Goal: Task Accomplishment & Management: Manage account settings

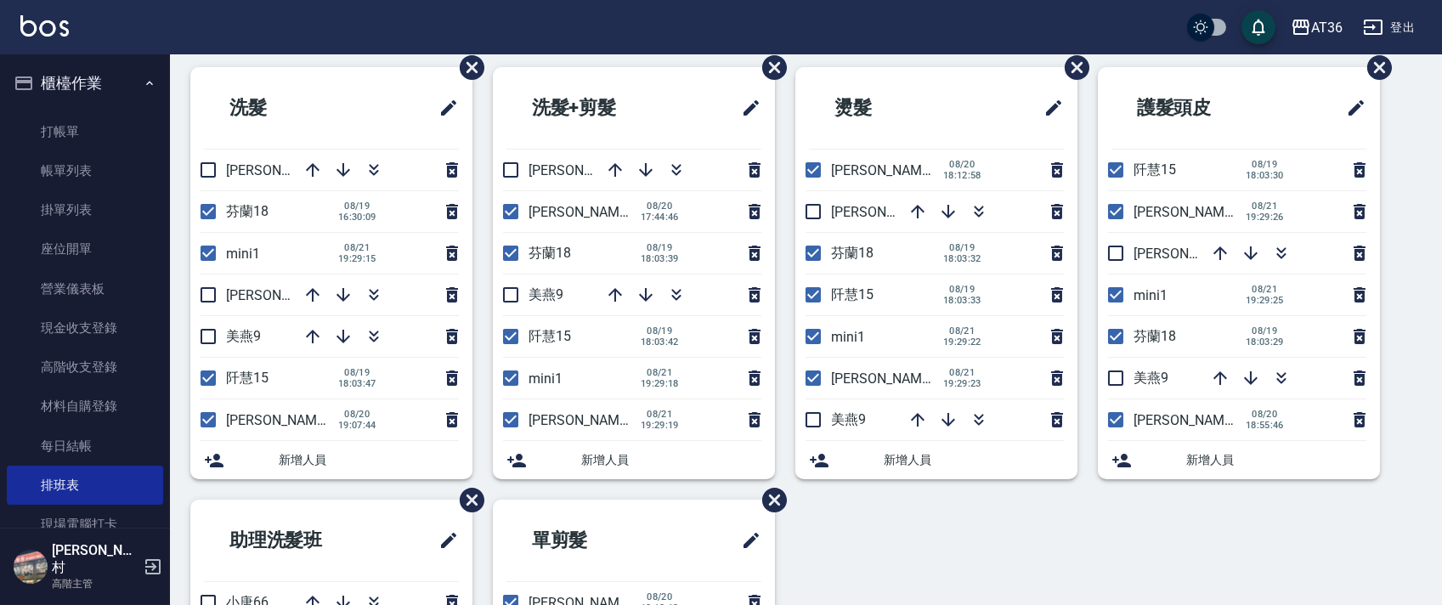
scroll to position [62, 0]
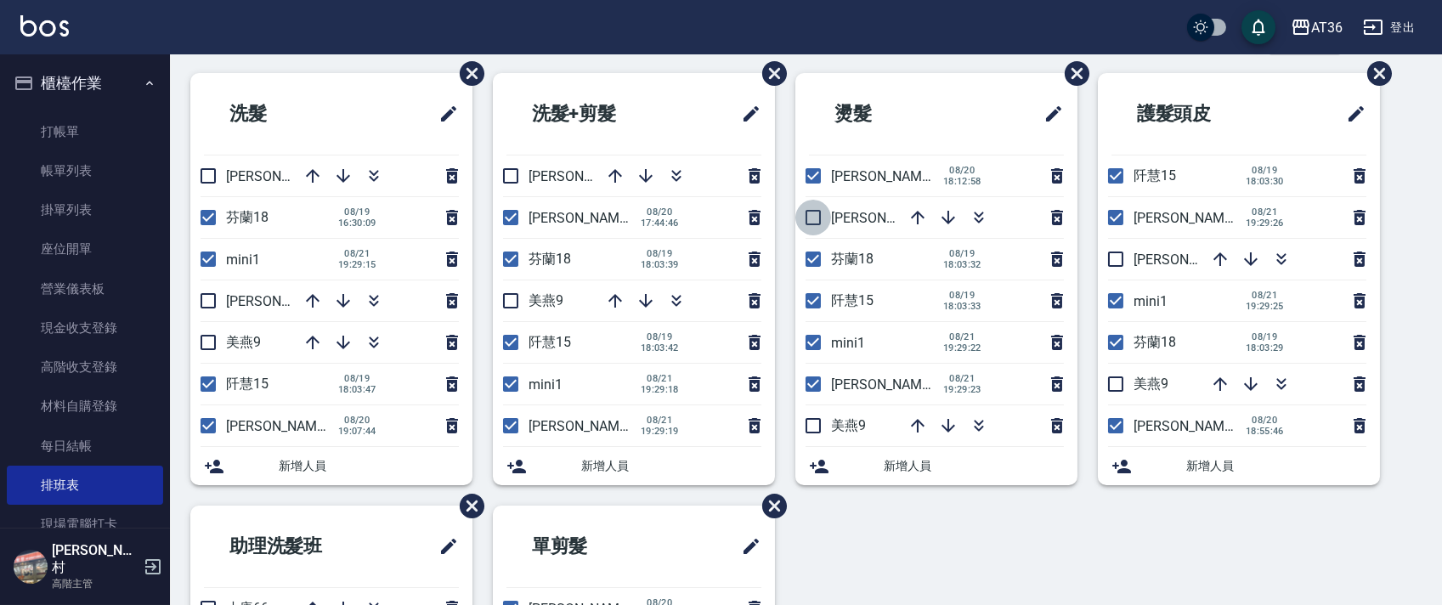
click at [809, 216] on input "checkbox" at bounding box center [813, 218] width 36 height 36
checkbox input "true"
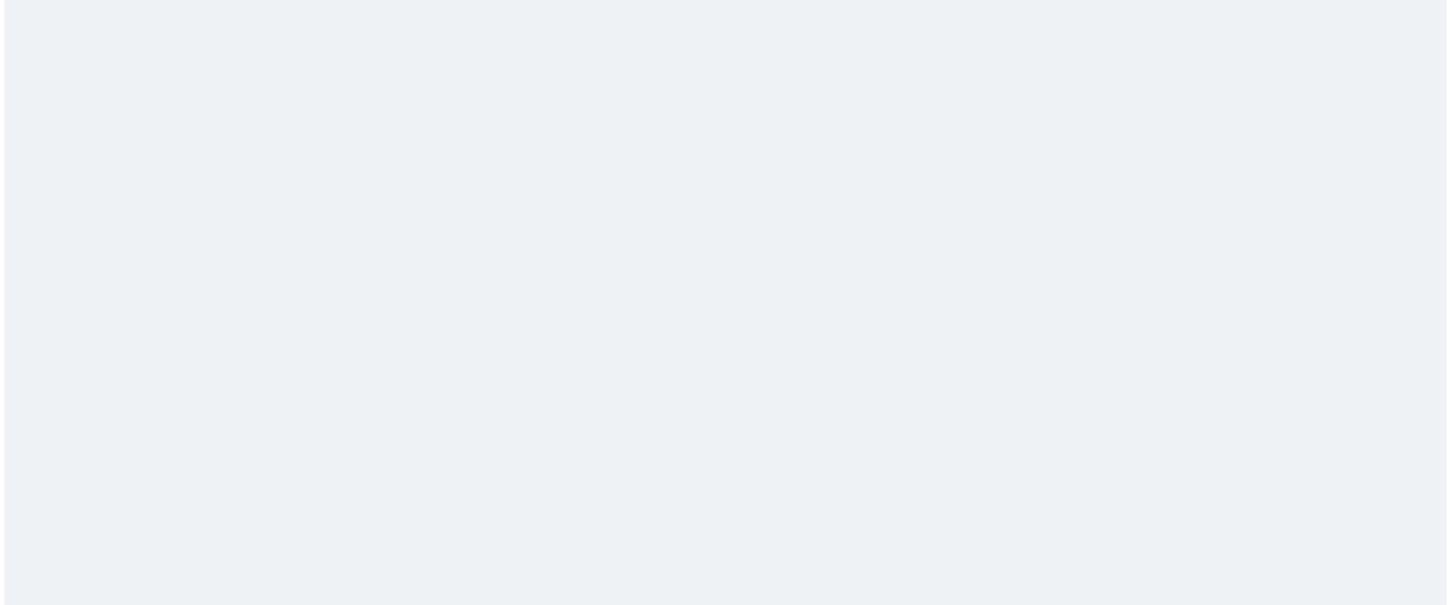
scroll to position [0, 0]
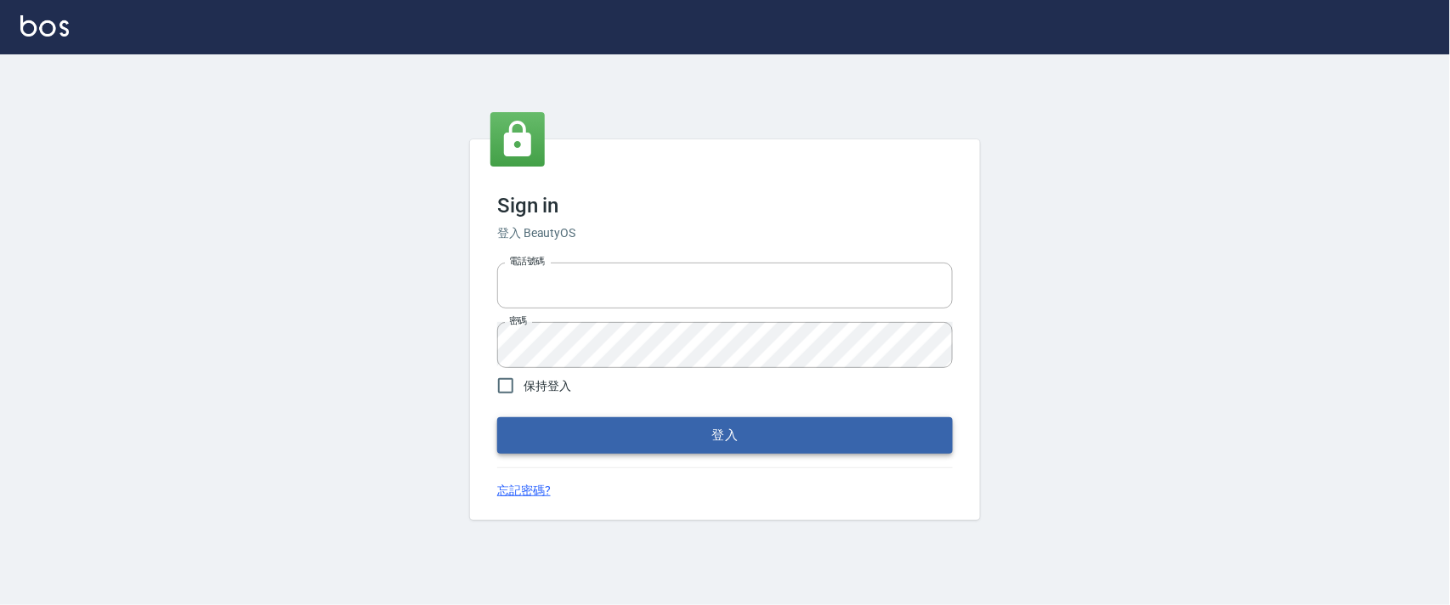
type input "0927987640"
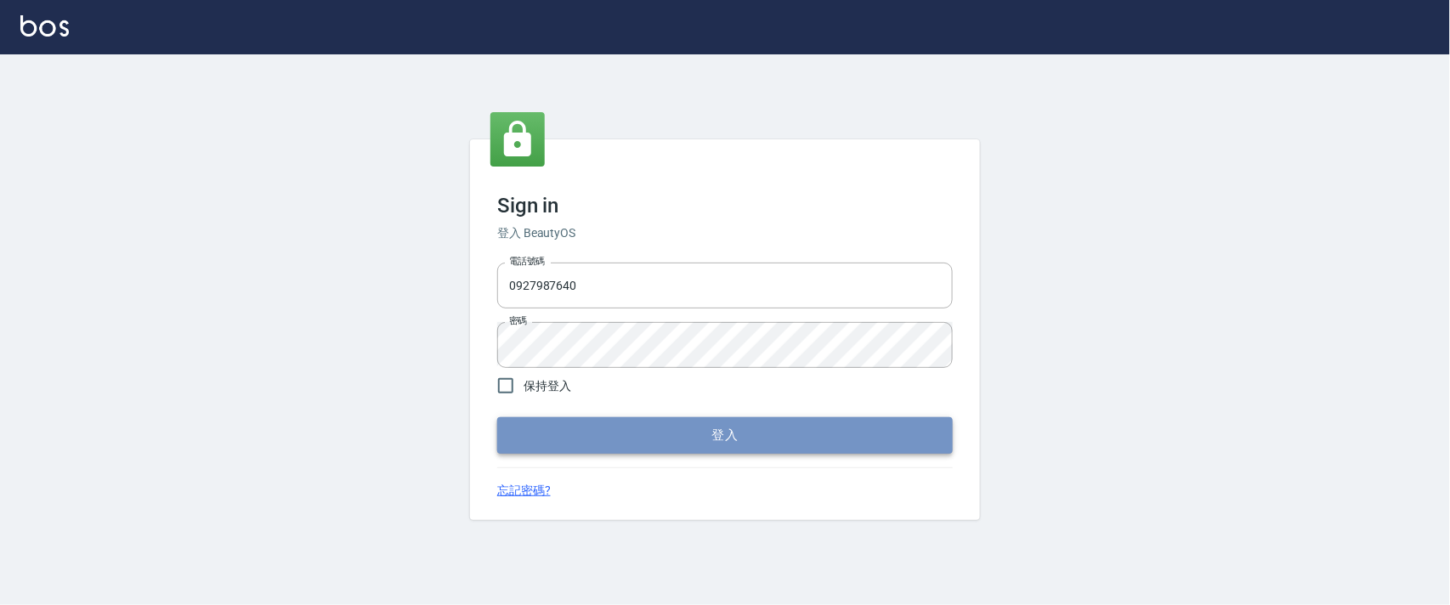
click at [654, 440] on button "登入" at bounding box center [724, 435] width 455 height 36
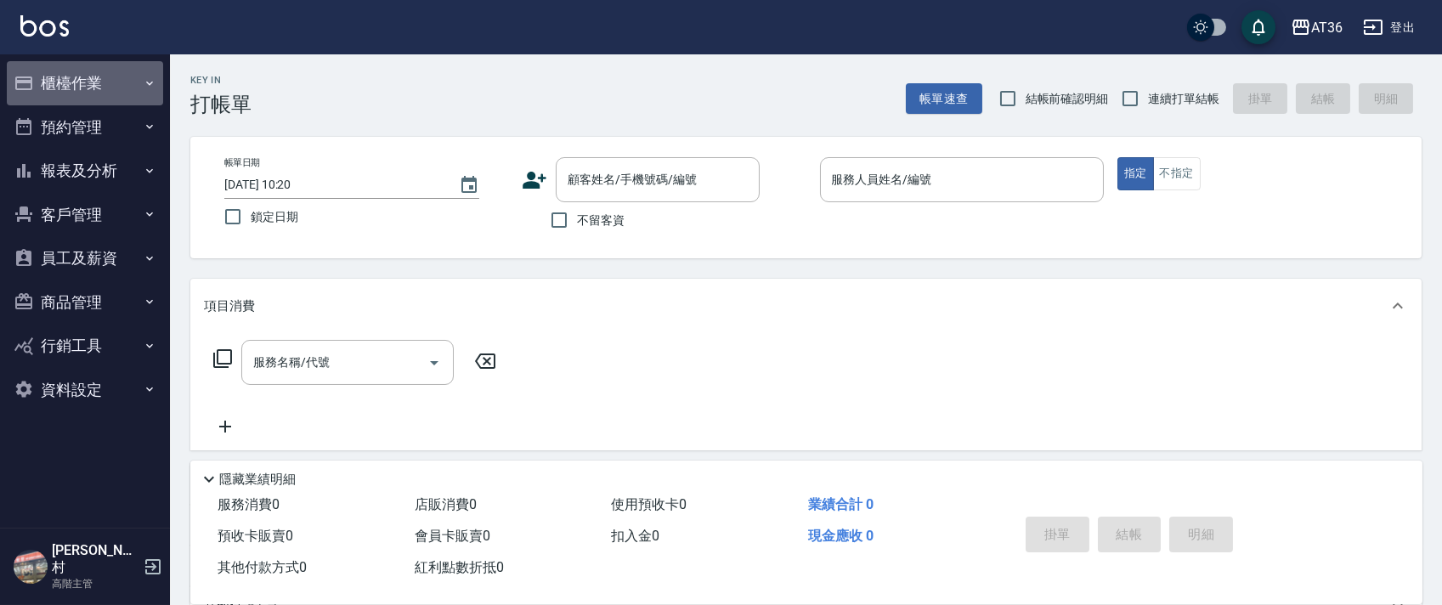
click at [82, 82] on button "櫃檯作業" at bounding box center [85, 83] width 156 height 44
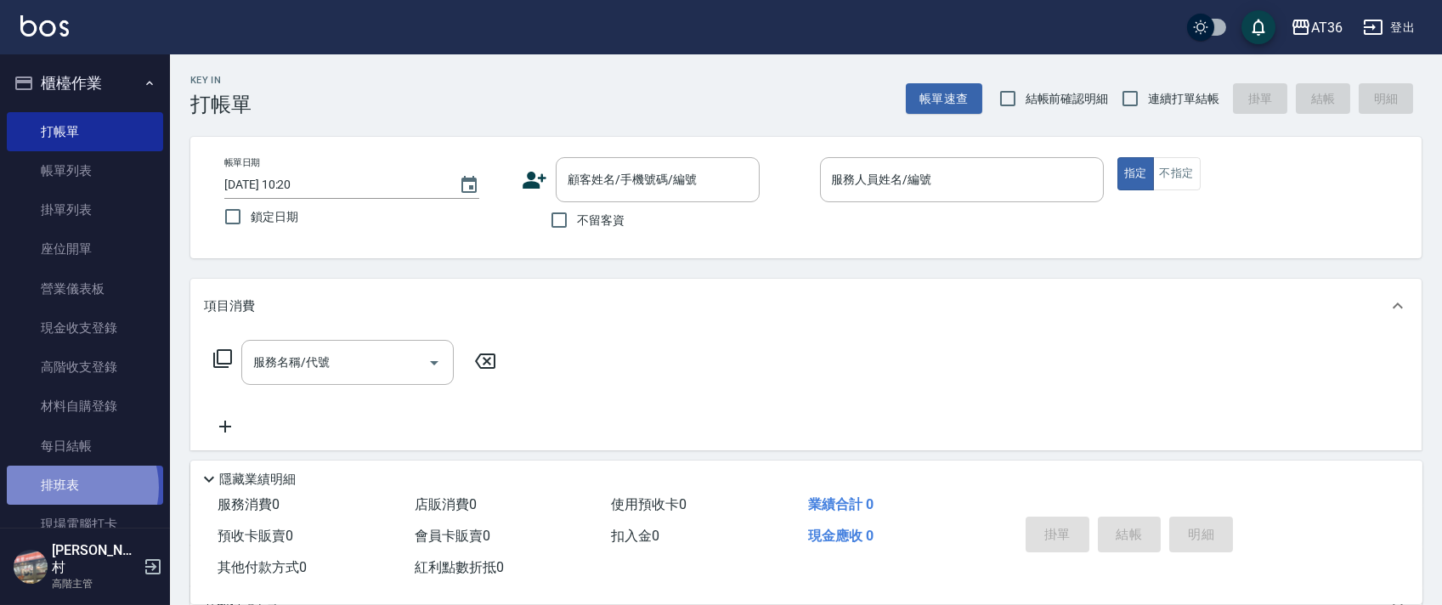
click at [69, 487] on link "排班表" at bounding box center [85, 485] width 156 height 39
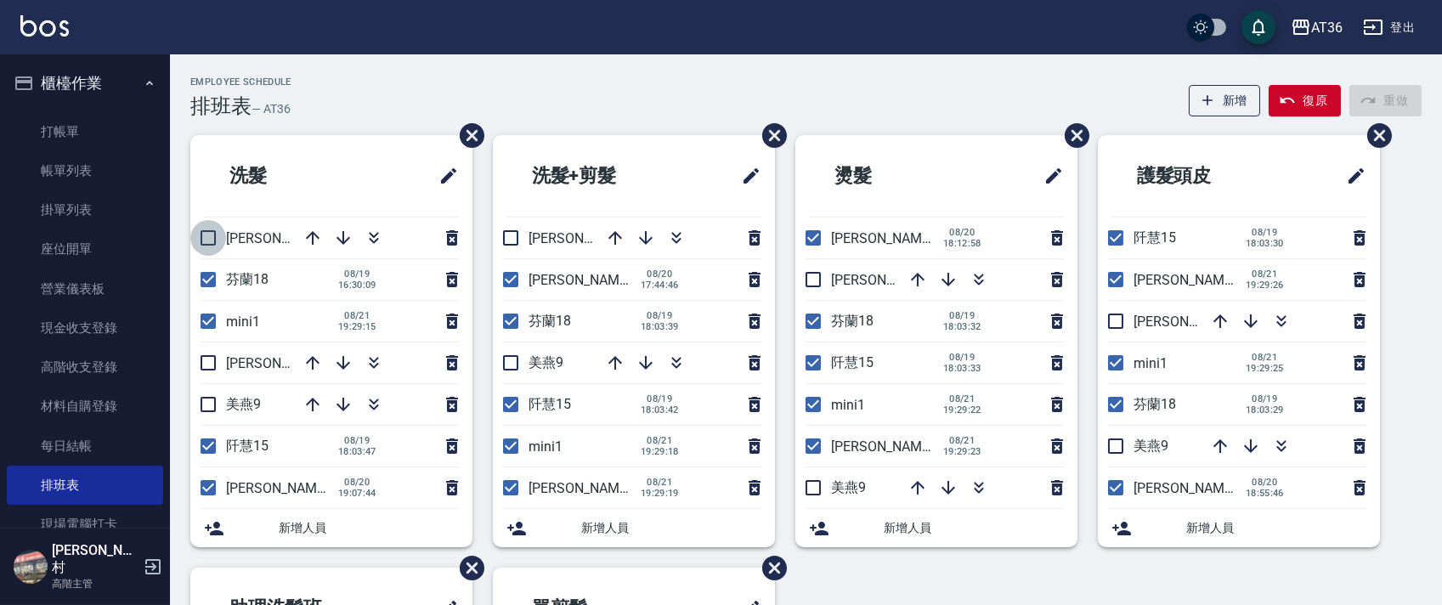
click at [207, 236] on input "checkbox" at bounding box center [208, 238] width 36 height 36
checkbox input "true"
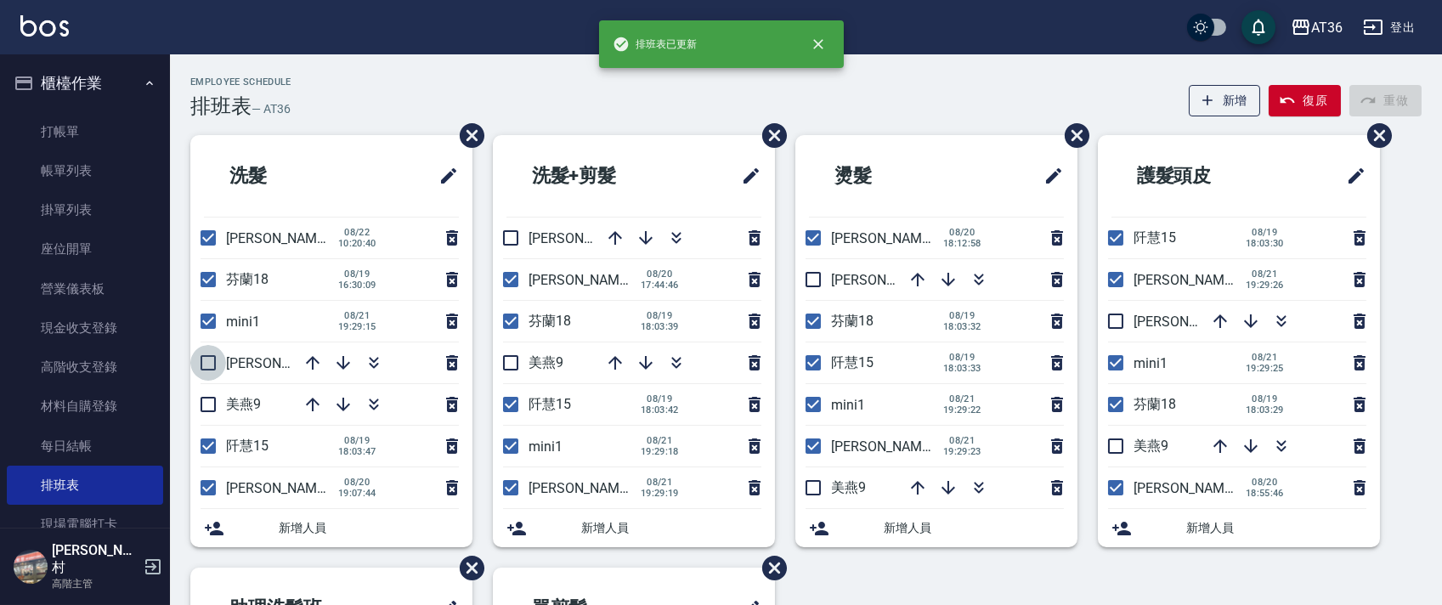
drag, startPoint x: 210, startPoint y: 367, endPoint x: 212, endPoint y: 423, distance: 56.1
click at [210, 366] on input "checkbox" at bounding box center [208, 363] width 36 height 36
checkbox input "true"
click at [204, 484] on input "checkbox" at bounding box center [208, 488] width 36 height 36
checkbox input "false"
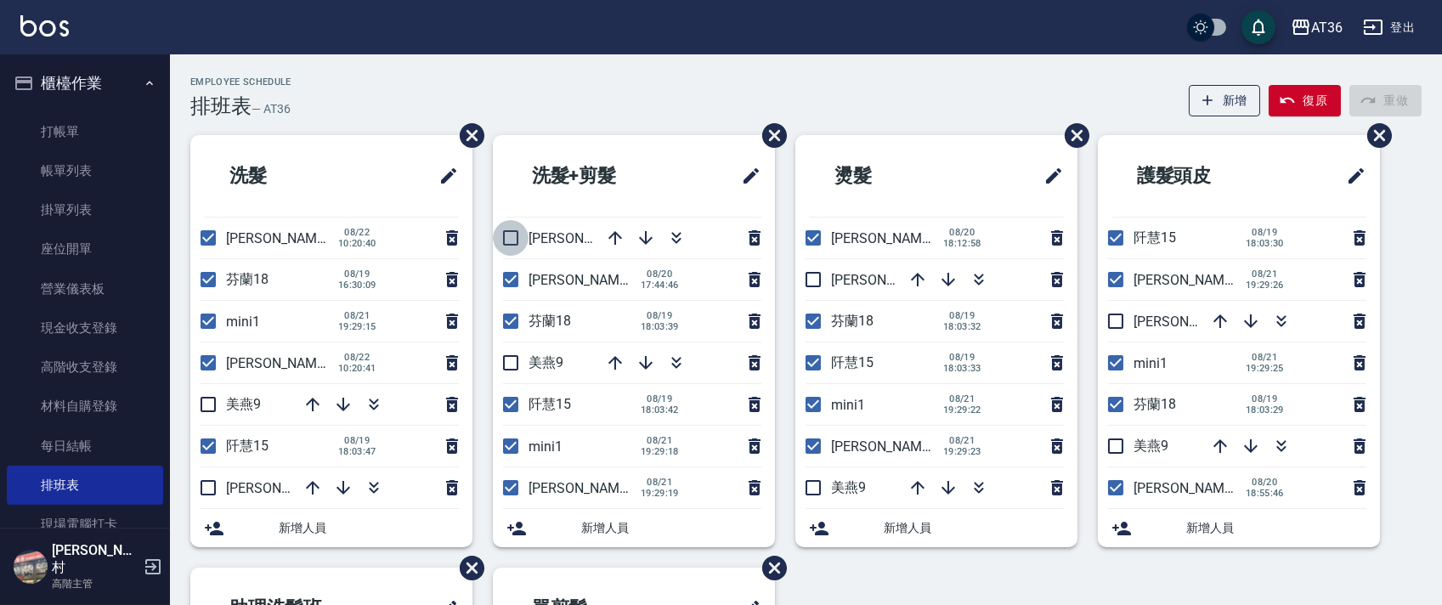
click at [509, 237] on input "checkbox" at bounding box center [511, 238] width 36 height 36
checkbox input "true"
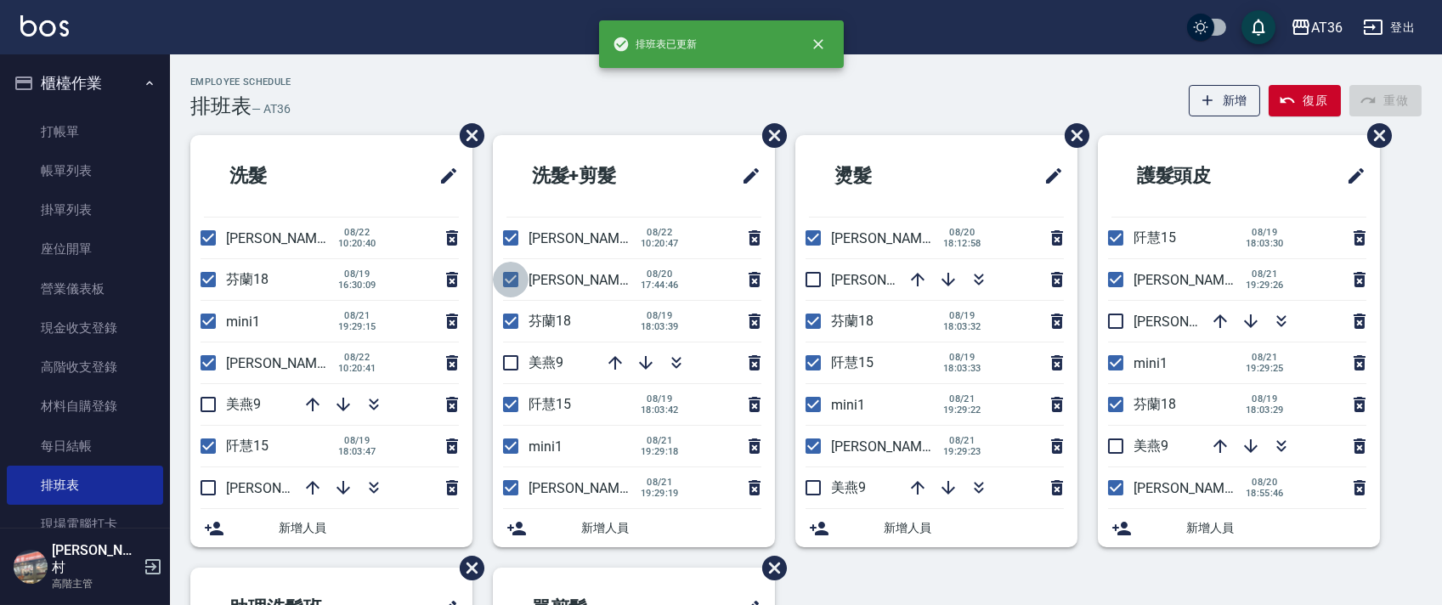
click at [512, 279] on input "checkbox" at bounding box center [511, 280] width 36 height 36
checkbox input "false"
click at [813, 234] on input "checkbox" at bounding box center [813, 238] width 36 height 36
checkbox input "false"
click at [812, 282] on input "checkbox" at bounding box center [813, 280] width 36 height 36
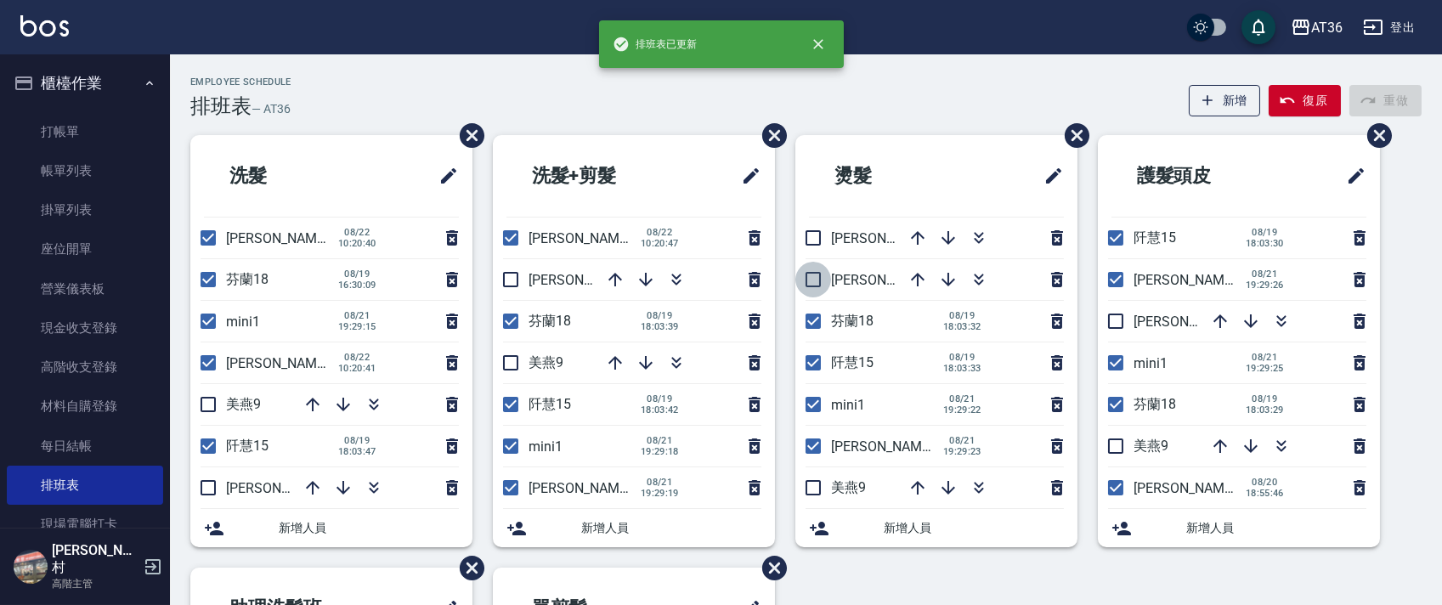
checkbox input "true"
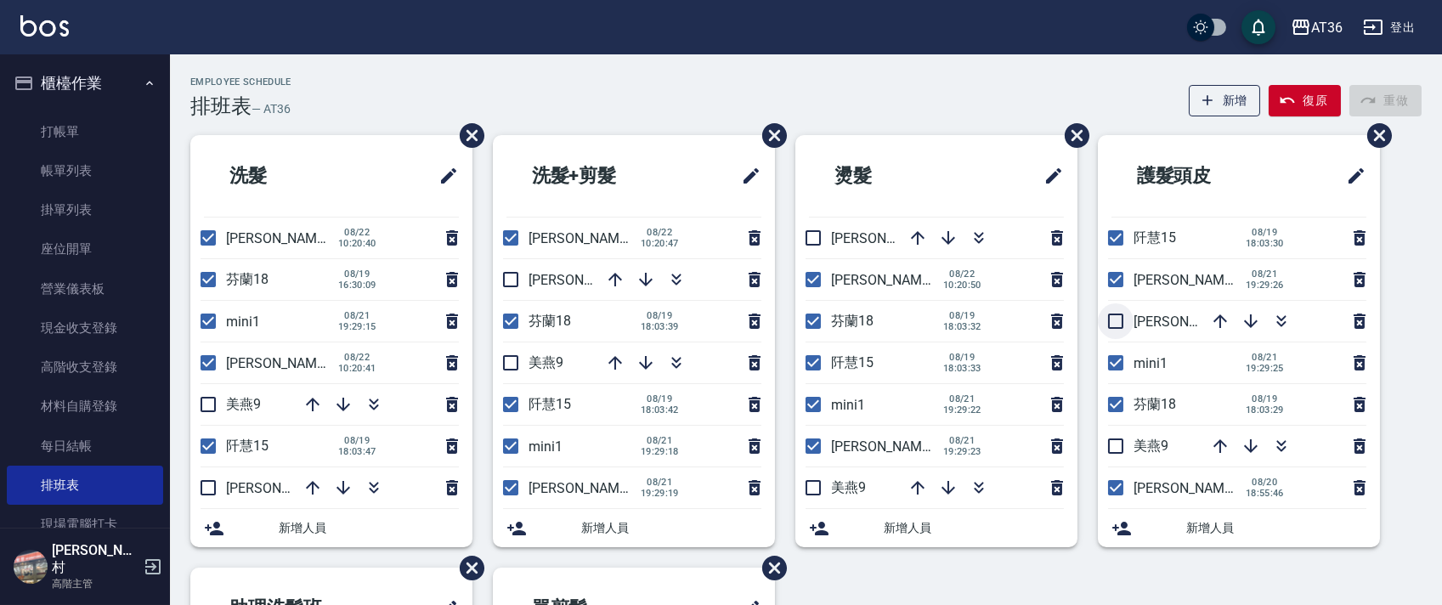
click at [1113, 317] on input "checkbox" at bounding box center [1116, 321] width 36 height 36
checkbox input "true"
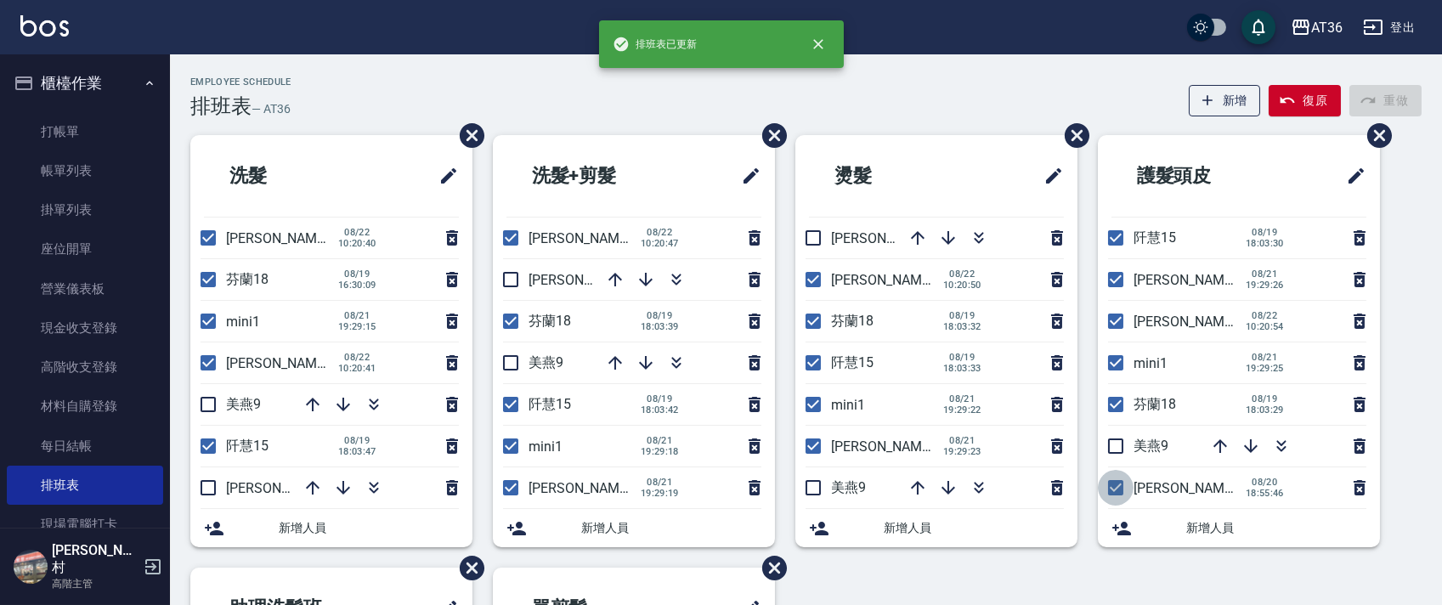
click at [1117, 486] on input "checkbox" at bounding box center [1116, 488] width 36 height 36
checkbox input "false"
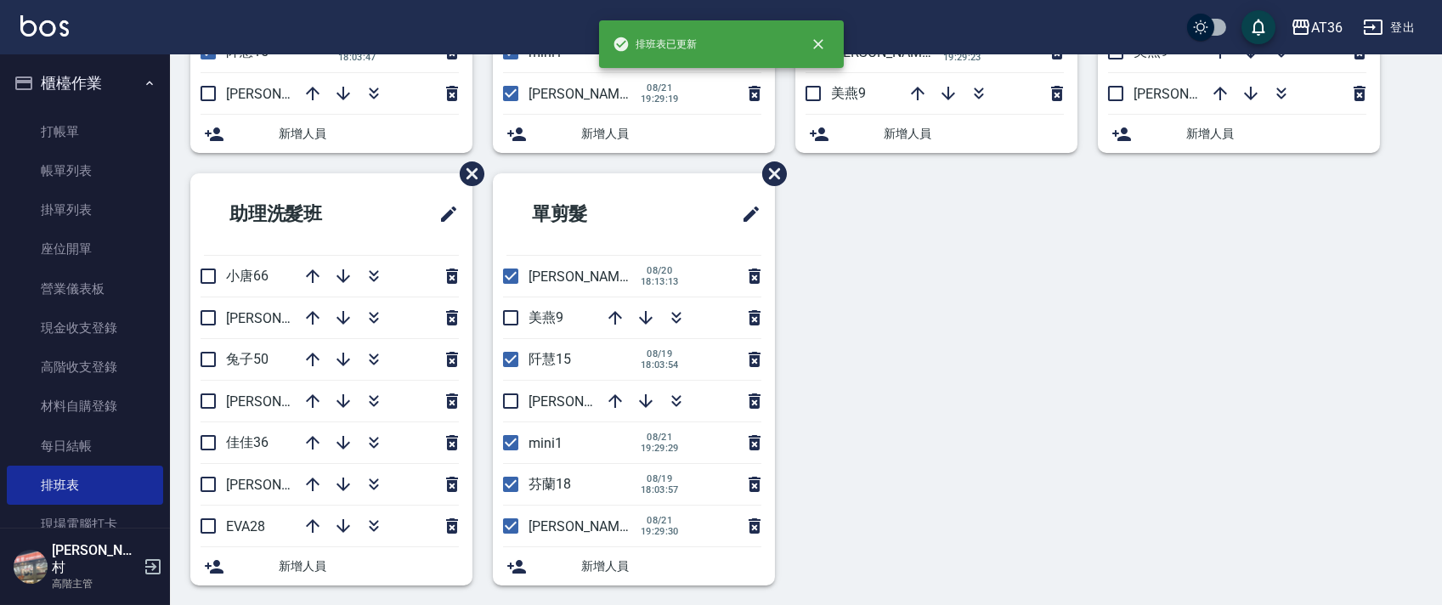
scroll to position [402, 0]
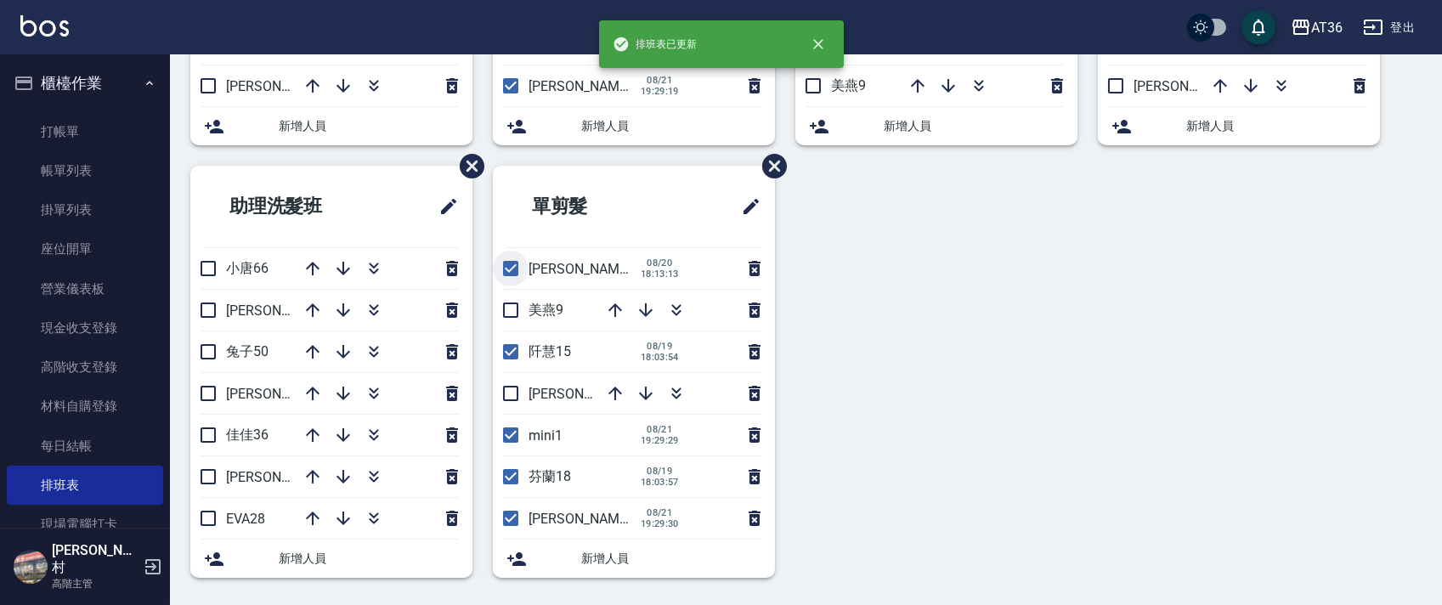
click at [512, 262] on input "checkbox" at bounding box center [511, 269] width 36 height 36
checkbox input "false"
click at [506, 395] on input "checkbox" at bounding box center [511, 394] width 36 height 36
checkbox input "true"
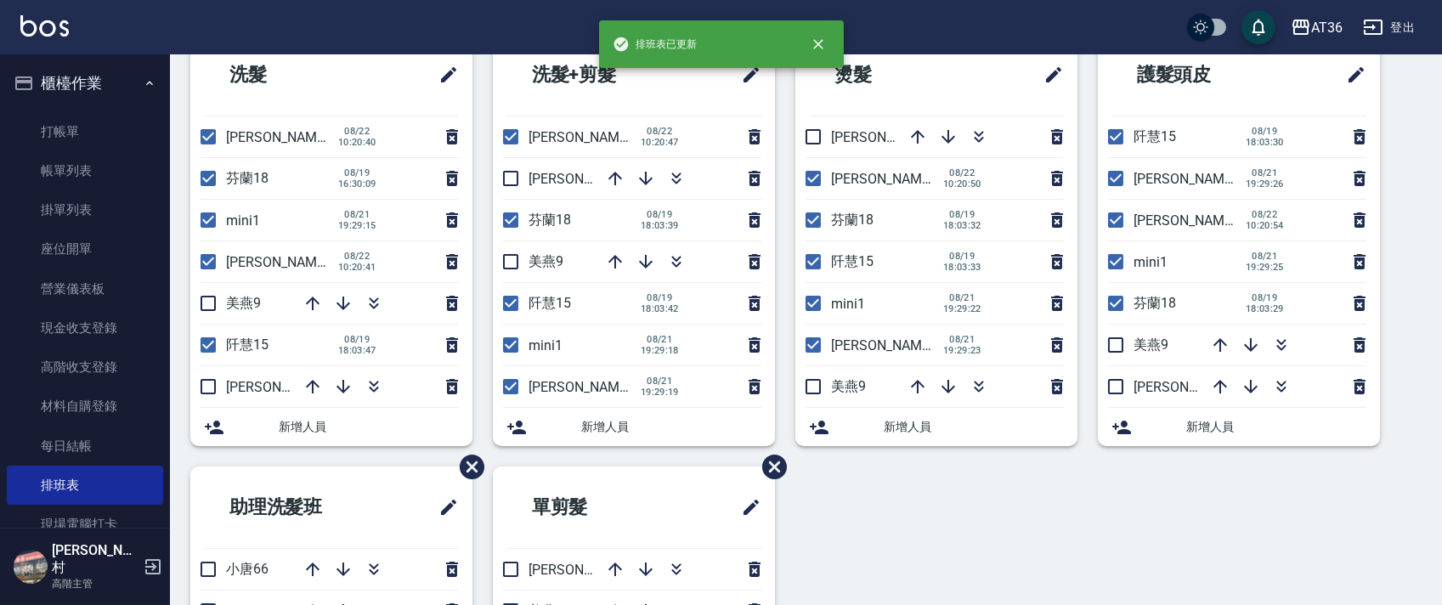
scroll to position [62, 0]
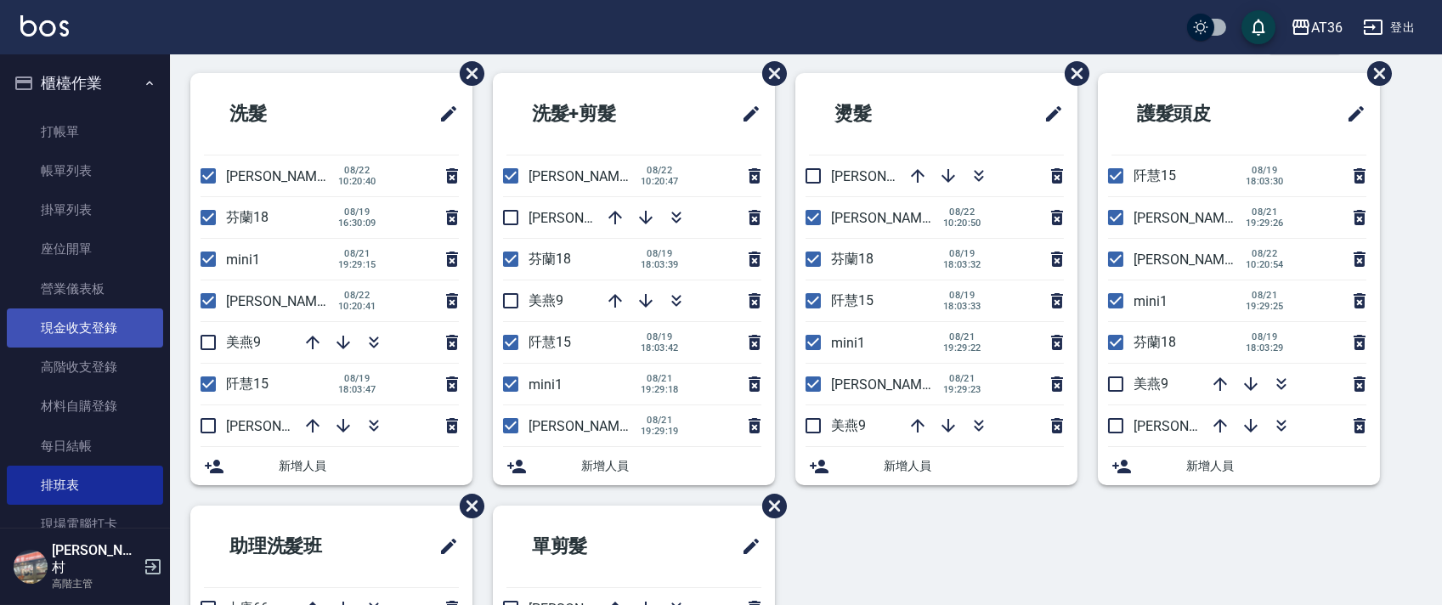
click at [106, 332] on link "現金收支登錄" at bounding box center [85, 327] width 156 height 39
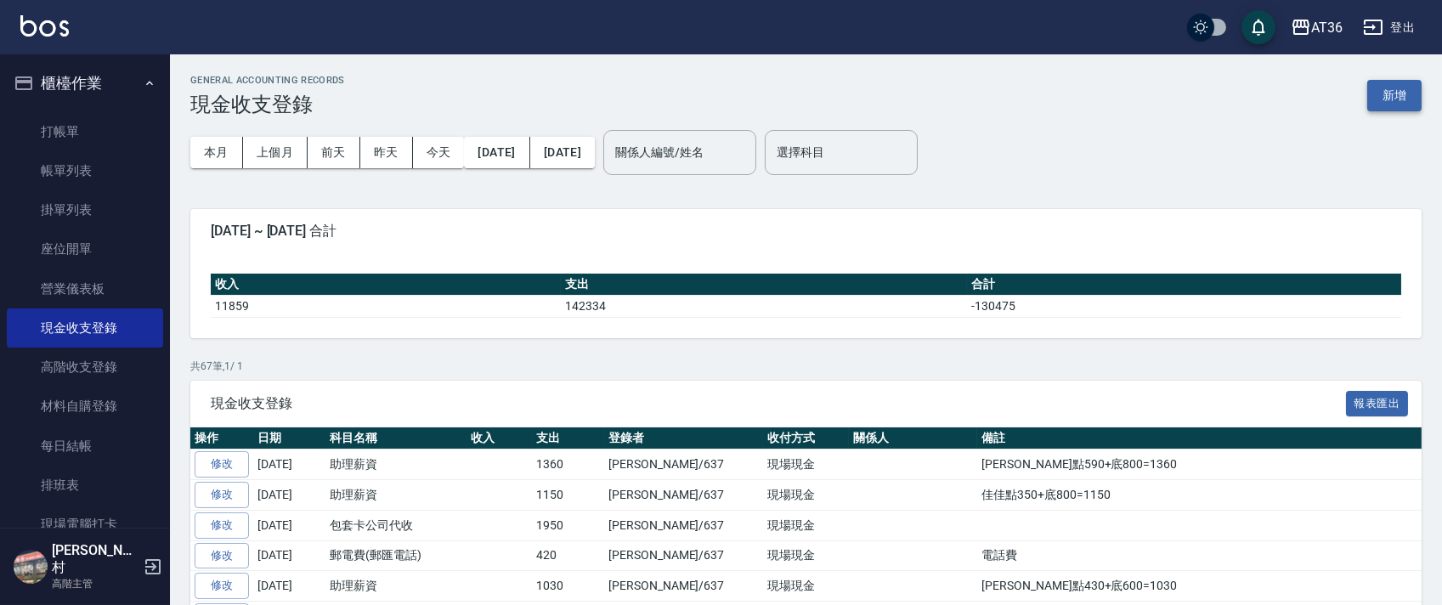
click at [1412, 102] on button "新增" at bounding box center [1394, 95] width 54 height 31
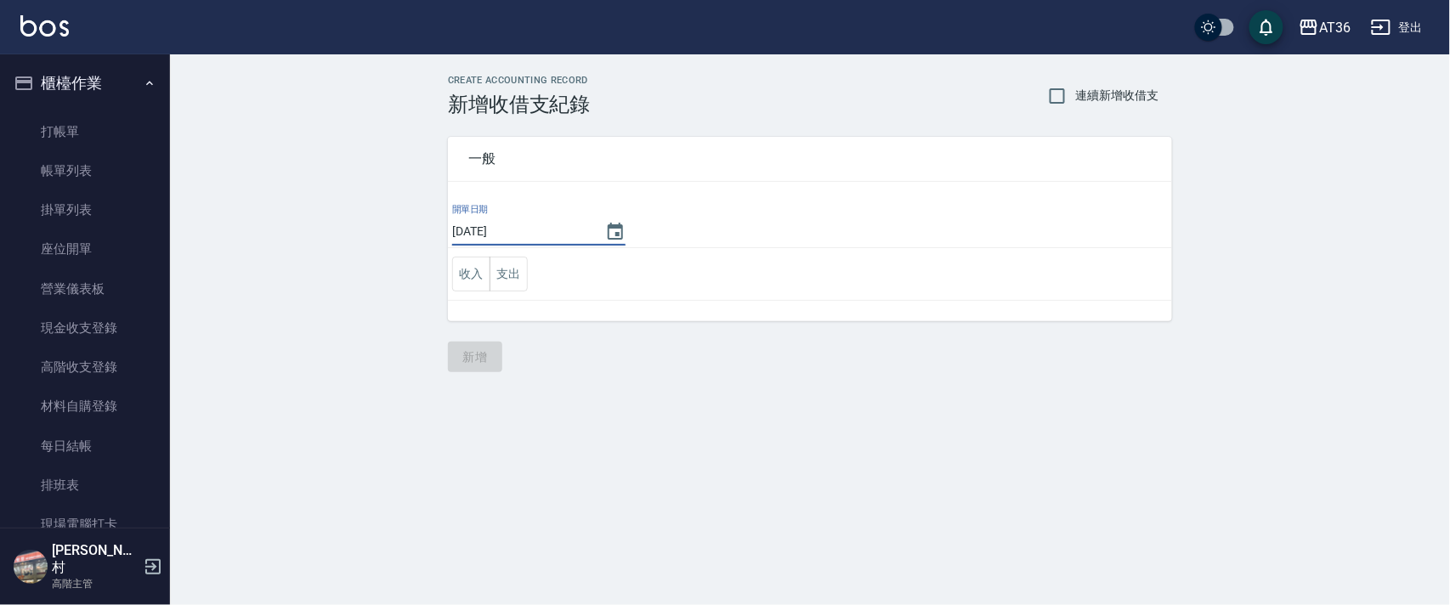
click at [508, 239] on input "[DATE]" at bounding box center [520, 232] width 136 height 28
type input "[DATE]"
click at [521, 258] on button "支出" at bounding box center [508, 274] width 38 height 35
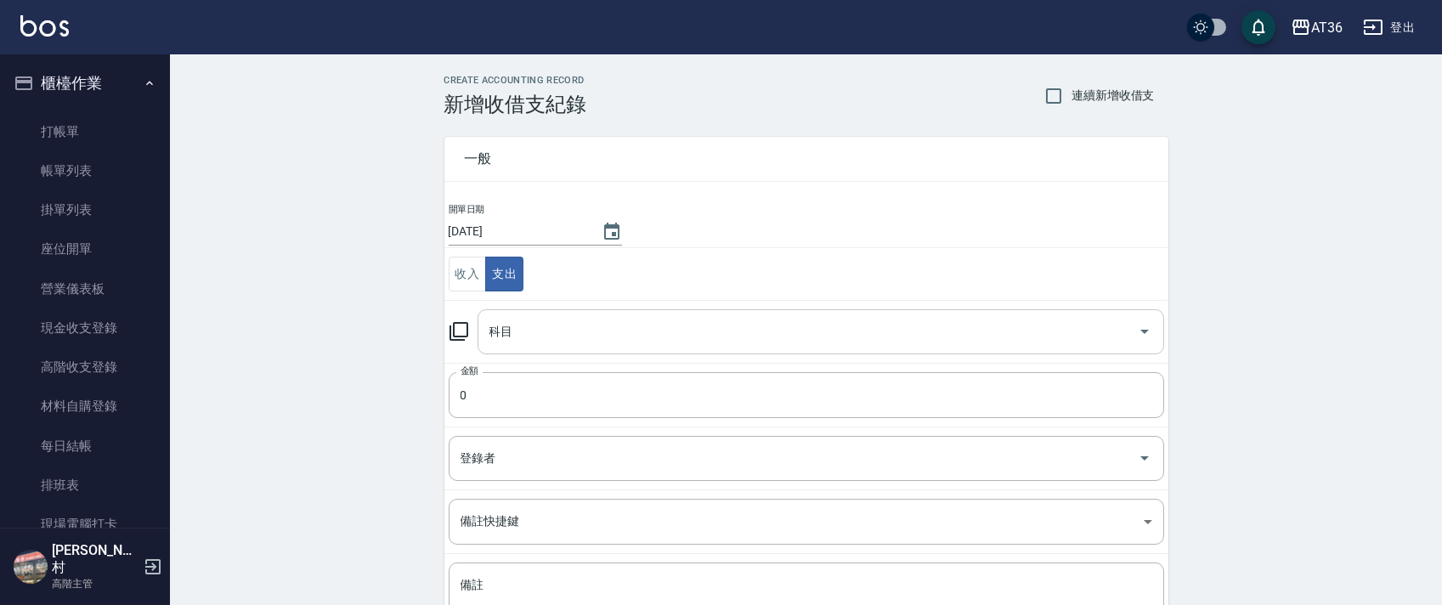
click at [506, 328] on div "科目 科目" at bounding box center [821, 331] width 687 height 45
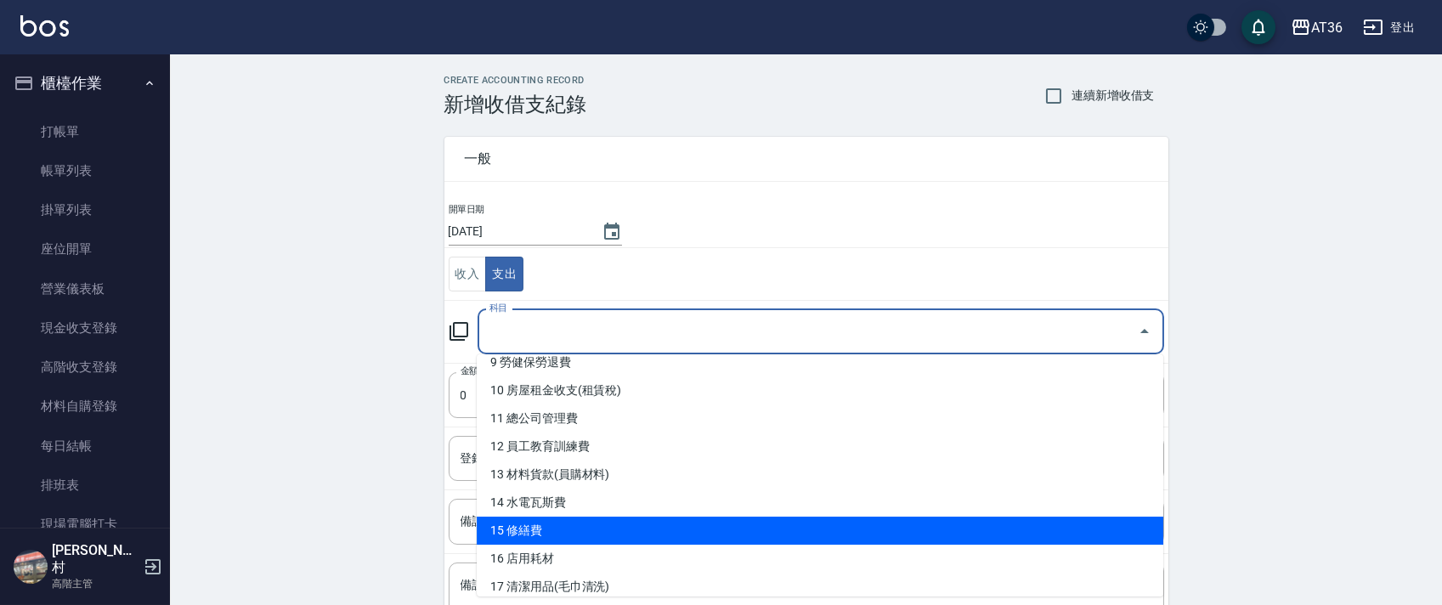
scroll to position [226, 0]
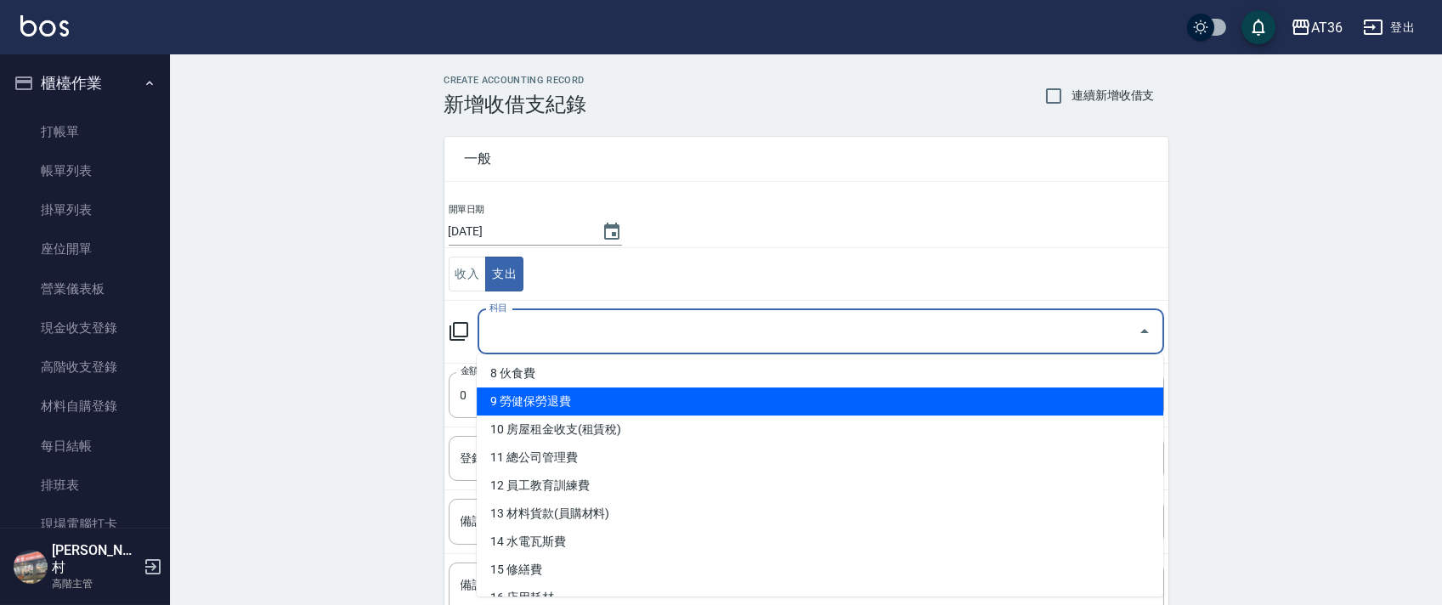
click at [585, 402] on li "9 勞健保勞退費" at bounding box center [820, 402] width 687 height 28
type input "9 勞健保勞退費"
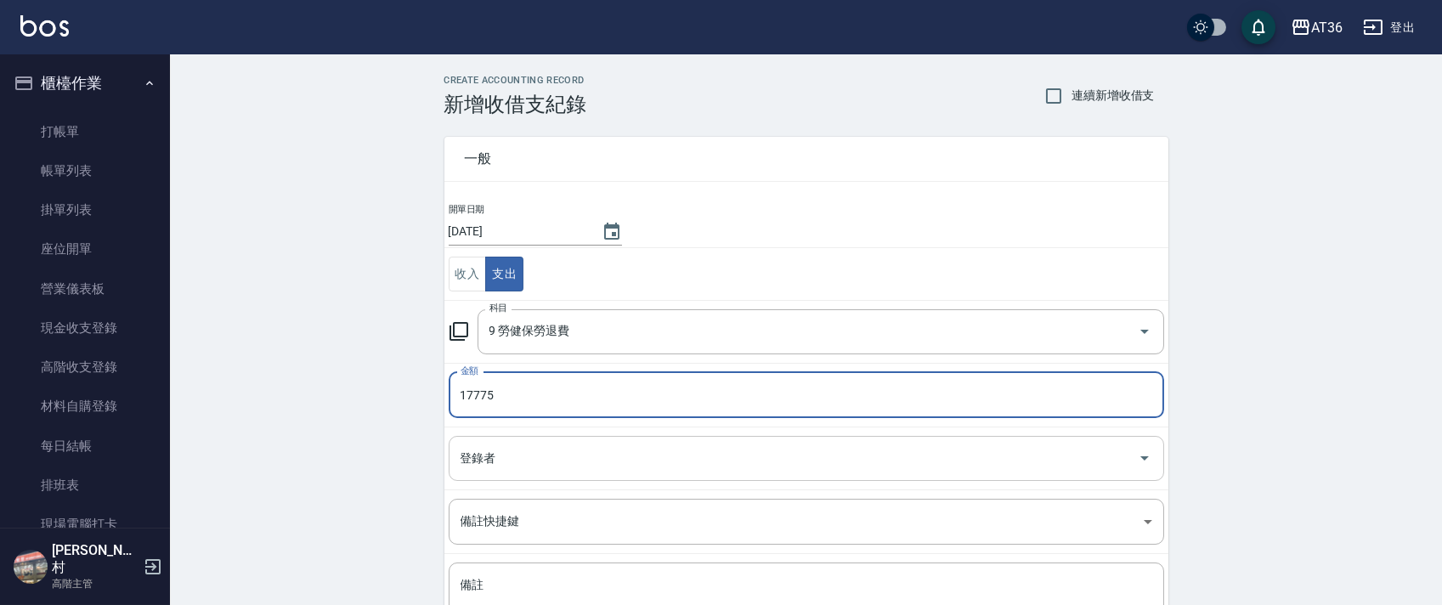
type input "17775"
click at [479, 456] on div "登錄者 登錄者" at bounding box center [807, 458] width 716 height 45
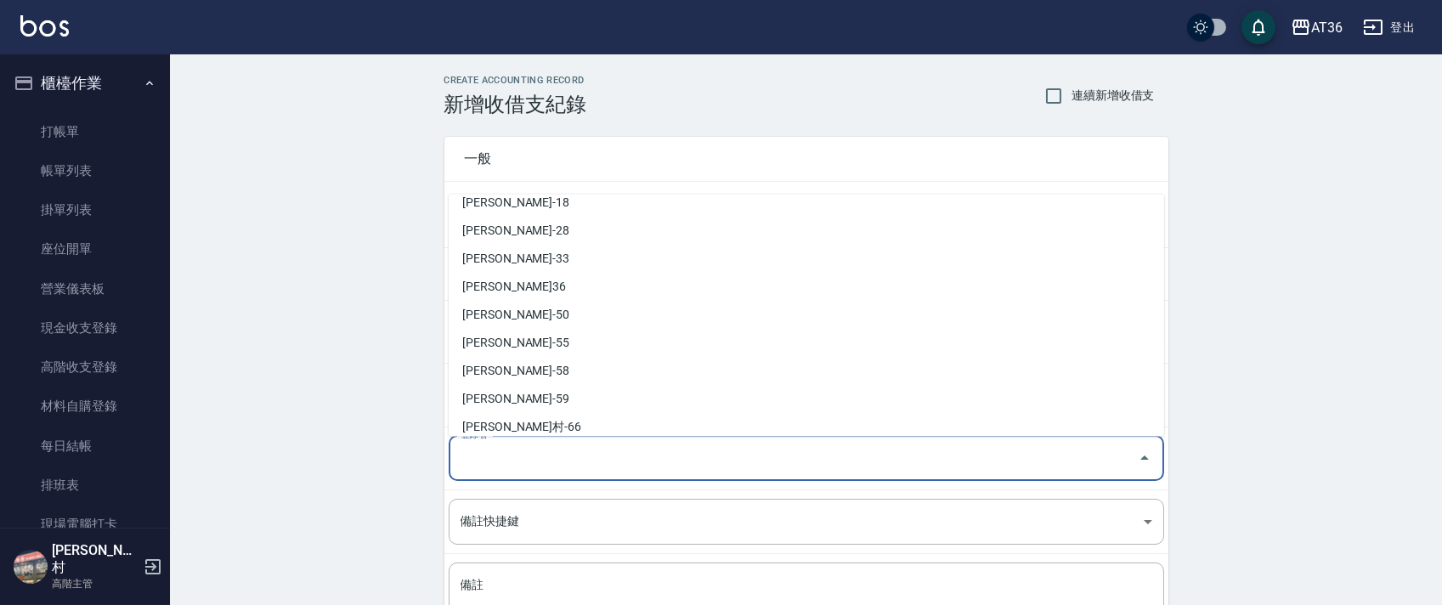
scroll to position [276, 0]
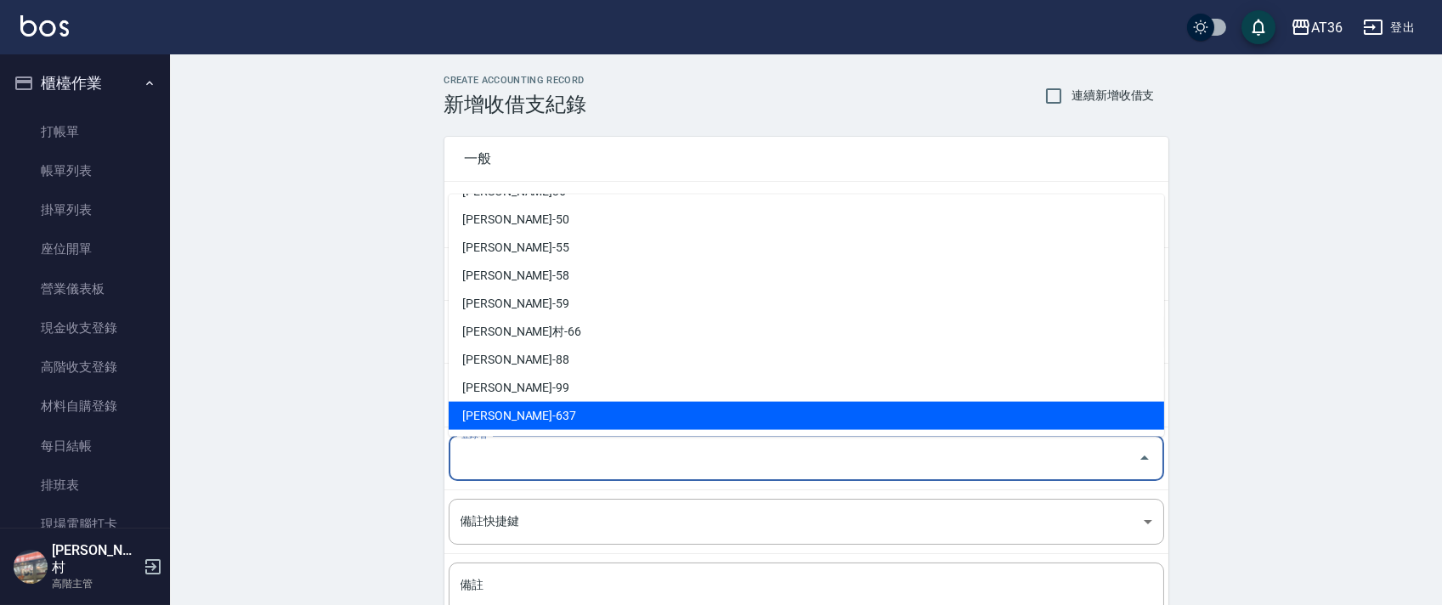
click at [506, 412] on li "[PERSON_NAME]-637" at bounding box center [807, 416] width 716 height 28
type input "[PERSON_NAME]-637"
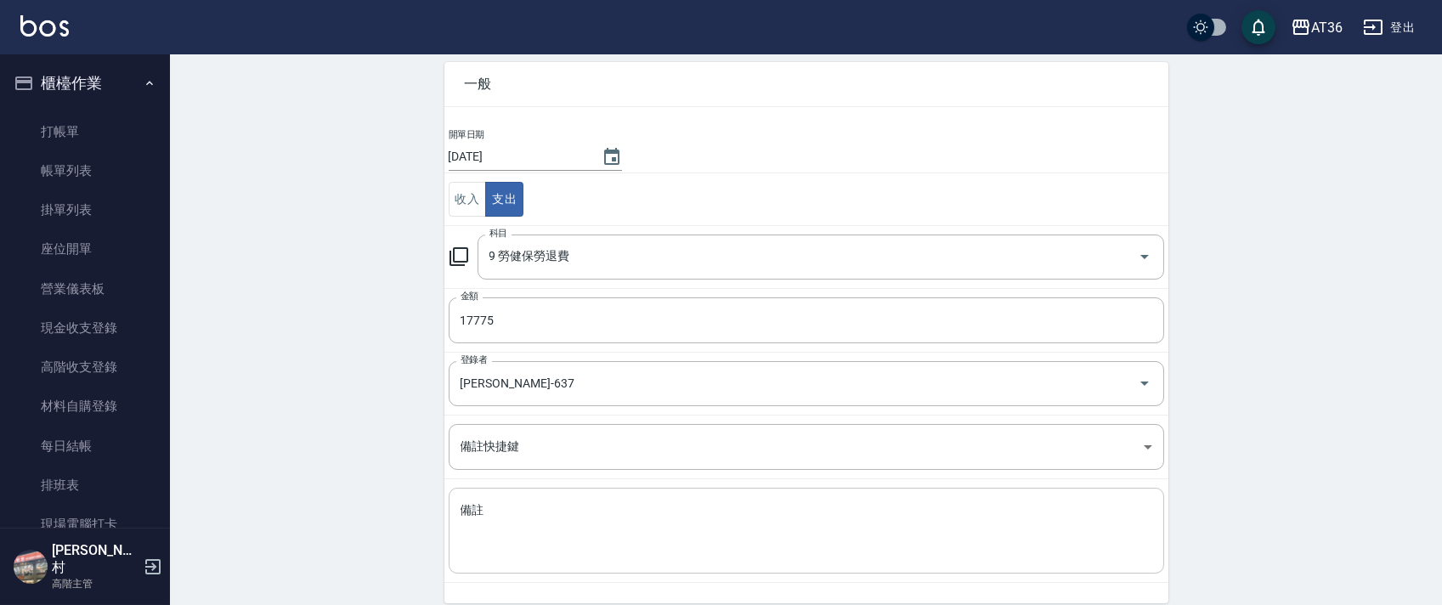
scroll to position [144, 0]
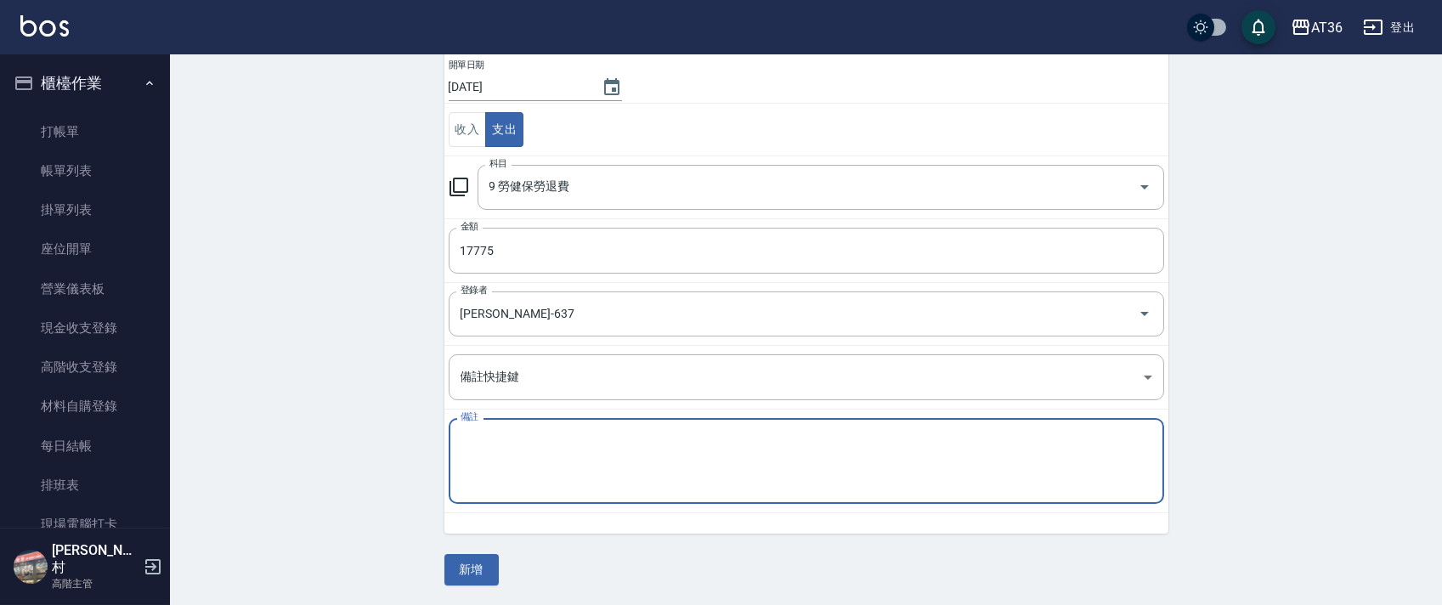
click at [465, 484] on textarea "備註" at bounding box center [807, 462] width 692 height 58
type textarea "健保"
drag, startPoint x: 464, startPoint y: 568, endPoint x: 469, endPoint y: 506, distance: 62.2
click at [464, 568] on button "新增" at bounding box center [471, 569] width 54 height 31
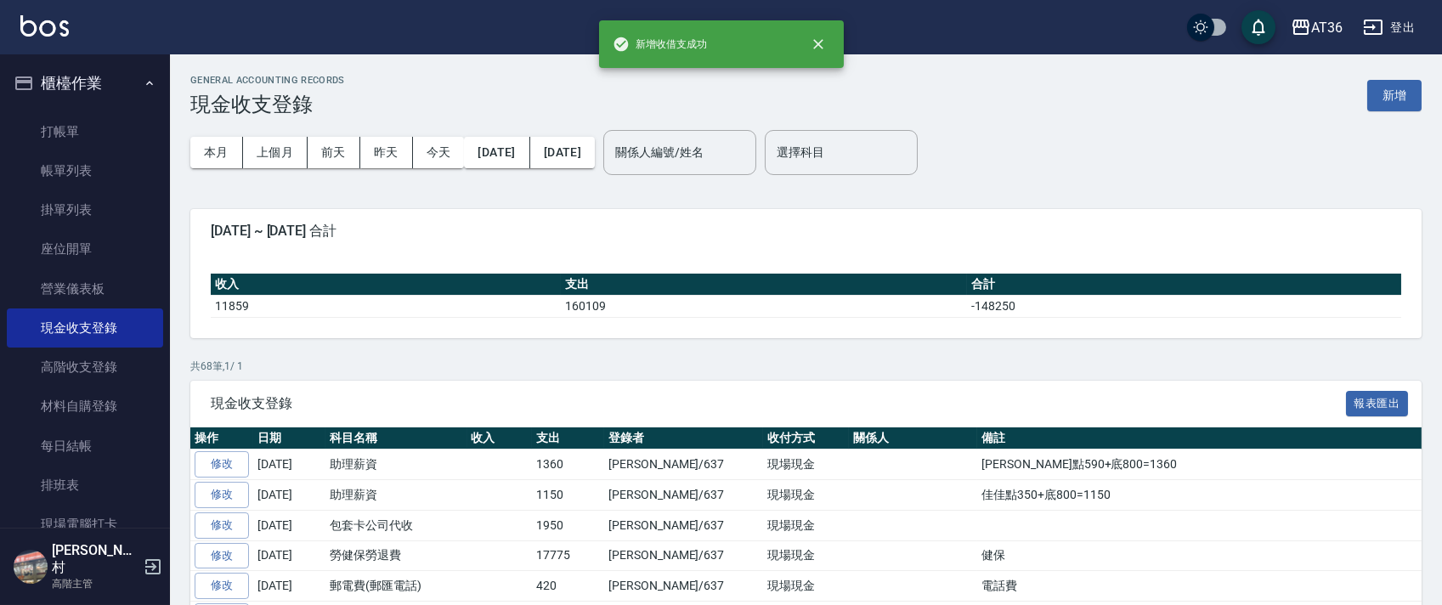
scroll to position [340, 0]
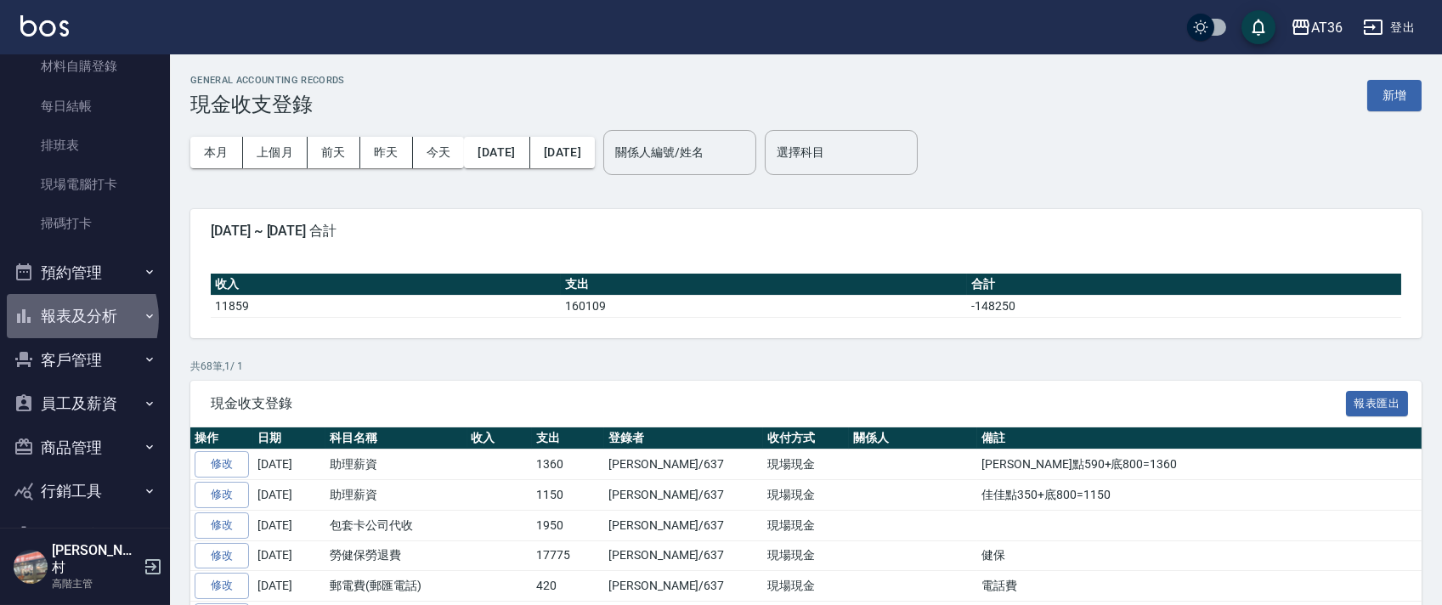
click at [62, 319] on button "報表及分析" at bounding box center [85, 316] width 156 height 44
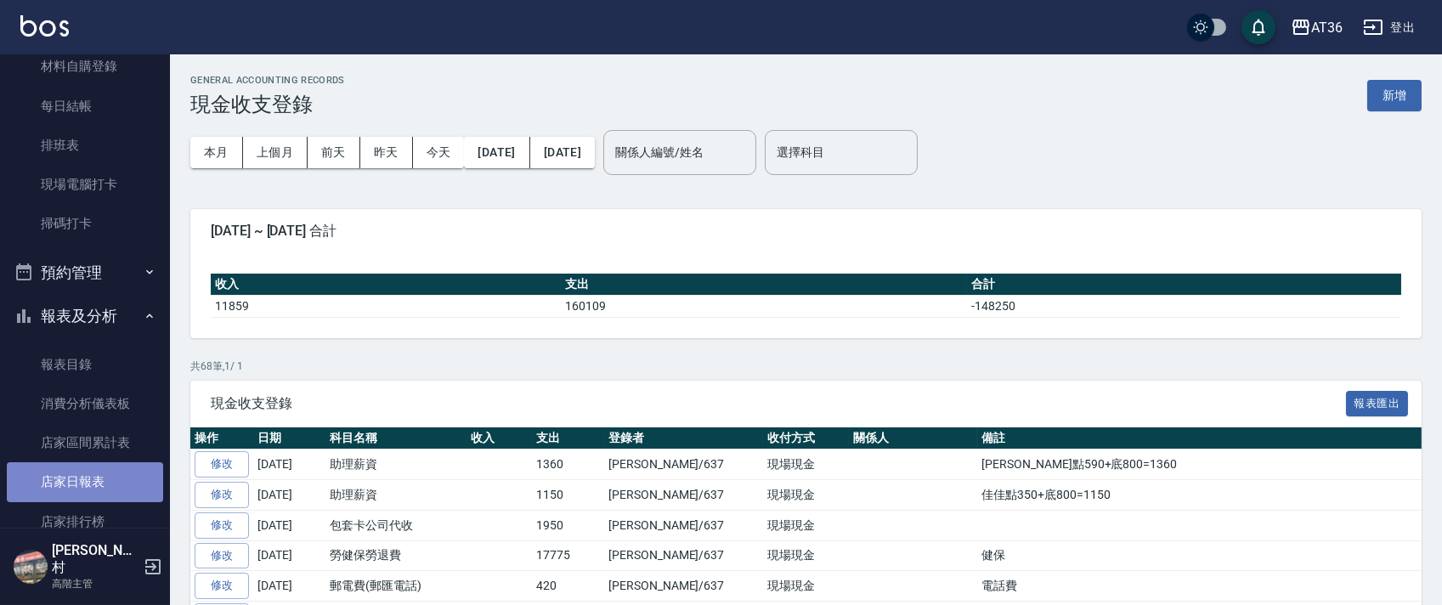
click at [89, 480] on link "店家日報表" at bounding box center [85, 481] width 156 height 39
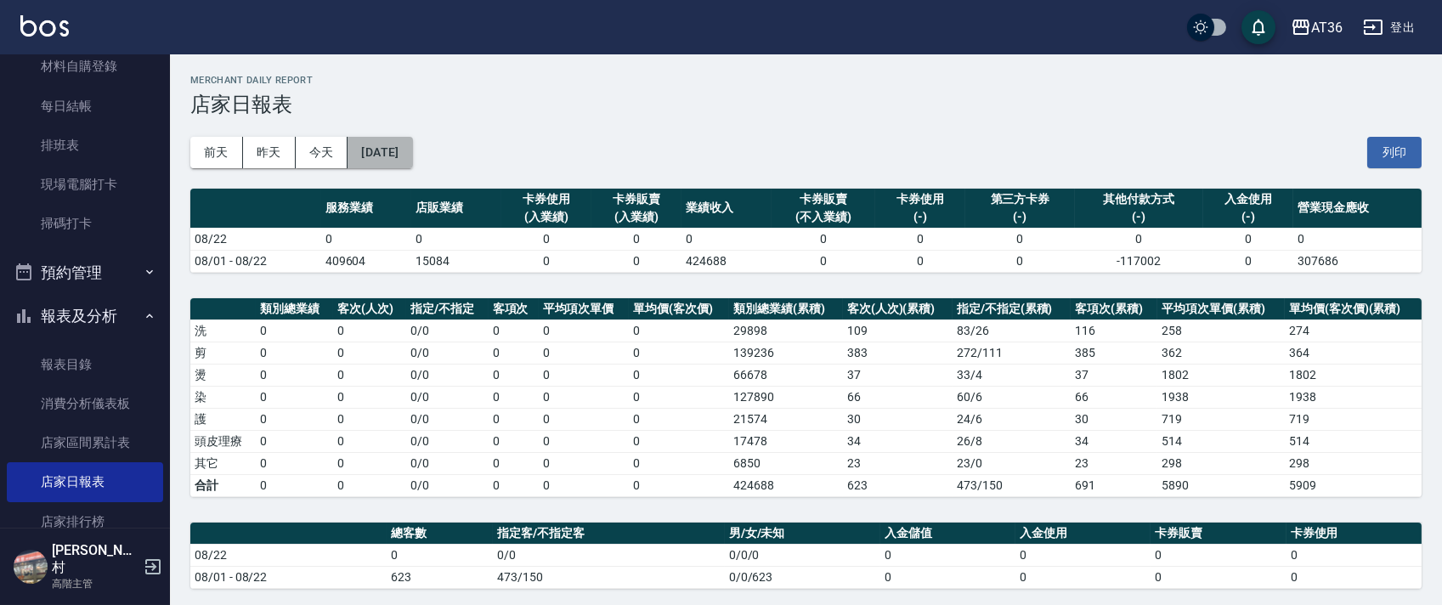
click at [412, 154] on button "[DATE]" at bounding box center [380, 152] width 65 height 31
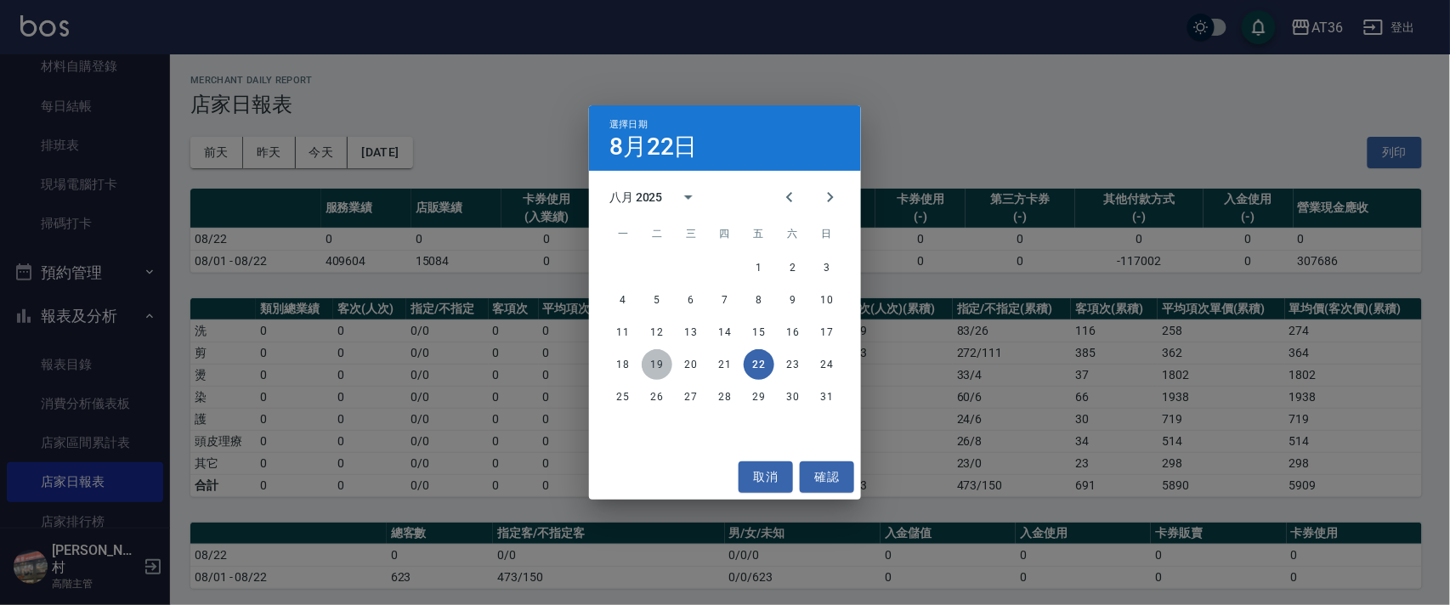
click at [654, 362] on button "19" at bounding box center [657, 364] width 31 height 31
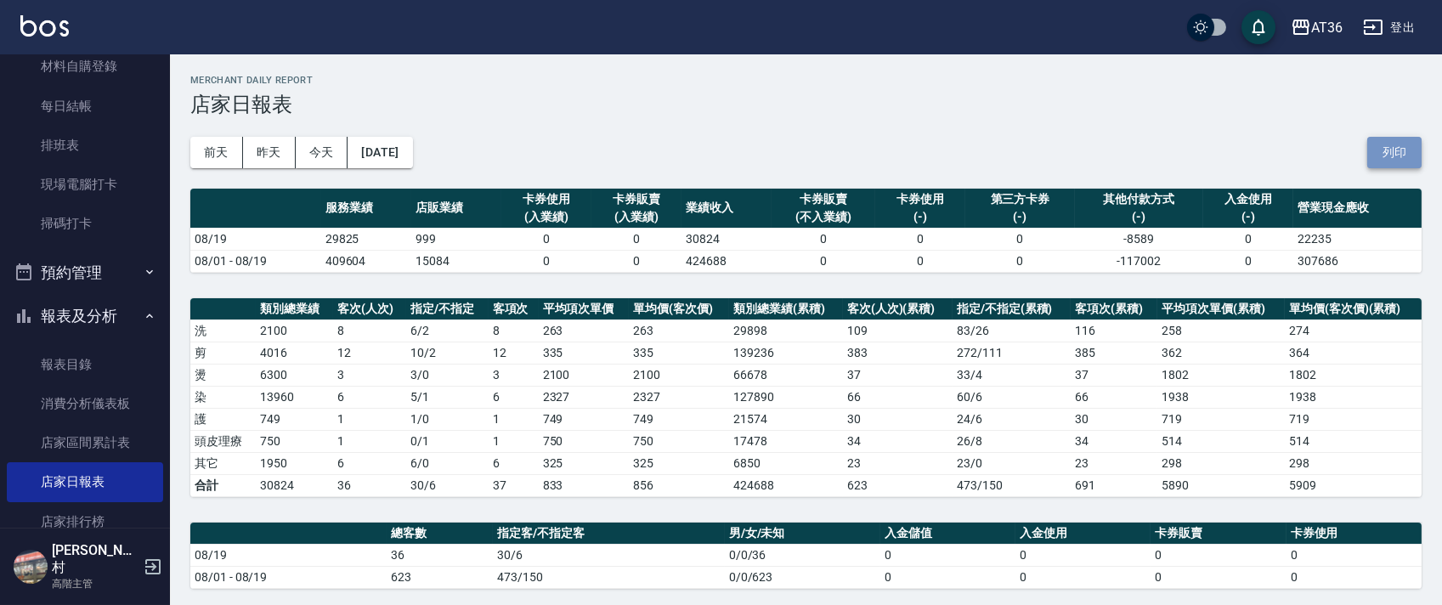
click at [1394, 163] on button "列印" at bounding box center [1394, 152] width 54 height 31
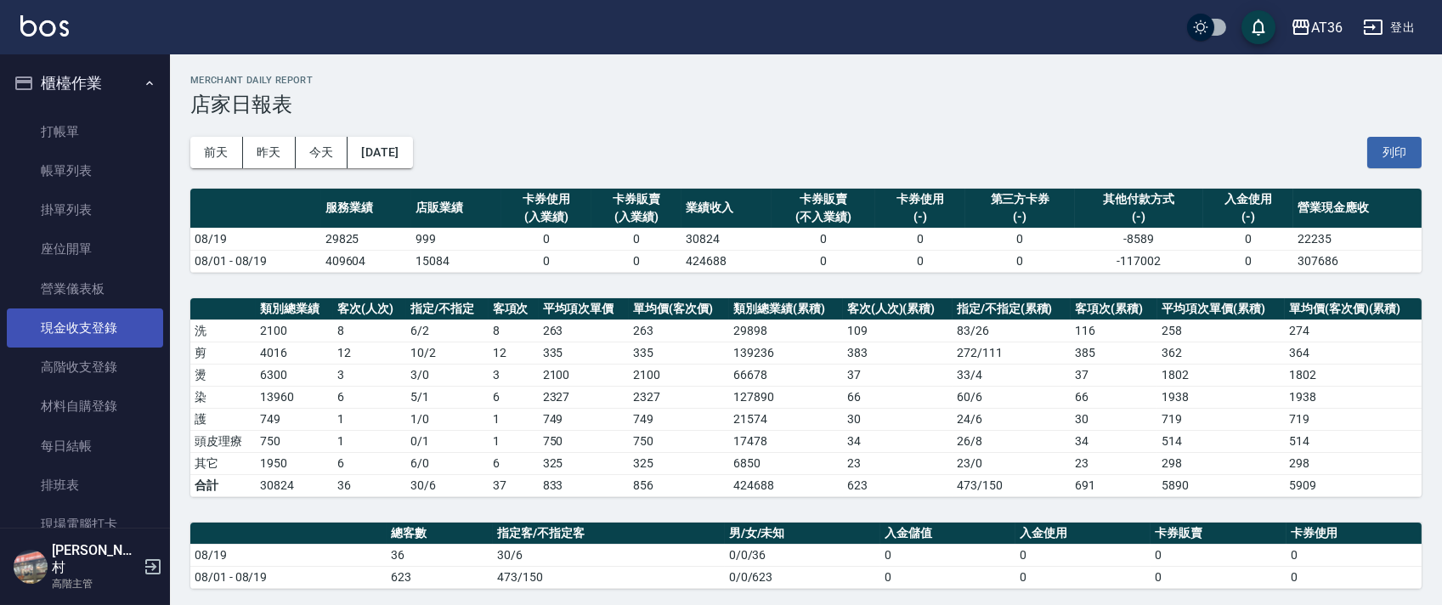
click at [116, 325] on link "現金收支登錄" at bounding box center [85, 327] width 156 height 39
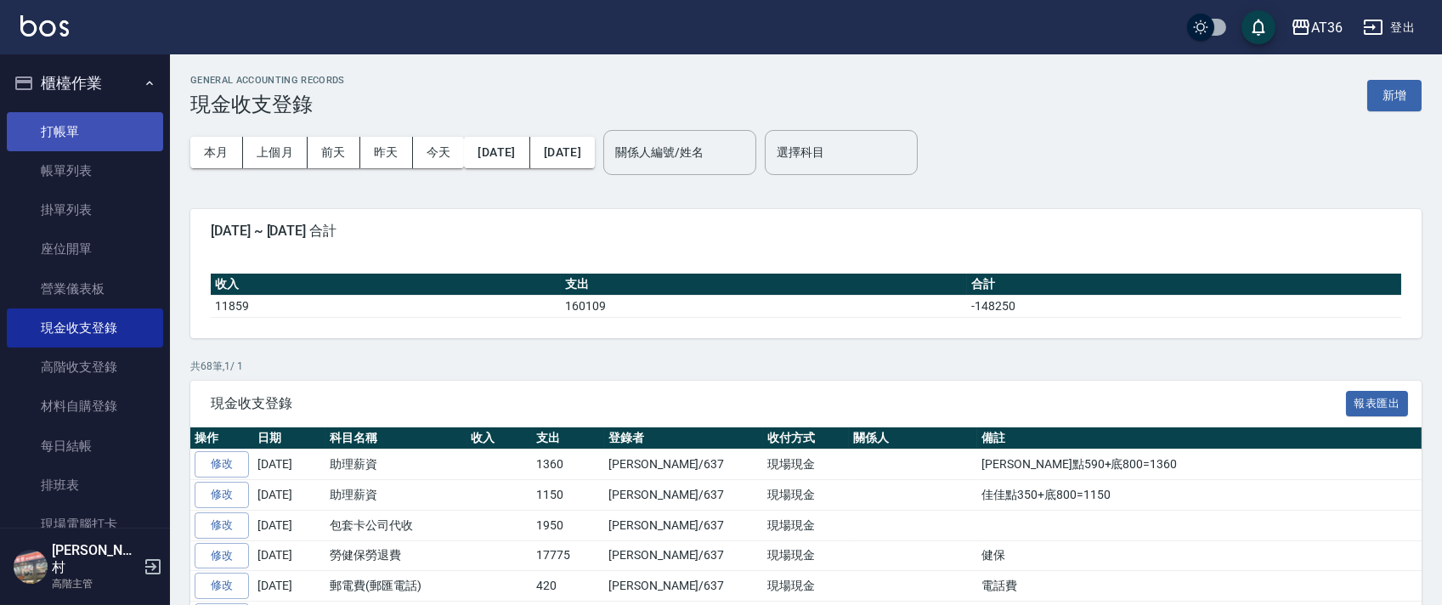
click at [55, 126] on link "打帳單" at bounding box center [85, 131] width 156 height 39
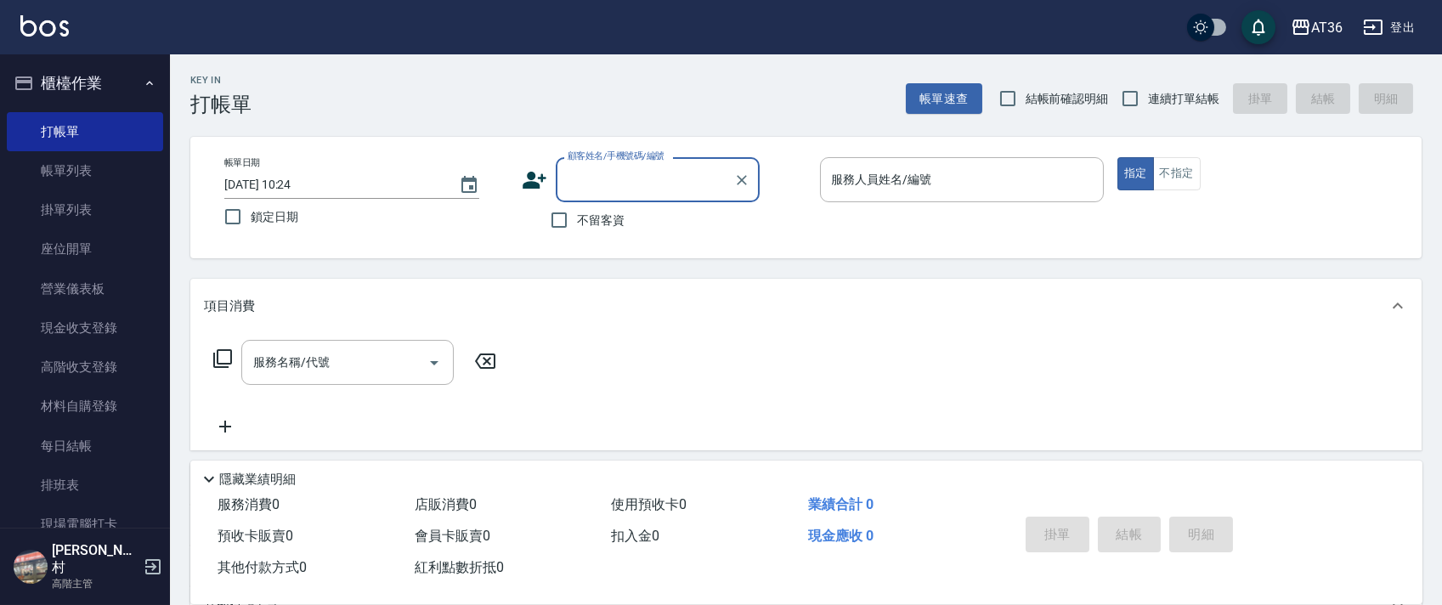
click at [274, 184] on input "[DATE] 10:24" at bounding box center [333, 185] width 218 height 28
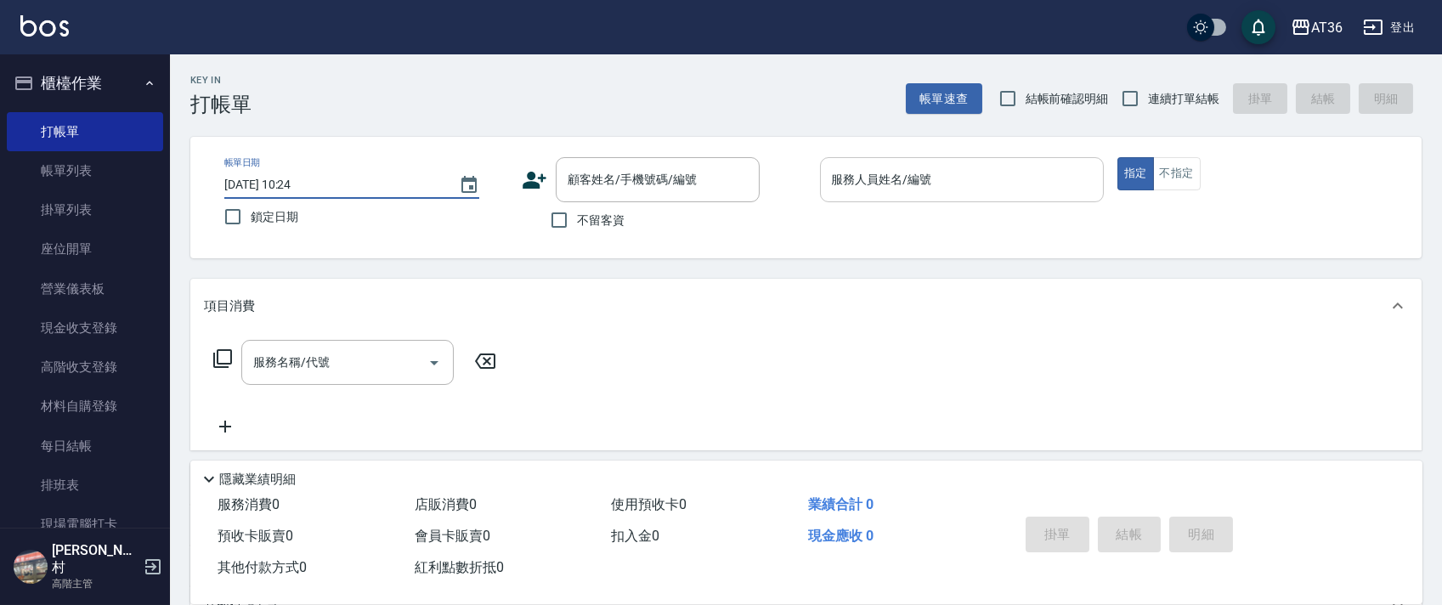
type input "[DATE] 10:24"
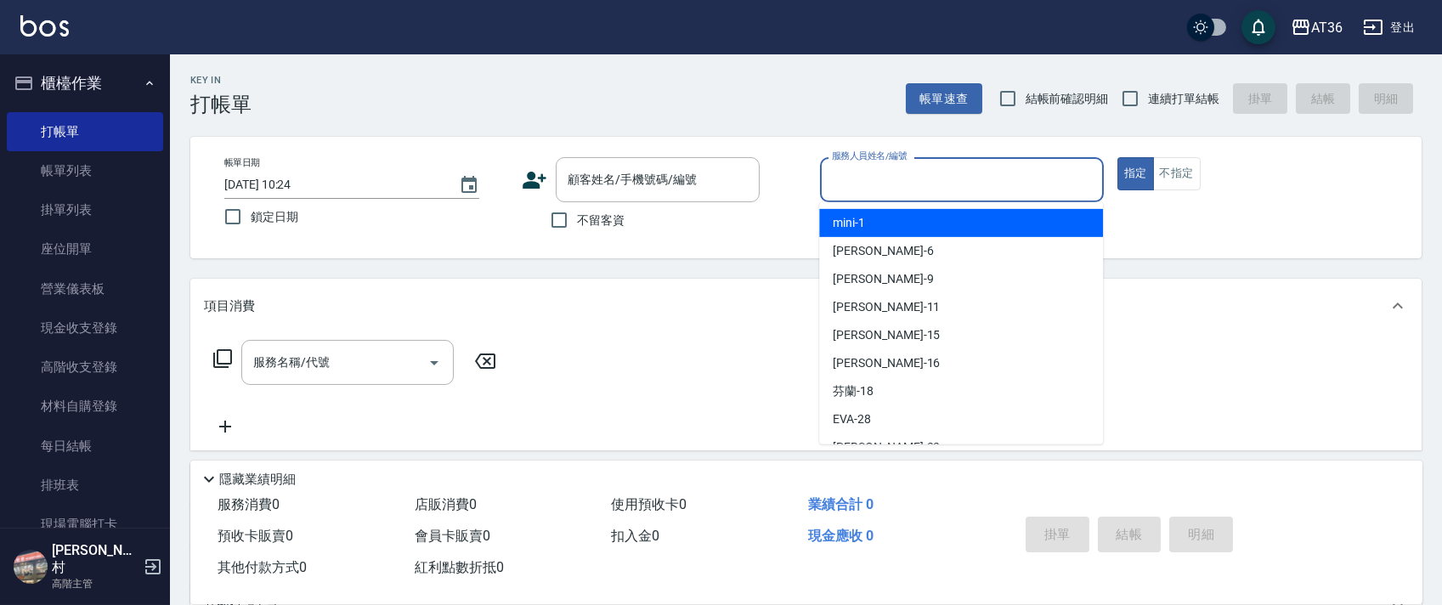
click at [865, 184] on input "服務人員姓名/編號" at bounding box center [962, 180] width 269 height 30
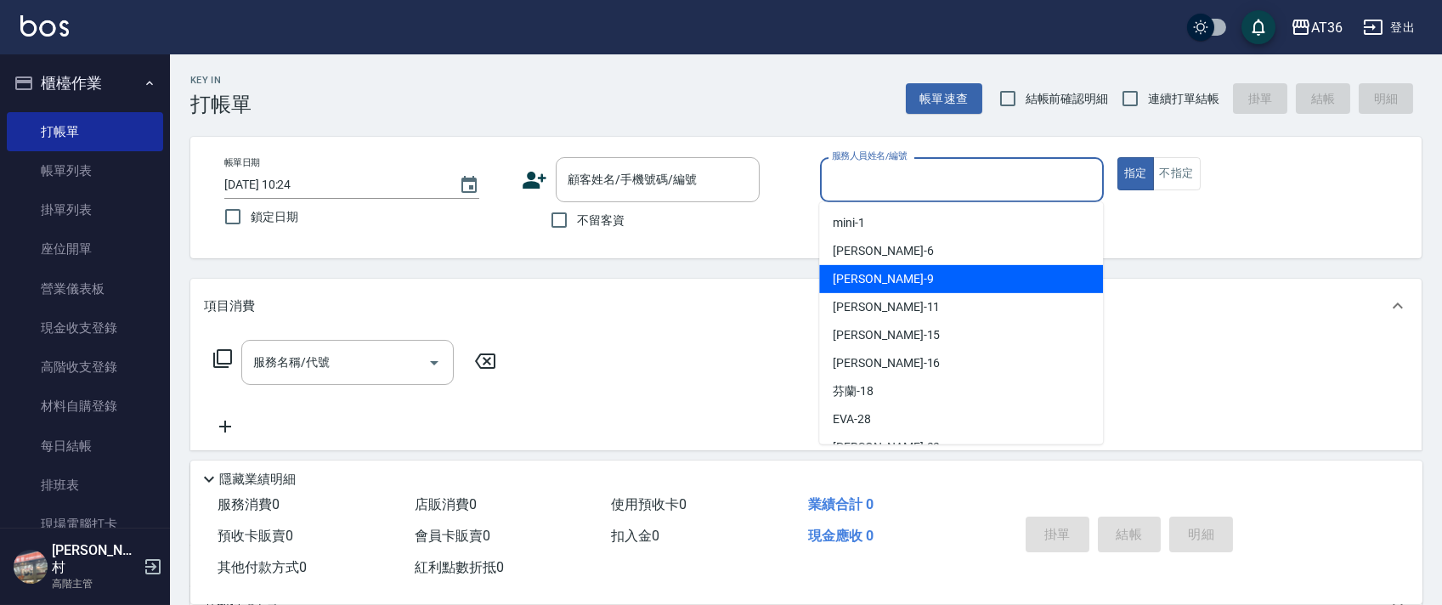
click at [953, 269] on div "美燕 -9" at bounding box center [961, 279] width 284 height 28
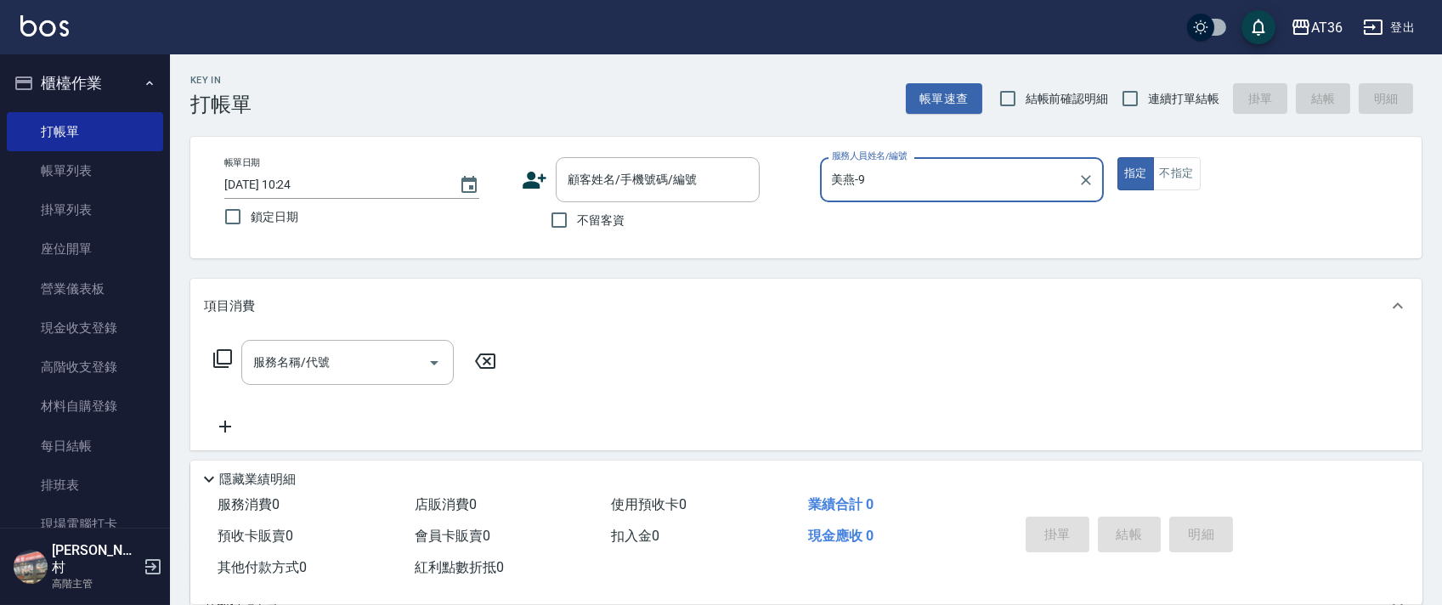
click at [918, 167] on input "美燕-9" at bounding box center [949, 180] width 243 height 30
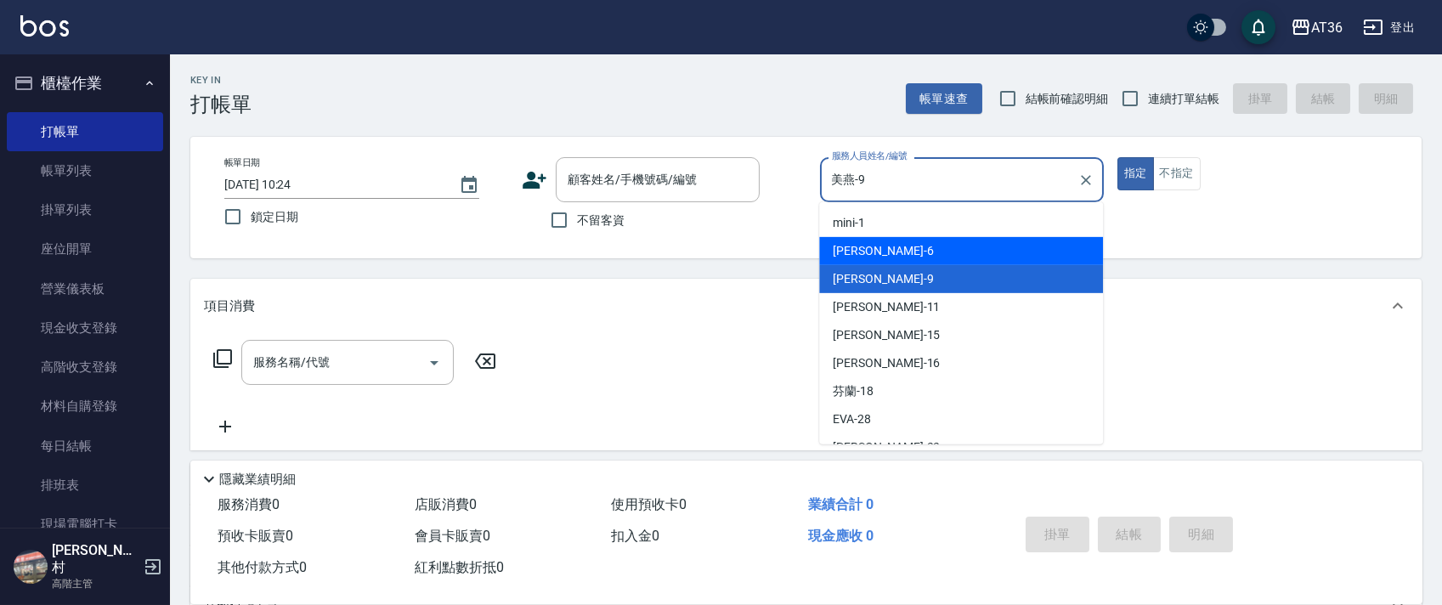
click at [905, 244] on div "[PERSON_NAME] -6" at bounding box center [961, 251] width 284 height 28
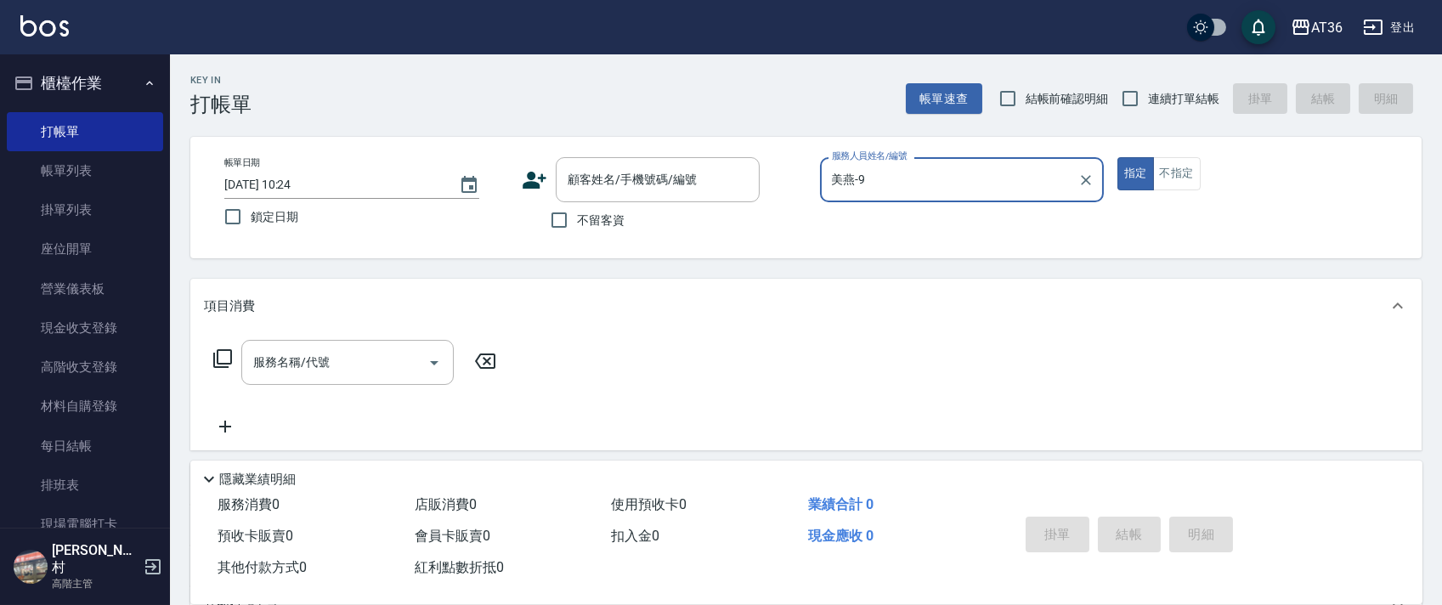
type input "伶伶-6"
click at [1172, 179] on button "不指定" at bounding box center [1177, 173] width 48 height 33
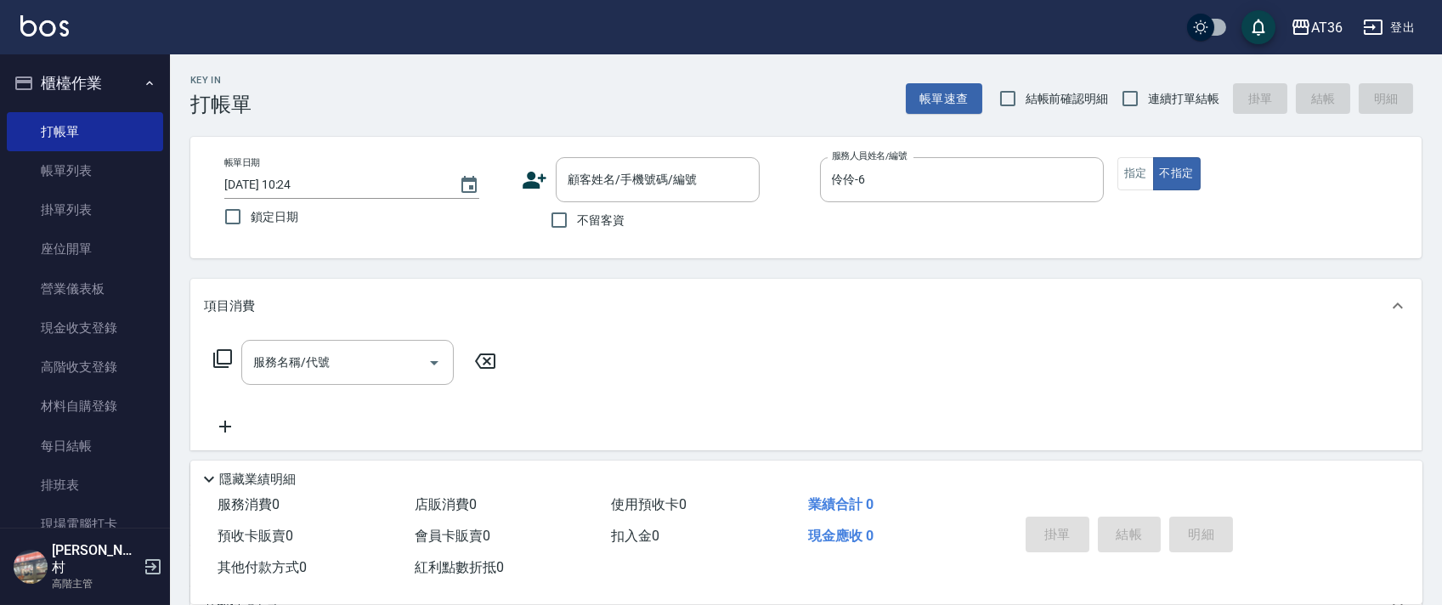
click at [225, 357] on icon at bounding box center [222, 358] width 20 height 20
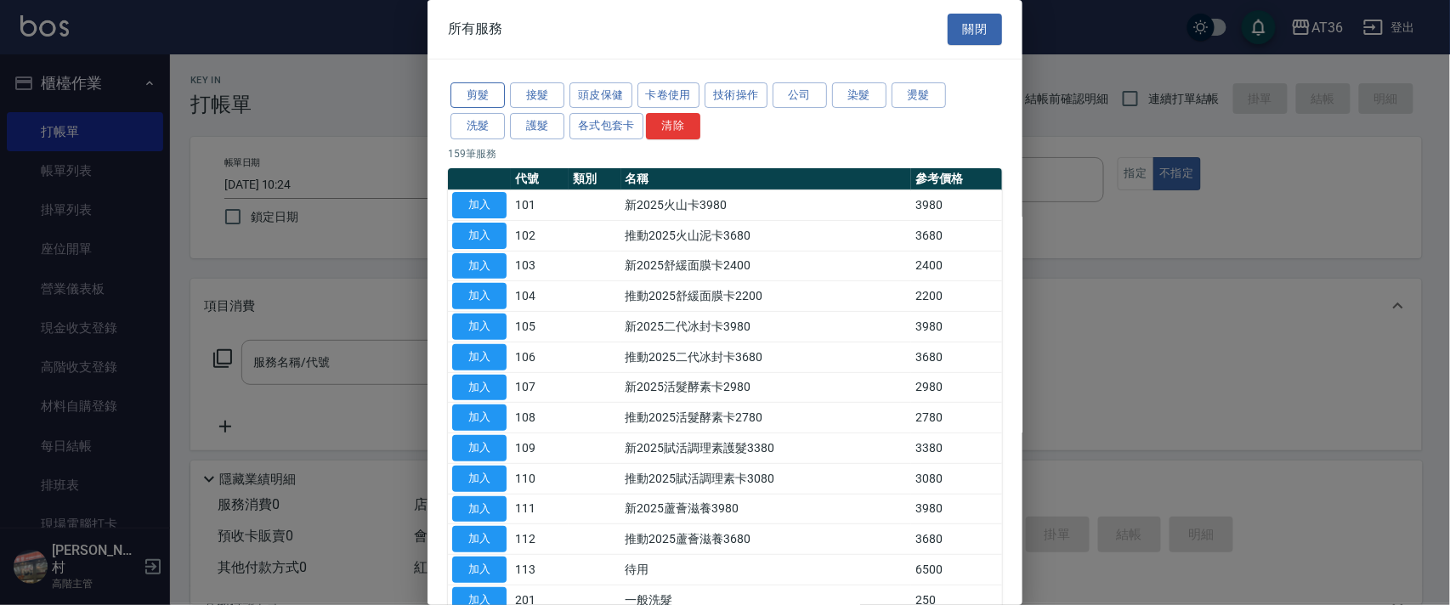
click at [477, 99] on button "剪髮" at bounding box center [477, 95] width 54 height 26
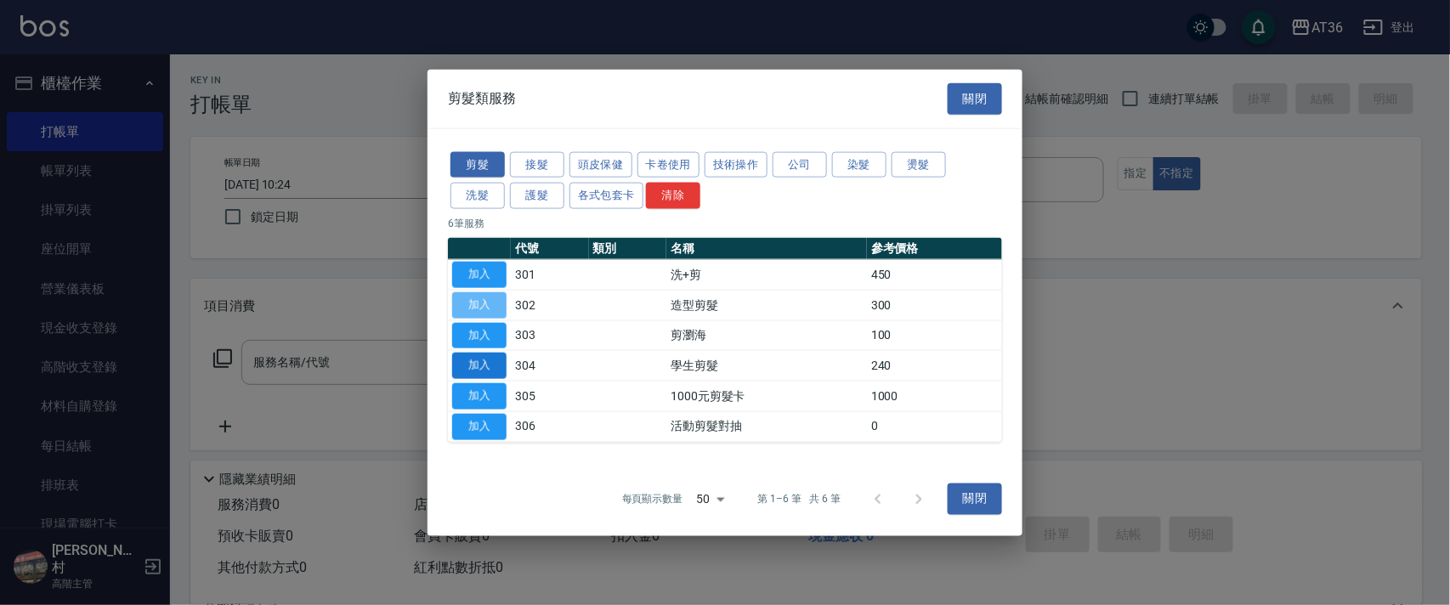
drag, startPoint x: 482, startPoint y: 301, endPoint x: 503, endPoint y: 359, distance: 62.4
click at [483, 301] on button "加入" at bounding box center [479, 304] width 54 height 26
type input "造型剪髮(302)"
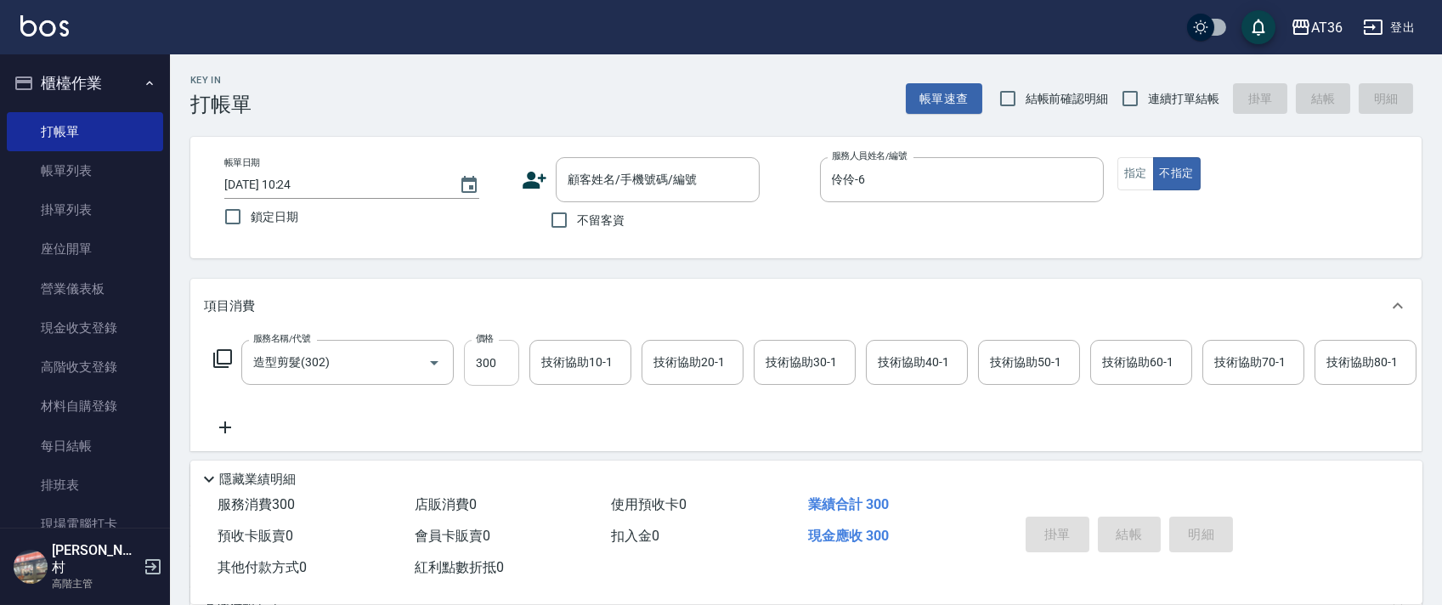
click at [481, 366] on input "300" at bounding box center [491, 363] width 55 height 46
type input "238"
drag, startPoint x: 563, startPoint y: 220, endPoint x: 1051, endPoint y: 122, distance: 498.3
click at [564, 220] on input "不留客資" at bounding box center [559, 220] width 36 height 36
checkbox input "true"
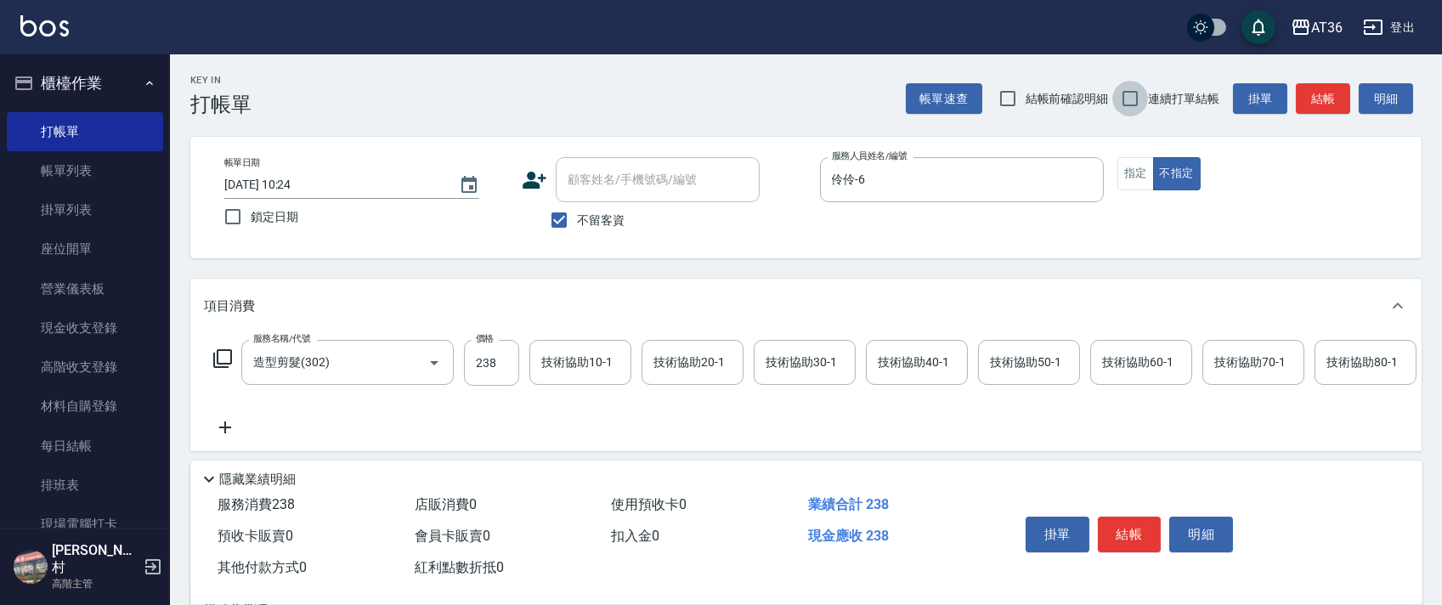
drag, startPoint x: 1140, startPoint y: 101, endPoint x: 1235, endPoint y: 156, distance: 110.0
click at [1140, 102] on input "連續打單結帳" at bounding box center [1130, 99] width 36 height 36
checkbox input "true"
click at [1123, 529] on button "結帳" at bounding box center [1130, 535] width 64 height 36
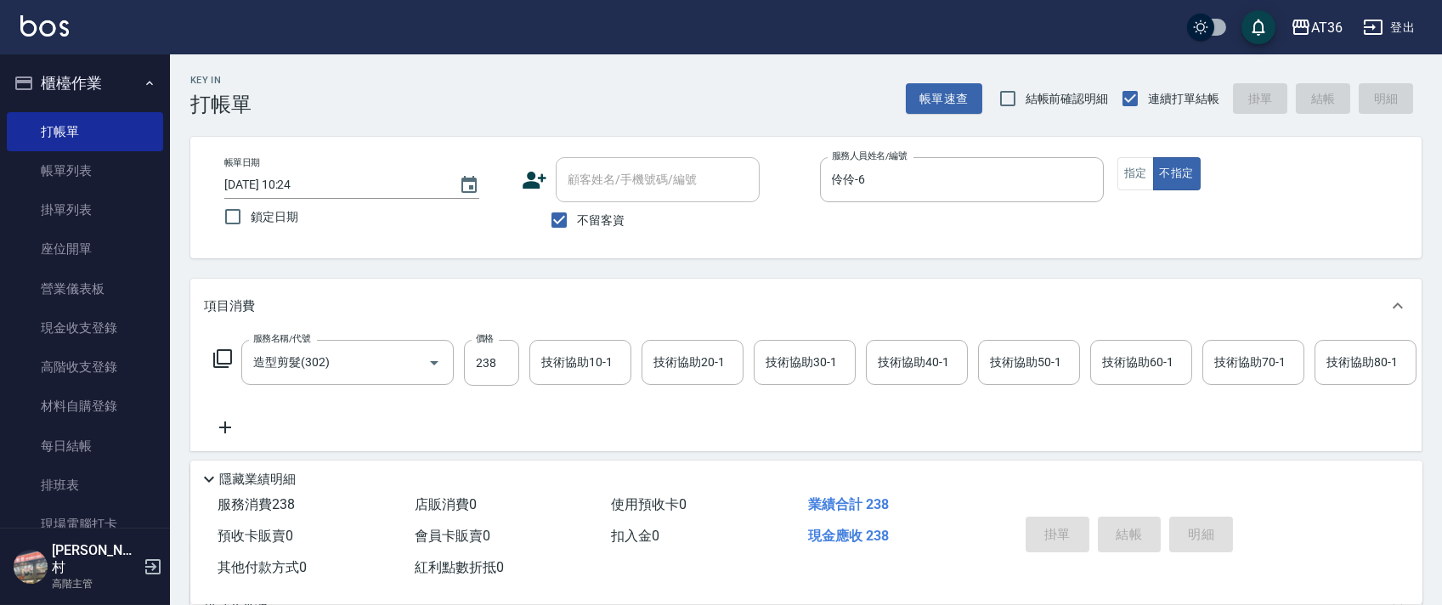
type input "[DATE] 10:29"
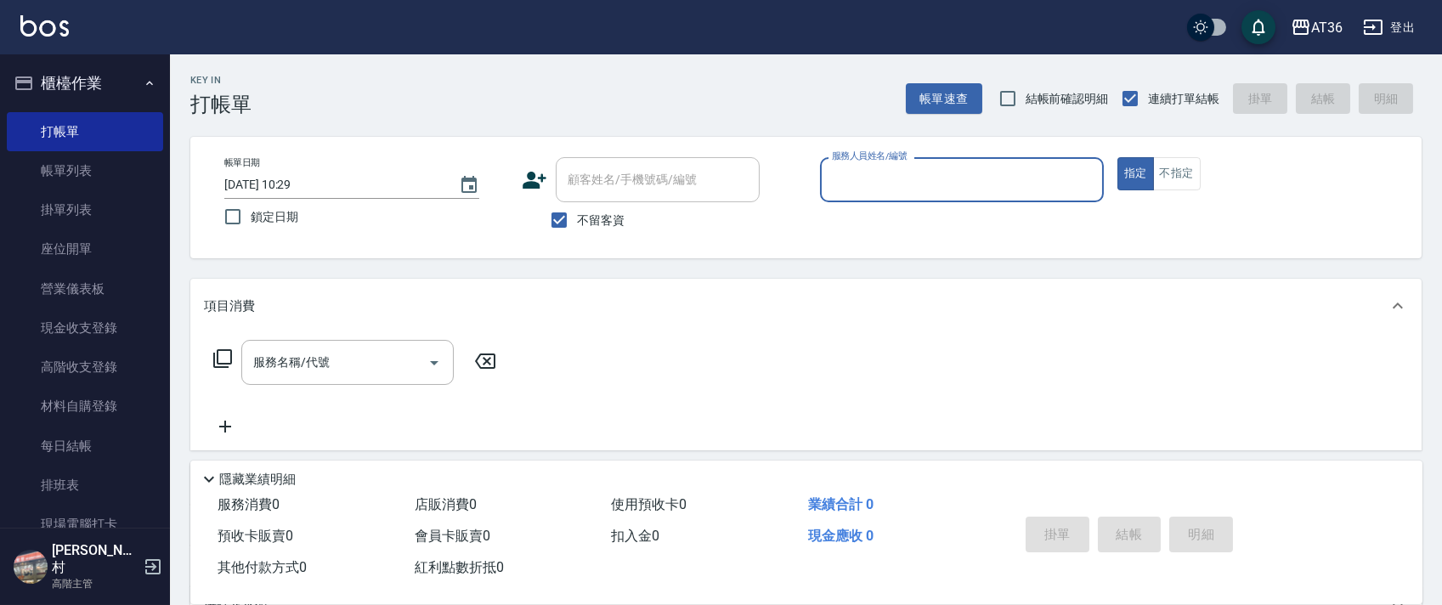
click at [846, 184] on input "服務人員姓名/編號" at bounding box center [962, 180] width 269 height 30
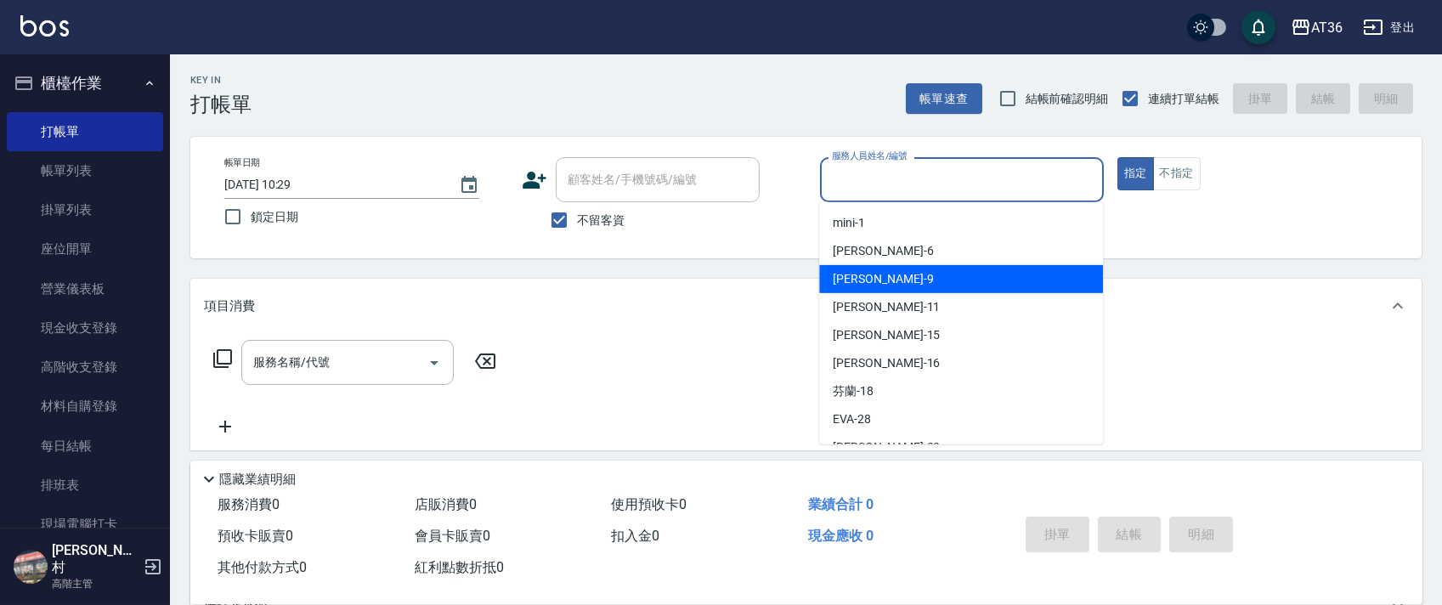
click at [868, 289] on div "美燕 -9" at bounding box center [961, 279] width 284 height 28
type input "美燕-9"
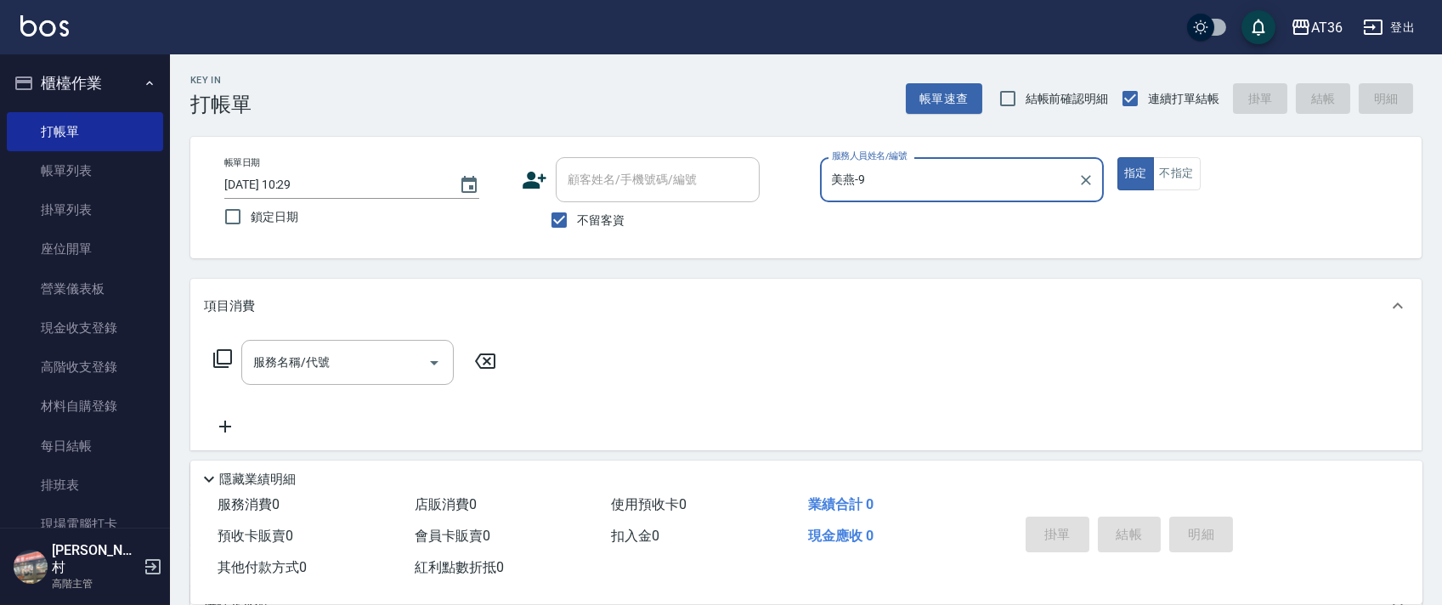
click at [275, 187] on input "[DATE] 10:29" at bounding box center [333, 185] width 218 height 28
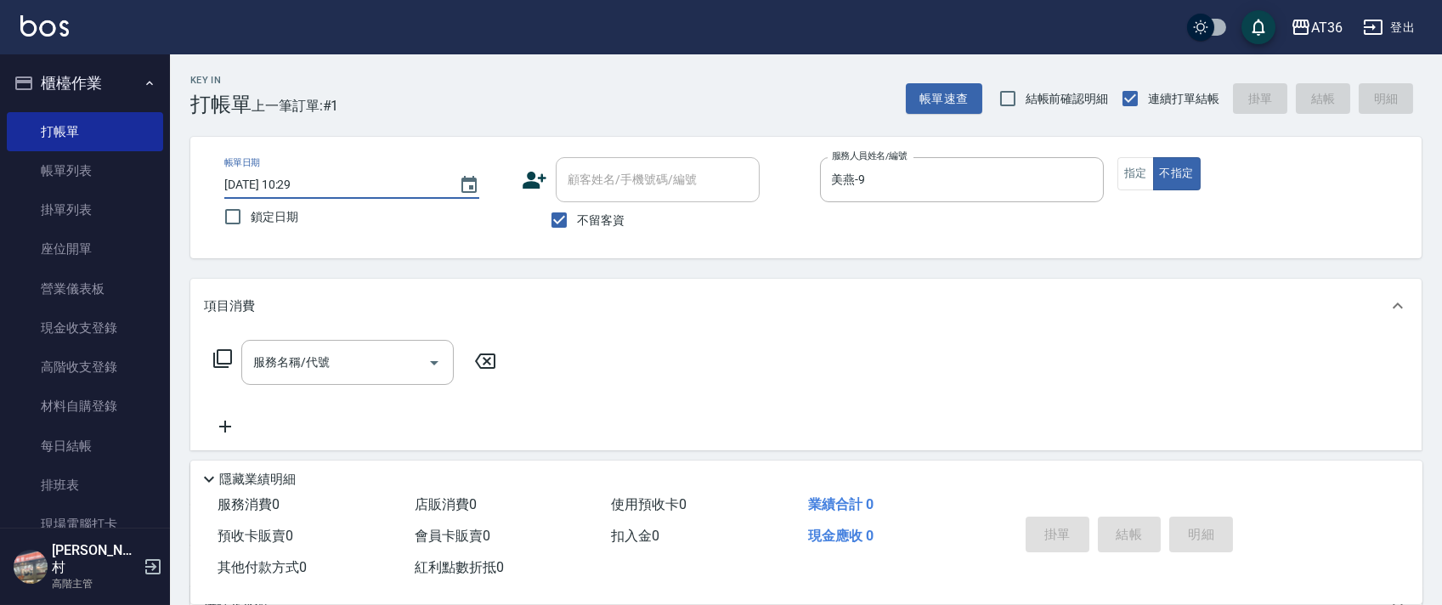
type input "[DATE] 10:29"
click at [222, 359] on icon at bounding box center [222, 358] width 20 height 20
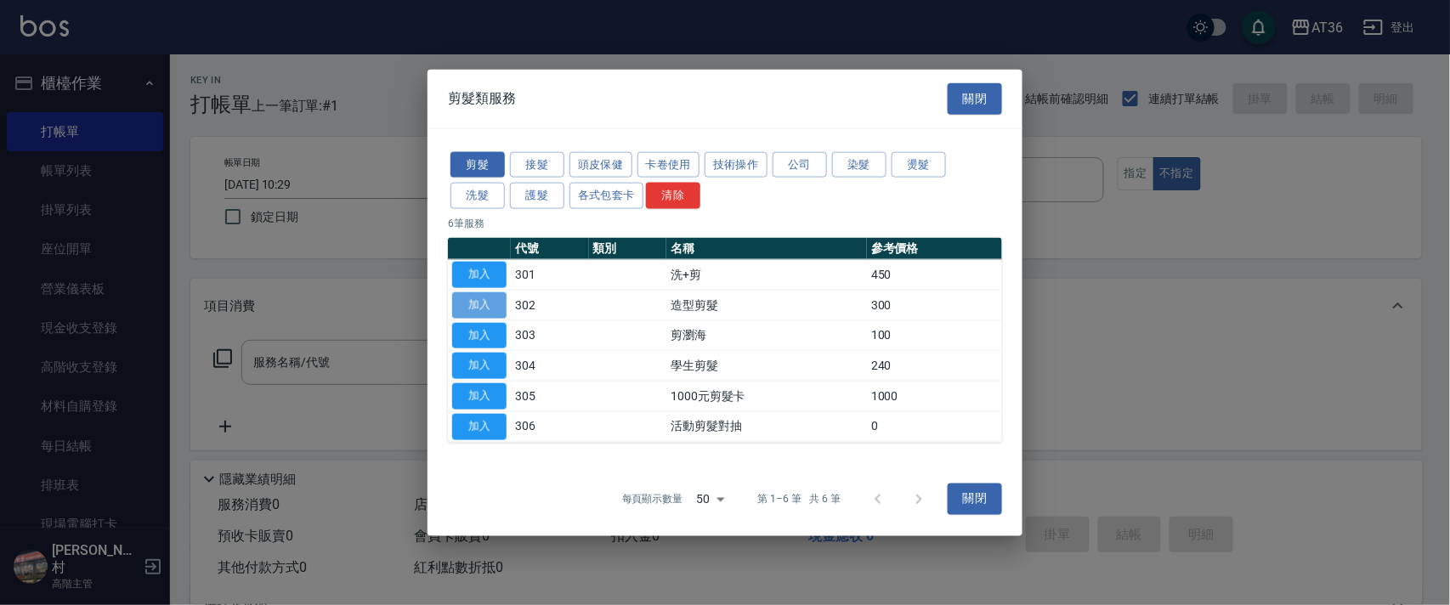
click at [472, 298] on button "加入" at bounding box center [479, 304] width 54 height 26
type input "造型剪髮(302)"
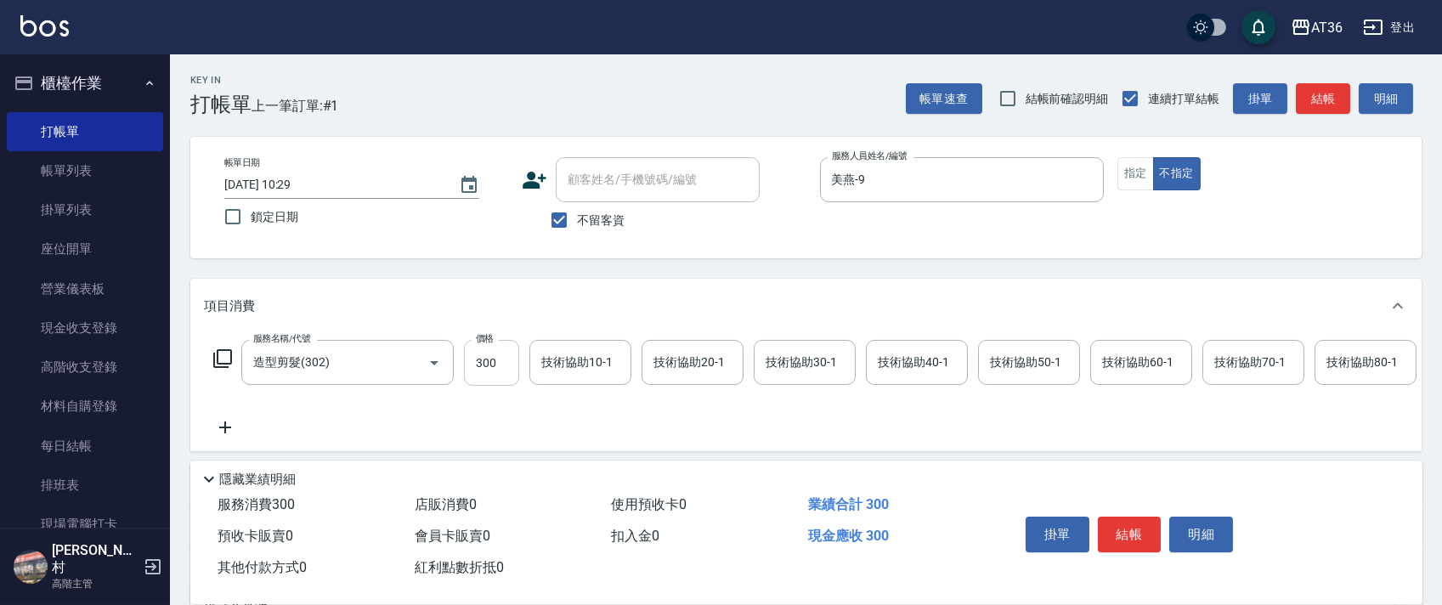
click at [480, 368] on input "300" at bounding box center [491, 363] width 55 height 46
type input "250"
click at [1117, 177] on button "指定" at bounding box center [1135, 173] width 37 height 33
click at [1129, 536] on button "結帳" at bounding box center [1130, 535] width 64 height 36
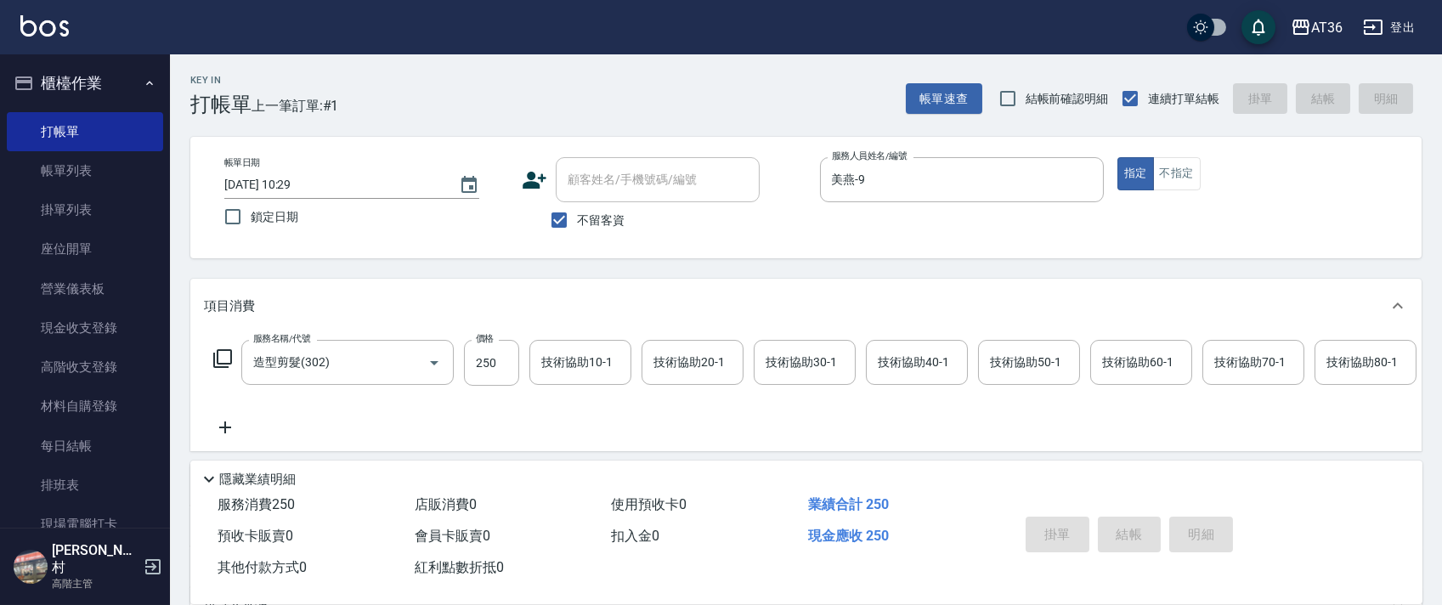
type input "[DATE] 10:29"
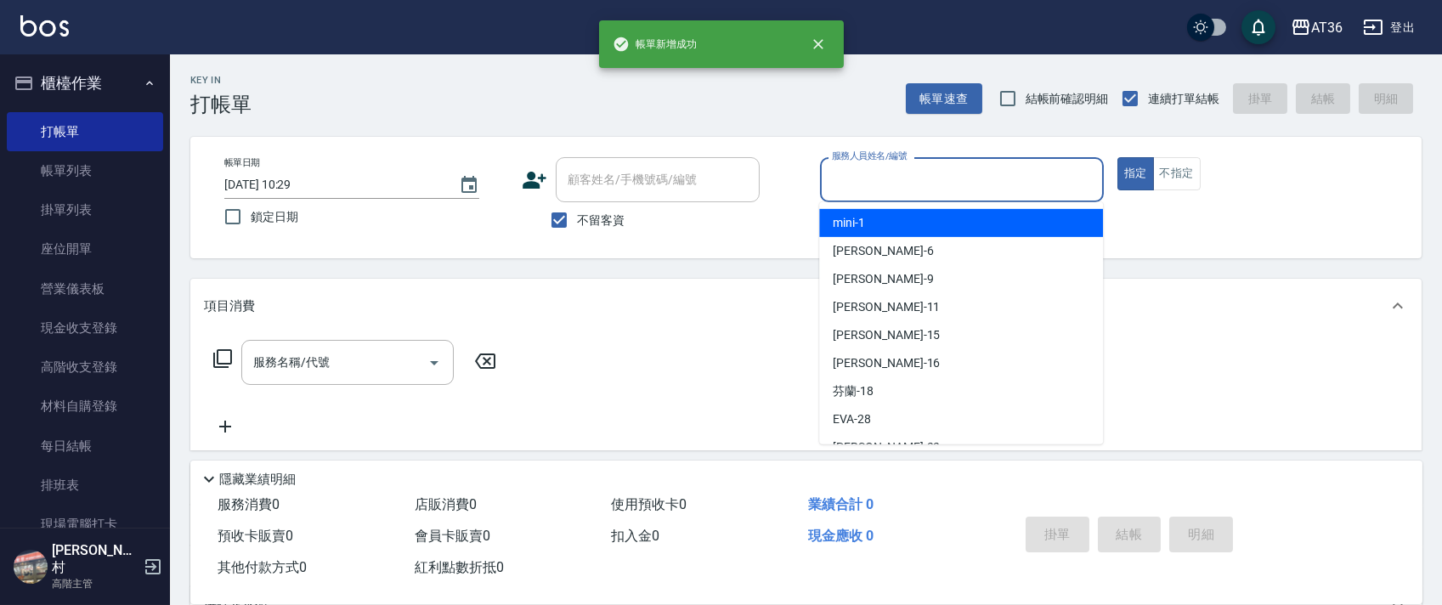
drag, startPoint x: 867, startPoint y: 183, endPoint x: 913, endPoint y: 228, distance: 64.3
click at [868, 190] on input "服務人員姓名/編號" at bounding box center [962, 180] width 269 height 30
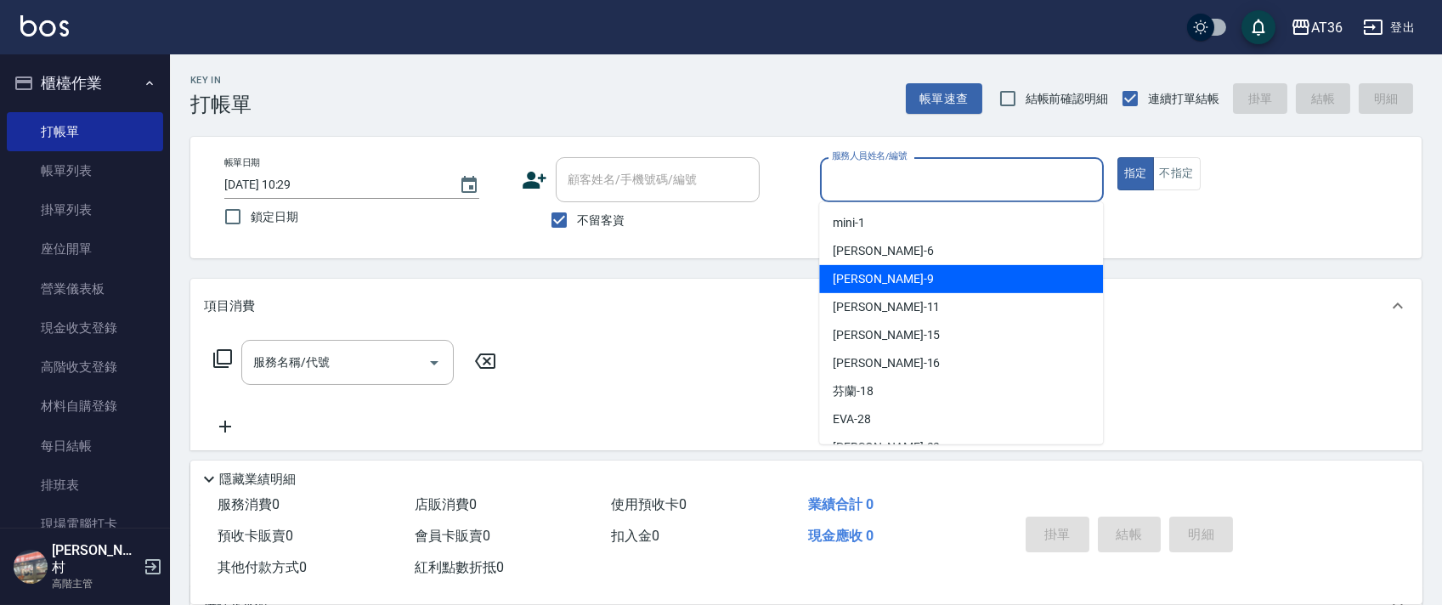
click at [870, 282] on div "美燕 -9" at bounding box center [961, 279] width 284 height 28
type input "美燕-9"
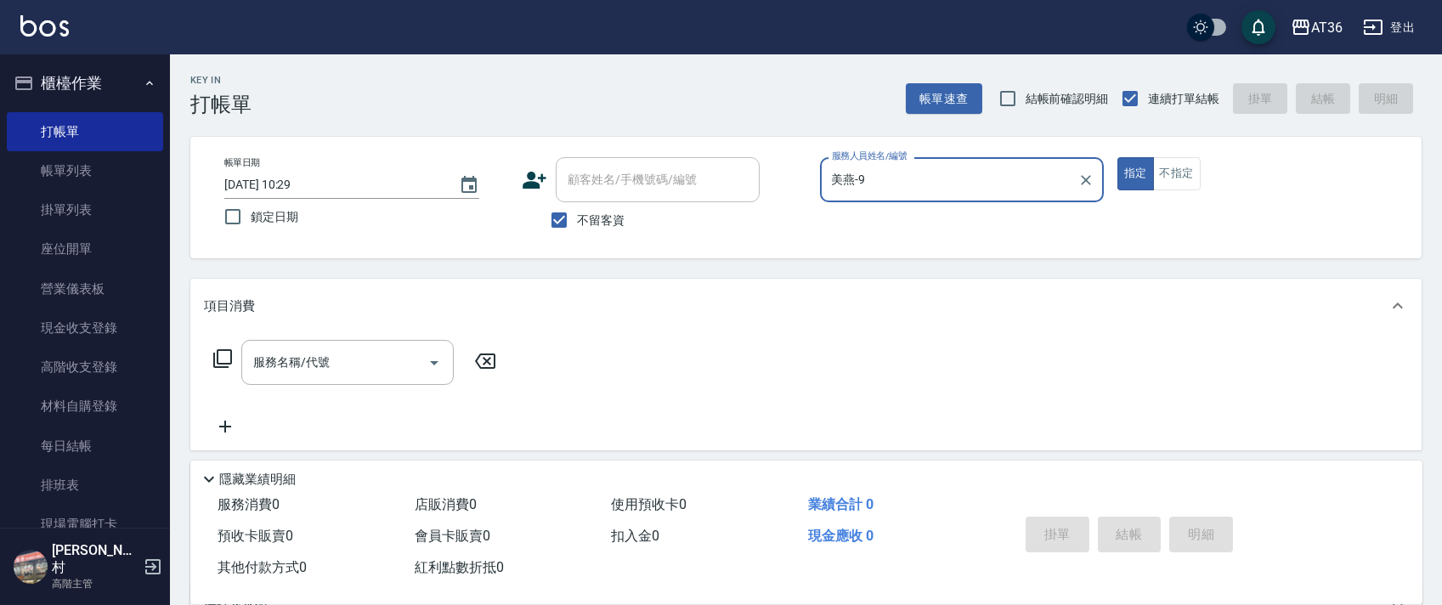
drag, startPoint x: 1177, startPoint y: 175, endPoint x: 1336, endPoint y: 208, distance: 162.3
click at [1177, 176] on button "不指定" at bounding box center [1177, 173] width 48 height 33
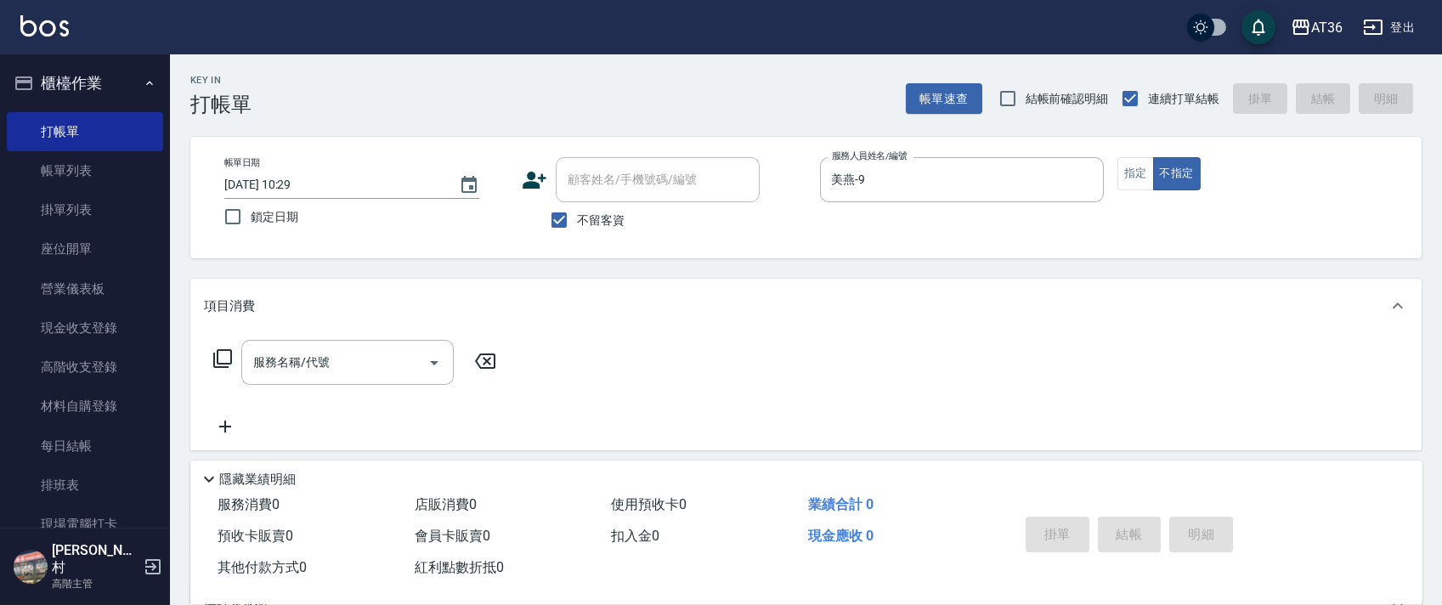
click at [220, 359] on icon at bounding box center [222, 358] width 20 height 20
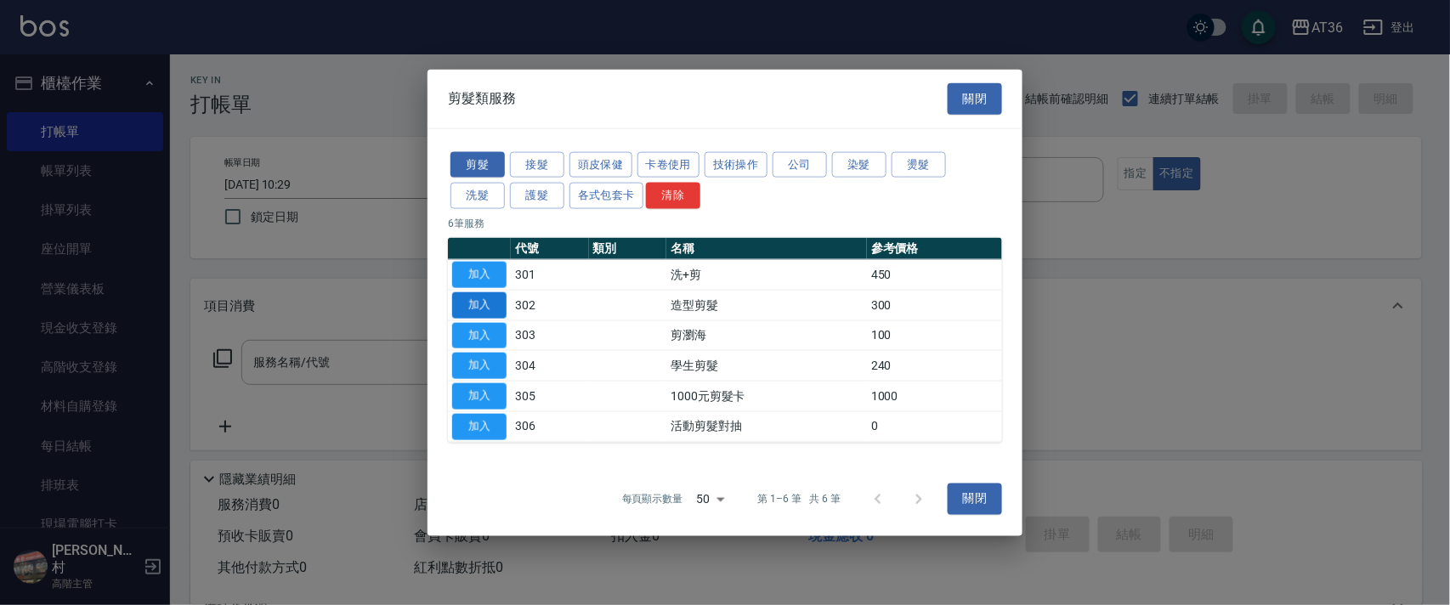
click at [482, 291] on button "加入" at bounding box center [479, 304] width 54 height 26
type input "造型剪髮(302)"
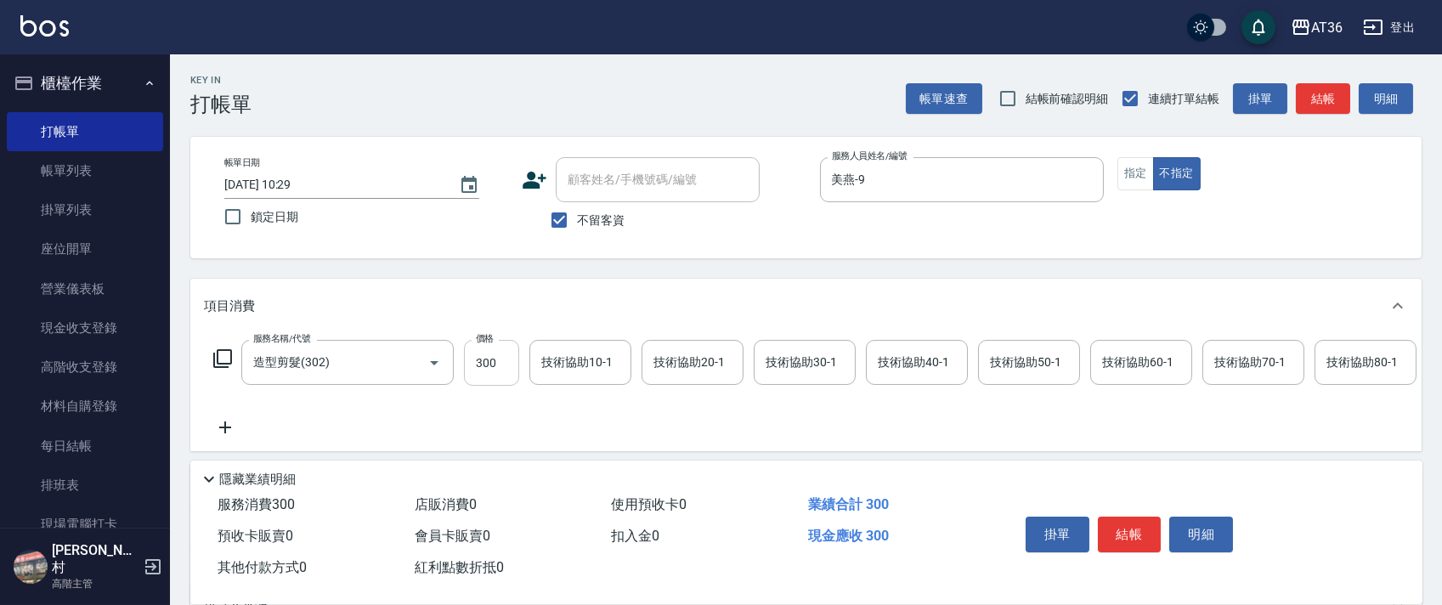
click at [484, 379] on input "300" at bounding box center [491, 363] width 55 height 46
type input "258"
click at [1113, 525] on button "結帳" at bounding box center [1130, 535] width 64 height 36
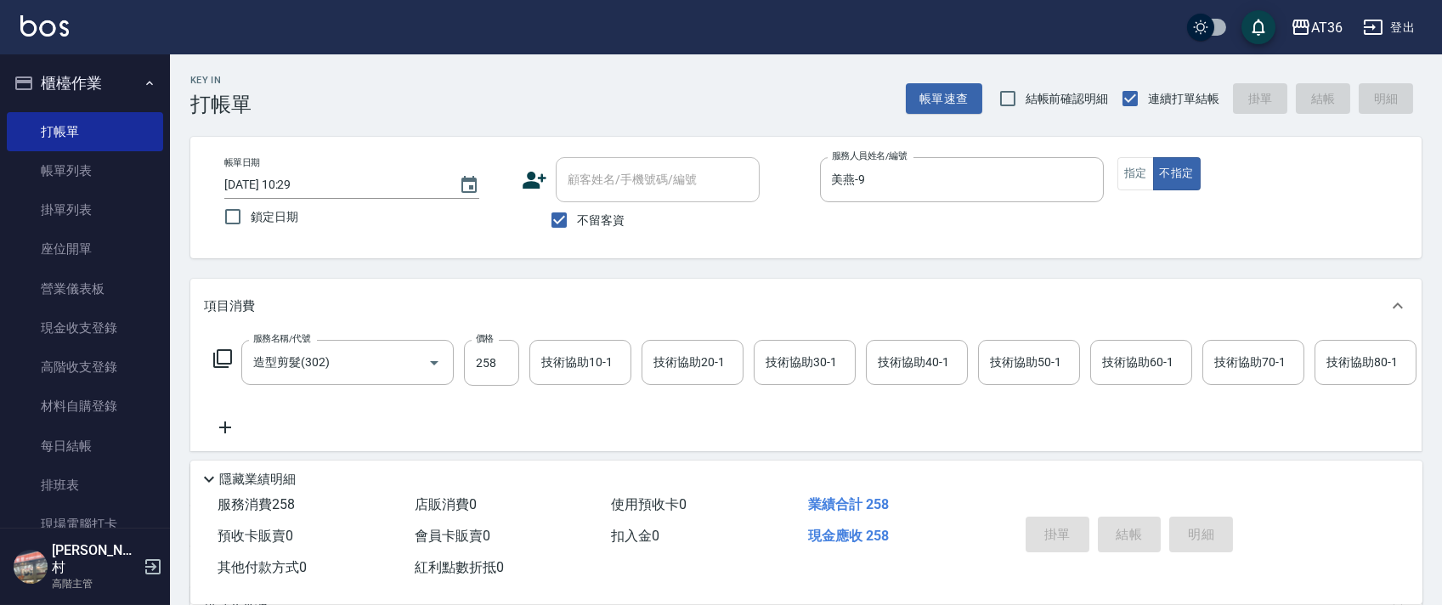
type input "[DATE] 10:30"
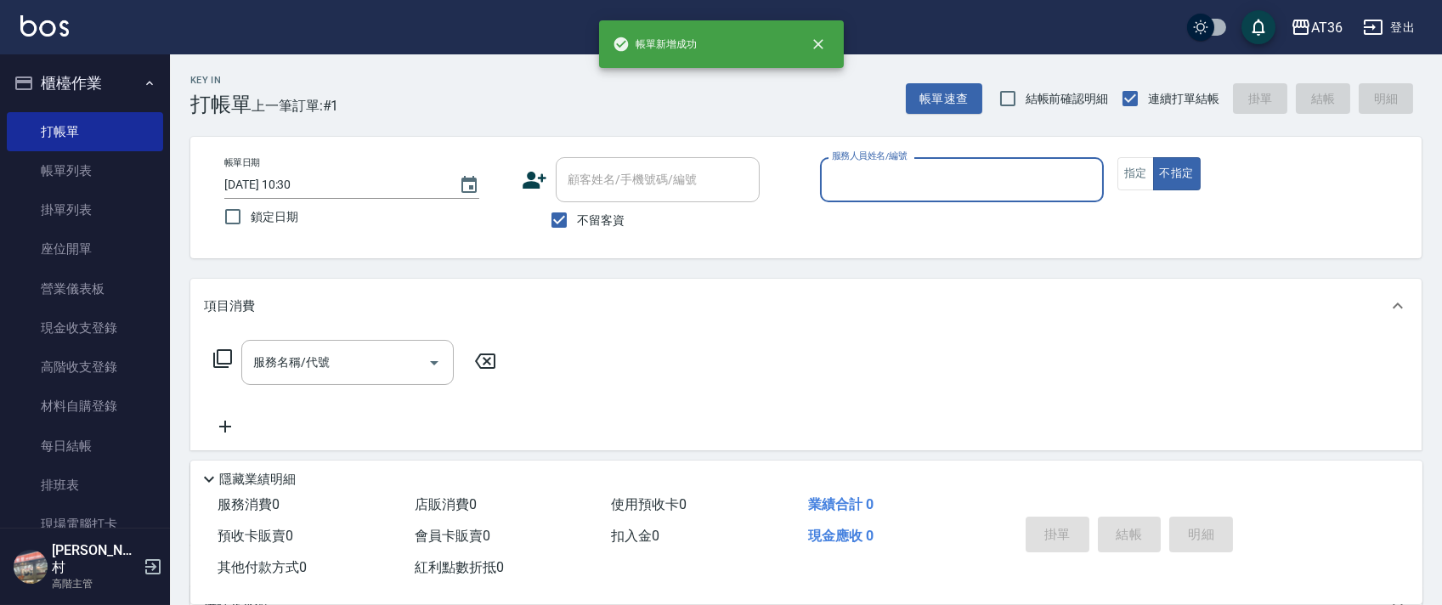
drag, startPoint x: 864, startPoint y: 184, endPoint x: 872, endPoint y: 201, distance: 17.9
click at [863, 188] on input "服務人員姓名/編號" at bounding box center [962, 180] width 269 height 30
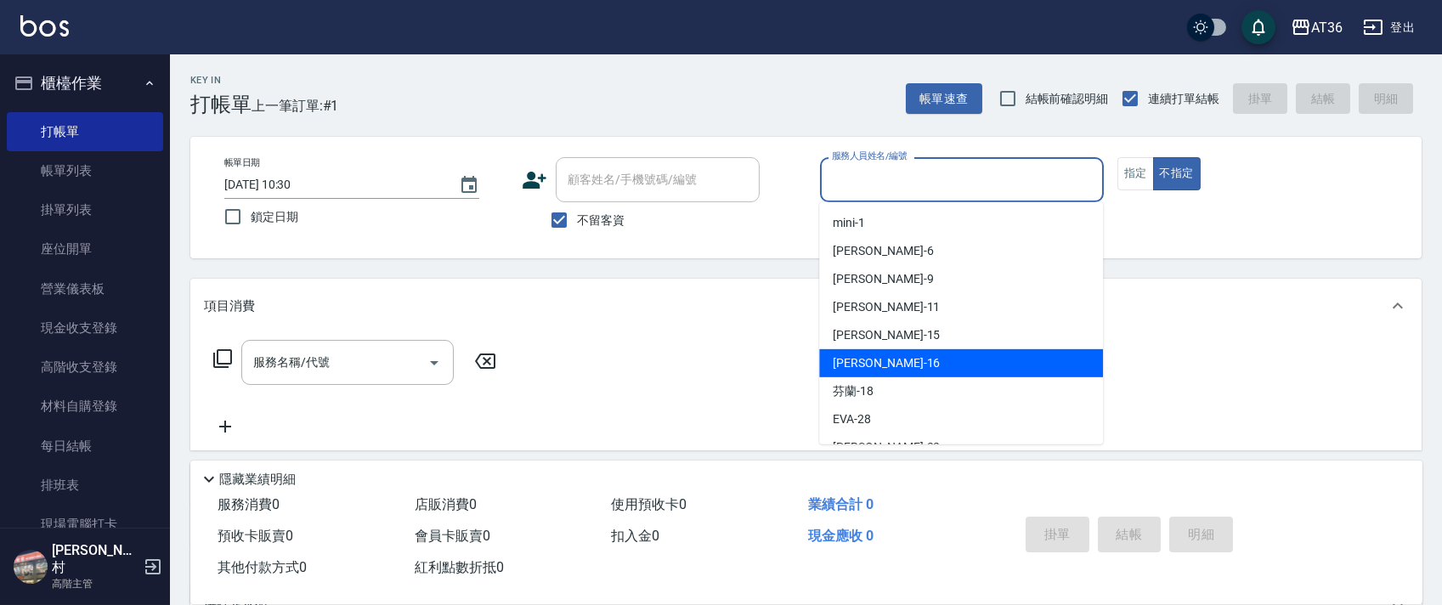
click at [891, 359] on div "[PERSON_NAME] -16" at bounding box center [961, 363] width 284 height 28
type input "[PERSON_NAME]-16"
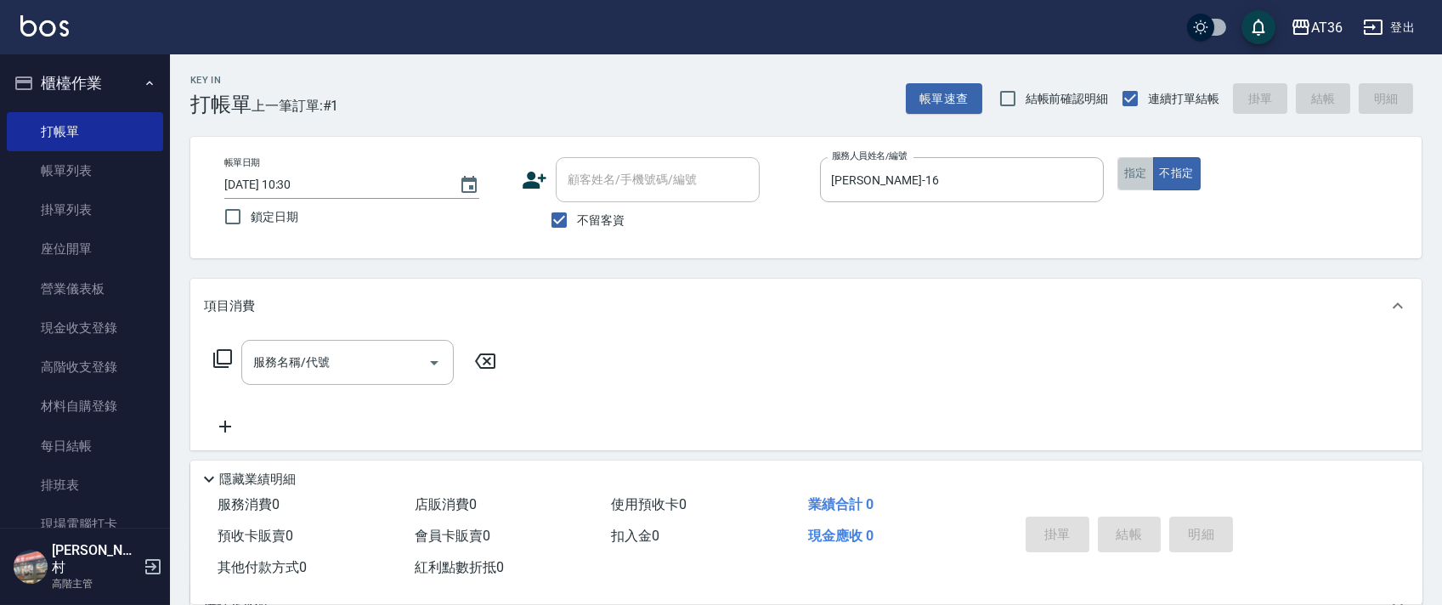
click at [1142, 170] on button "指定" at bounding box center [1135, 173] width 37 height 33
click at [218, 359] on icon at bounding box center [222, 358] width 20 height 20
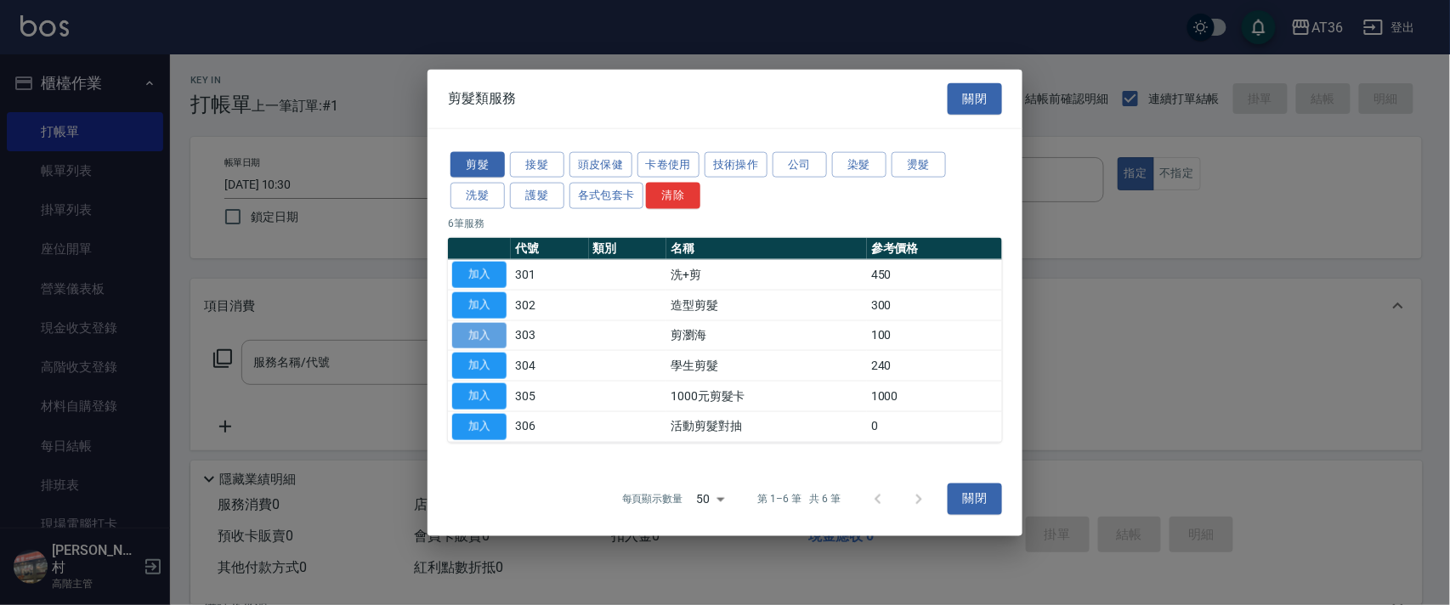
click at [493, 337] on button "加入" at bounding box center [479, 335] width 54 height 26
type input "剪瀏海(303)"
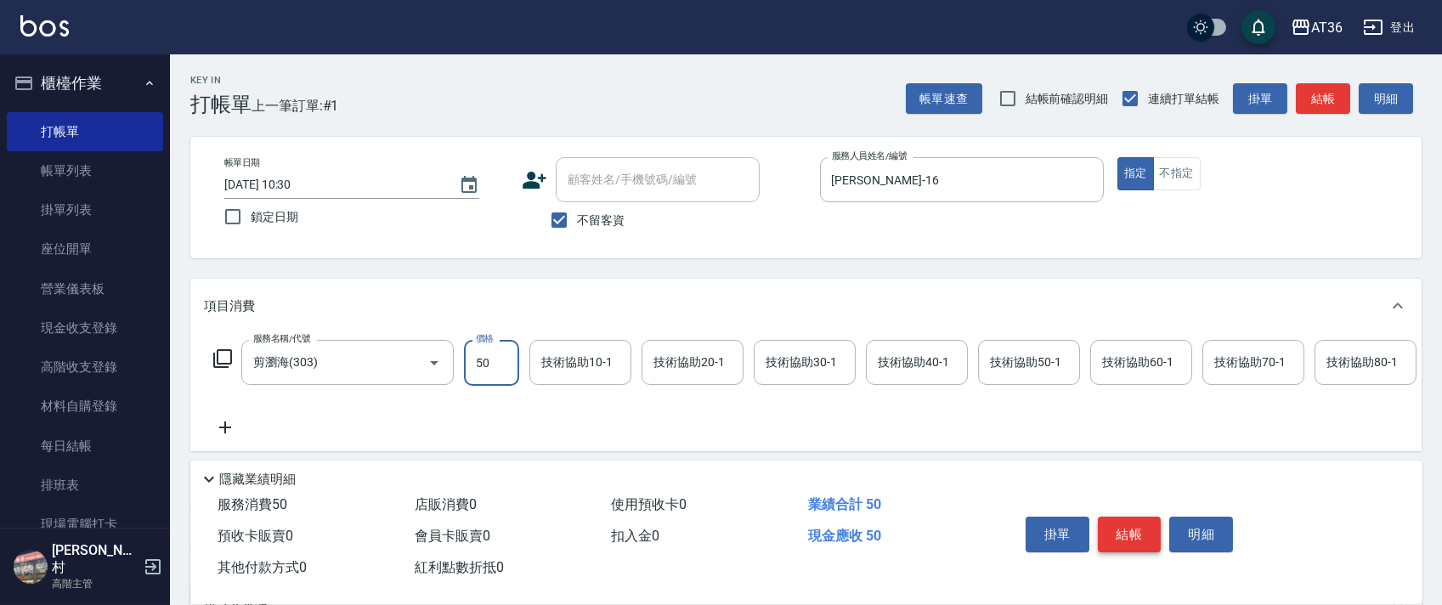
type input "50"
click at [1134, 542] on button "結帳" at bounding box center [1130, 535] width 64 height 36
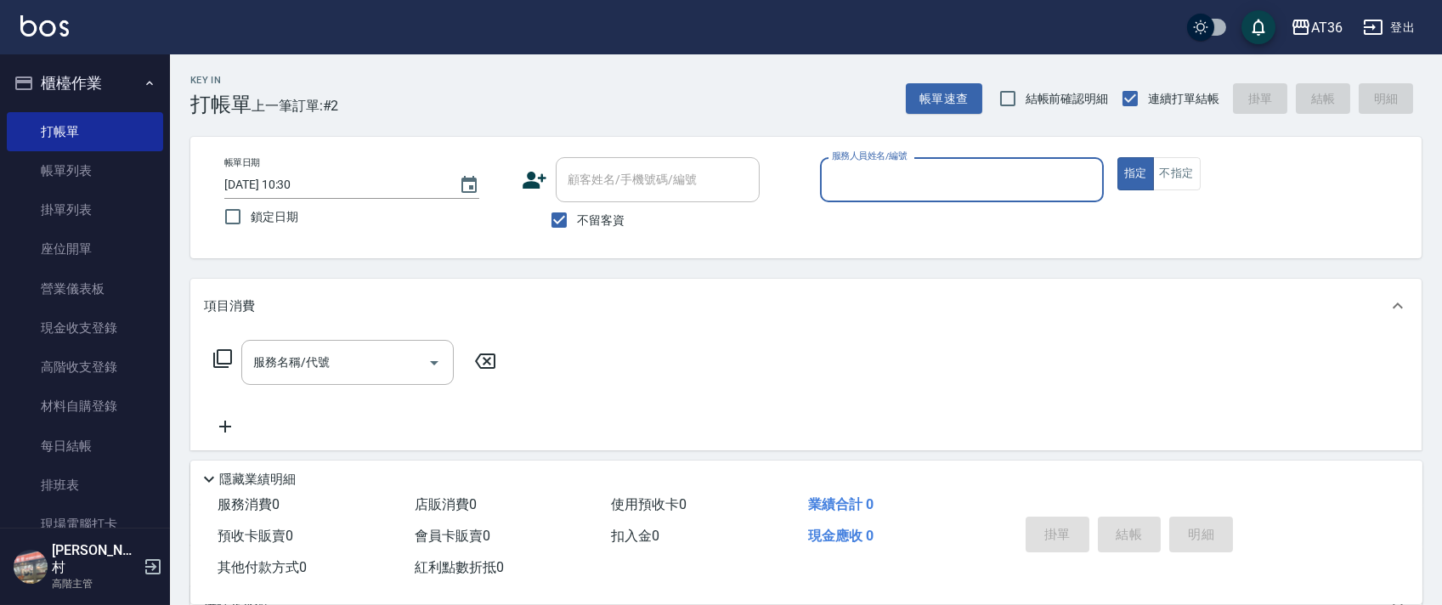
drag, startPoint x: 849, startPoint y: 184, endPoint x: 858, endPoint y: 196, distance: 15.1
click at [853, 192] on input "服務人員姓名/編號" at bounding box center [962, 180] width 269 height 30
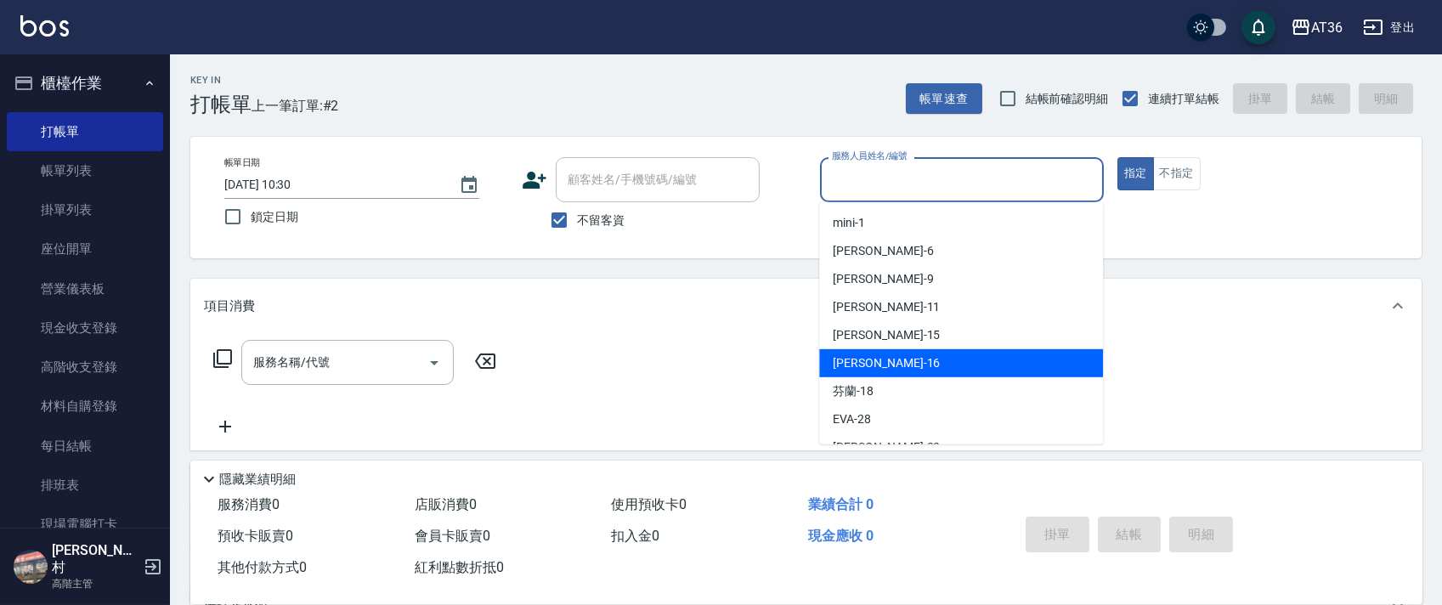
click at [865, 365] on span "[PERSON_NAME] -16" at bounding box center [886, 363] width 107 height 18
type input "[PERSON_NAME]-16"
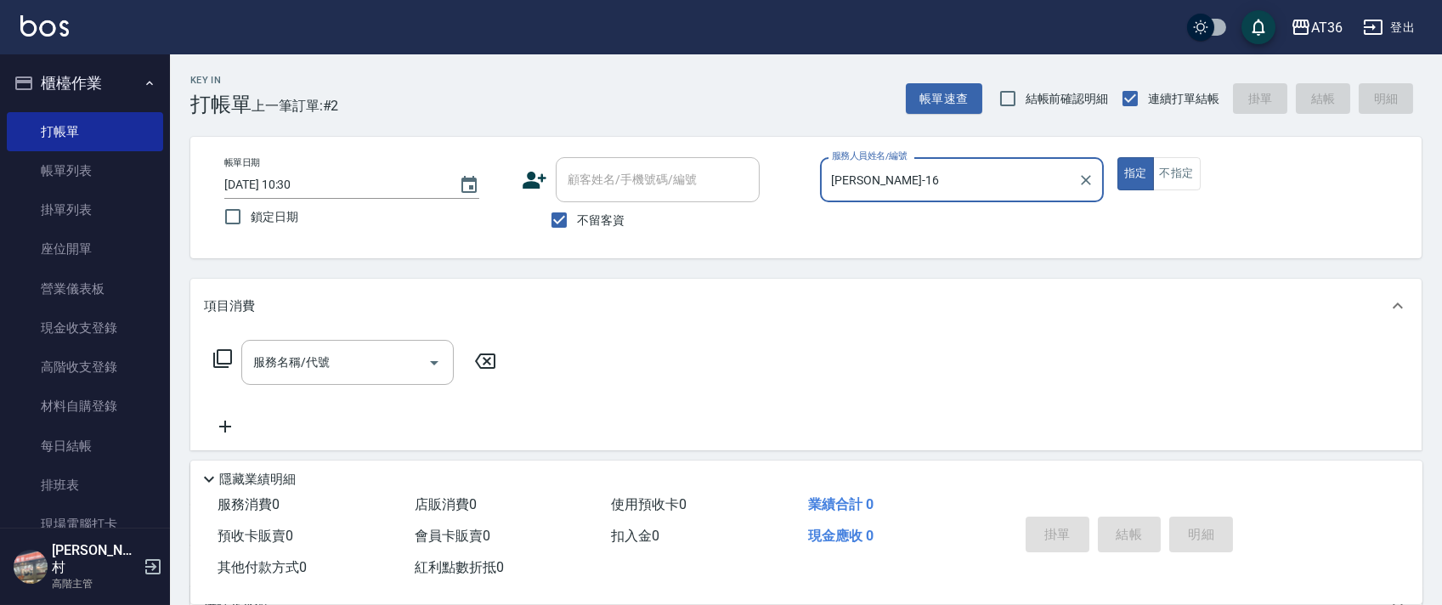
click at [224, 365] on icon at bounding box center [222, 358] width 19 height 19
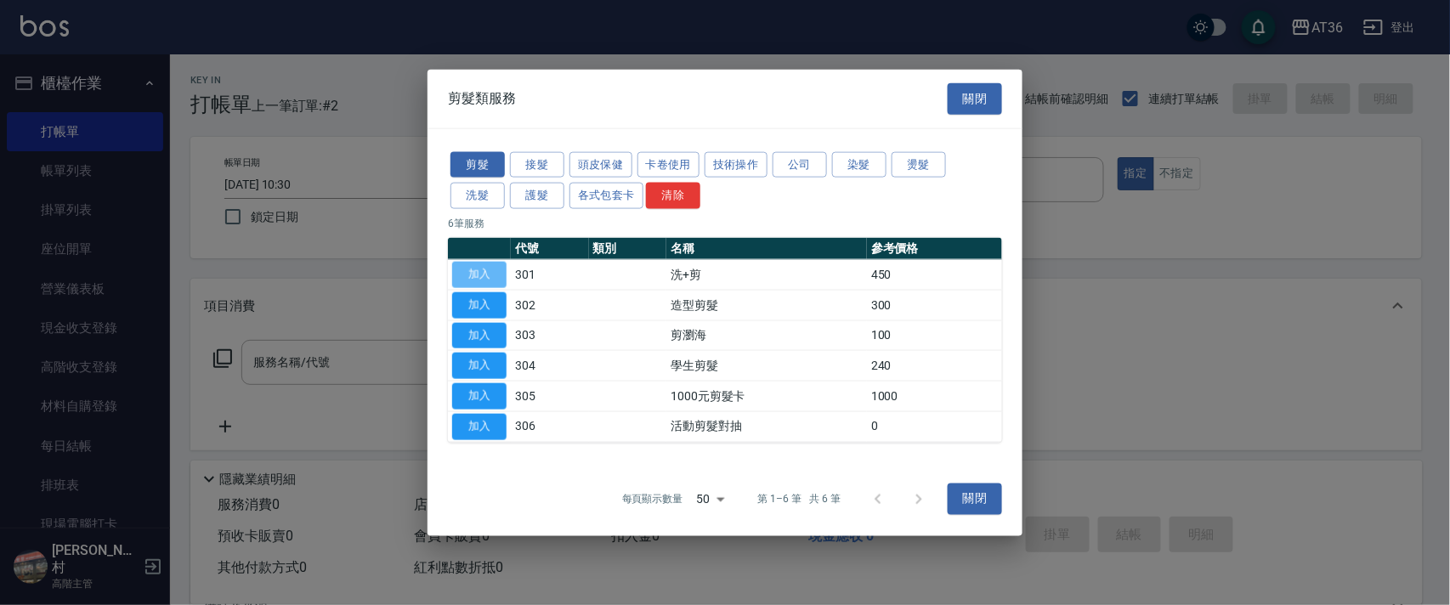
drag, startPoint x: 478, startPoint y: 269, endPoint x: 578, endPoint y: 393, distance: 159.0
click at [478, 273] on button "加入" at bounding box center [479, 275] width 54 height 26
type input "洗+剪(301)"
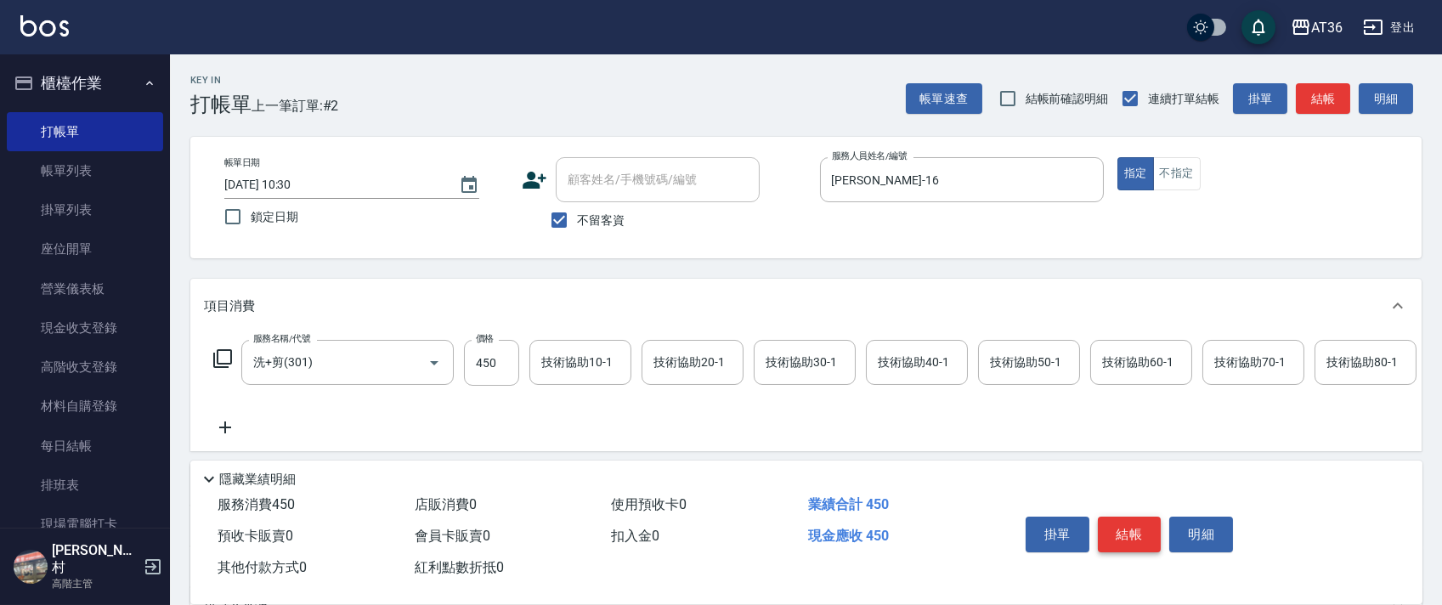
click at [1118, 532] on button "結帳" at bounding box center [1130, 535] width 64 height 36
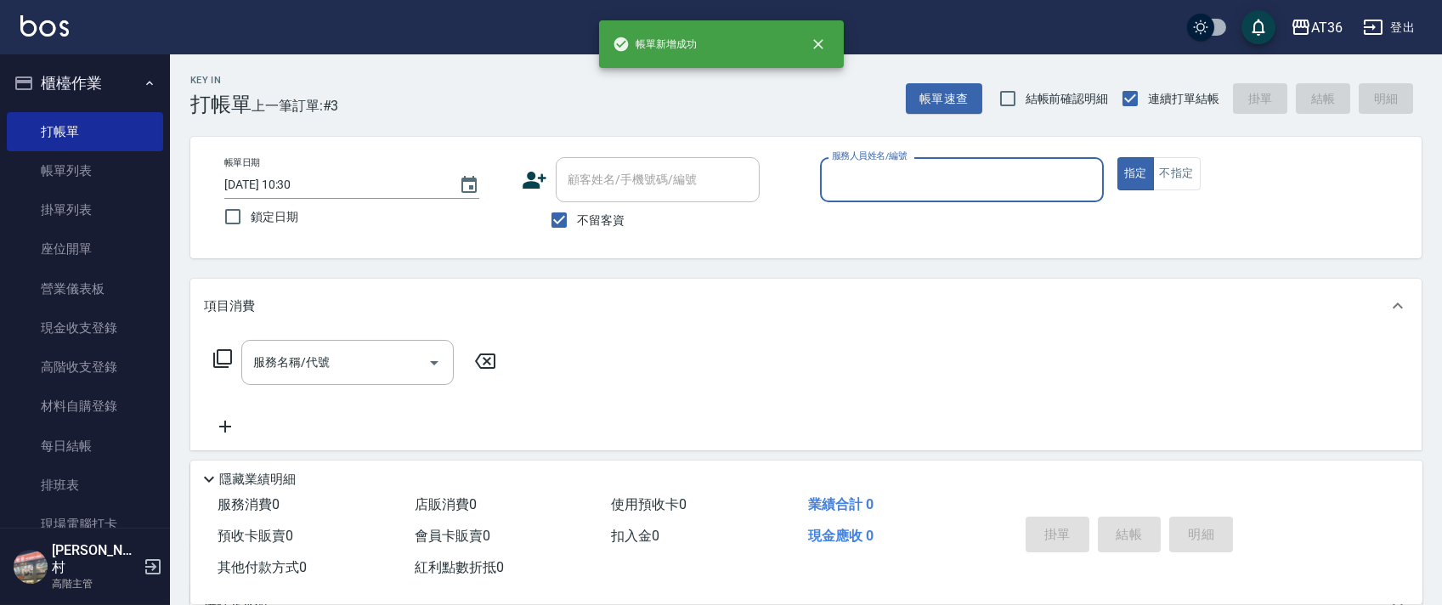
click at [832, 178] on input "服務人員姓名/編號" at bounding box center [962, 180] width 269 height 30
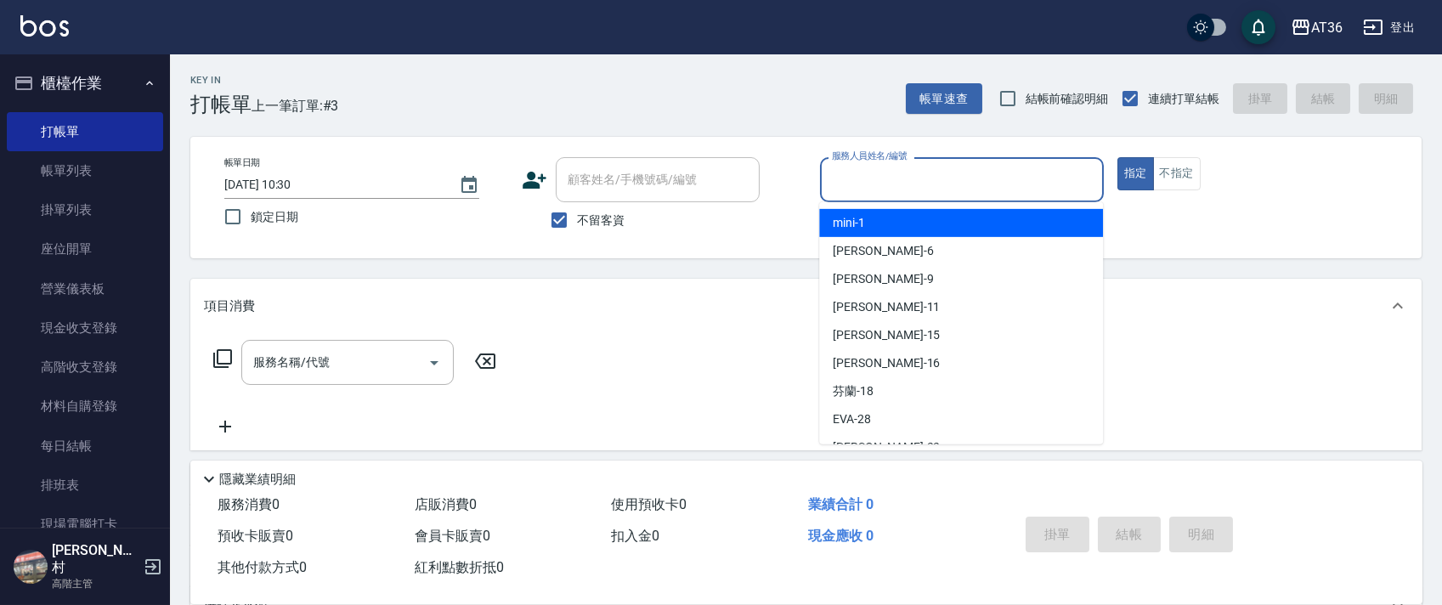
click at [882, 224] on div "mini -1" at bounding box center [961, 223] width 284 height 28
type input "mini-1"
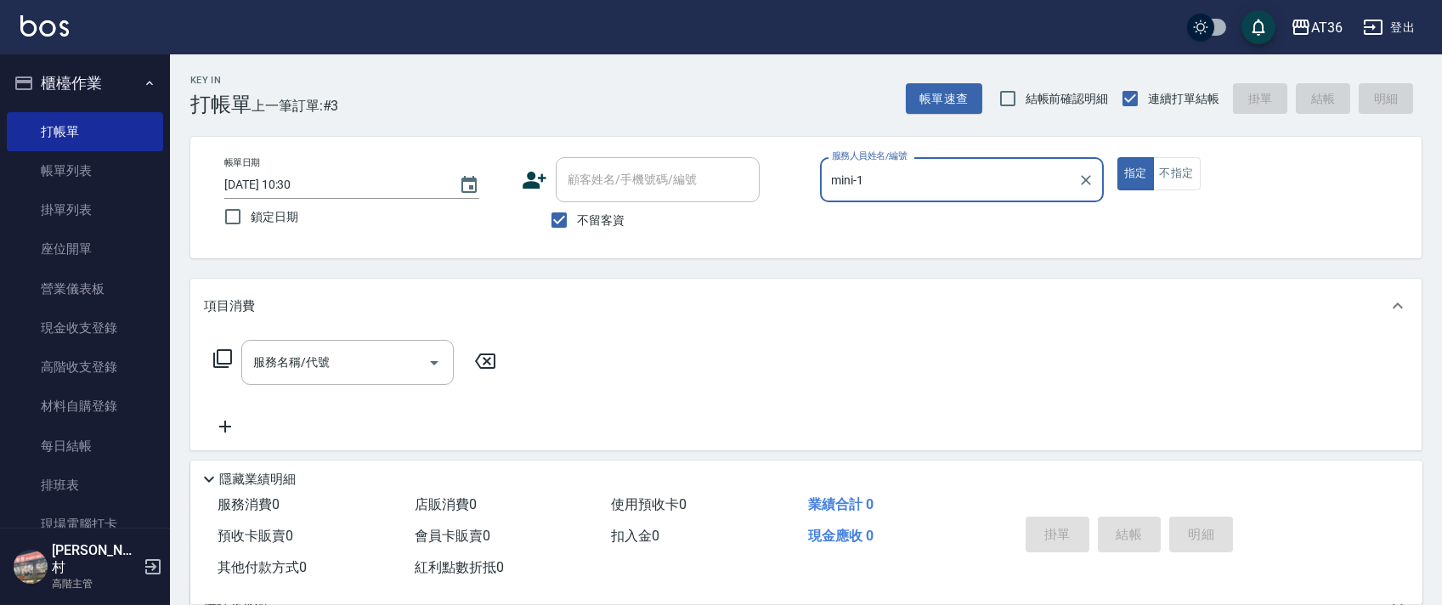
click at [212, 360] on icon at bounding box center [222, 358] width 20 height 20
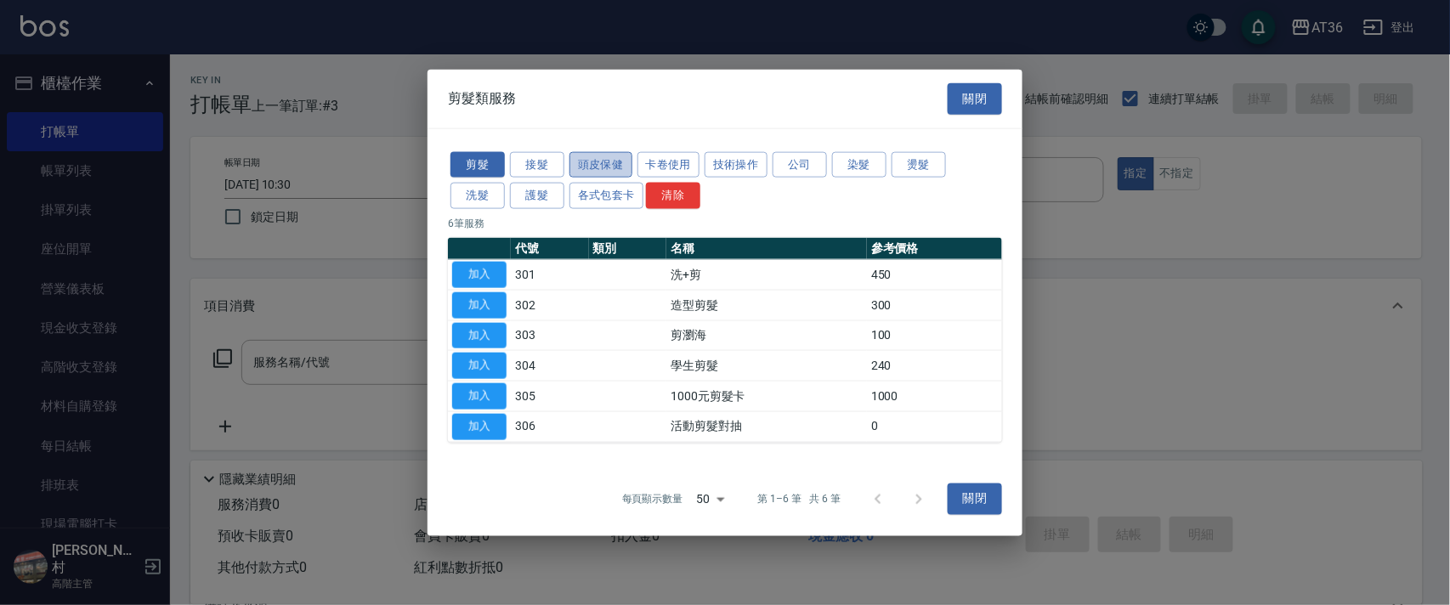
click at [587, 168] on button "頭皮保健" at bounding box center [600, 164] width 63 height 26
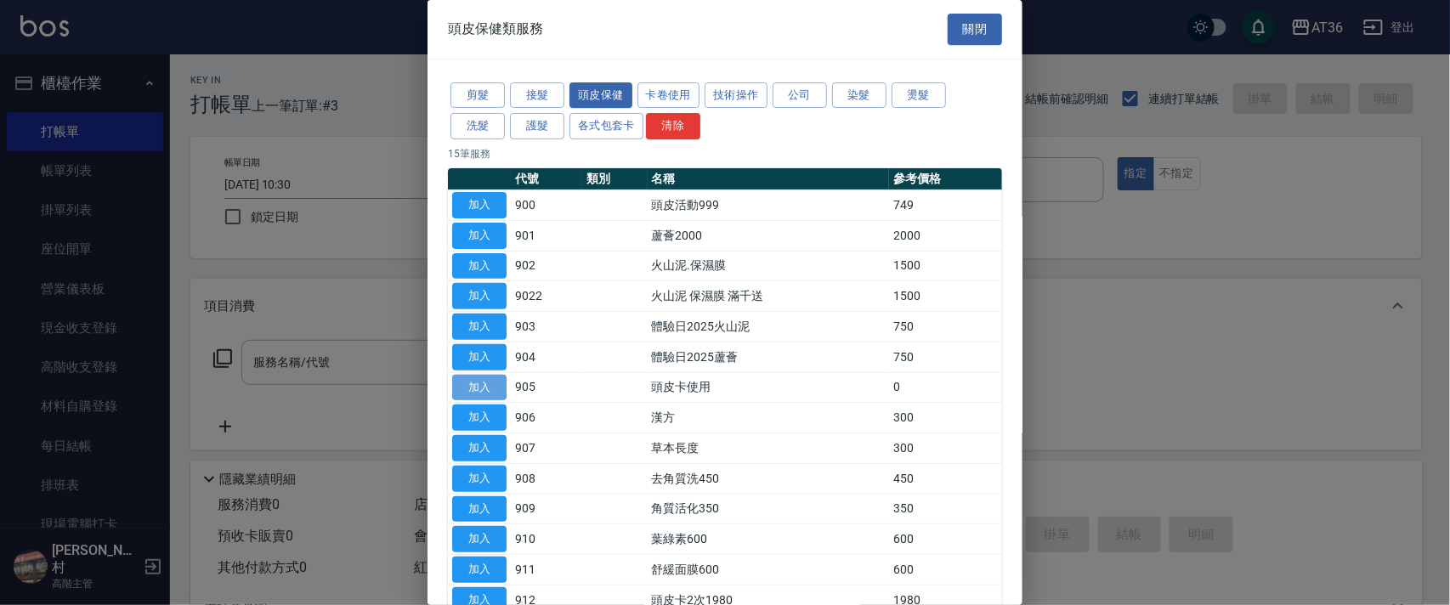
click at [490, 388] on button "加入" at bounding box center [479, 388] width 54 height 26
type input "頭皮卡使用(905)"
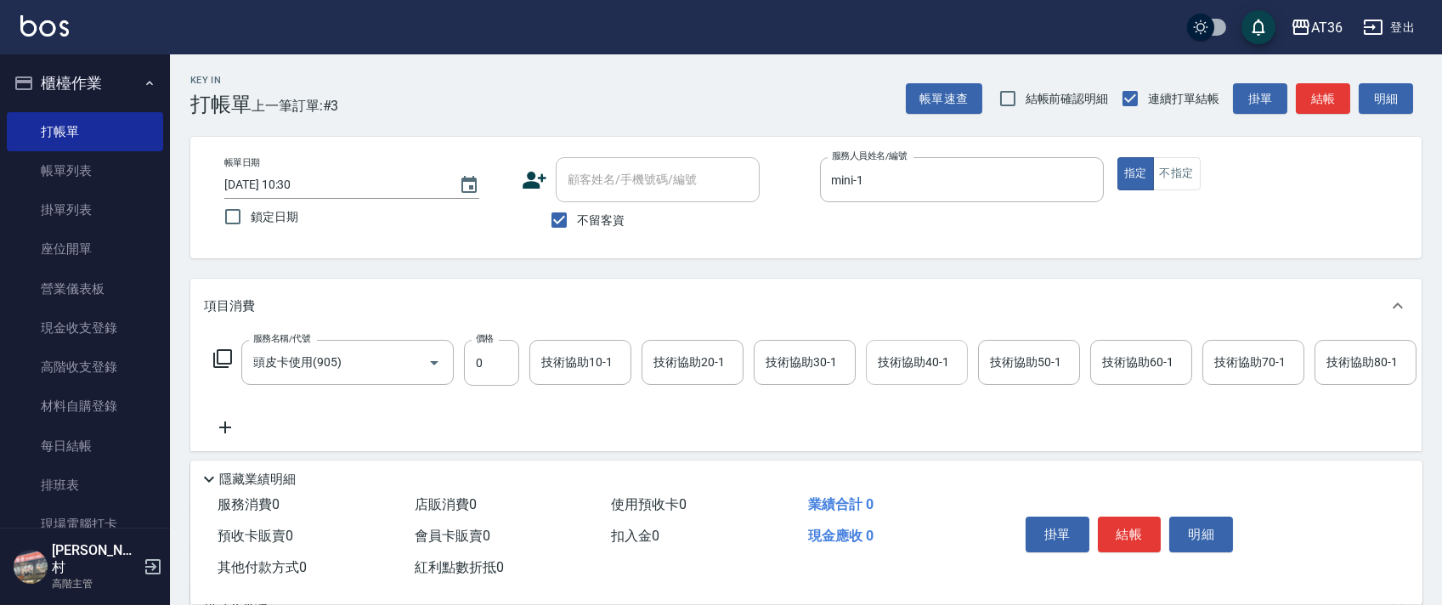
click at [890, 359] on div "技術協助40-1 技術協助40-1" at bounding box center [917, 362] width 102 height 45
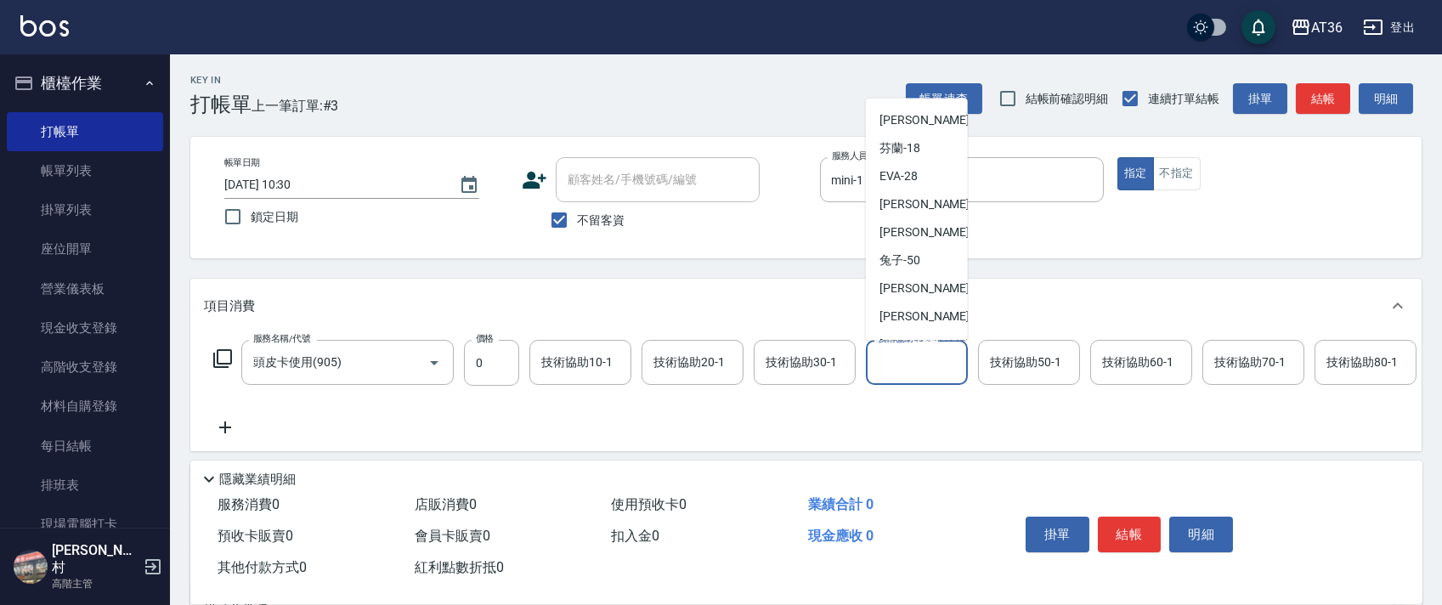
scroll to position [220, 0]
click at [920, 151] on div "佳佳 -36" at bounding box center [917, 152] width 102 height 28
type input "佳佳-36"
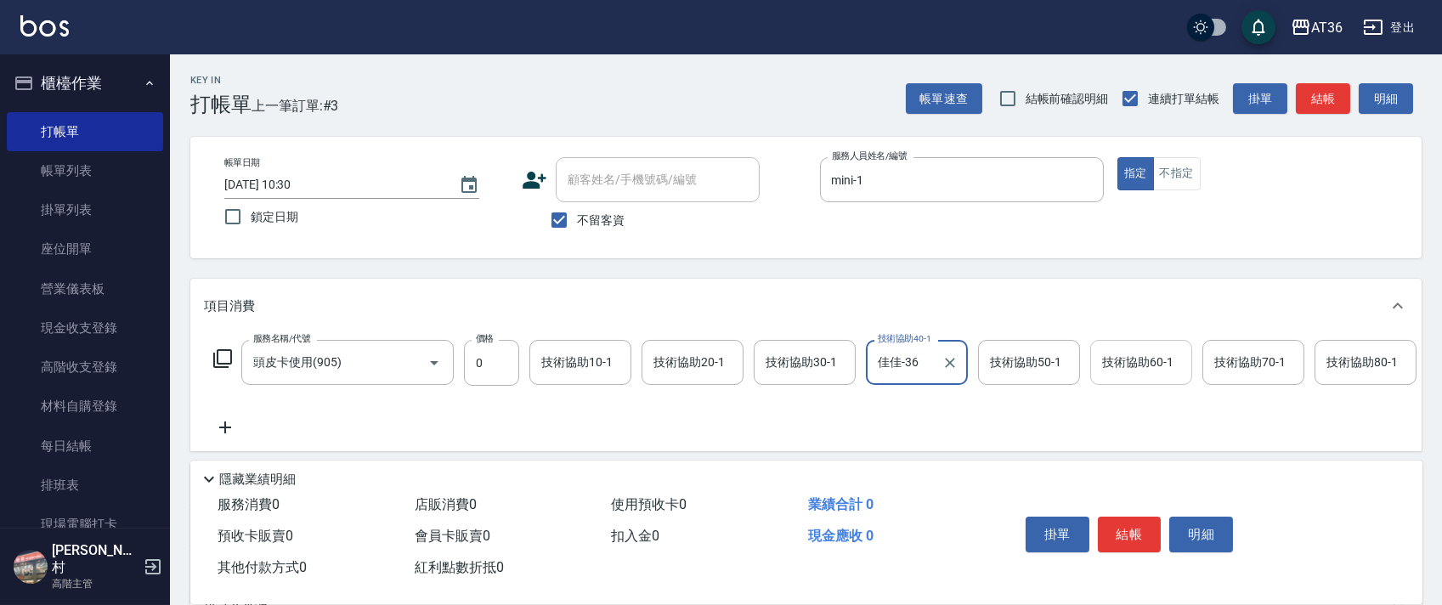
click at [1129, 355] on div "技術協助60-1 技術協助60-1" at bounding box center [1141, 362] width 102 height 45
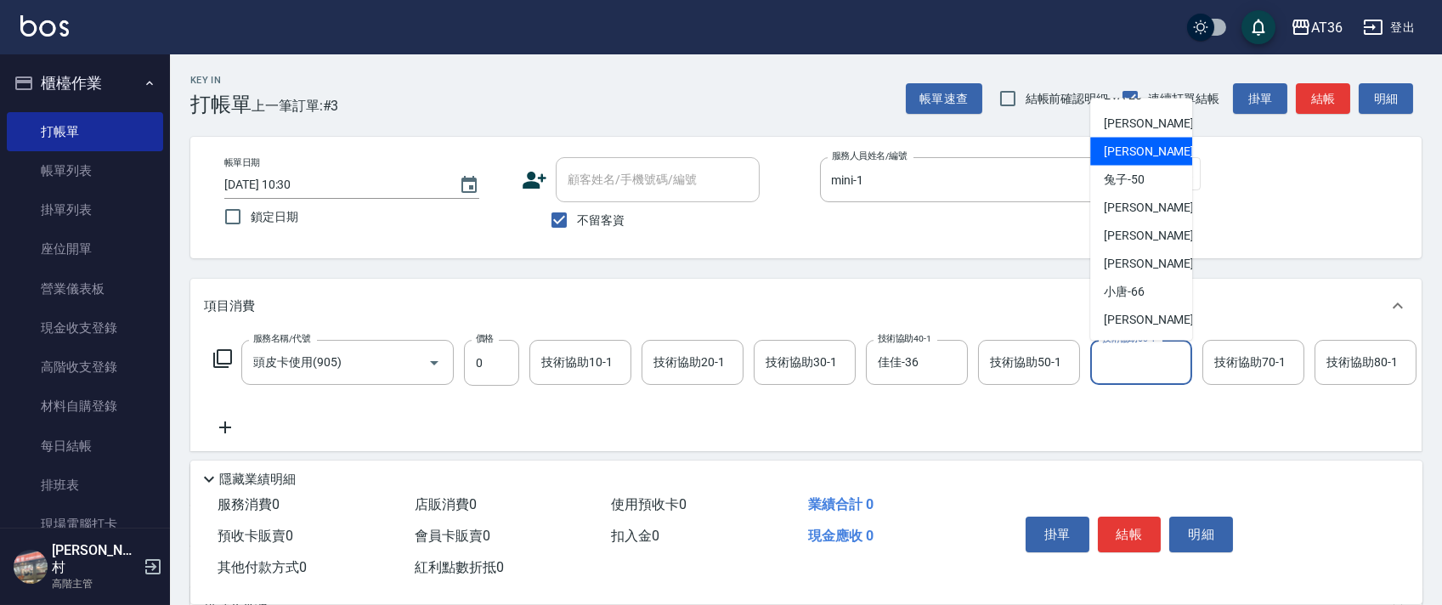
click at [1138, 152] on span "佳佳 -36" at bounding box center [1157, 152] width 107 height 18
type input "佳佳-36"
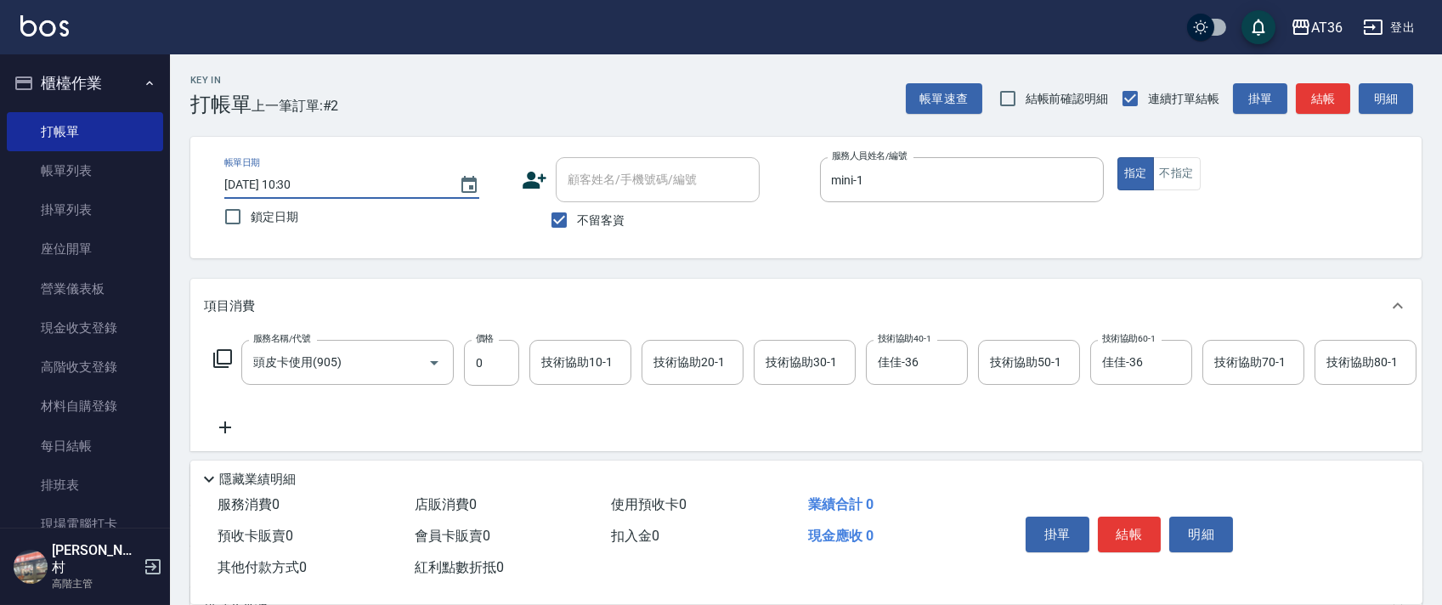
click at [1140, 531] on button "結帳" at bounding box center [1130, 535] width 64 height 36
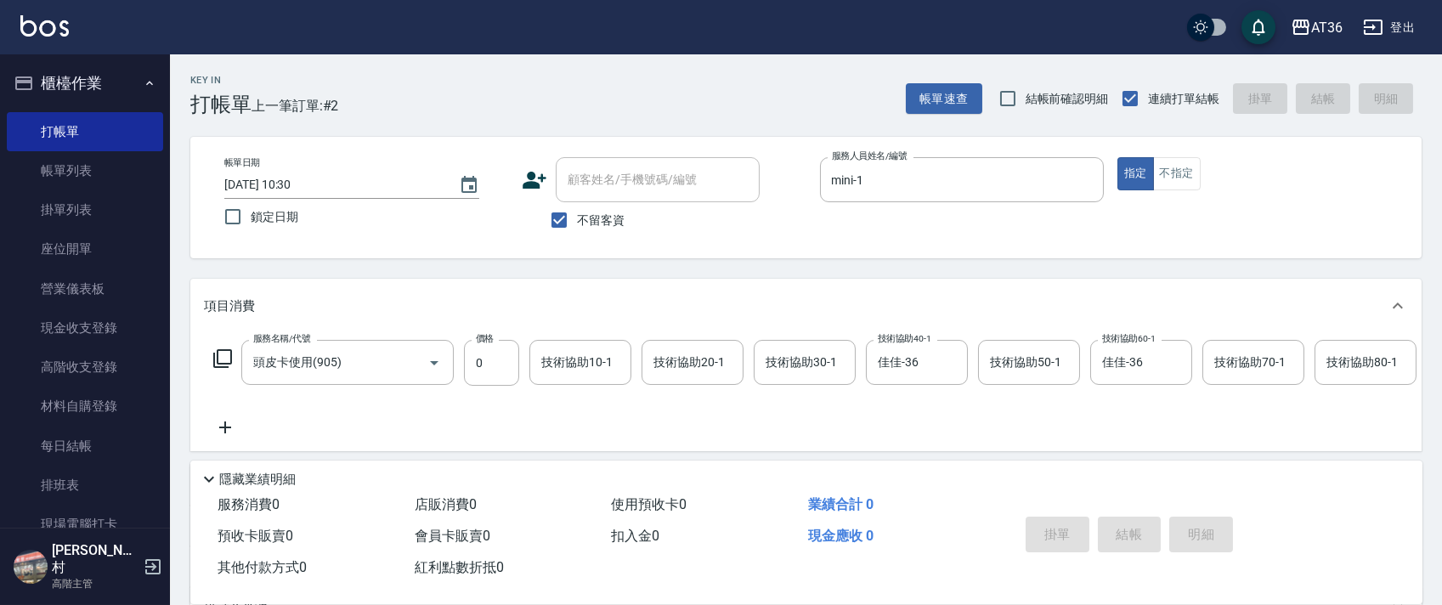
type input "[DATE] 10:30"
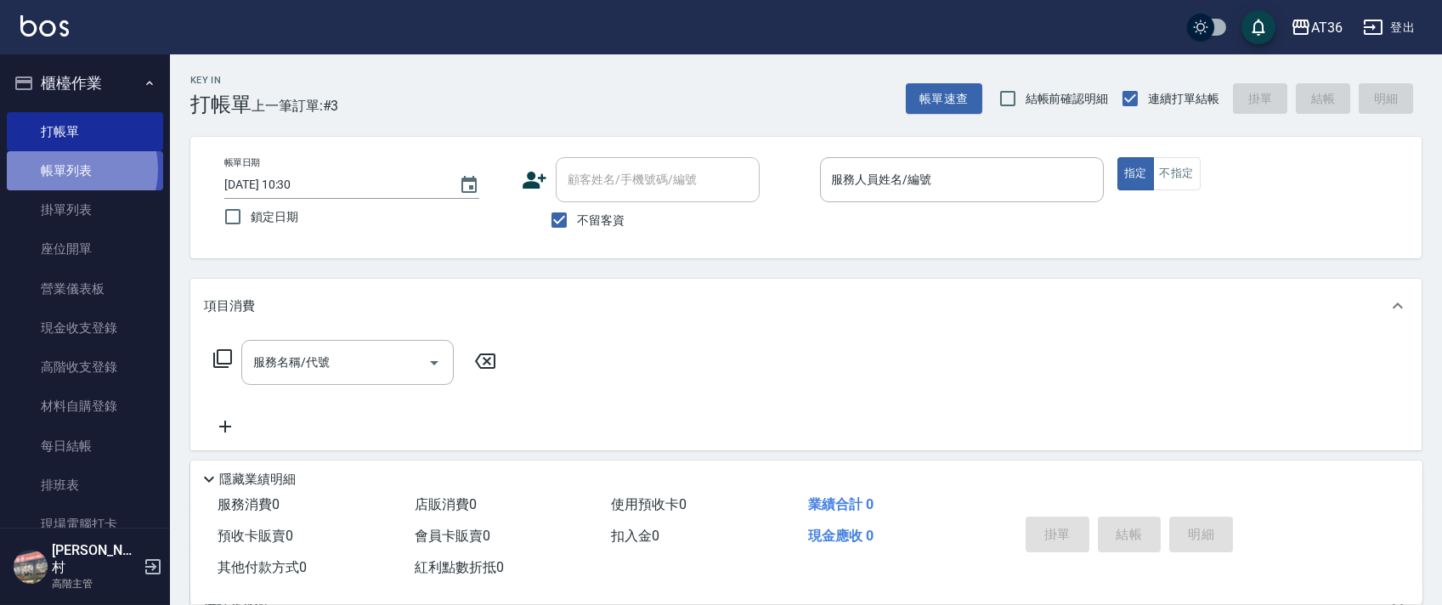
click at [66, 169] on link "帳單列表" at bounding box center [85, 170] width 156 height 39
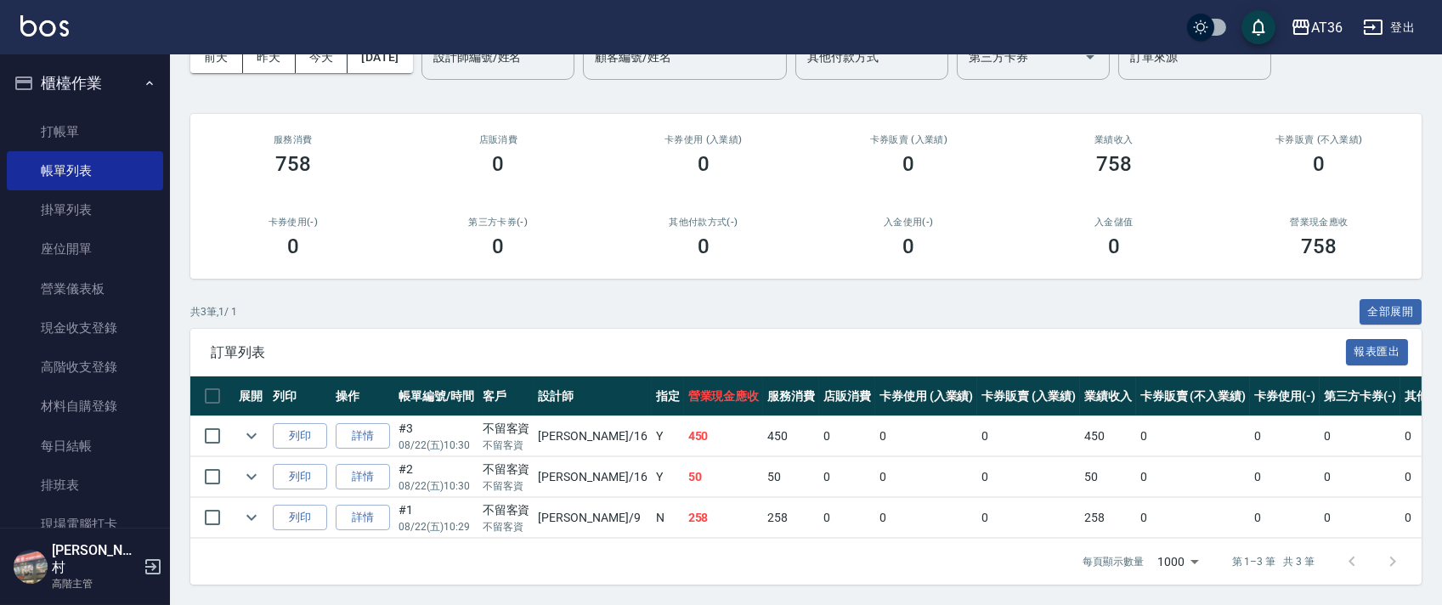
scroll to position [114, 0]
click at [386, 505] on link "詳情" at bounding box center [363, 518] width 54 height 26
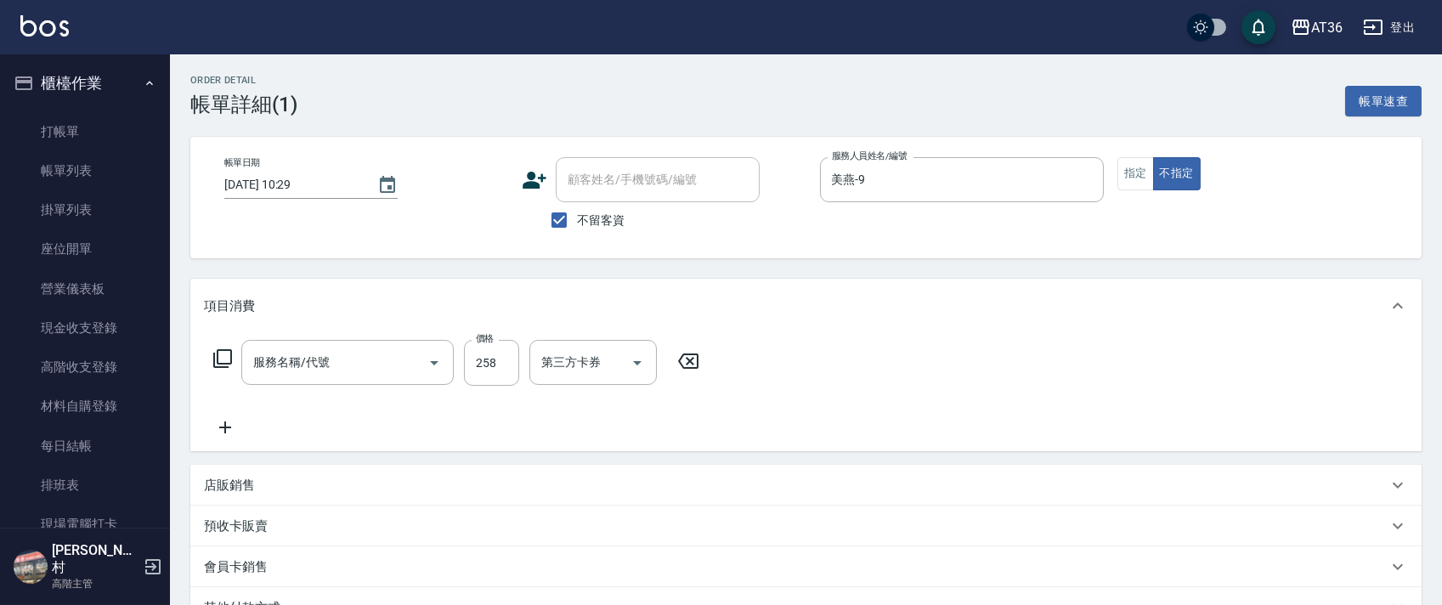
type input "[DATE] 10:29"
checkbox input "true"
type input "美燕-9"
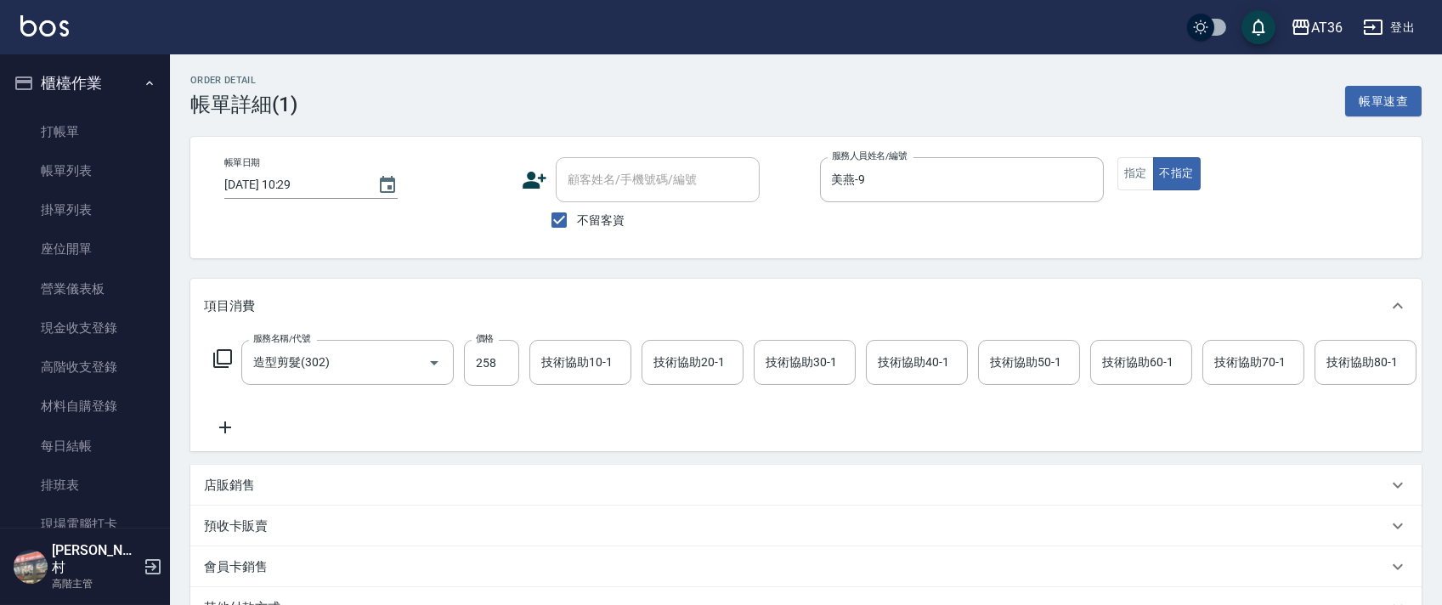
type input "造型剪髮(302)"
click at [273, 184] on input "[DATE] 10:29" at bounding box center [292, 185] width 136 height 28
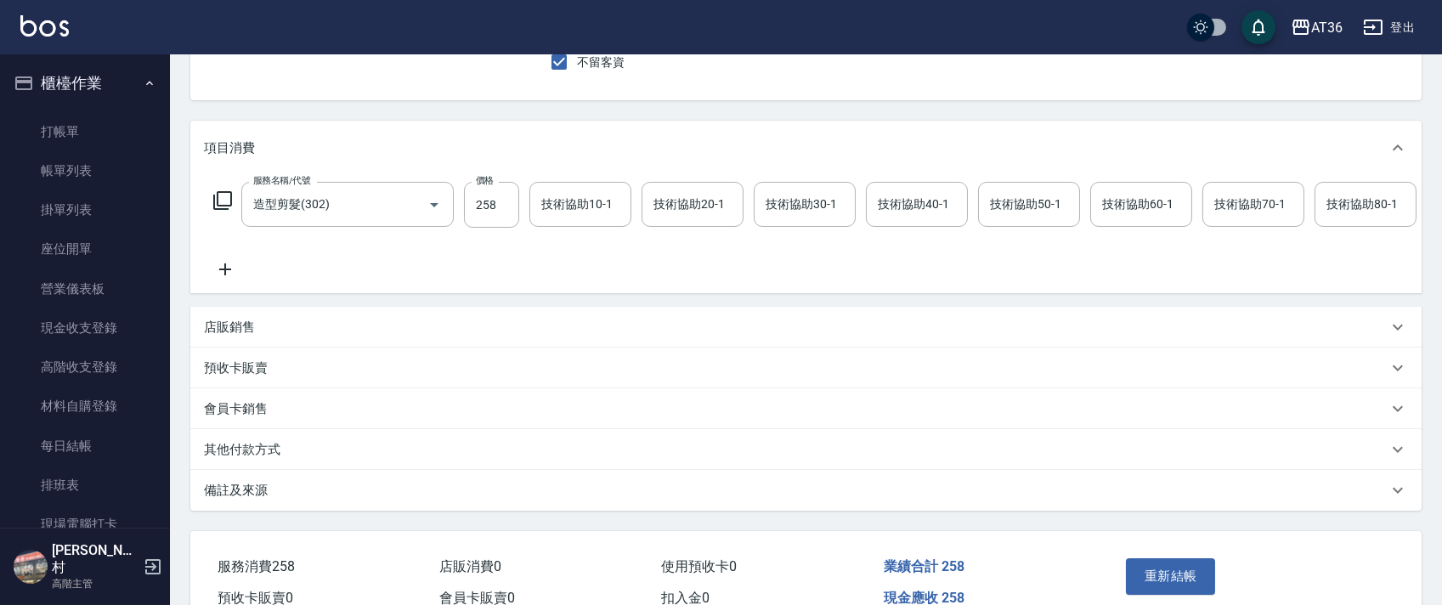
scroll to position [262, 0]
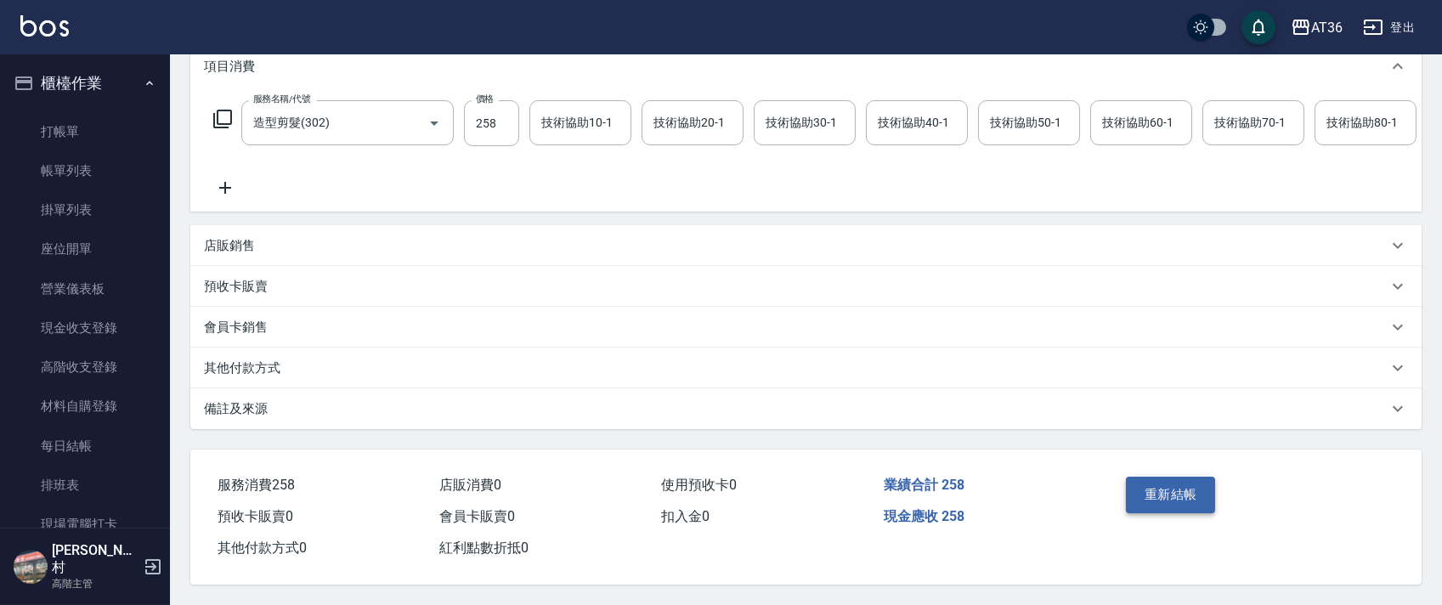
type input "[DATE] 10:29"
click at [1191, 491] on button "重新結帳" at bounding box center [1171, 495] width 90 height 36
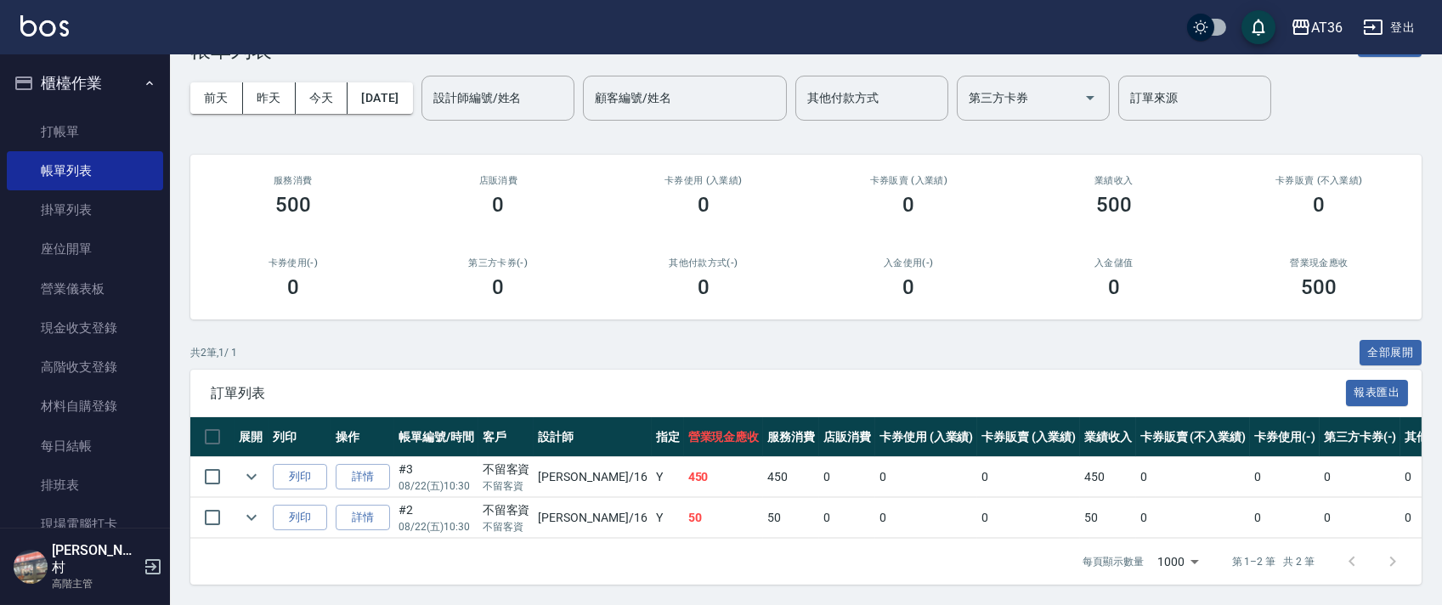
scroll to position [73, 0]
click at [360, 505] on link "詳情" at bounding box center [363, 518] width 54 height 26
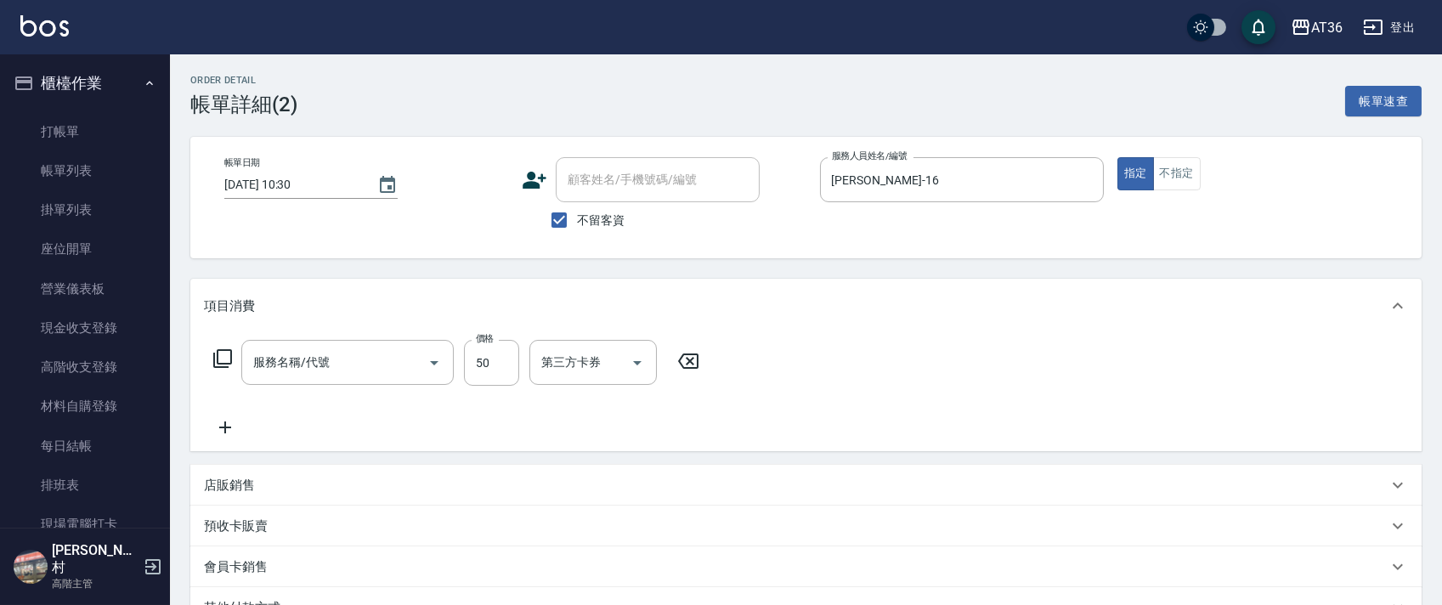
type input "[DATE] 10:30"
checkbox input "true"
type input "[PERSON_NAME]-16"
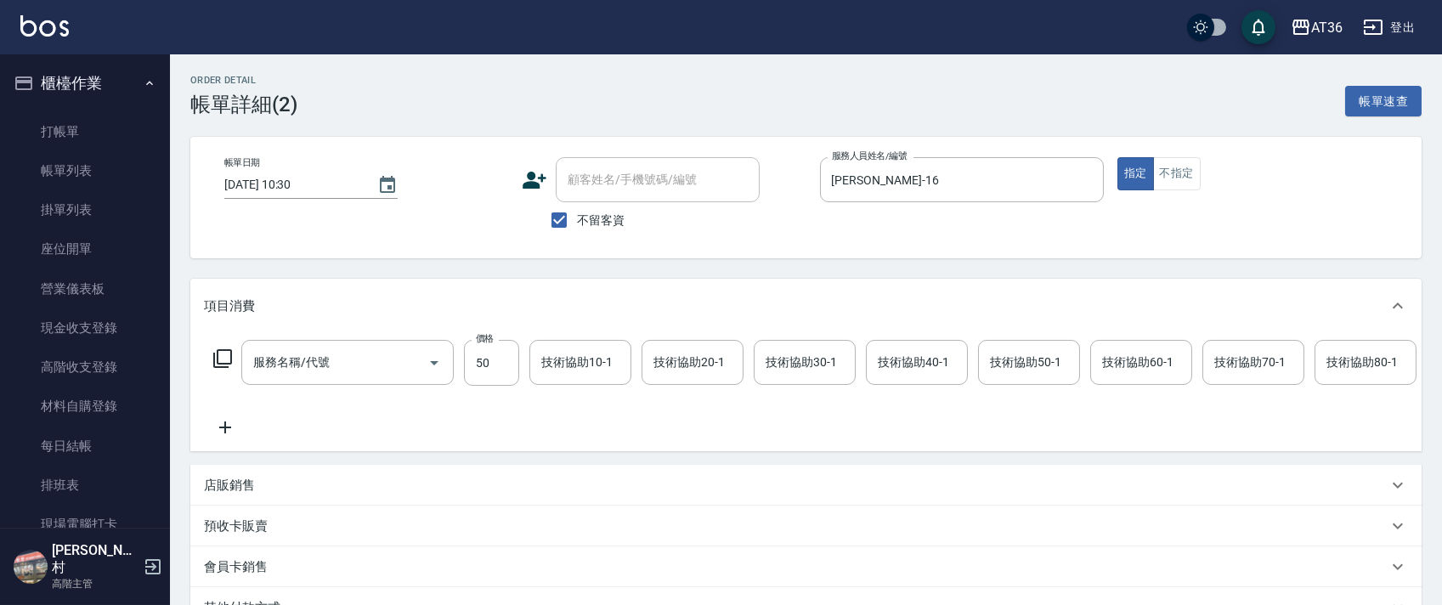
type input "剪瀏海(303)"
click at [277, 187] on input "[DATE] 10:30" at bounding box center [292, 185] width 136 height 28
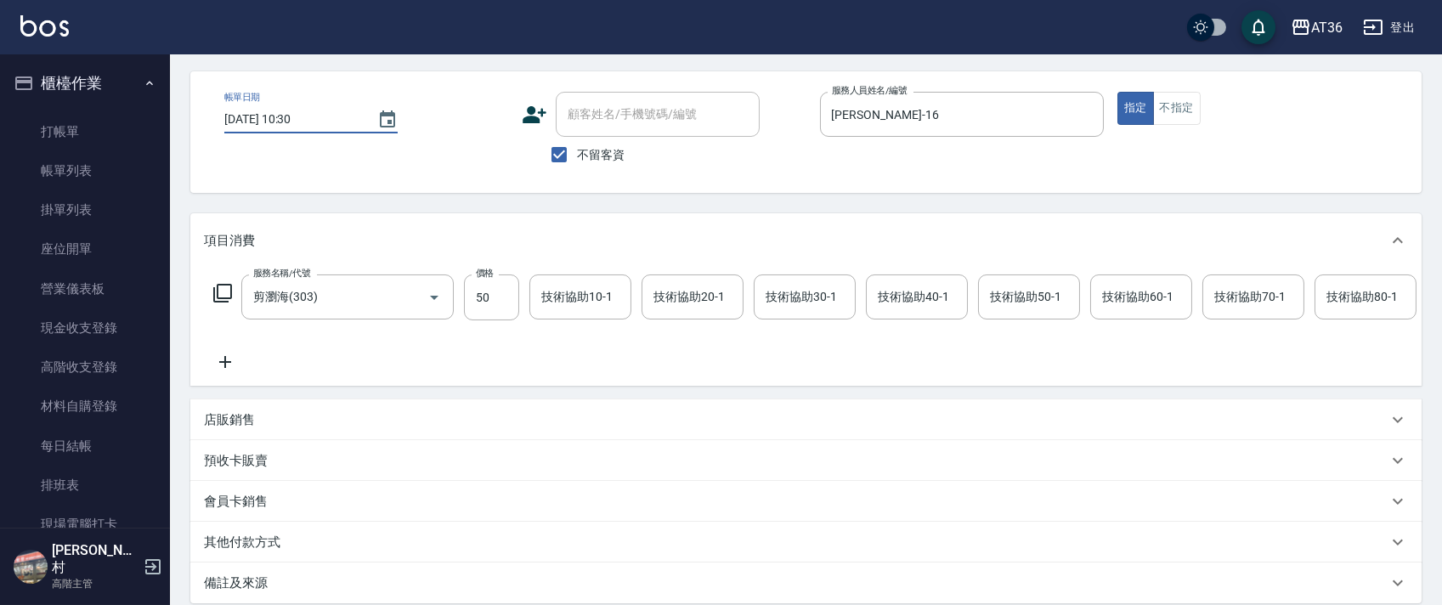
scroll to position [262, 0]
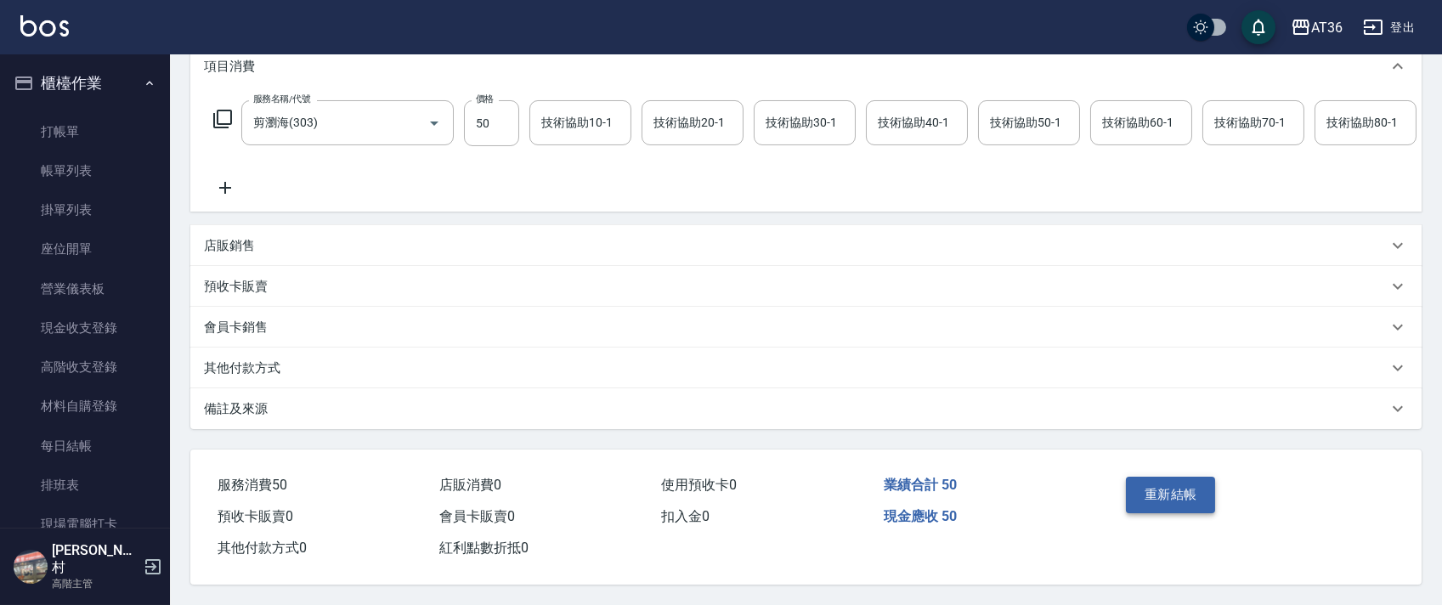
type input "[DATE] 10:30"
click at [1151, 486] on button "重新結帳" at bounding box center [1171, 495] width 90 height 36
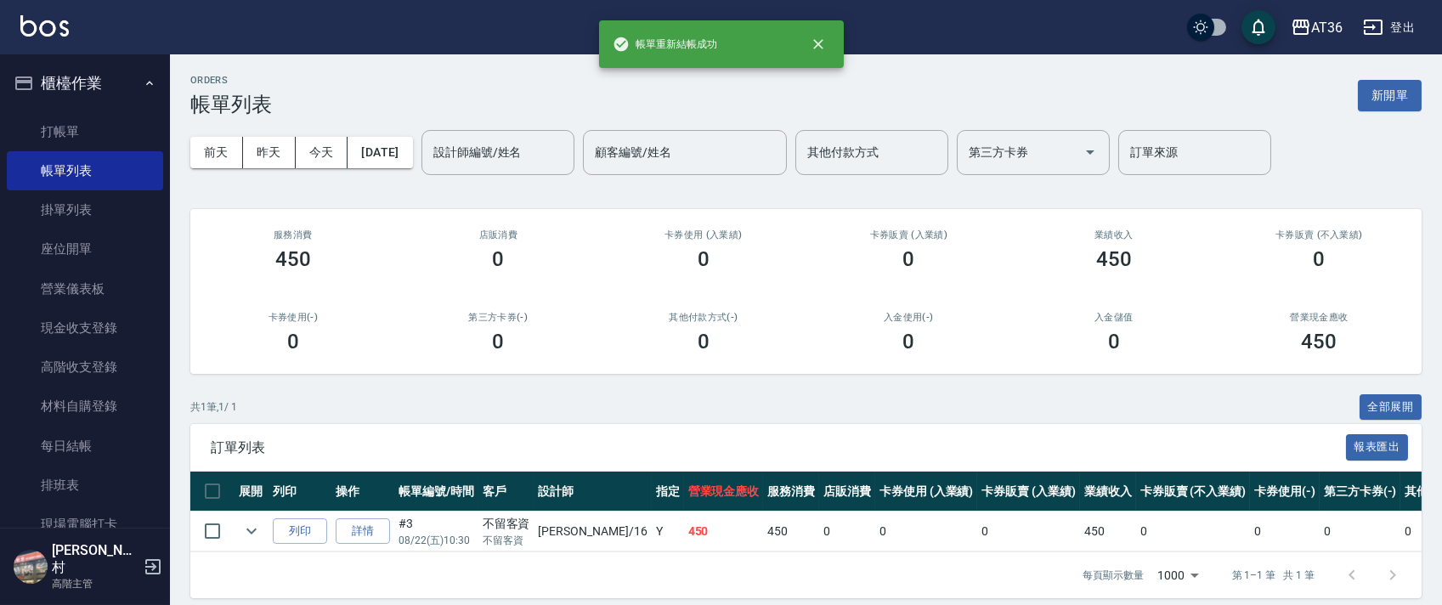
scroll to position [32, 0]
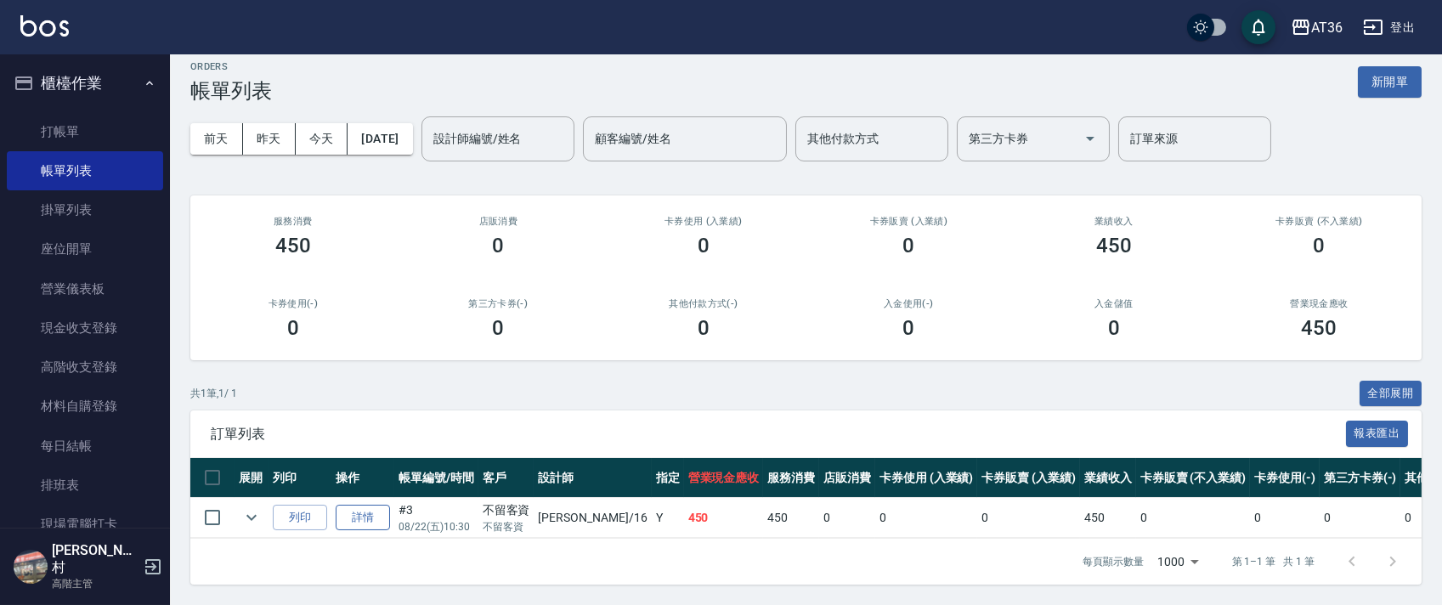
click at [346, 505] on link "詳情" at bounding box center [363, 518] width 54 height 26
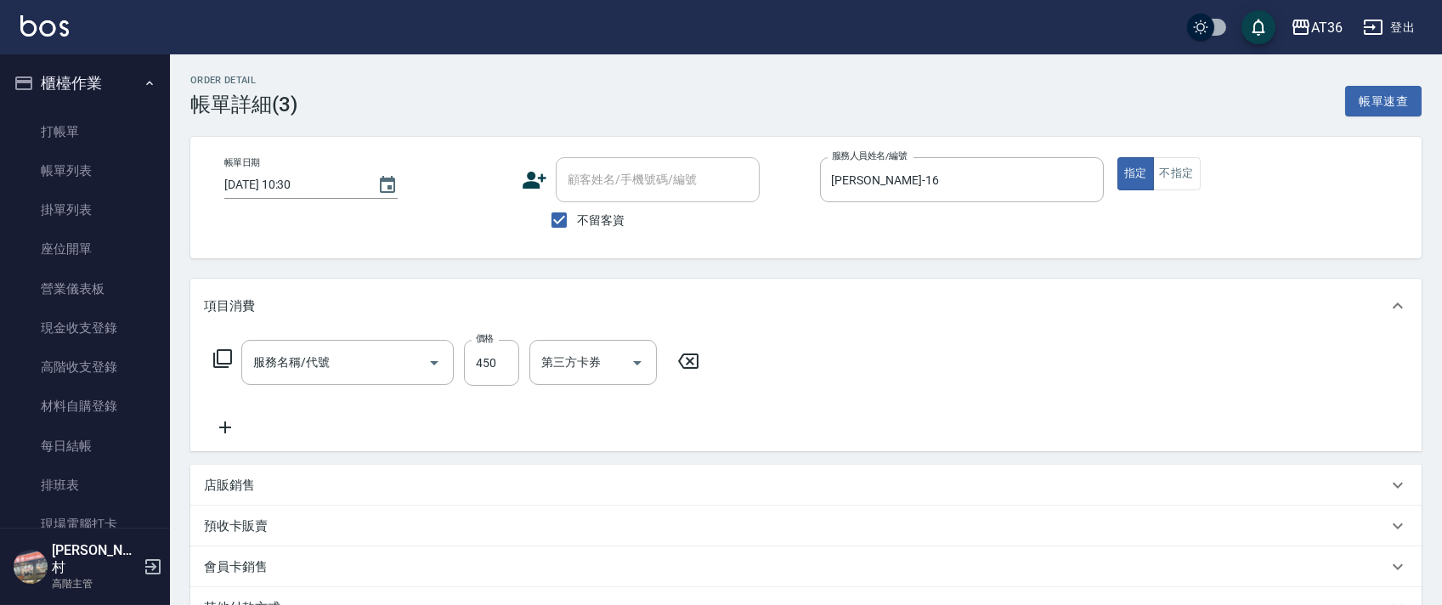
type input "[DATE] 10:30"
checkbox input "true"
type input "[PERSON_NAME]-16"
type input "洗+剪(301)"
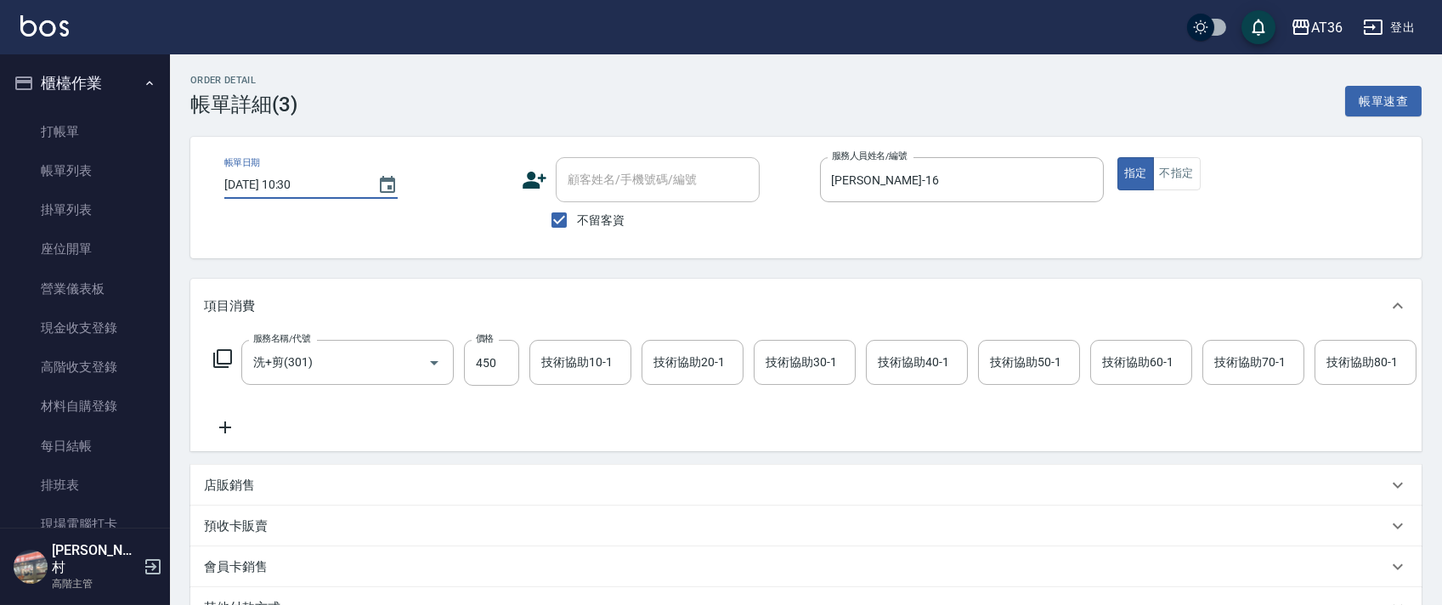
click at [274, 188] on input "[DATE] 10:30" at bounding box center [292, 185] width 136 height 28
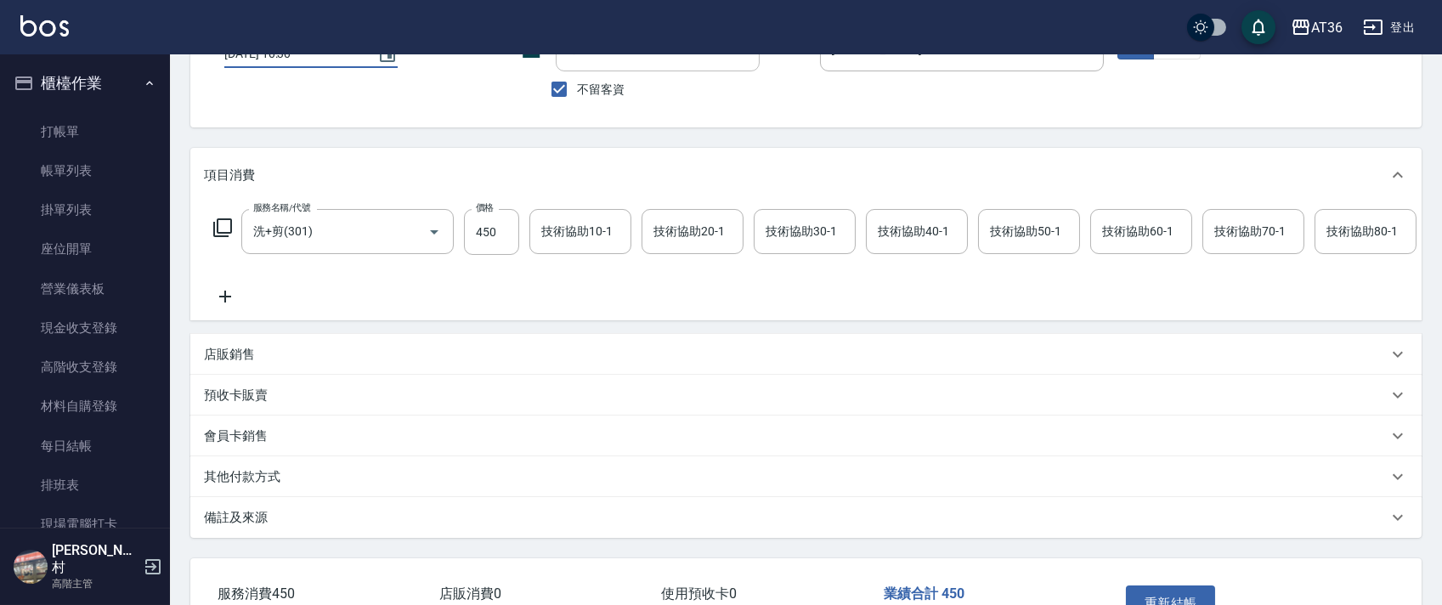
scroll to position [262, 0]
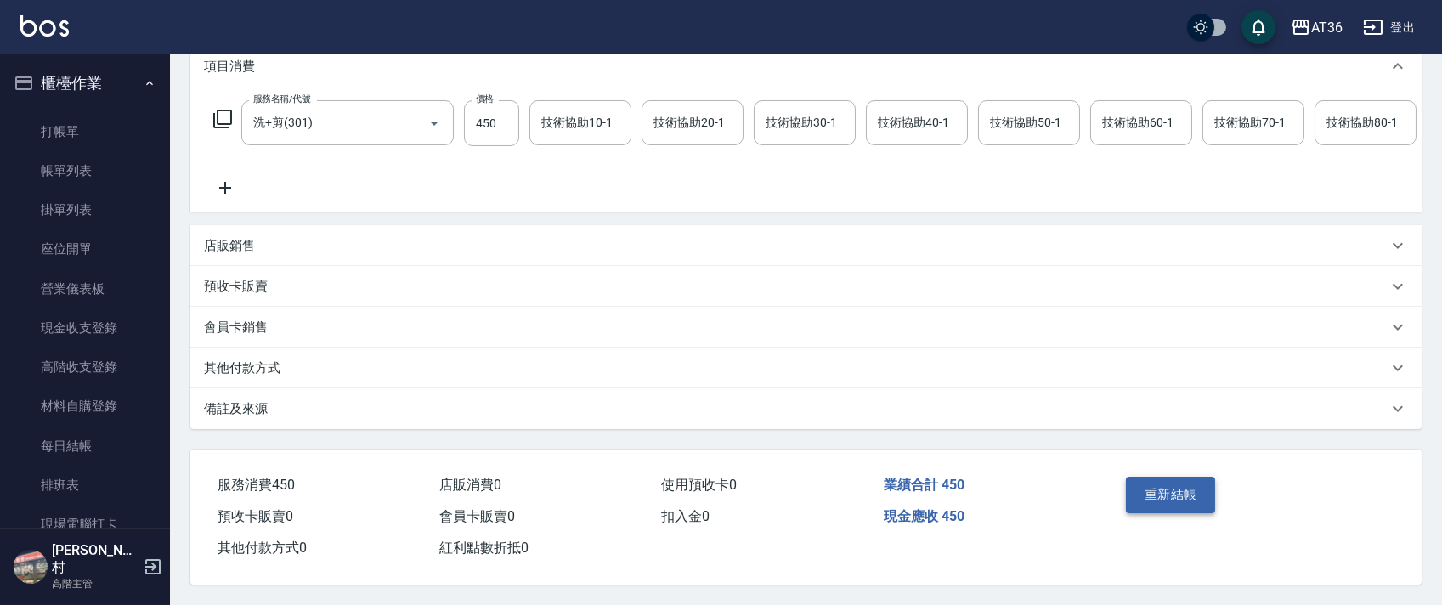
type input "[DATE] 10:30"
click at [1174, 497] on button "重新結帳" at bounding box center [1171, 495] width 90 height 36
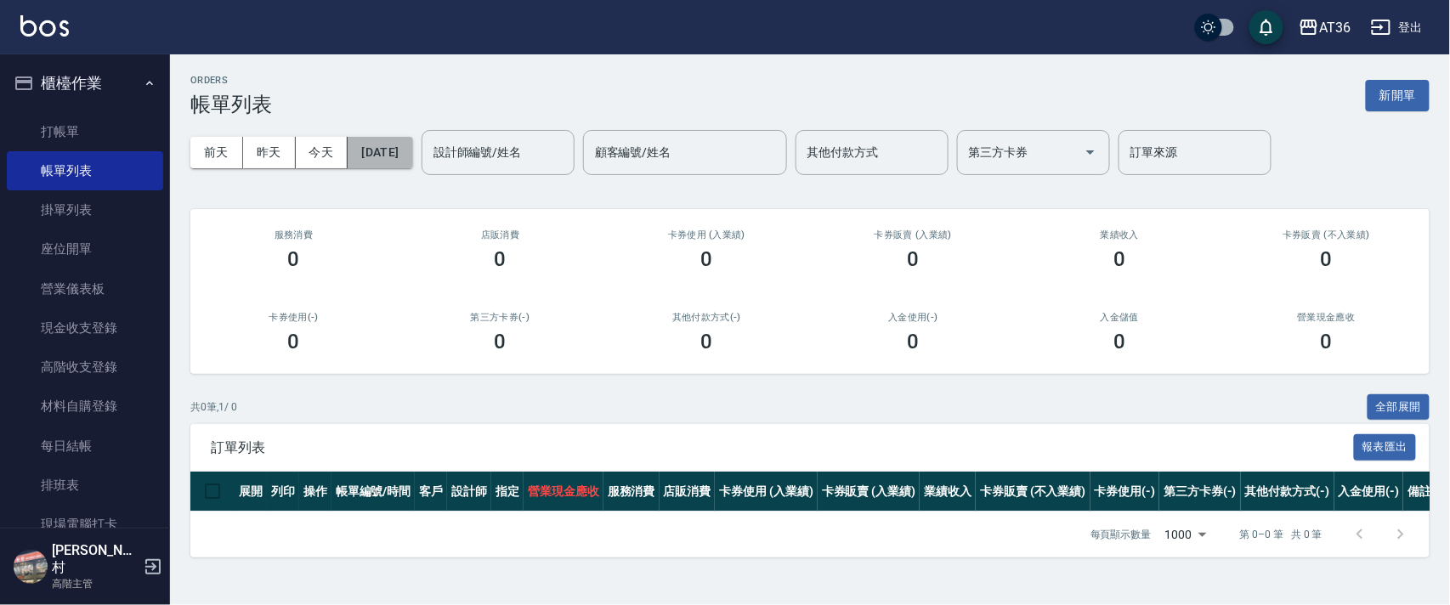
click at [412, 154] on button "[DATE]" at bounding box center [380, 152] width 65 height 31
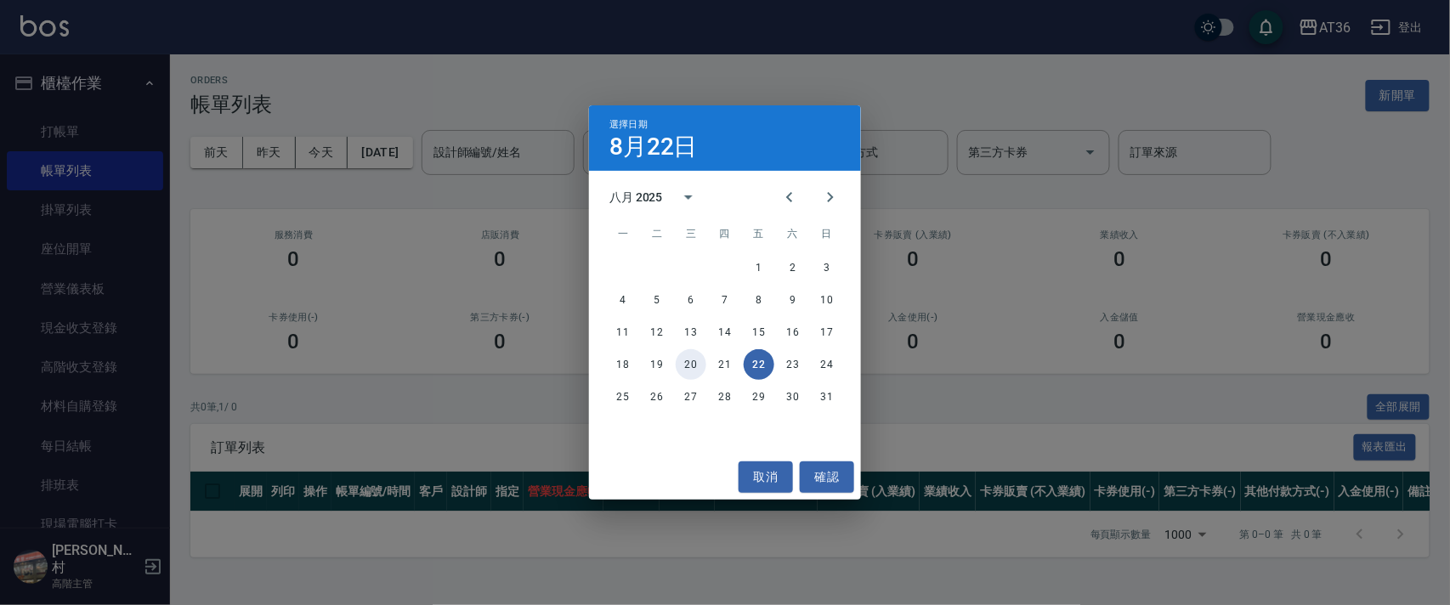
drag, startPoint x: 694, startPoint y: 365, endPoint x: 682, endPoint y: 325, distance: 42.7
click at [695, 365] on button "20" at bounding box center [691, 364] width 31 height 31
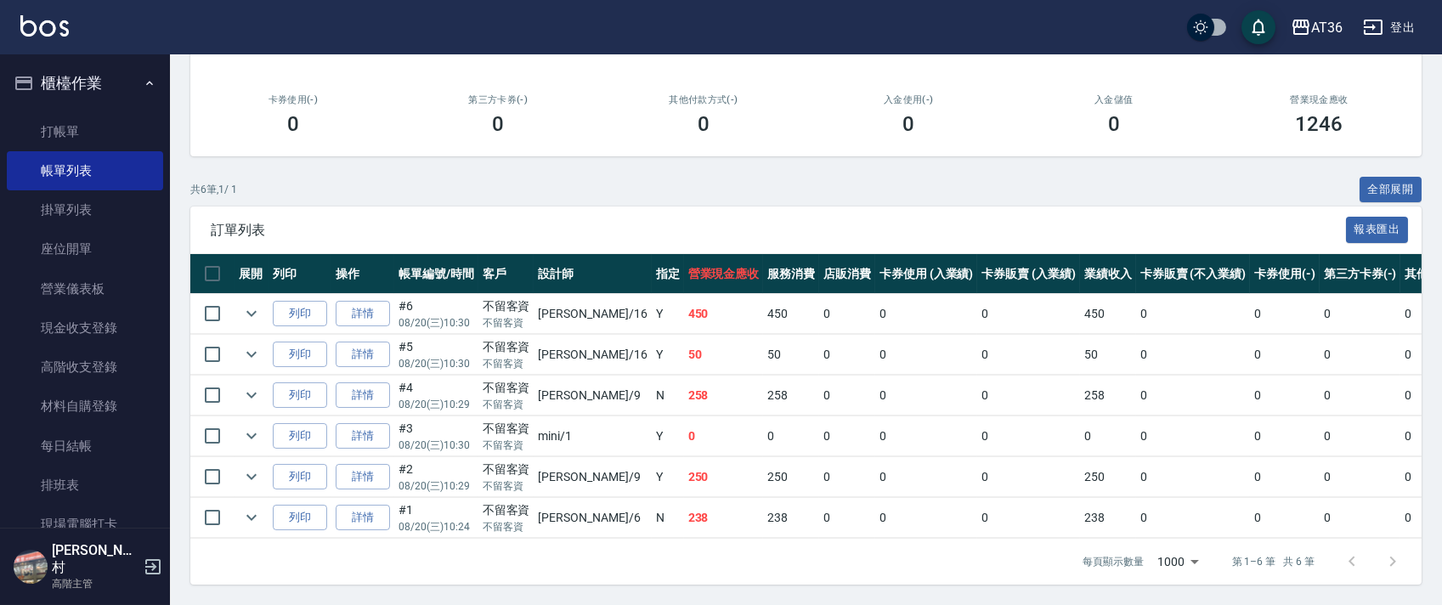
scroll to position [236, 0]
click at [42, 122] on link "打帳單" at bounding box center [85, 131] width 156 height 39
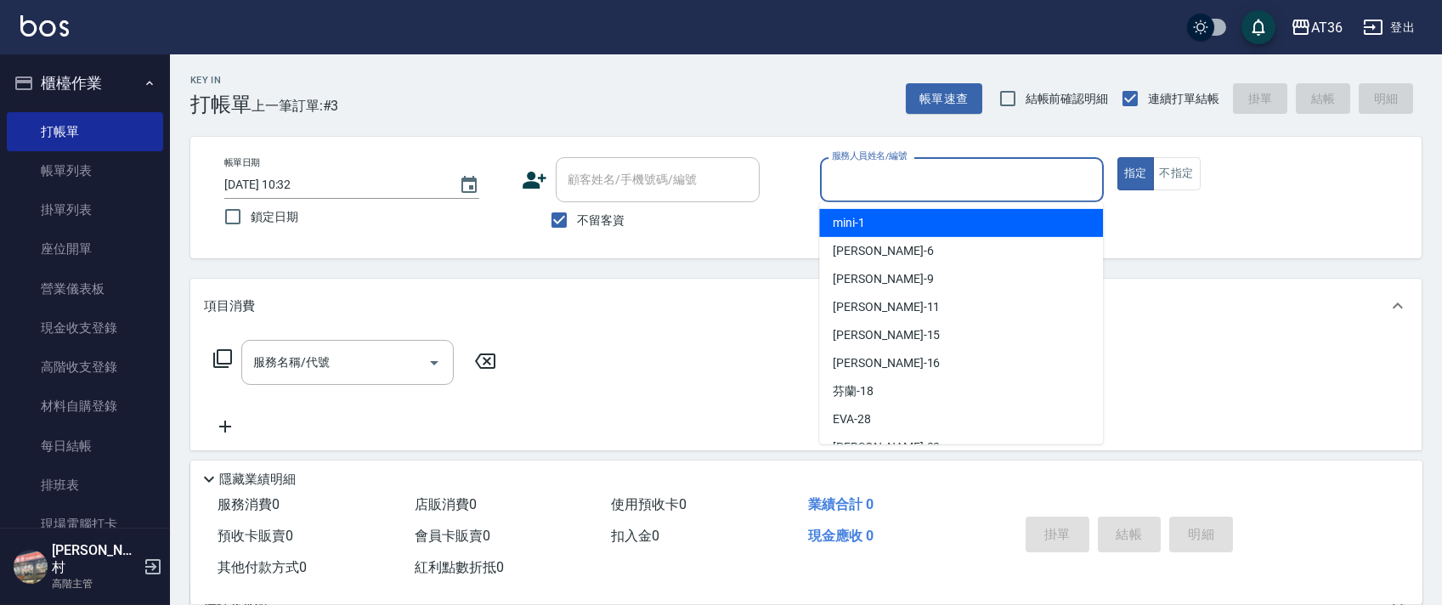
drag, startPoint x: 837, startPoint y: 176, endPoint x: 908, endPoint y: 205, distance: 76.2
click at [836, 177] on input "服務人員姓名/編號" at bounding box center [962, 180] width 269 height 30
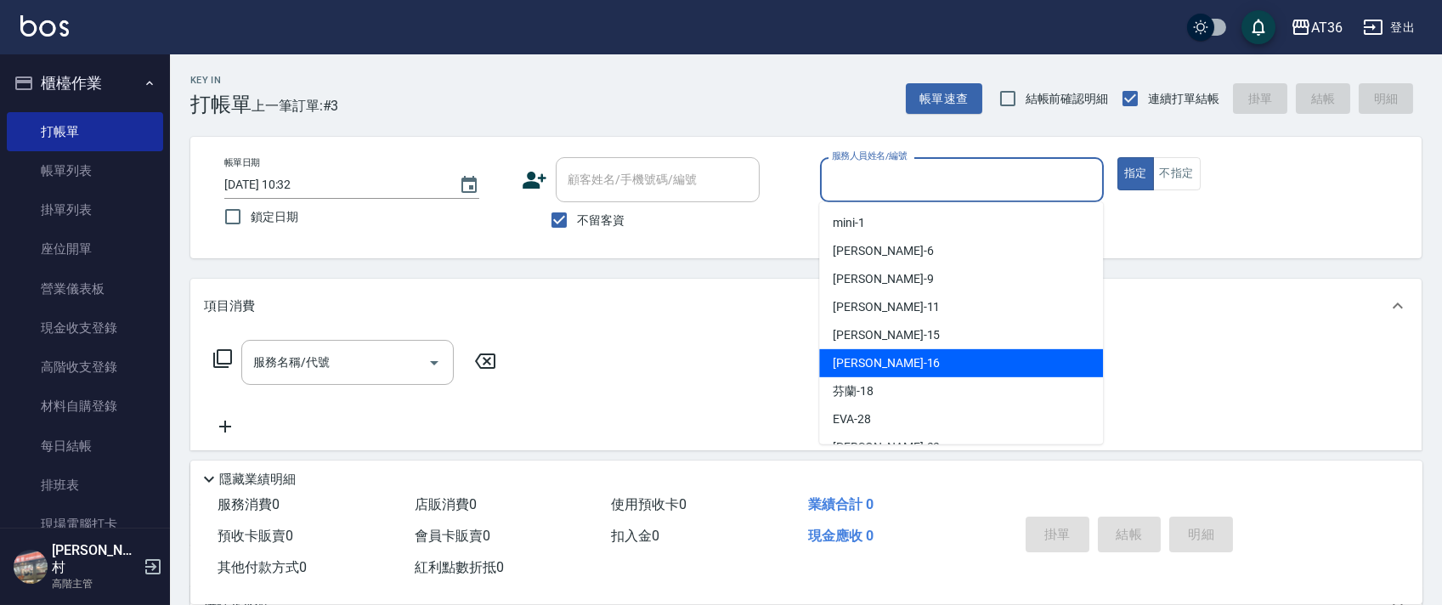
click at [881, 360] on div "[PERSON_NAME] -16" at bounding box center [961, 363] width 284 height 28
type input "[PERSON_NAME]-16"
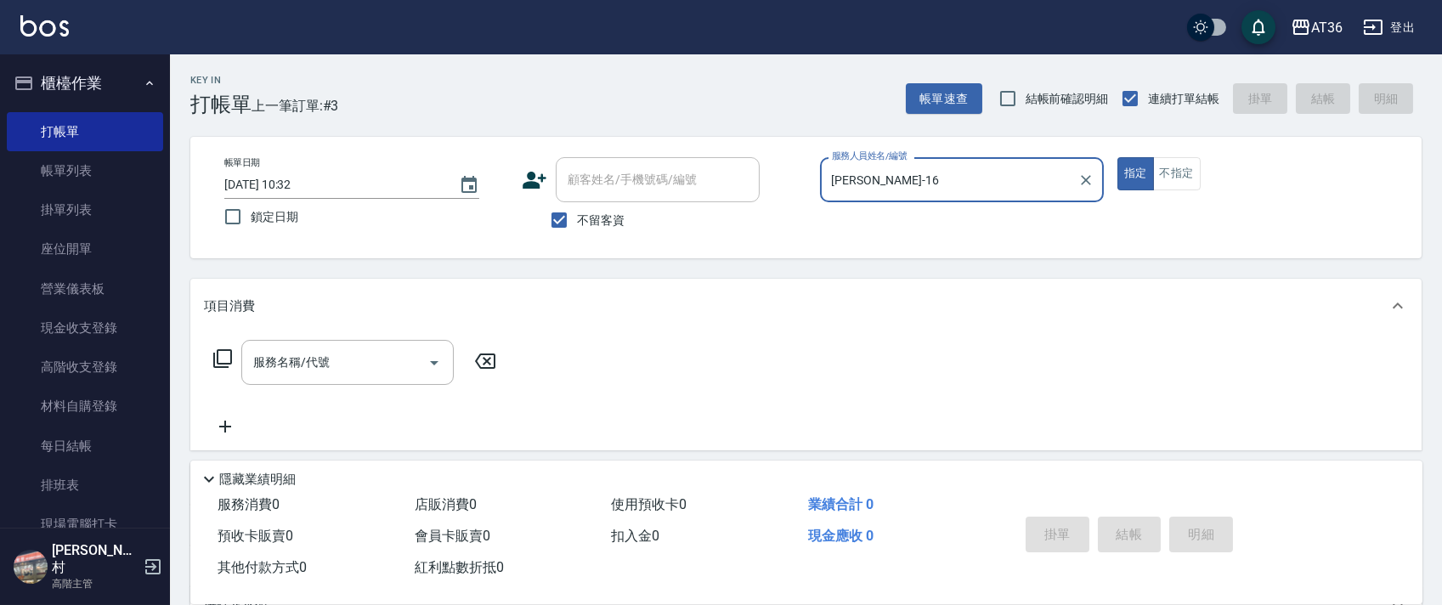
click at [272, 189] on input "[DATE] 10:32" at bounding box center [333, 185] width 218 height 28
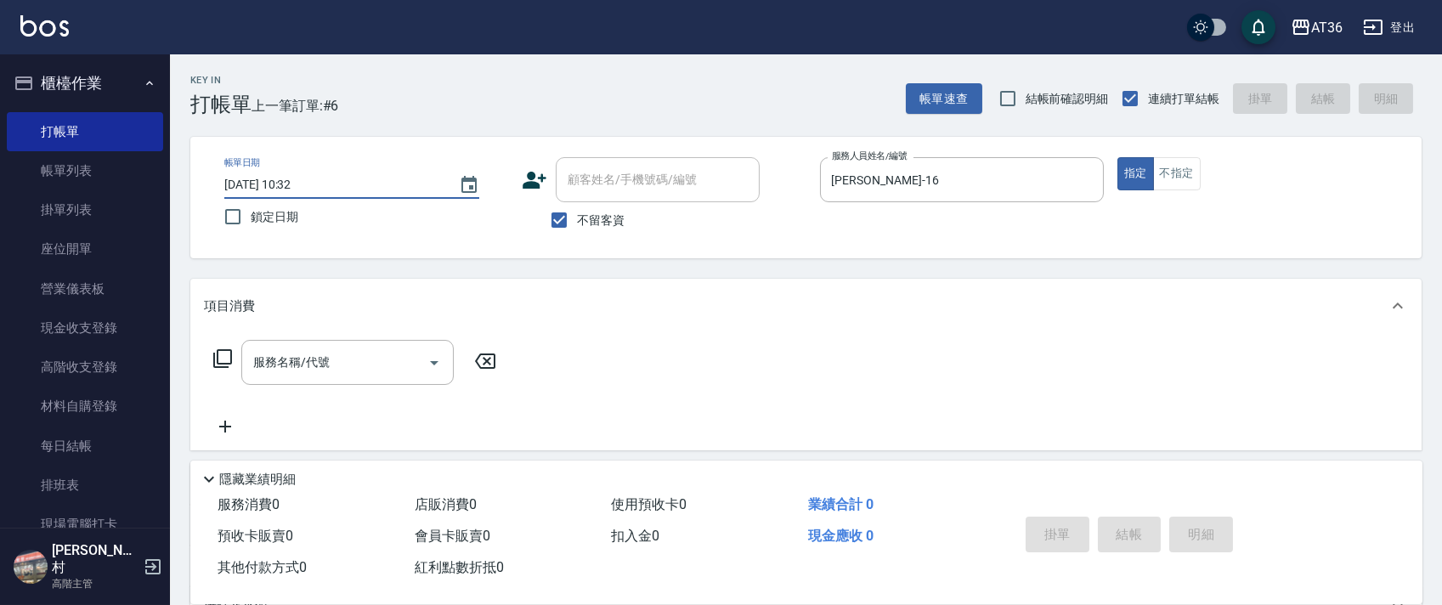
type input "[DATE] 10:32"
click at [218, 360] on icon at bounding box center [222, 358] width 20 height 20
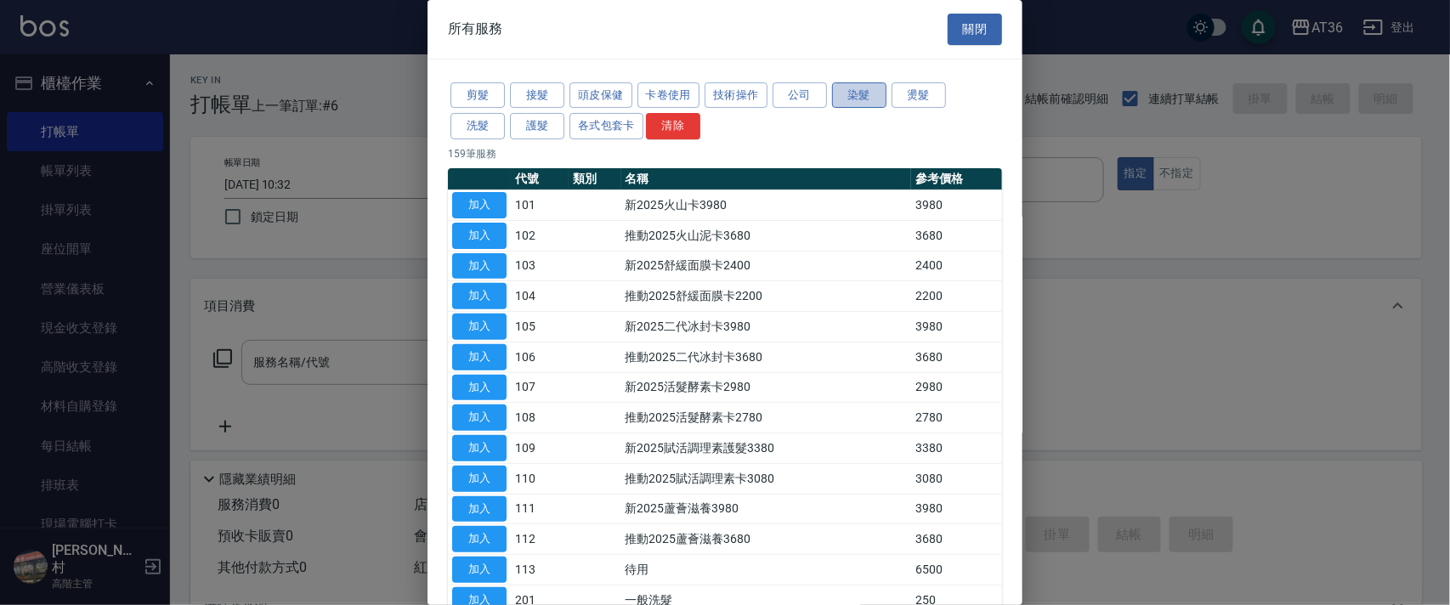
click at [851, 84] on button "染髮" at bounding box center [859, 95] width 54 height 26
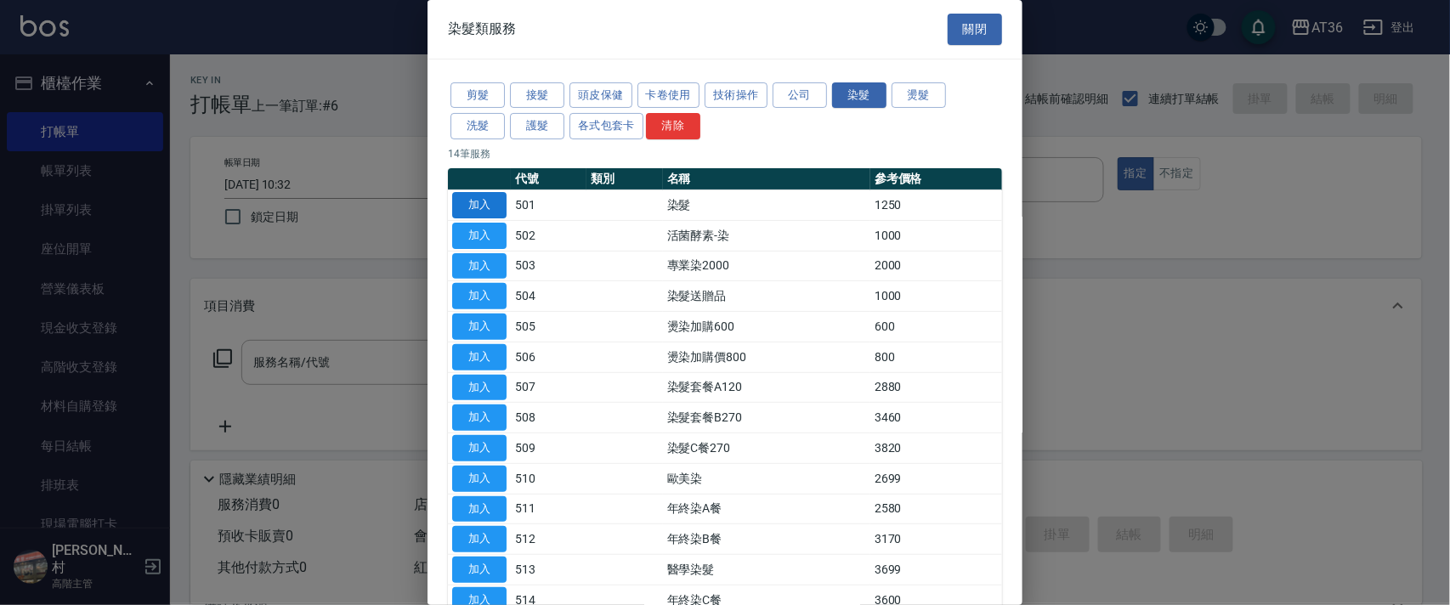
click at [472, 192] on button "加入" at bounding box center [479, 205] width 54 height 26
type input "染髮(501)"
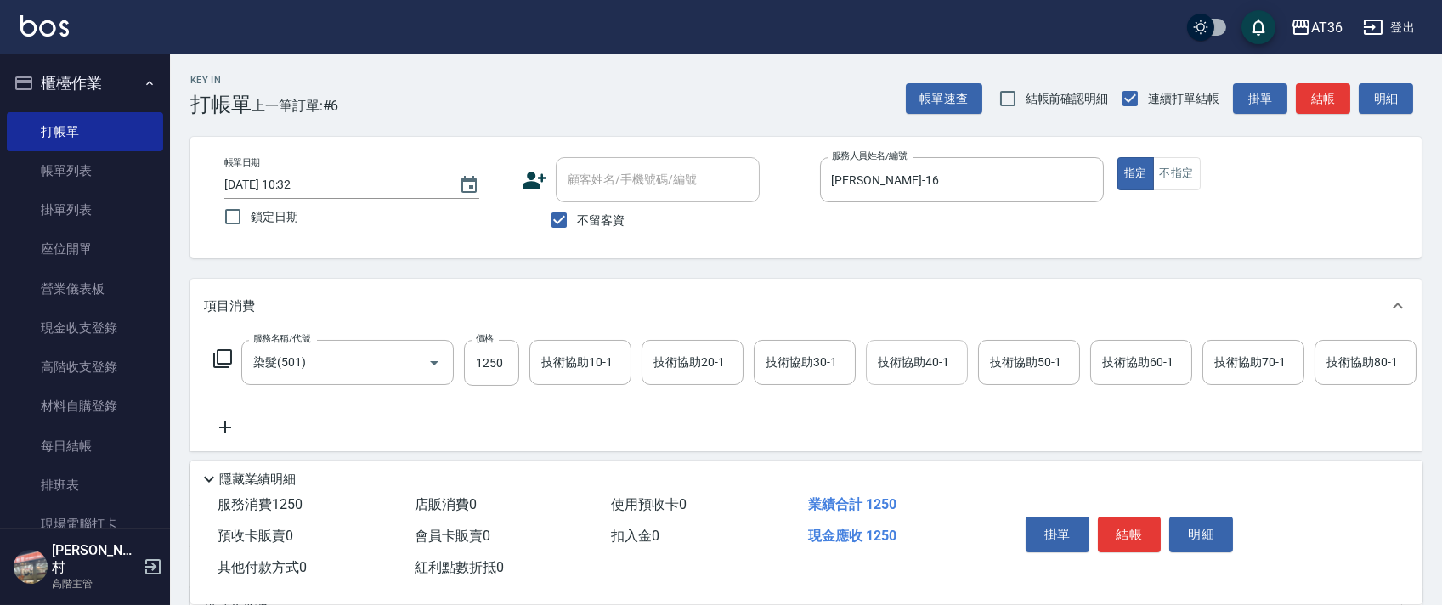
click at [902, 360] on div "技術協助40-1 技術協助40-1" at bounding box center [917, 362] width 102 height 45
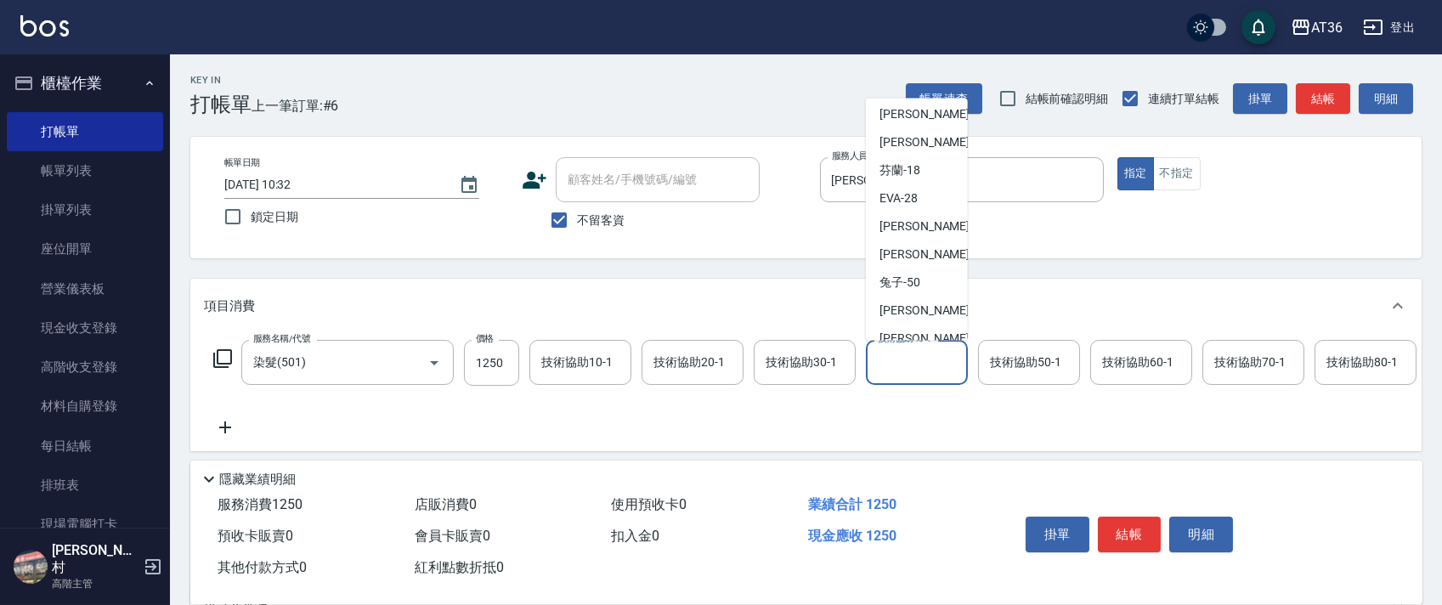
scroll to position [220, 0]
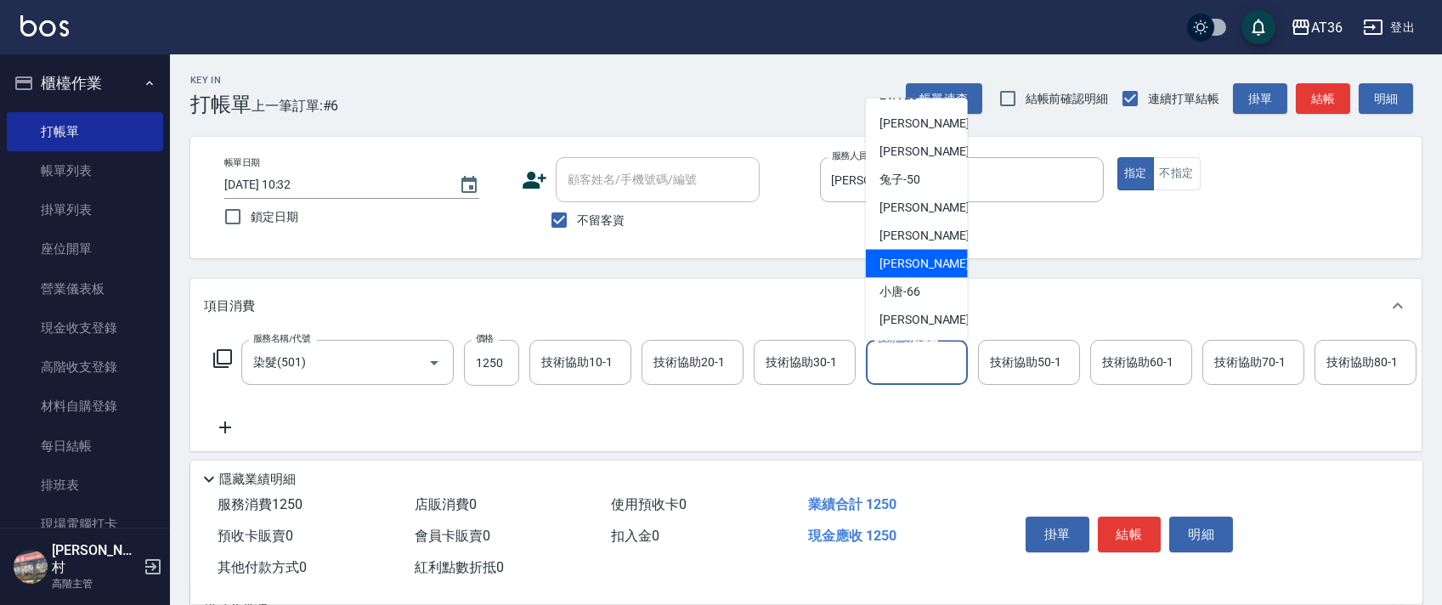
drag, startPoint x: 919, startPoint y: 257, endPoint x: 930, endPoint y: 226, distance: 32.2
click at [919, 257] on div "[PERSON_NAME] -59" at bounding box center [917, 264] width 102 height 28
type input "[PERSON_NAME]-59"
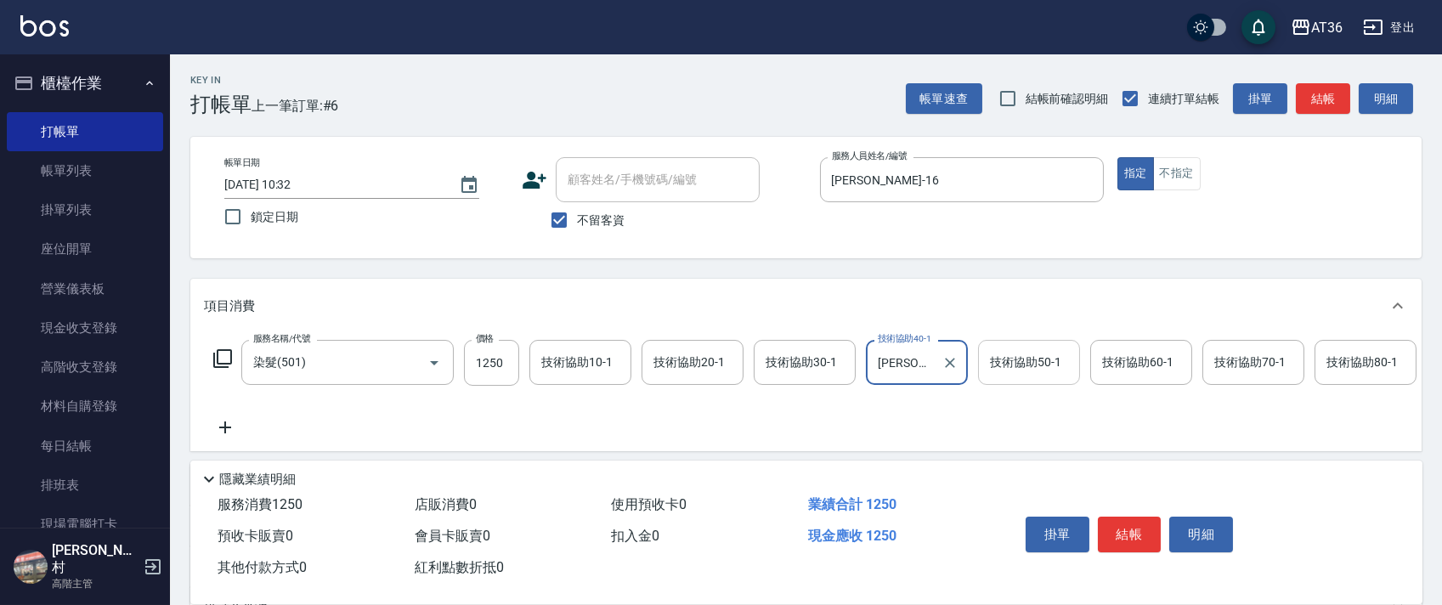
click at [1004, 354] on div "技術協助50-1 技術協助50-1" at bounding box center [1029, 362] width 102 height 45
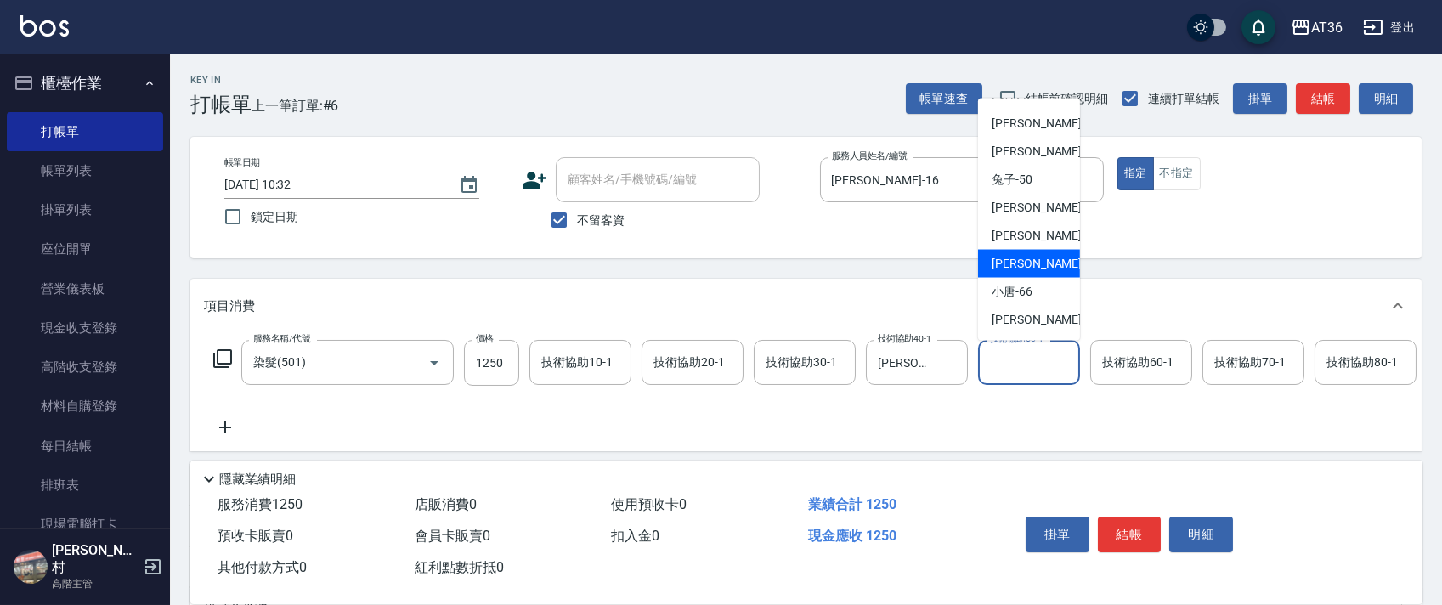
click at [1022, 266] on span "[PERSON_NAME] -59" at bounding box center [1045, 264] width 107 height 18
type input "[PERSON_NAME]-59"
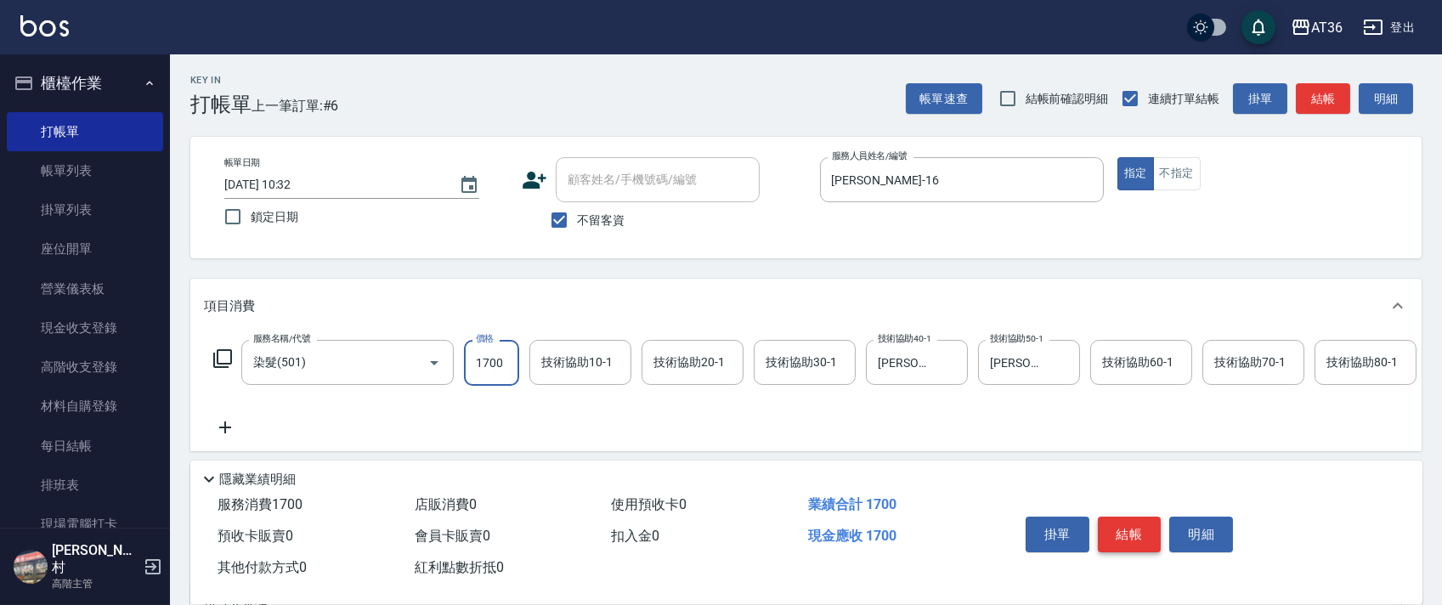
type input "1700"
click at [1129, 534] on button "結帳" at bounding box center [1130, 535] width 64 height 36
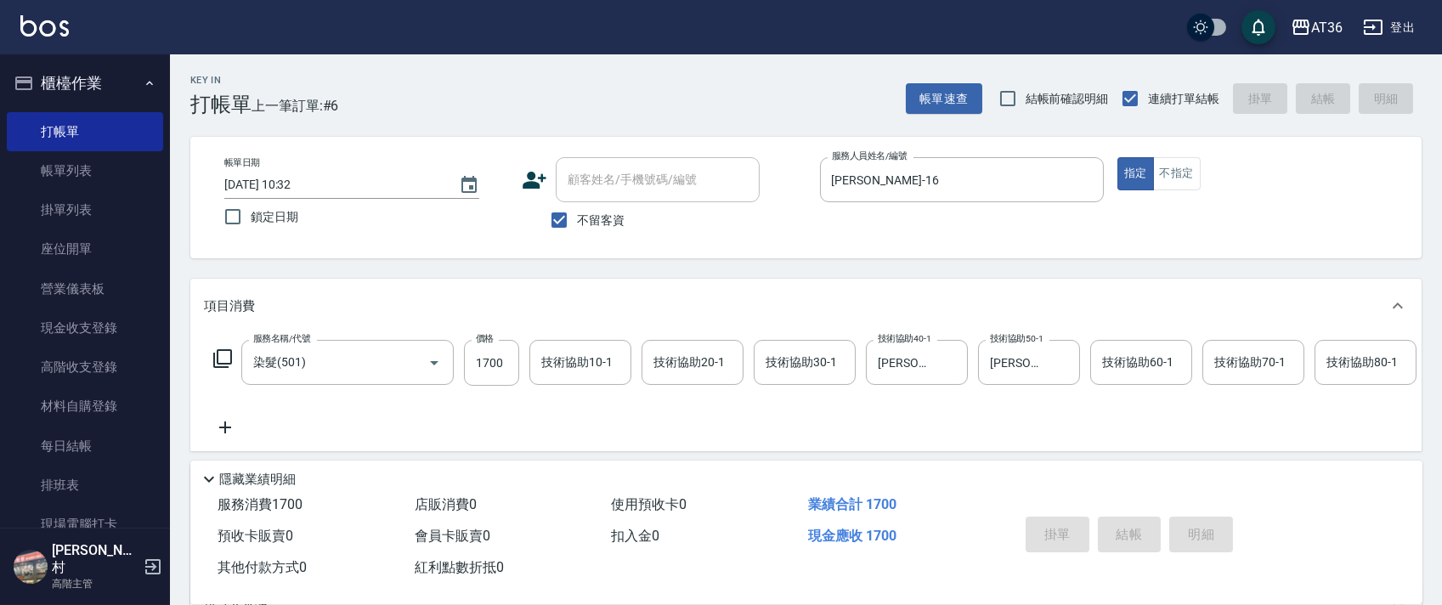
type input "[DATE] 10:33"
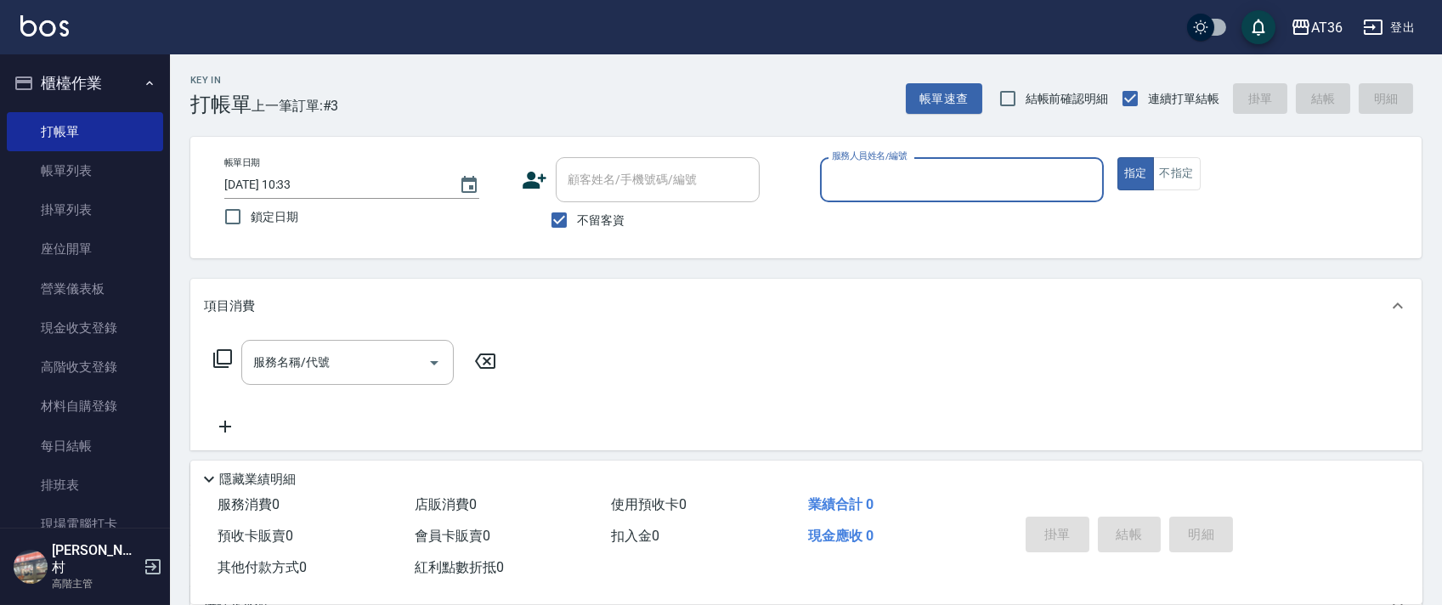
click at [836, 178] on input "服務人員姓名/編號" at bounding box center [962, 180] width 269 height 30
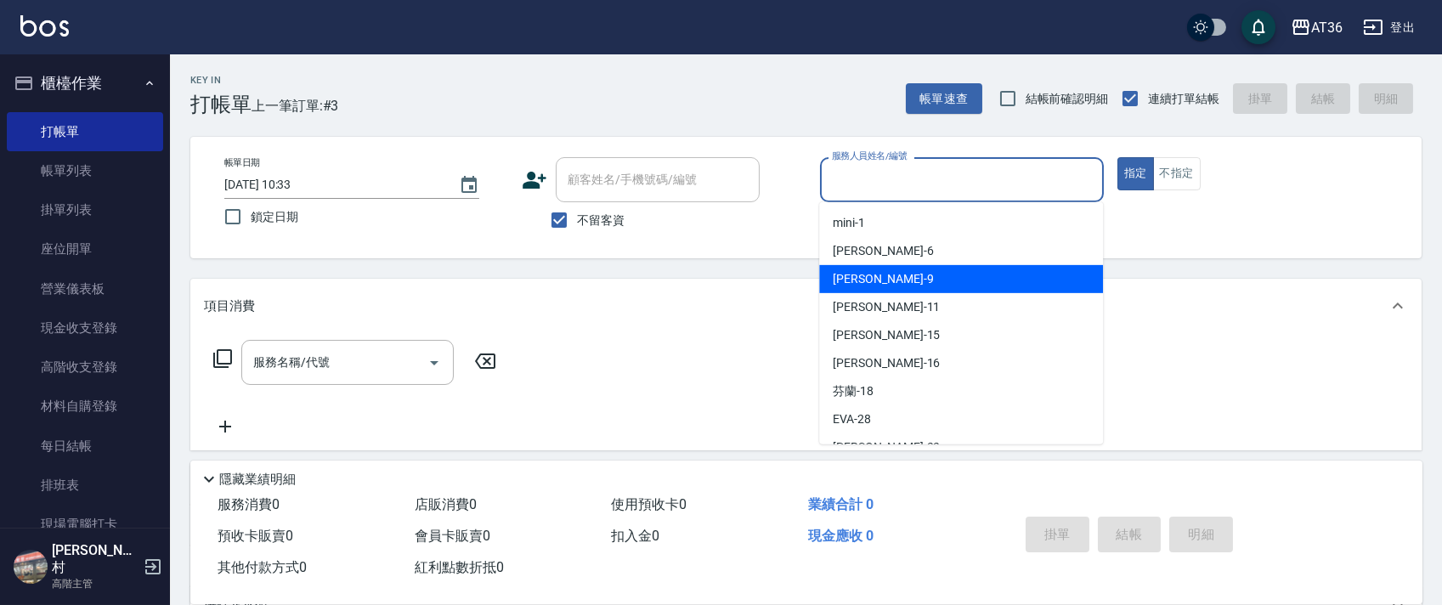
click at [851, 285] on span "美燕 -9" at bounding box center [883, 279] width 100 height 18
type input "美燕-9"
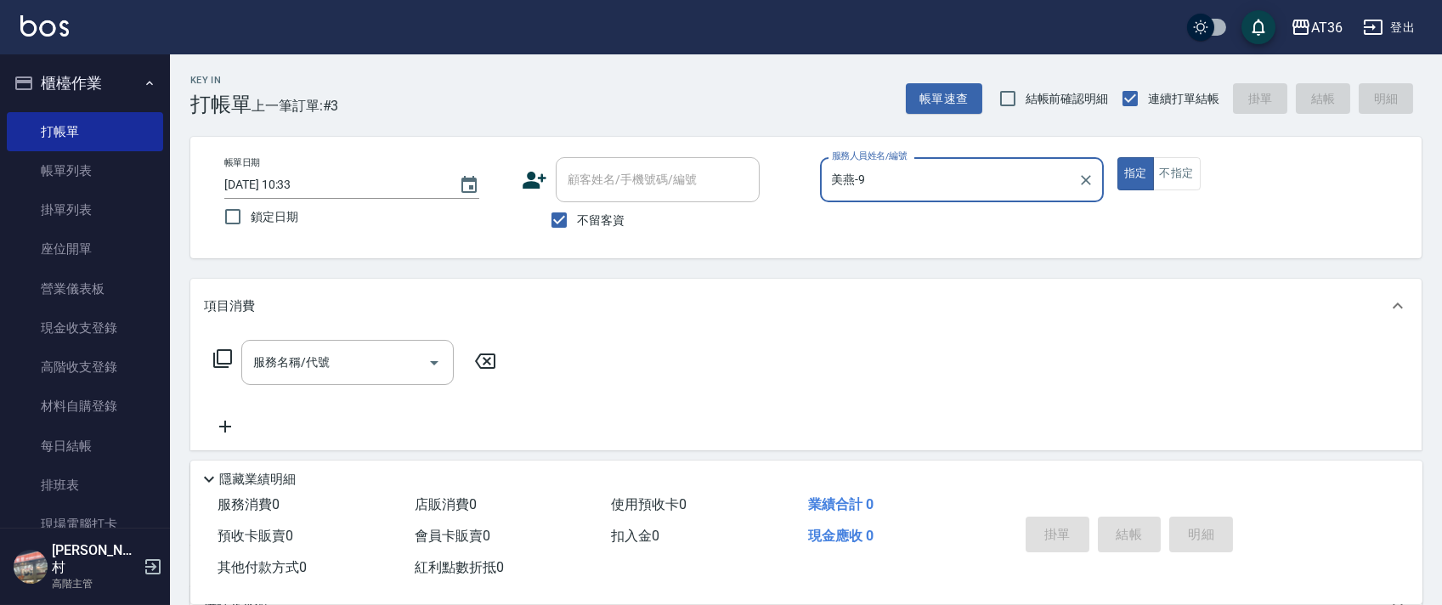
click at [277, 187] on input "[DATE] 10:33" at bounding box center [333, 185] width 218 height 28
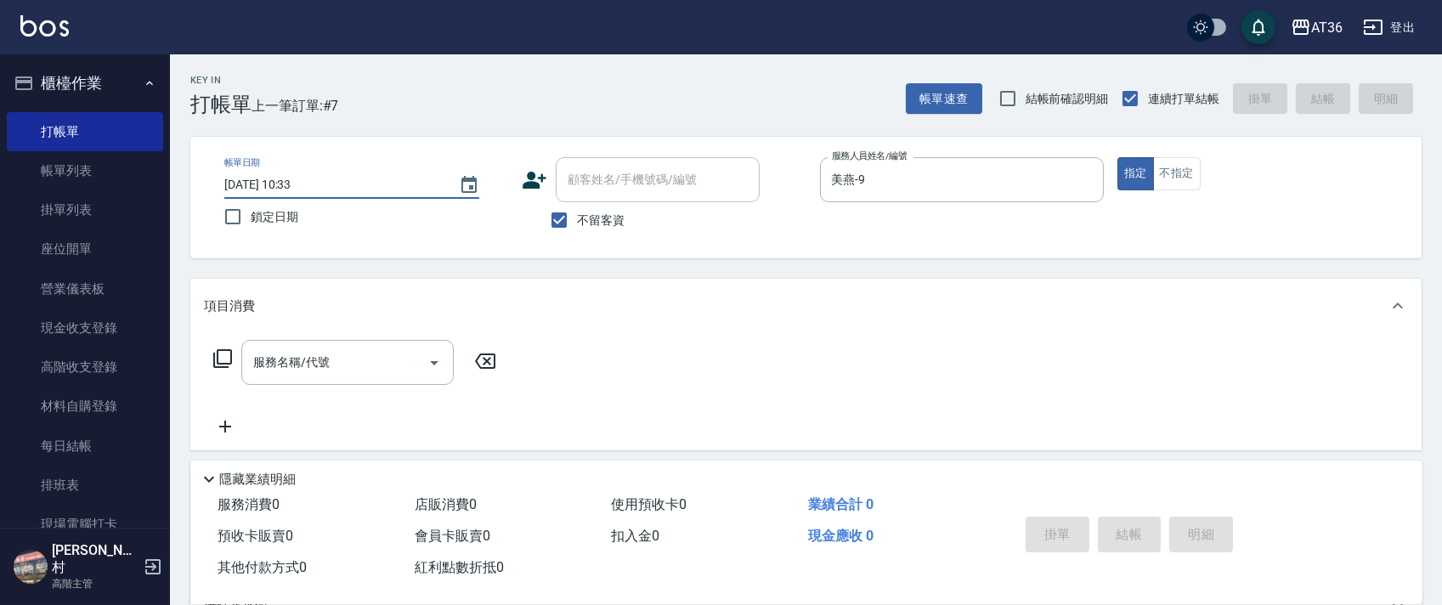
type input "[DATE] 10:33"
click at [224, 359] on icon at bounding box center [222, 358] width 20 height 20
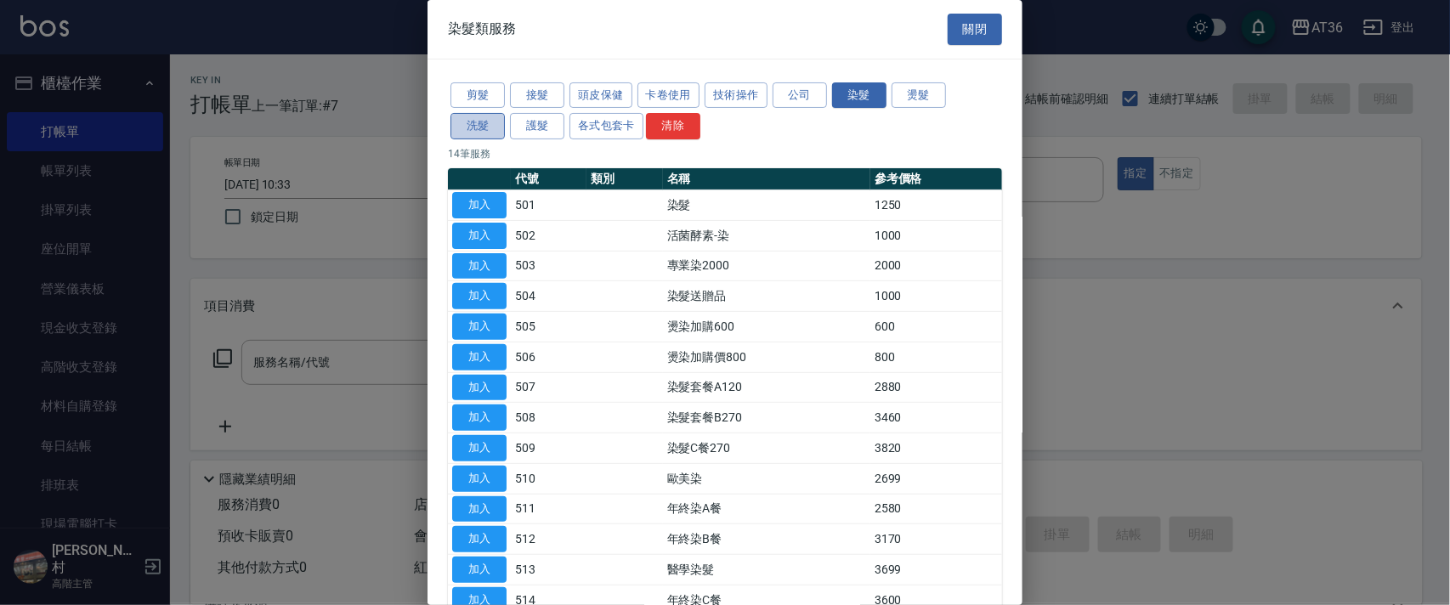
click at [477, 134] on button "洗髮" at bounding box center [477, 126] width 54 height 26
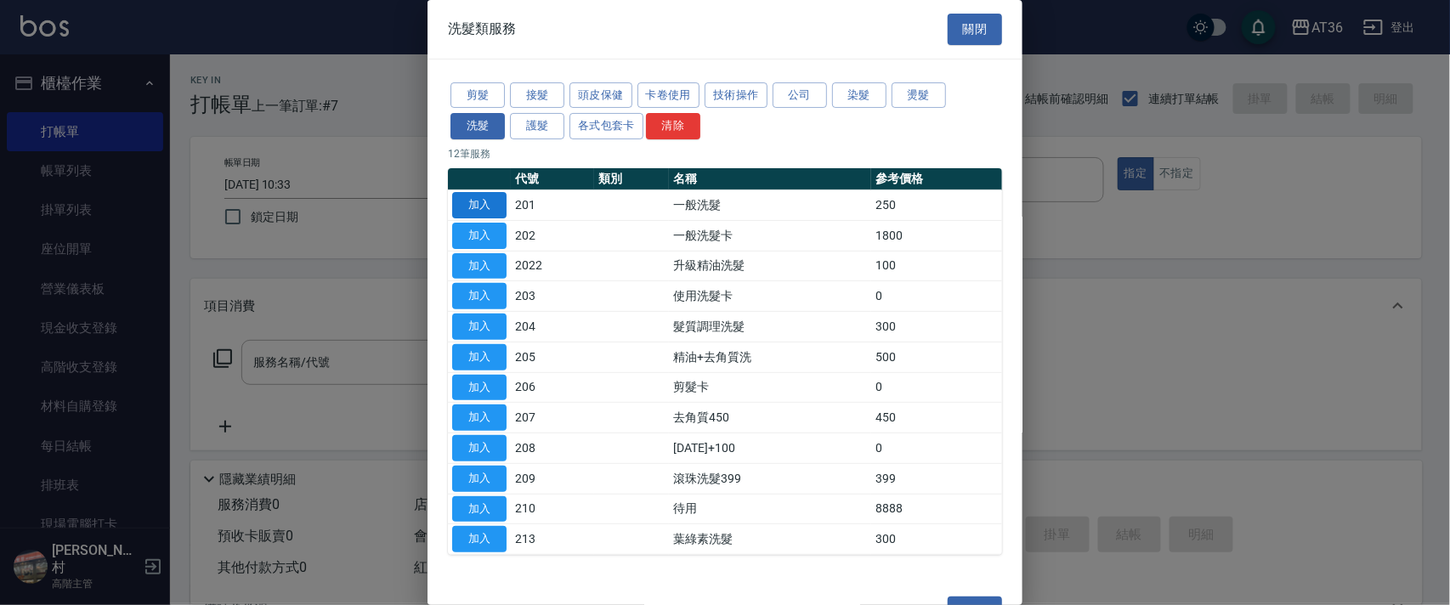
click at [492, 201] on button "加入" at bounding box center [479, 205] width 54 height 26
type input "一般洗髮(201)"
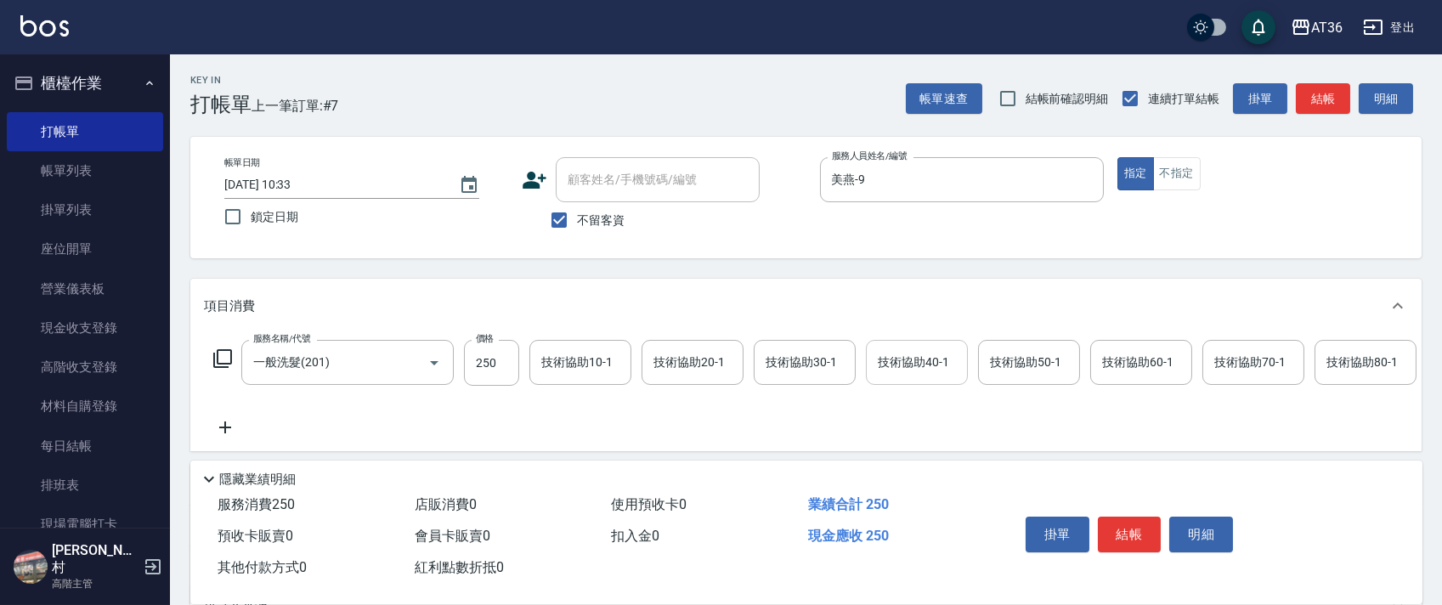
click at [902, 361] on div "技術協助40-1 技術協助40-1" at bounding box center [917, 362] width 102 height 45
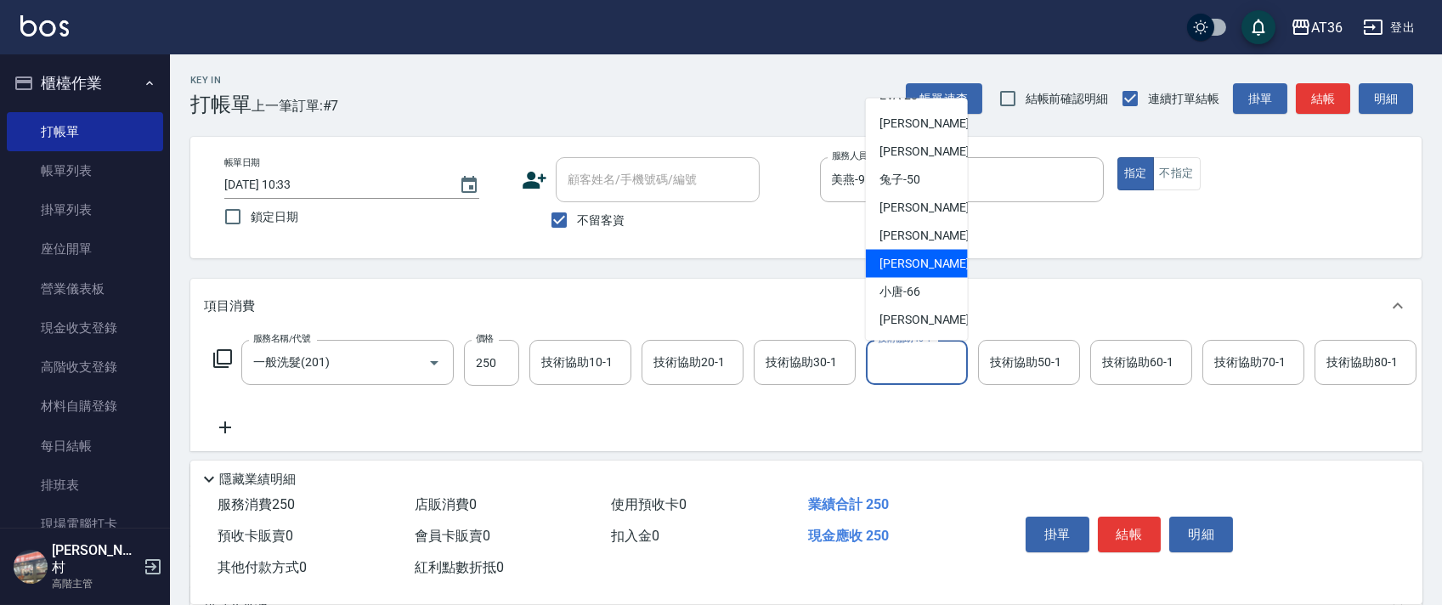
click at [914, 261] on span "[PERSON_NAME] -59" at bounding box center [933, 264] width 107 height 18
type input "[PERSON_NAME]-59"
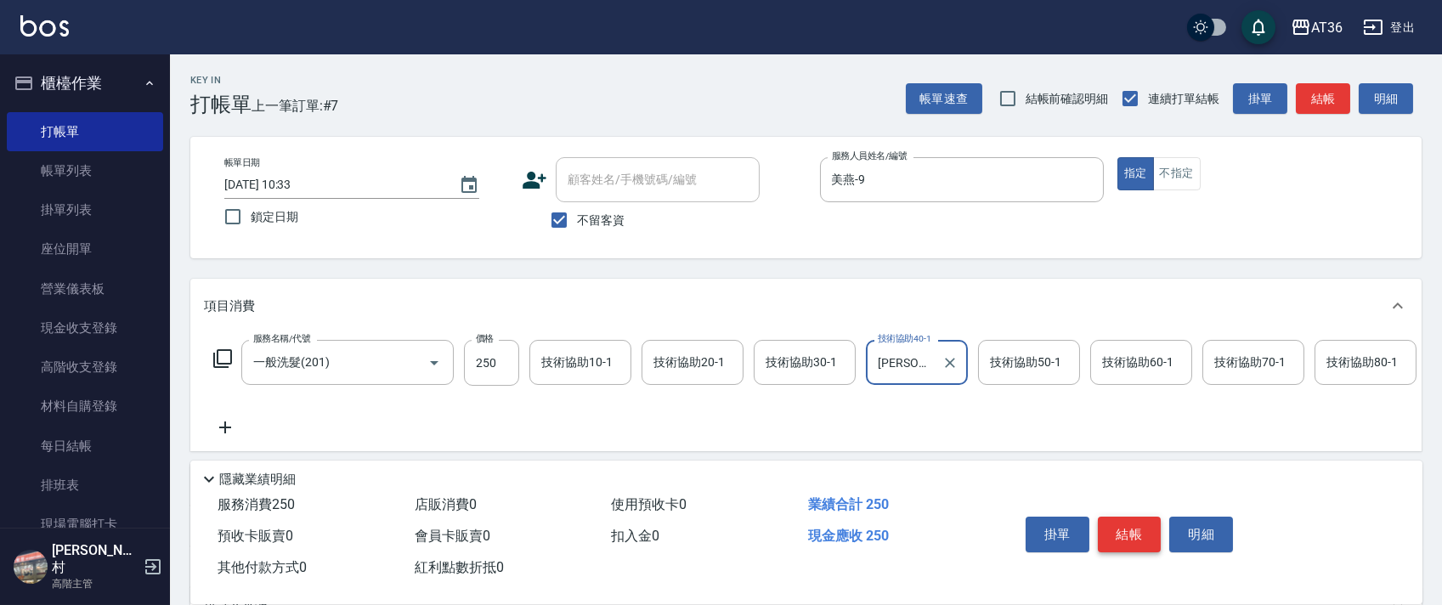
click at [1117, 534] on button "結帳" at bounding box center [1130, 535] width 64 height 36
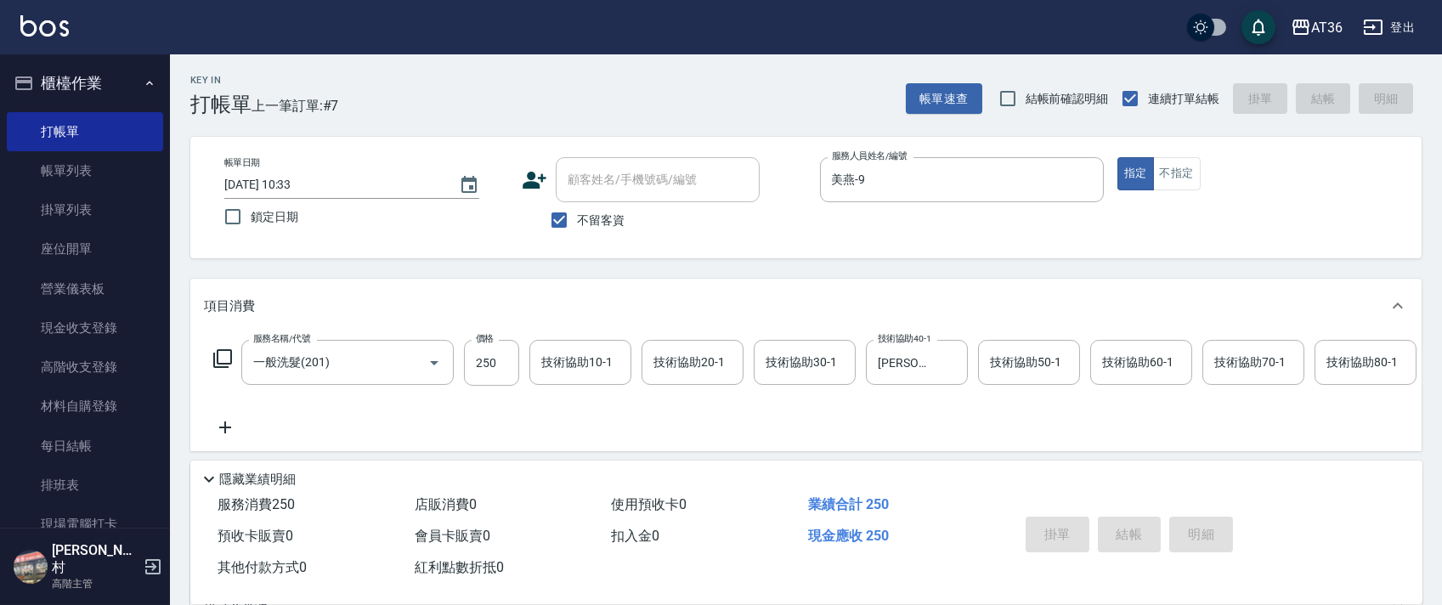
type input "[DATE] 10:33"
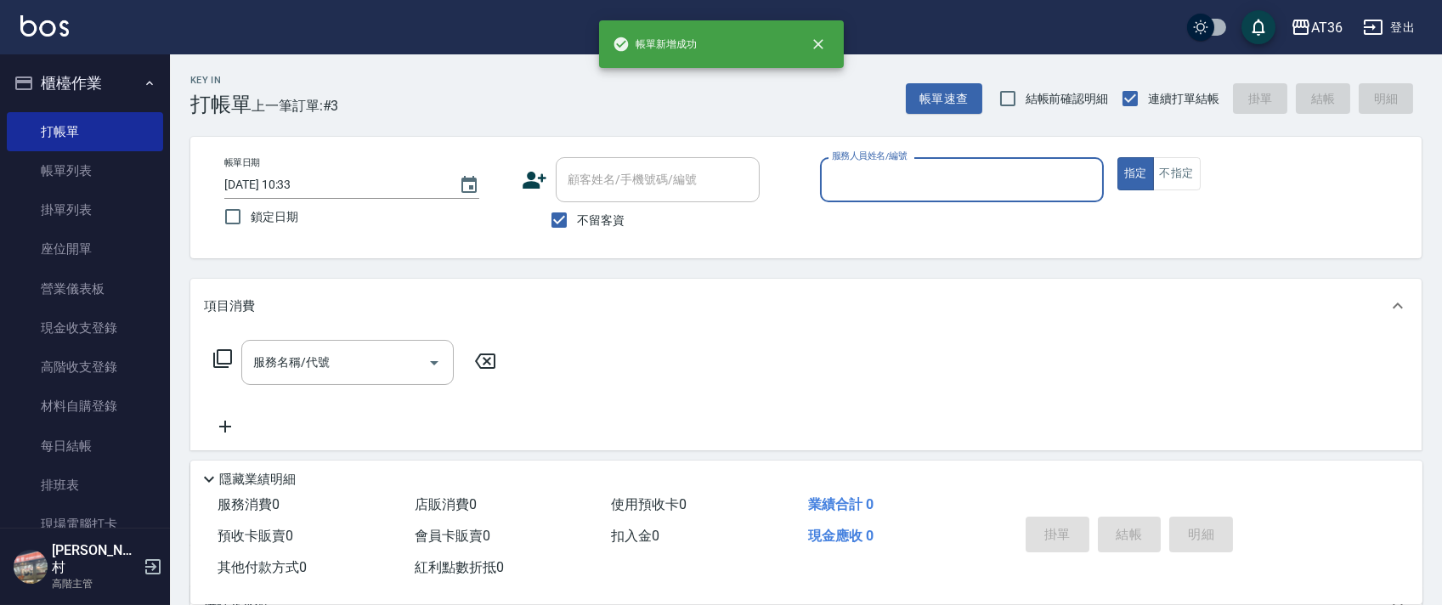
click at [844, 173] on input "服務人員姓名/編號" at bounding box center [962, 180] width 269 height 30
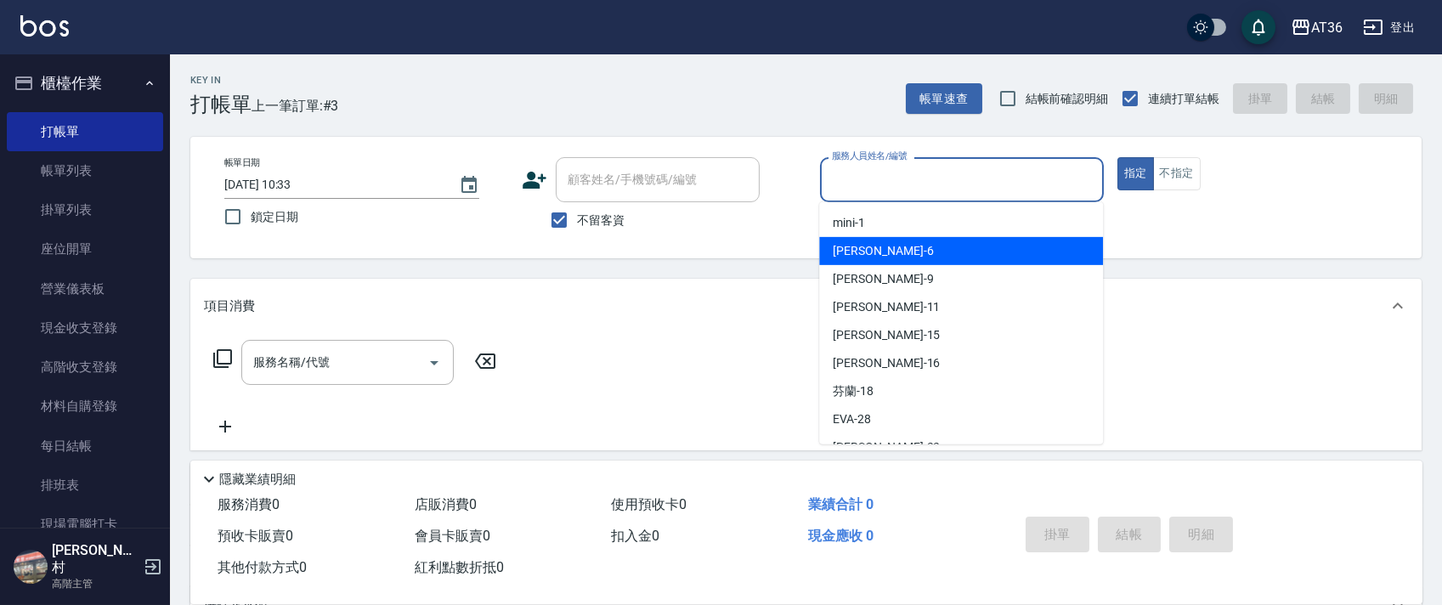
click at [914, 248] on div "[PERSON_NAME] -6" at bounding box center [961, 251] width 284 height 28
type input "伶伶-6"
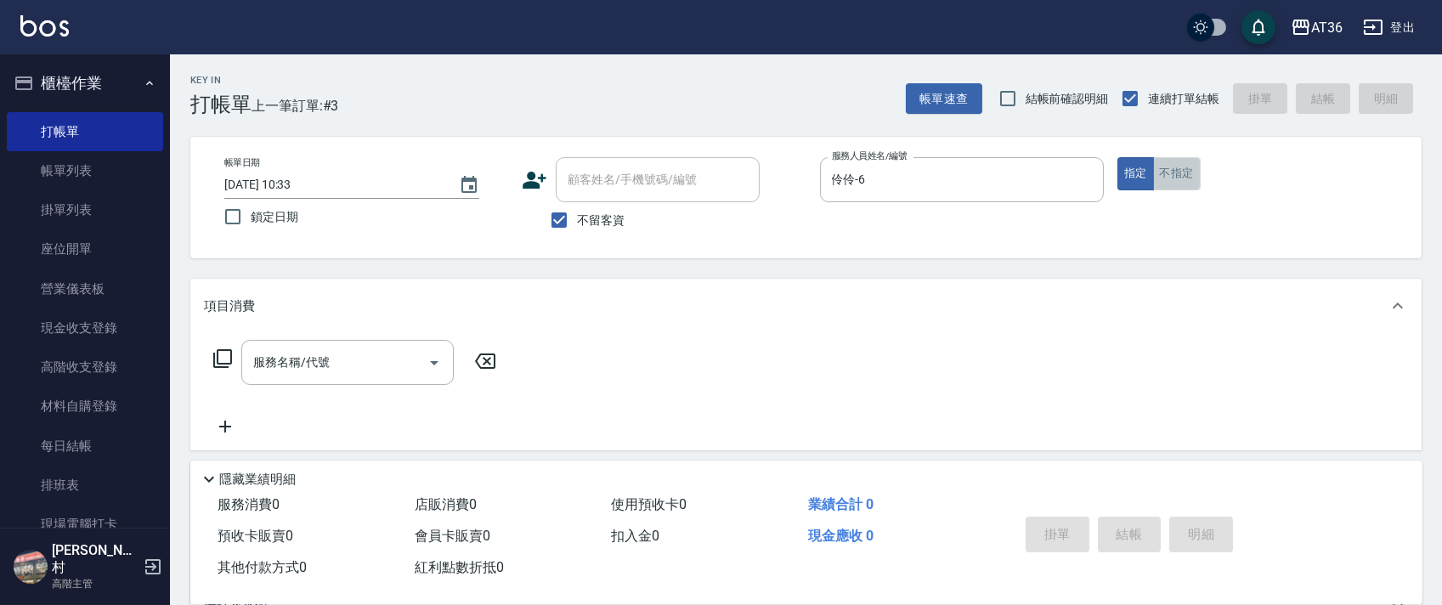
click at [1171, 177] on button "不指定" at bounding box center [1177, 173] width 48 height 33
click at [274, 189] on input "[DATE] 10:33" at bounding box center [333, 185] width 218 height 28
type input "[DATE] 10:33"
click at [223, 359] on icon at bounding box center [222, 358] width 20 height 20
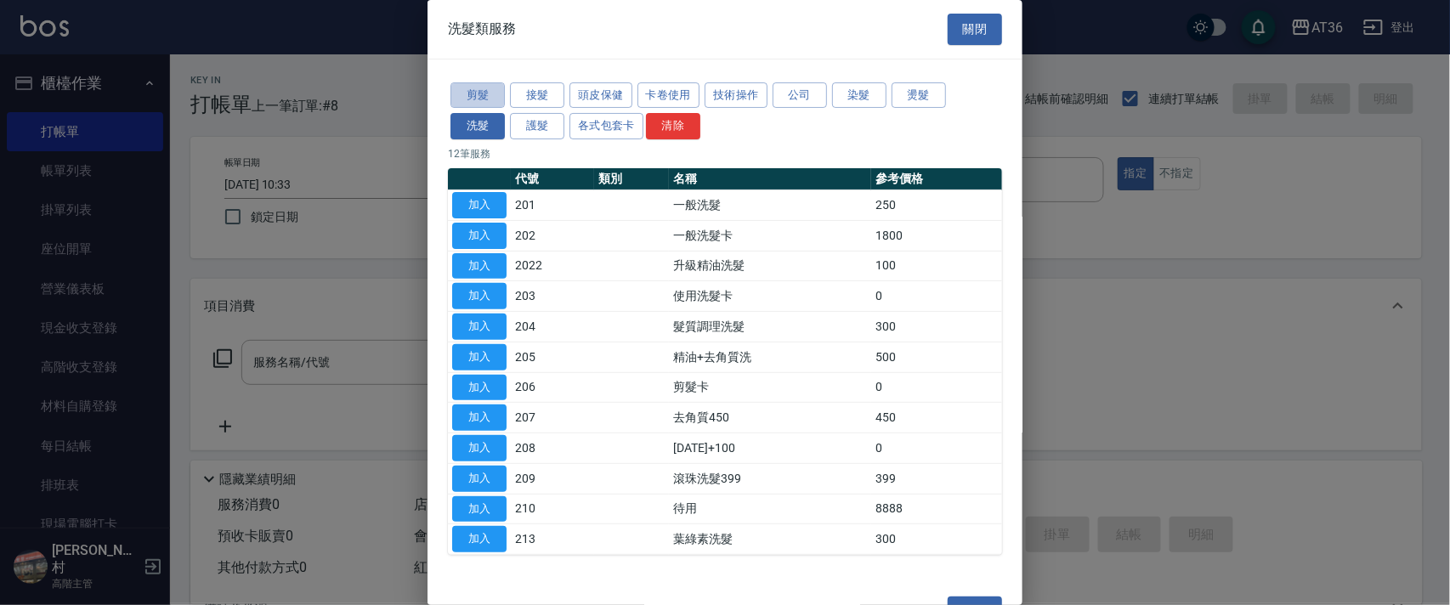
drag, startPoint x: 483, startPoint y: 93, endPoint x: 505, endPoint y: 113, distance: 30.1
click at [483, 93] on button "剪髮" at bounding box center [477, 95] width 54 height 26
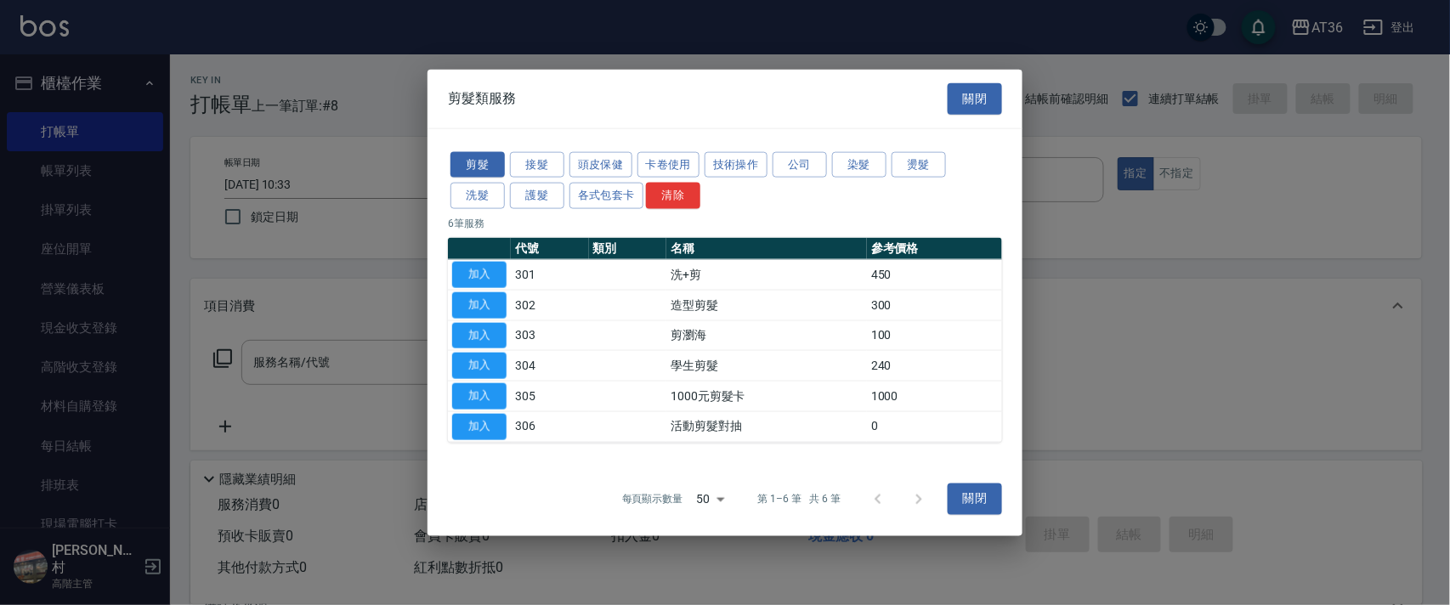
drag, startPoint x: 484, startPoint y: 270, endPoint x: 495, endPoint y: 415, distance: 144.9
click at [484, 274] on button "加入" at bounding box center [479, 275] width 54 height 26
type input "洗+剪(301)"
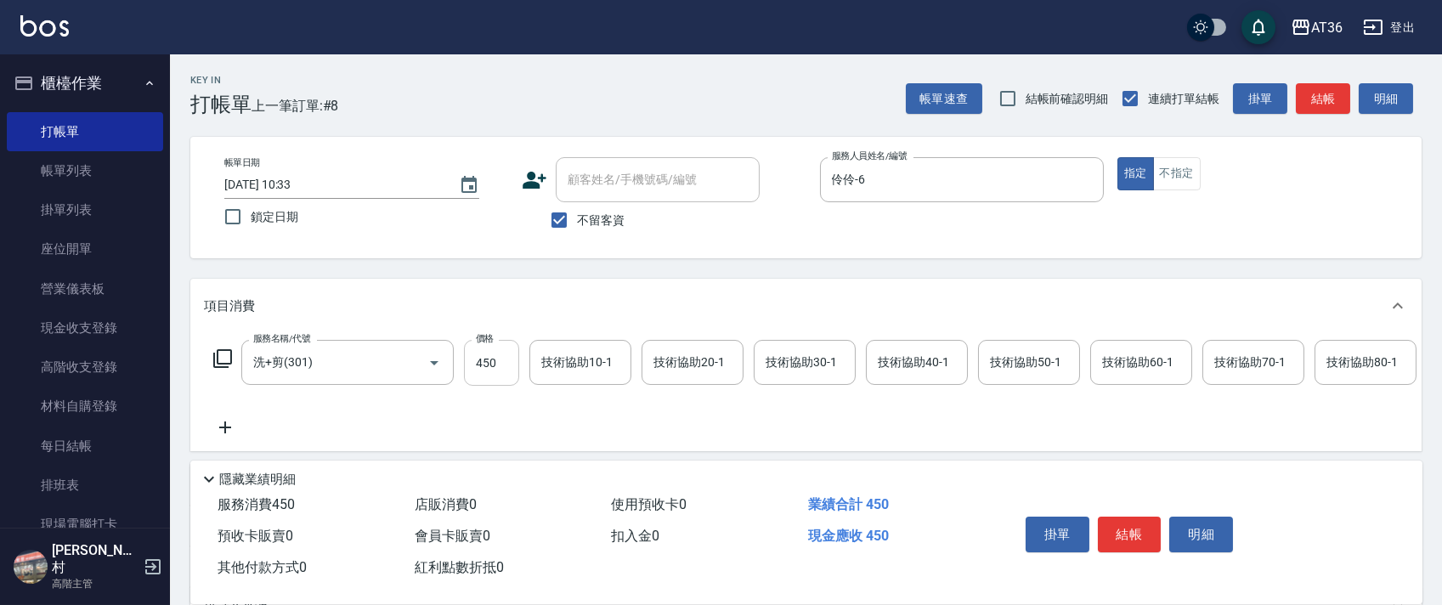
click at [478, 358] on input "450" at bounding box center [491, 363] width 55 height 46
type input "468"
click at [896, 360] on div "技術協助40-1 技術協助40-1" at bounding box center [917, 362] width 102 height 45
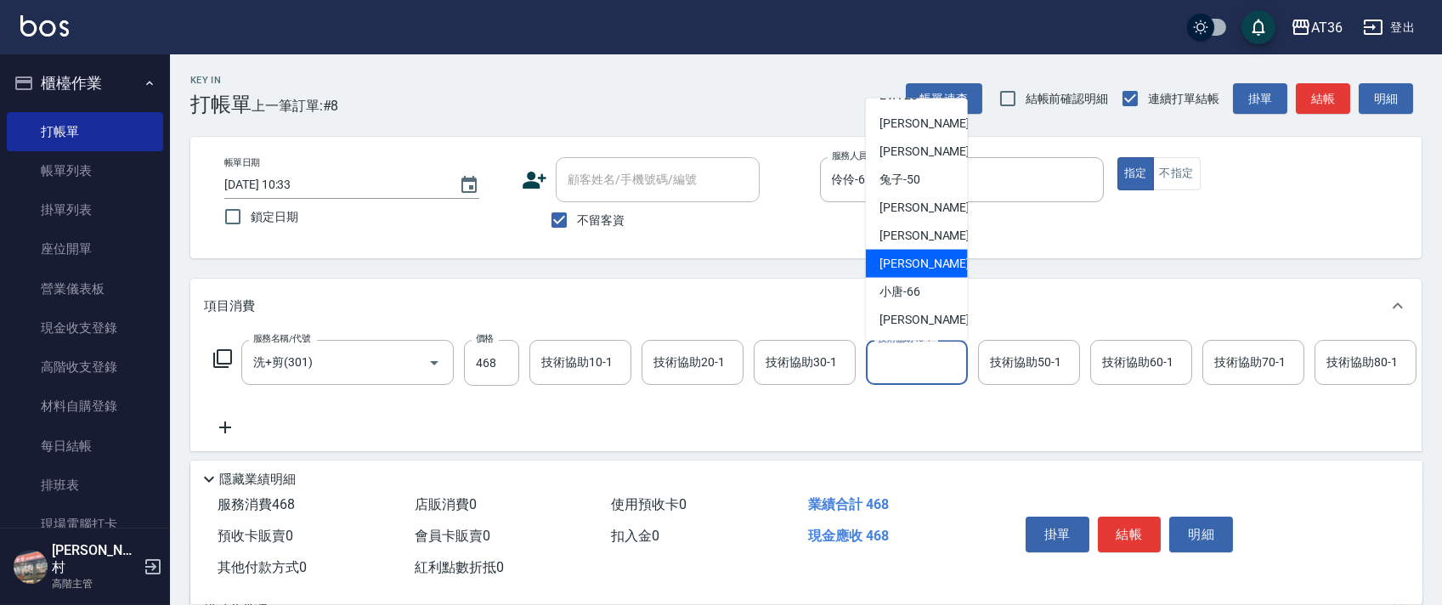
click at [913, 257] on span "[PERSON_NAME] -59" at bounding box center [933, 264] width 107 height 18
type input "[PERSON_NAME]-59"
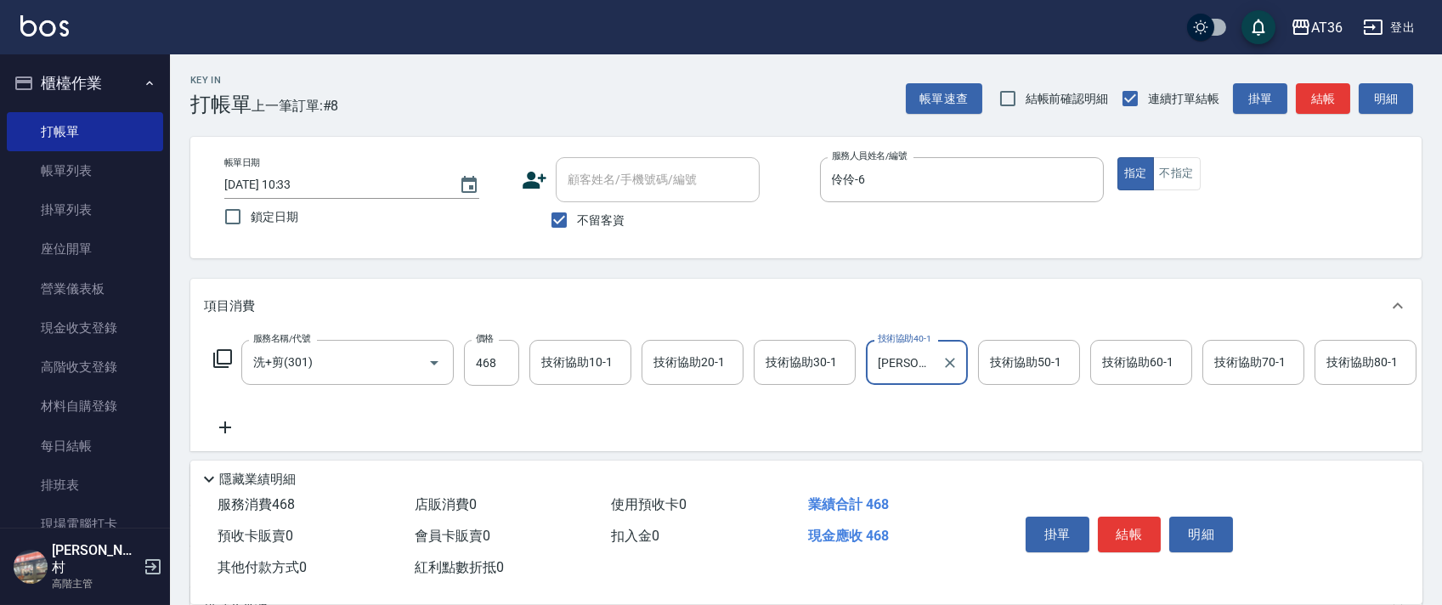
click at [1164, 178] on button "不指定" at bounding box center [1177, 173] width 48 height 33
click at [1123, 521] on button "結帳" at bounding box center [1130, 535] width 64 height 36
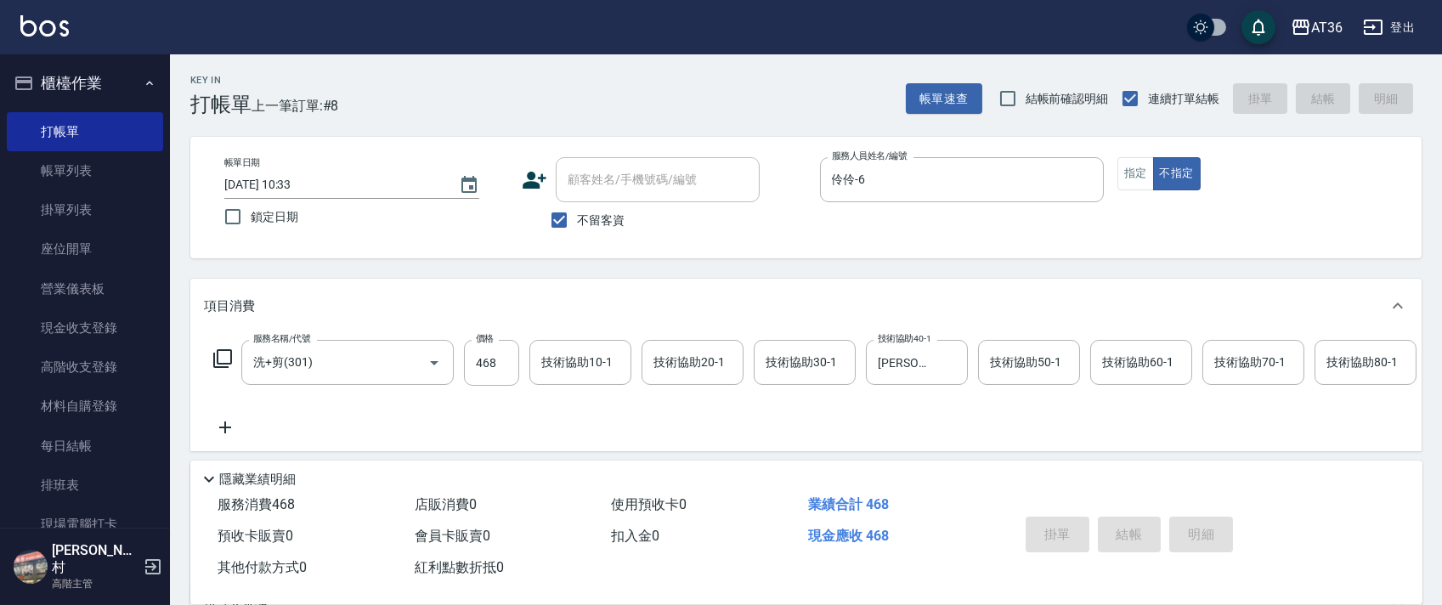
type input "[DATE] 10:33"
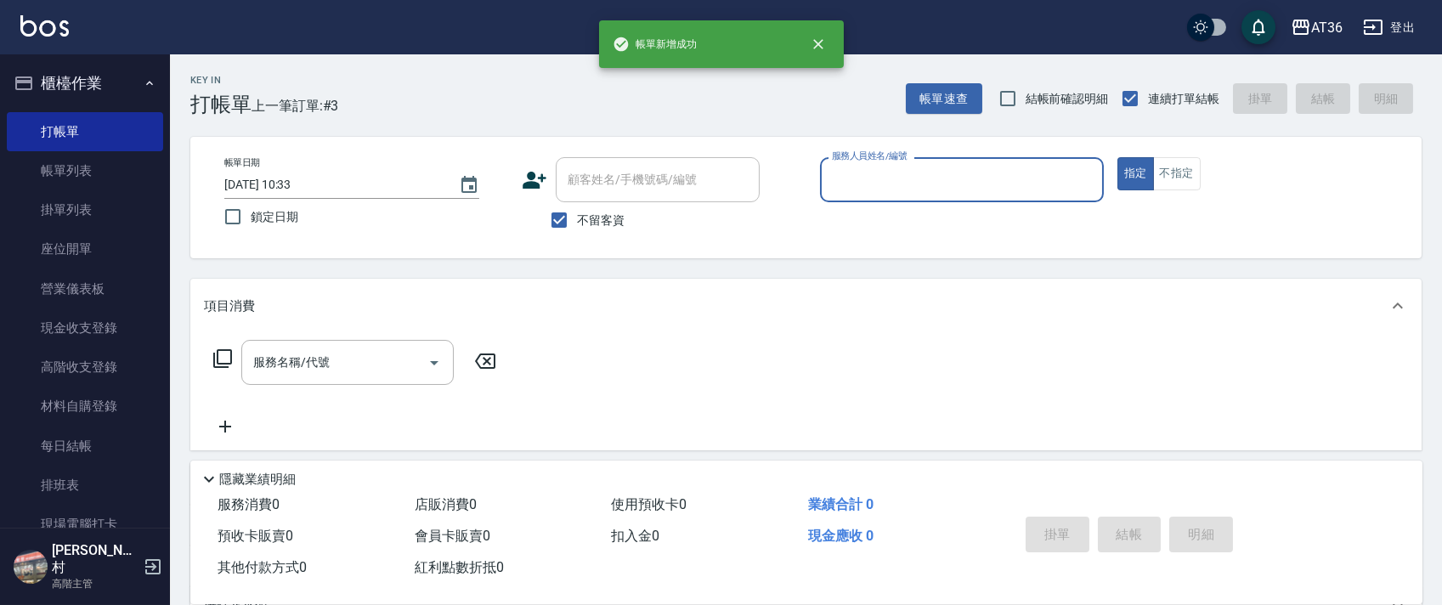
click at [863, 185] on input "服務人員姓名/編號" at bounding box center [962, 180] width 269 height 30
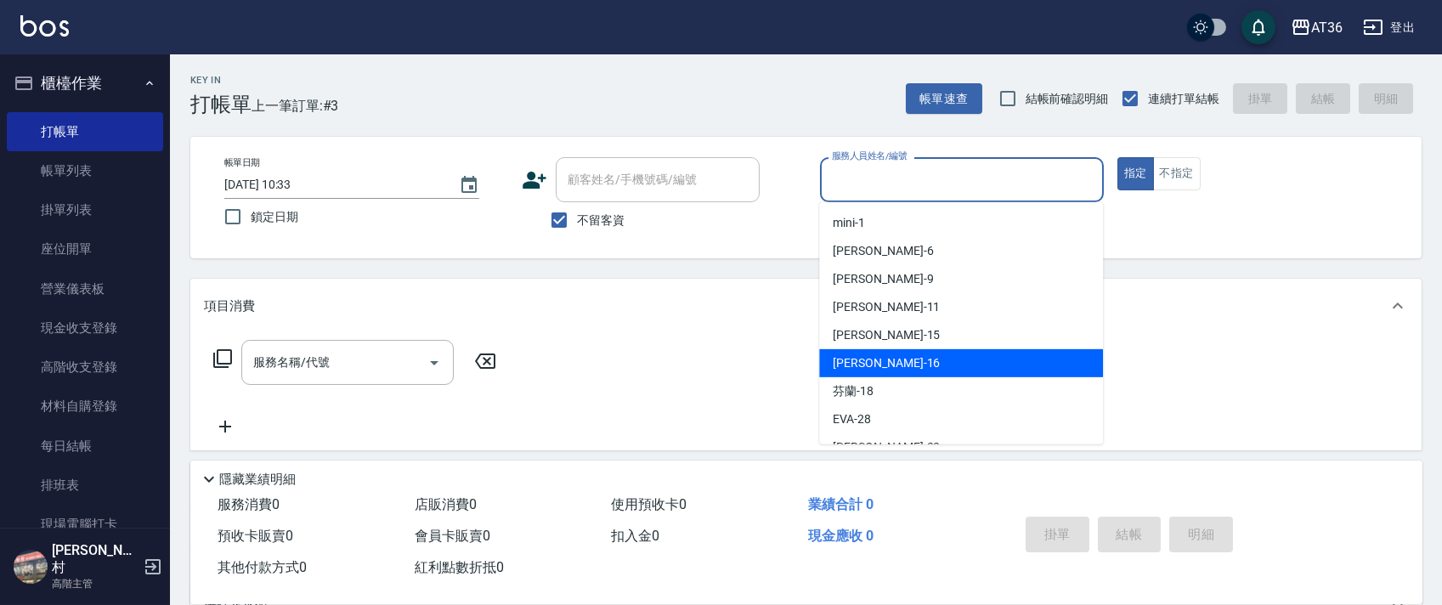
drag, startPoint x: 890, startPoint y: 371, endPoint x: 789, endPoint y: 180, distance: 216.3
click at [890, 370] on div "[PERSON_NAME] -16" at bounding box center [961, 363] width 284 height 28
type input "[PERSON_NAME]-16"
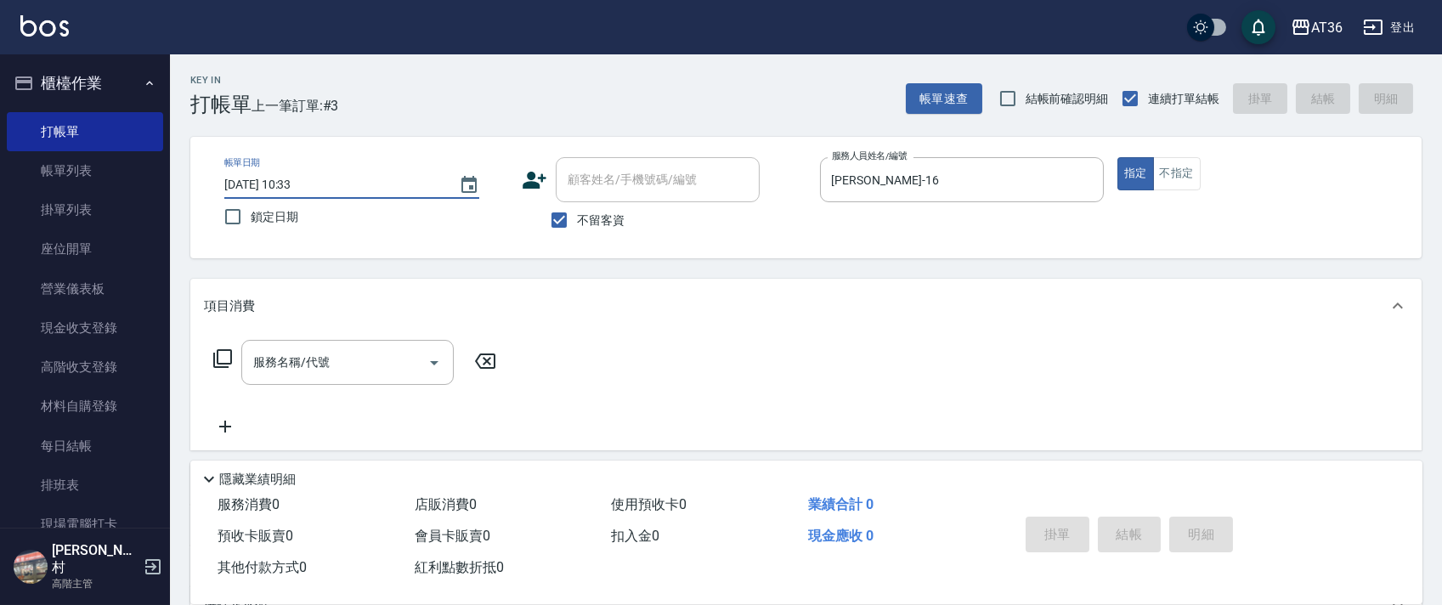
drag, startPoint x: 279, startPoint y: 185, endPoint x: 313, endPoint y: 169, distance: 37.6
click at [279, 188] on input "[DATE] 10:33" at bounding box center [333, 185] width 218 height 28
type input "[DATE] 10:33"
click at [223, 359] on icon at bounding box center [222, 358] width 20 height 20
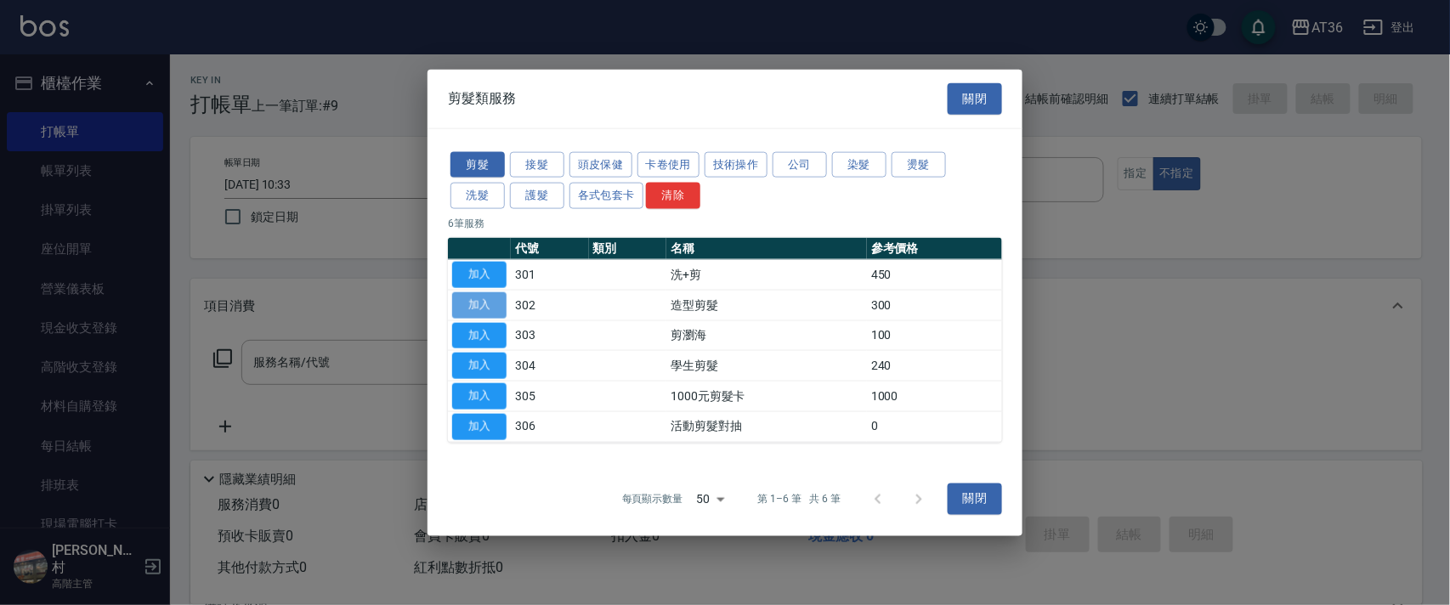
click at [479, 300] on button "加入" at bounding box center [479, 304] width 54 height 26
type input "造型剪髮(302)"
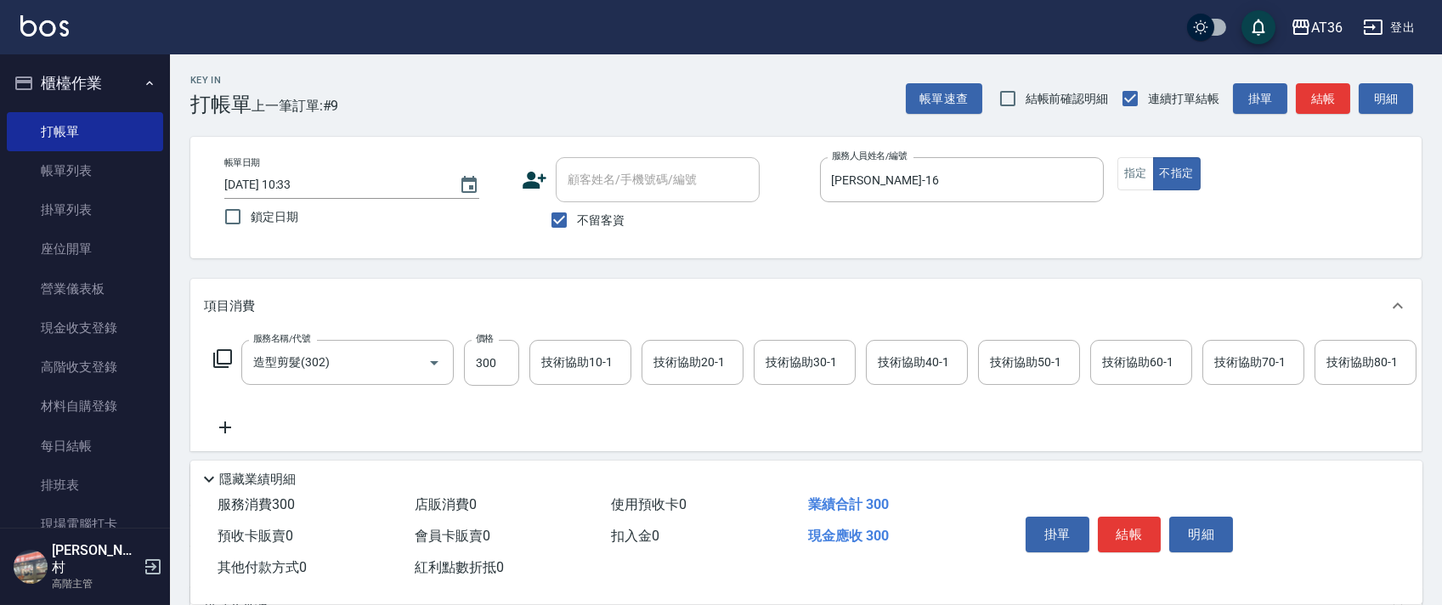
click at [484, 367] on input "300" at bounding box center [491, 363] width 55 height 46
type input "250"
click at [1137, 539] on button "結帳" at bounding box center [1130, 535] width 64 height 36
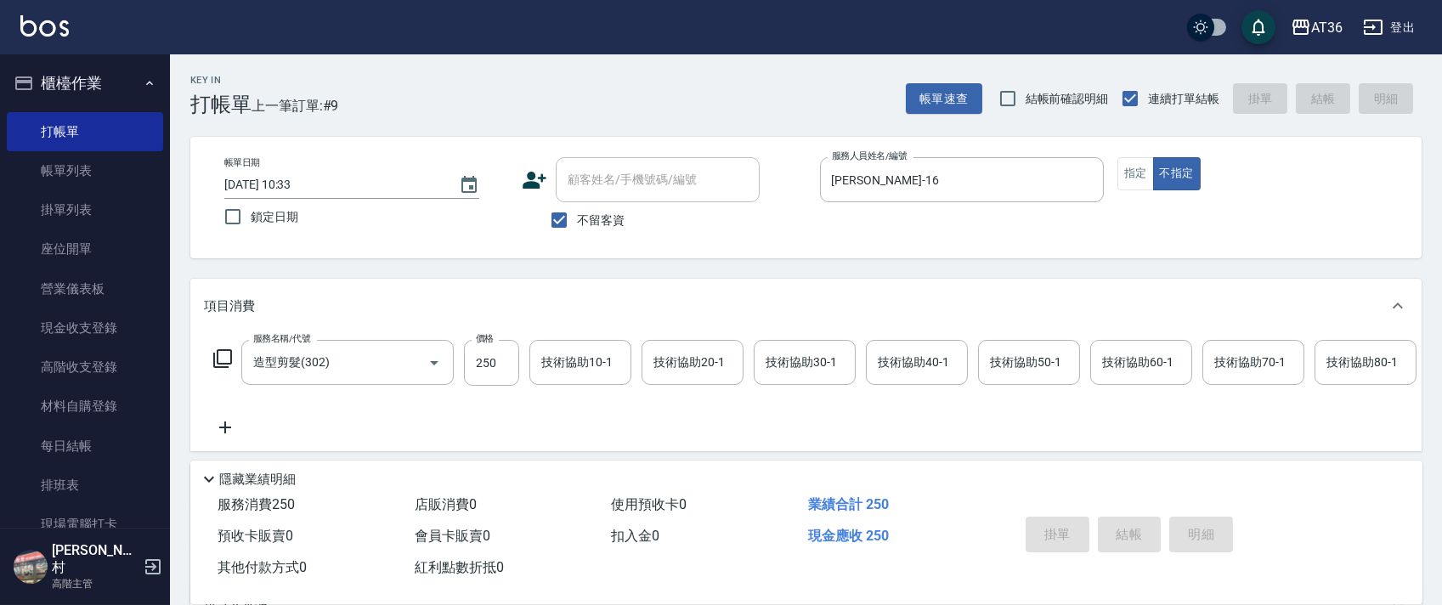
type input "[DATE] 10:34"
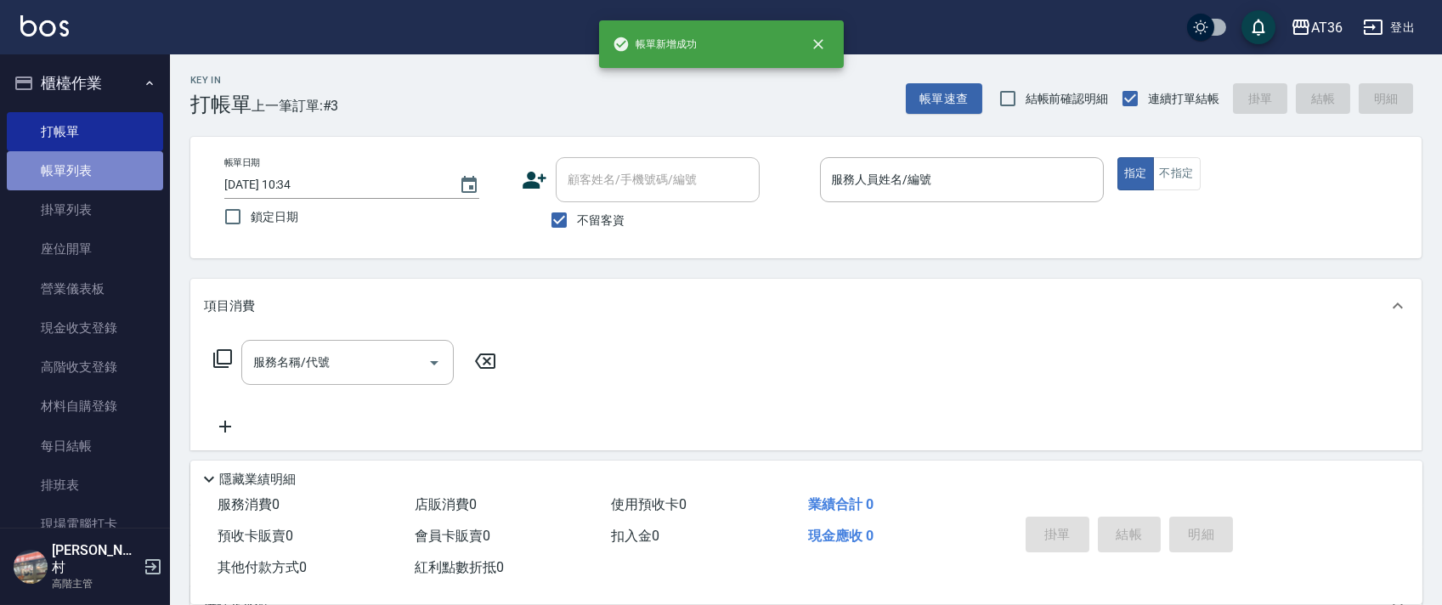
click at [114, 172] on link "帳單列表" at bounding box center [85, 170] width 156 height 39
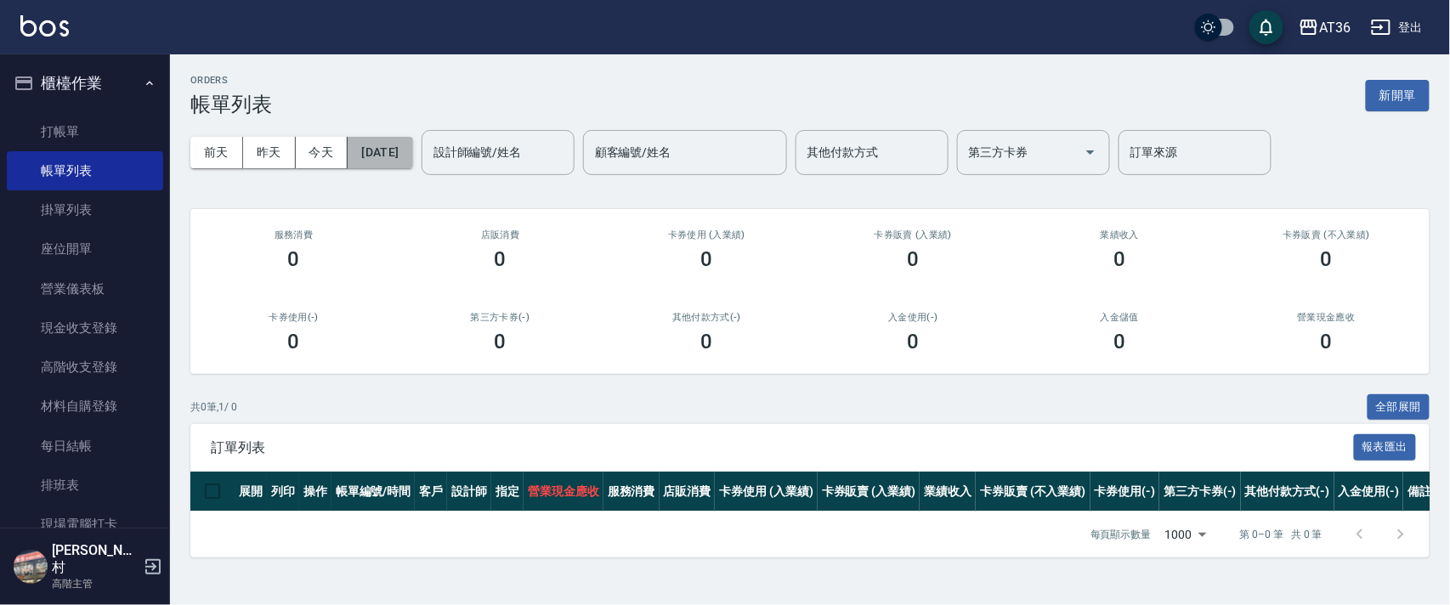
click at [412, 161] on button "[DATE]" at bounding box center [380, 152] width 65 height 31
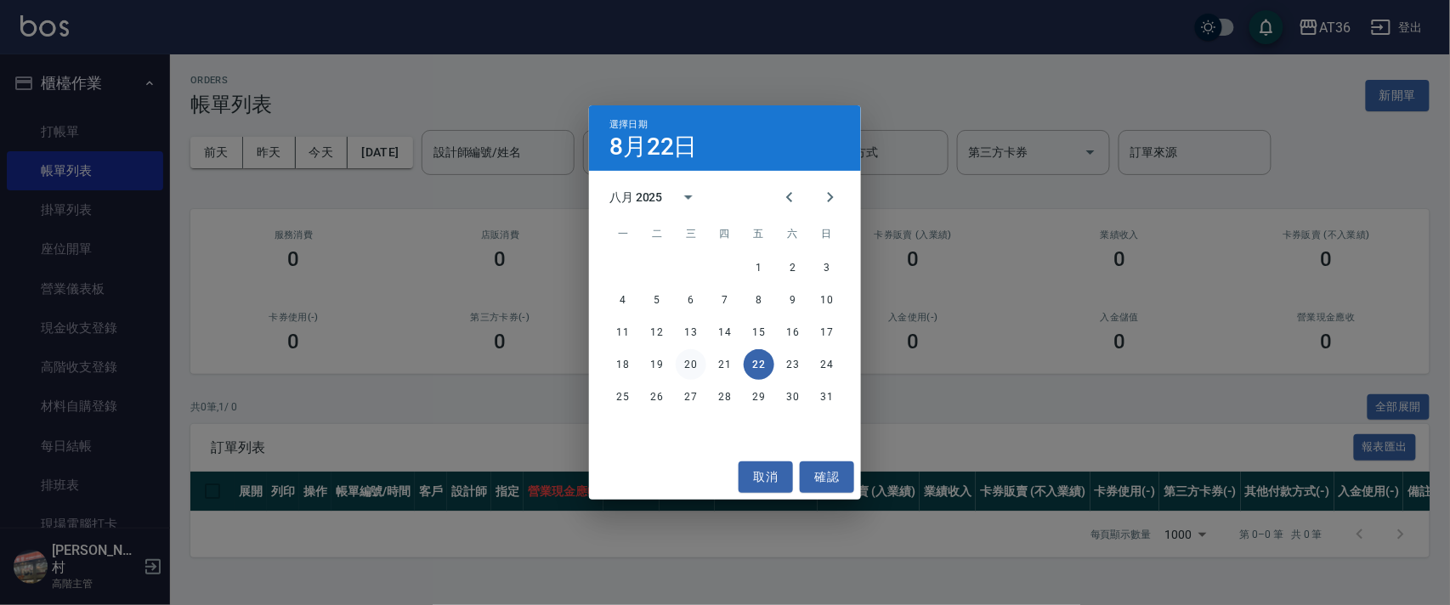
click at [689, 367] on button "20" at bounding box center [691, 364] width 31 height 31
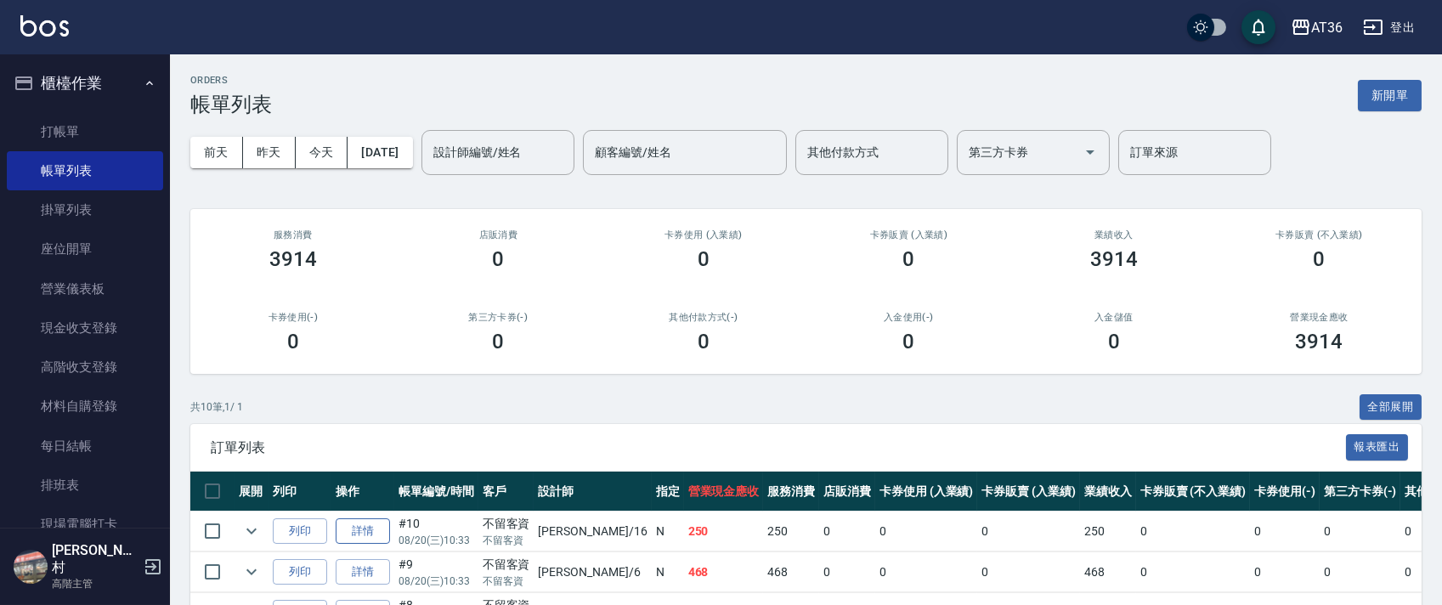
click at [354, 532] on link "詳情" at bounding box center [363, 531] width 54 height 26
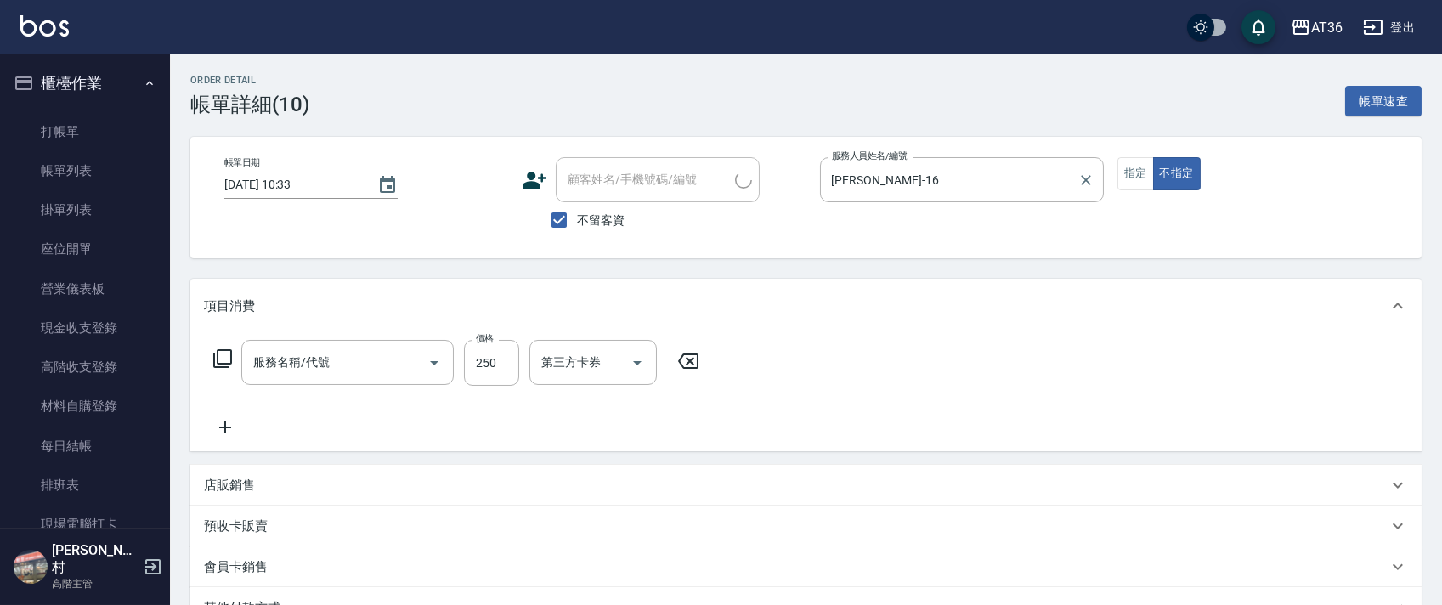
type input "[DATE] 10:33"
checkbox input "true"
type input "[PERSON_NAME]-16"
type input "造型剪髮(302)"
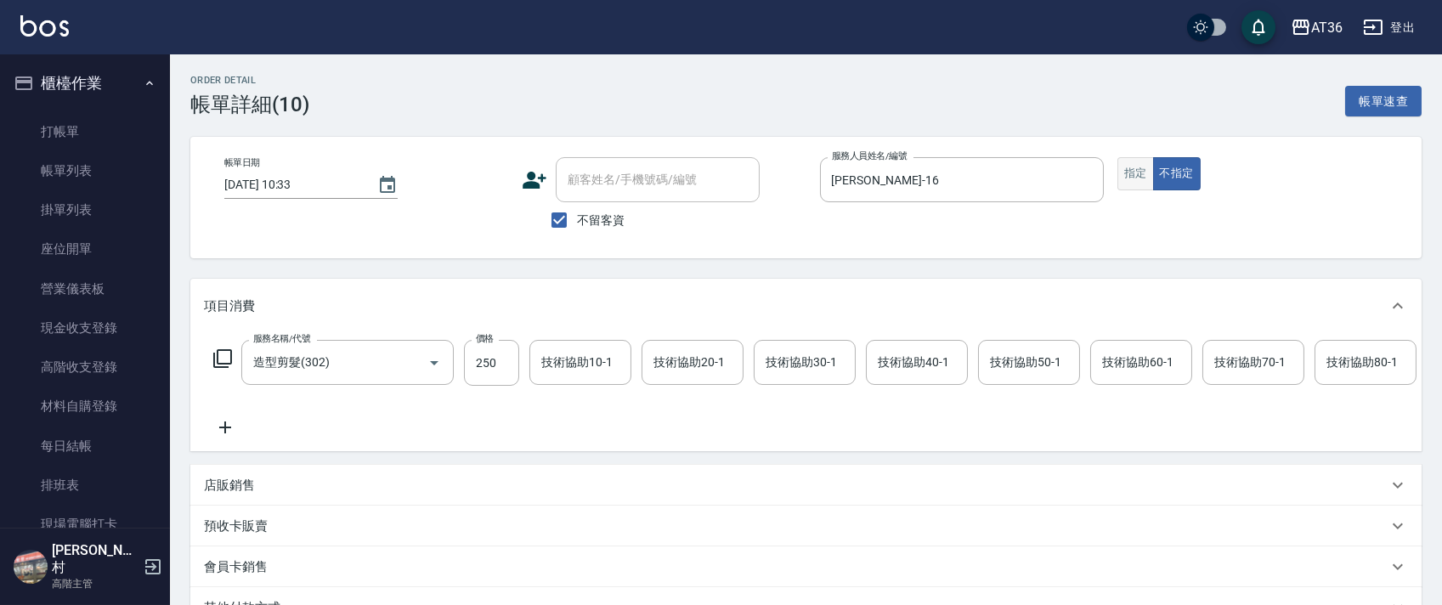
click at [1132, 178] on button "指定" at bounding box center [1135, 173] width 37 height 33
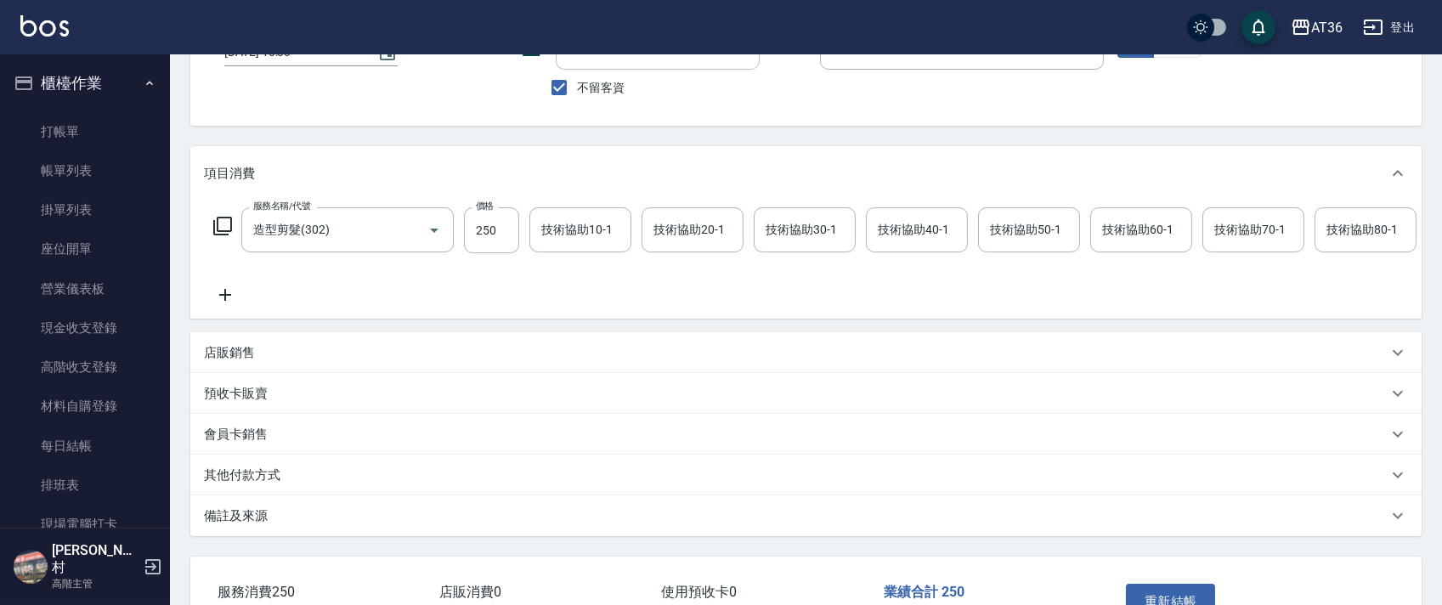
scroll to position [262, 0]
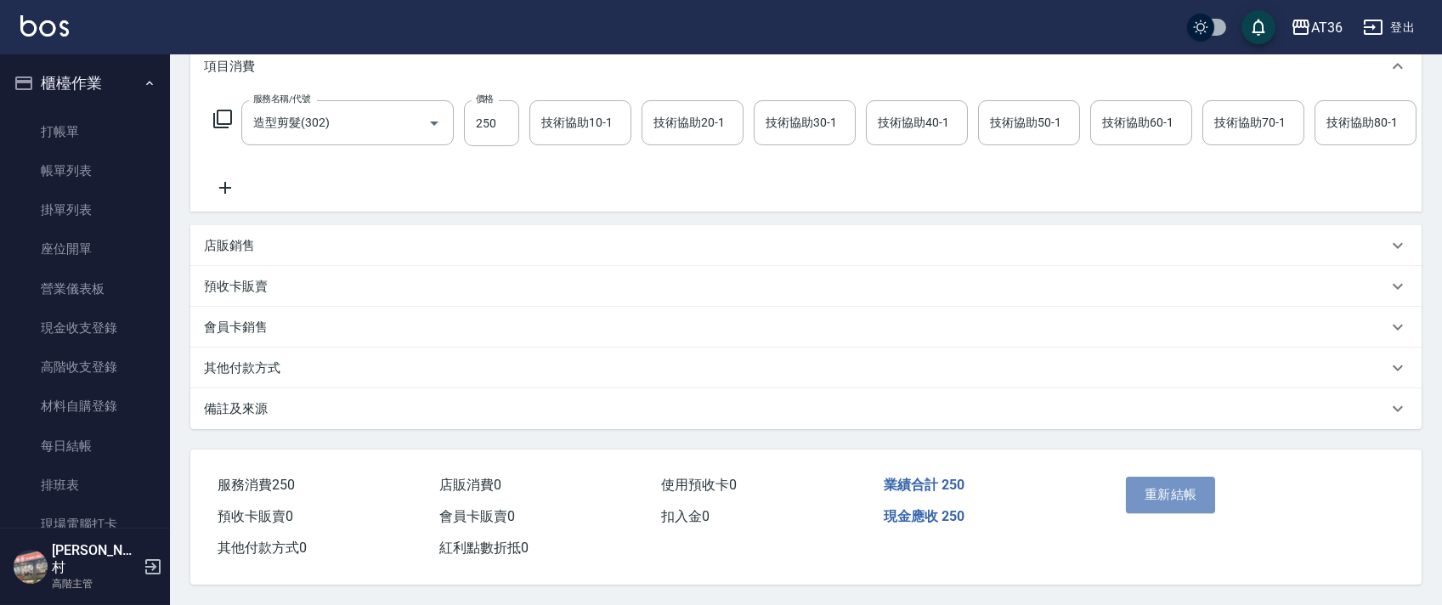
drag, startPoint x: 1161, startPoint y: 490, endPoint x: 1156, endPoint y: 461, distance: 29.3
click at [1154, 490] on button "重新結帳" at bounding box center [1171, 495] width 90 height 36
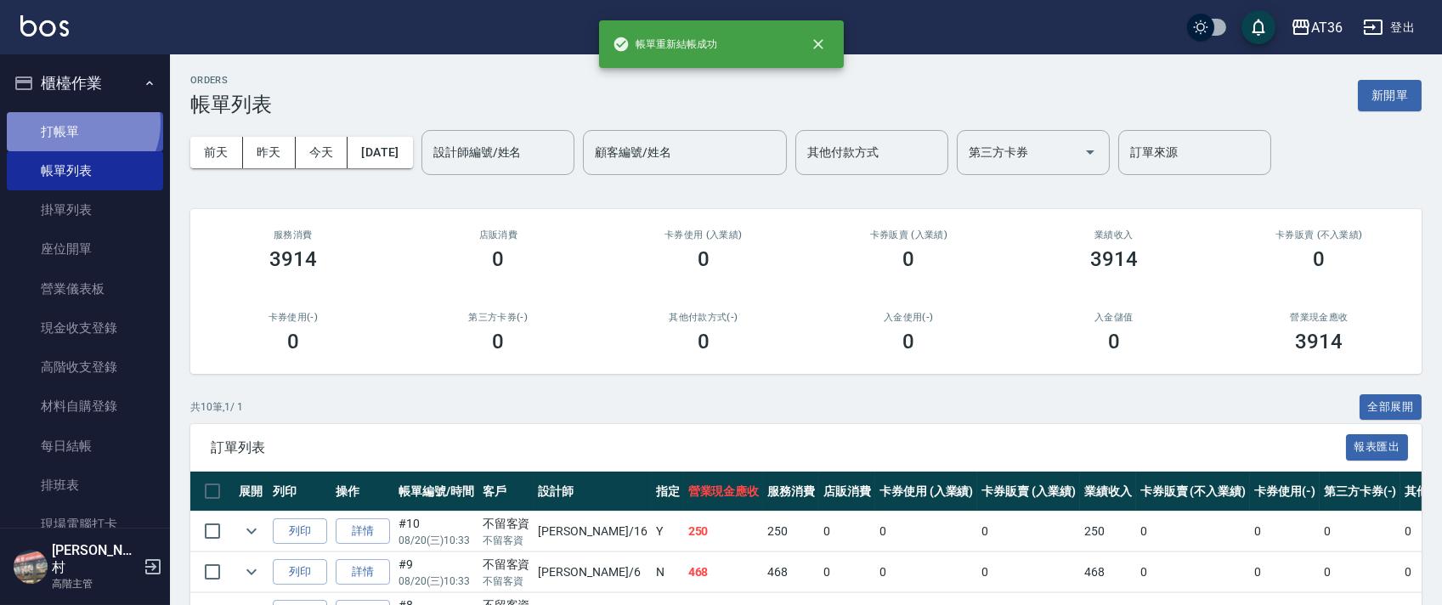
click at [77, 124] on link "打帳單" at bounding box center [85, 131] width 156 height 39
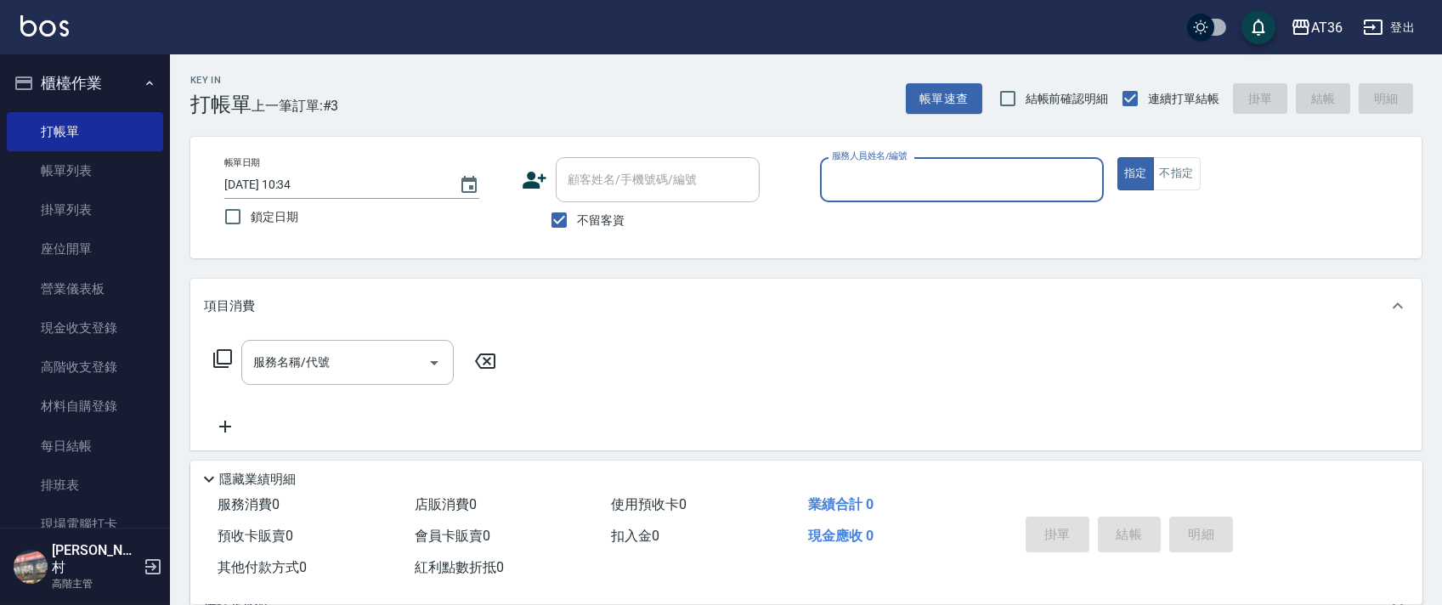
drag, startPoint x: 829, startPoint y: 169, endPoint x: 850, endPoint y: 197, distance: 34.7
click at [829, 172] on input "服務人員姓名/編號" at bounding box center [962, 180] width 269 height 30
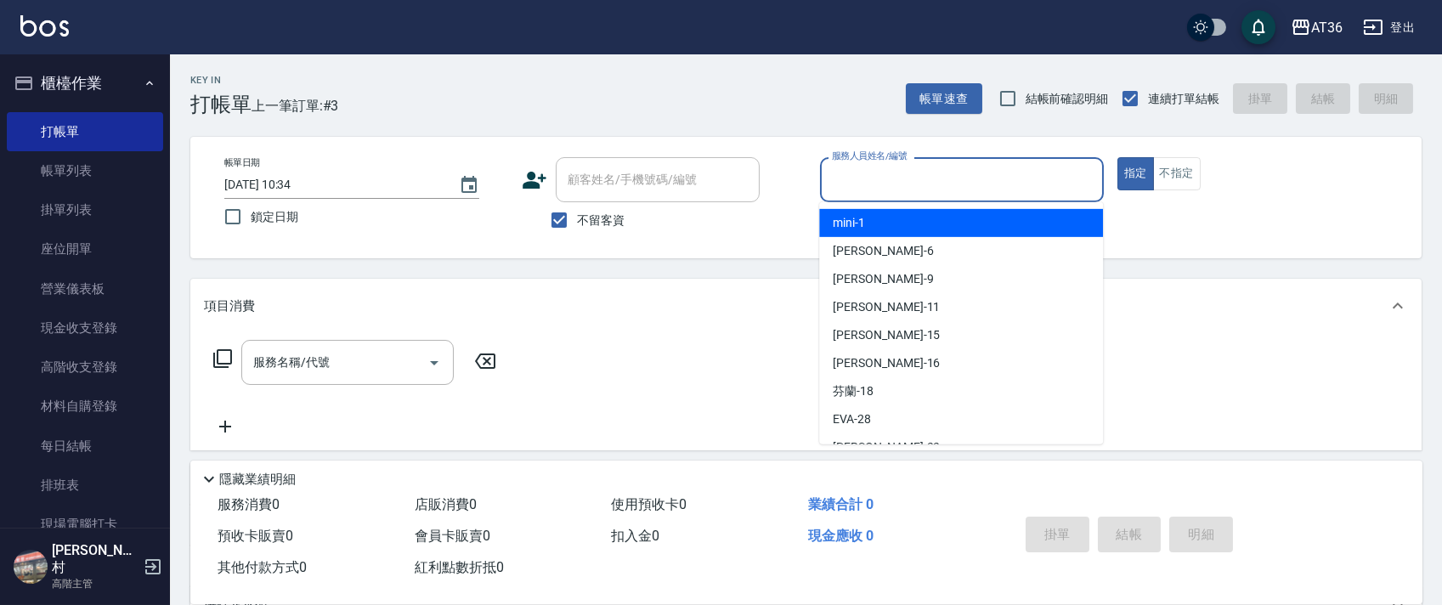
click at [843, 229] on span "mini -1" at bounding box center [849, 223] width 32 height 18
type input "mini-1"
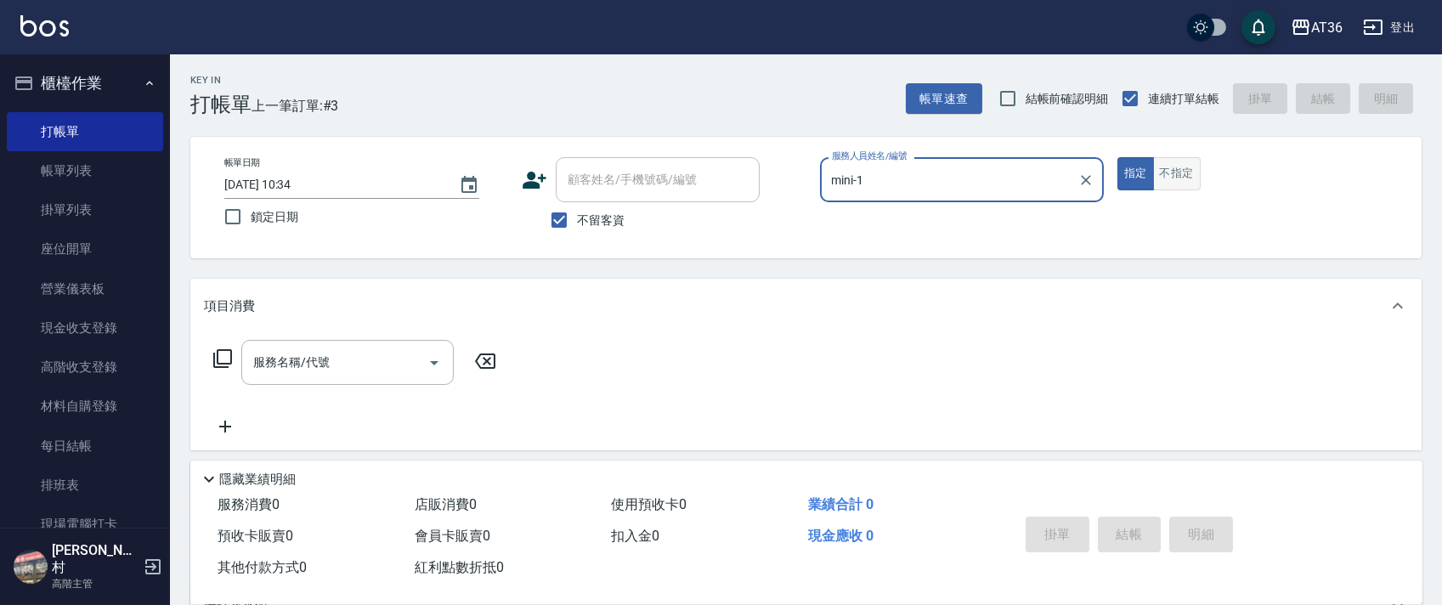
click at [1180, 176] on button "不指定" at bounding box center [1177, 173] width 48 height 33
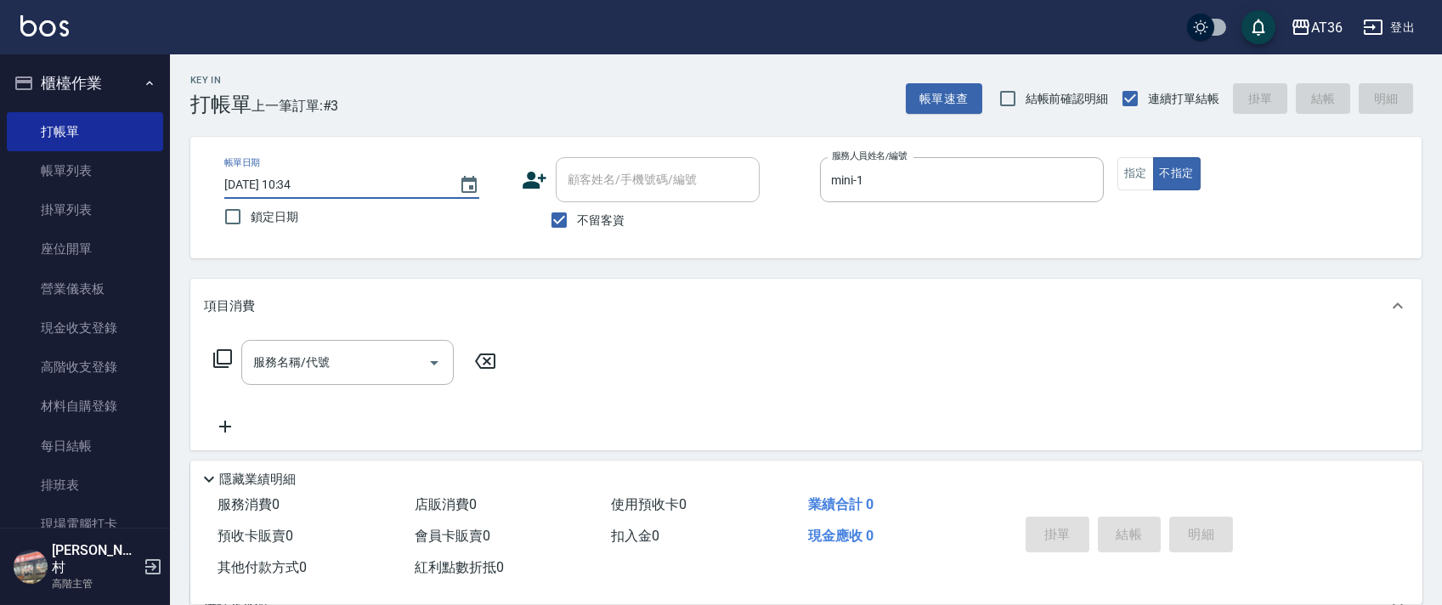
click at [280, 184] on input "[DATE] 10:34" at bounding box center [333, 185] width 218 height 28
type input "[DATE] 10:34"
click at [218, 353] on icon at bounding box center [222, 358] width 19 height 19
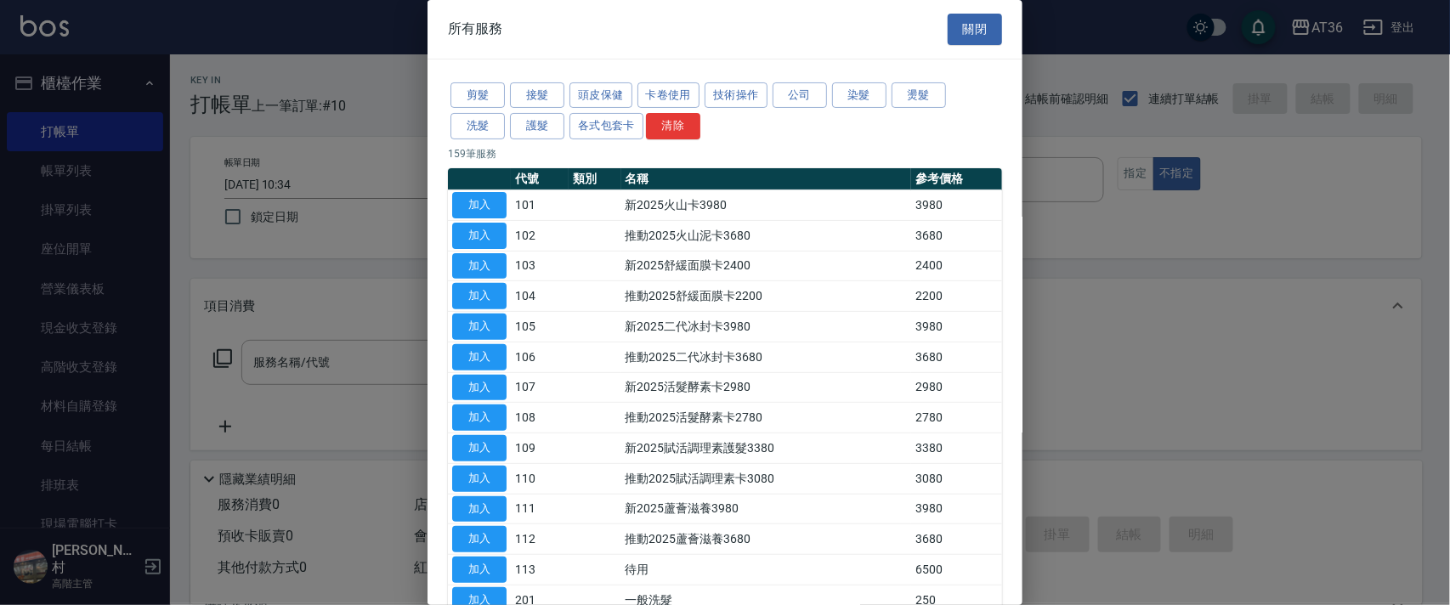
click at [485, 124] on button "洗髮" at bounding box center [477, 126] width 54 height 26
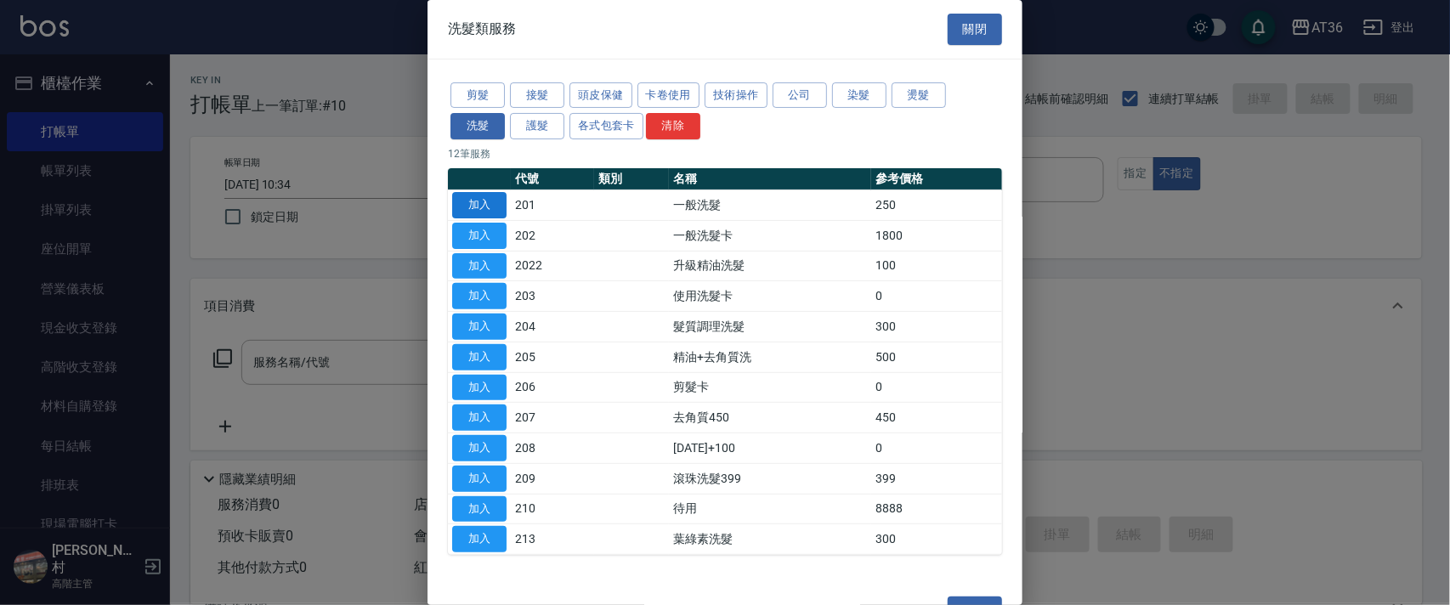
click at [470, 205] on button "加入" at bounding box center [479, 205] width 54 height 26
type input "一般洗髮(201)"
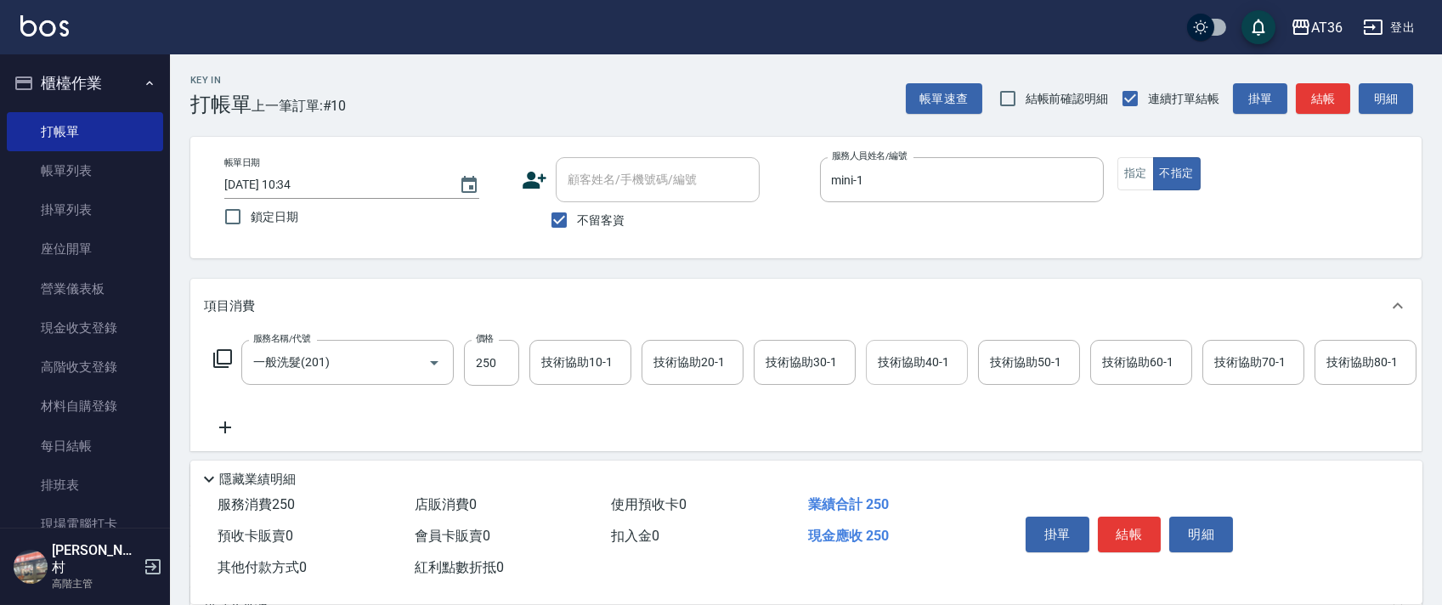
click at [893, 357] on div "技術協助40-1 技術協助40-1" at bounding box center [917, 362] width 102 height 45
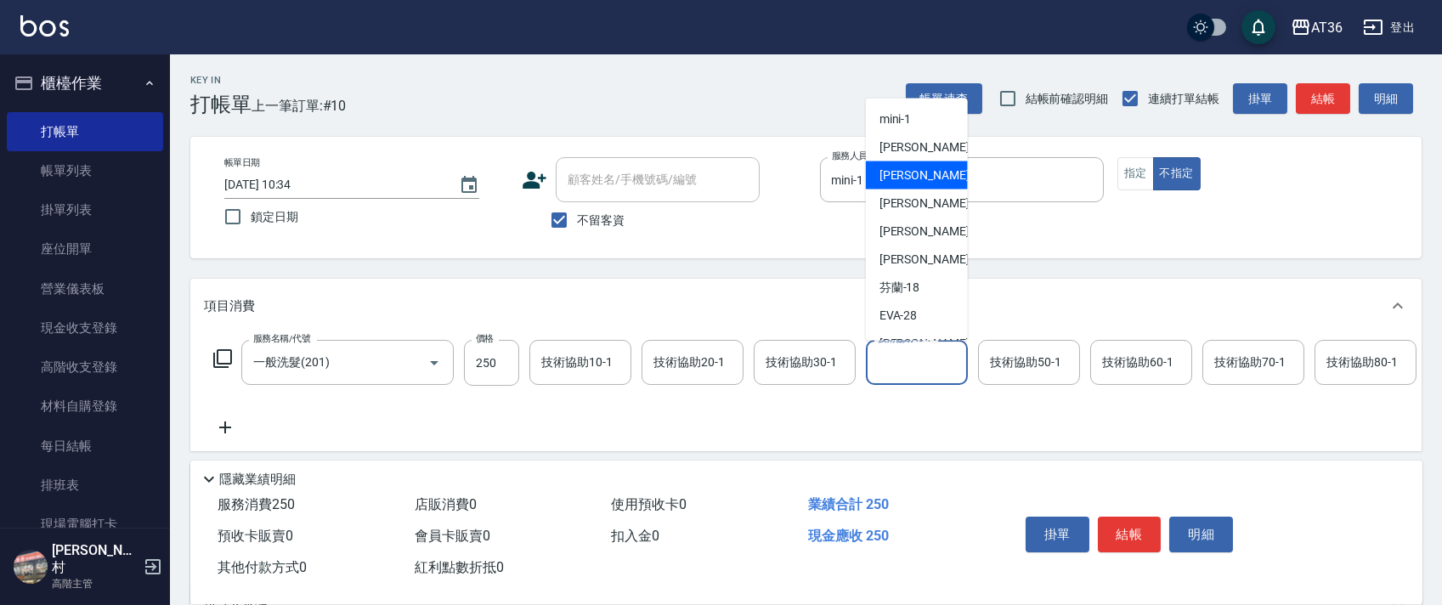
scroll to position [220, 0]
click at [908, 147] on span "佳佳 -36" at bounding box center [933, 152] width 107 height 18
type input "佳佳-36"
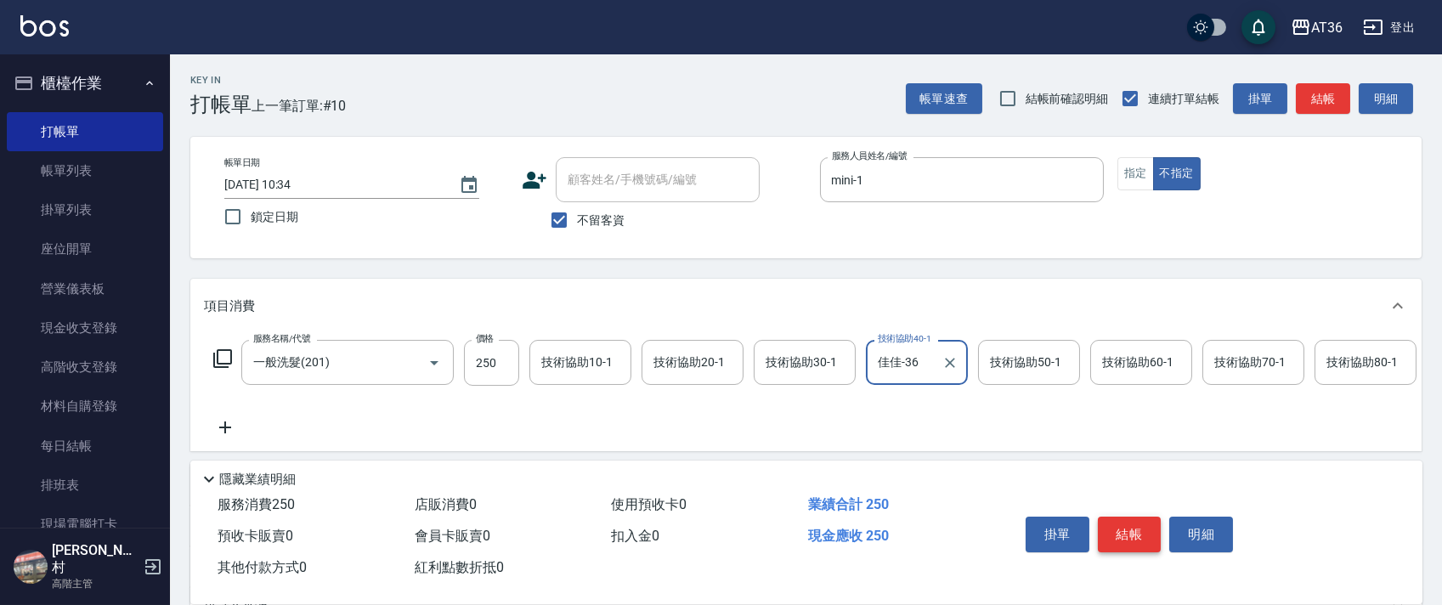
click at [1112, 520] on button "結帳" at bounding box center [1130, 535] width 64 height 36
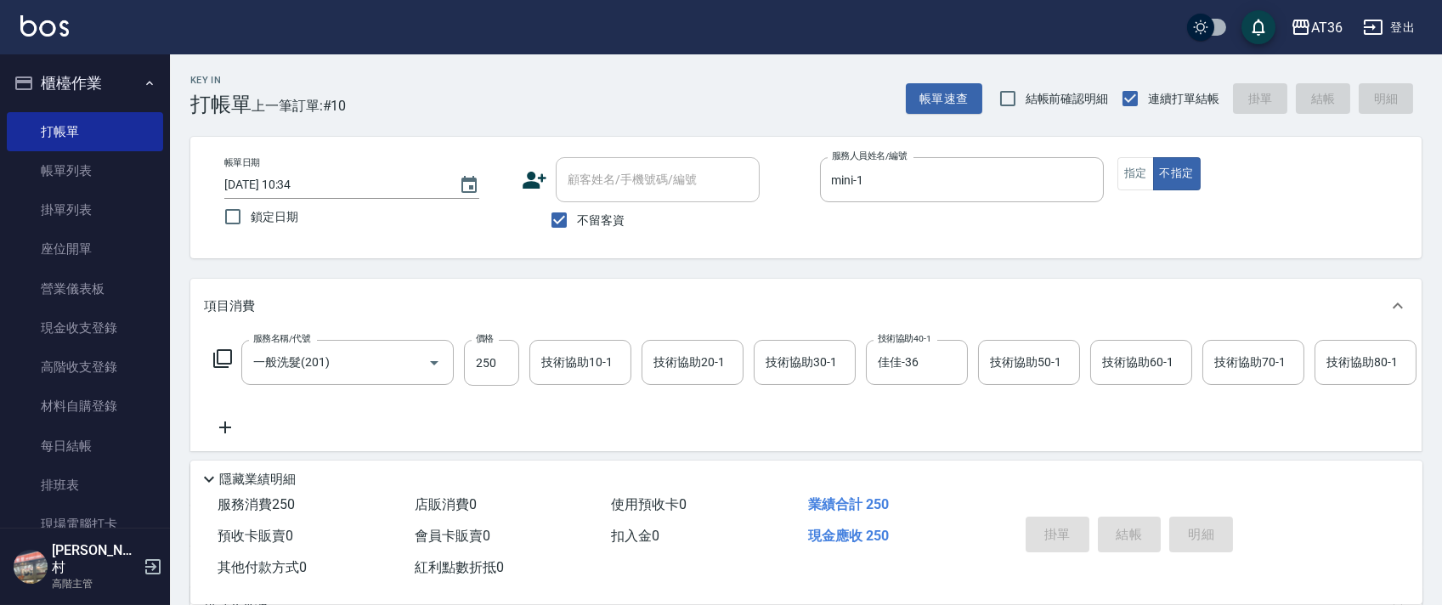
type input "[DATE] 10:34"
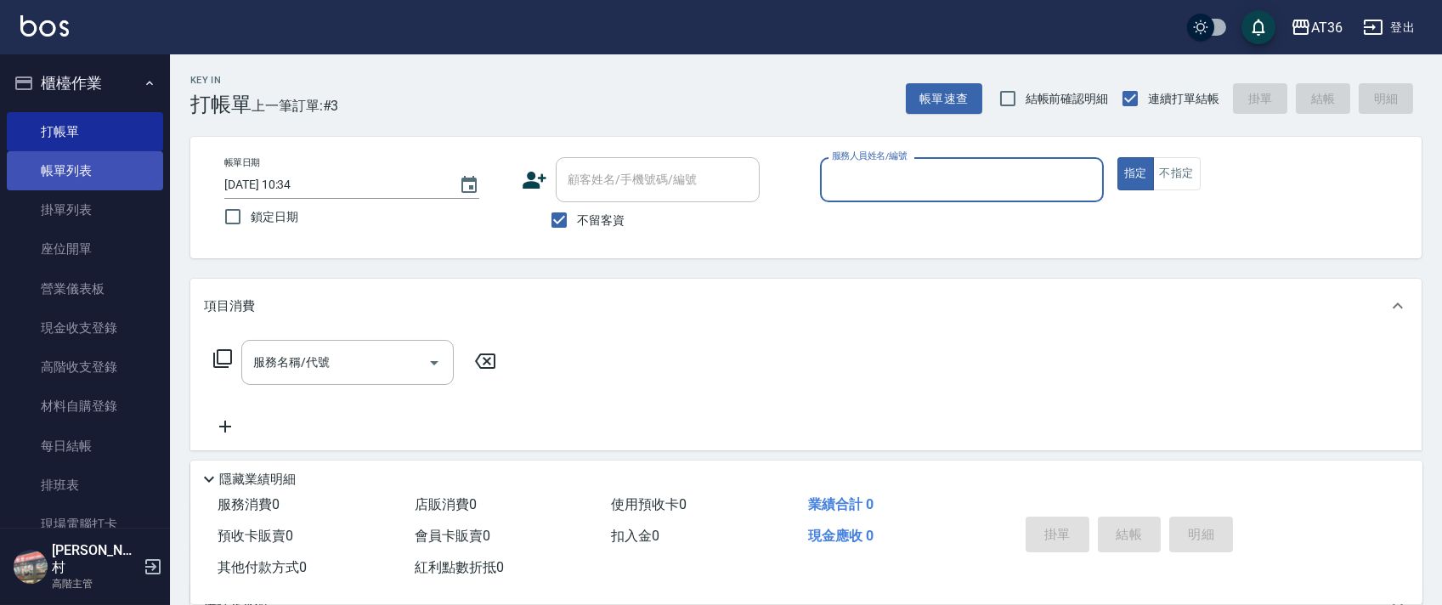
click at [71, 177] on link "帳單列表" at bounding box center [85, 170] width 156 height 39
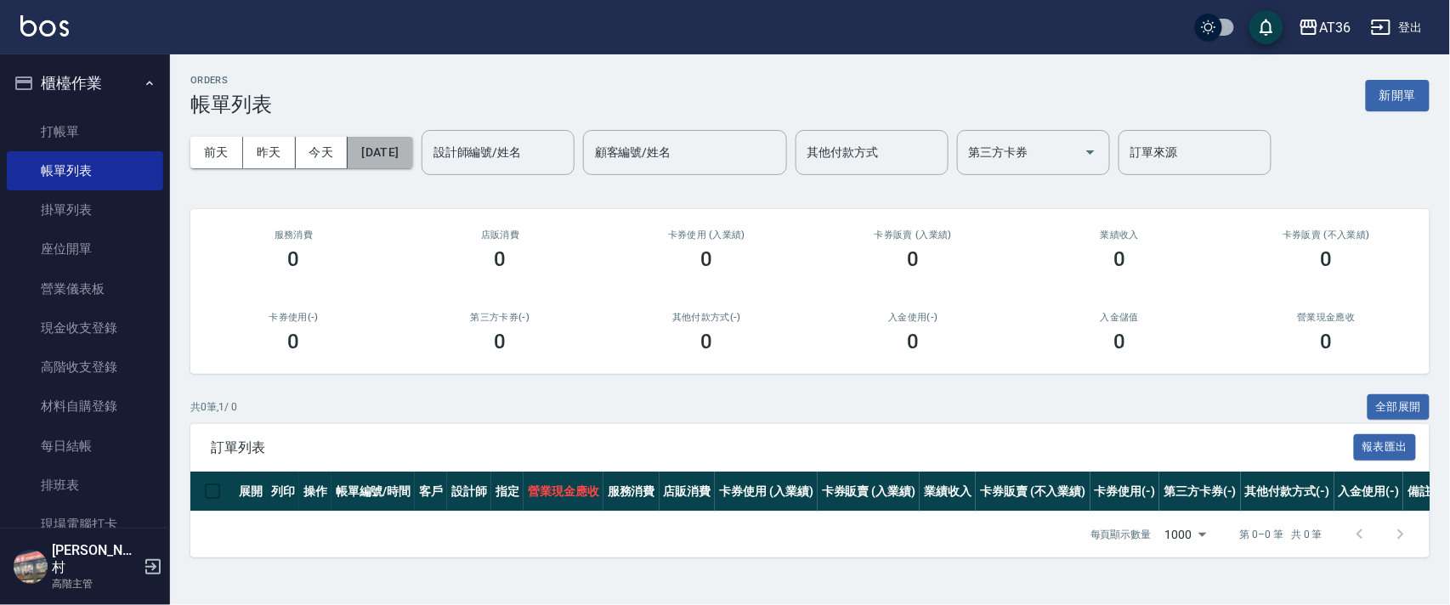
click at [412, 154] on button "[DATE]" at bounding box center [380, 152] width 65 height 31
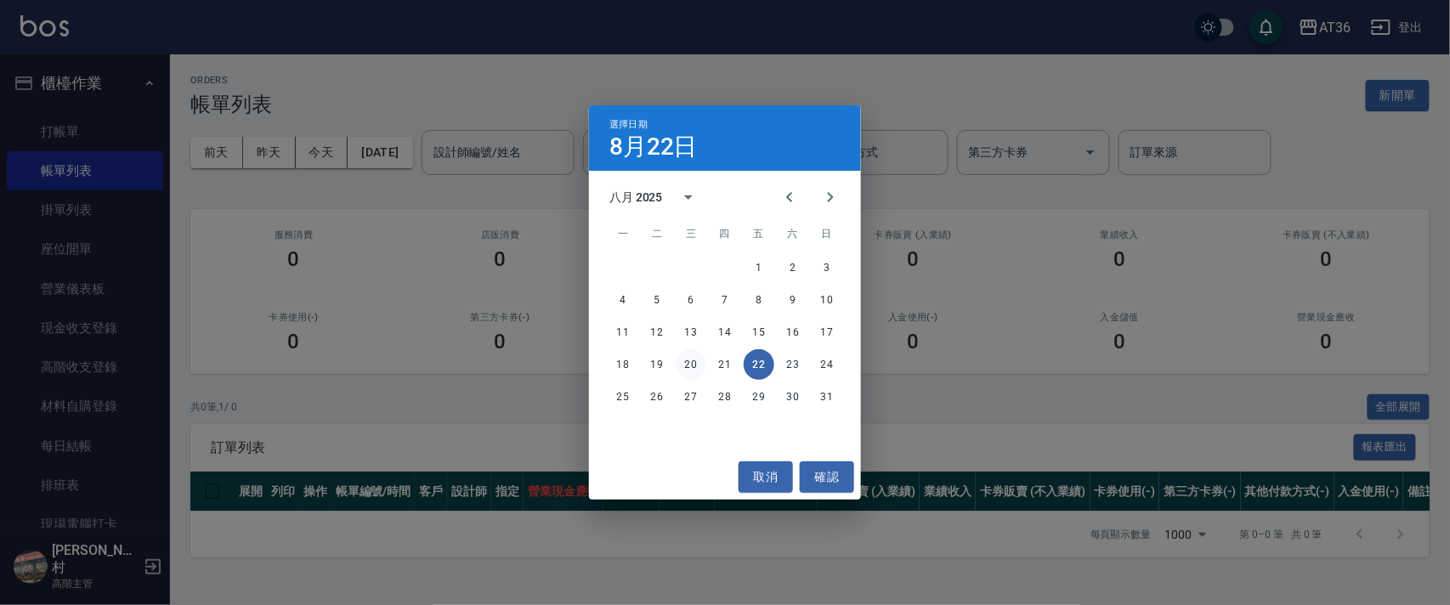
click at [687, 367] on button "20" at bounding box center [691, 364] width 31 height 31
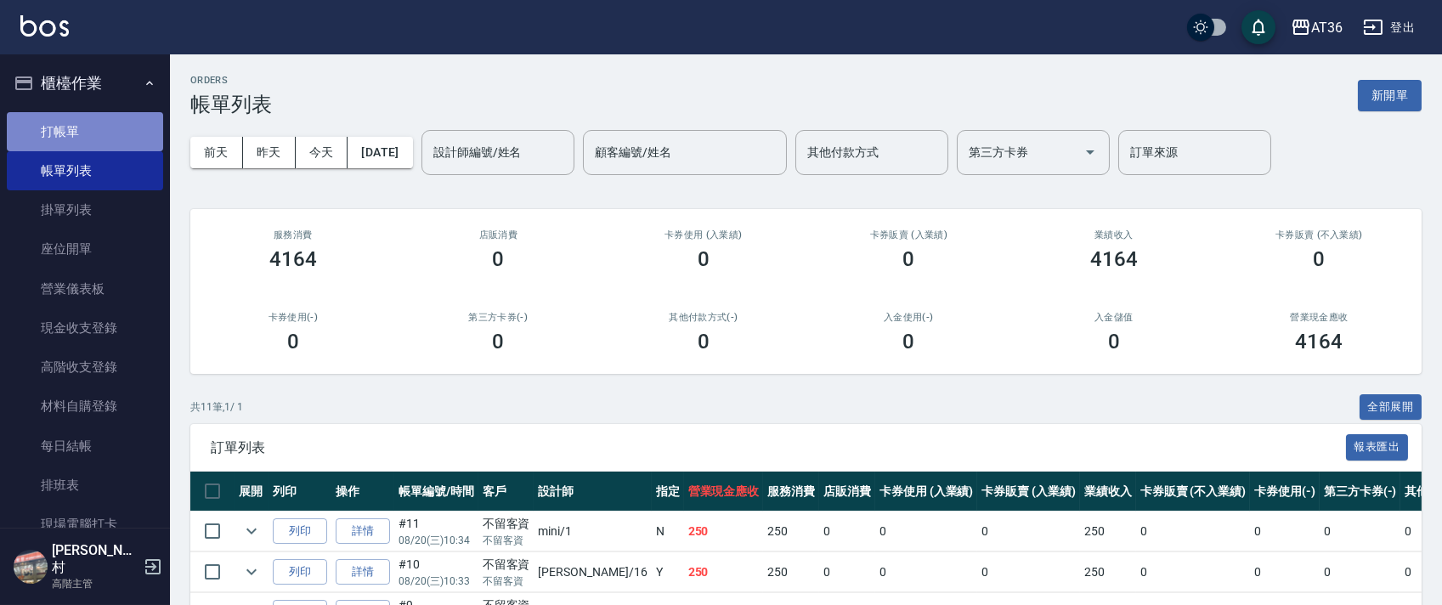
click at [93, 139] on link "打帳單" at bounding box center [85, 131] width 156 height 39
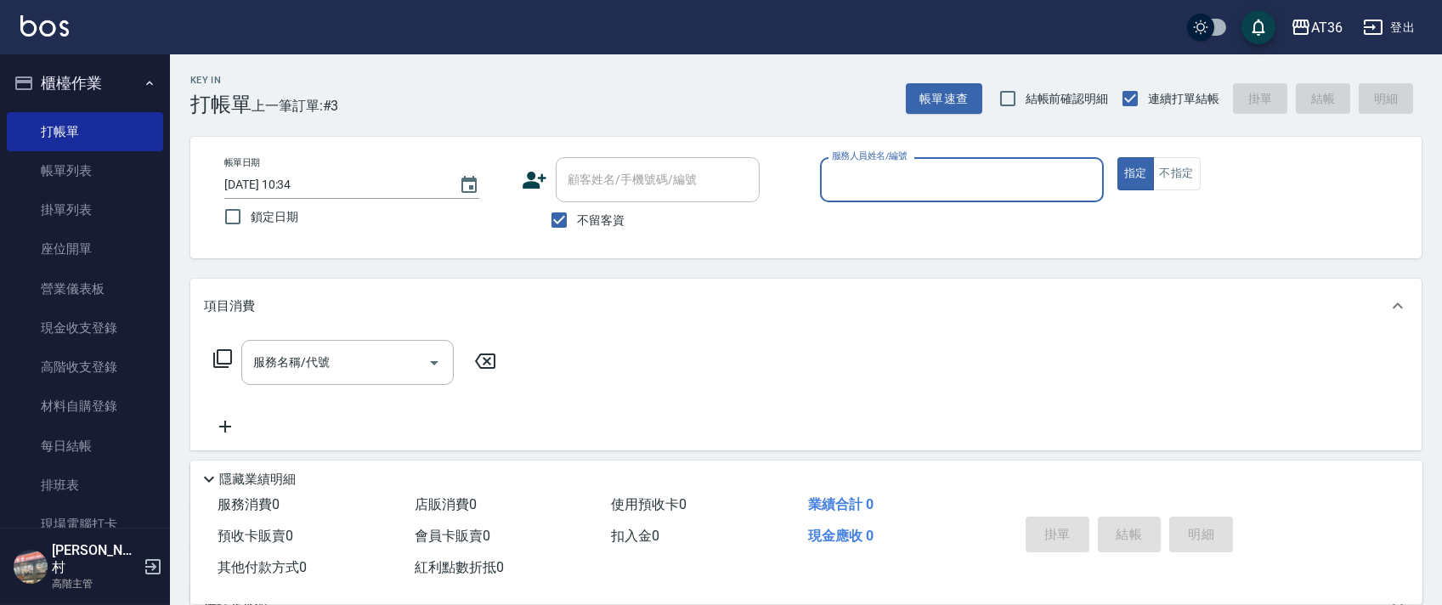
click at [840, 174] on input "服務人員姓名/編號" at bounding box center [962, 180] width 269 height 30
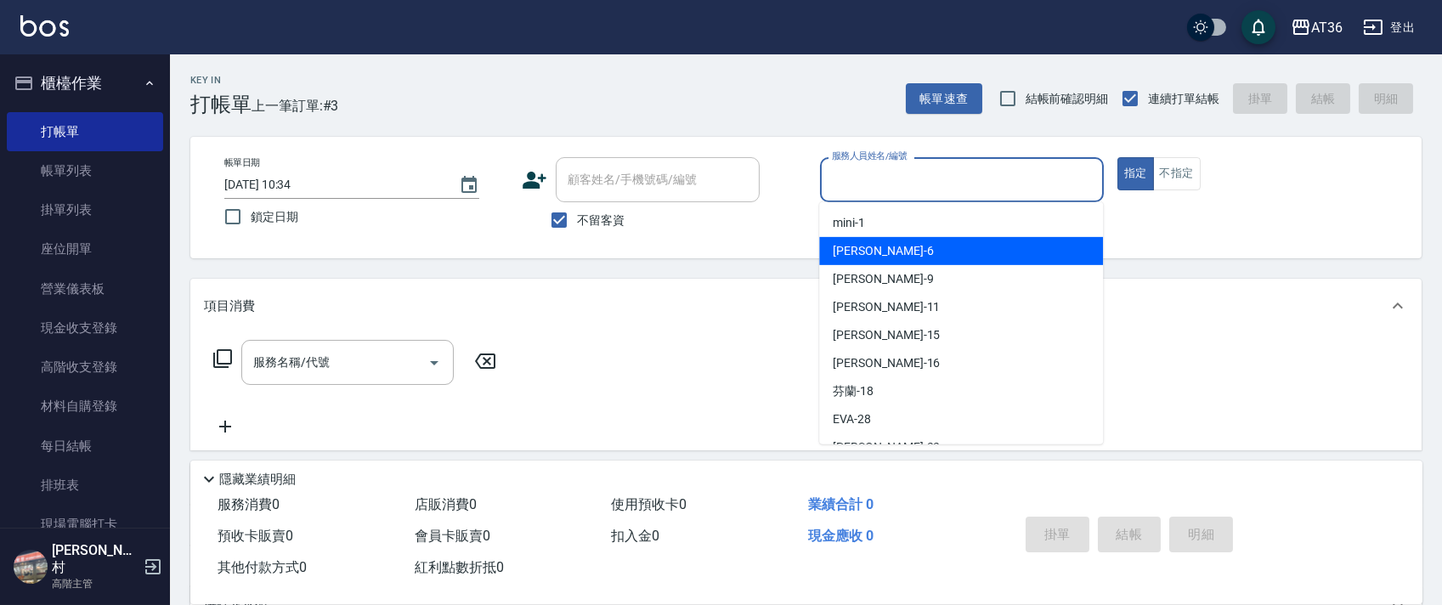
click at [863, 248] on span "[PERSON_NAME] -6" at bounding box center [883, 251] width 100 height 18
type input "伶伶-6"
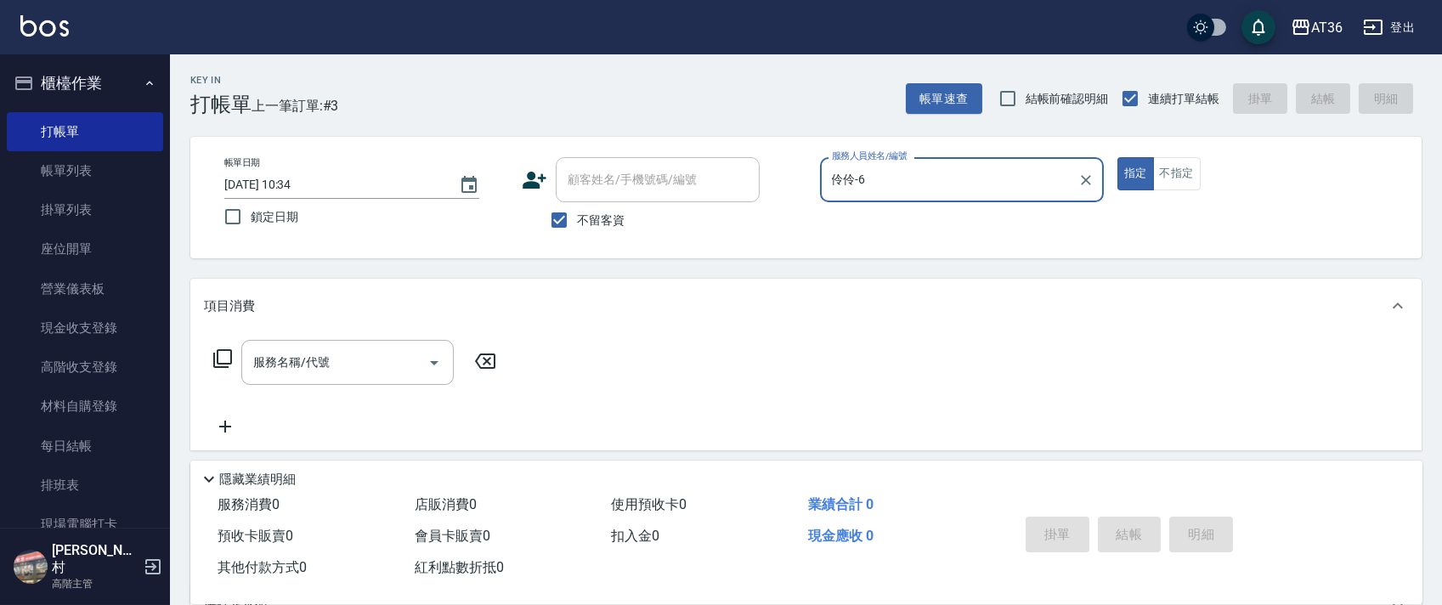
drag, startPoint x: 1169, startPoint y: 177, endPoint x: 1082, endPoint y: 163, distance: 88.6
click at [1170, 177] on button "不指定" at bounding box center [1177, 173] width 48 height 33
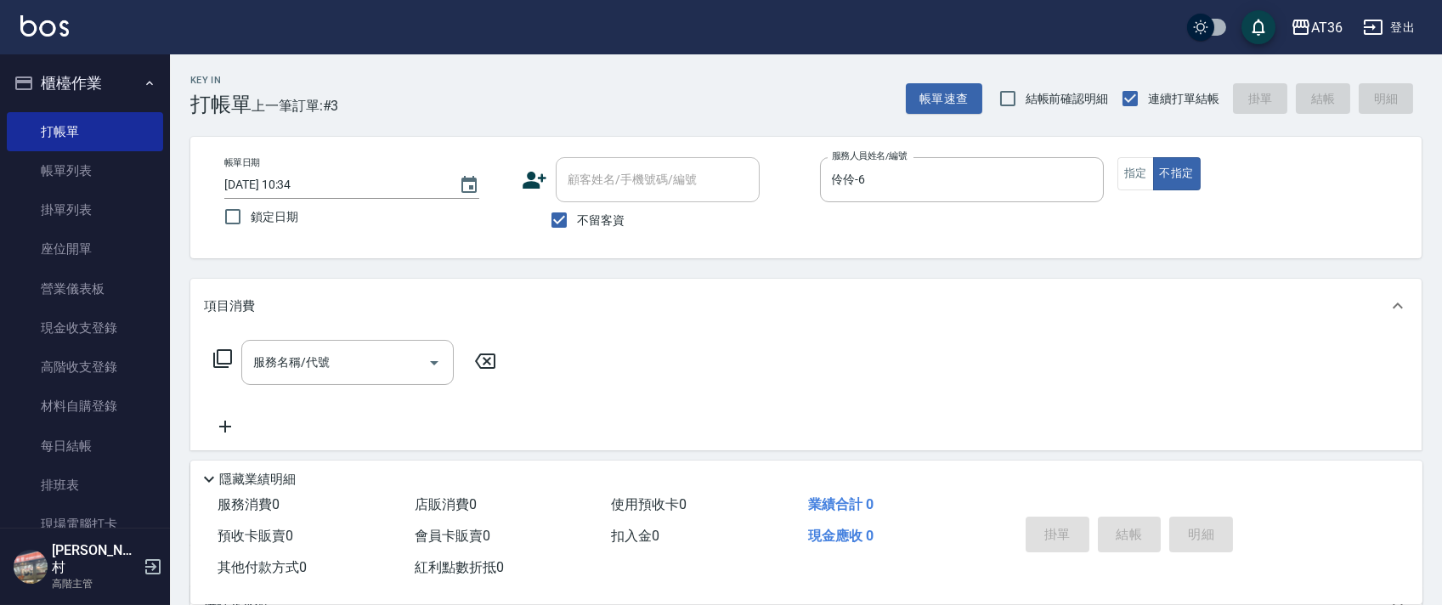
click at [274, 187] on input "[DATE] 10:34" at bounding box center [333, 185] width 218 height 28
type input "[DATE] 10:34"
click at [220, 352] on icon at bounding box center [222, 358] width 20 height 20
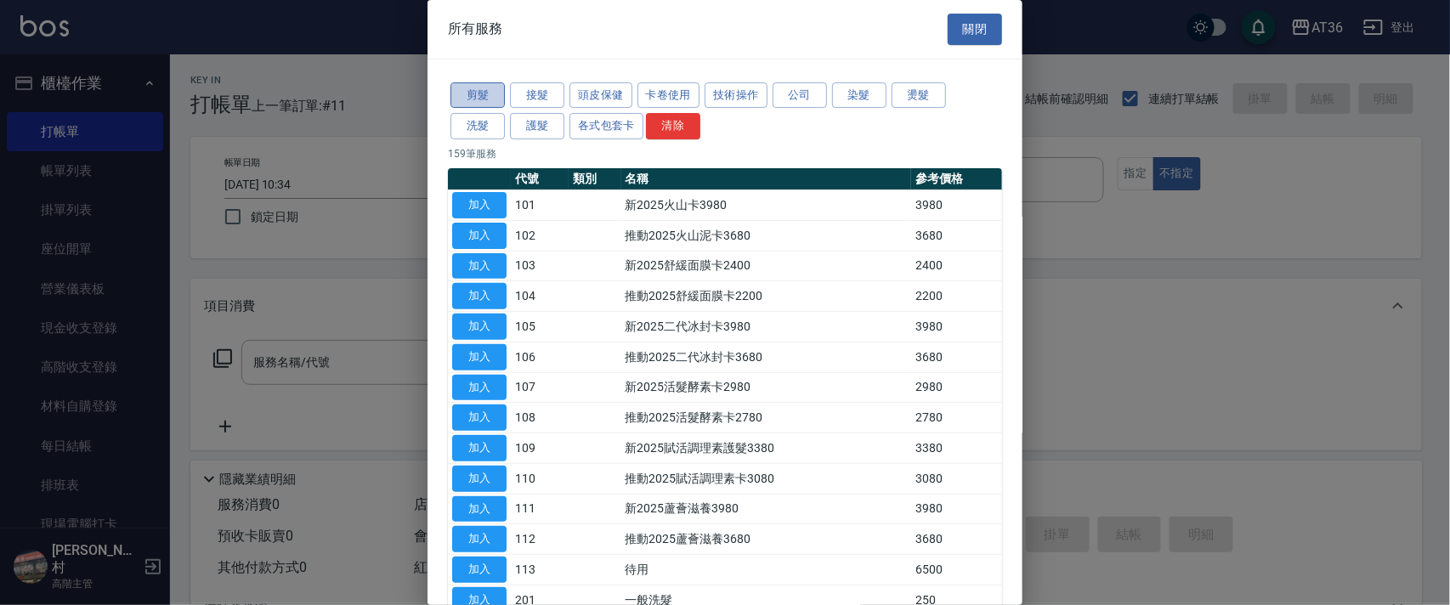
click at [487, 96] on button "剪髮" at bounding box center [477, 95] width 54 height 26
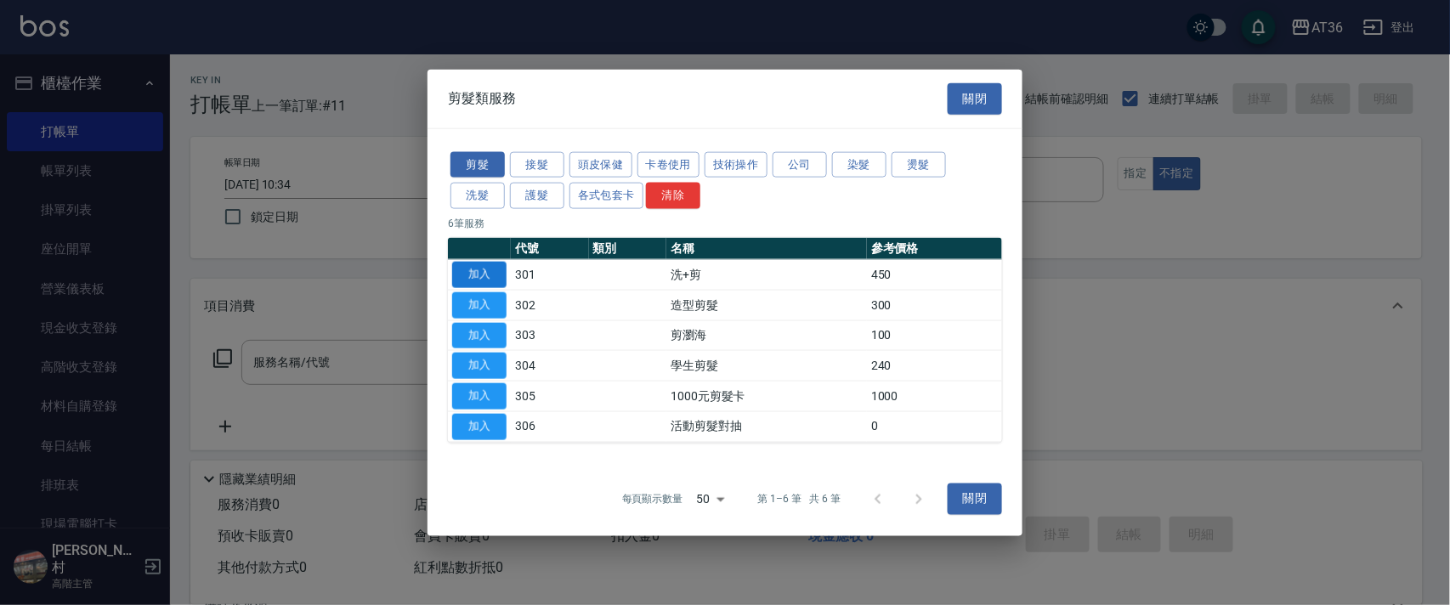
click at [483, 275] on button "加入" at bounding box center [479, 275] width 54 height 26
type input "洗+剪(301)"
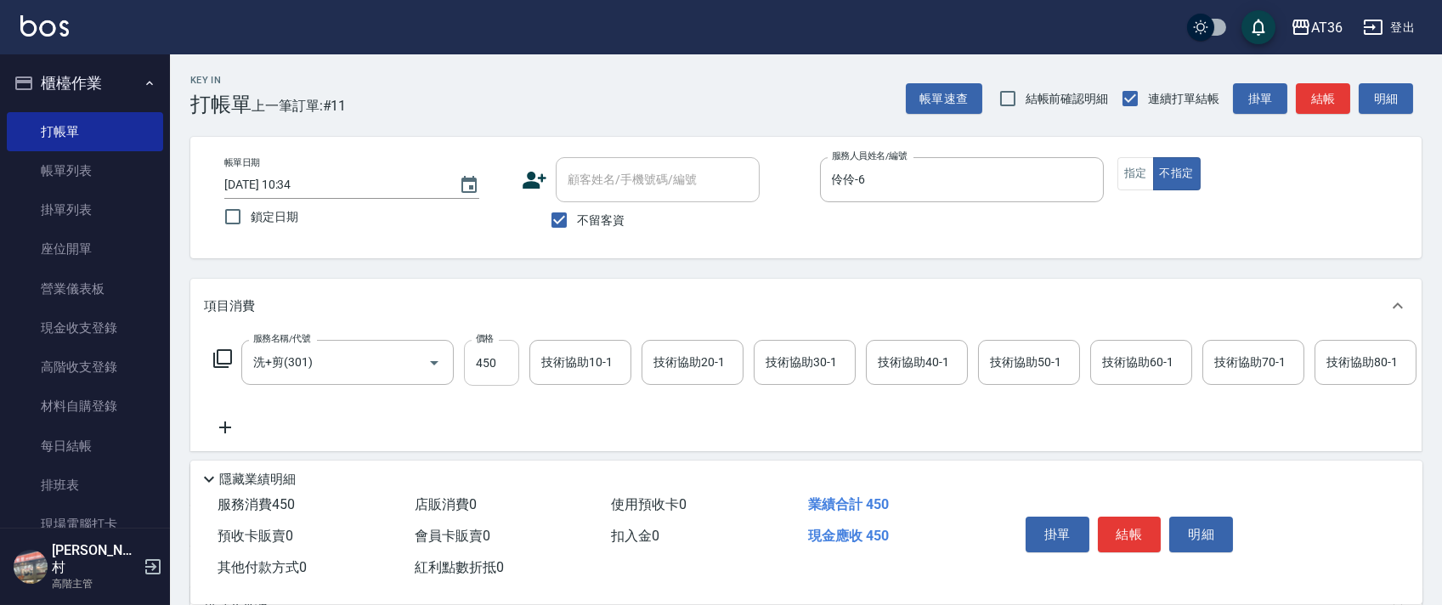
click at [491, 359] on input "450" at bounding box center [491, 363] width 55 height 46
type input "448"
click at [886, 366] on div "技術協助40-1 技術協助40-1" at bounding box center [917, 362] width 102 height 45
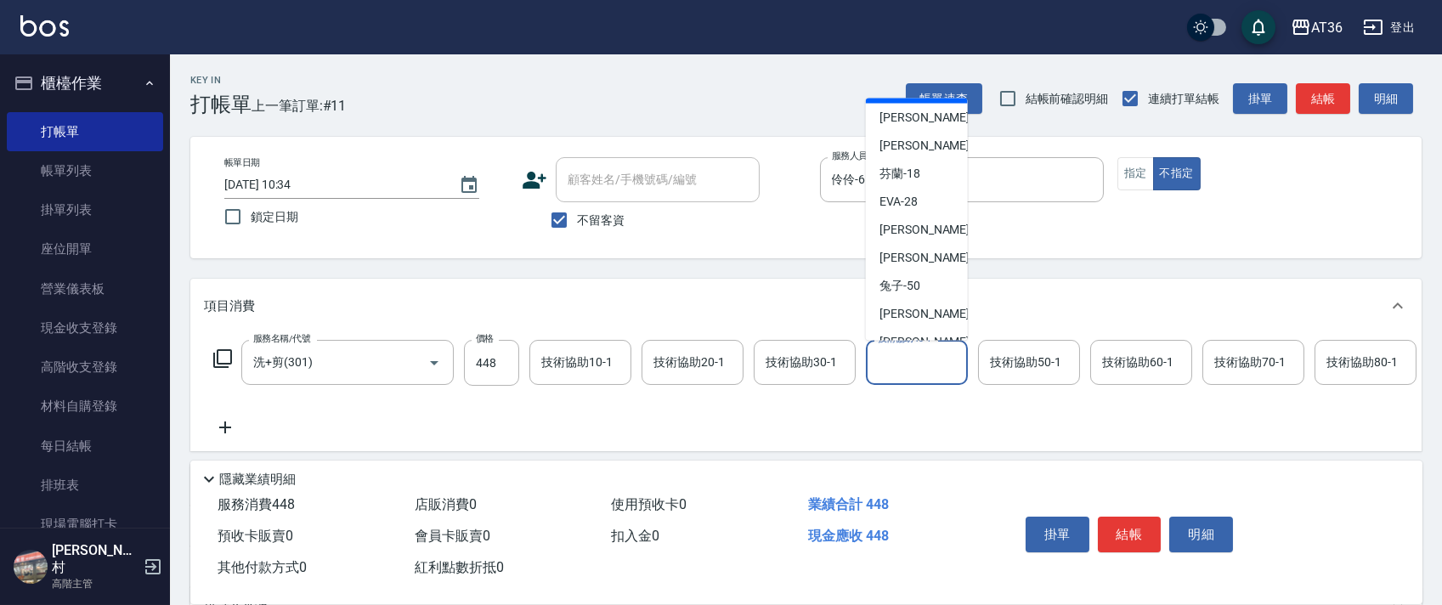
scroll to position [220, 0]
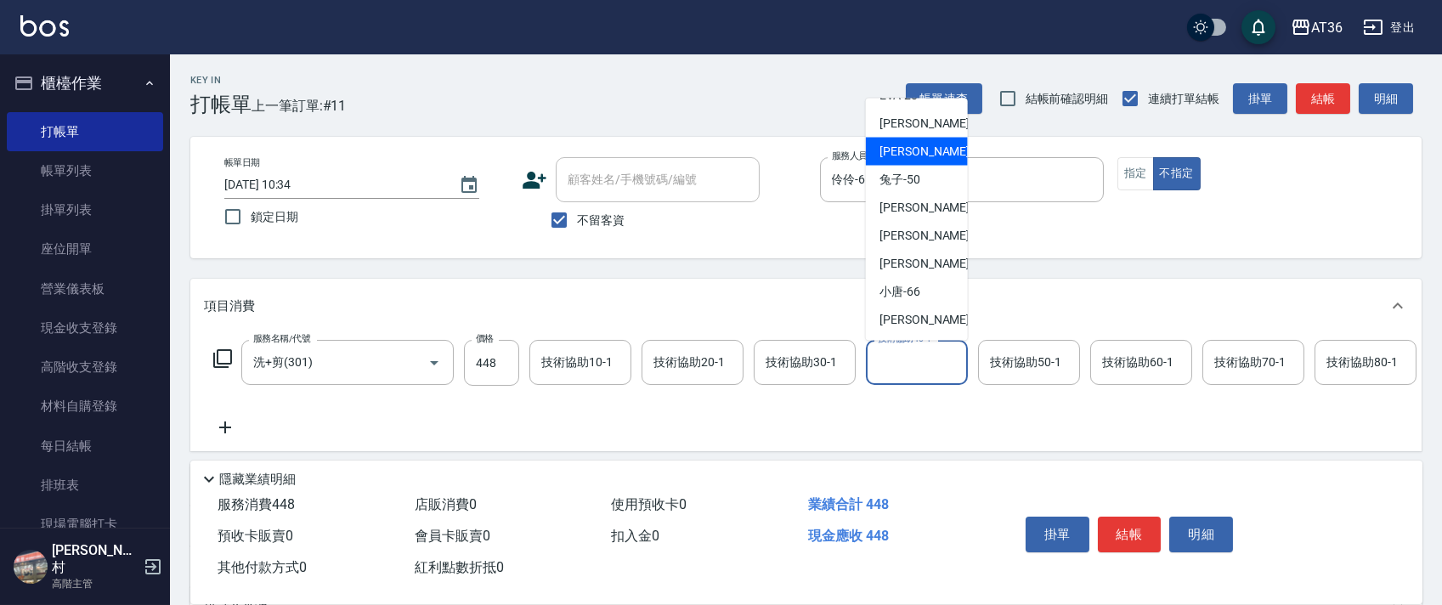
click at [906, 153] on span "佳佳 -36" at bounding box center [933, 152] width 107 height 18
type input "佳佳-36"
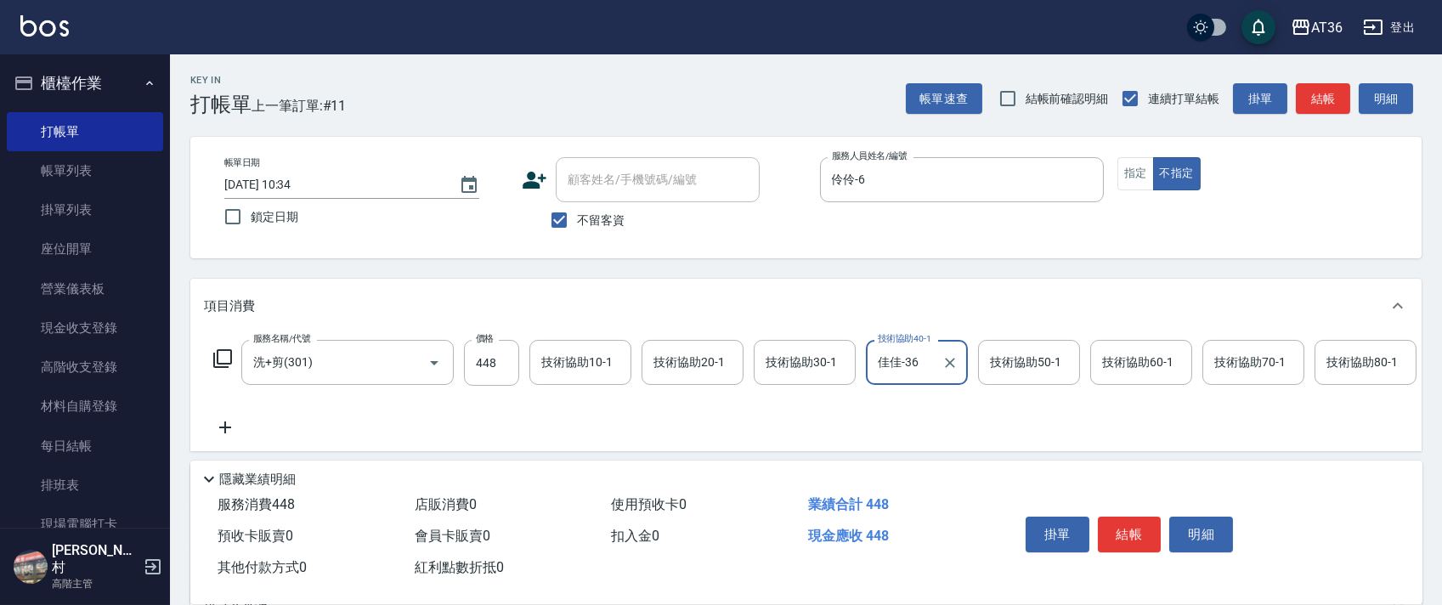
click at [1116, 520] on button "結帳" at bounding box center [1130, 535] width 64 height 36
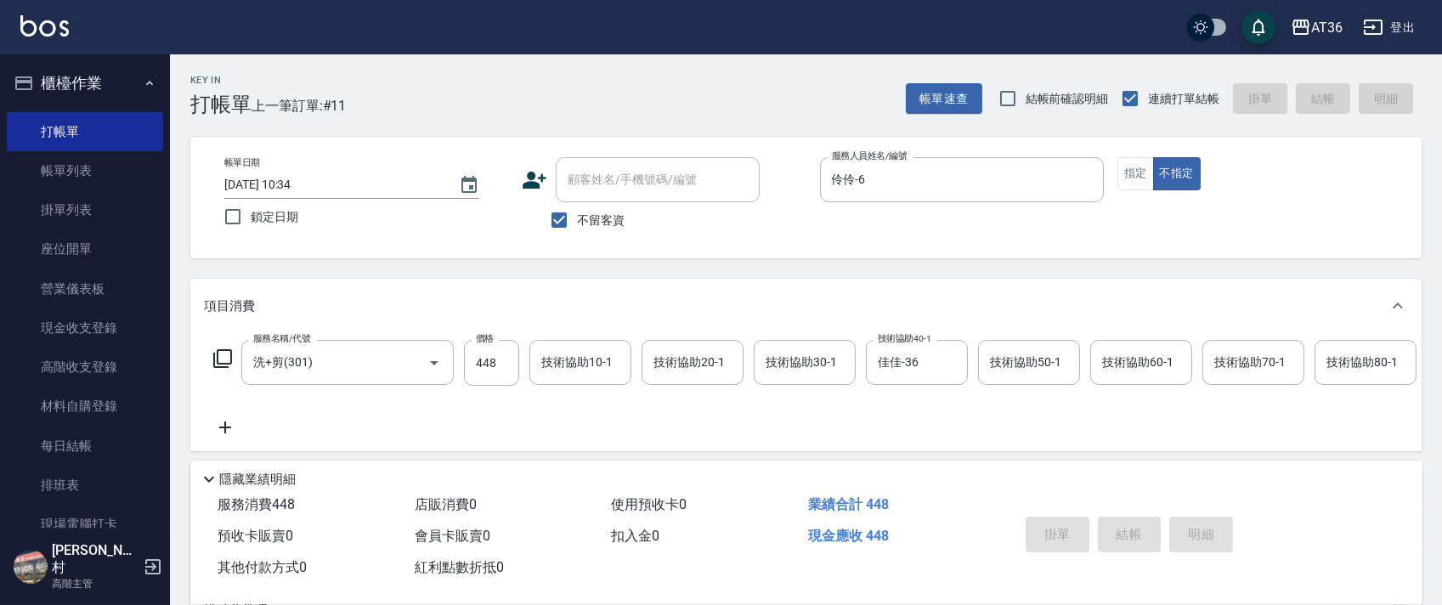
type input "[DATE] 10:35"
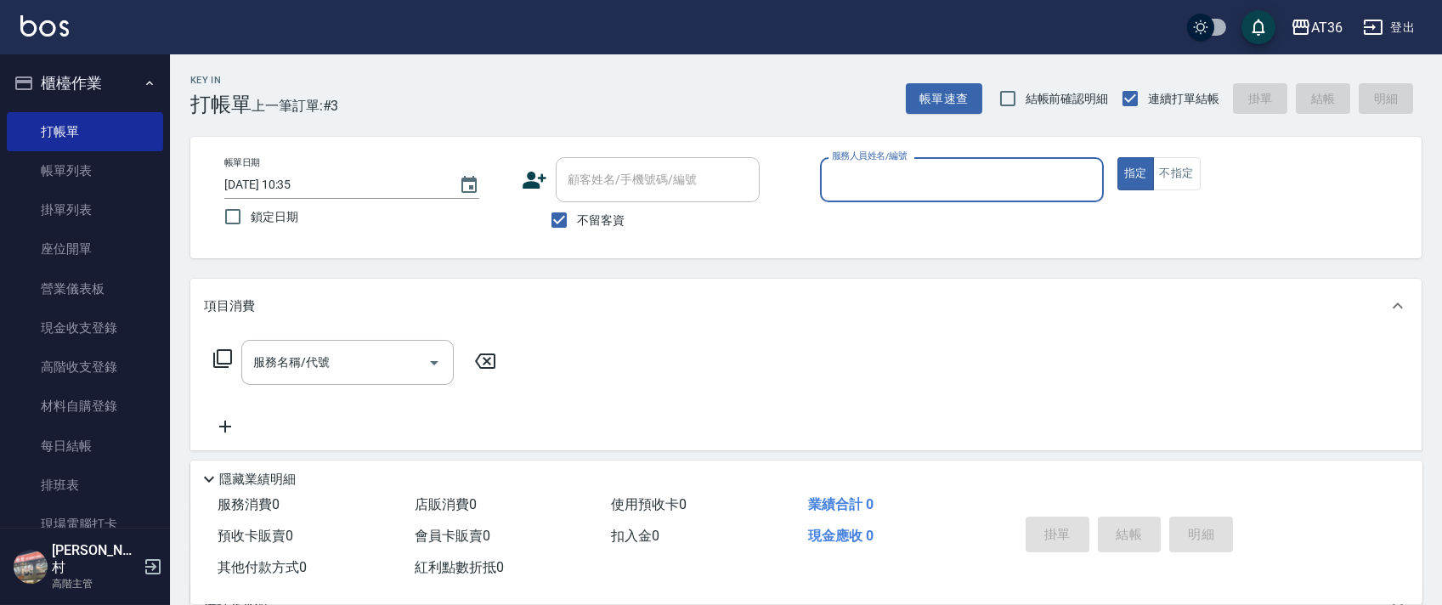
drag, startPoint x: 849, startPoint y: 187, endPoint x: 860, endPoint y: 196, distance: 14.5
click at [848, 185] on input "服務人員姓名/編號" at bounding box center [962, 180] width 269 height 30
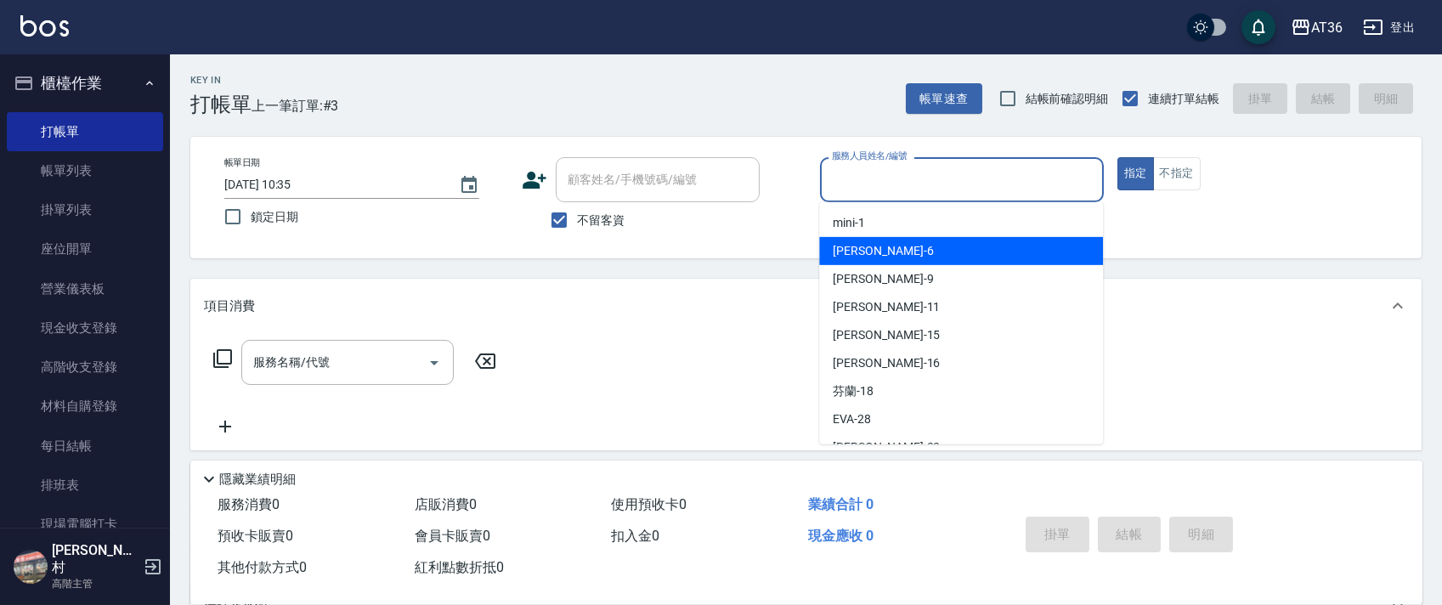
click at [873, 247] on div "[PERSON_NAME] -6" at bounding box center [961, 251] width 284 height 28
type input "伶伶-6"
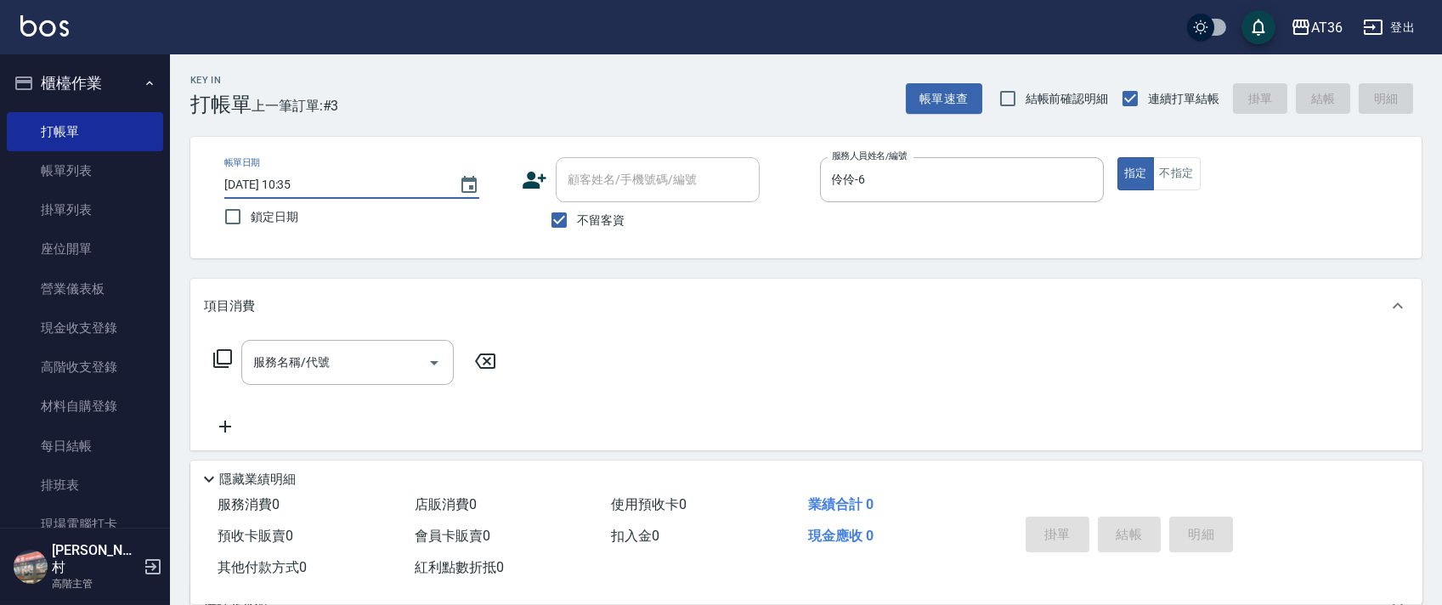
click at [269, 190] on input "[DATE] 10:35" at bounding box center [333, 185] width 218 height 28
type input "[DATE] 10:35"
click at [222, 354] on icon at bounding box center [222, 358] width 20 height 20
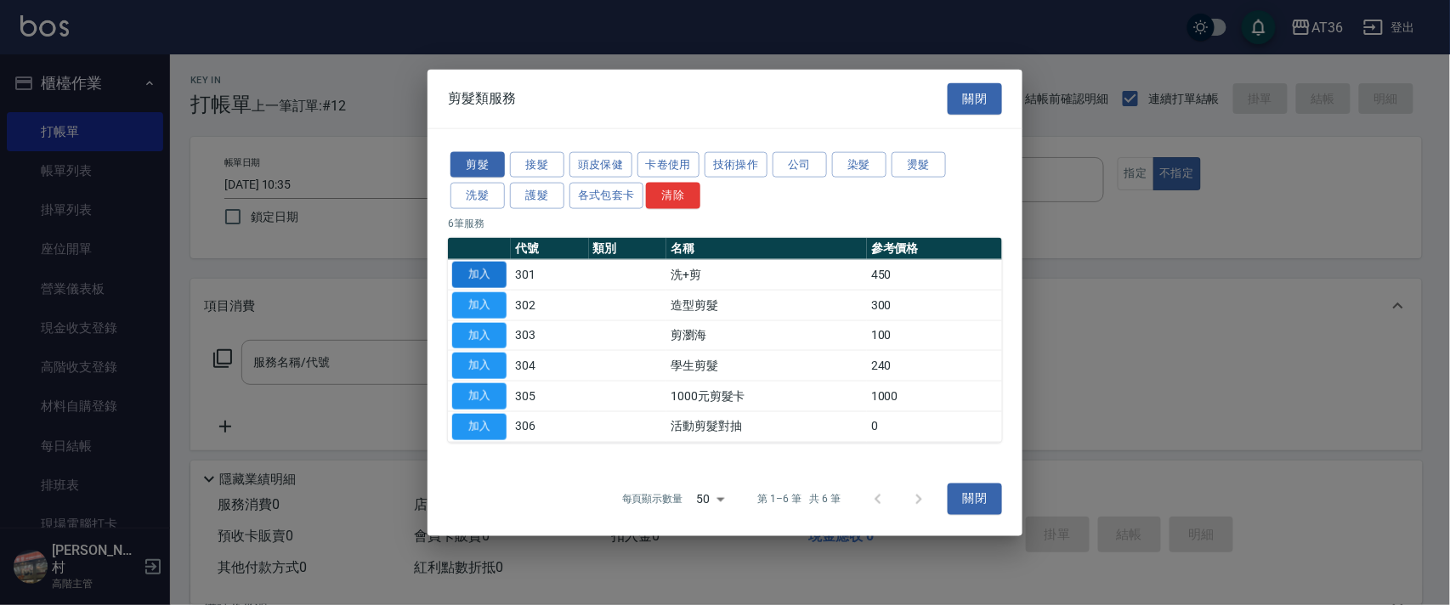
click at [467, 274] on button "加入" at bounding box center [479, 275] width 54 height 26
type input "洗+剪(301)"
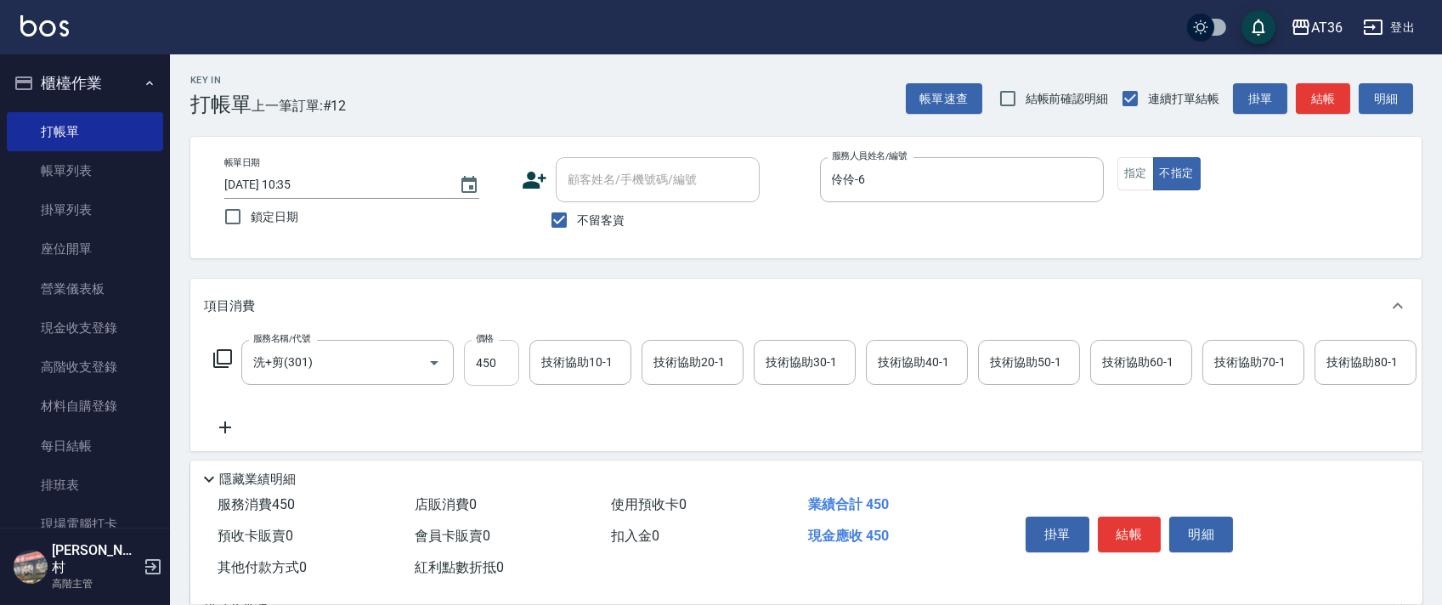
click at [482, 366] on input "450" at bounding box center [491, 363] width 55 height 46
type input "350"
click at [1133, 172] on button "指定" at bounding box center [1135, 173] width 37 height 33
click at [1110, 529] on button "結帳" at bounding box center [1130, 535] width 64 height 36
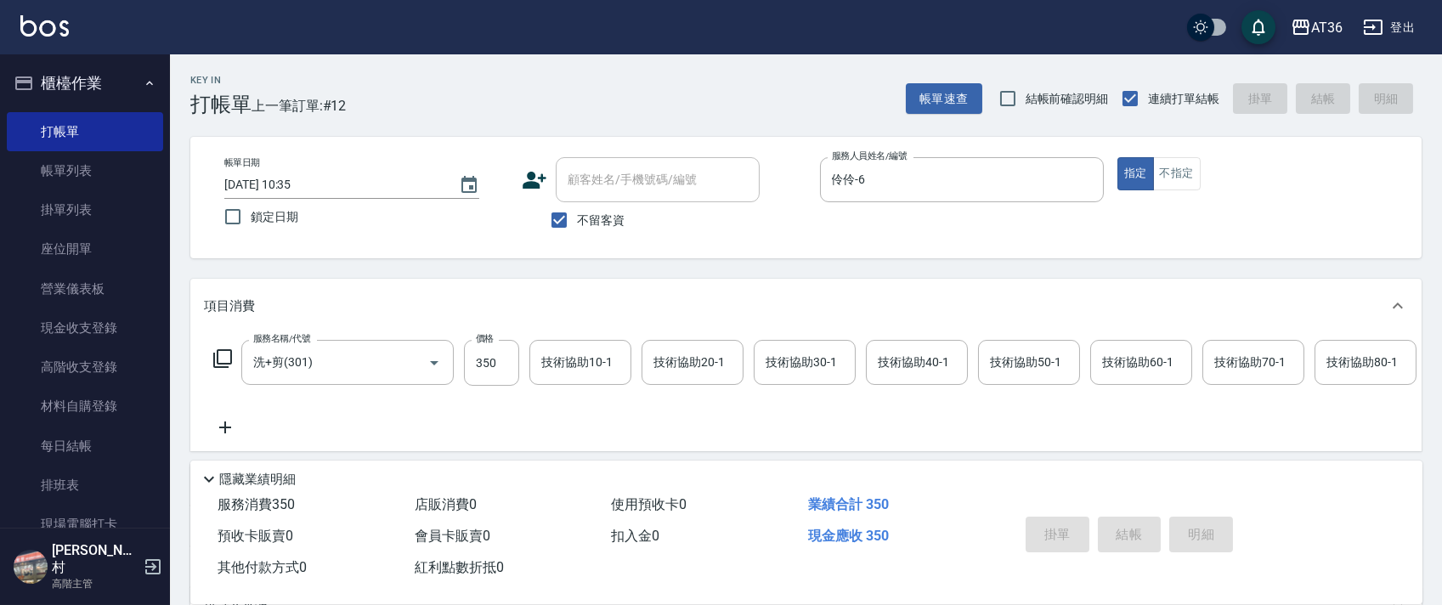
type input "[DATE] 10:35"
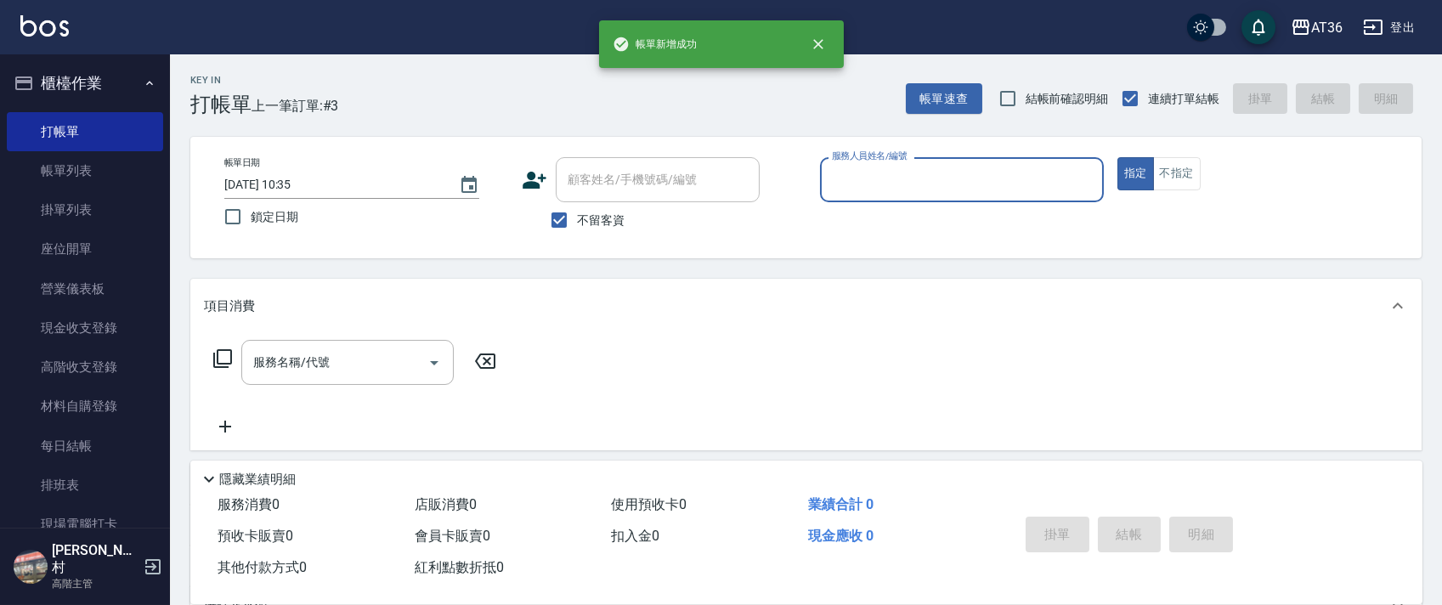
click at [859, 180] on input "服務人員姓名/編號" at bounding box center [962, 180] width 269 height 30
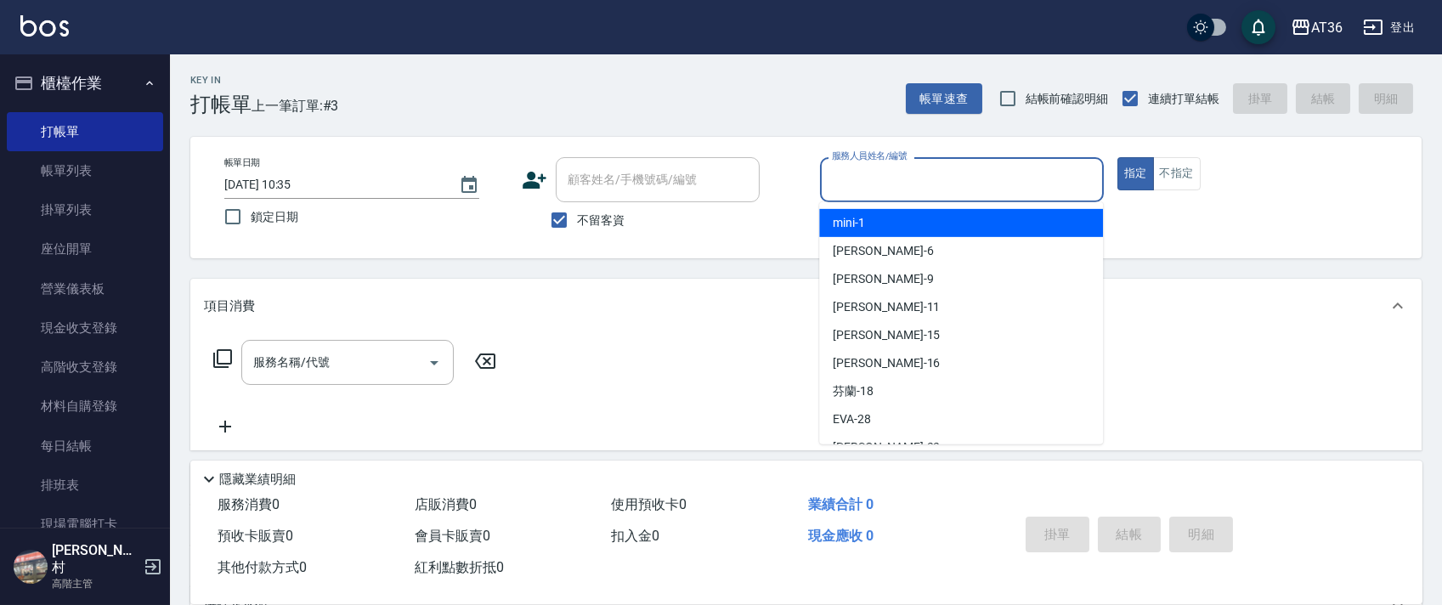
drag, startPoint x: 887, startPoint y: 229, endPoint x: 1125, endPoint y: 176, distance: 243.7
click at [891, 229] on div "mini -1" at bounding box center [961, 223] width 284 height 28
type input "mini-1"
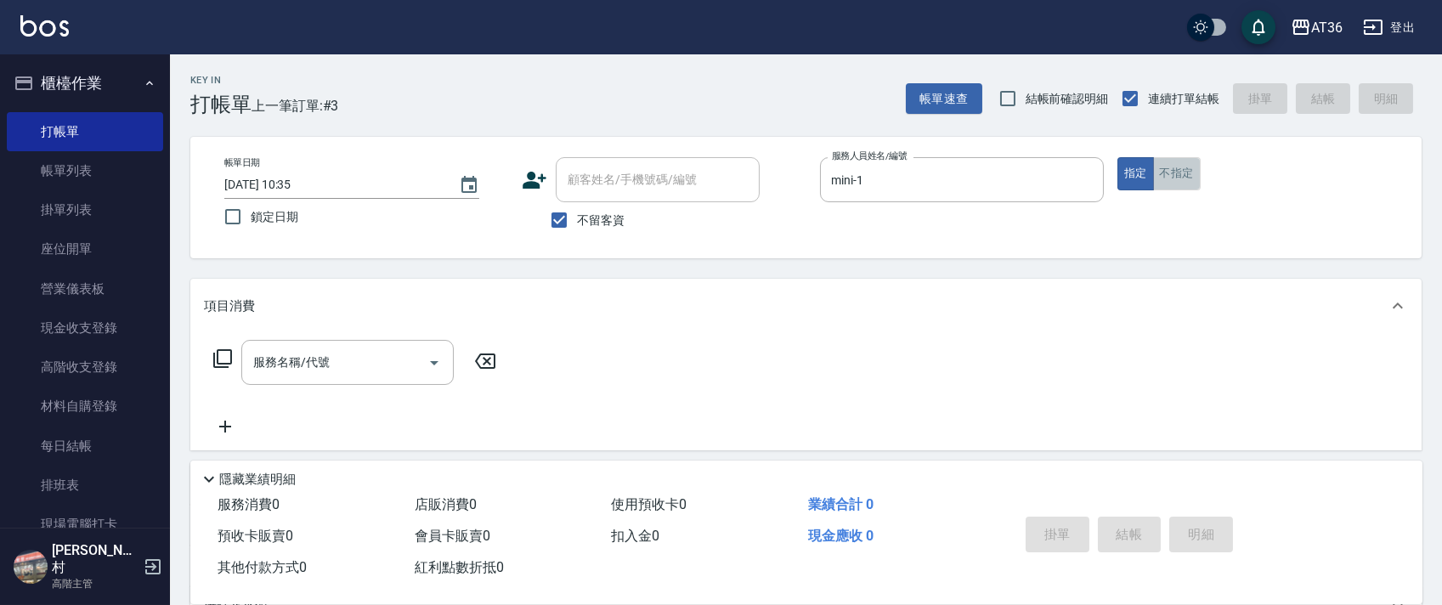
click at [1185, 172] on button "不指定" at bounding box center [1177, 173] width 48 height 33
click at [274, 184] on input "[DATE] 10:35" at bounding box center [333, 185] width 218 height 28
type input "[DATE] 10:35"
click at [228, 365] on icon at bounding box center [222, 358] width 19 height 19
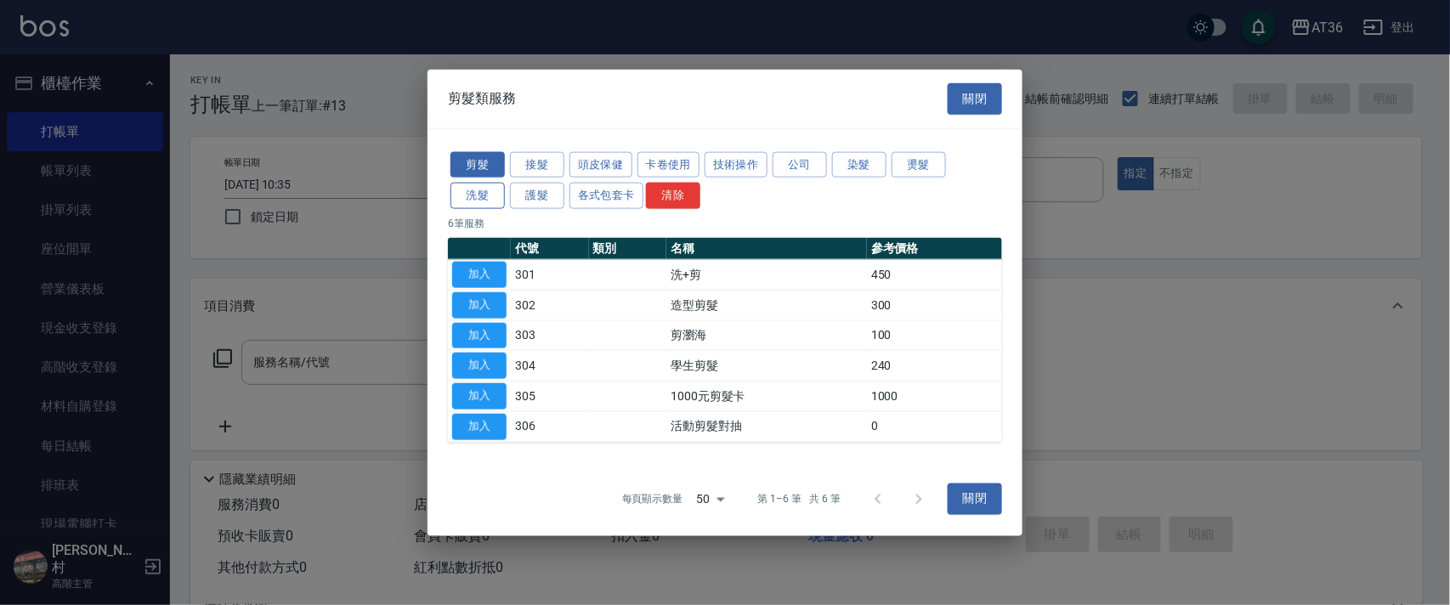
click at [493, 197] on button "洗髮" at bounding box center [477, 196] width 54 height 26
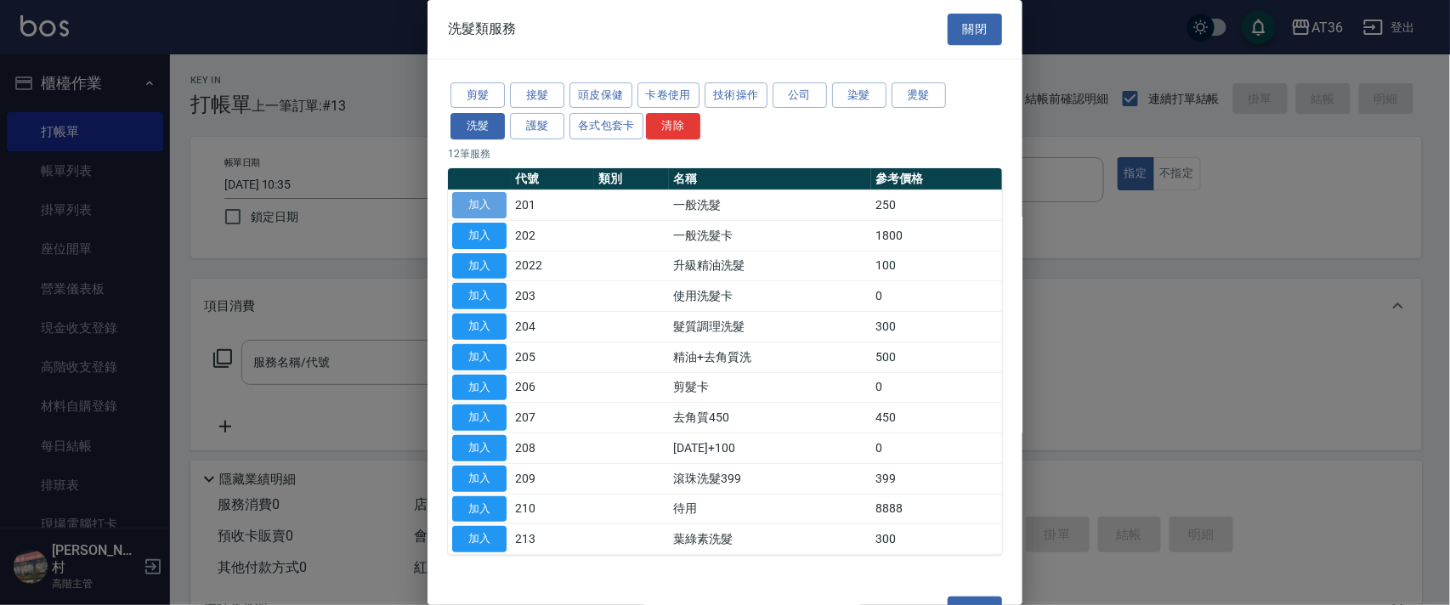
click at [488, 196] on button "加入" at bounding box center [479, 205] width 54 height 26
type input "一般洗髮(201)"
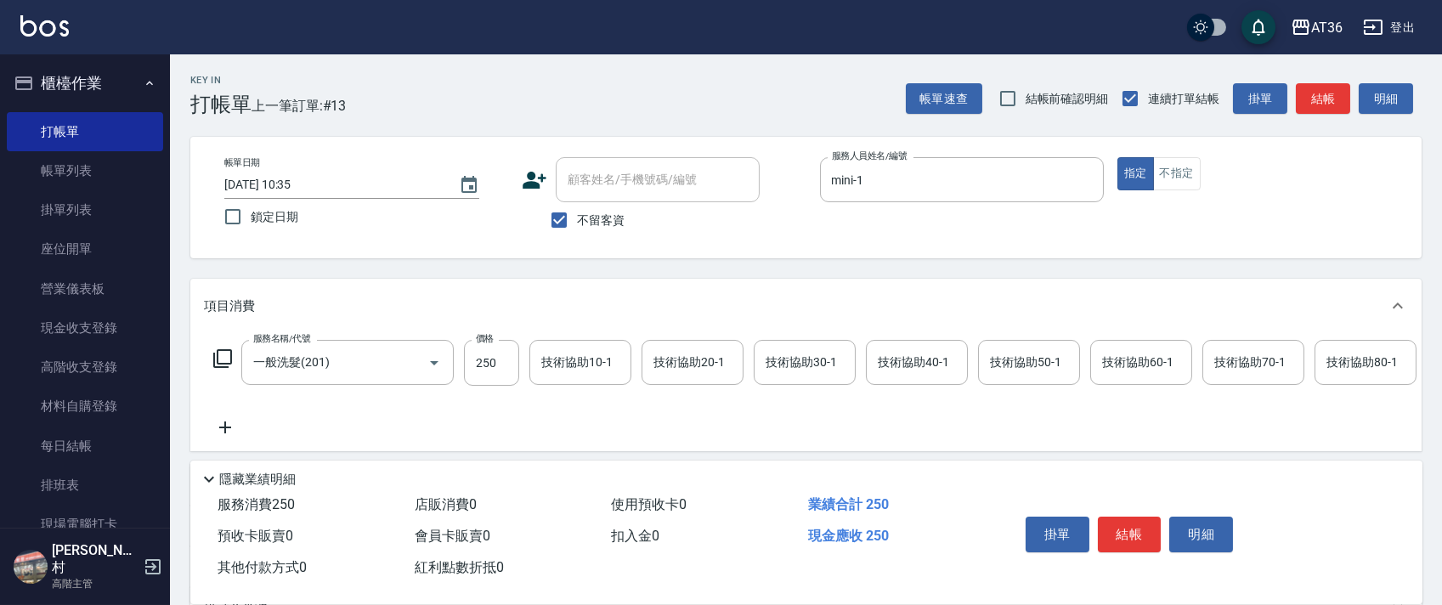
click at [902, 359] on div "技術協助40-1 技術協助40-1" at bounding box center [917, 362] width 102 height 45
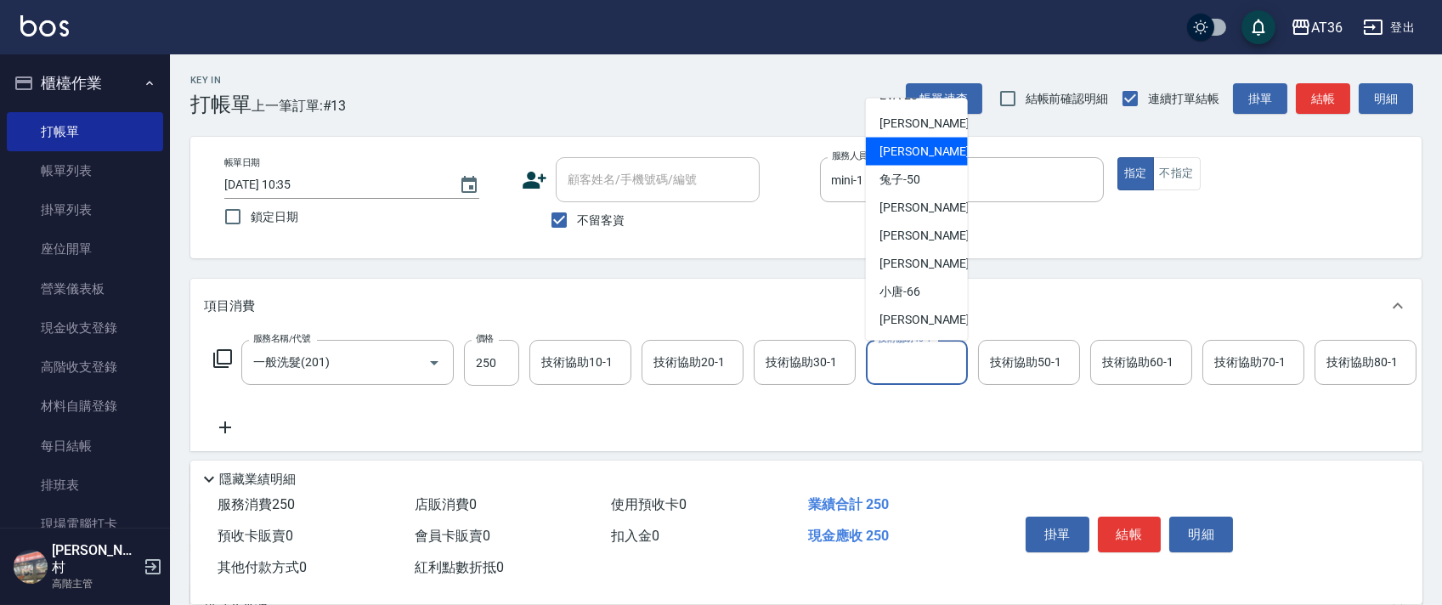
drag, startPoint x: 915, startPoint y: 153, endPoint x: 1083, endPoint y: 303, distance: 225.7
click at [918, 156] on span "佳佳 -36" at bounding box center [933, 152] width 107 height 18
type input "佳佳-36"
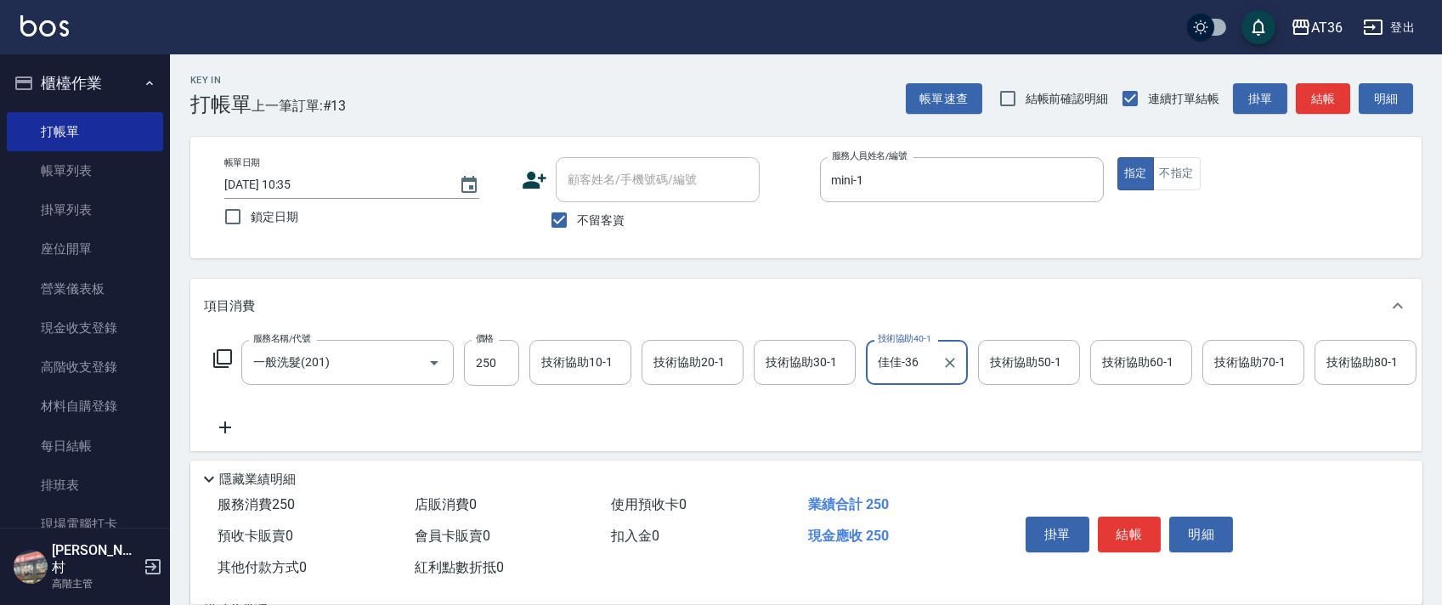
drag, startPoint x: 1112, startPoint y: 532, endPoint x: 1106, endPoint y: 498, distance: 34.4
click at [1112, 531] on button "結帳" at bounding box center [1130, 535] width 64 height 36
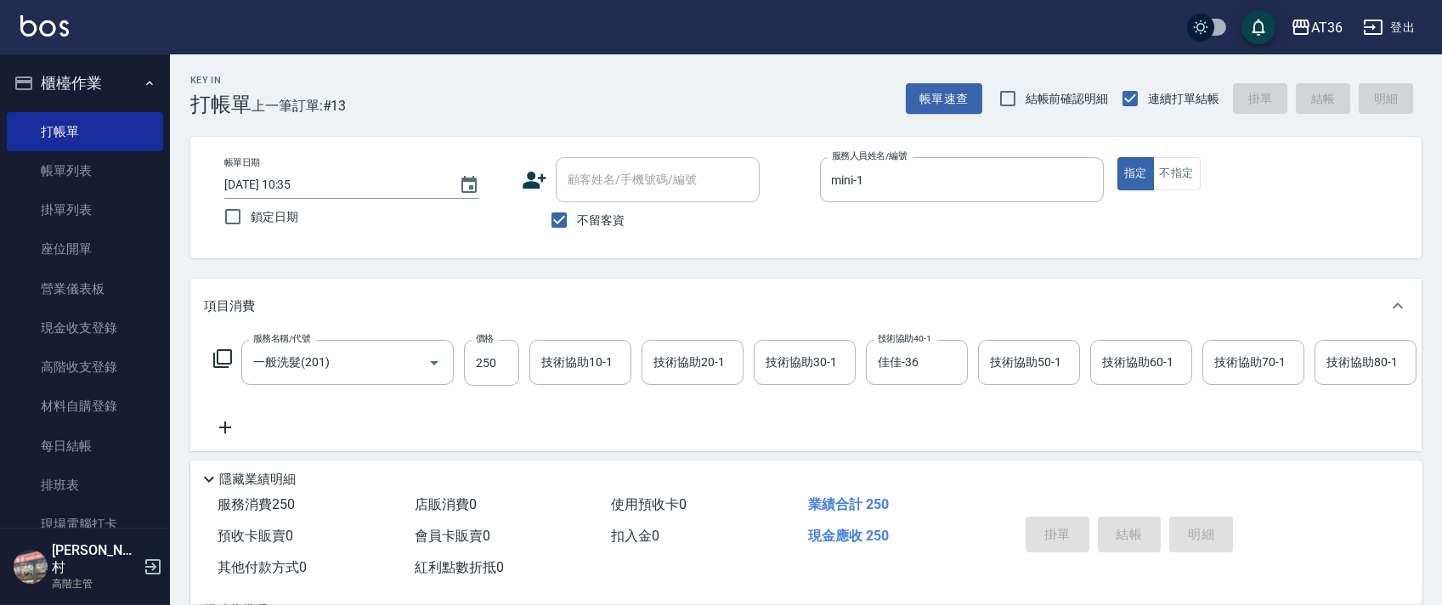
type input "[DATE] 10:35"
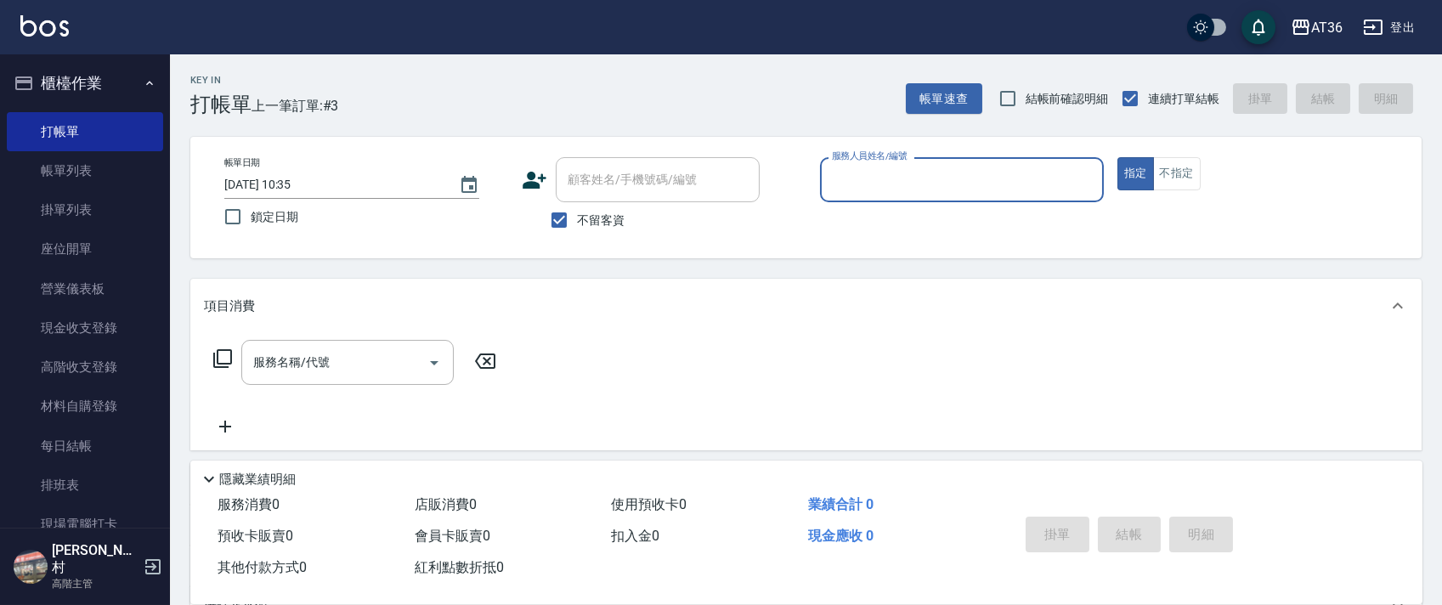
click at [837, 175] on input "服務人員姓名/編號" at bounding box center [962, 180] width 269 height 30
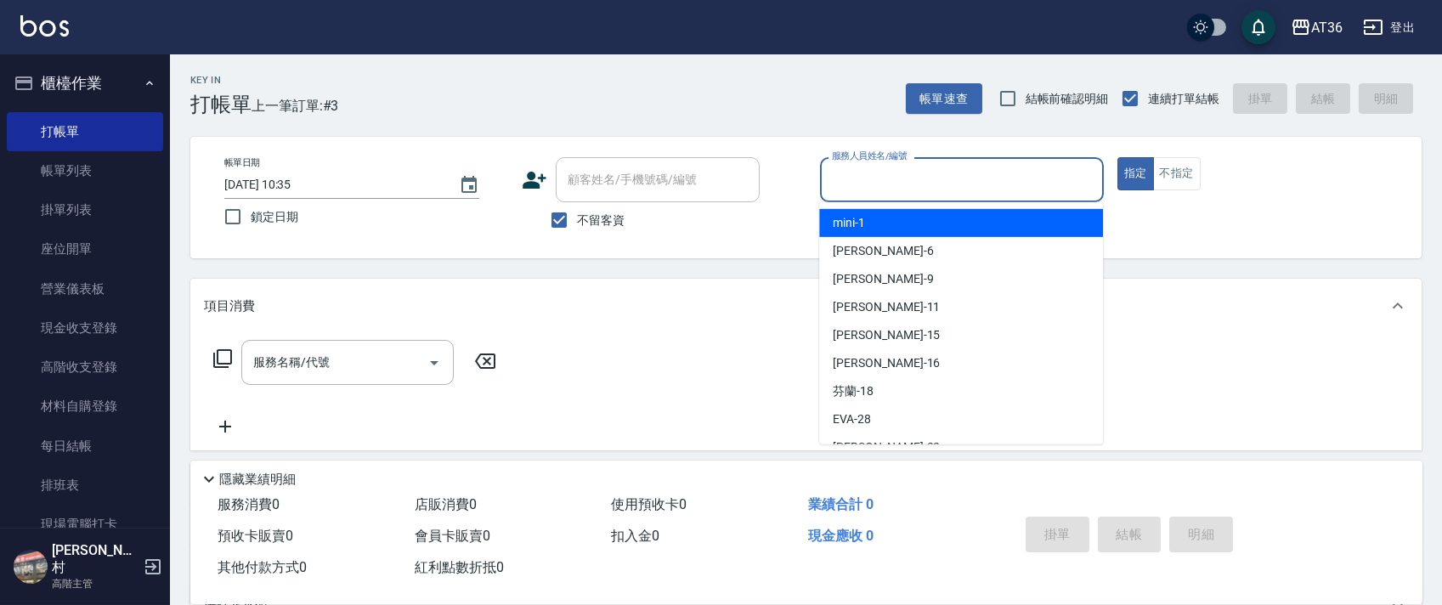
click at [834, 220] on span "mini -1" at bounding box center [849, 223] width 32 height 18
type input "mini-1"
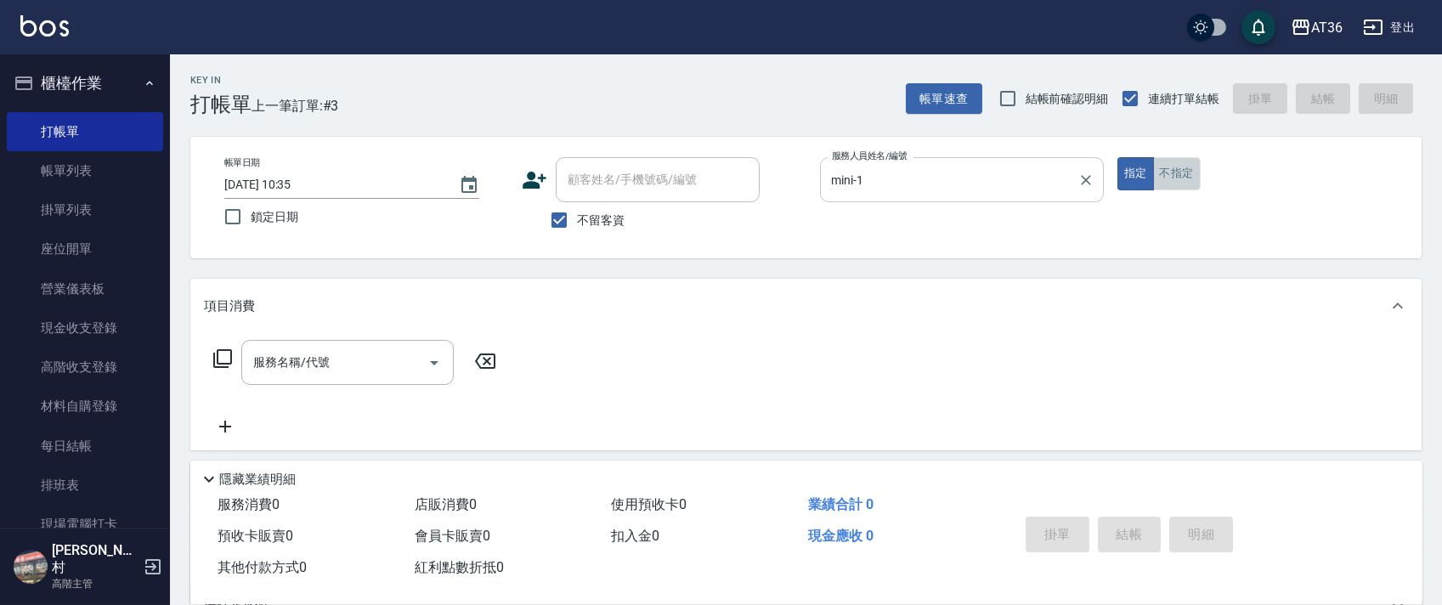
drag, startPoint x: 1185, startPoint y: 178, endPoint x: 1020, endPoint y: 166, distance: 166.1
click at [1185, 178] on button "不指定" at bounding box center [1177, 173] width 48 height 33
click at [275, 195] on input "[DATE] 10:35" at bounding box center [333, 185] width 218 height 28
type input "[DATE] 10:35"
click at [214, 357] on icon at bounding box center [222, 358] width 19 height 19
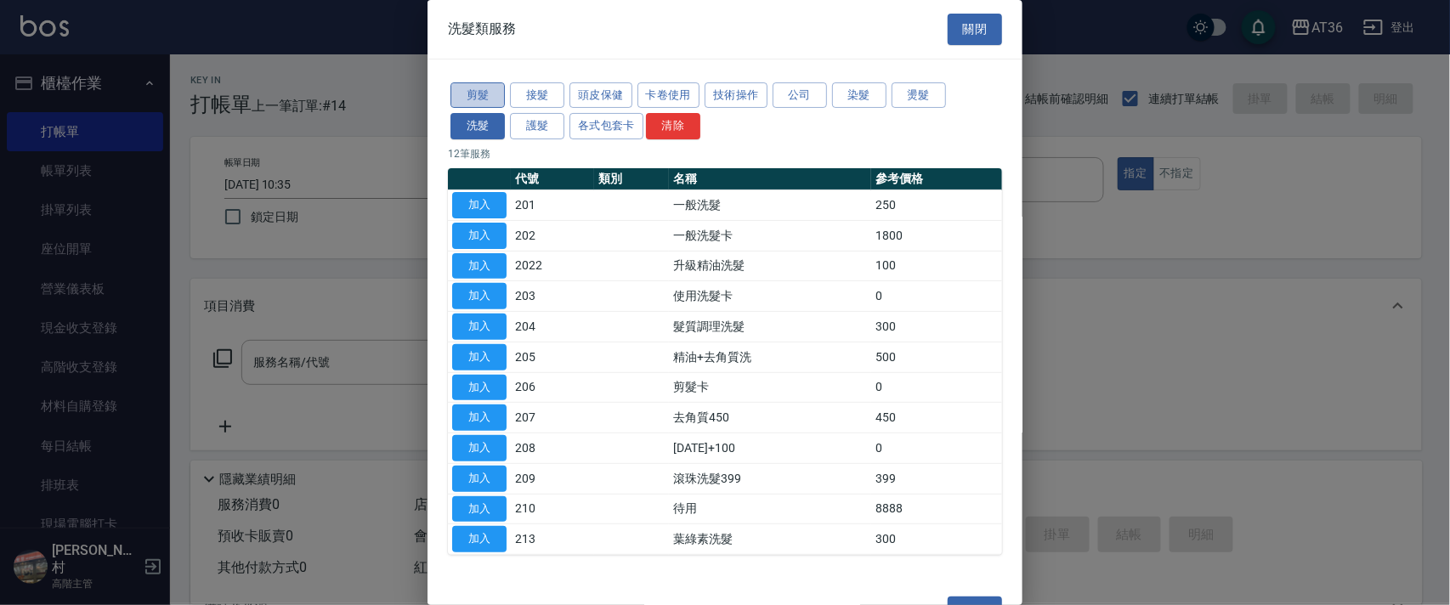
click at [489, 97] on button "剪髮" at bounding box center [477, 95] width 54 height 26
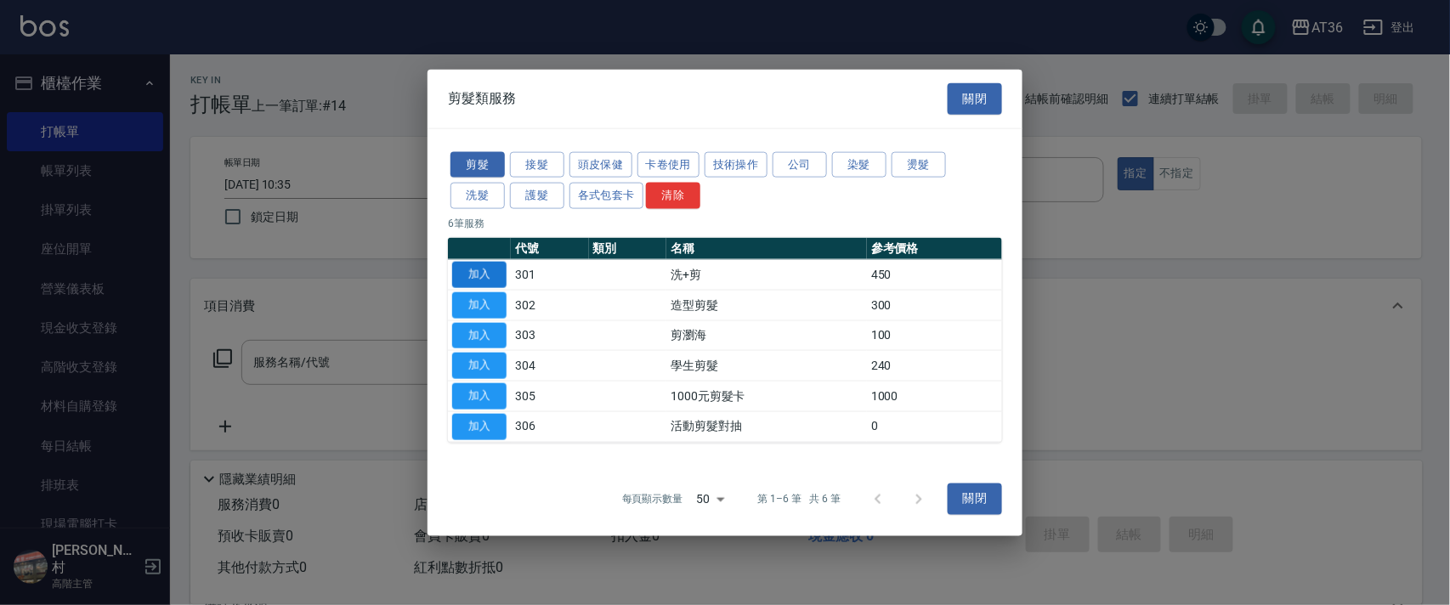
click at [483, 274] on button "加入" at bounding box center [479, 275] width 54 height 26
type input "洗+剪(301)"
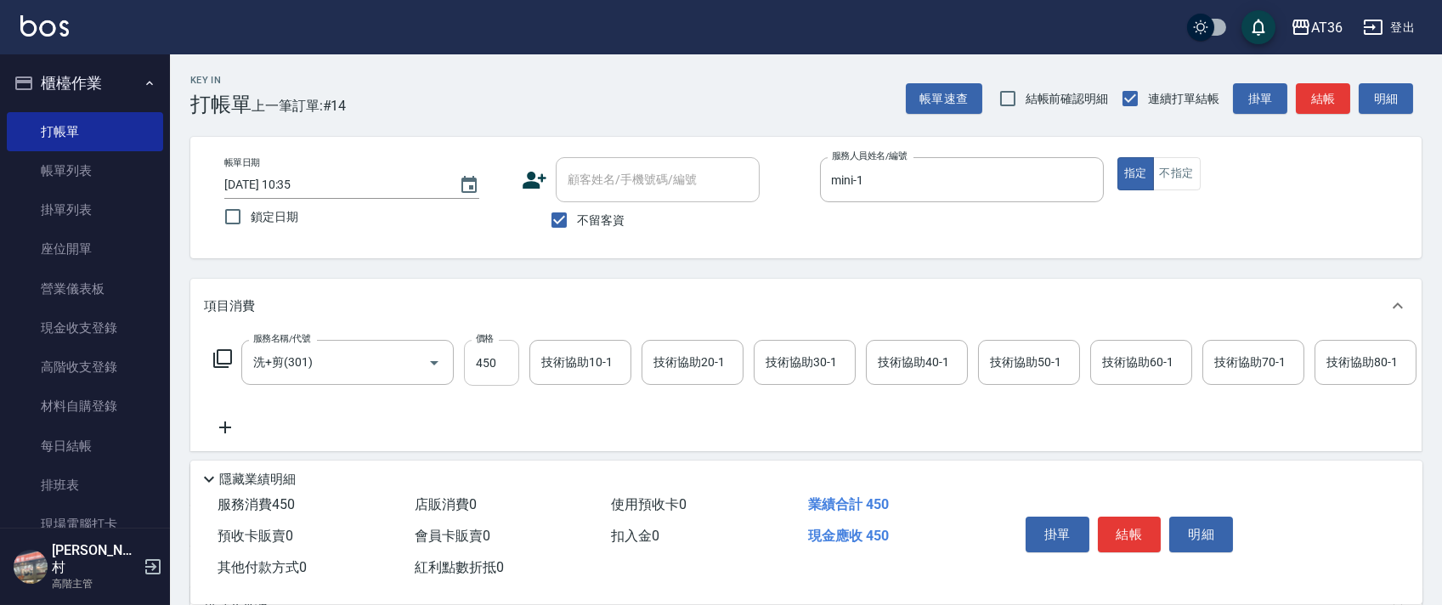
click at [479, 368] on input "450" at bounding box center [491, 363] width 55 height 46
type input "448"
drag, startPoint x: 901, startPoint y: 365, endPoint x: 905, endPoint y: 344, distance: 20.8
click at [900, 365] on div "技術協助40-1 技術協助40-1" at bounding box center [917, 362] width 102 height 45
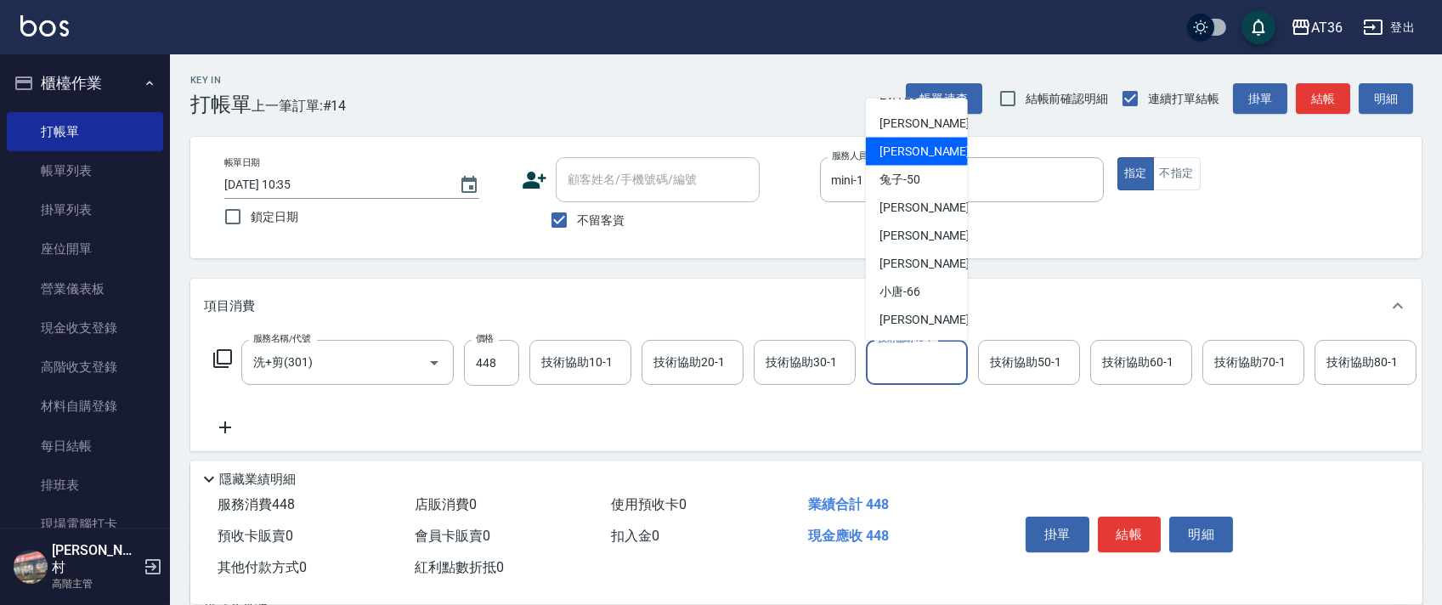
click at [902, 155] on span "佳佳 -36" at bounding box center [933, 152] width 107 height 18
type input "佳佳-36"
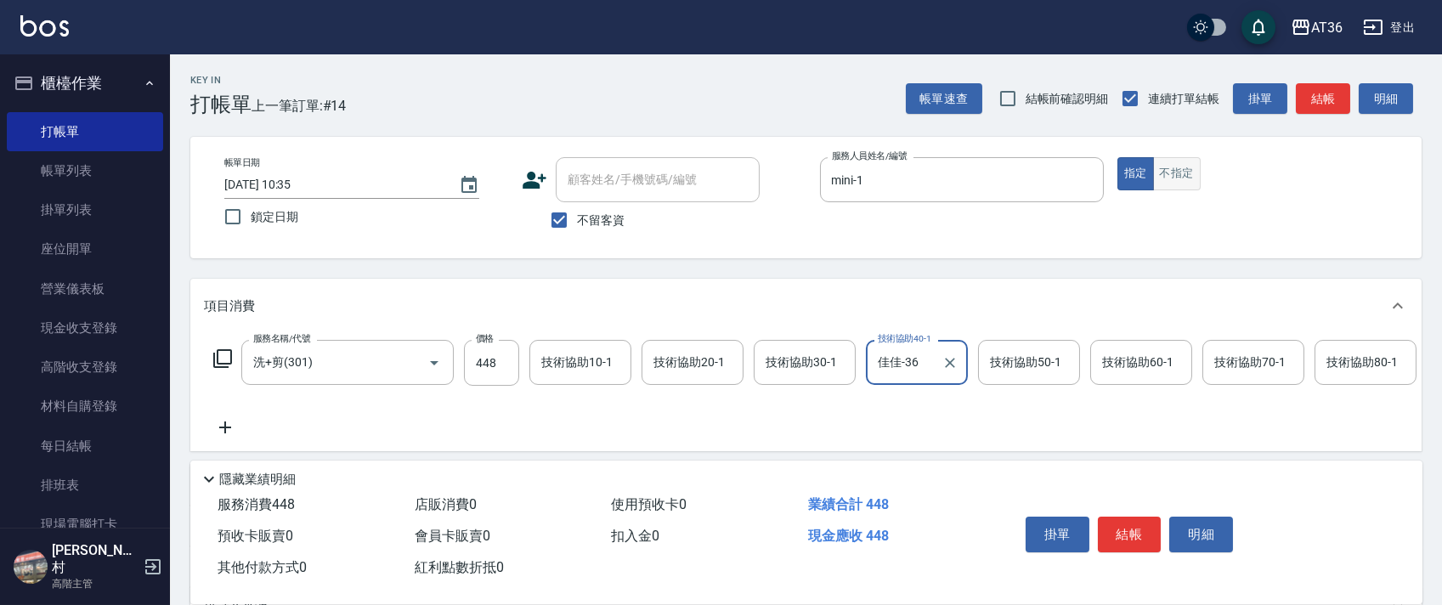
click at [1180, 162] on button "不指定" at bounding box center [1177, 173] width 48 height 33
drag, startPoint x: 1119, startPoint y: 534, endPoint x: 1120, endPoint y: 502, distance: 31.5
click at [1106, 518] on button "結帳" at bounding box center [1130, 535] width 64 height 36
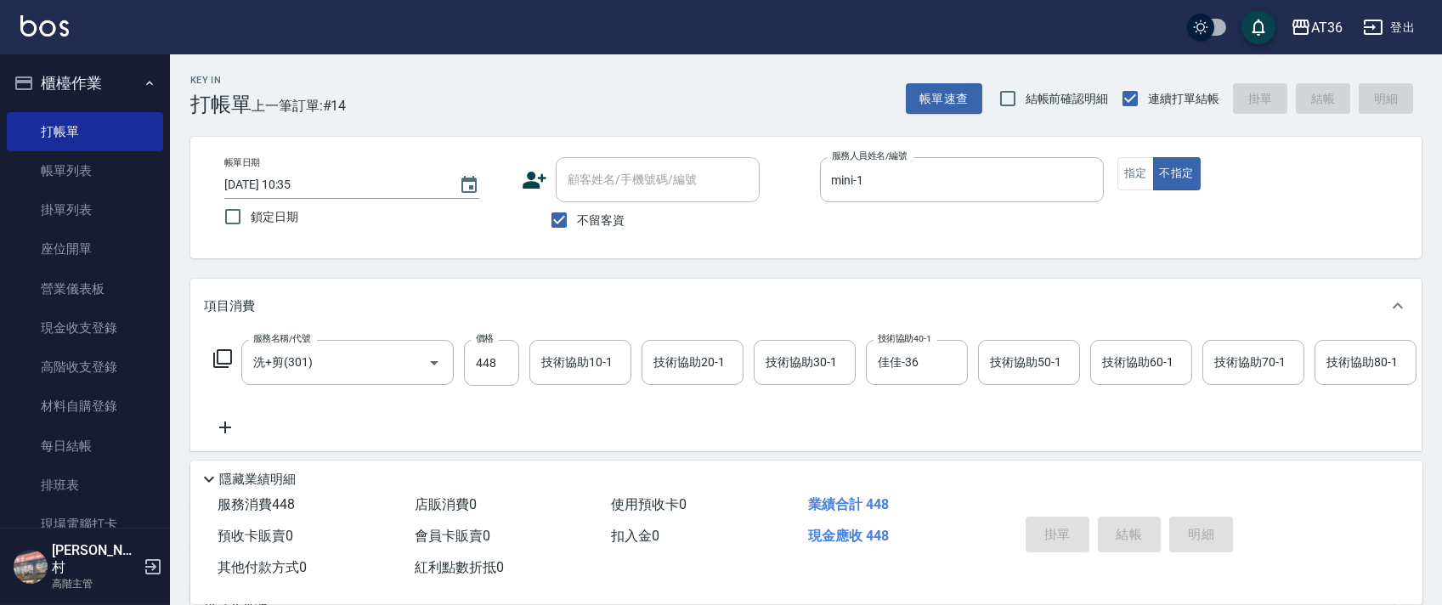
type input "[DATE] 10:35"
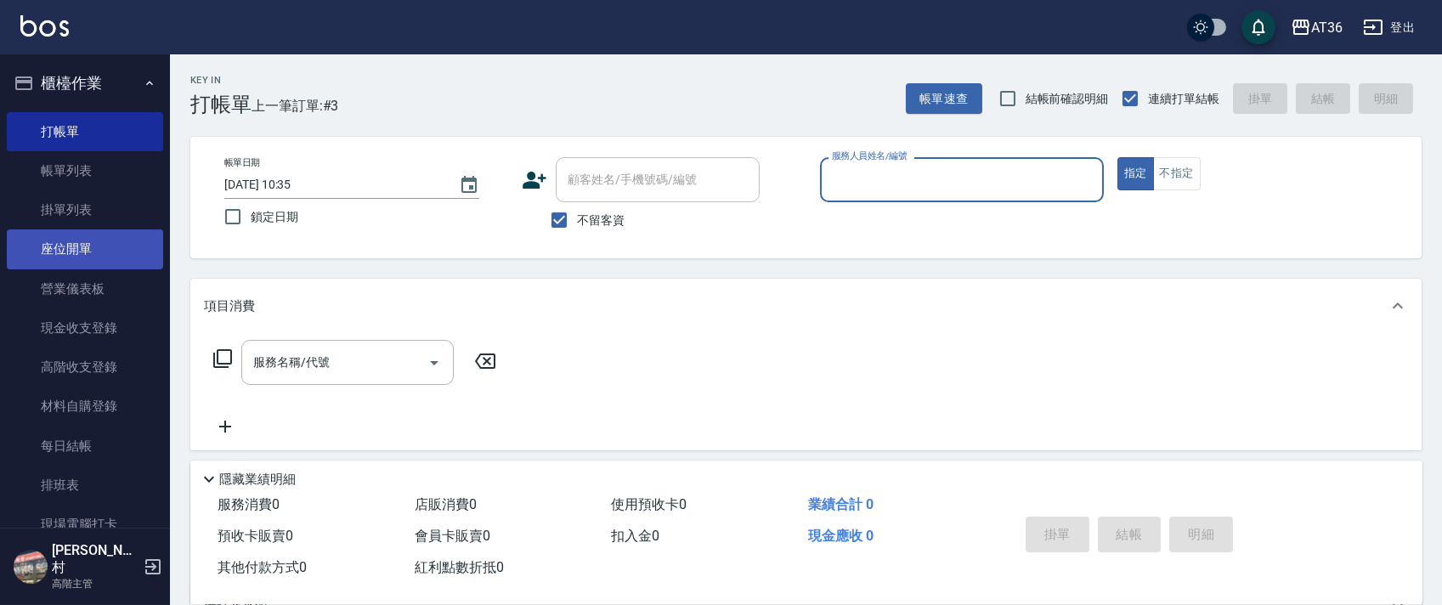
scroll to position [453, 0]
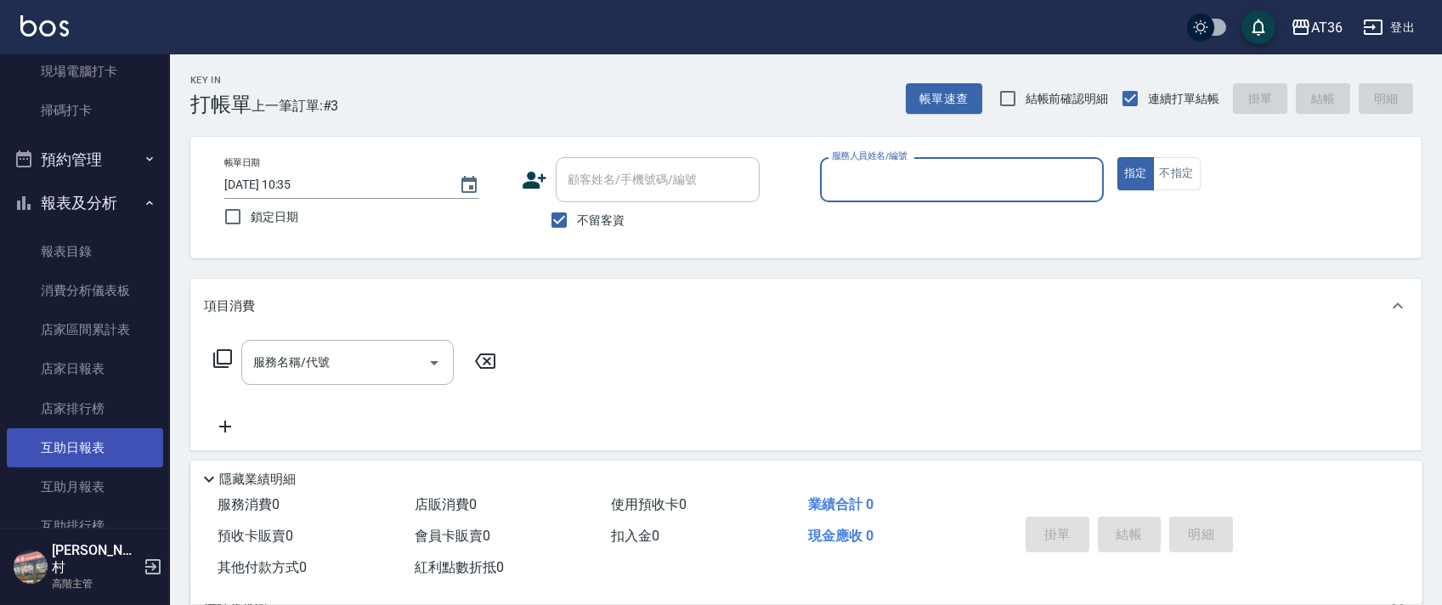
click at [84, 444] on link "互助日報表" at bounding box center [85, 447] width 156 height 39
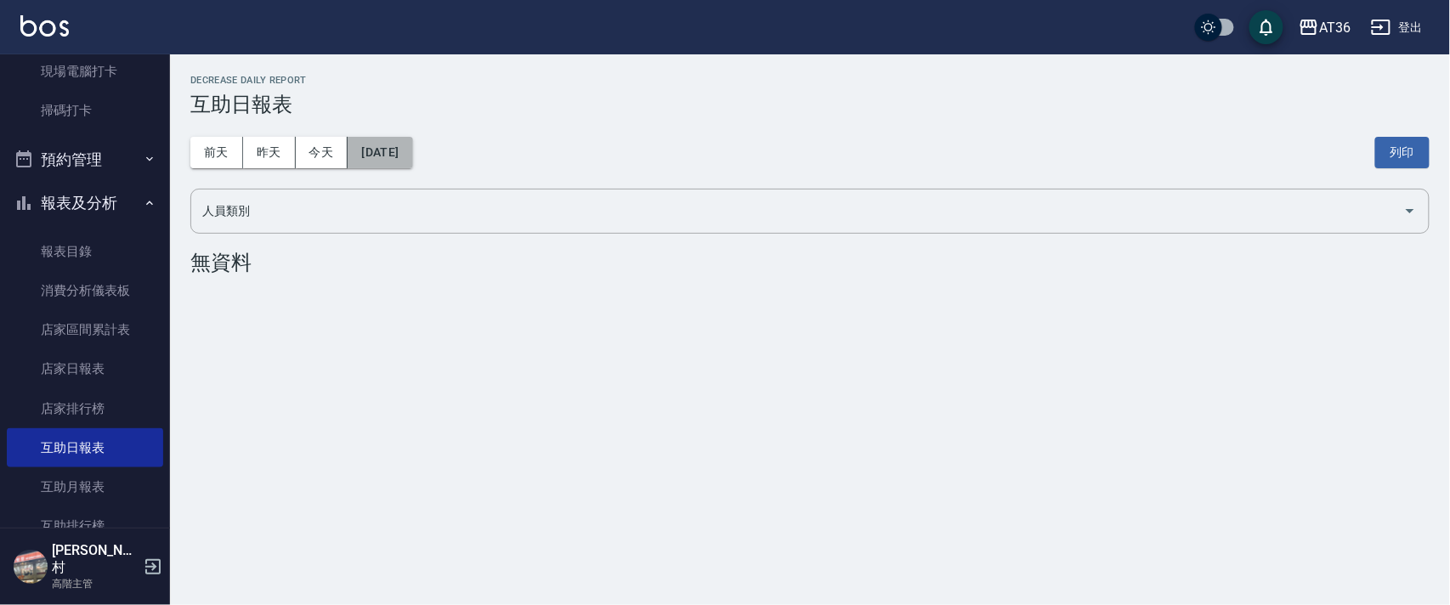
click at [412, 160] on button "[DATE]" at bounding box center [380, 152] width 65 height 31
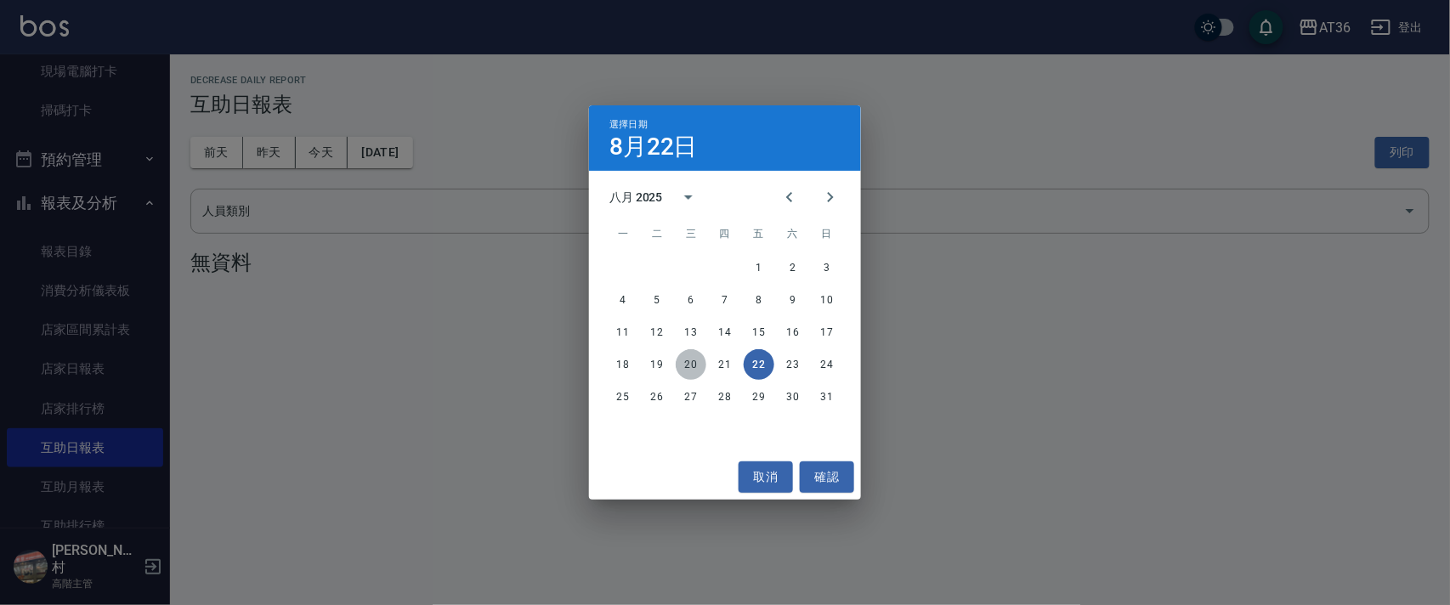
click at [690, 362] on button "20" at bounding box center [691, 364] width 31 height 31
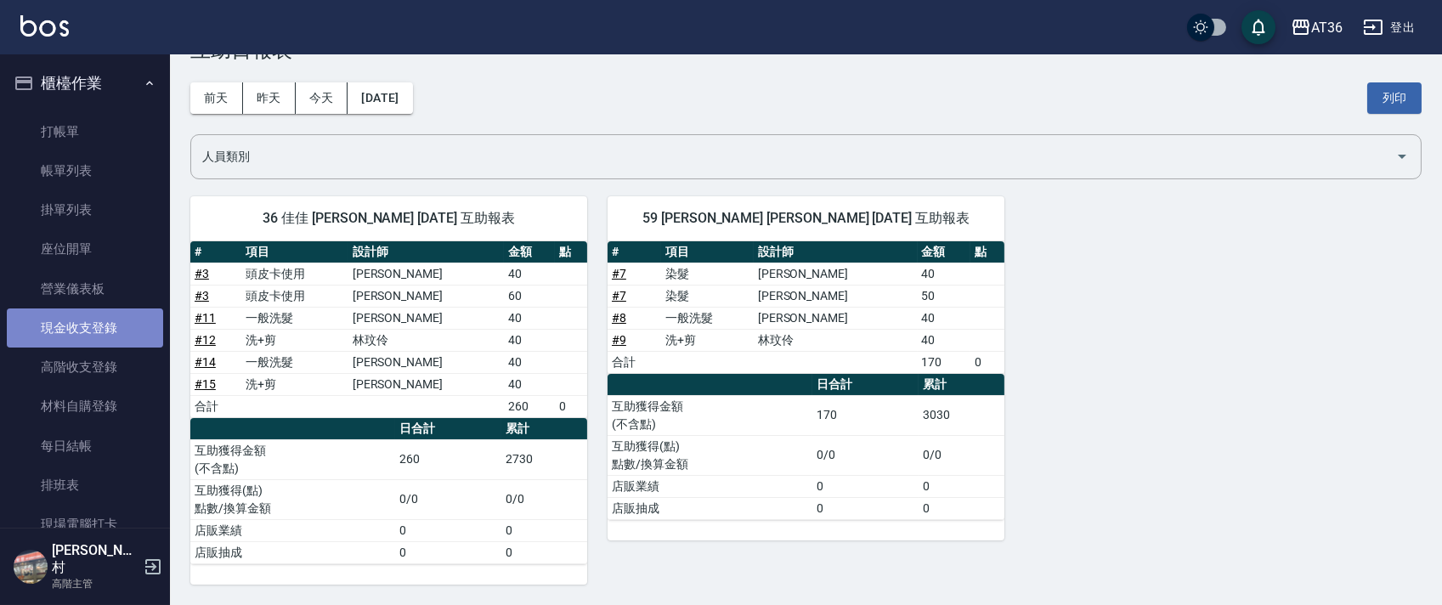
click at [110, 324] on link "現金收支登錄" at bounding box center [85, 327] width 156 height 39
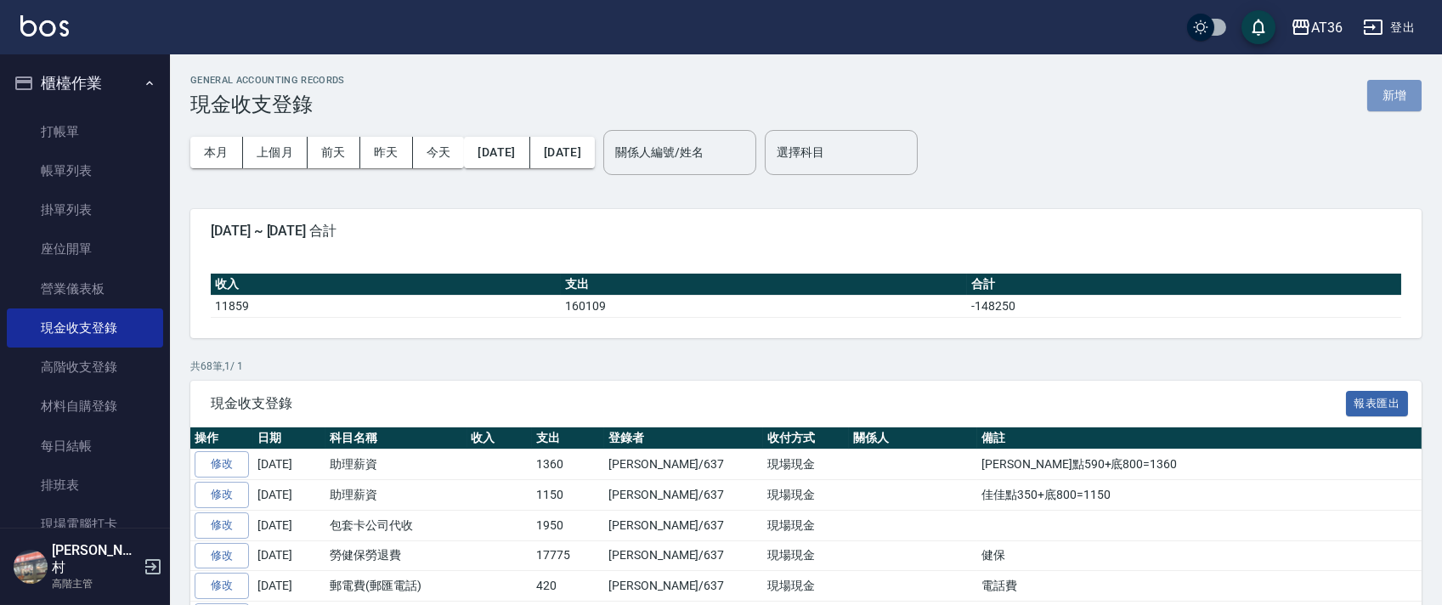
drag, startPoint x: 110, startPoint y: 323, endPoint x: 669, endPoint y: 455, distance: 573.6
click at [1379, 90] on button "新增" at bounding box center [1394, 95] width 54 height 31
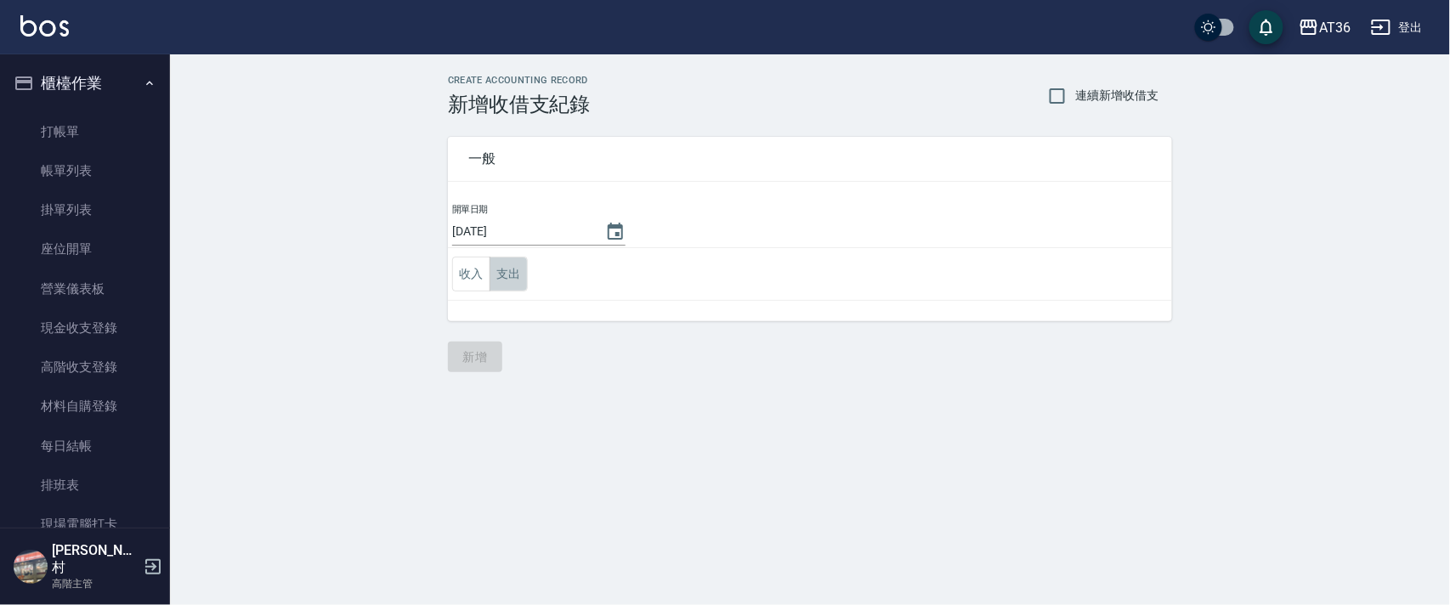
drag, startPoint x: 515, startPoint y: 270, endPoint x: 526, endPoint y: 275, distance: 12.2
click at [514, 271] on button "支出" at bounding box center [508, 274] width 38 height 35
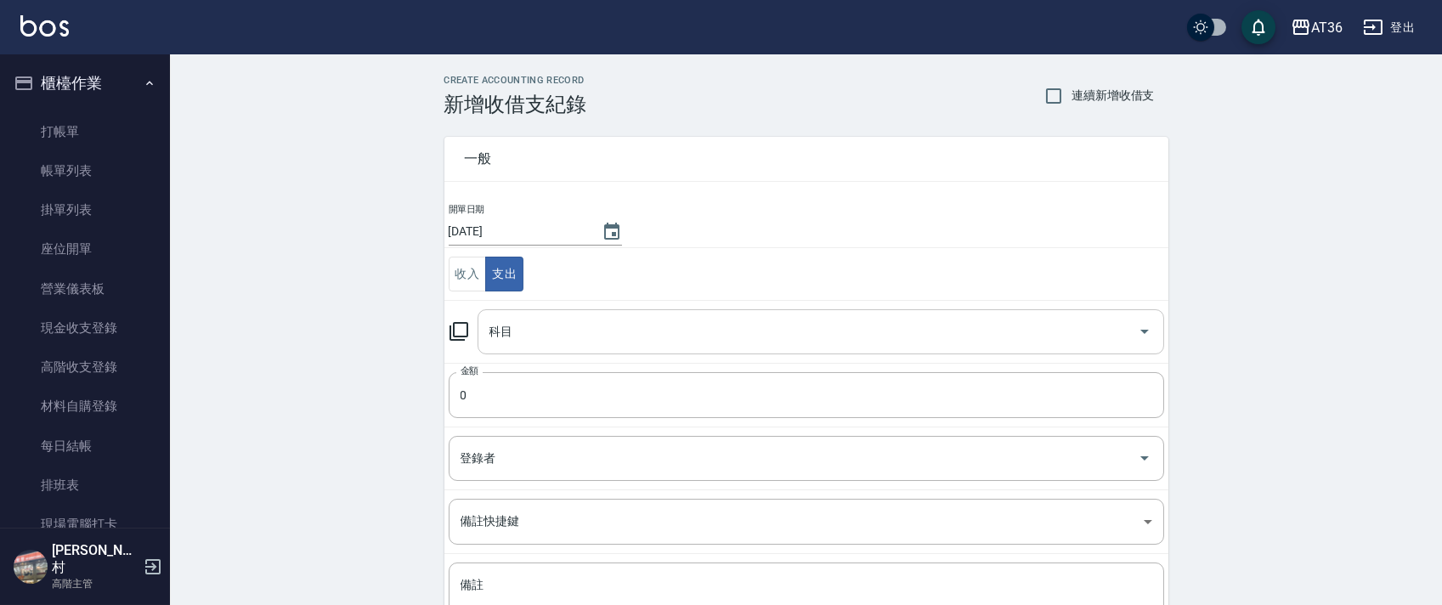
click at [512, 331] on input "科目" at bounding box center [808, 332] width 646 height 30
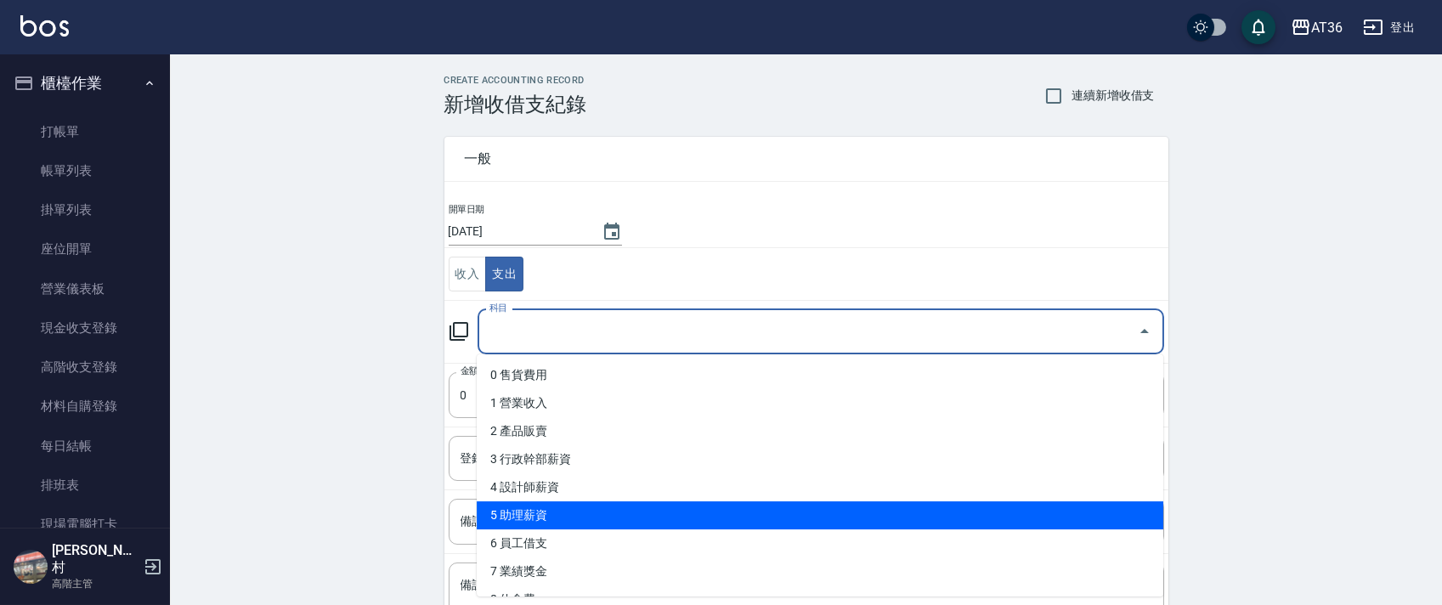
drag, startPoint x: 565, startPoint y: 512, endPoint x: 607, endPoint y: 388, distance: 130.1
click at [565, 510] on li "5 助理薪資" at bounding box center [820, 515] width 687 height 28
type input "5 助理薪資"
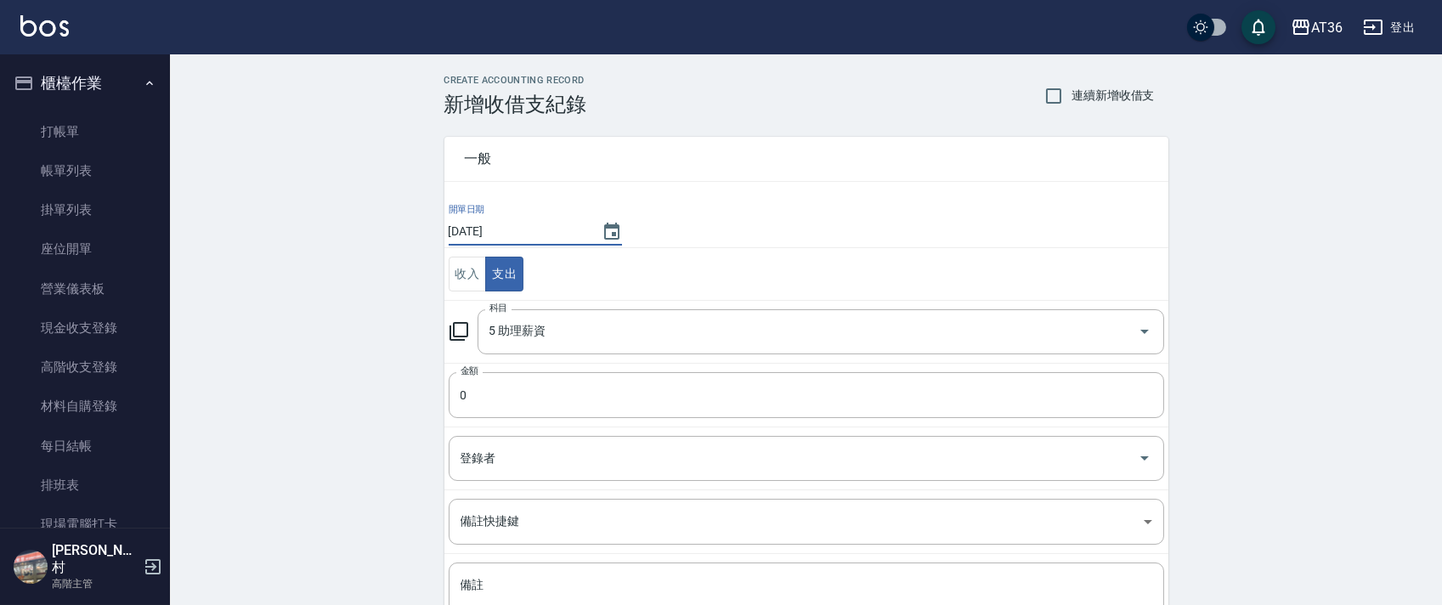
click at [500, 233] on input "[DATE]" at bounding box center [517, 232] width 136 height 28
type input "[DATE]"
drag, startPoint x: 460, startPoint y: 399, endPoint x: 493, endPoint y: 383, distance: 36.5
click at [462, 398] on input "0" at bounding box center [807, 395] width 716 height 46
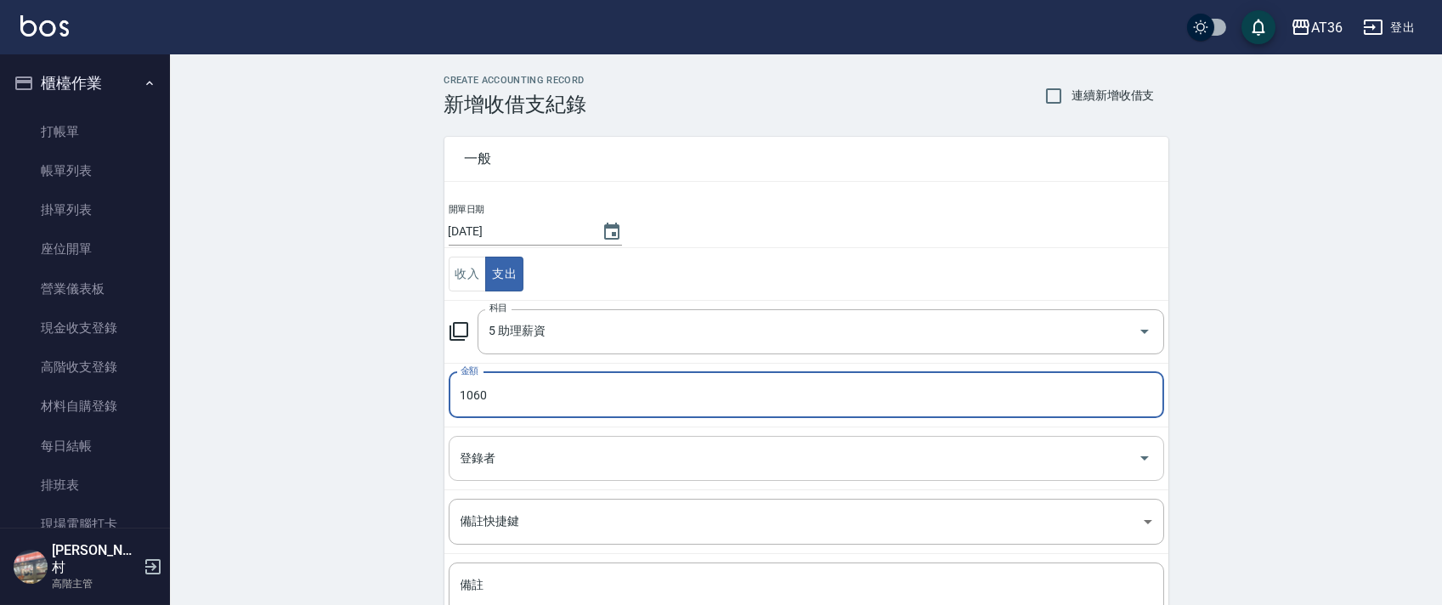
type input "1060"
click at [494, 451] on div "登錄者 登錄者" at bounding box center [807, 458] width 716 height 45
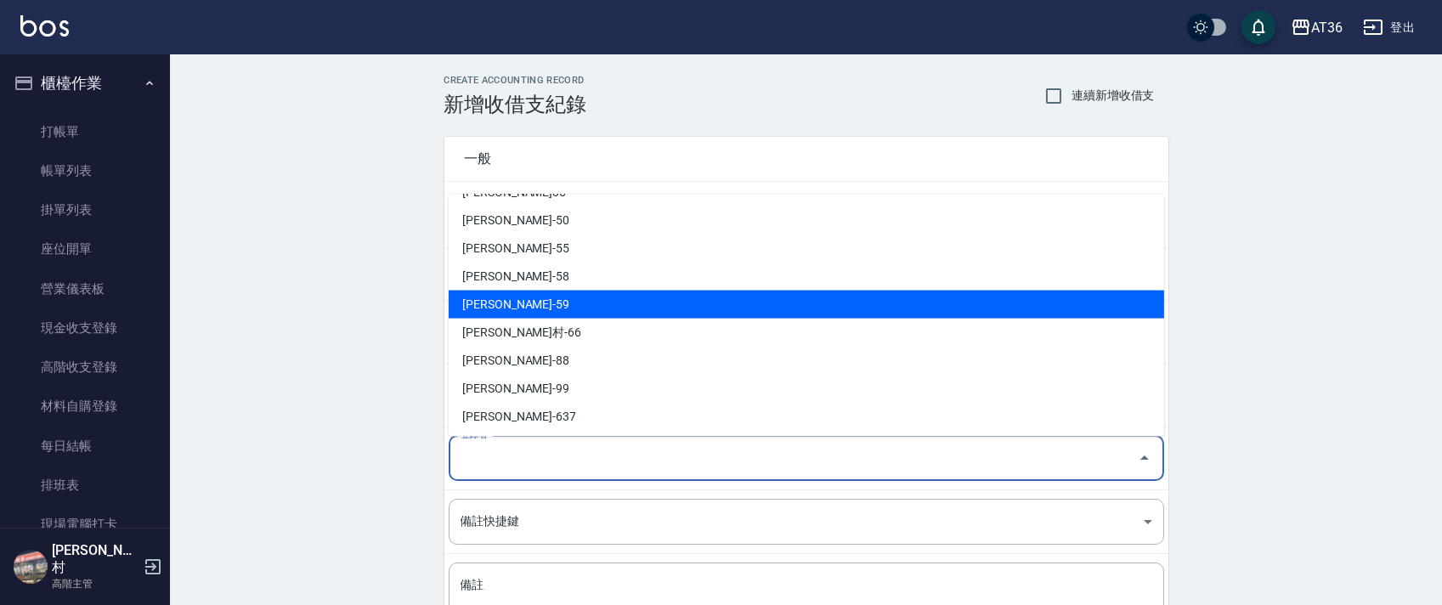
scroll to position [276, 0]
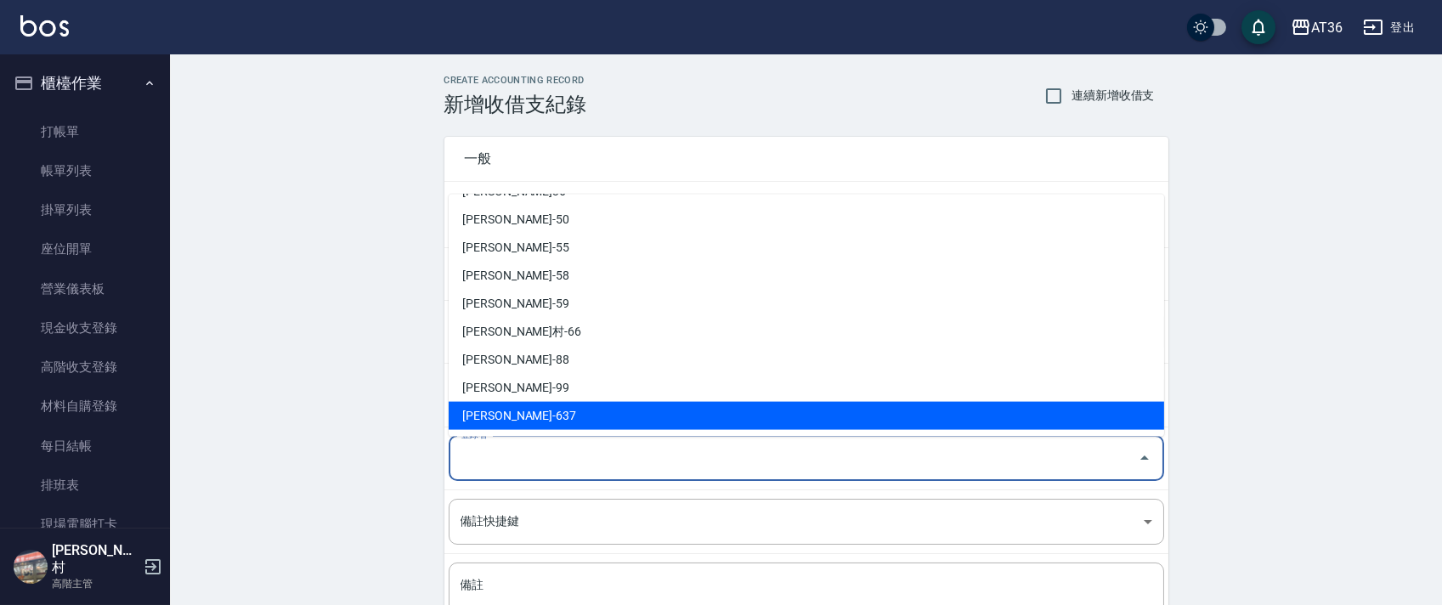
click at [526, 416] on li "[PERSON_NAME]-637" at bounding box center [807, 416] width 716 height 28
type input "[PERSON_NAME]-637"
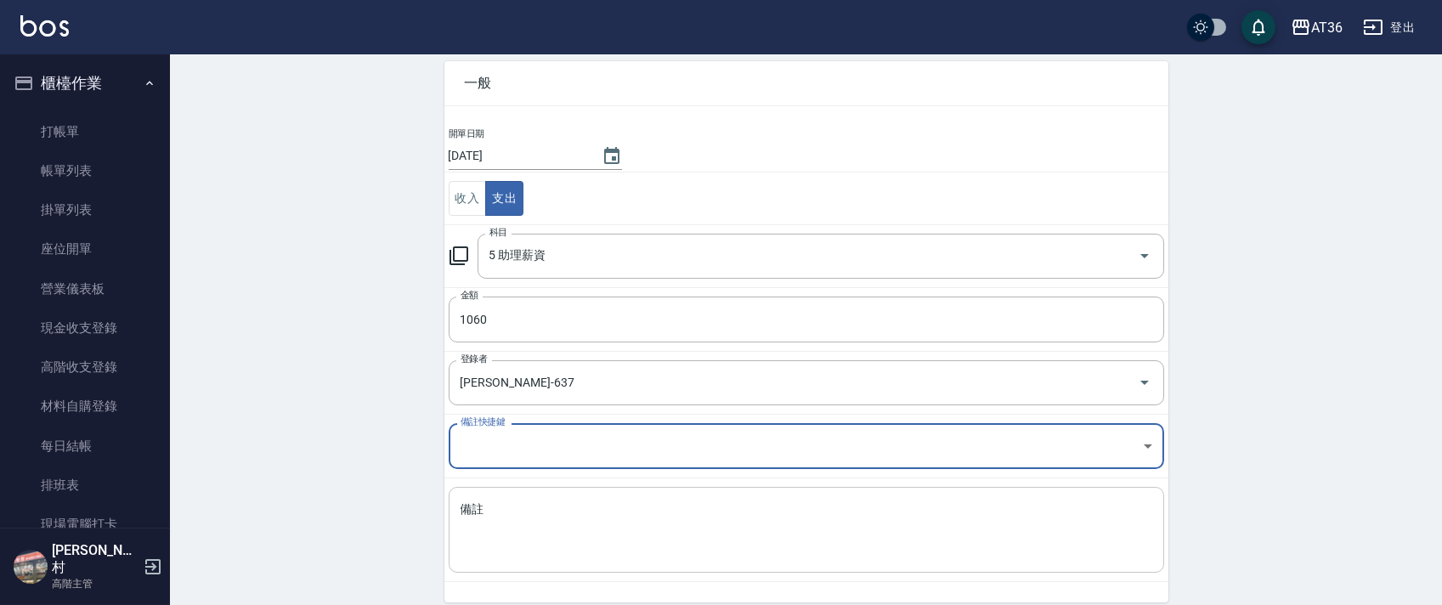
scroll to position [144, 0]
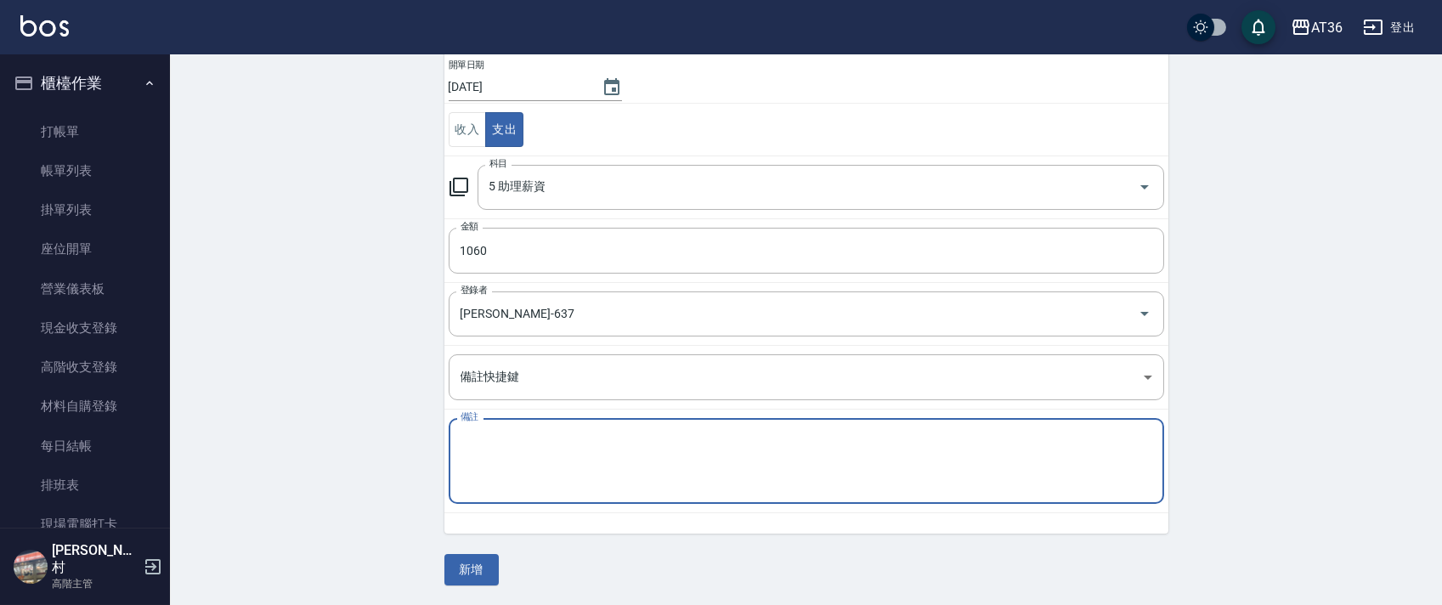
drag, startPoint x: 509, startPoint y: 447, endPoint x: 514, endPoint y: 429, distance: 18.6
click at [509, 445] on textarea "備註" at bounding box center [807, 462] width 692 height 58
type textarea "5"
type textarea "佳佳典260+底800=1060"
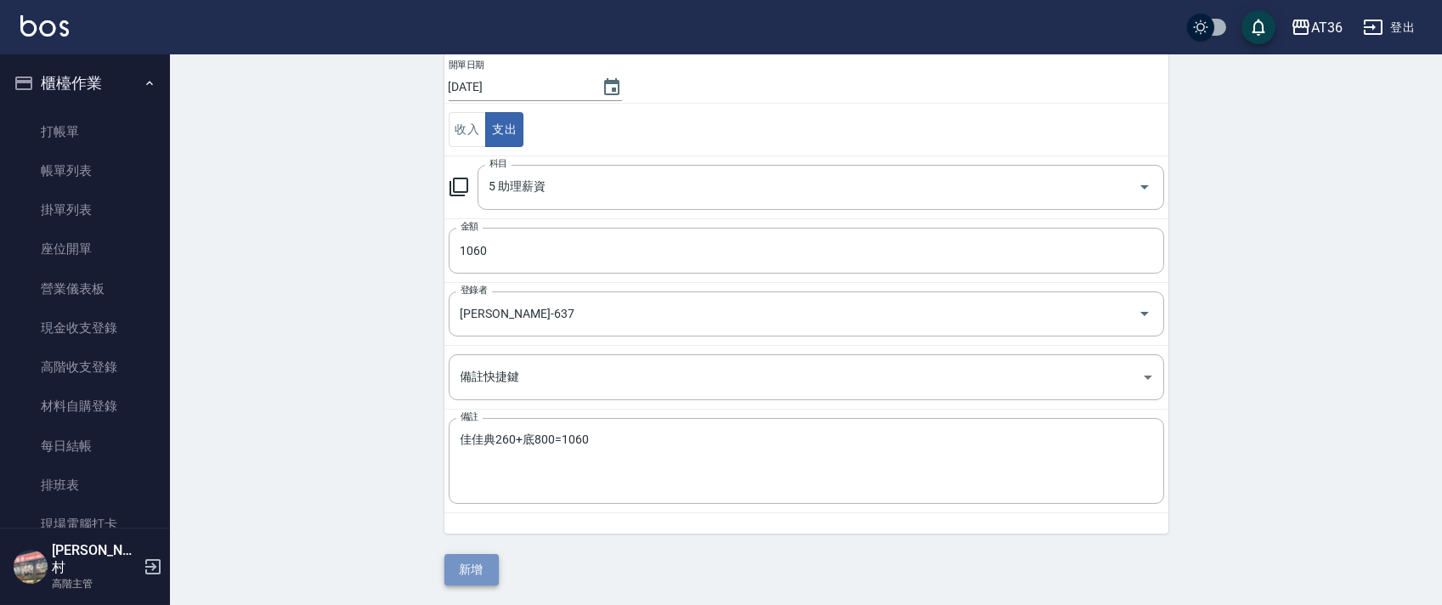
click at [463, 572] on button "新增" at bounding box center [471, 569] width 54 height 31
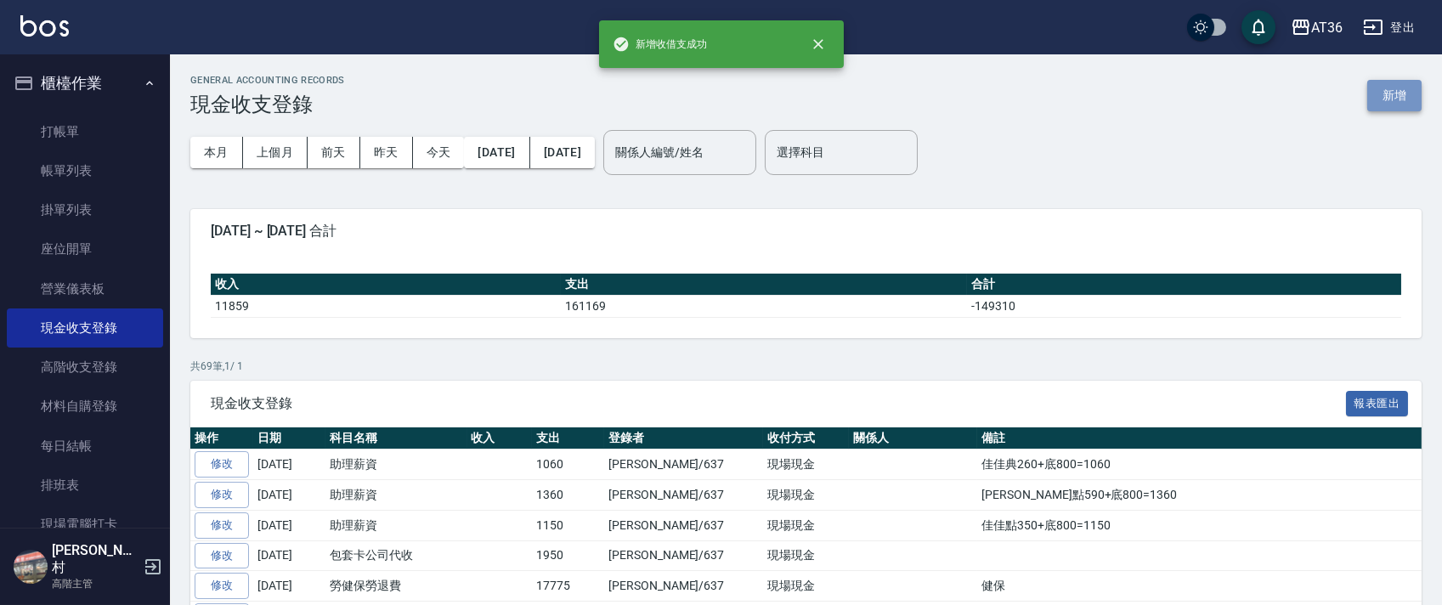
click at [1394, 92] on button "新增" at bounding box center [1394, 95] width 54 height 31
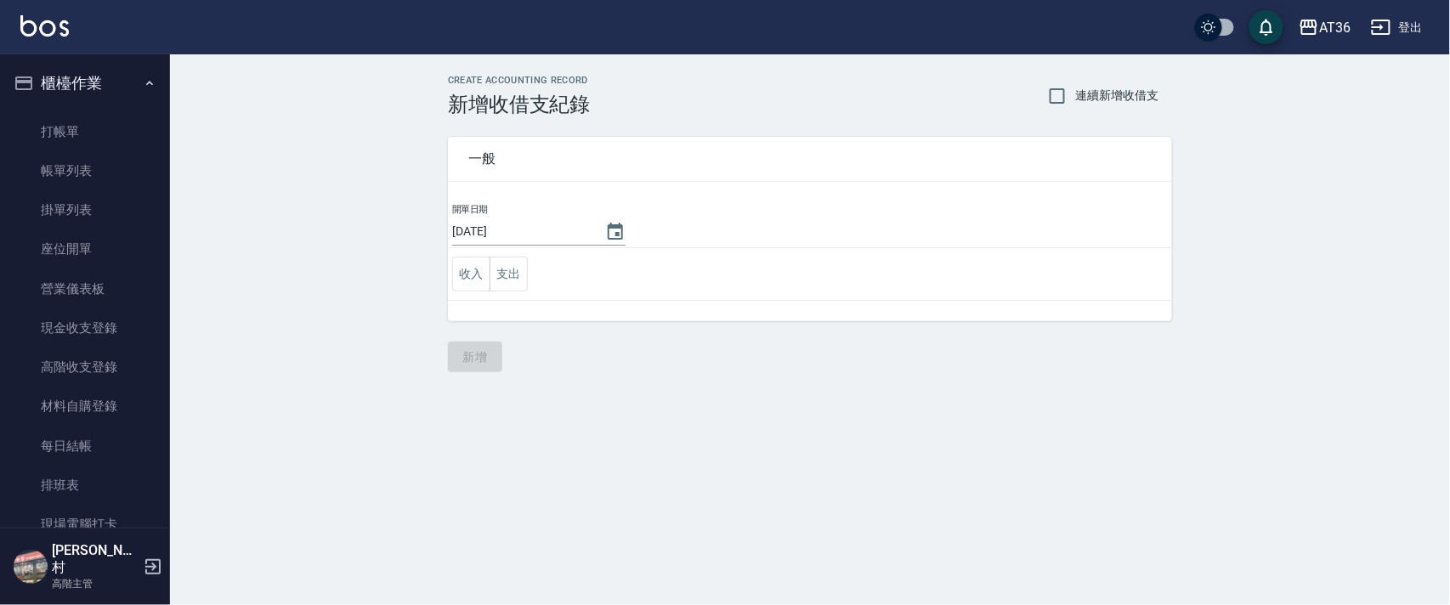
click at [496, 229] on input "[DATE]" at bounding box center [520, 232] width 136 height 28
click at [505, 231] on input "[DATE]" at bounding box center [520, 232] width 136 height 28
type input "[DATE]"
click at [508, 279] on button "支出" at bounding box center [508, 274] width 38 height 35
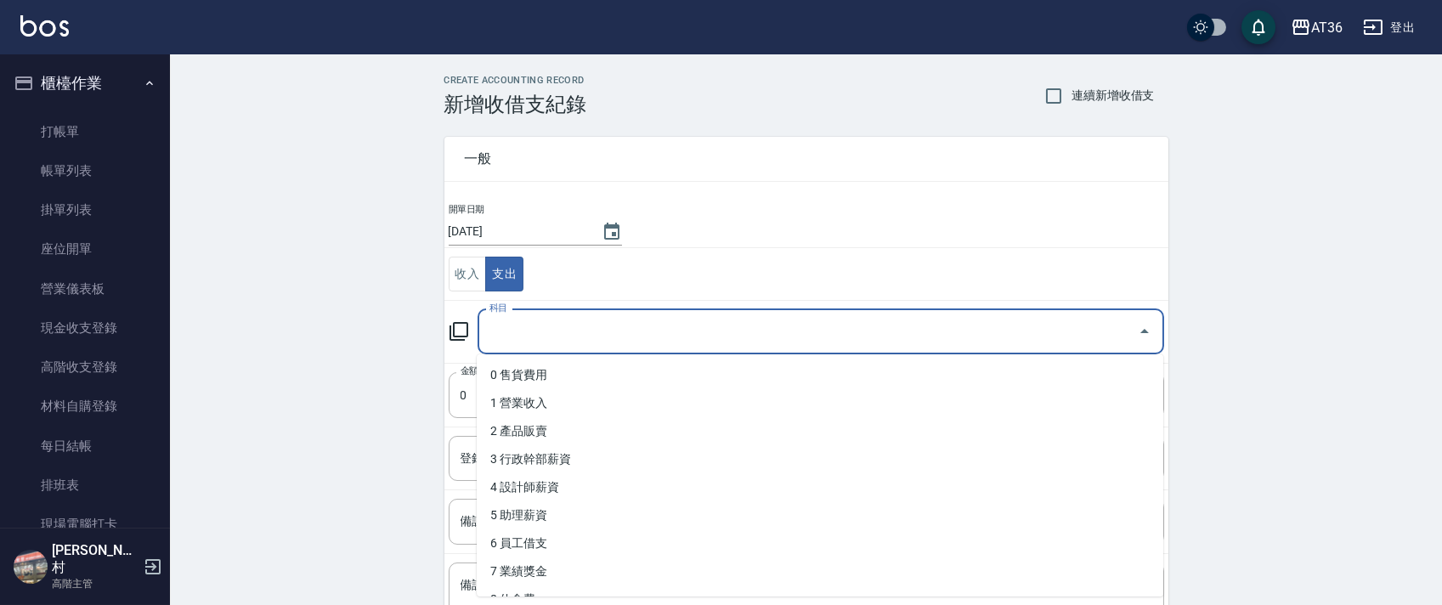
drag, startPoint x: 511, startPoint y: 331, endPoint x: 658, endPoint y: 422, distance: 172.9
click at [509, 335] on input "科目" at bounding box center [808, 332] width 646 height 30
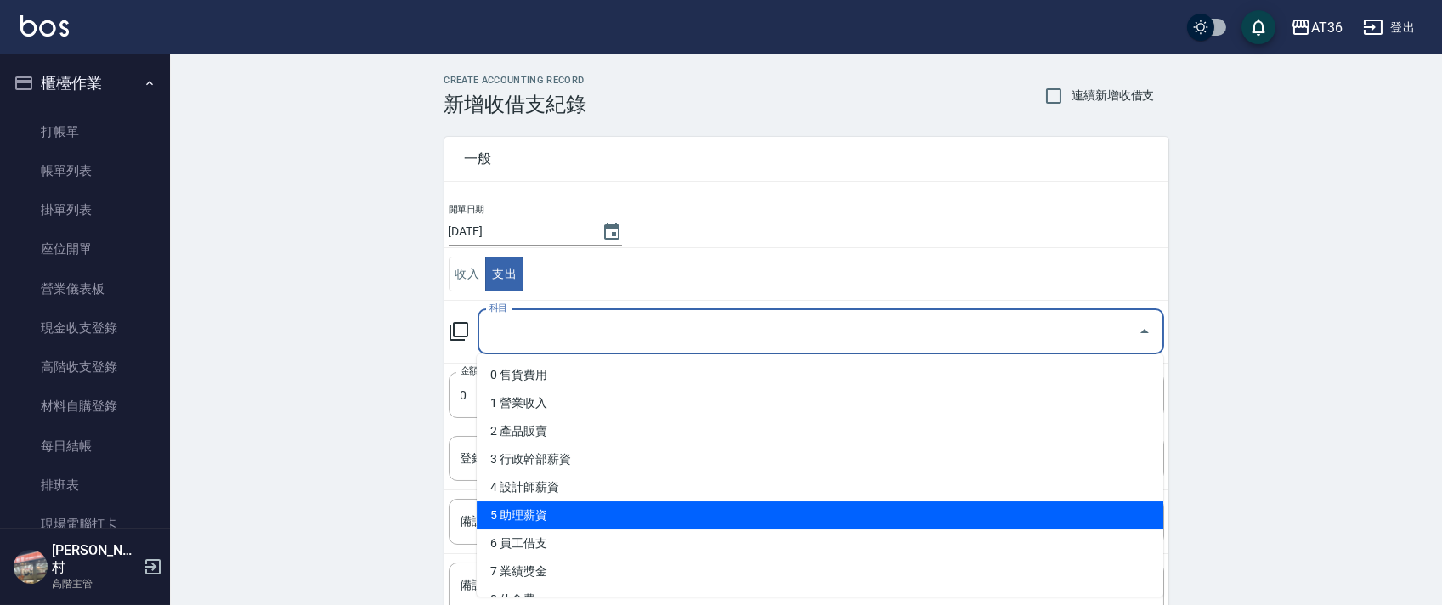
click at [569, 513] on li "5 助理薪資" at bounding box center [820, 515] width 687 height 28
type input "5 助理薪資"
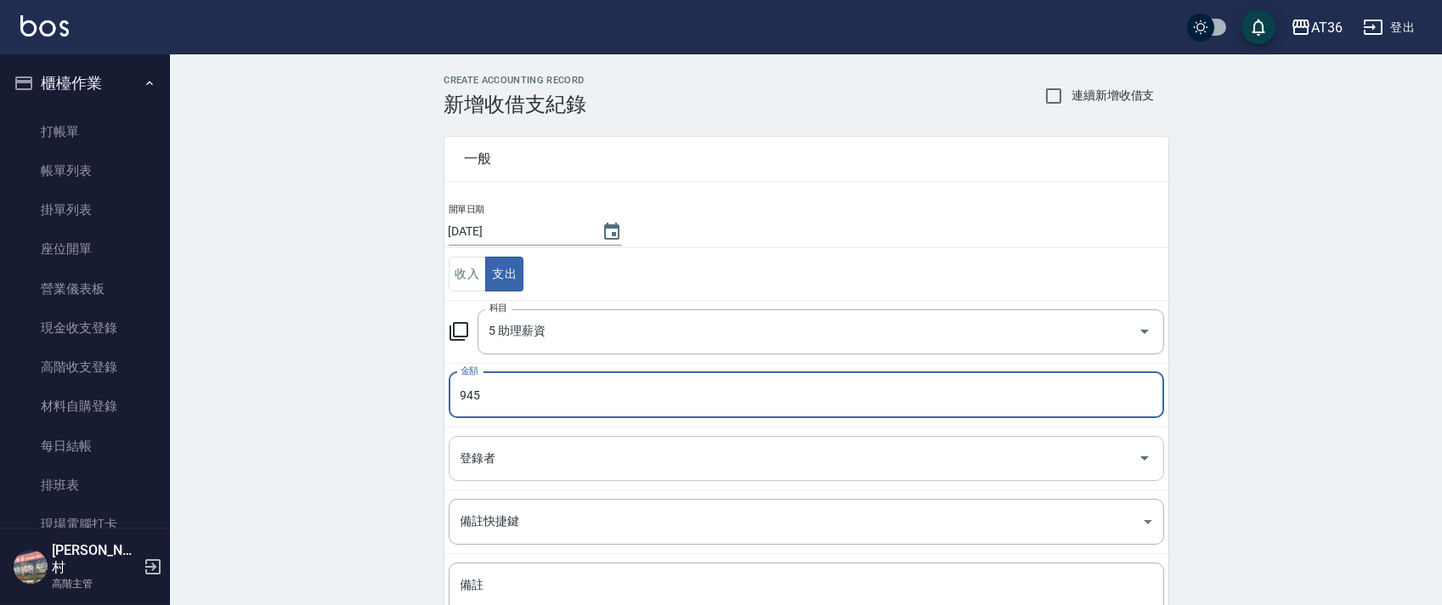
type input "945"
click at [484, 445] on div "登錄者 登錄者" at bounding box center [807, 458] width 716 height 45
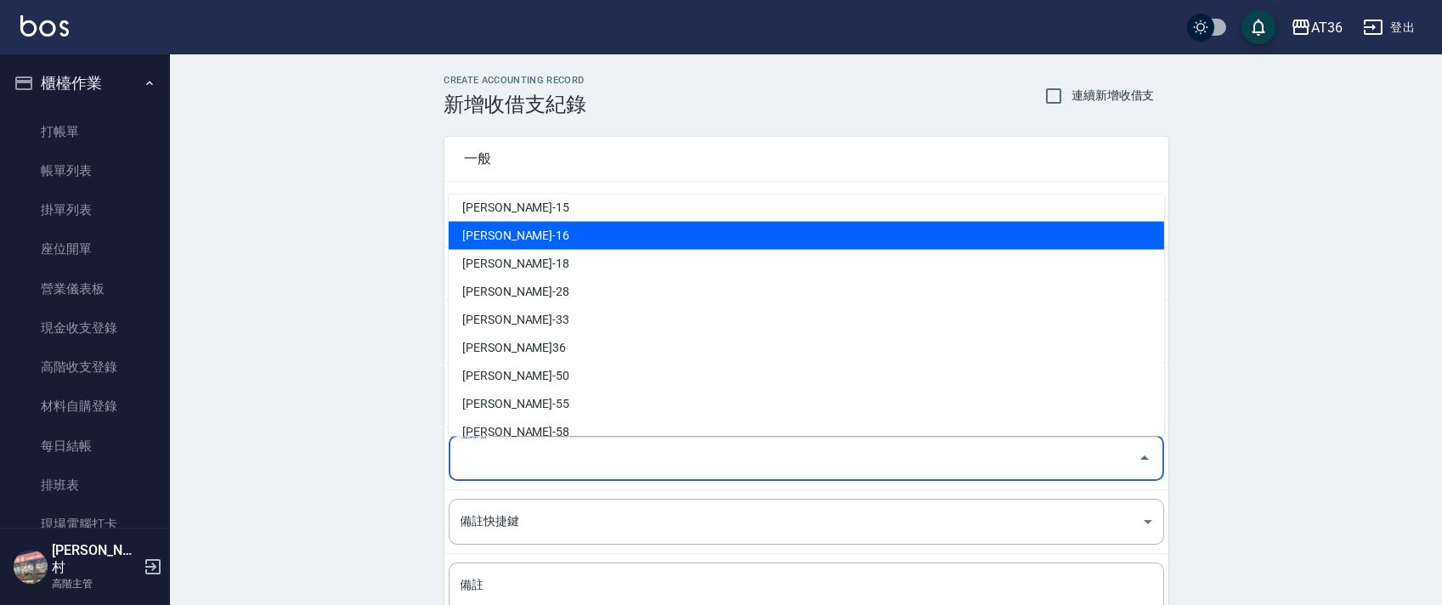
scroll to position [276, 0]
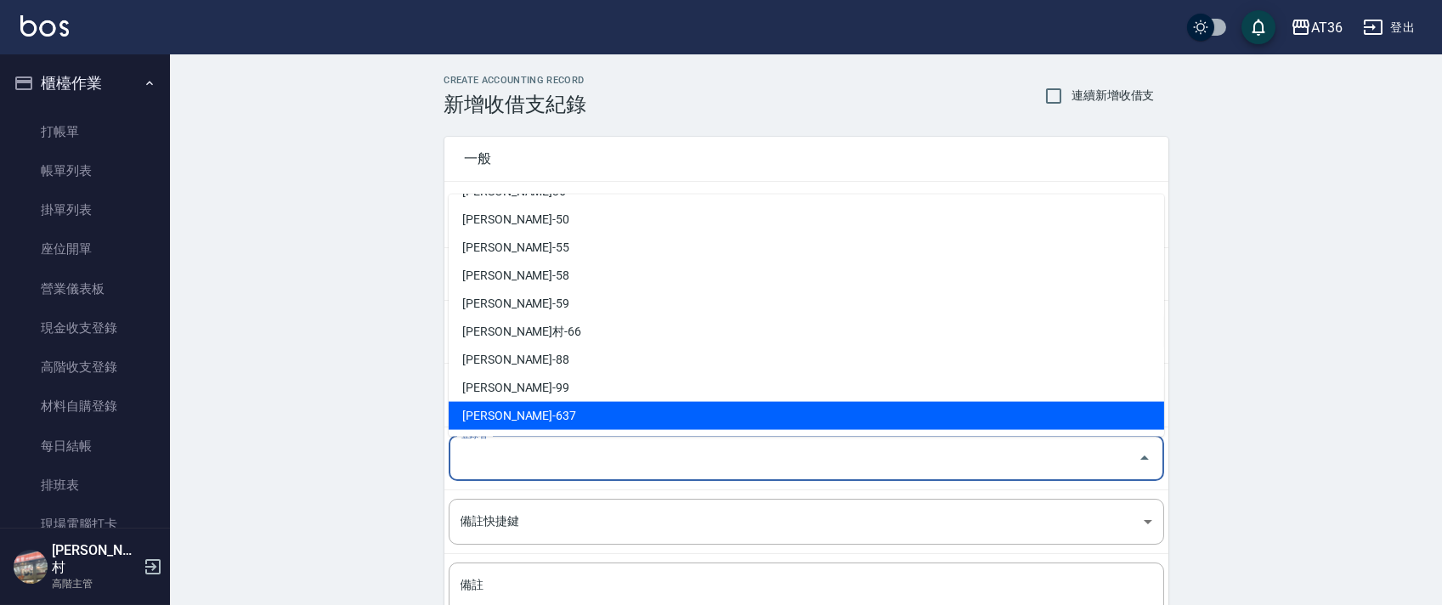
click at [521, 418] on li "[PERSON_NAME]-637" at bounding box center [807, 416] width 716 height 28
type input "[PERSON_NAME]-637"
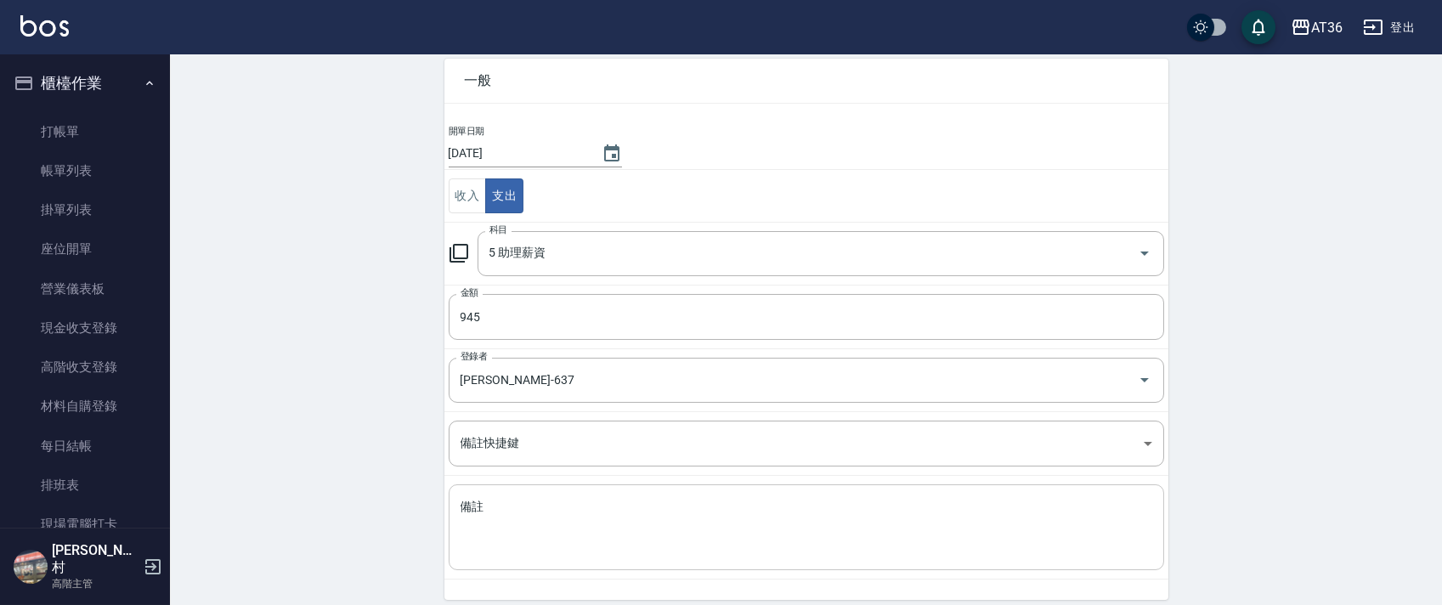
scroll to position [144, 0]
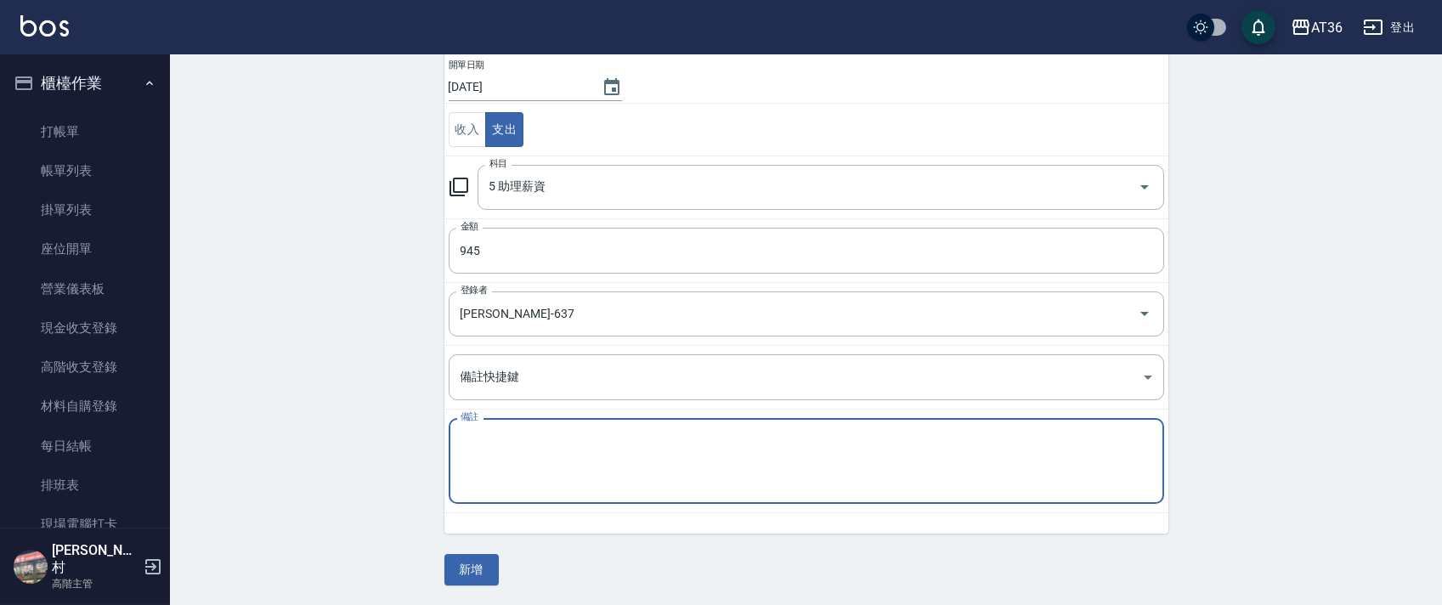
drag, startPoint x: 506, startPoint y: 482, endPoint x: 603, endPoint y: 423, distance: 114.0
click at [507, 481] on textarea "備註" at bounding box center [807, 462] width 692 height 58
type textarea "6"
type textarea "[PERSON_NAME]點170+底800=970(遲到5扣25)"
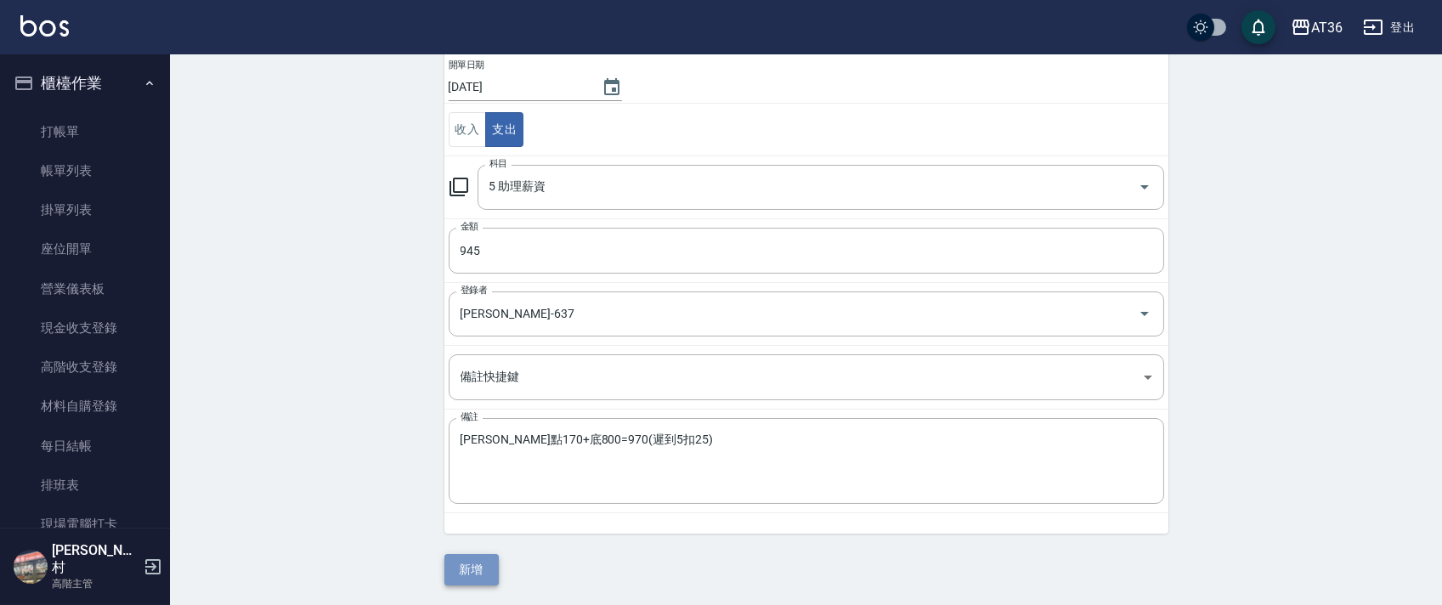
click at [471, 566] on button "新增" at bounding box center [471, 569] width 54 height 31
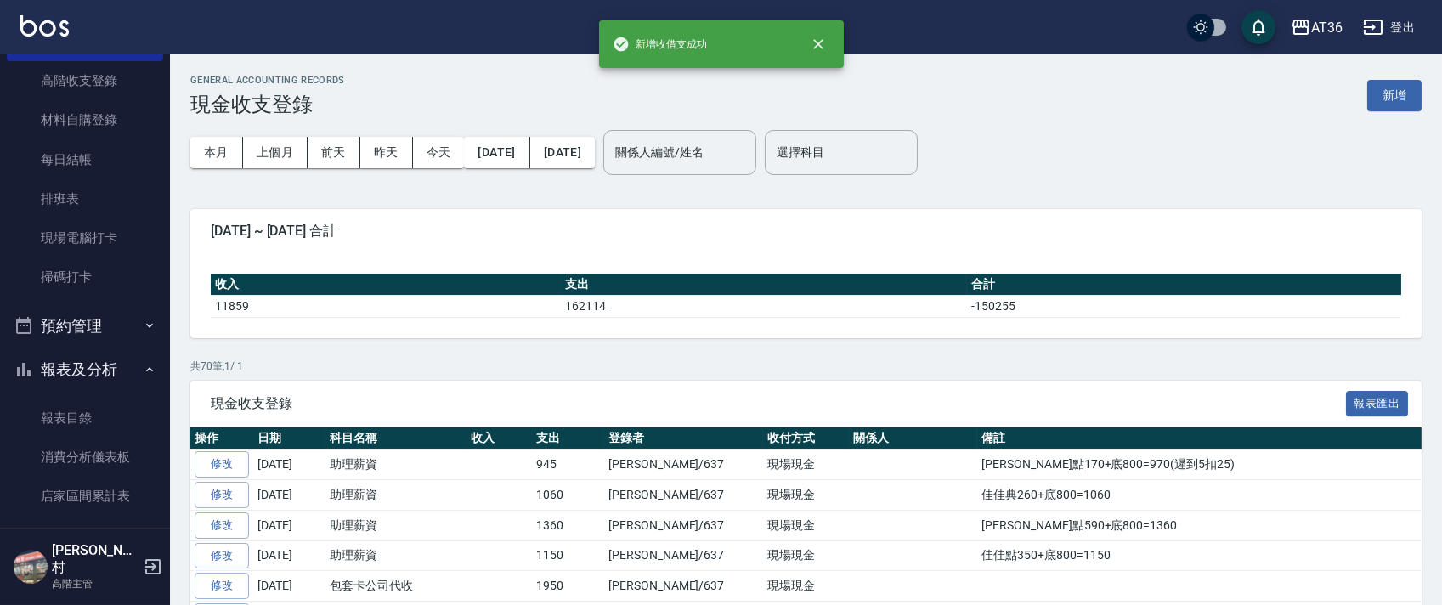
scroll to position [340, 0]
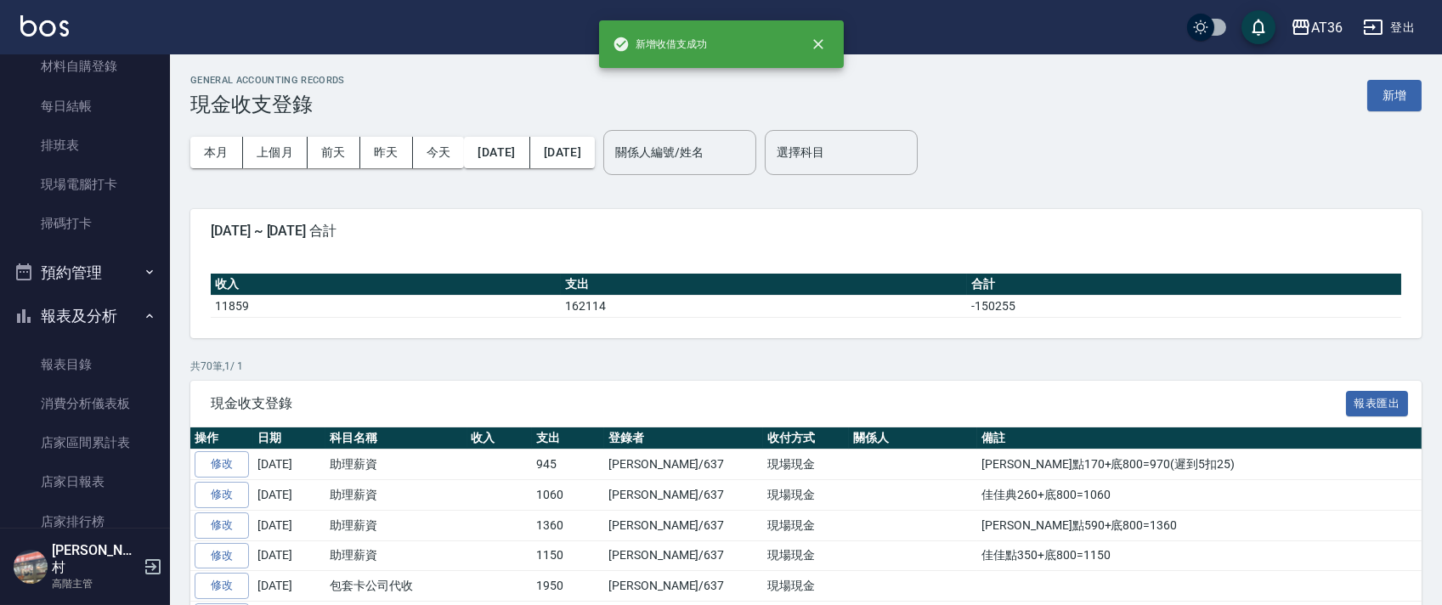
drag, startPoint x: 86, startPoint y: 481, endPoint x: 0, endPoint y: 329, distance: 174.7
click at [86, 479] on link "店家日報表" at bounding box center [85, 481] width 156 height 39
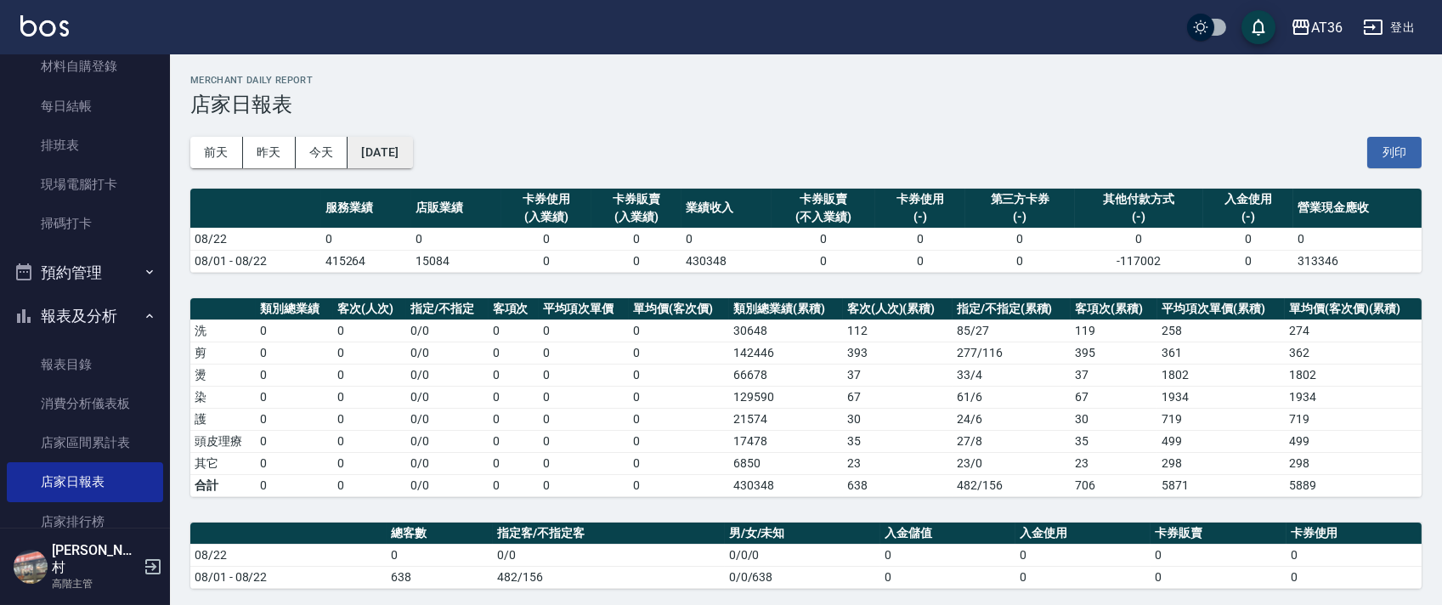
click at [412, 156] on button "[DATE]" at bounding box center [380, 152] width 65 height 31
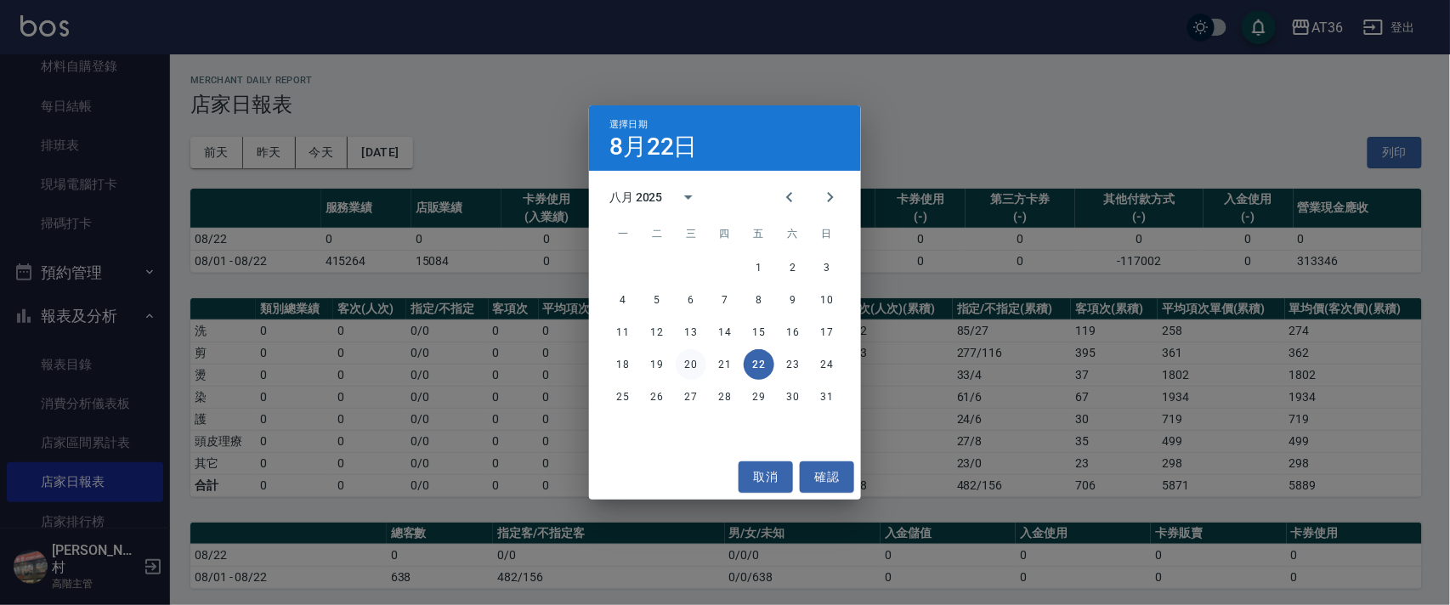
click at [697, 362] on button "20" at bounding box center [691, 364] width 31 height 31
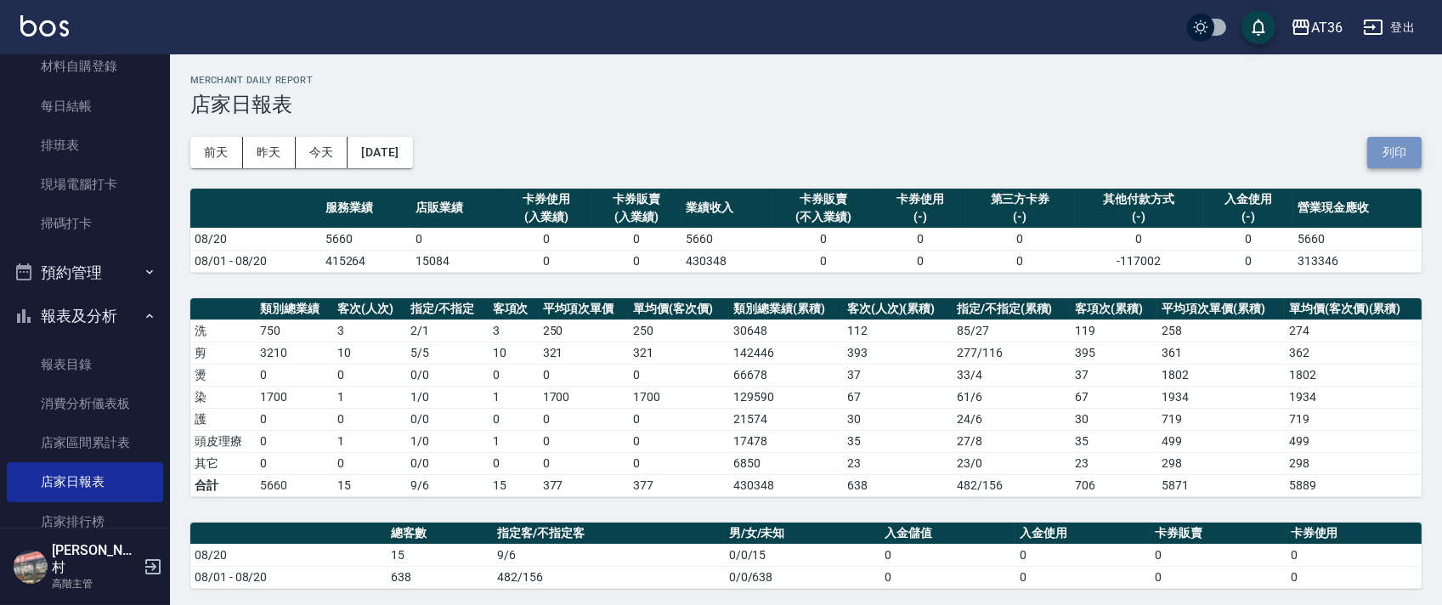
click at [1390, 155] on button "列印" at bounding box center [1394, 152] width 54 height 31
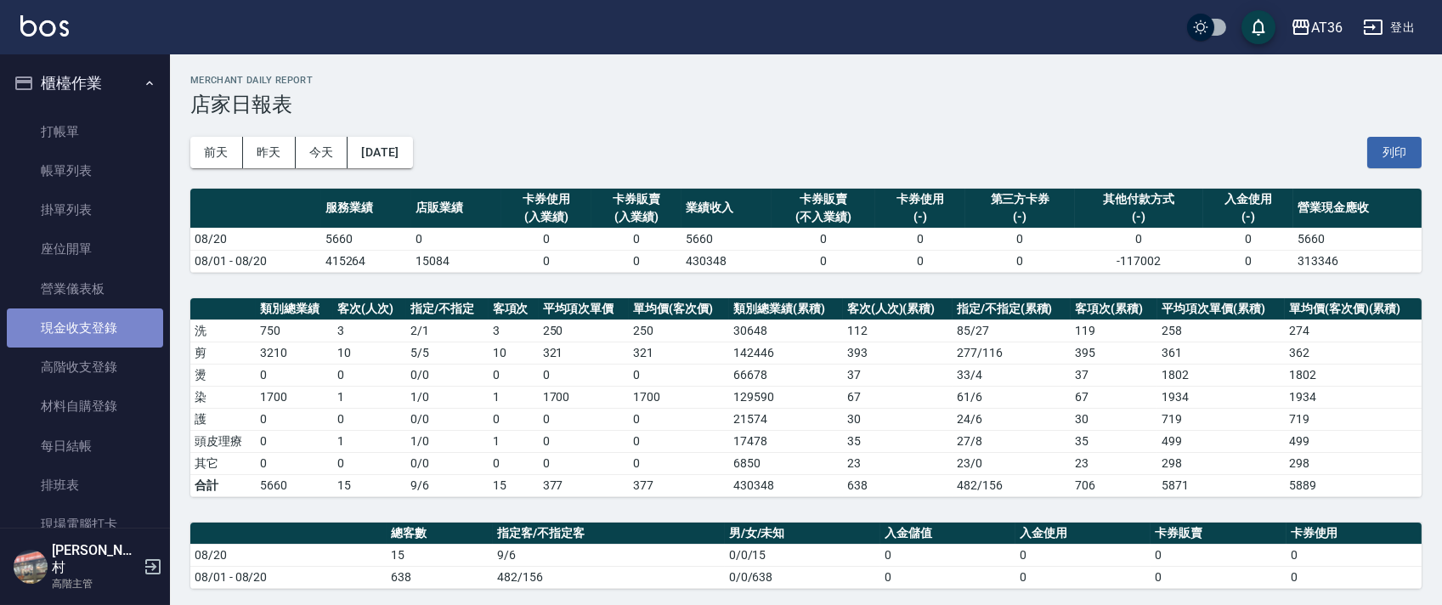
click at [105, 325] on link "現金收支登錄" at bounding box center [85, 327] width 156 height 39
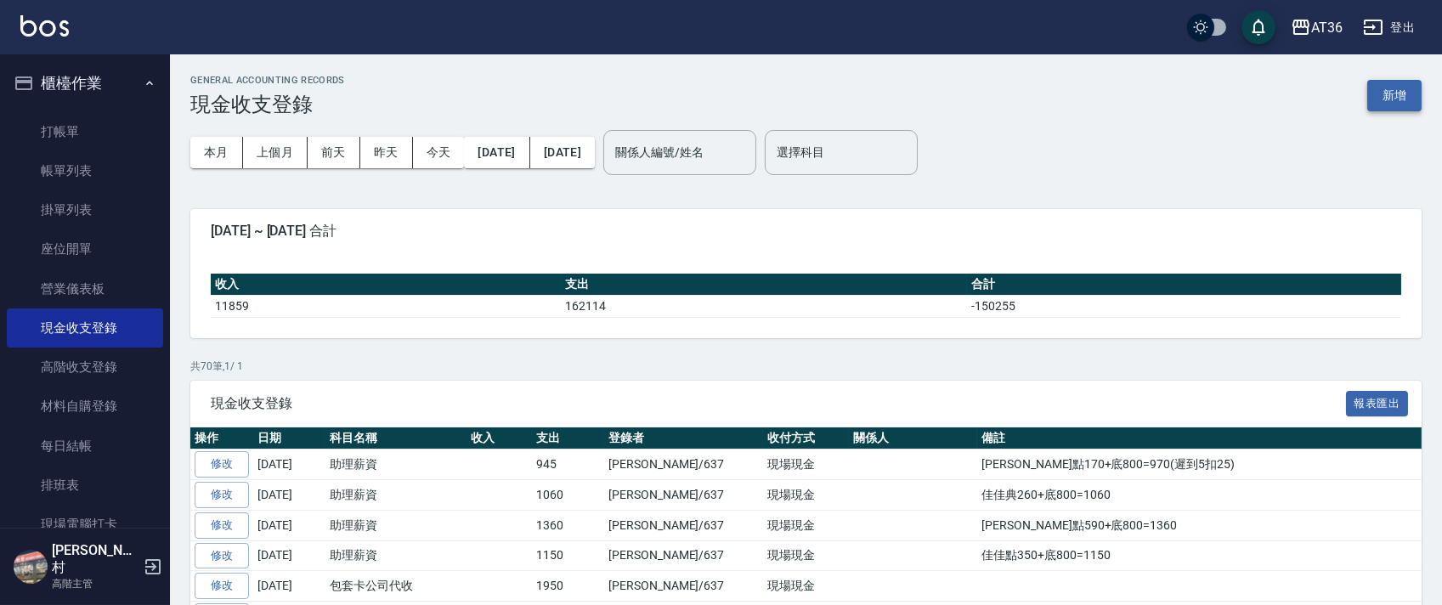
click at [1383, 93] on button "新增" at bounding box center [1394, 95] width 54 height 31
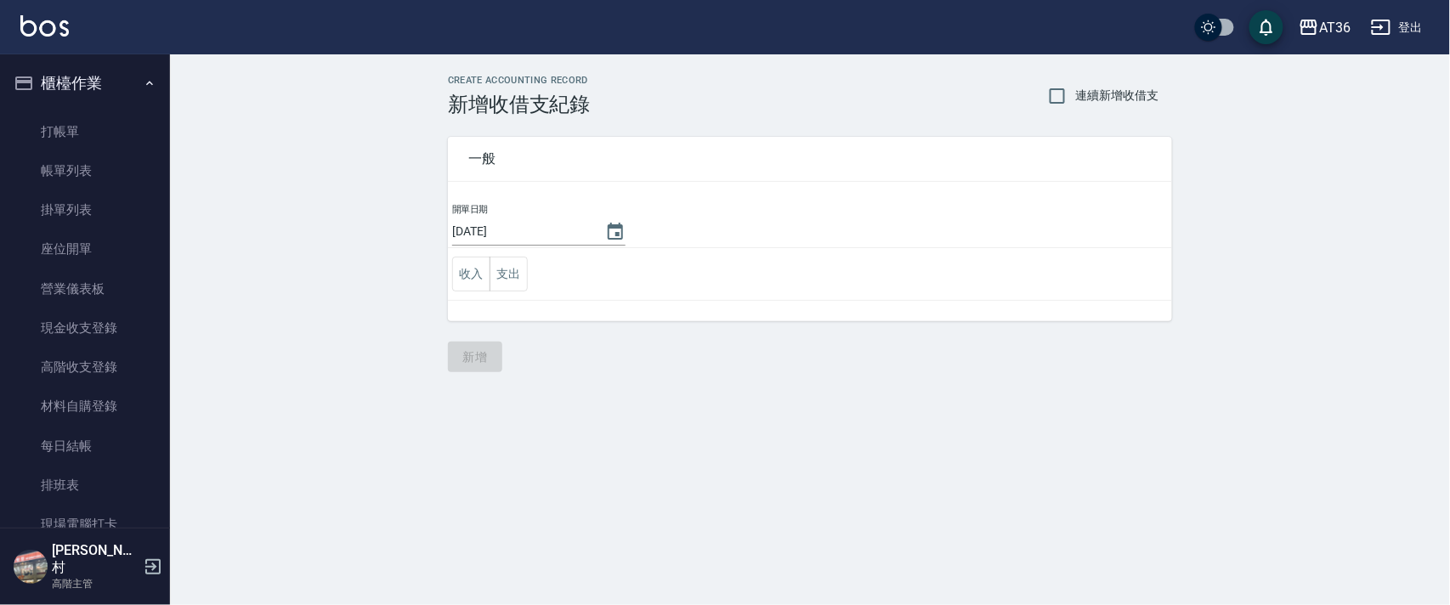
drag, startPoint x: 506, startPoint y: 269, endPoint x: 598, endPoint y: 291, distance: 95.0
click at [506, 271] on button "支出" at bounding box center [508, 274] width 38 height 35
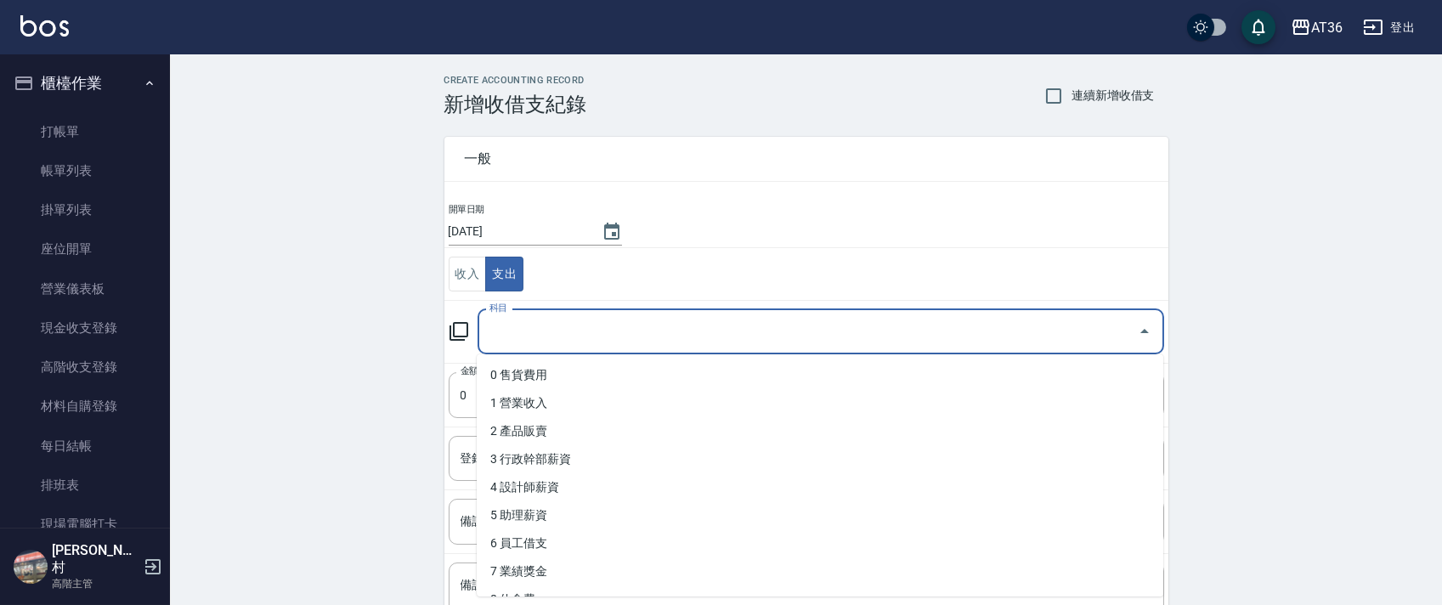
drag, startPoint x: 513, startPoint y: 335, endPoint x: 591, endPoint y: 370, distance: 85.6
click at [512, 337] on input "科目" at bounding box center [808, 332] width 646 height 30
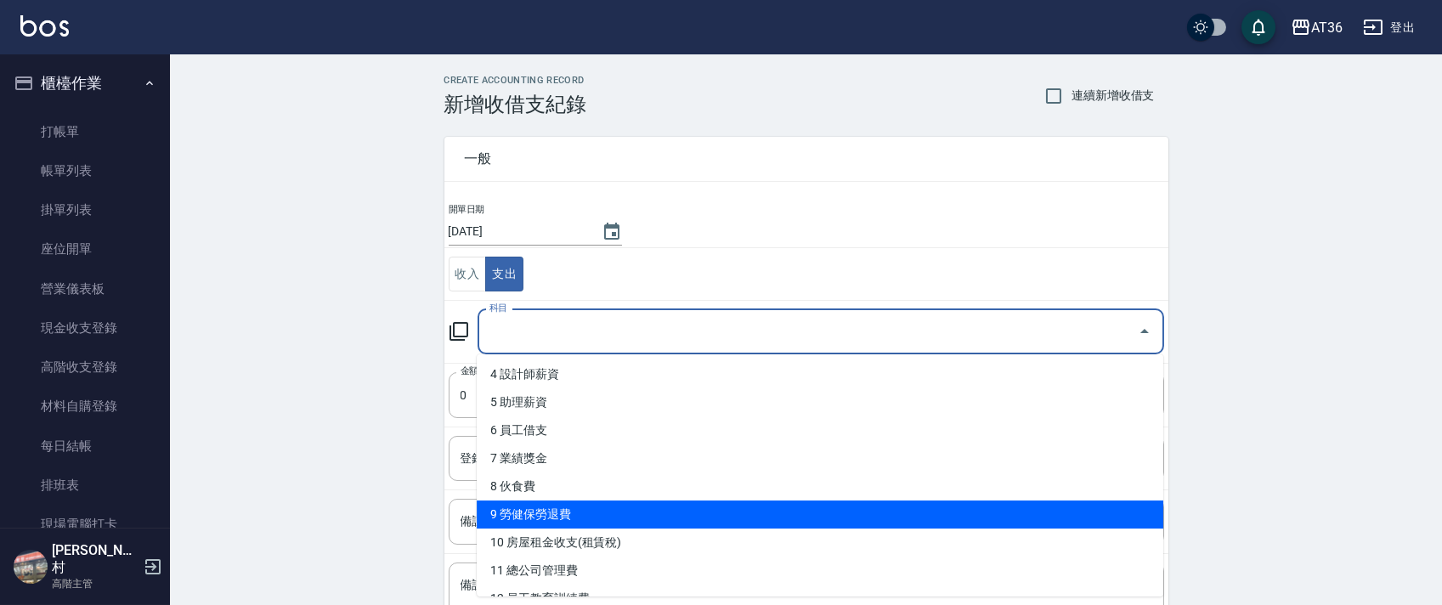
drag, startPoint x: 599, startPoint y: 509, endPoint x: 618, endPoint y: 466, distance: 47.2
click at [599, 507] on li "9 勞健保勞退費" at bounding box center [820, 515] width 687 height 28
type input "9 勞健保勞退費"
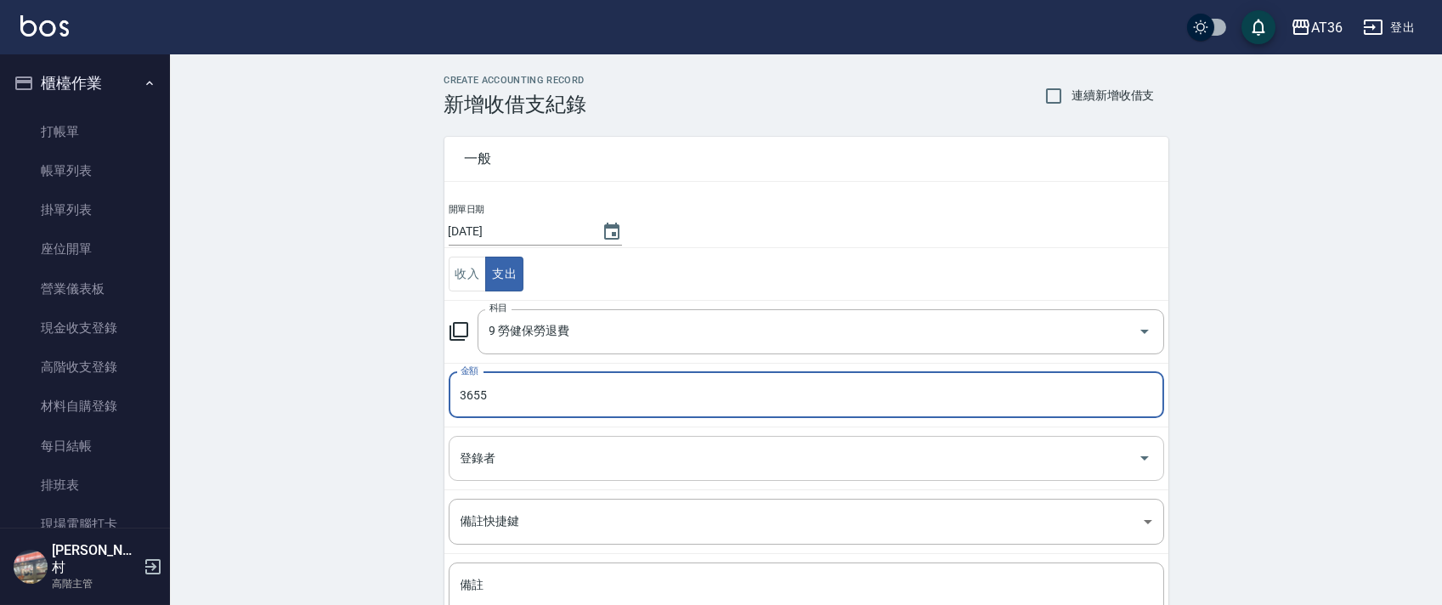
type input "3655"
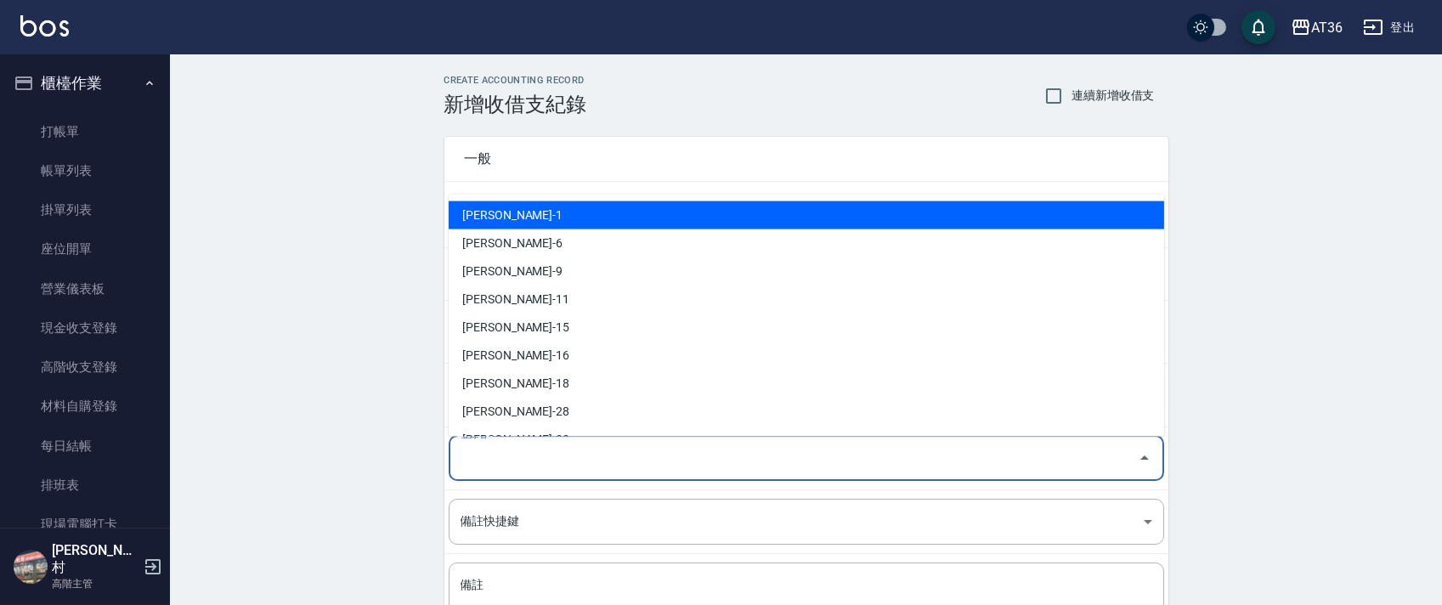
click at [470, 455] on div "登錄者 登錄者" at bounding box center [807, 458] width 716 height 45
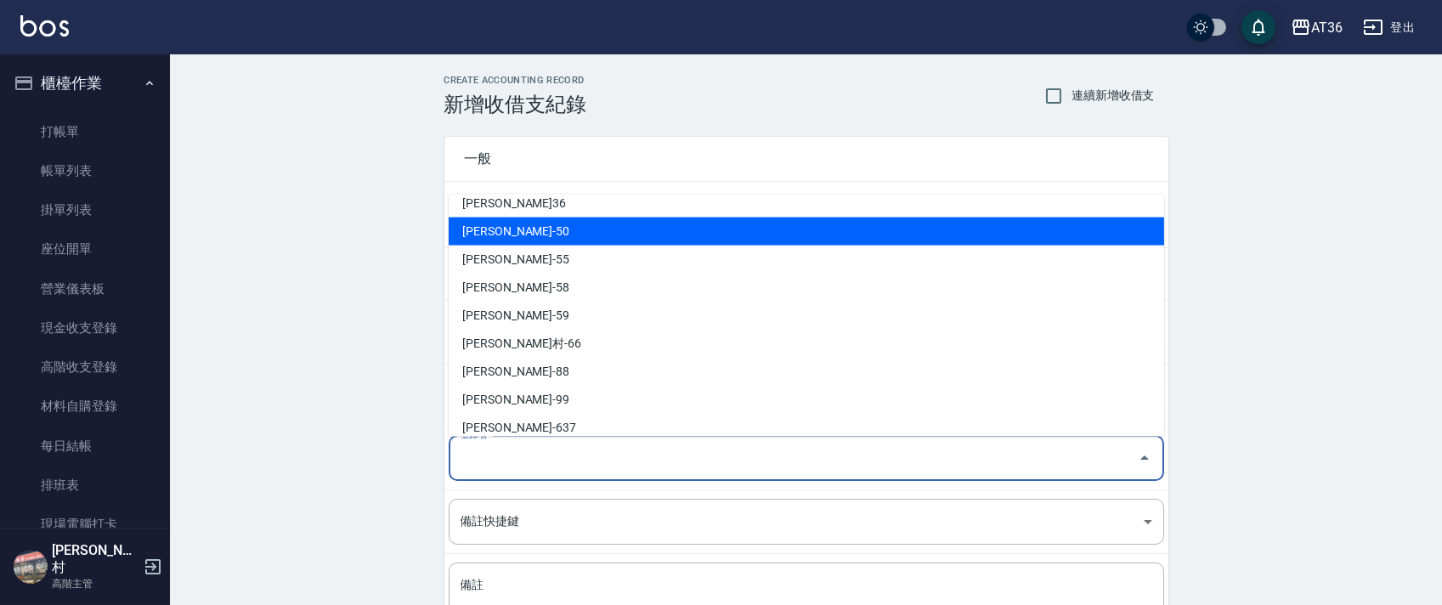
scroll to position [276, 0]
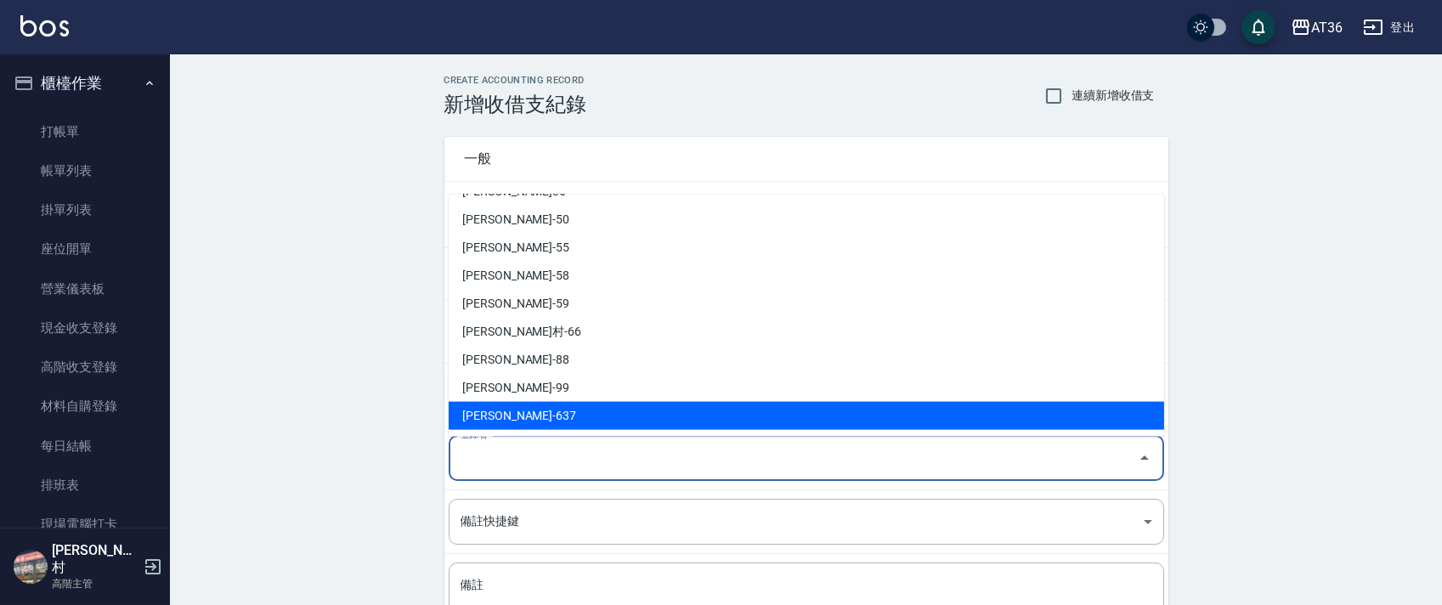
click at [498, 421] on li "[PERSON_NAME]-637" at bounding box center [807, 416] width 716 height 28
type input "[PERSON_NAME]-637"
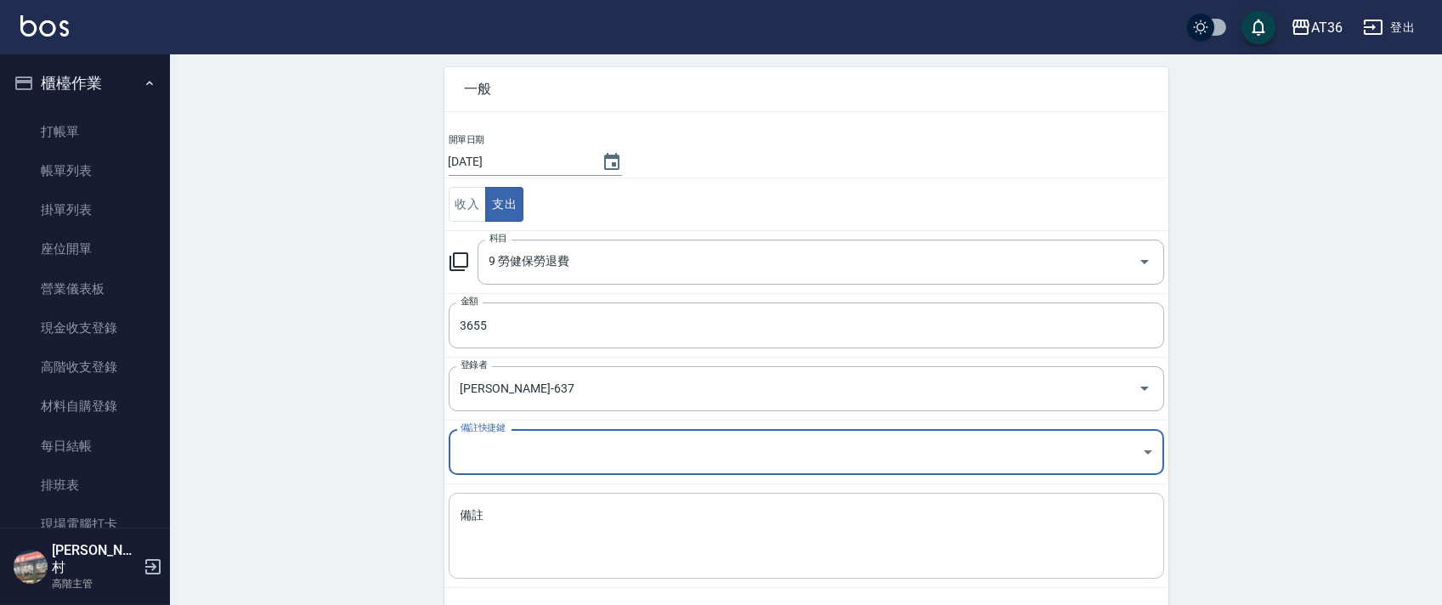
scroll to position [144, 0]
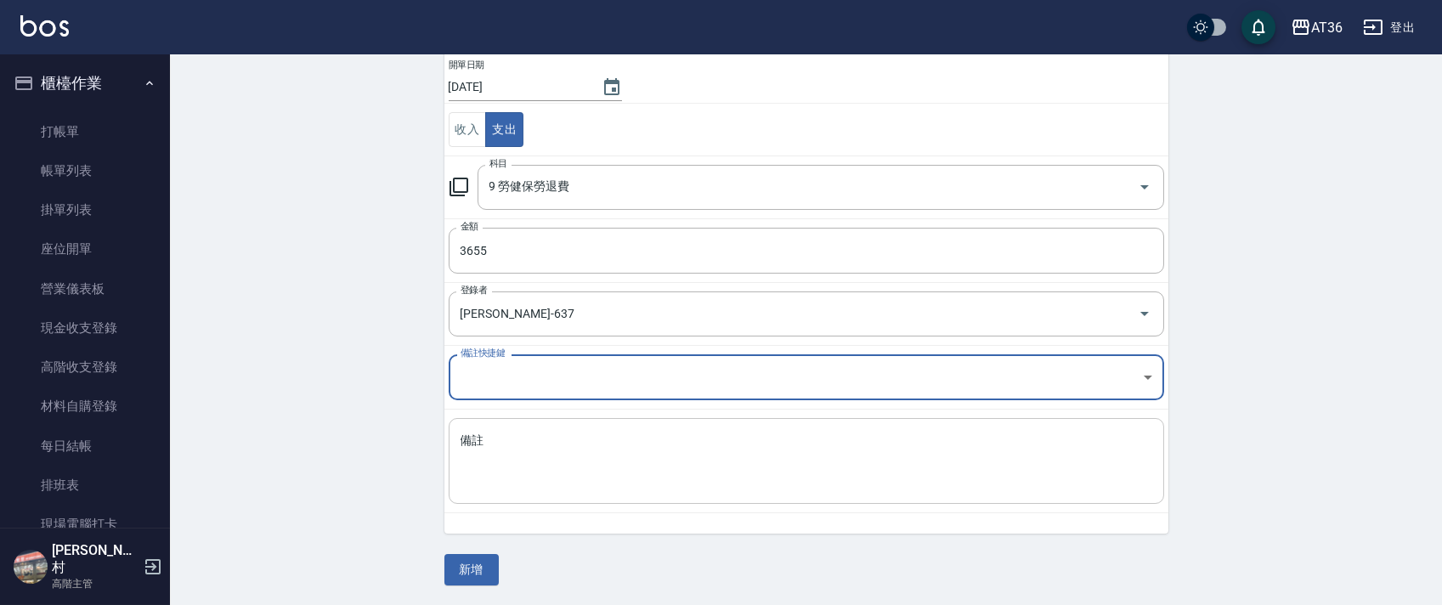
click at [500, 468] on textarea "備註" at bounding box center [807, 462] width 692 height 58
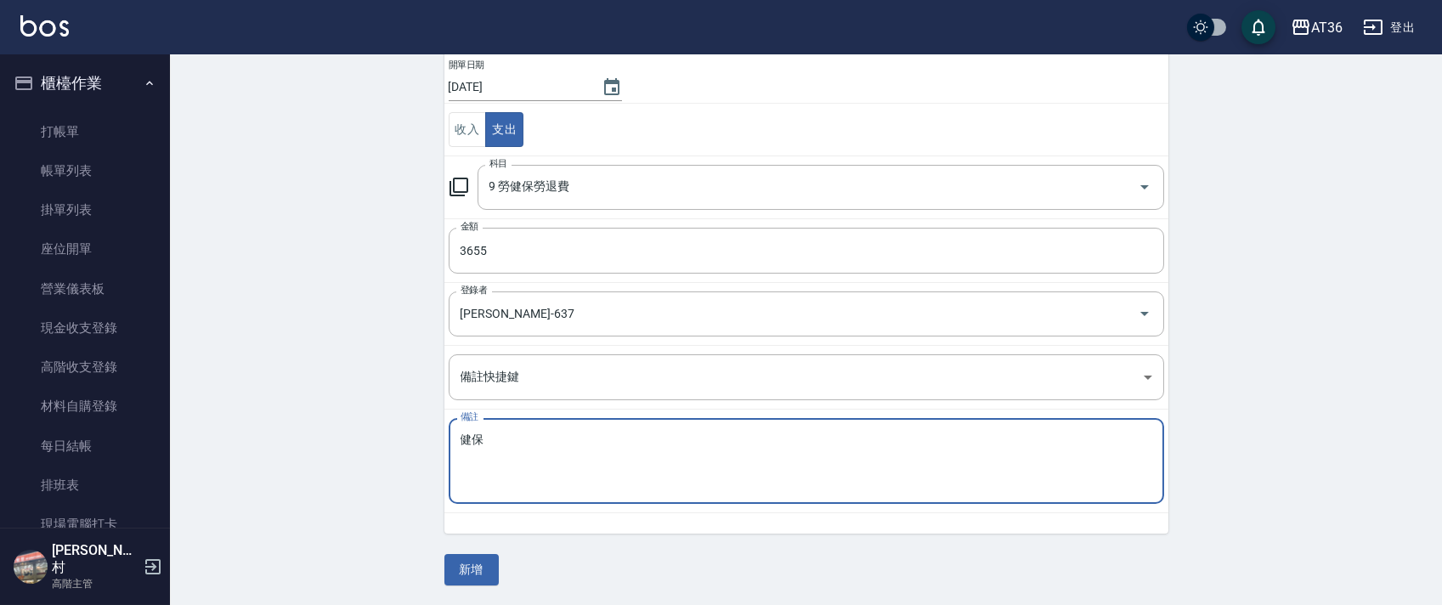
type textarea "健保"
drag, startPoint x: 499, startPoint y: 93, endPoint x: 556, endPoint y: 79, distance: 58.7
click at [499, 95] on input "[DATE]" at bounding box center [517, 87] width 136 height 28
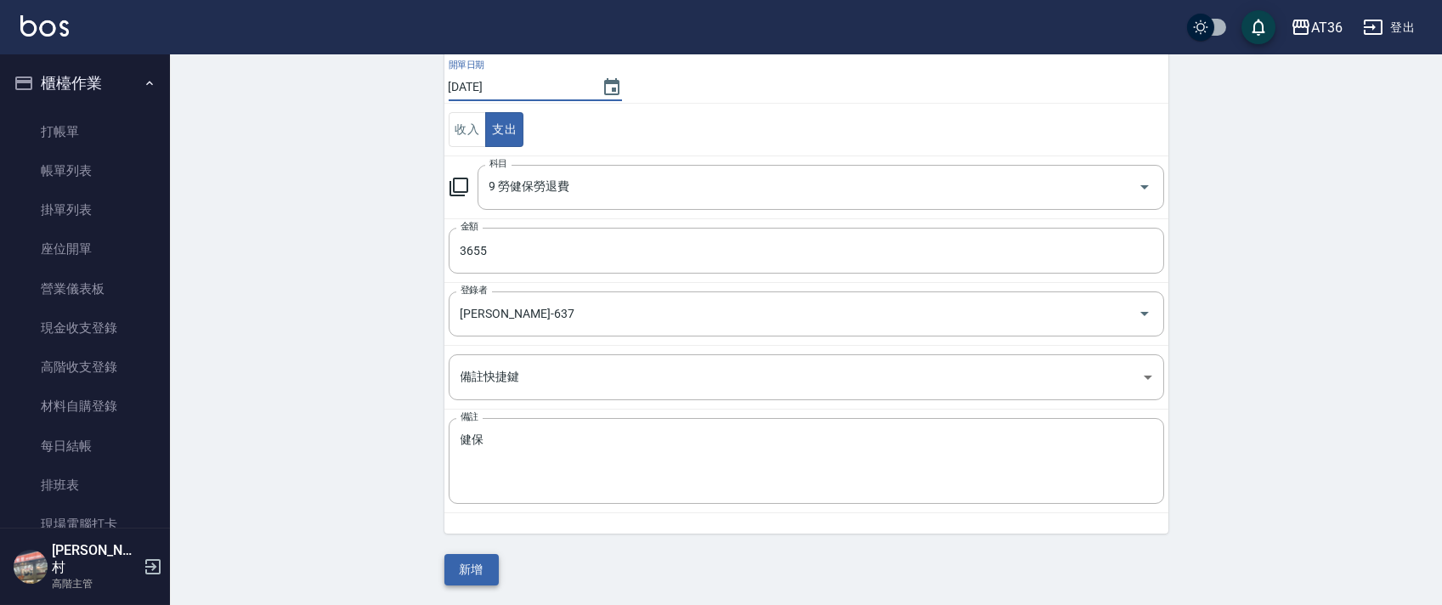
type input "[DATE]"
drag, startPoint x: 470, startPoint y: 569, endPoint x: 414, endPoint y: 480, distance: 105.4
click at [464, 564] on button "新增" at bounding box center [471, 569] width 54 height 31
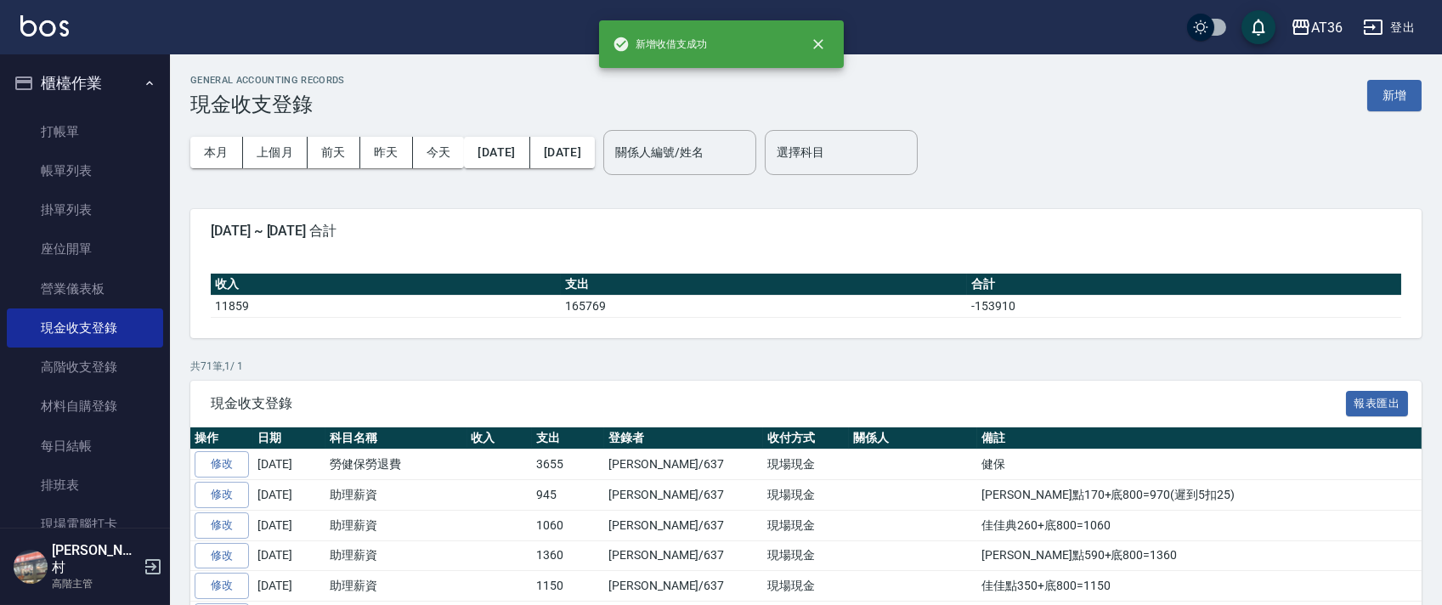
scroll to position [340, 0]
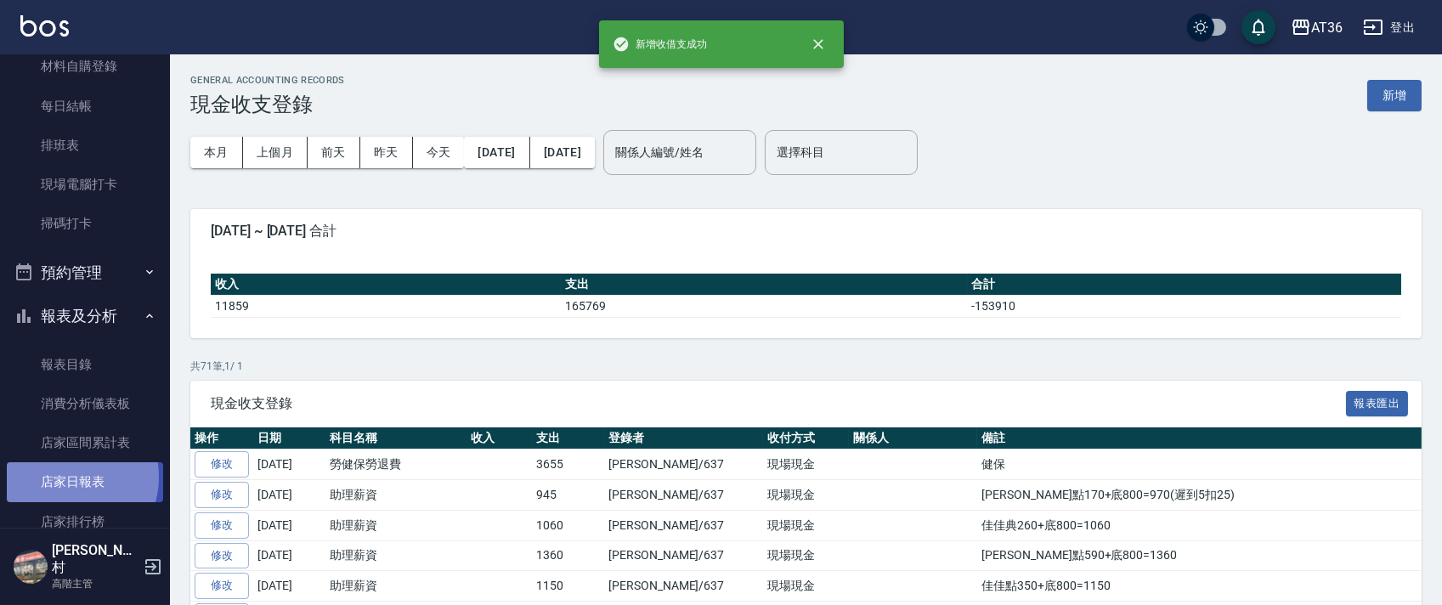
click at [69, 477] on link "店家日報表" at bounding box center [85, 481] width 156 height 39
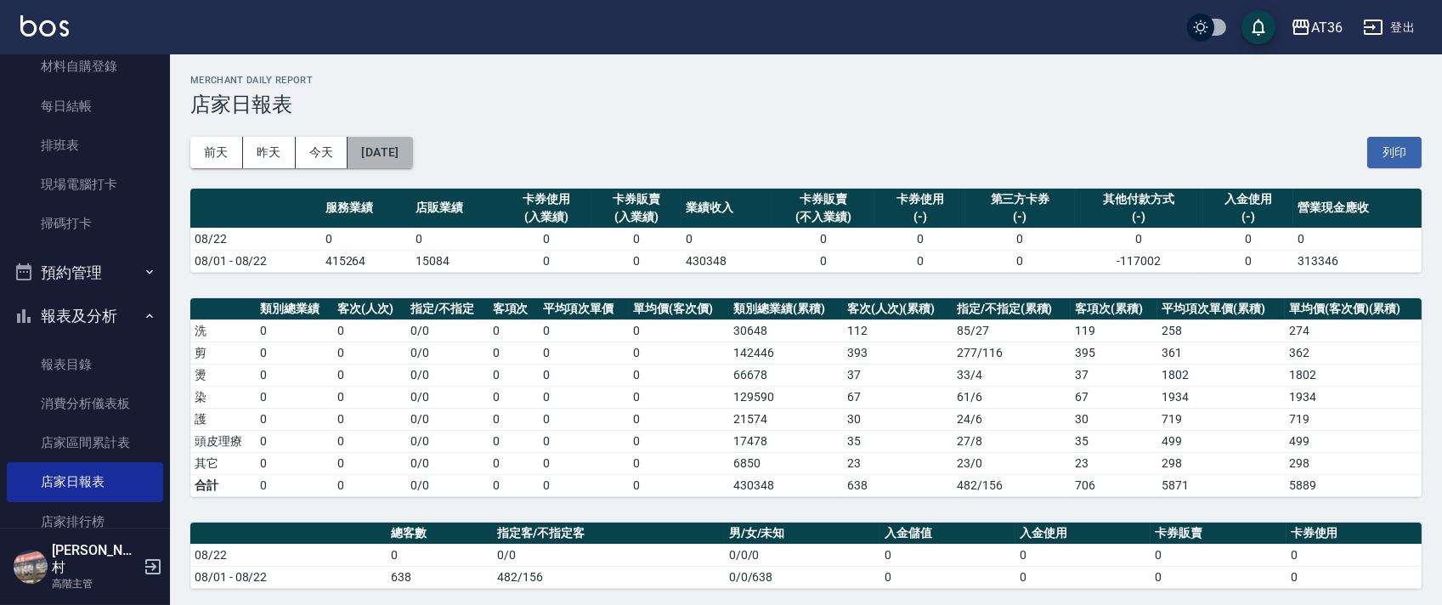
click at [412, 158] on button "[DATE]" at bounding box center [380, 152] width 65 height 31
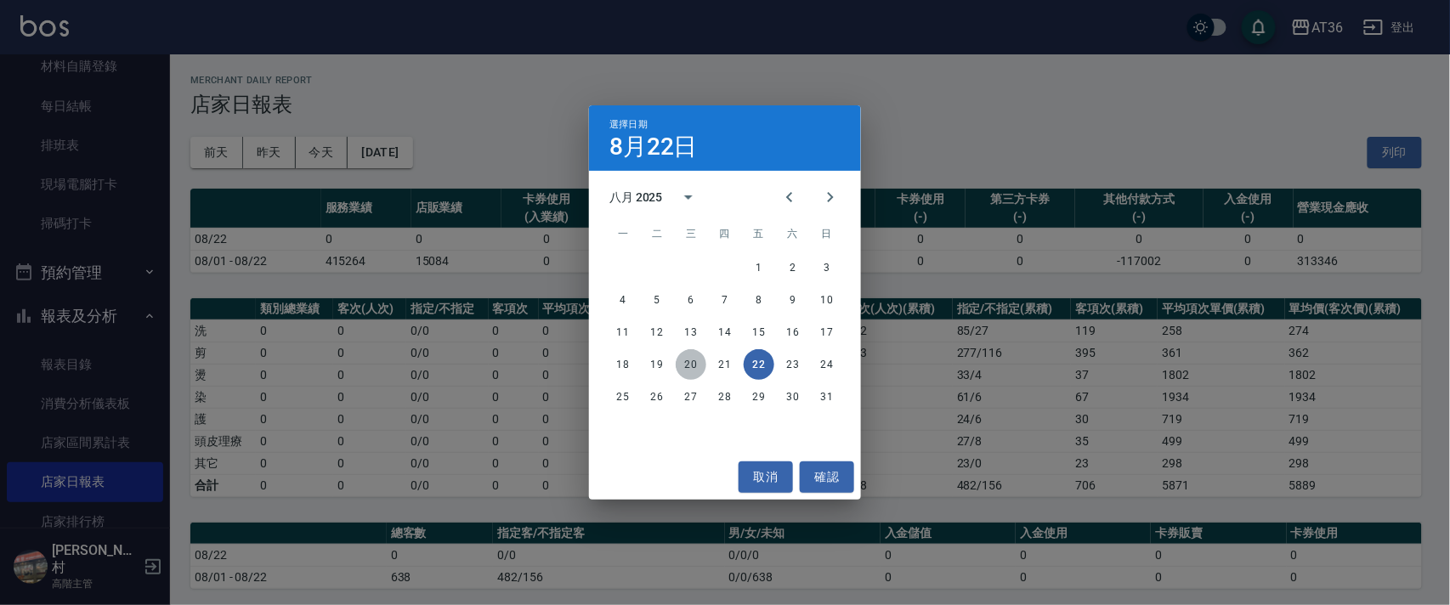
click at [686, 370] on button "20" at bounding box center [691, 364] width 31 height 31
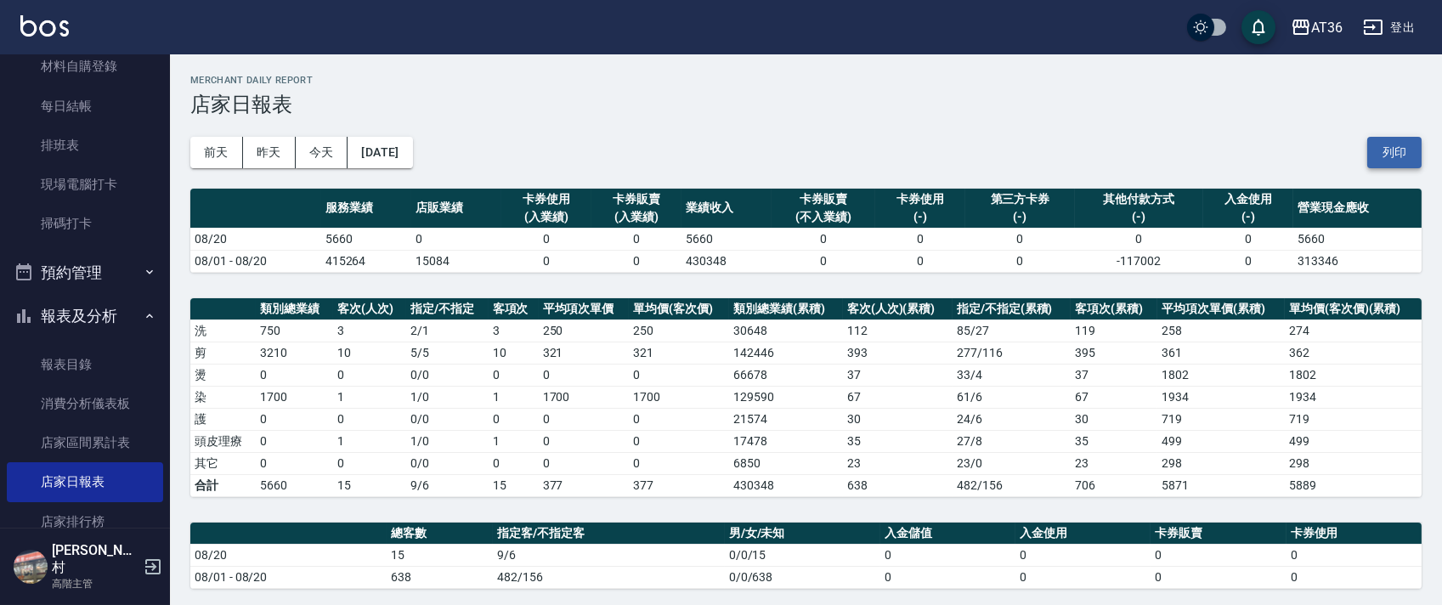
click at [1401, 160] on button "列印" at bounding box center [1394, 152] width 54 height 31
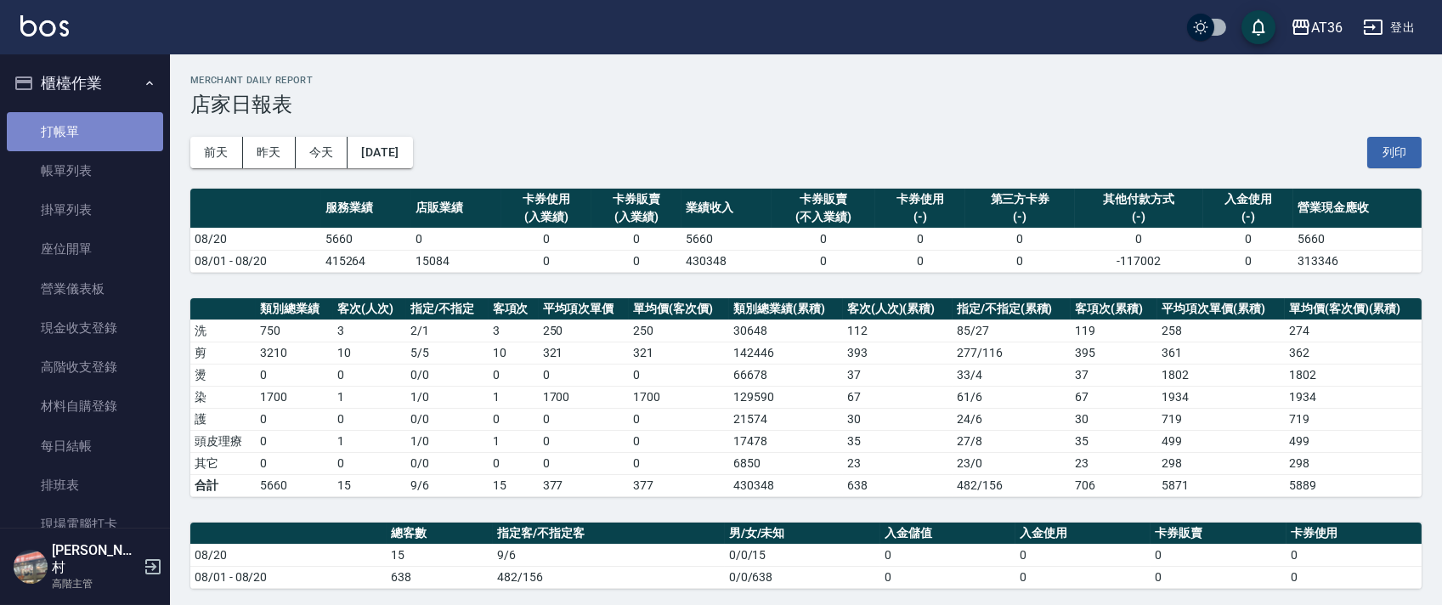
click at [109, 120] on link "打帳單" at bounding box center [85, 131] width 156 height 39
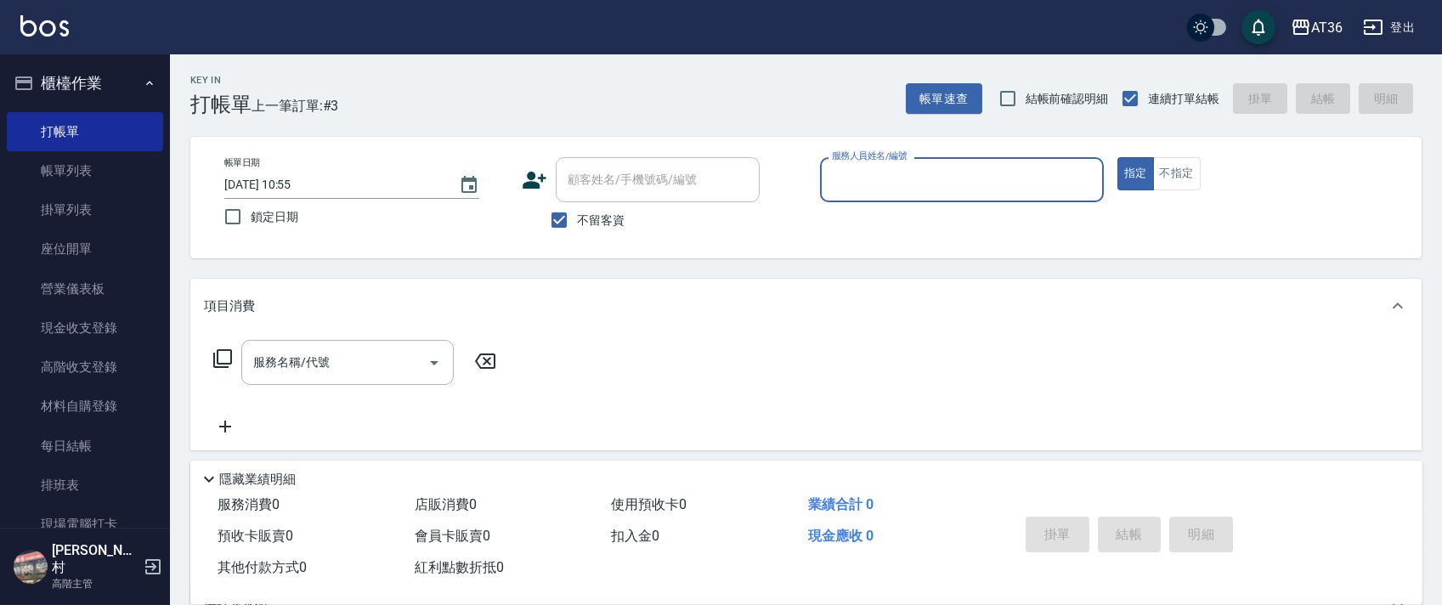
click at [847, 168] on input "服務人員姓名/編號" at bounding box center [962, 180] width 269 height 30
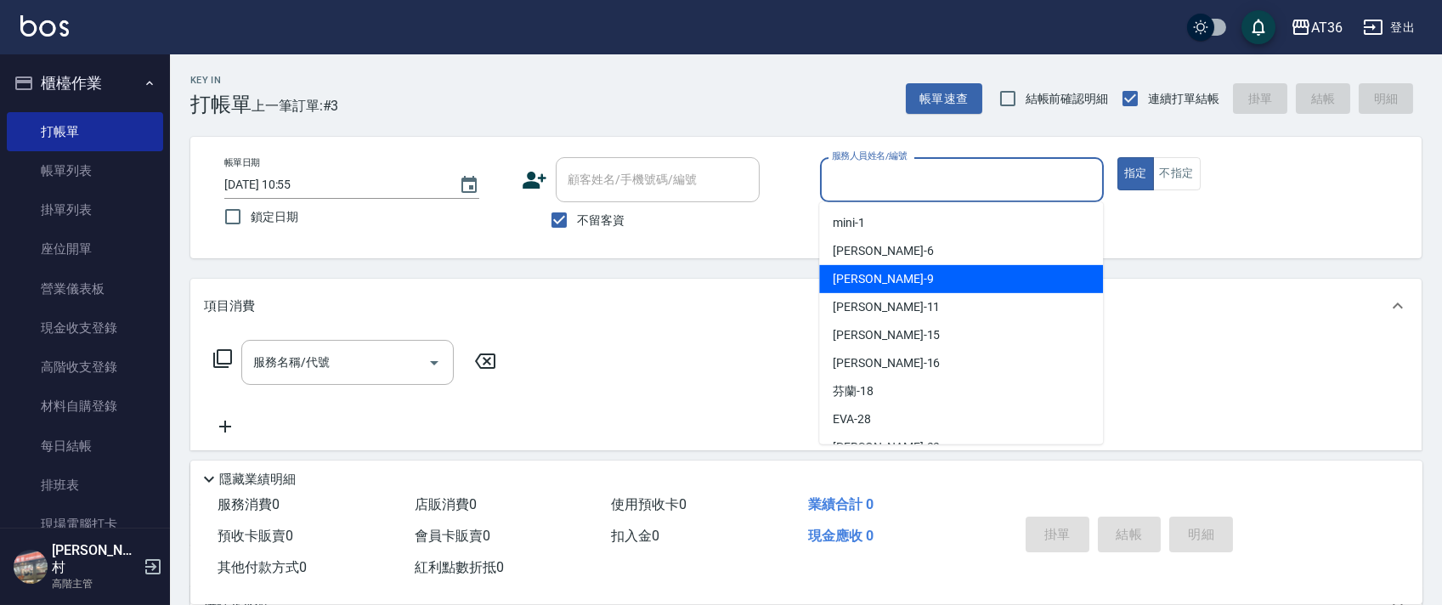
click at [866, 270] on div "美燕 -9" at bounding box center [961, 279] width 284 height 28
type input "美燕-9"
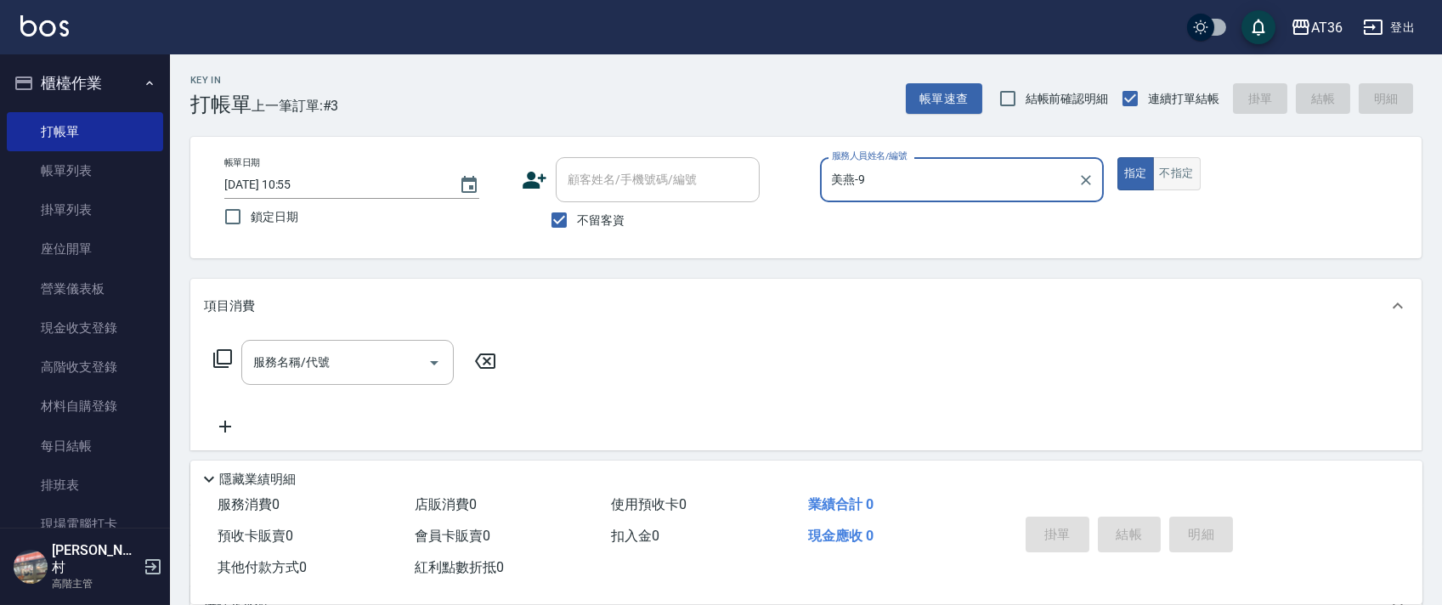
click at [1172, 163] on button "不指定" at bounding box center [1177, 173] width 48 height 33
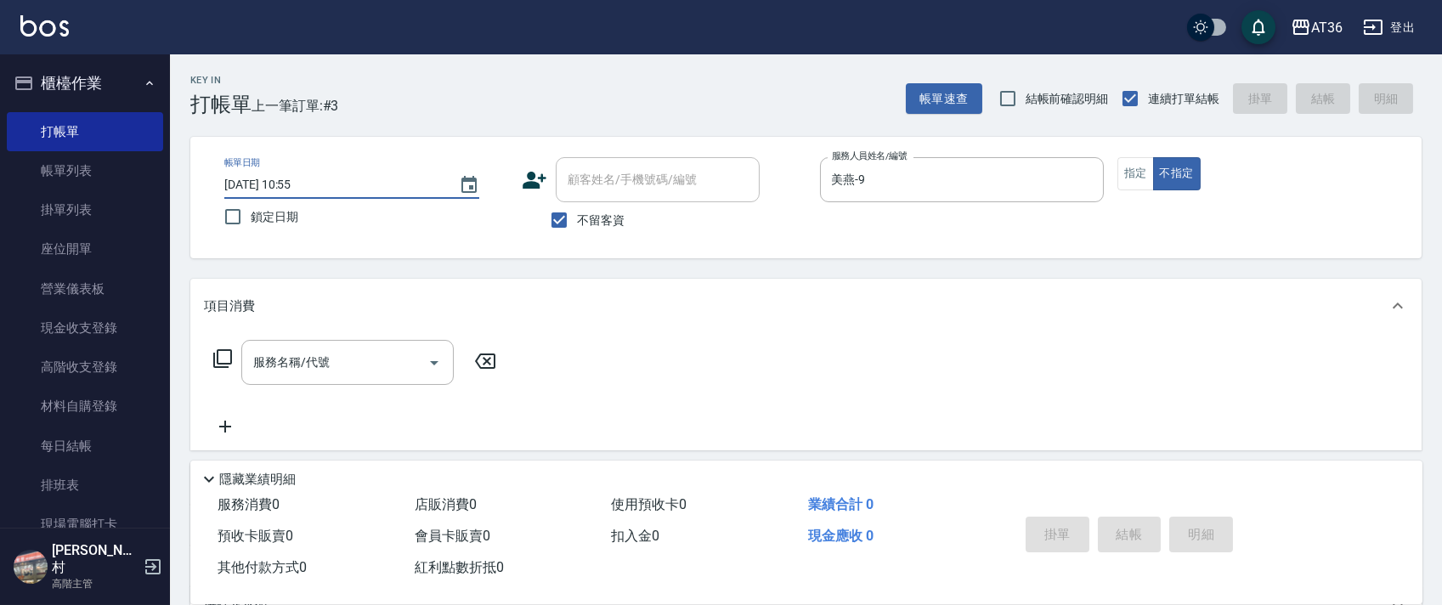
click at [278, 180] on input "[DATE] 10:55" at bounding box center [333, 185] width 218 height 28
type input "[DATE] 10:55"
click at [218, 356] on icon at bounding box center [222, 358] width 19 height 19
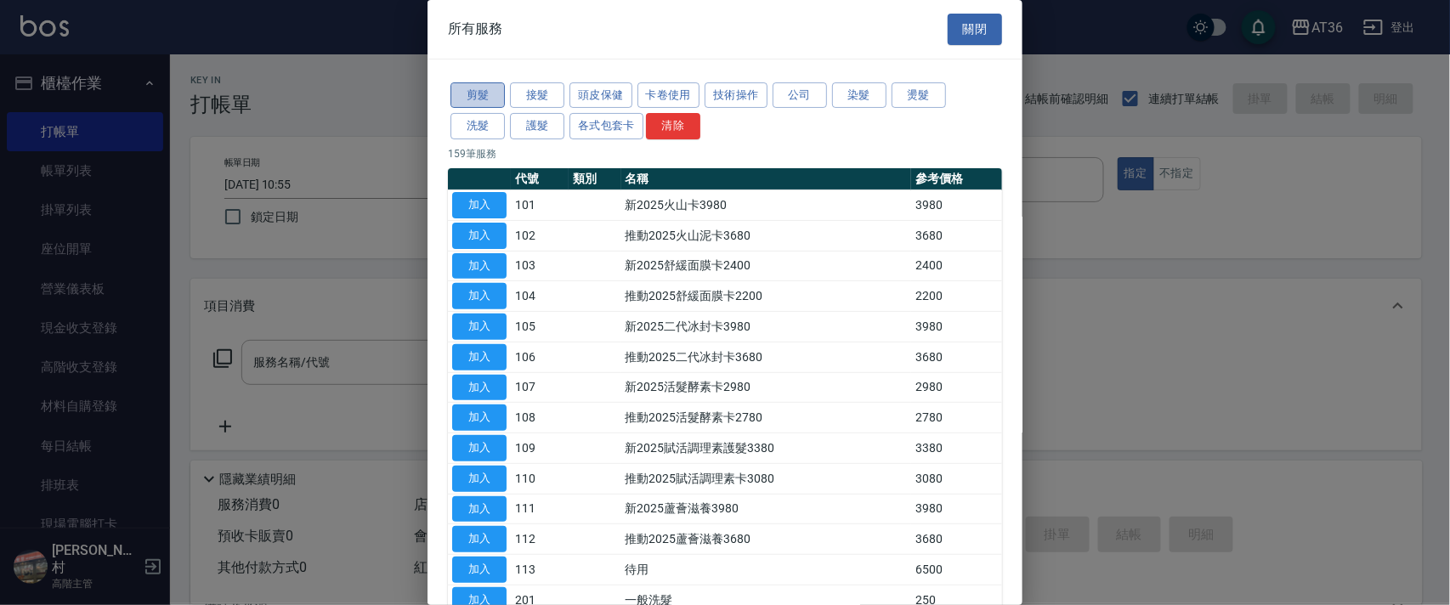
click at [471, 98] on button "剪髮" at bounding box center [477, 95] width 54 height 26
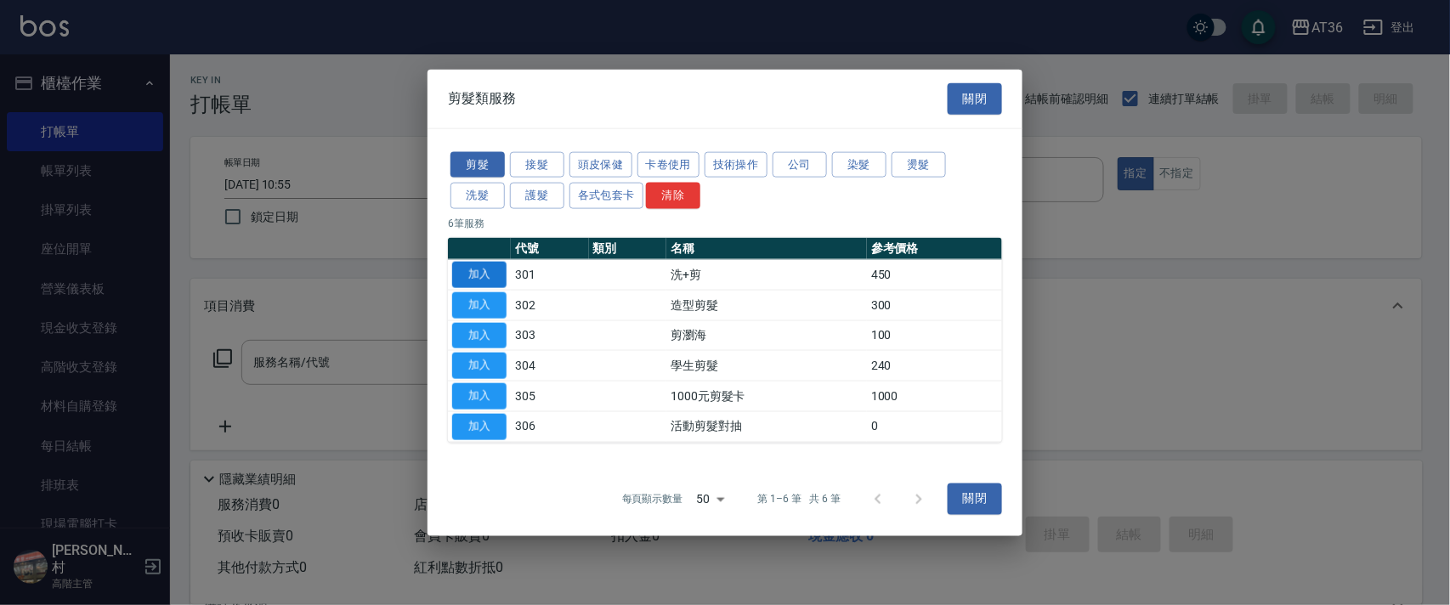
click at [467, 271] on button "加入" at bounding box center [479, 275] width 54 height 26
type input "洗+剪(301)"
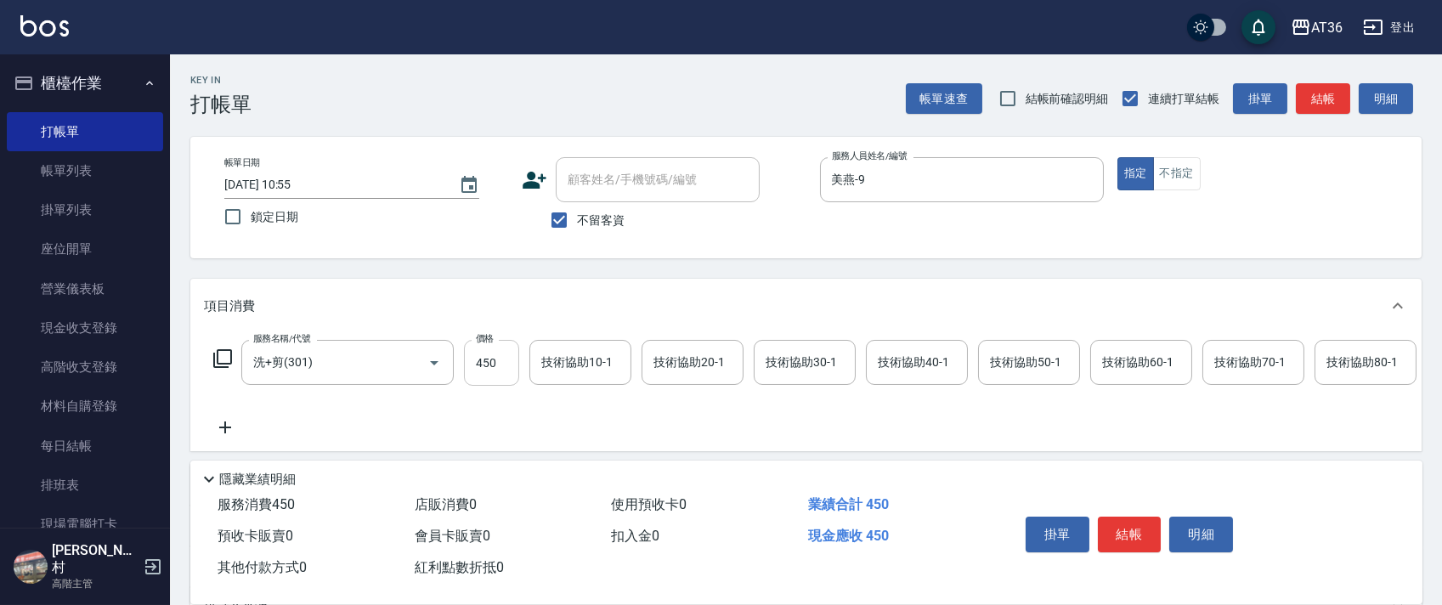
click at [473, 369] on input "450" at bounding box center [491, 363] width 55 height 46
type input "468"
click at [889, 359] on div "技術協助40-1 技術協助40-1" at bounding box center [917, 362] width 102 height 45
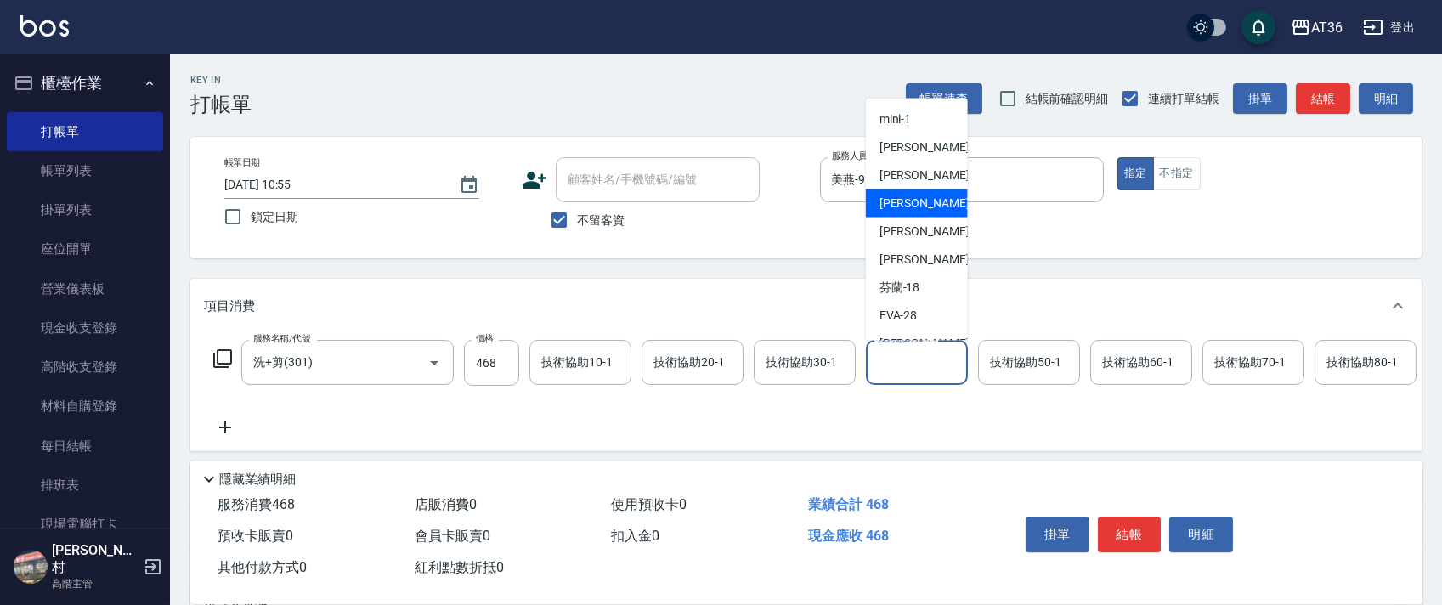
scroll to position [220, 0]
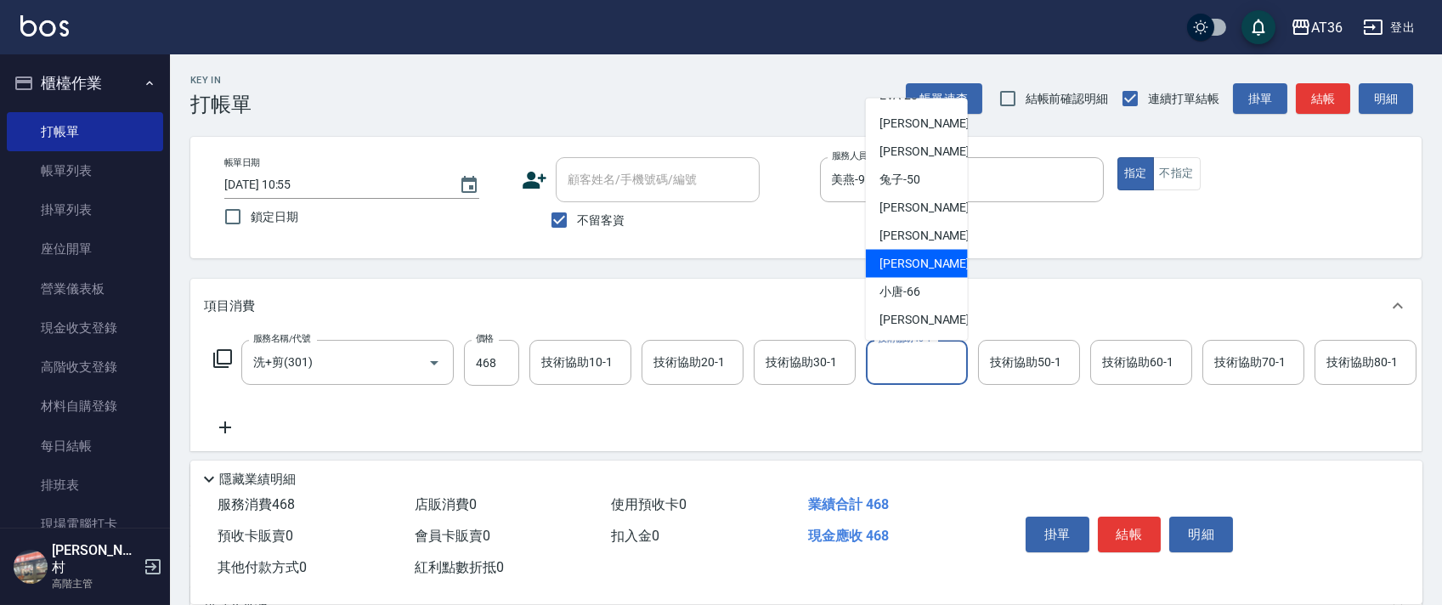
click at [907, 269] on span "[PERSON_NAME] -59" at bounding box center [933, 264] width 107 height 18
type input "[PERSON_NAME]-59"
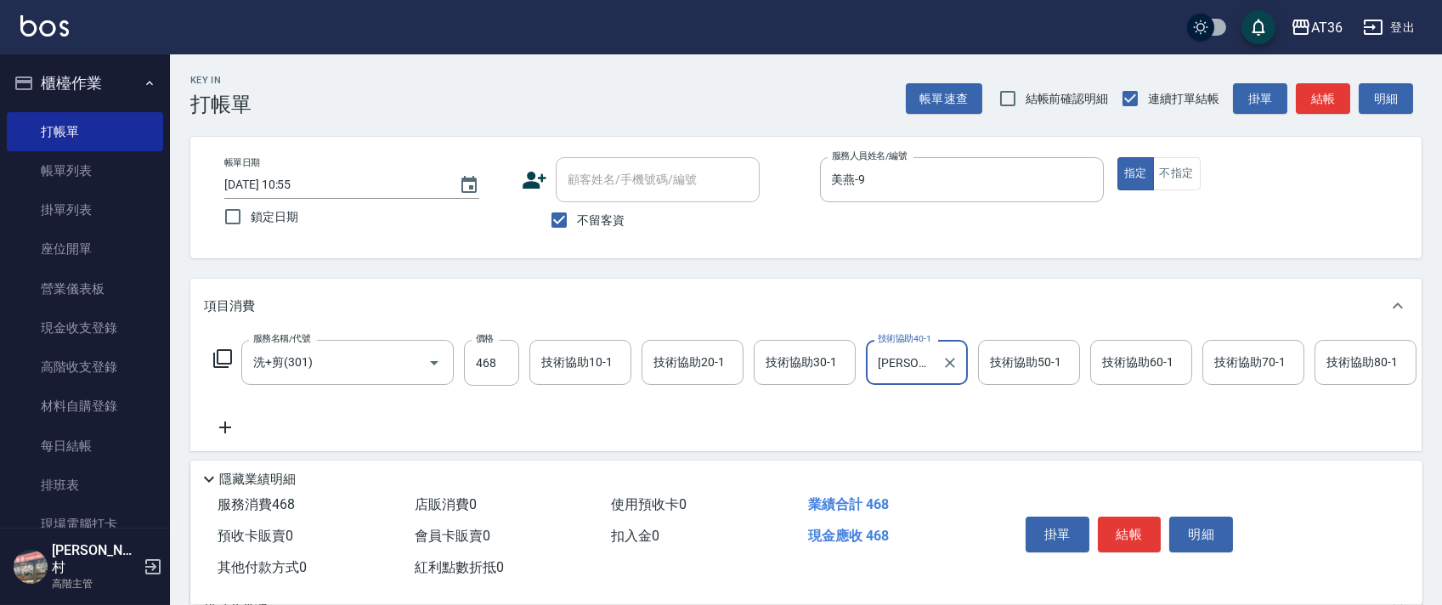
click at [220, 356] on icon at bounding box center [222, 358] width 20 height 20
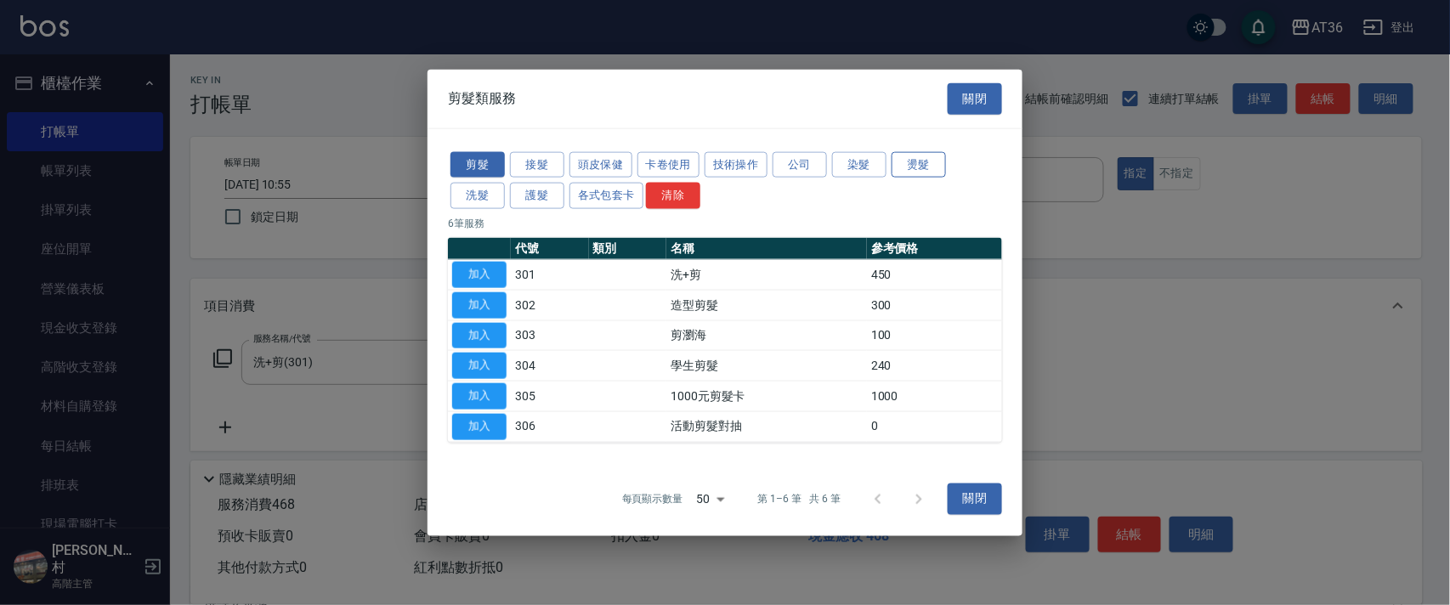
click at [928, 164] on button "燙髮" at bounding box center [918, 164] width 54 height 26
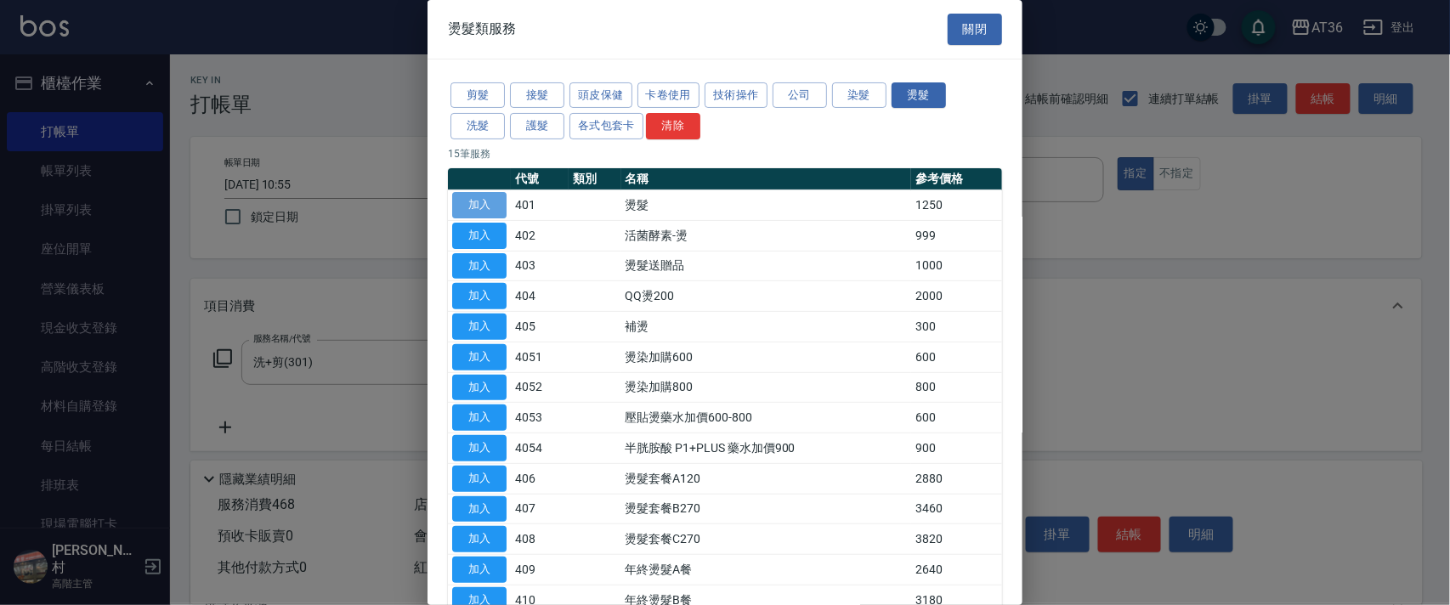
click at [463, 207] on button "加入" at bounding box center [479, 205] width 54 height 26
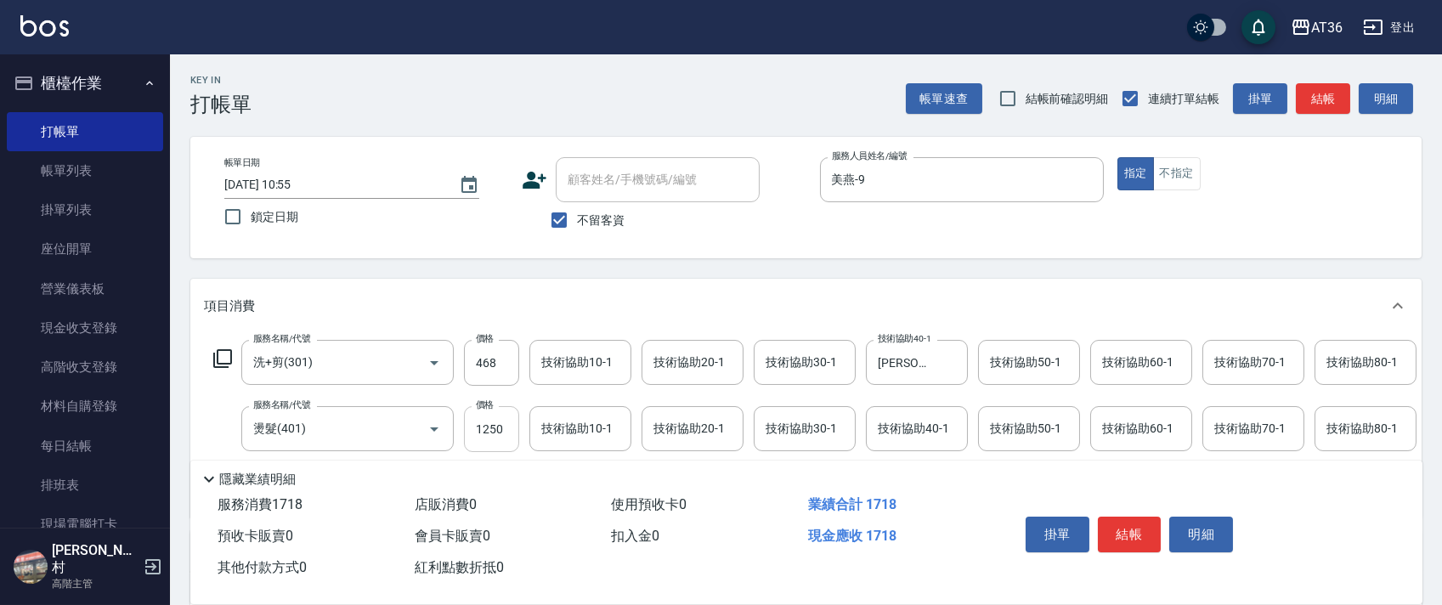
click at [472, 440] on input "1250" at bounding box center [491, 429] width 55 height 46
type input "500"
drag, startPoint x: 1183, startPoint y: 172, endPoint x: 1270, endPoint y: 233, distance: 106.8
click at [1183, 176] on button "不指定" at bounding box center [1177, 173] width 48 height 33
click at [1133, 538] on button "結帳" at bounding box center [1130, 535] width 64 height 36
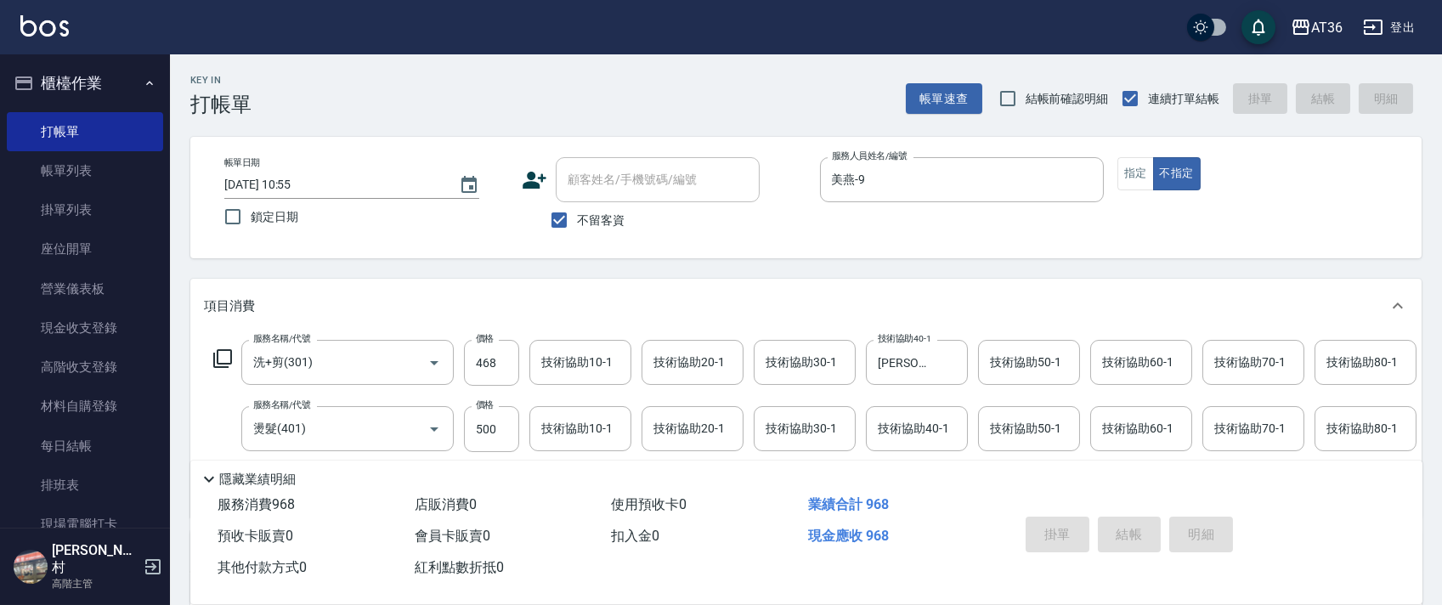
type input "[DATE] 10:56"
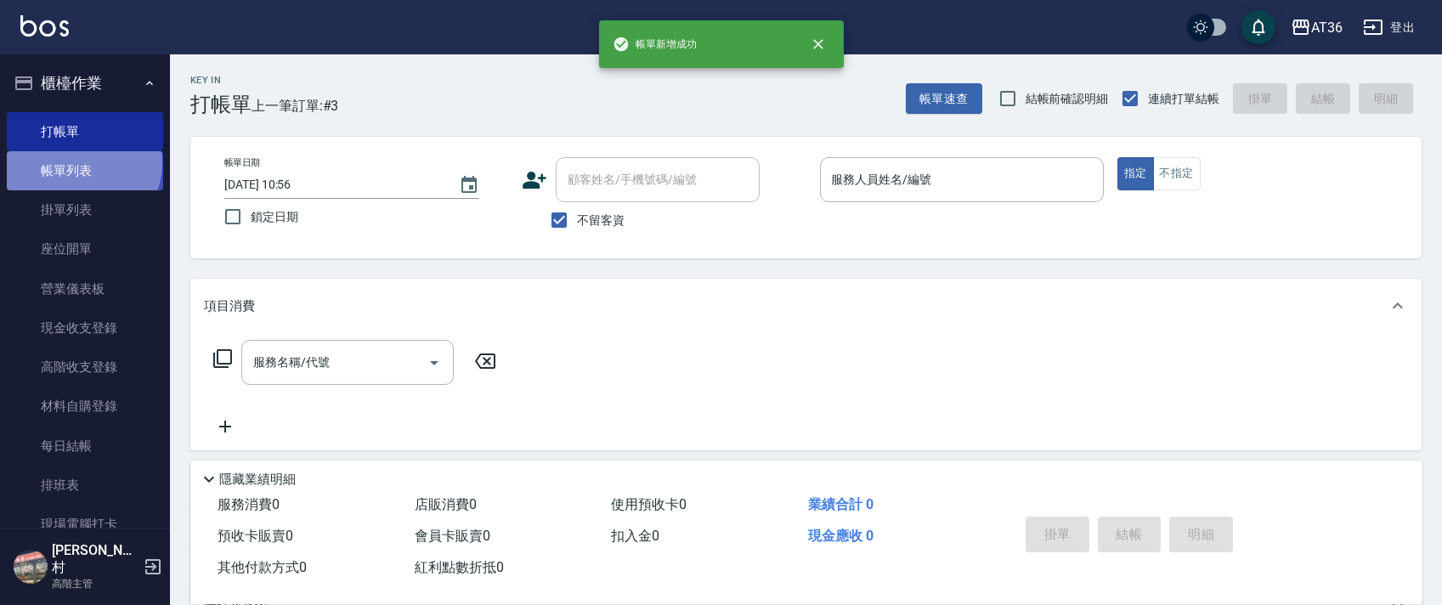
click at [82, 163] on link "帳單列表" at bounding box center [85, 170] width 156 height 39
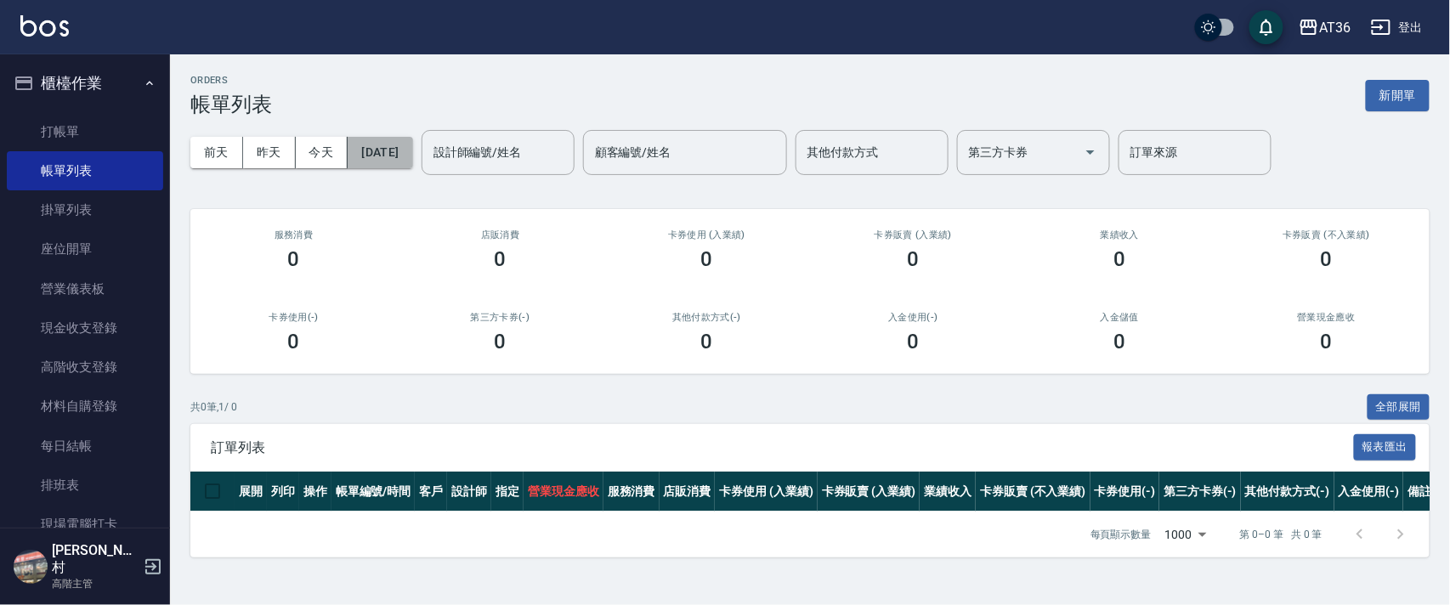
click at [412, 158] on button "[DATE]" at bounding box center [380, 152] width 65 height 31
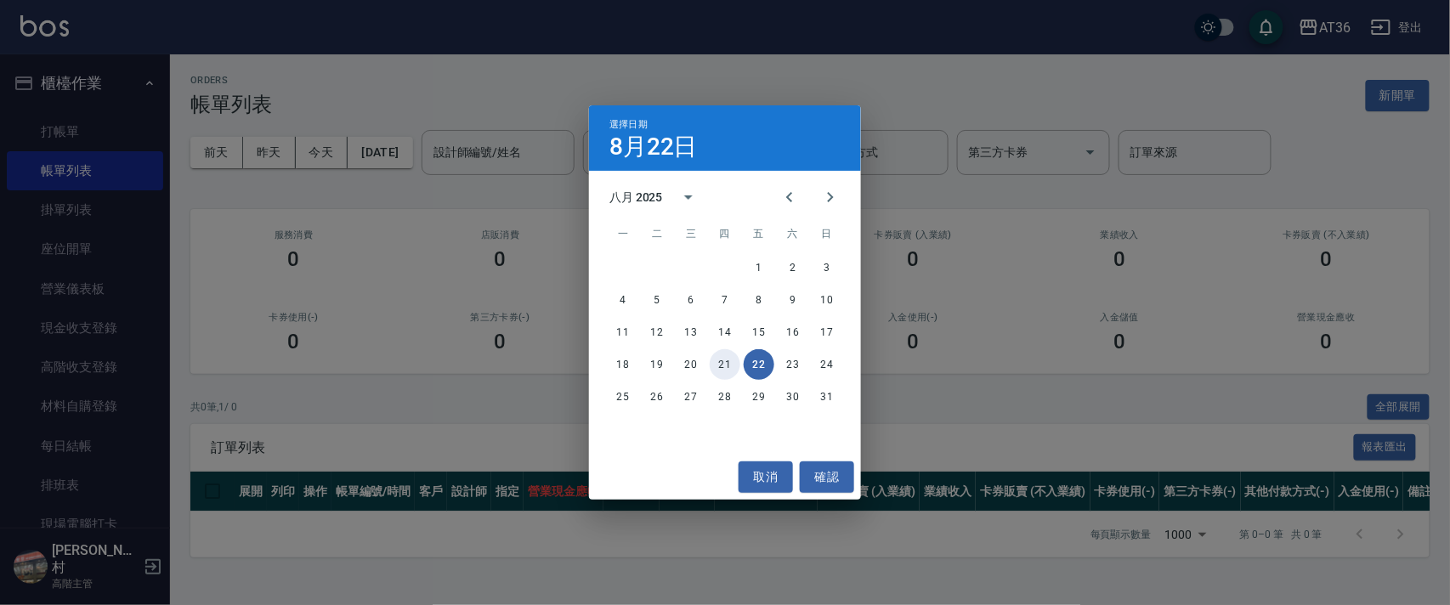
drag, startPoint x: 726, startPoint y: 364, endPoint x: 694, endPoint y: 258, distance: 110.0
click at [725, 362] on button "21" at bounding box center [725, 364] width 31 height 31
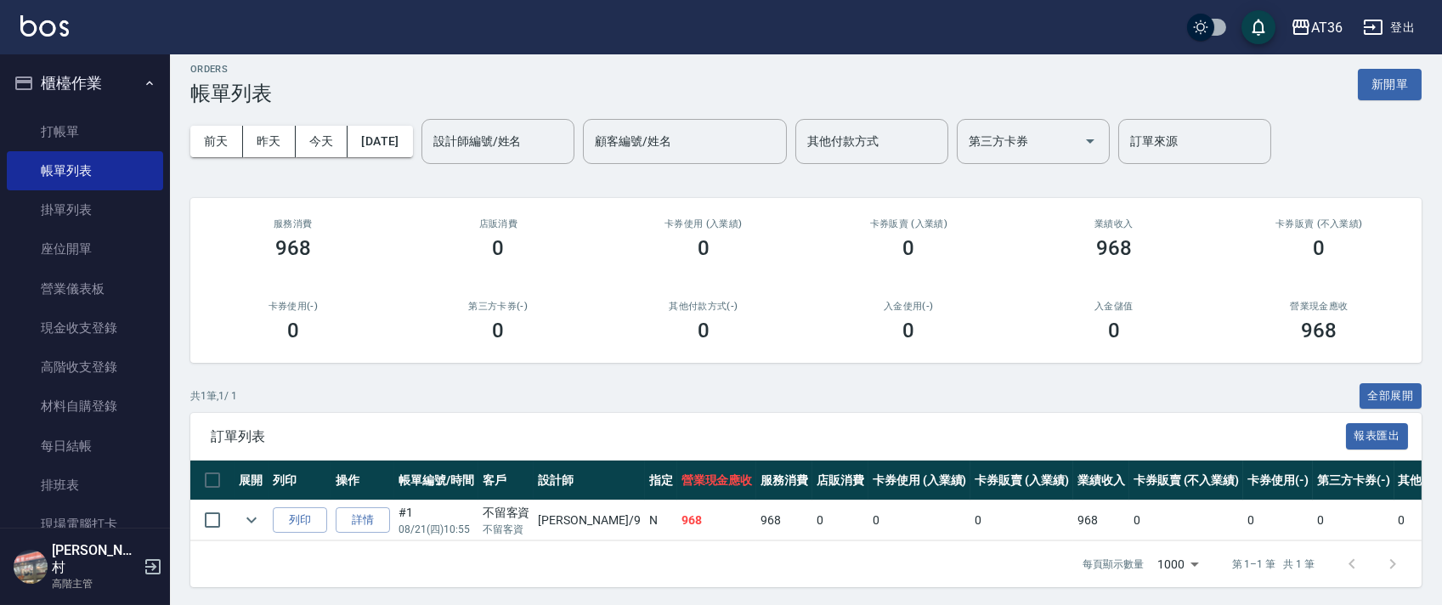
scroll to position [32, 0]
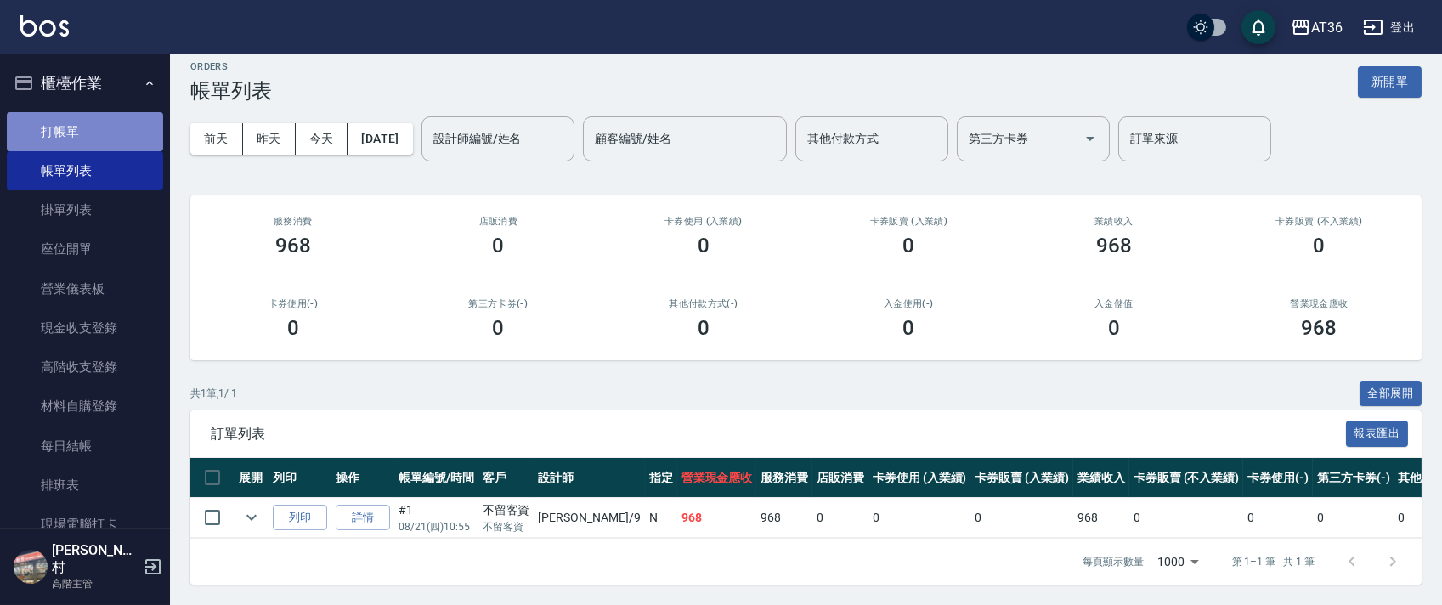
click at [106, 142] on link "打帳單" at bounding box center [85, 131] width 156 height 39
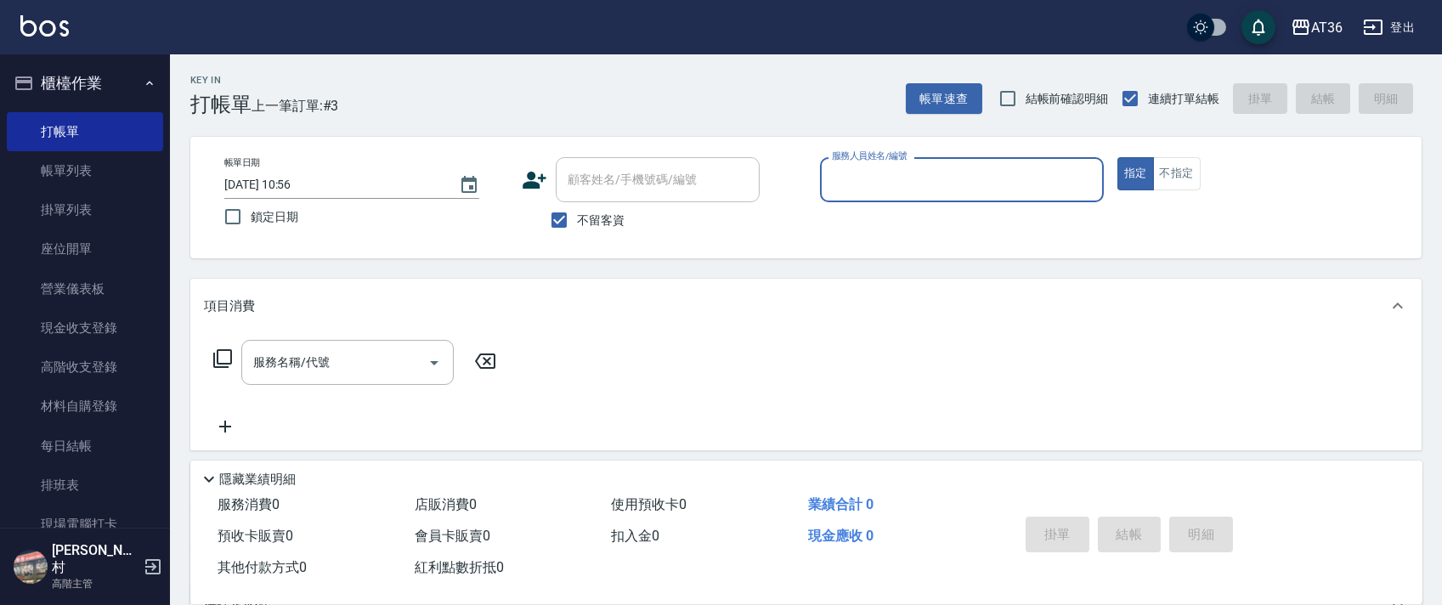
drag, startPoint x: 847, startPoint y: 182, endPoint x: 863, endPoint y: 196, distance: 21.7
click at [847, 184] on input "服務人員姓名/編號" at bounding box center [962, 180] width 269 height 30
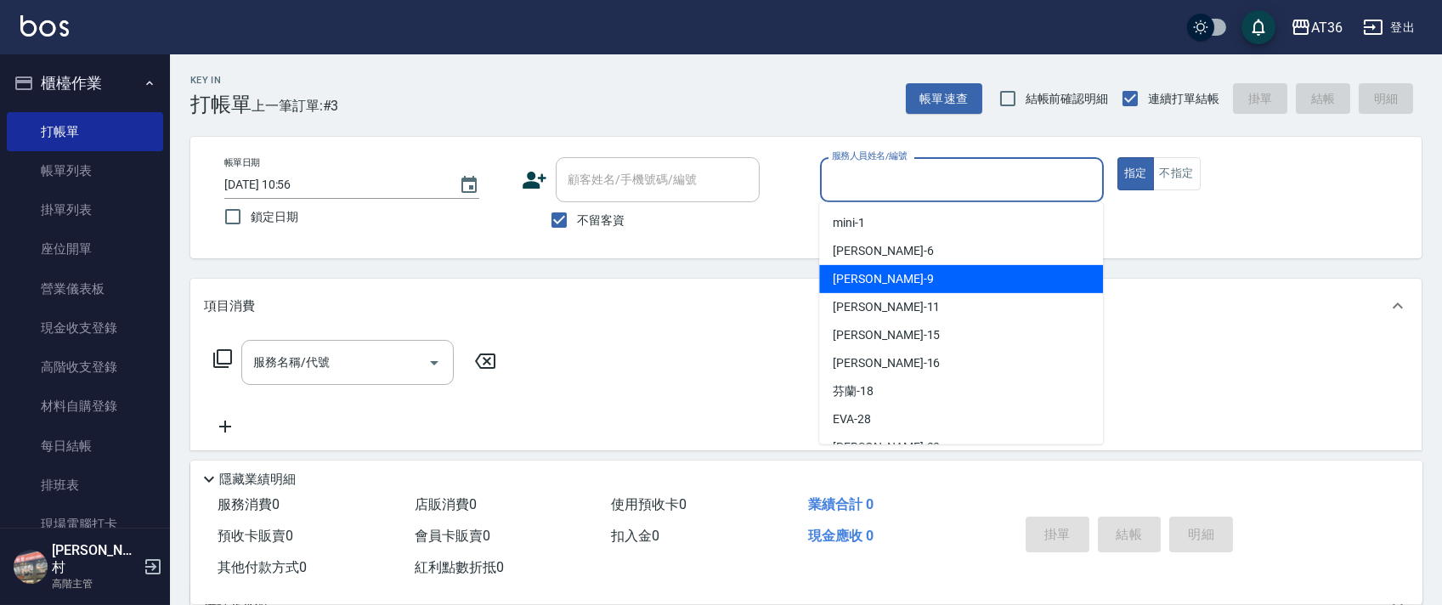
click at [884, 277] on div "美燕 -9" at bounding box center [961, 279] width 284 height 28
type input "美燕-9"
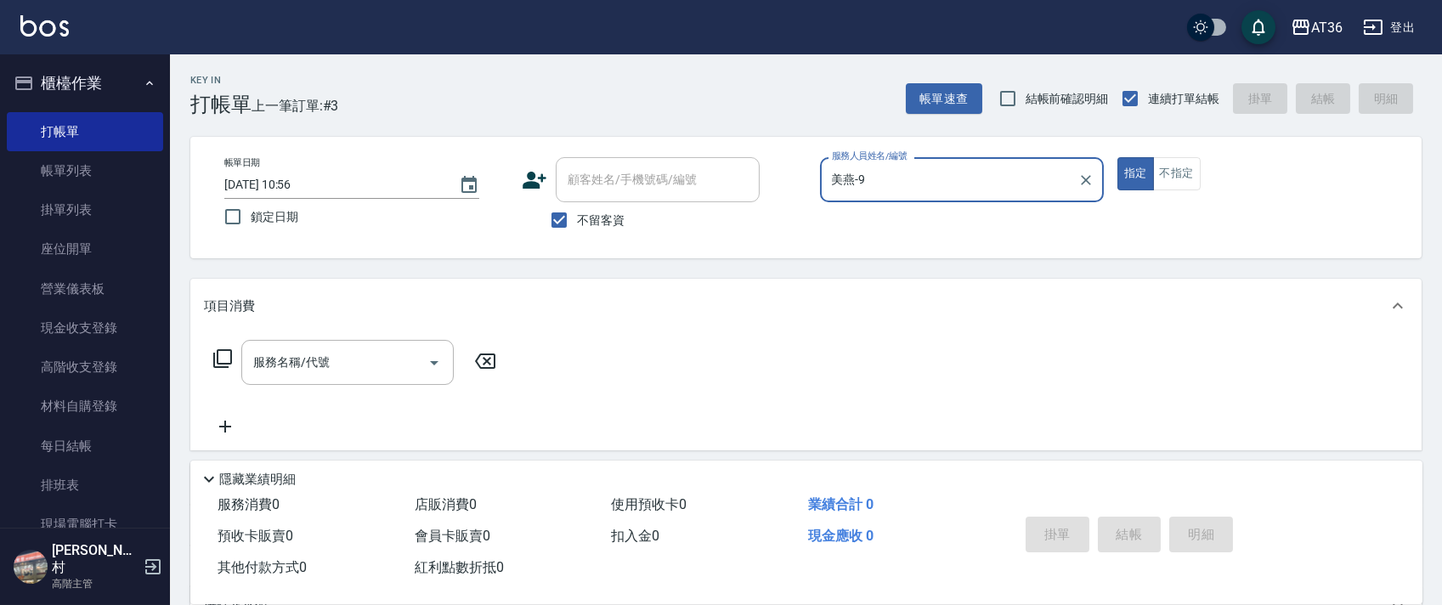
click at [268, 187] on input "[DATE] 10:56" at bounding box center [333, 185] width 218 height 28
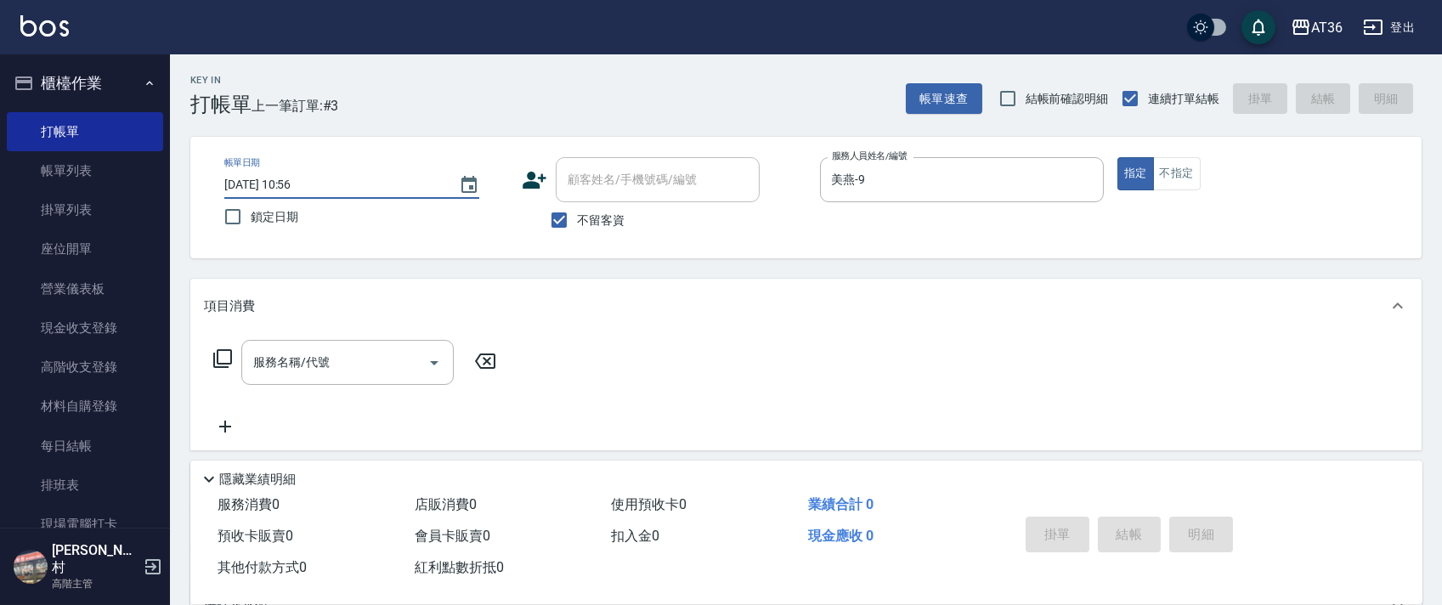
click at [280, 181] on input "[DATE] 10:56" at bounding box center [333, 185] width 218 height 28
type input "[DATE] 10:56"
click at [218, 359] on icon at bounding box center [222, 358] width 20 height 20
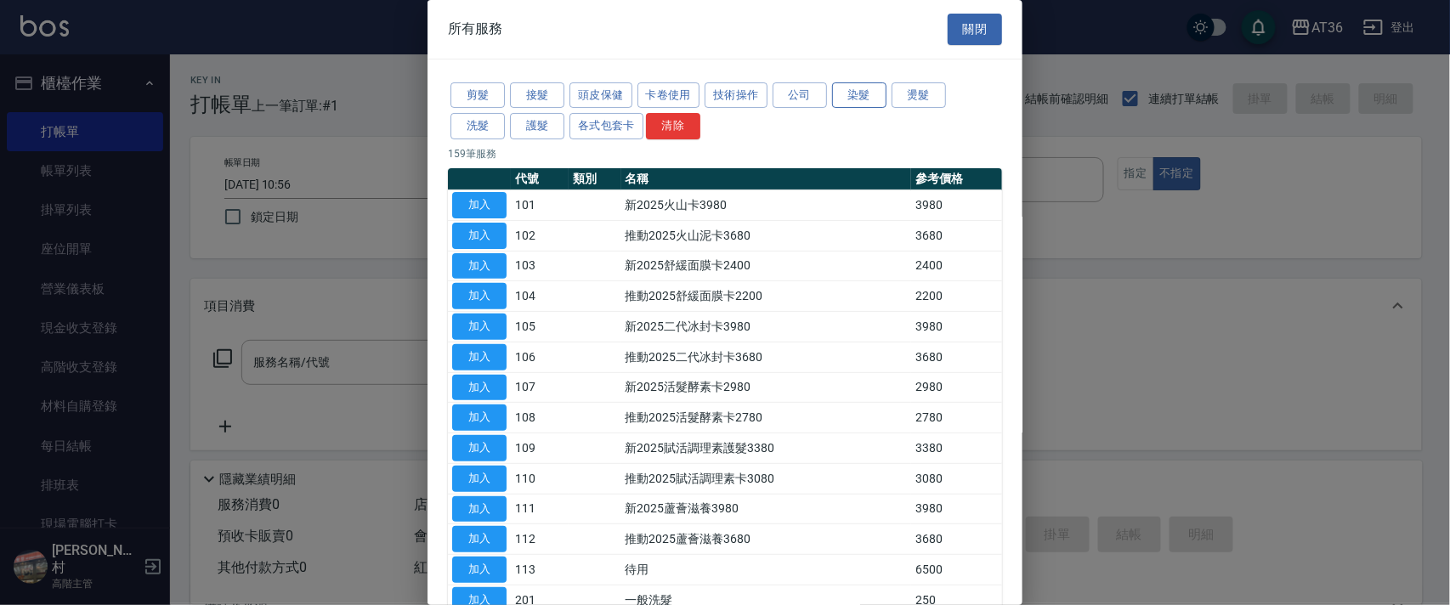
click at [865, 89] on button "染髮" at bounding box center [859, 95] width 54 height 26
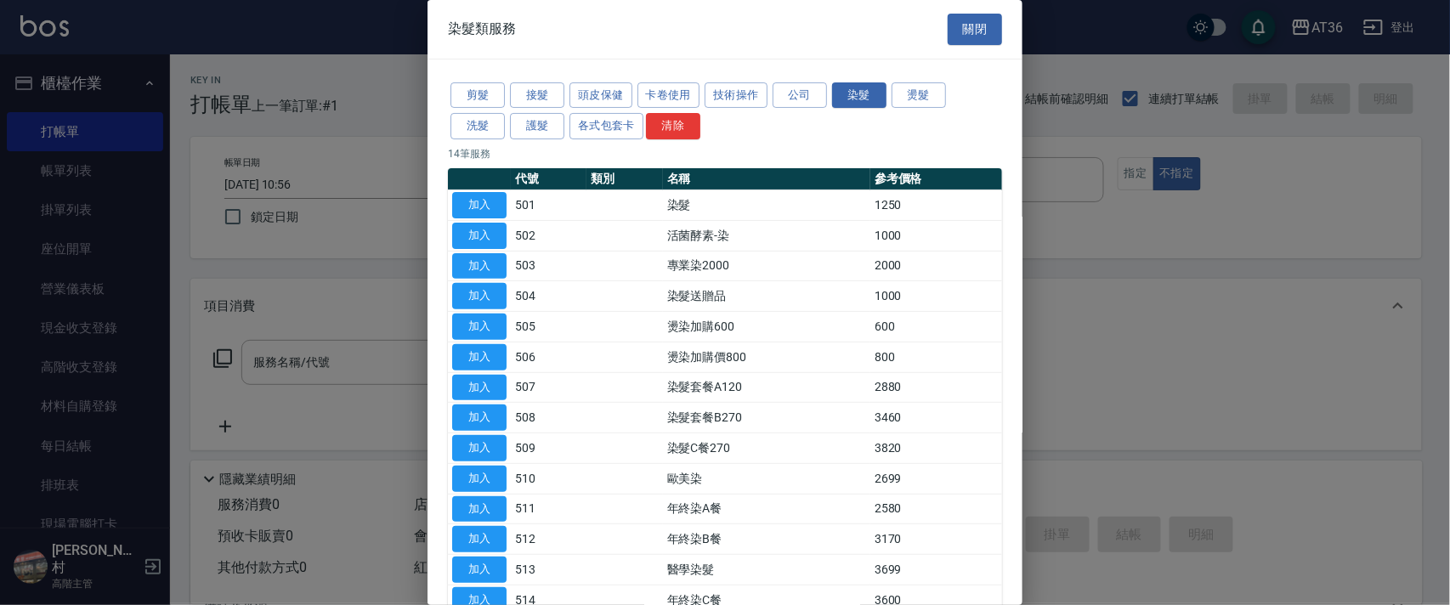
drag, startPoint x: 496, startPoint y: 208, endPoint x: 531, endPoint y: 415, distance: 209.4
click at [495, 208] on button "加入" at bounding box center [479, 205] width 54 height 26
type input "染髮(501)"
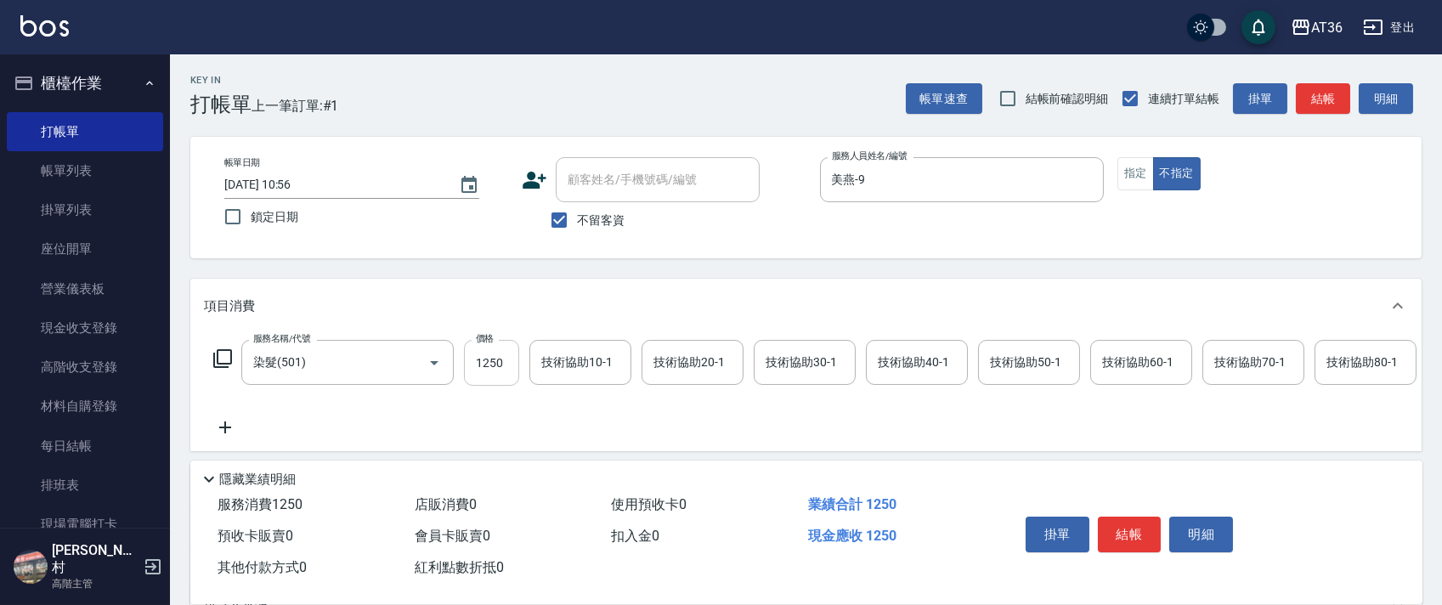
click at [471, 348] on input "1250" at bounding box center [491, 363] width 55 height 46
type input "1790"
drag, startPoint x: 1124, startPoint y: 173, endPoint x: 1276, endPoint y: 244, distance: 167.7
click at [1124, 174] on button "指定" at bounding box center [1135, 173] width 37 height 33
click at [1117, 536] on button "結帳" at bounding box center [1130, 535] width 64 height 36
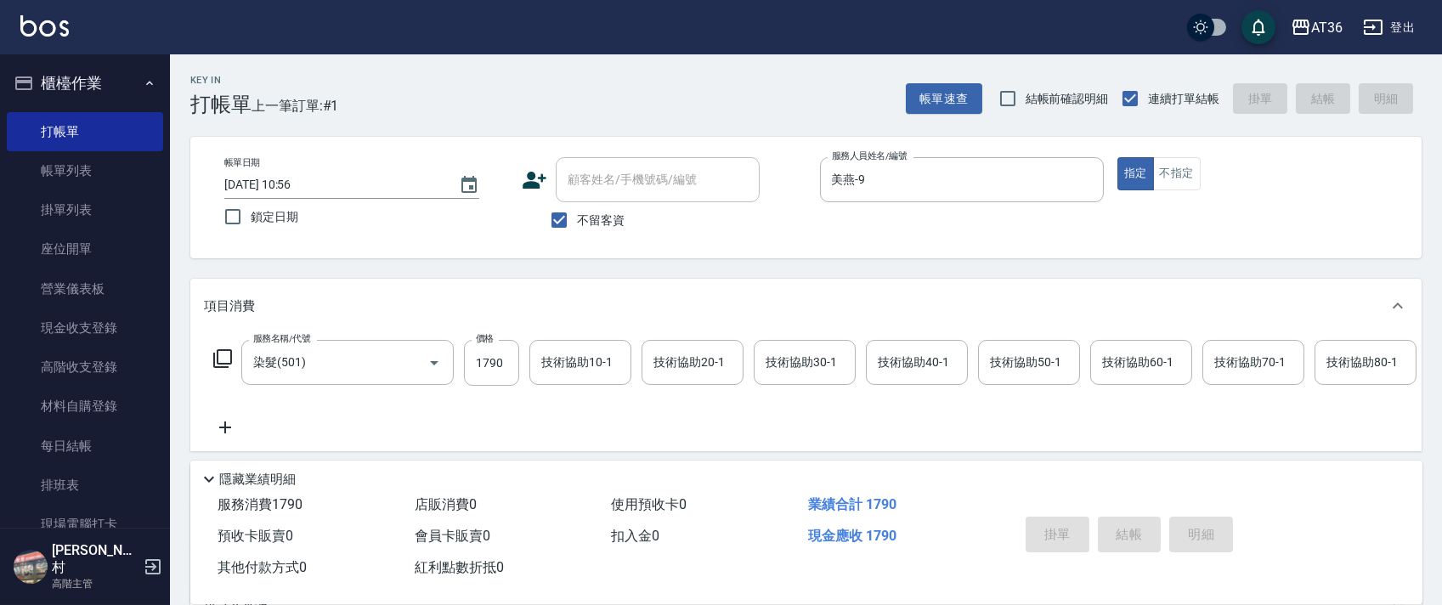
type input "[DATE] 10:56"
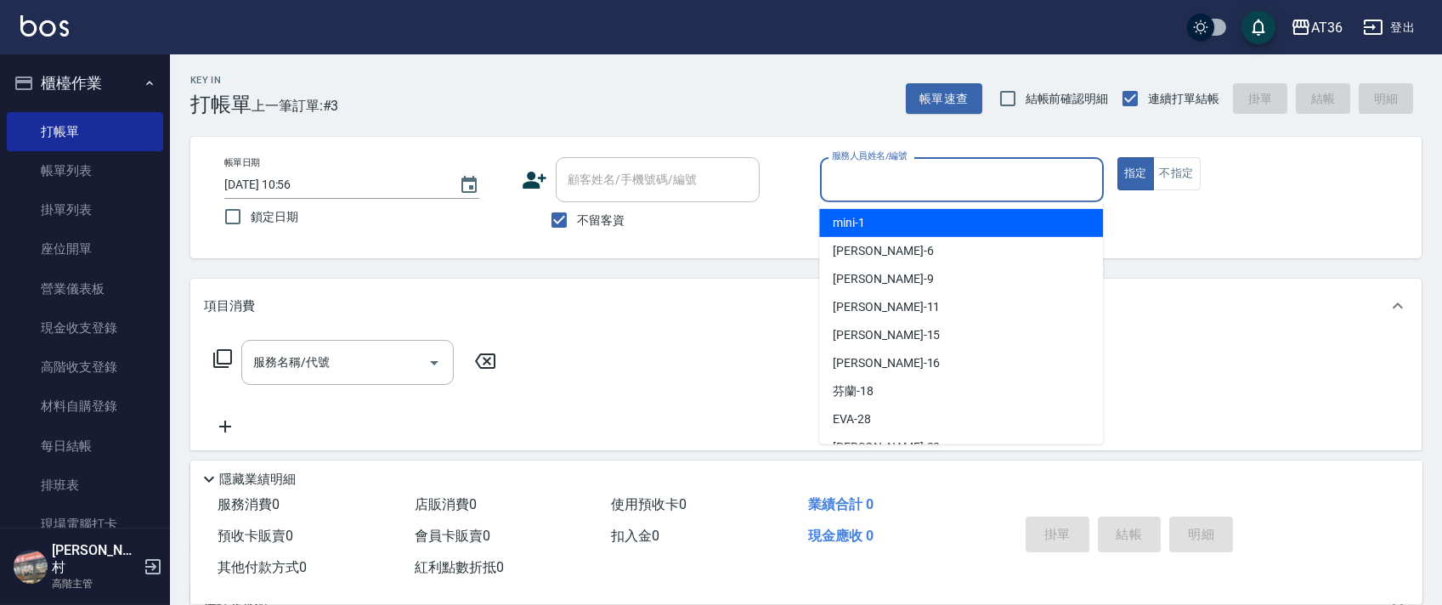
drag, startPoint x: 836, startPoint y: 179, endPoint x: 916, endPoint y: 221, distance: 90.1
click at [840, 185] on input "服務人員姓名/編號" at bounding box center [962, 180] width 269 height 30
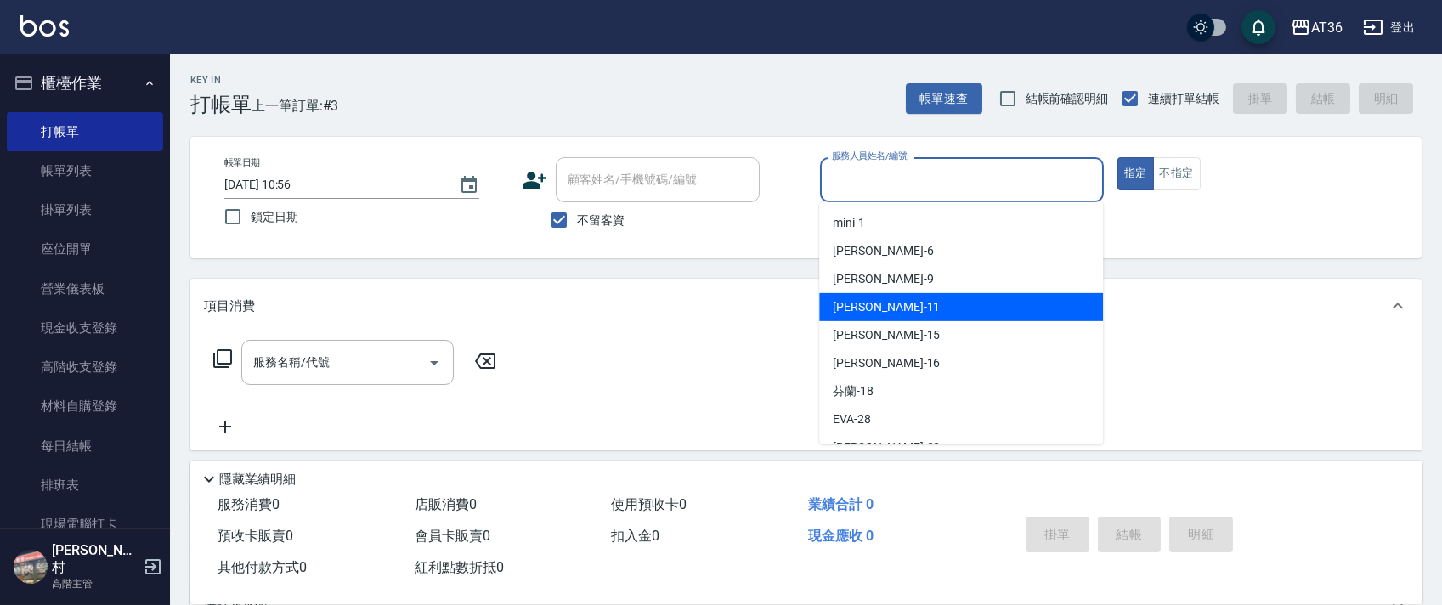
click at [860, 308] on span "[PERSON_NAME] -11" at bounding box center [886, 307] width 107 height 18
type input "[PERSON_NAME]-11"
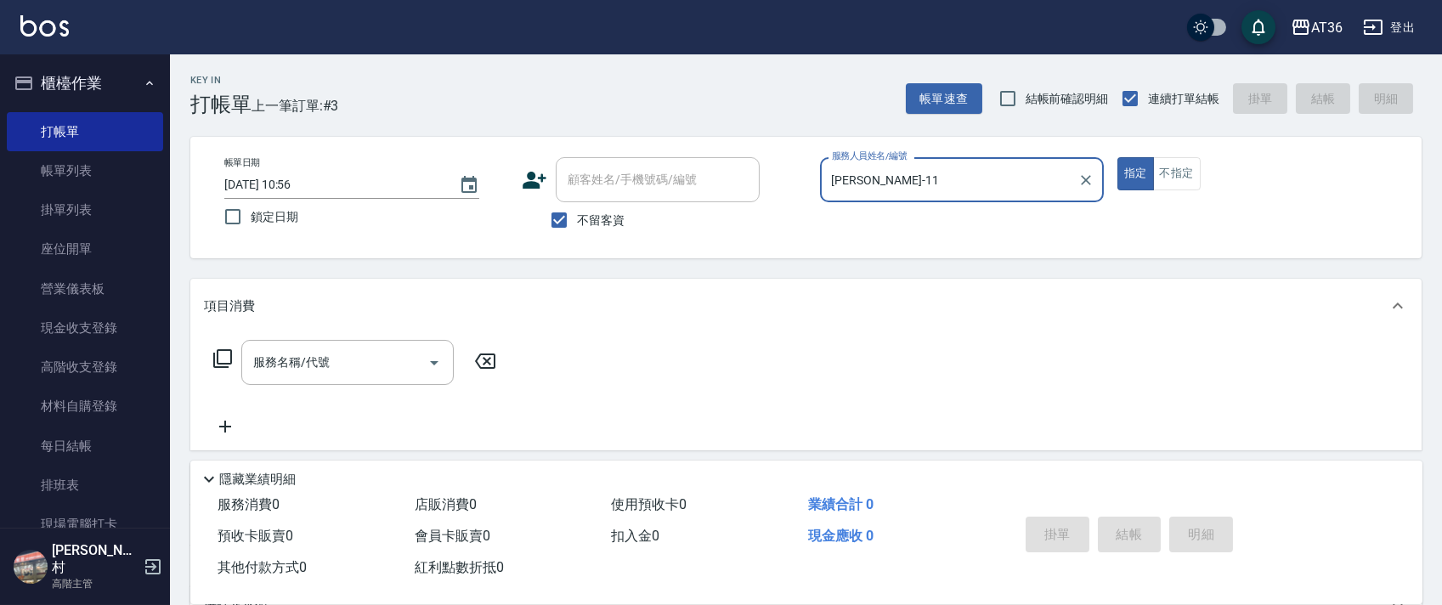
drag, startPoint x: 277, startPoint y: 184, endPoint x: 314, endPoint y: 180, distance: 37.5
click at [275, 187] on input "[DATE] 10:56" at bounding box center [333, 185] width 218 height 28
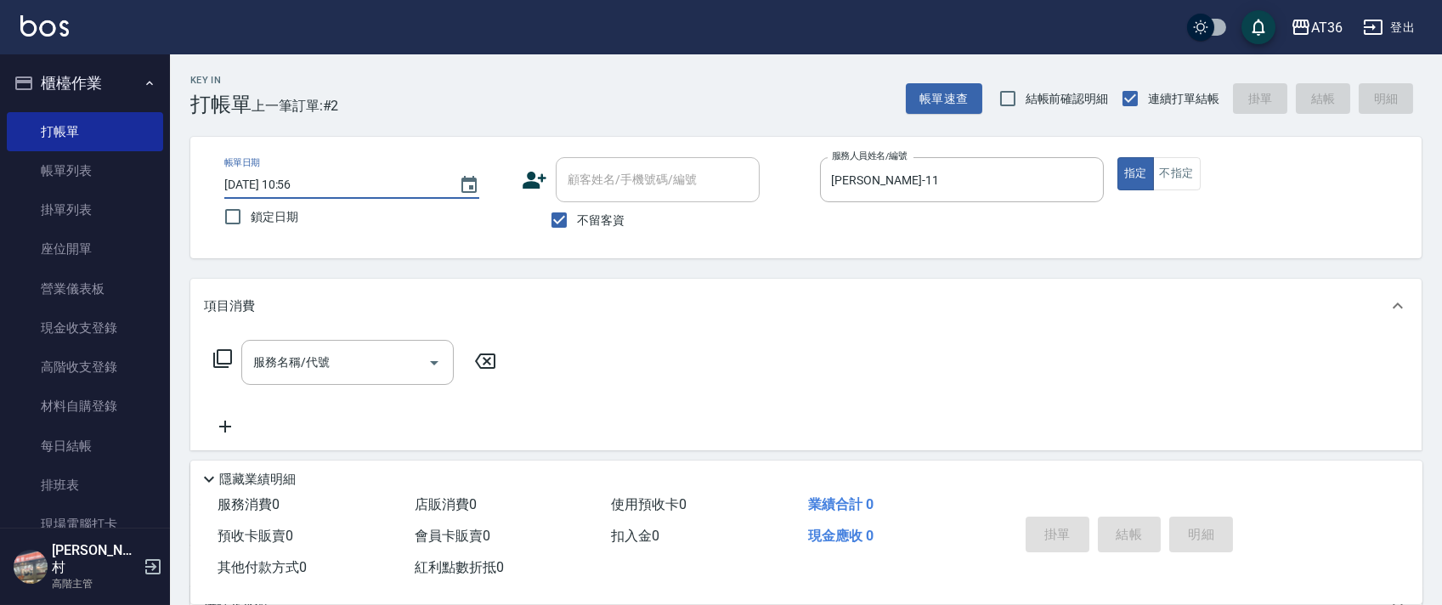
type input "[DATE] 10:56"
click at [219, 359] on icon at bounding box center [222, 358] width 20 height 20
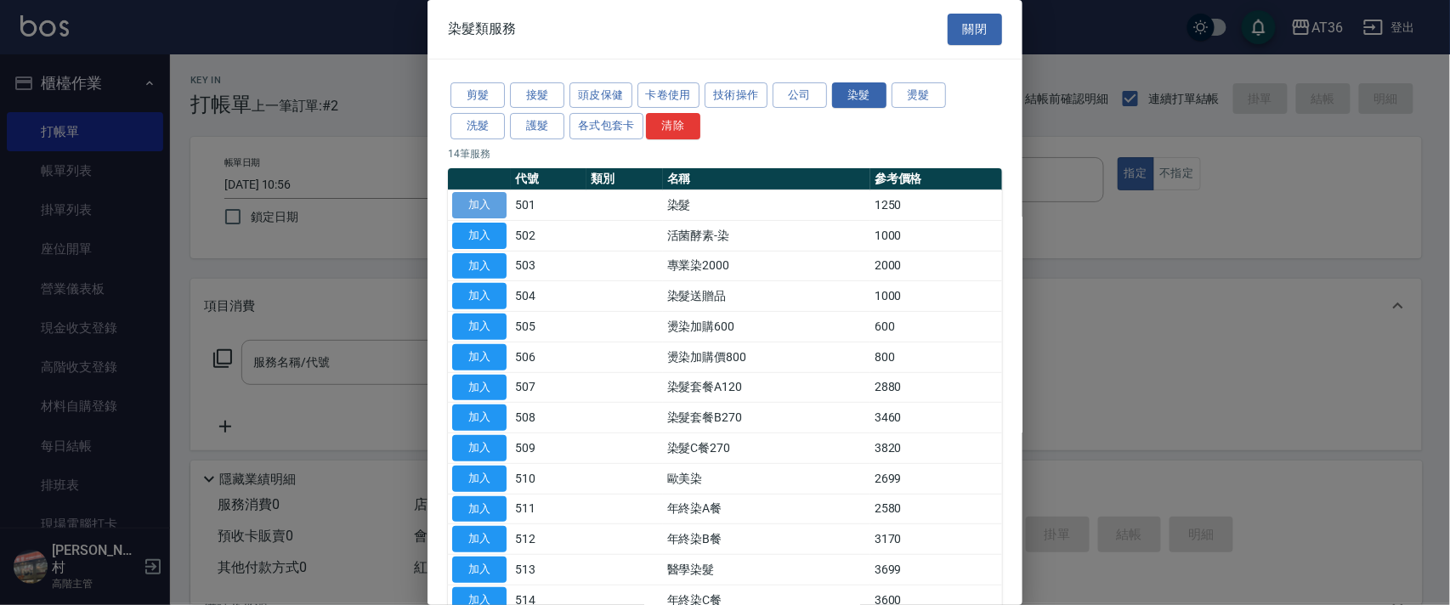
click at [477, 202] on button "加入" at bounding box center [479, 205] width 54 height 26
type input "染髮(501)"
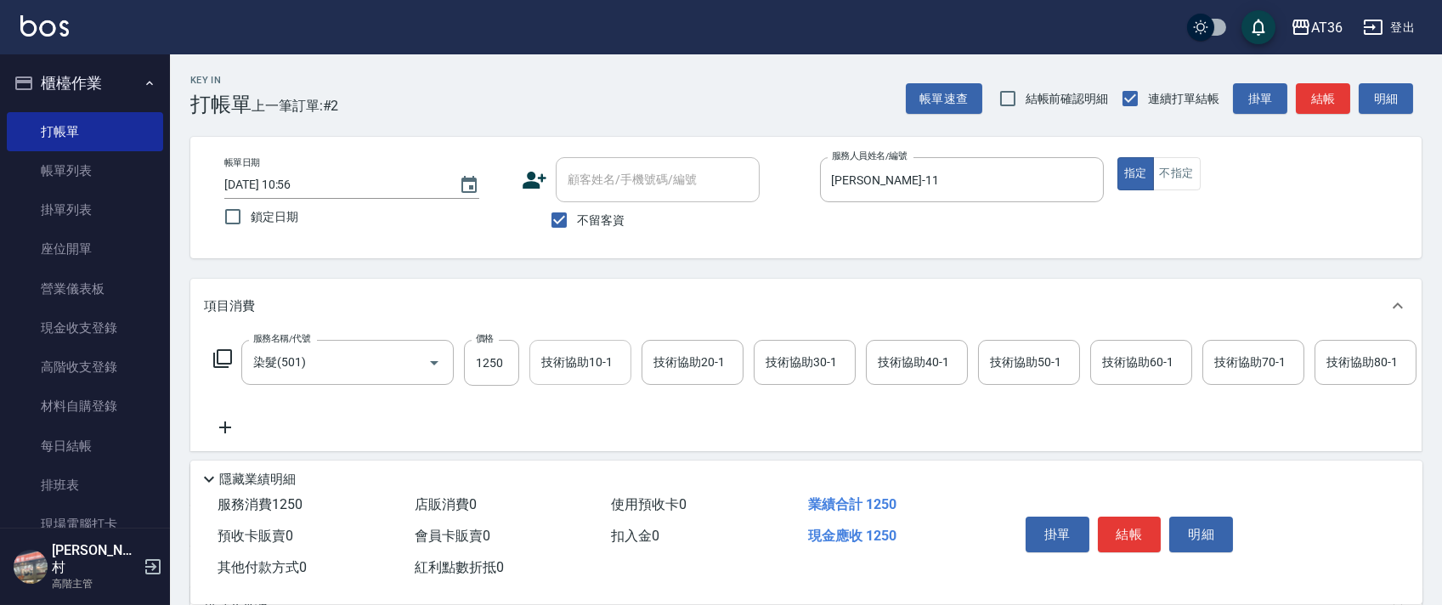
click at [484, 368] on input "1250" at bounding box center [491, 363] width 55 height 46
type input "1790"
click at [892, 364] on div "技術協助40-1 技術協助40-1" at bounding box center [917, 362] width 102 height 45
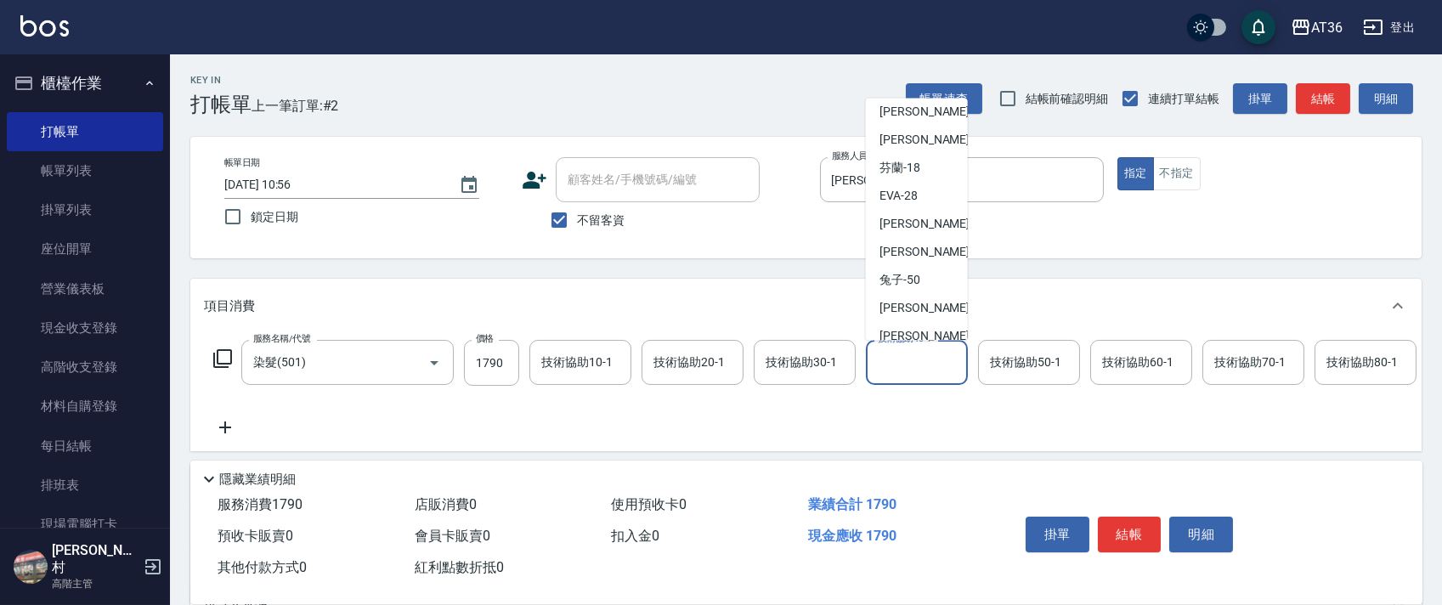
scroll to position [220, 0]
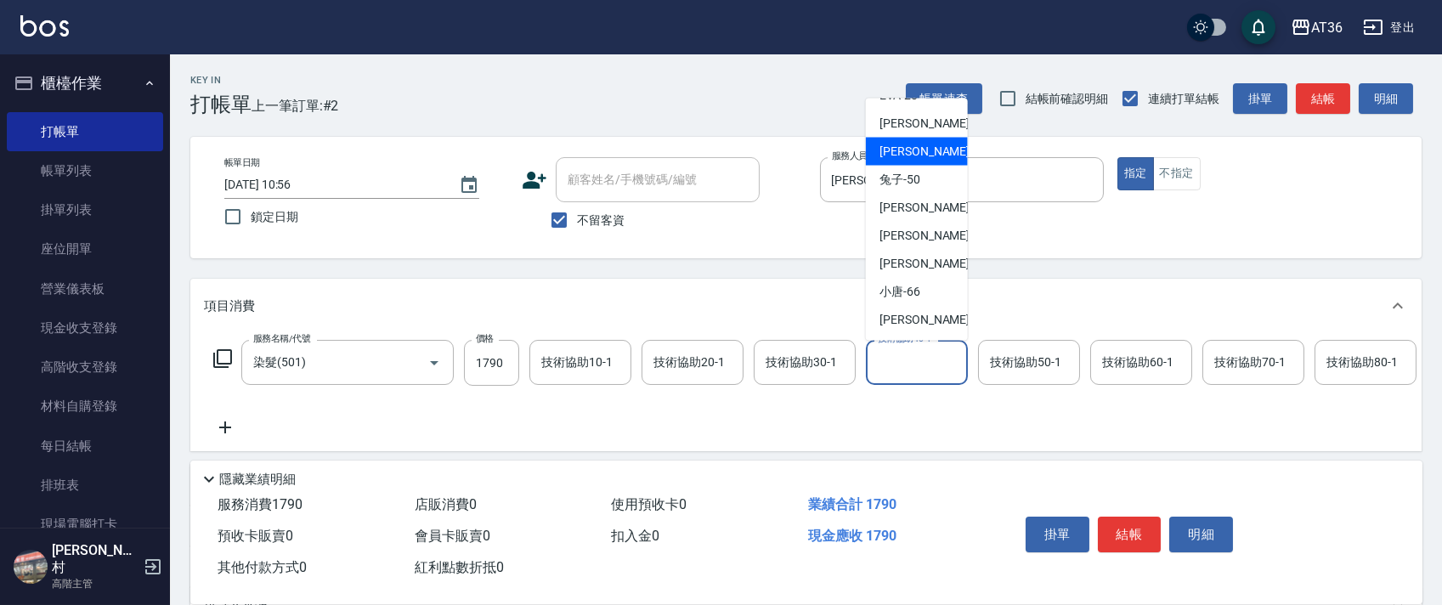
click at [917, 156] on span "佳佳 -36" at bounding box center [933, 152] width 107 height 18
type input "佳佳-36"
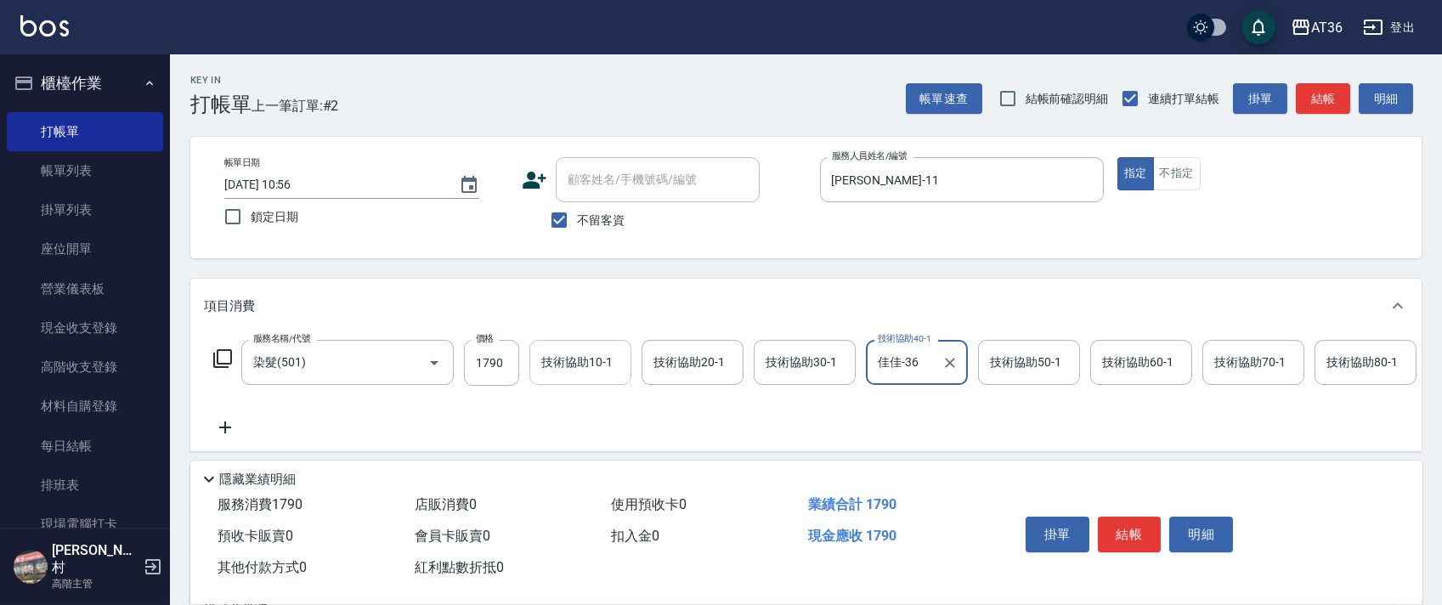
click at [549, 358] on div "技術協助10-1 技術協助10-1" at bounding box center [580, 362] width 102 height 45
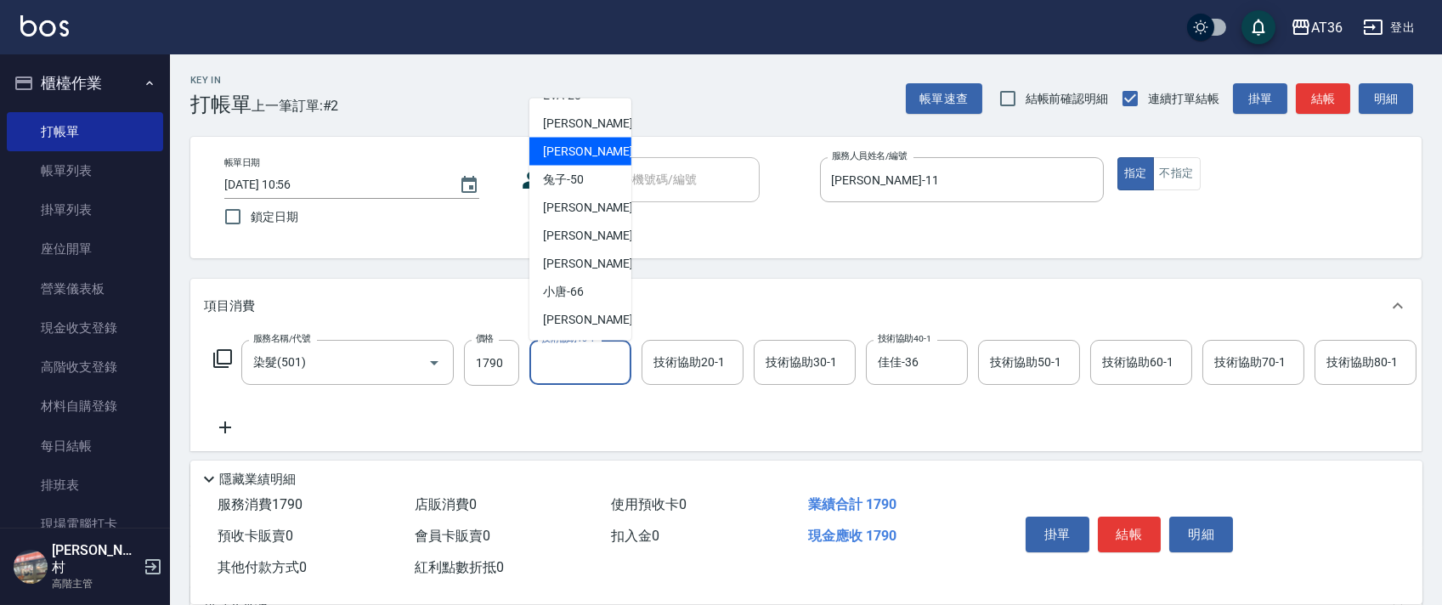
click at [574, 148] on span "佳佳 -36" at bounding box center [596, 152] width 107 height 18
type input "佳佳-36"
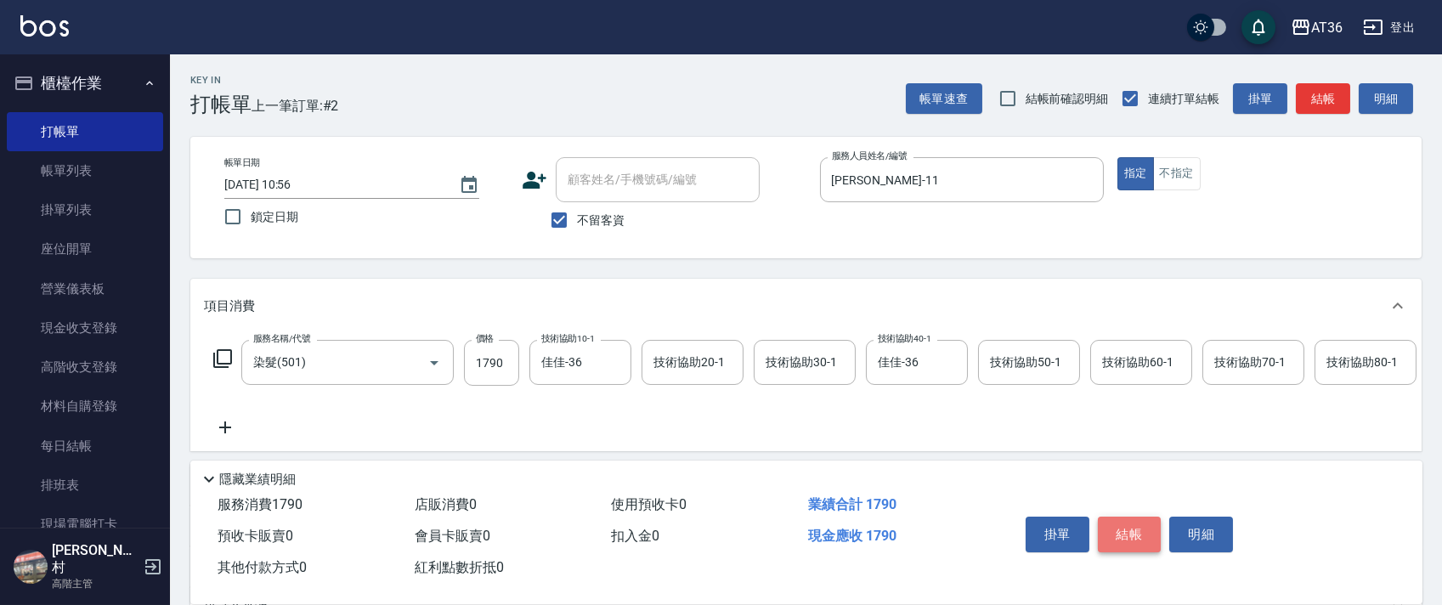
click at [1125, 535] on button "結帳" at bounding box center [1130, 535] width 64 height 36
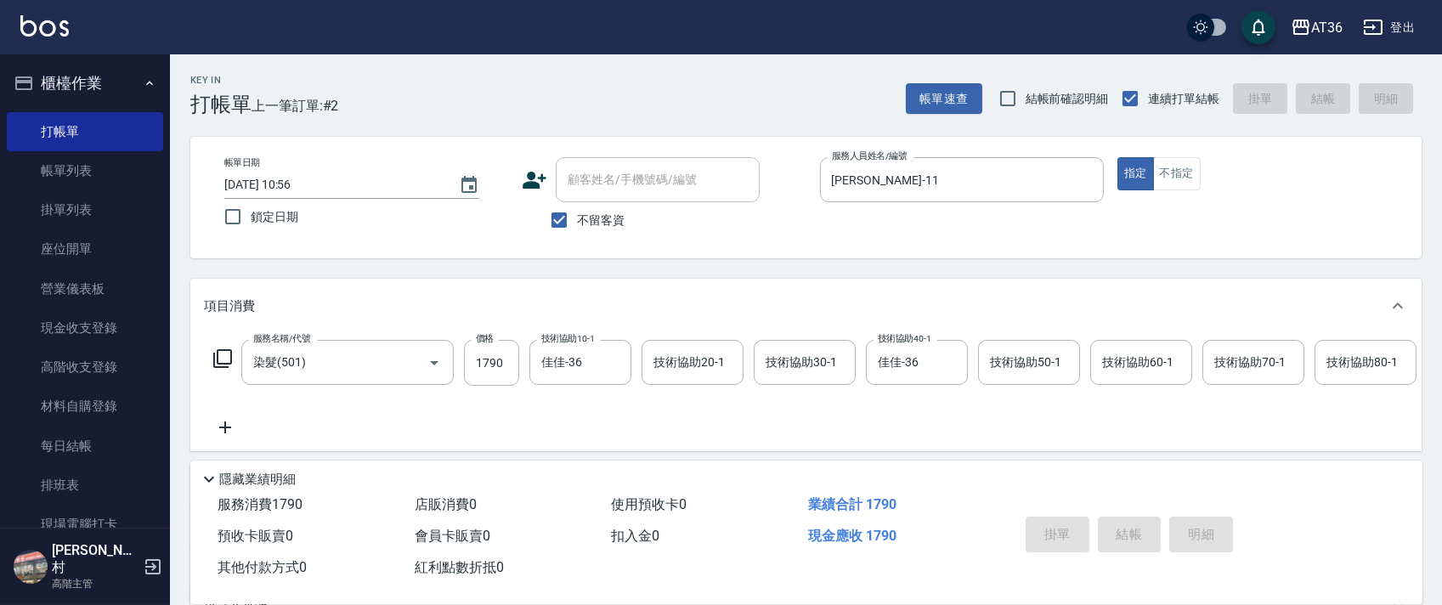
type input "[DATE] 10:57"
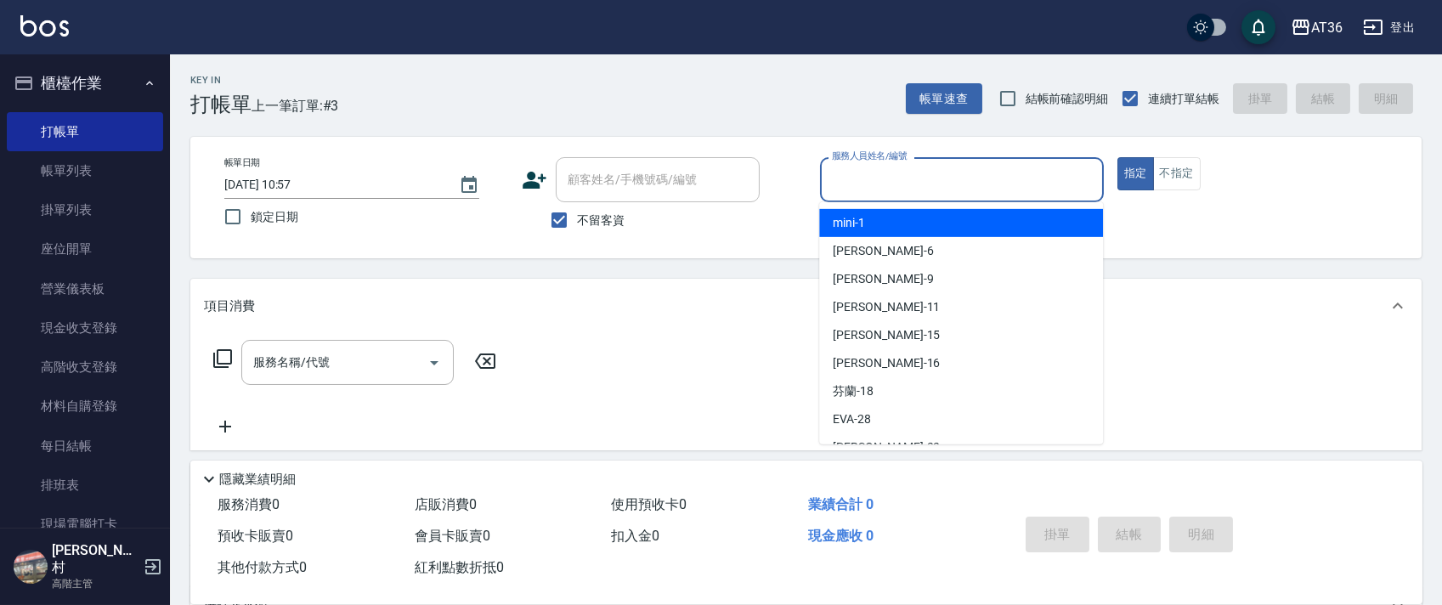
drag, startPoint x: 836, startPoint y: 188, endPoint x: 879, endPoint y: 202, distance: 44.9
click at [836, 189] on input "服務人員姓名/編號" at bounding box center [962, 180] width 269 height 30
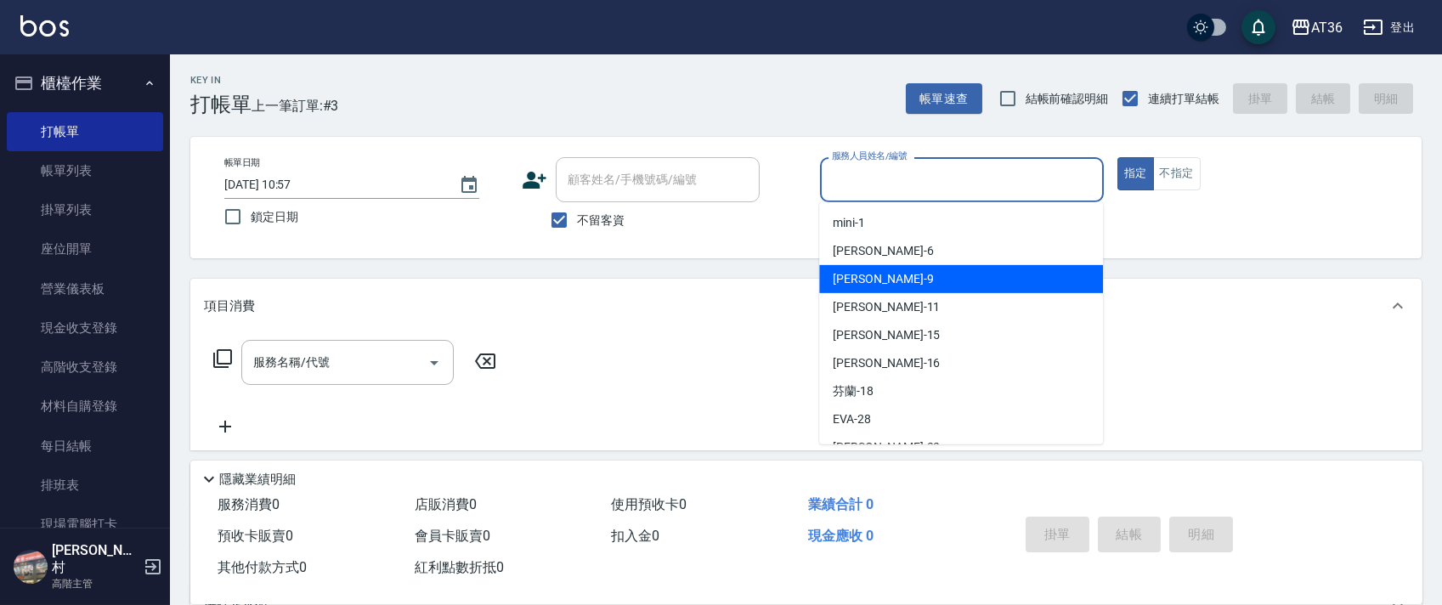
drag, startPoint x: 867, startPoint y: 276, endPoint x: 781, endPoint y: 155, distance: 148.8
click at [867, 277] on div "美燕 -9" at bounding box center [961, 279] width 284 height 28
type input "美燕-9"
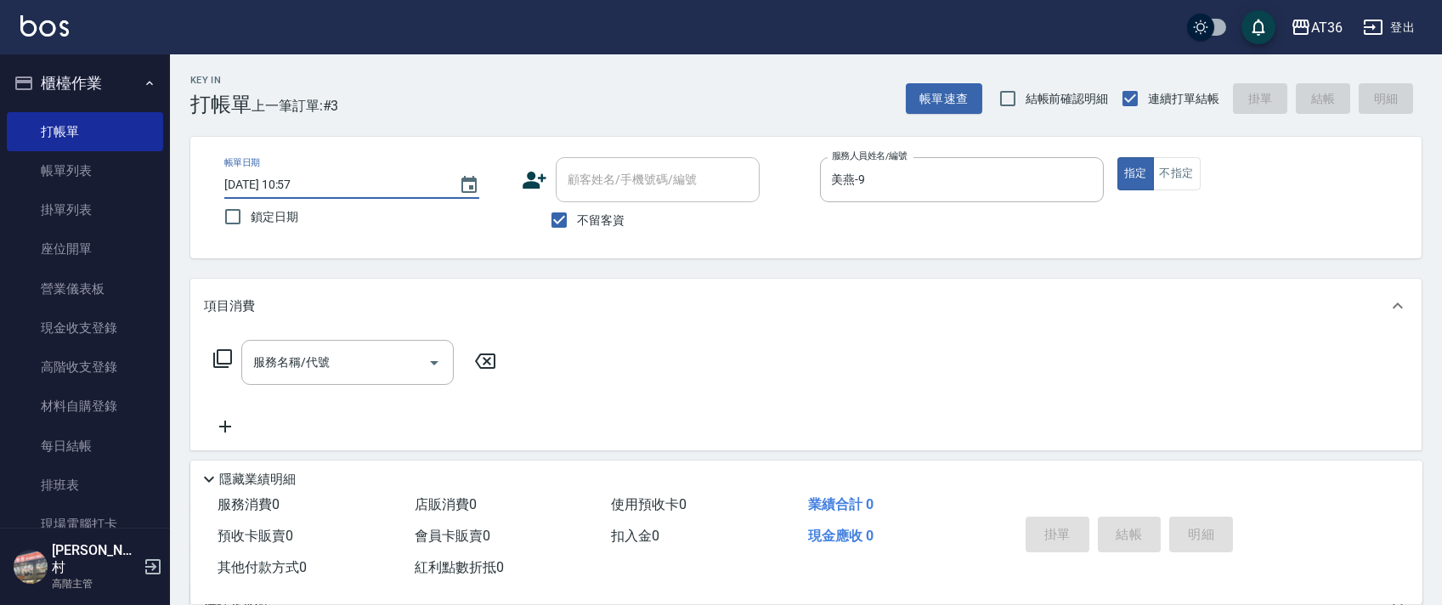
click at [276, 188] on input "[DATE] 10:57" at bounding box center [333, 185] width 218 height 28
type input "[DATE] 10:57"
click at [229, 352] on icon at bounding box center [222, 358] width 20 height 20
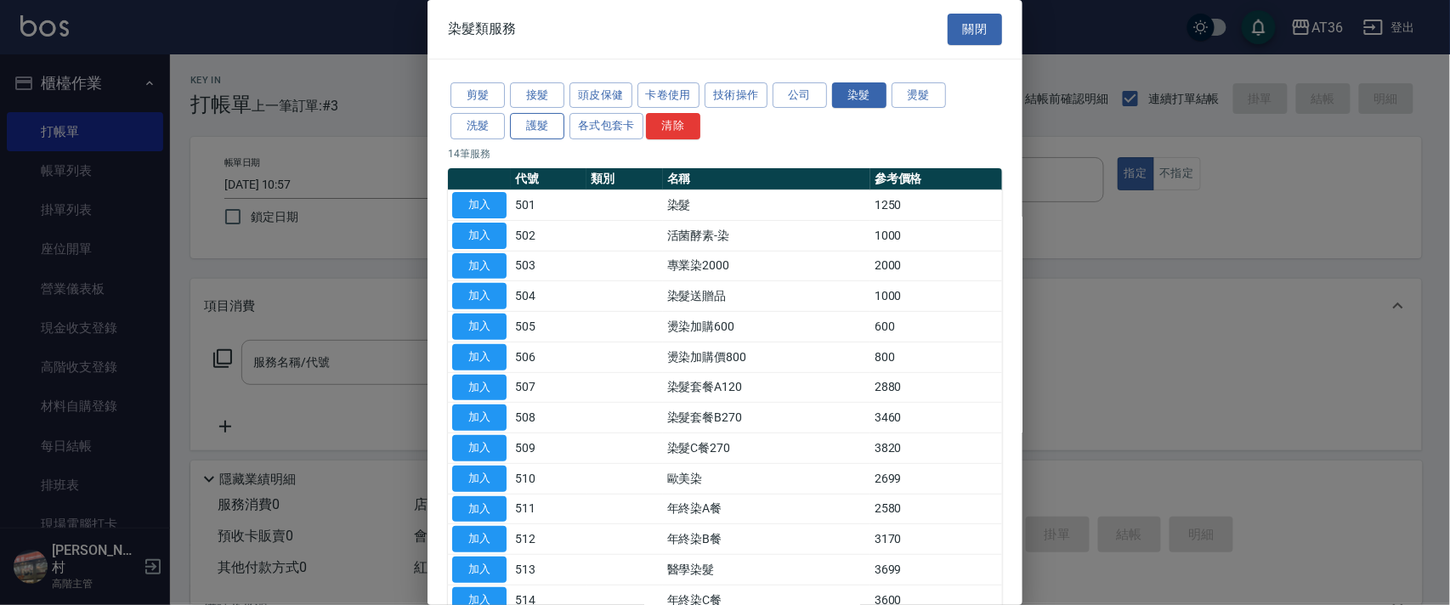
click at [486, 101] on button "剪髮" at bounding box center [477, 95] width 54 height 26
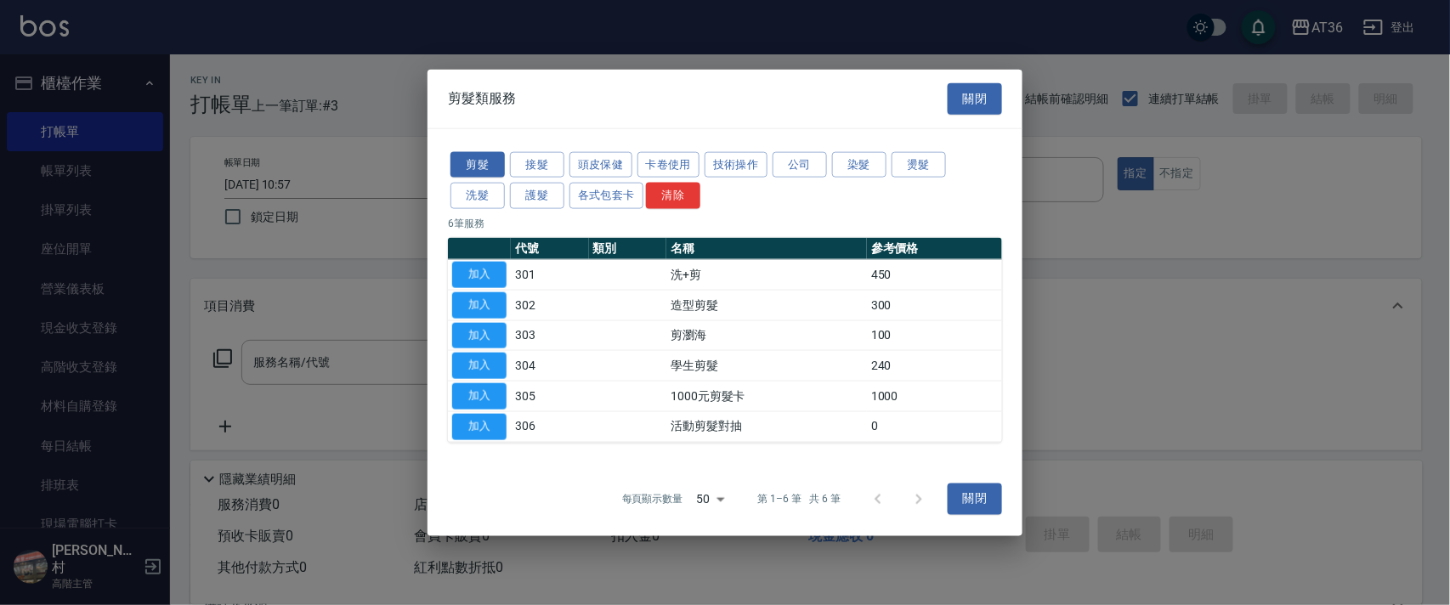
drag, startPoint x: 485, startPoint y: 276, endPoint x: 476, endPoint y: 410, distance: 134.6
click at [484, 277] on button "加入" at bounding box center [479, 275] width 54 height 26
type input "洗+剪(301)"
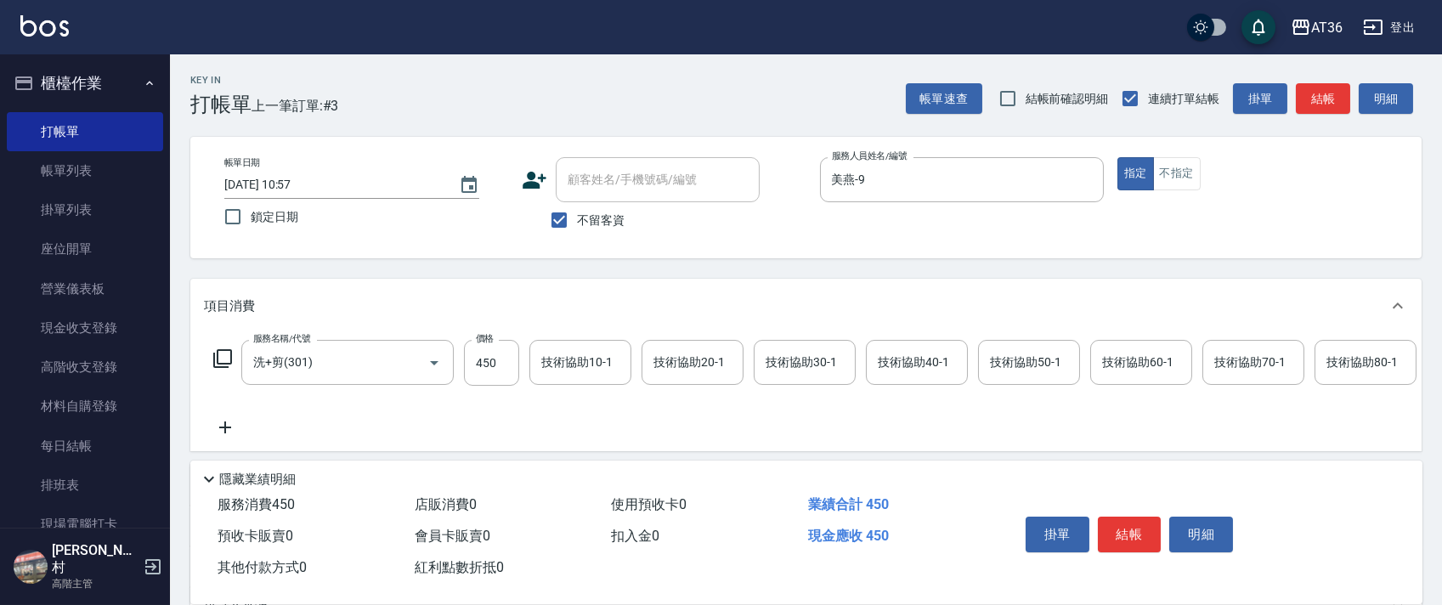
click at [1123, 535] on button "結帳" at bounding box center [1130, 535] width 64 height 36
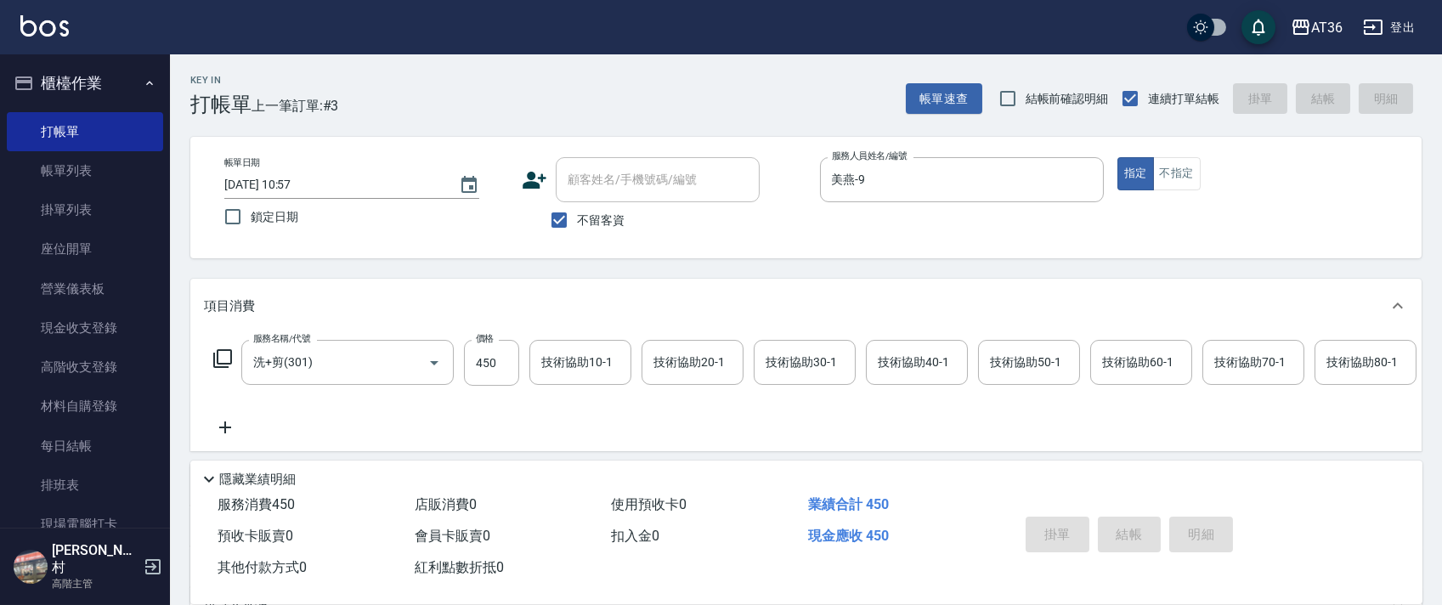
type input "[DATE] 10:57"
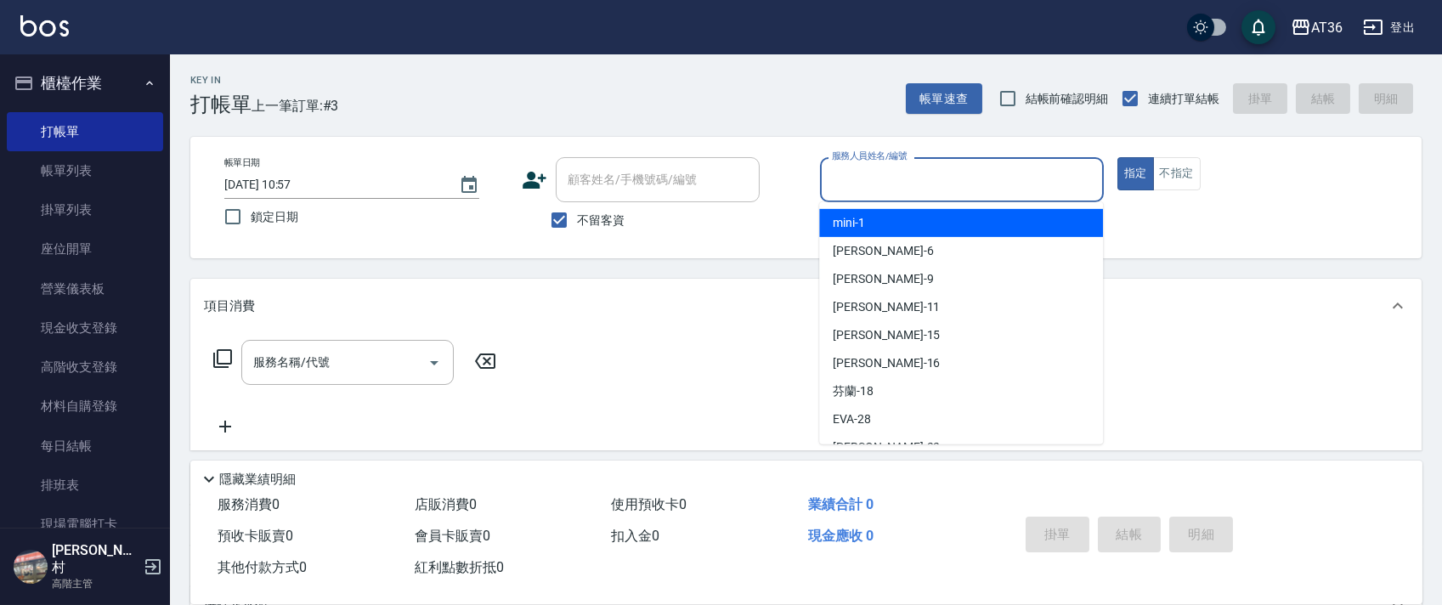
click at [840, 173] on input "服務人員姓名/編號" at bounding box center [962, 180] width 269 height 30
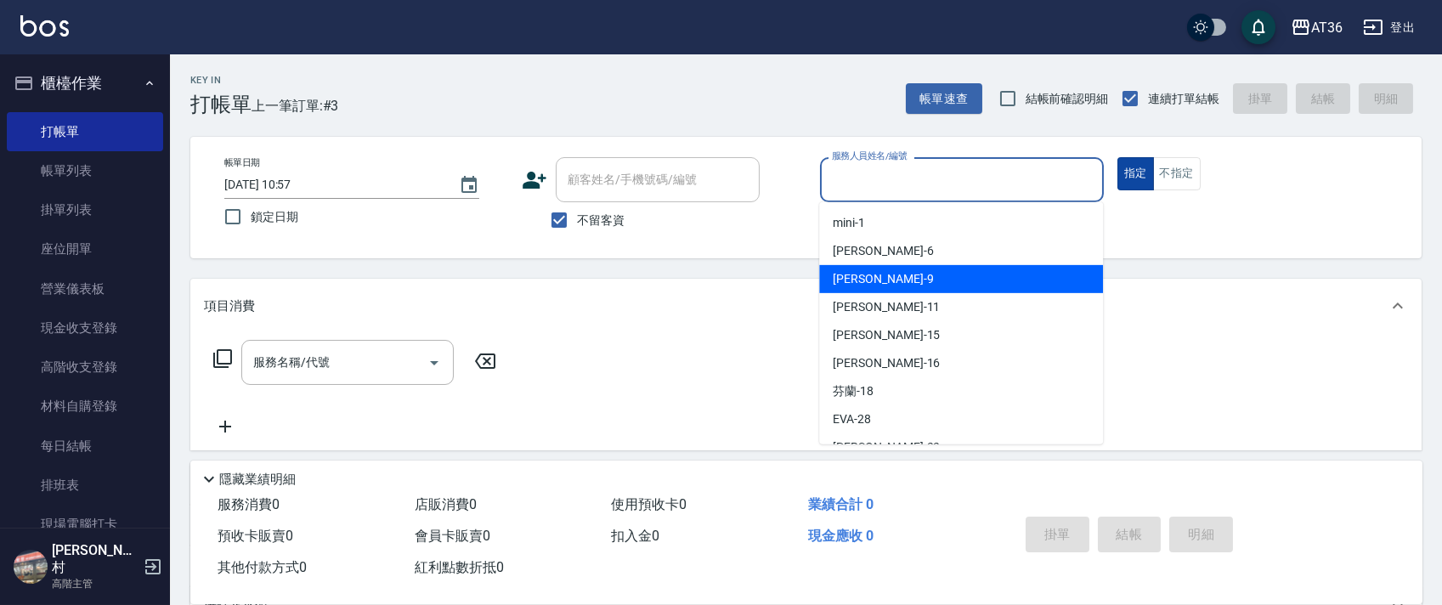
drag, startPoint x: 872, startPoint y: 275, endPoint x: 1126, endPoint y: 156, distance: 280.6
click at [873, 275] on div "美燕 -9" at bounding box center [961, 279] width 284 height 28
type input "美燕-9"
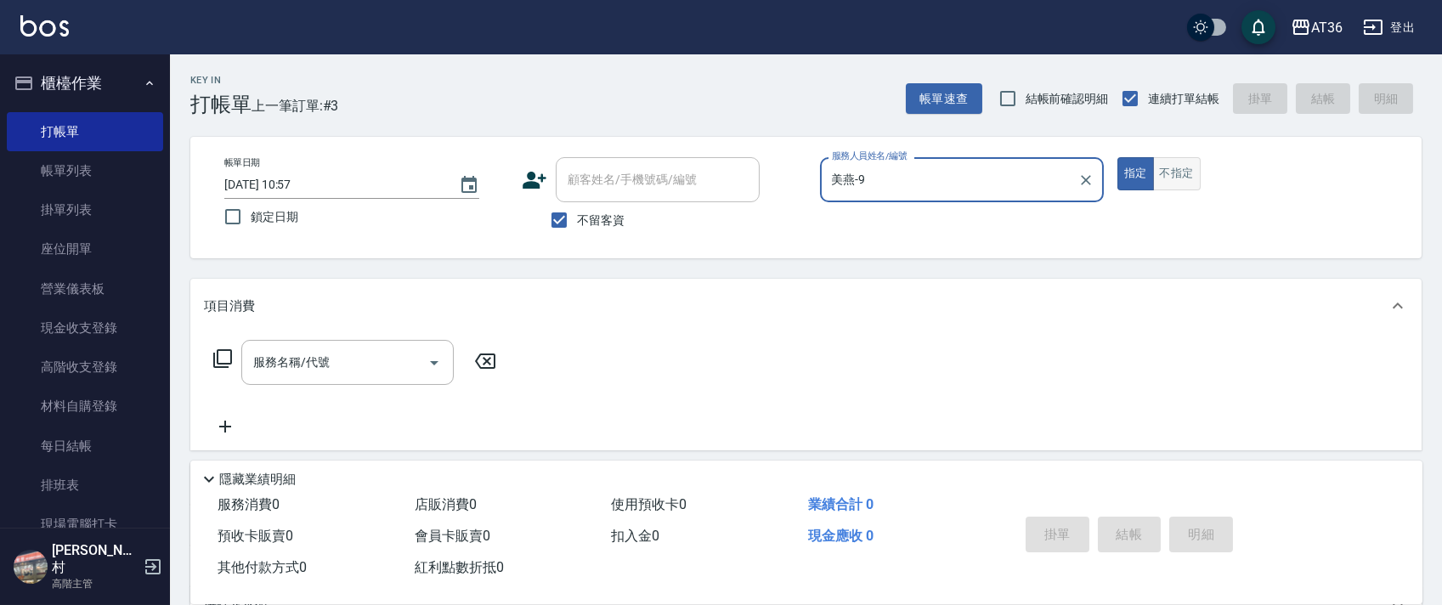
click at [1176, 178] on button "不指定" at bounding box center [1177, 173] width 48 height 33
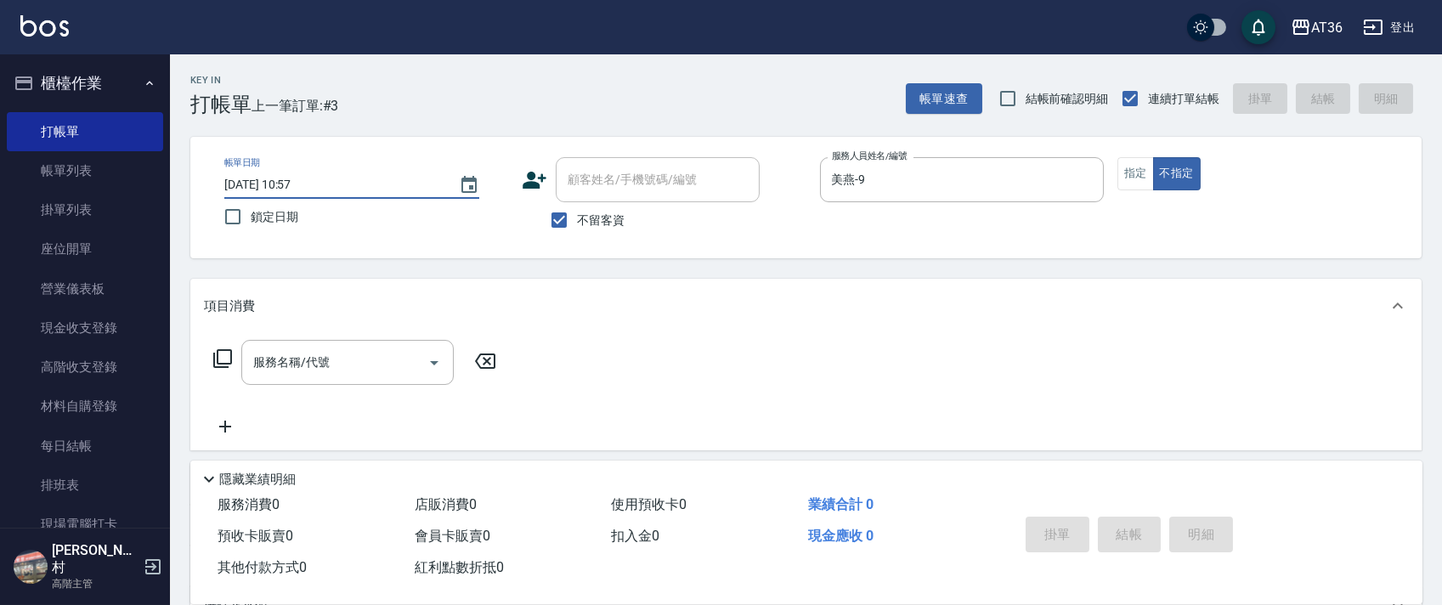
drag, startPoint x: 272, startPoint y: 177, endPoint x: 337, endPoint y: 165, distance: 65.7
click at [274, 177] on input "[DATE] 10:57" at bounding box center [333, 185] width 218 height 28
type input "[DATE] 10:57"
click at [218, 358] on icon at bounding box center [222, 358] width 20 height 20
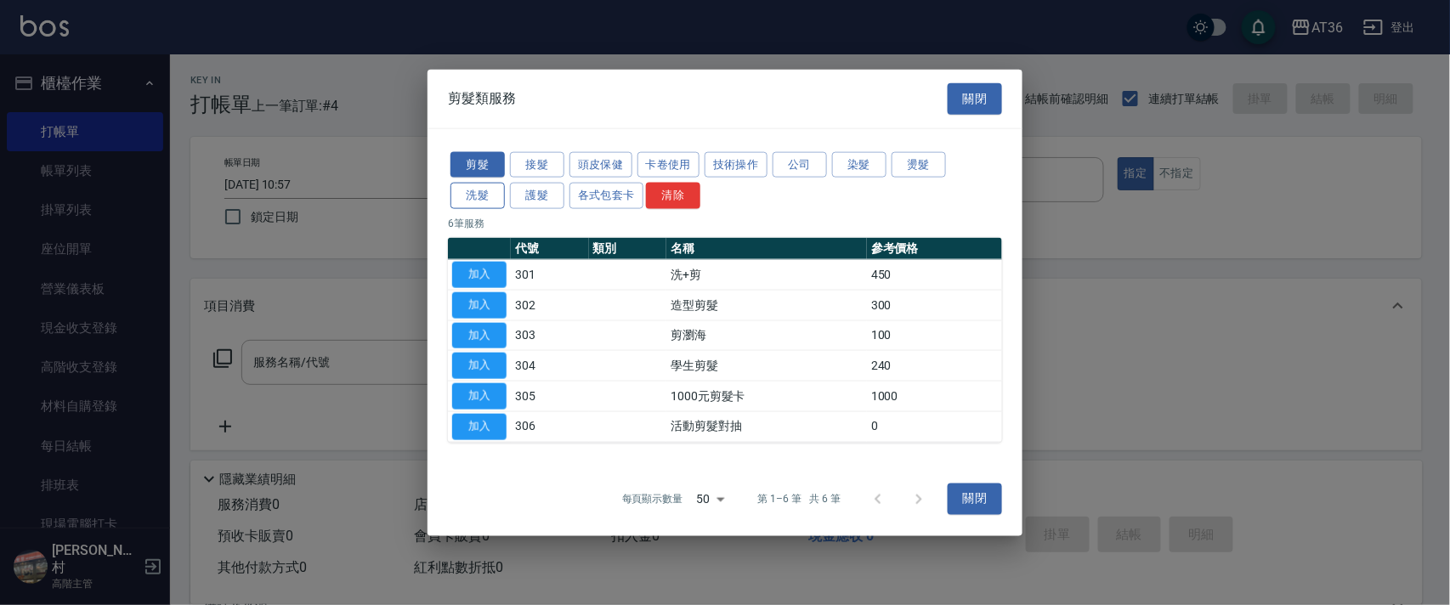
click at [478, 201] on button "洗髮" at bounding box center [477, 196] width 54 height 26
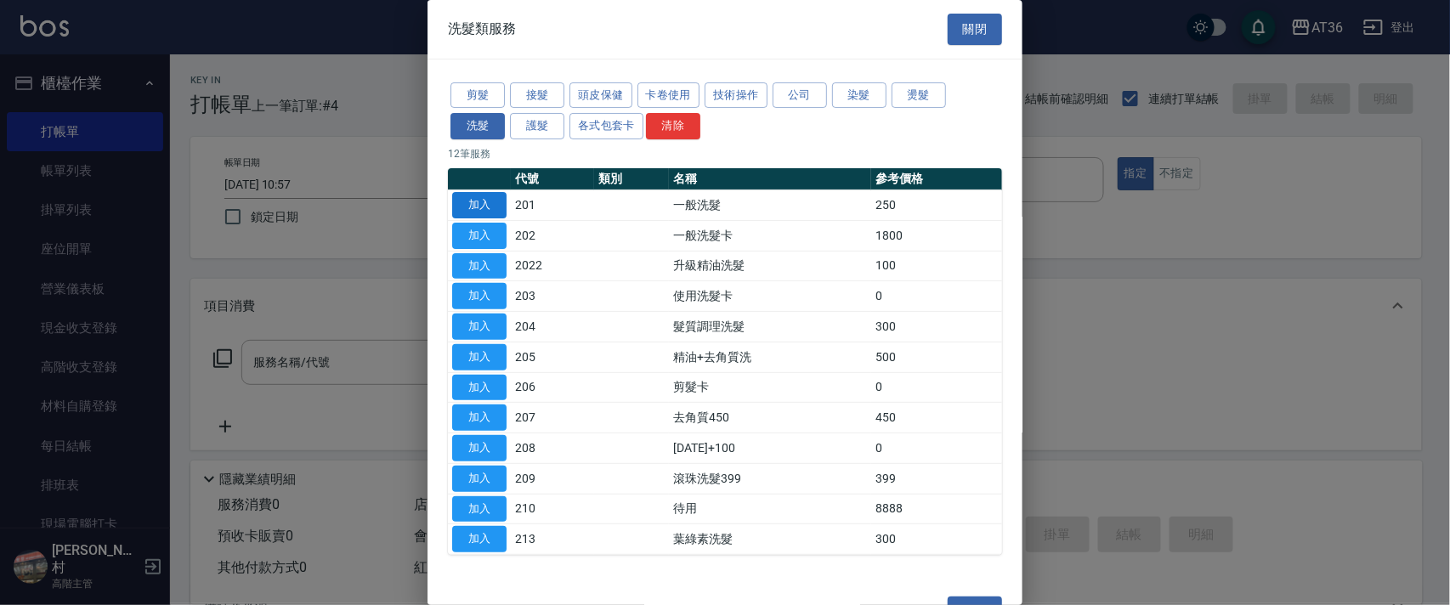
click at [479, 201] on button "加入" at bounding box center [479, 205] width 54 height 26
type input "一般洗髮(201)"
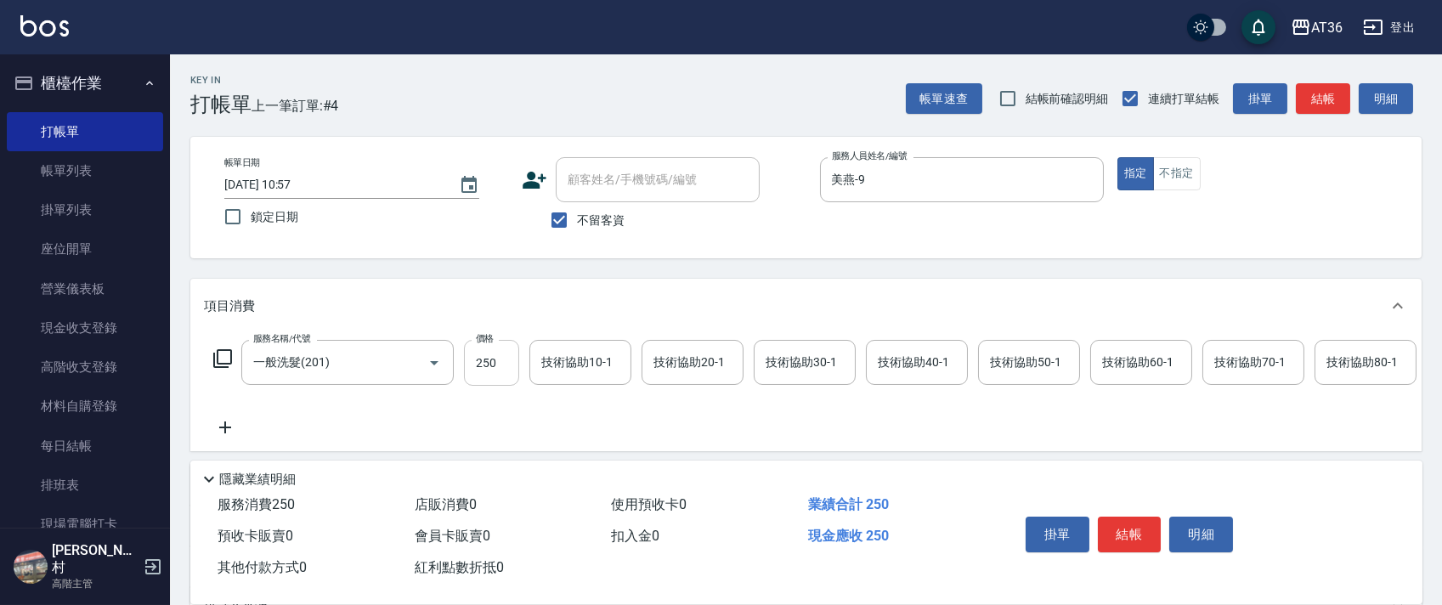
click at [483, 365] on input "250" at bounding box center [491, 363] width 55 height 46
type input "350"
click at [1015, 364] on div "技術協助50-1 技術協助50-1" at bounding box center [1029, 362] width 102 height 45
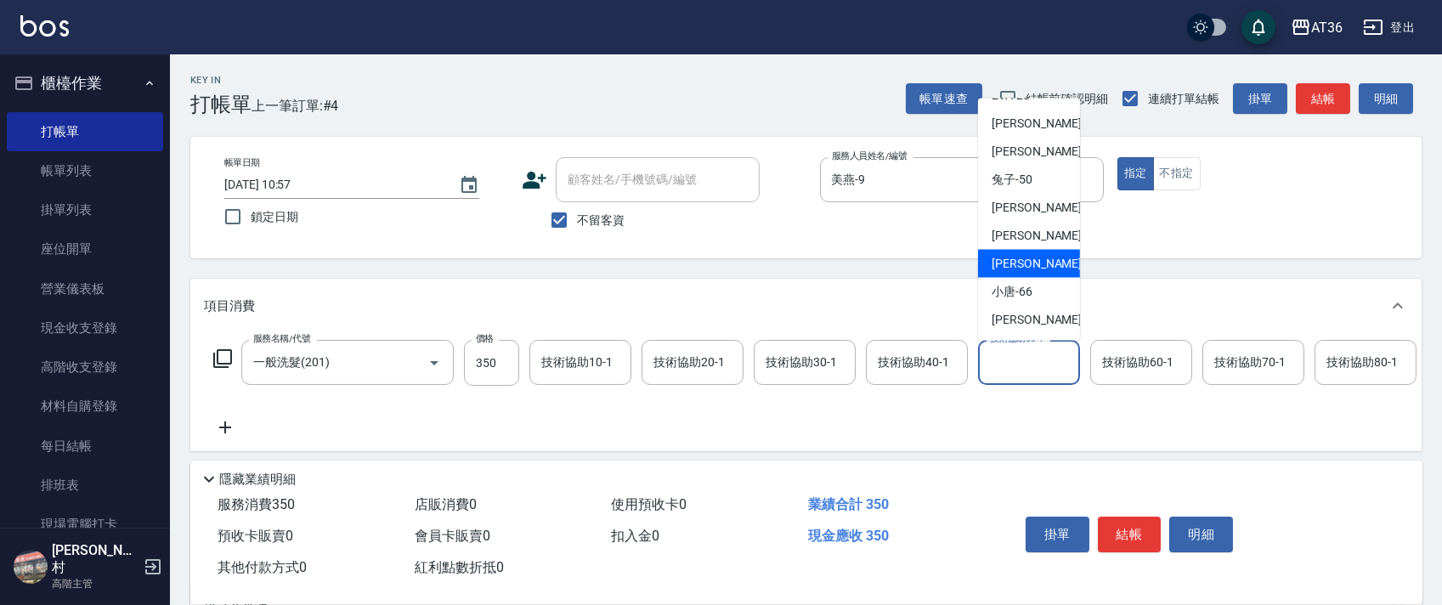
click at [1034, 263] on div "[PERSON_NAME] -59" at bounding box center [1029, 264] width 102 height 28
type input "[PERSON_NAME]-59"
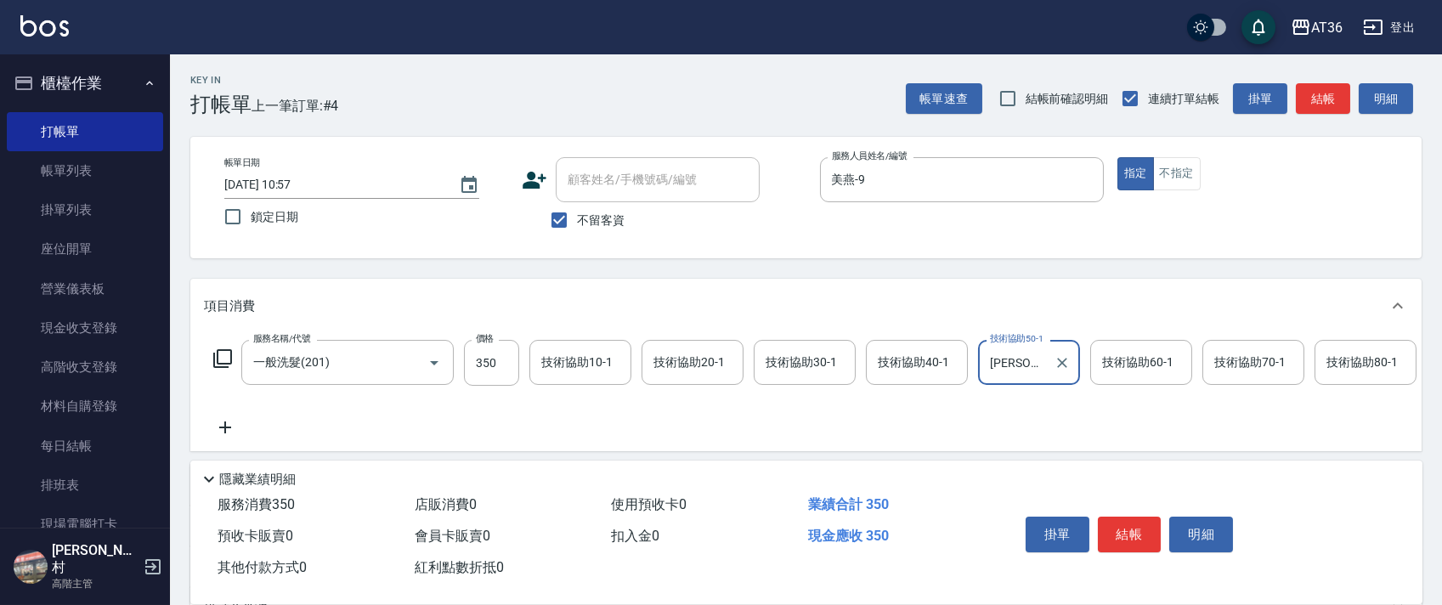
click at [1177, 171] on button "不指定" at bounding box center [1177, 173] width 48 height 33
click at [1123, 539] on button "結帳" at bounding box center [1130, 535] width 64 height 36
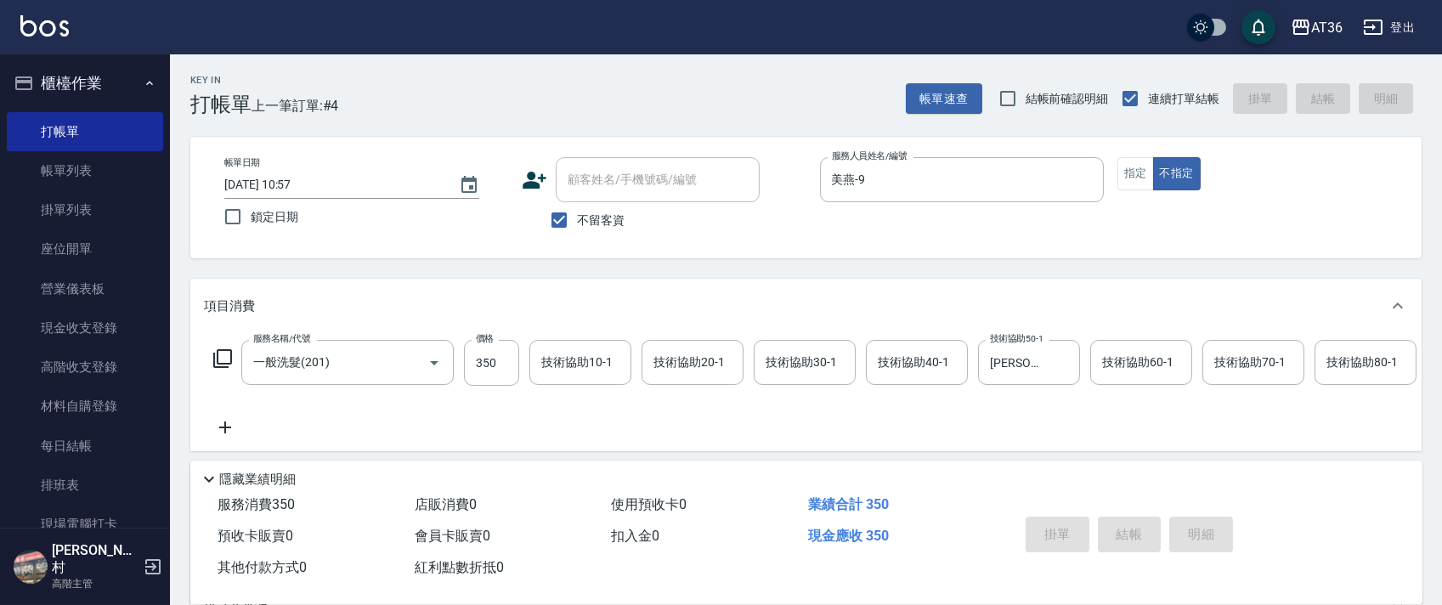
type input "[DATE] 10:58"
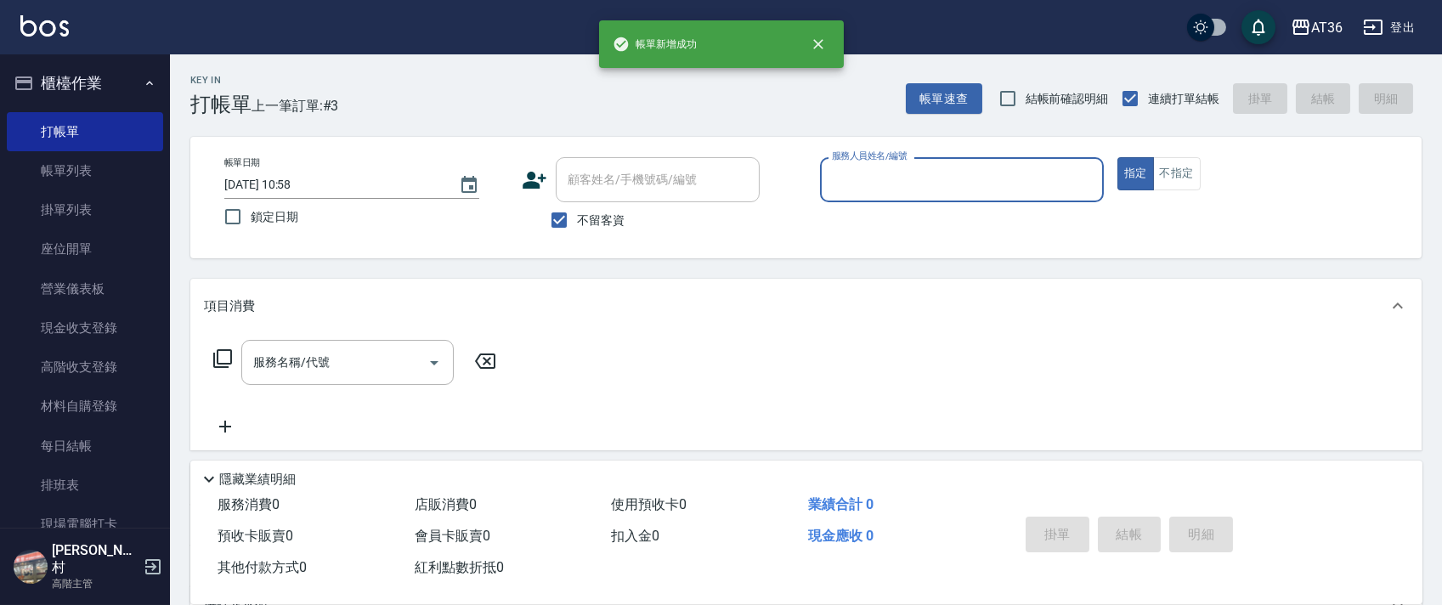
click at [849, 178] on input "服務人員姓名/編號" at bounding box center [962, 180] width 269 height 30
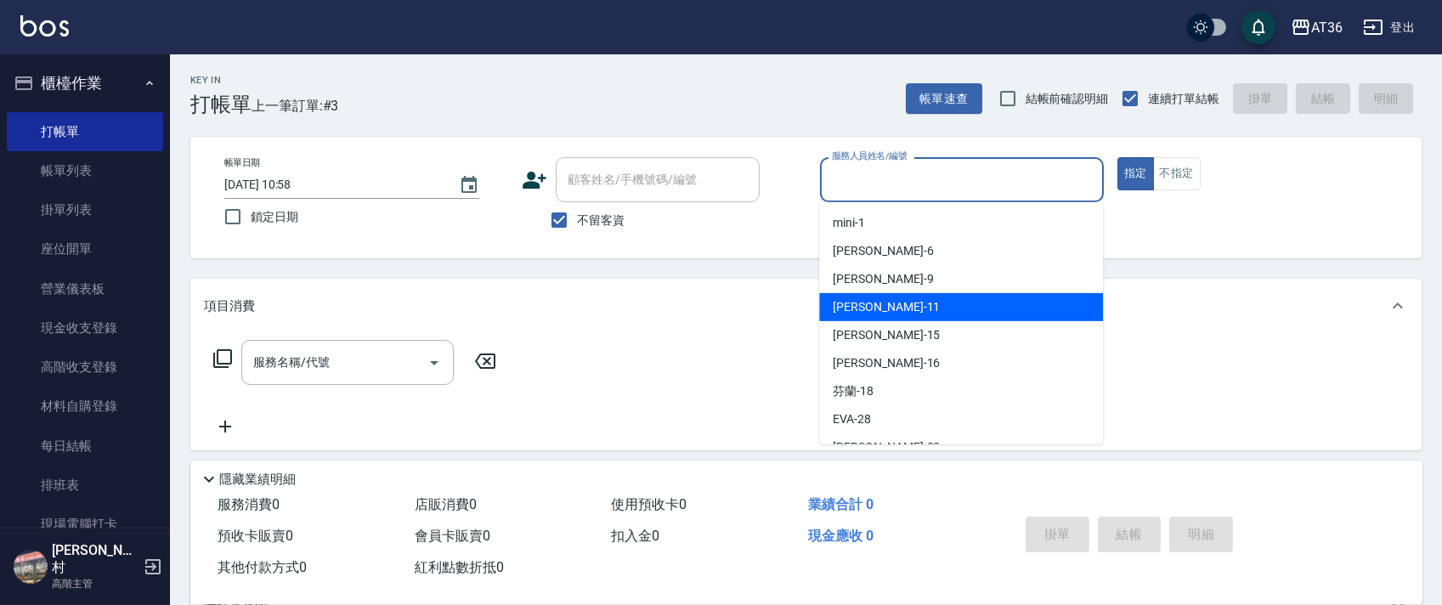
click at [871, 302] on span "[PERSON_NAME] -11" at bounding box center [886, 307] width 107 height 18
type input "[PERSON_NAME]-11"
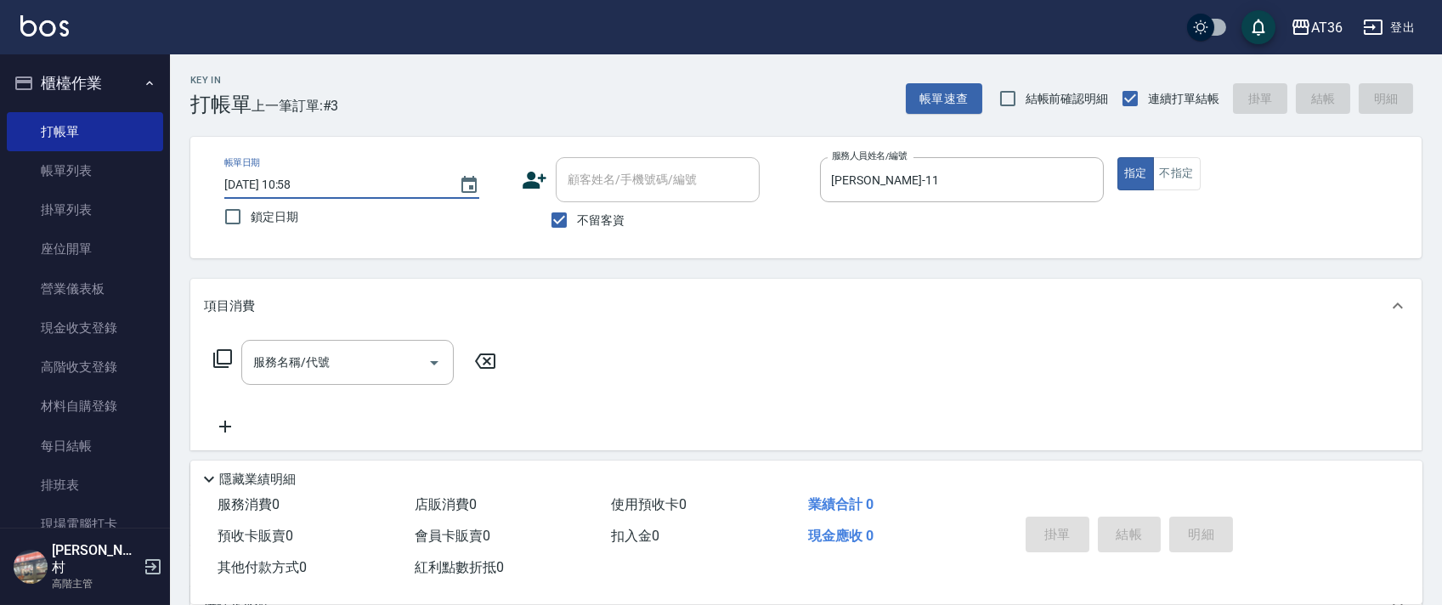
click at [277, 184] on input "[DATE] 10:58" at bounding box center [333, 185] width 218 height 28
type input "[DATE] 10:58"
click at [223, 350] on icon at bounding box center [222, 358] width 19 height 19
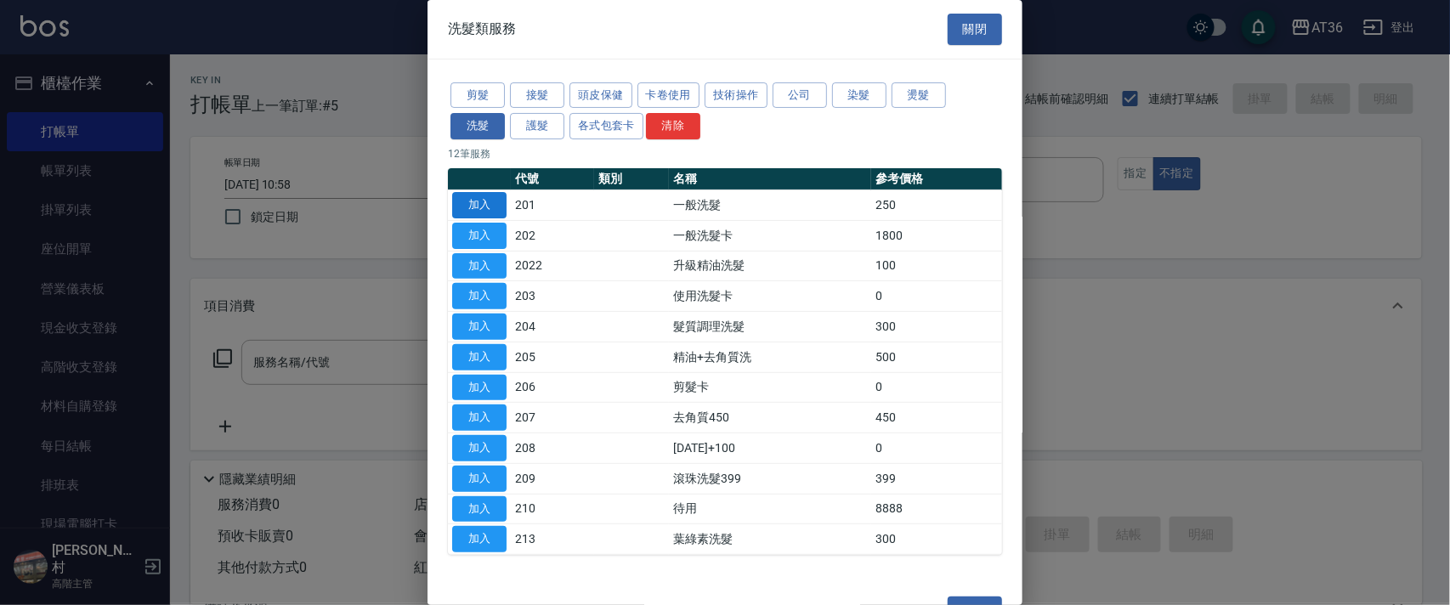
click at [485, 197] on button "加入" at bounding box center [479, 205] width 54 height 26
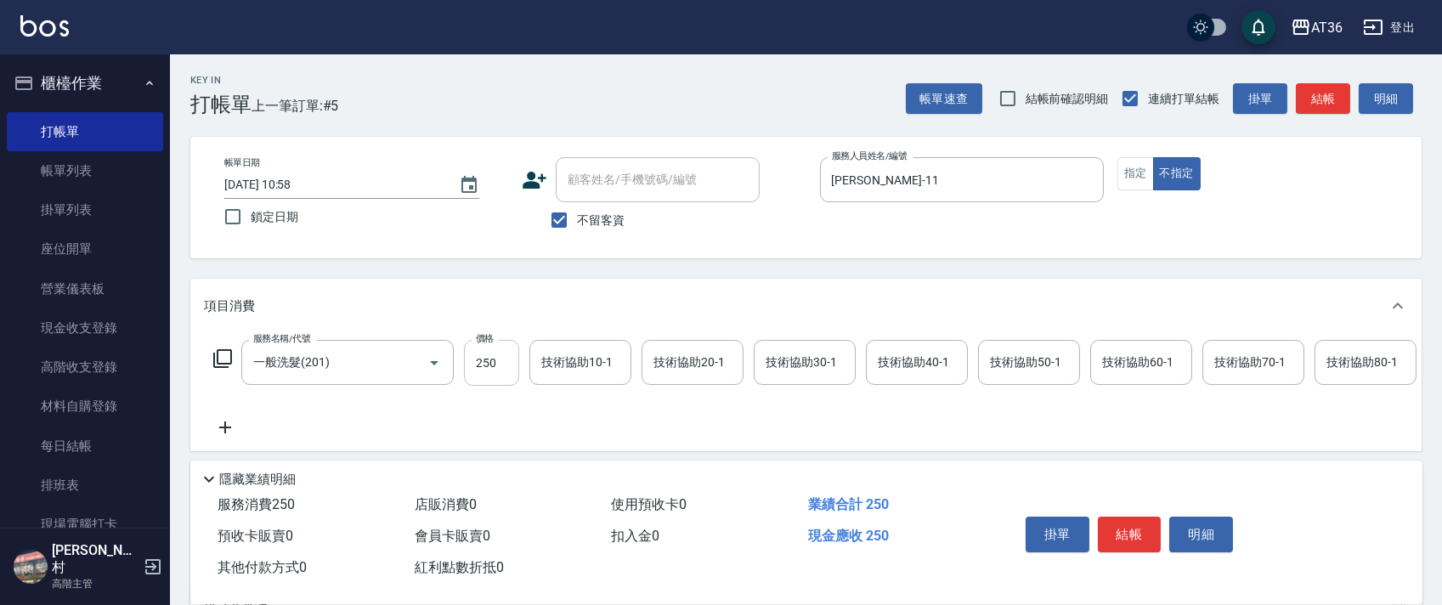
click at [485, 361] on input "250" at bounding box center [491, 363] width 55 height 46
click at [1131, 168] on button "指定" at bounding box center [1135, 173] width 37 height 33
click at [1134, 535] on button "結帳" at bounding box center [1130, 535] width 64 height 36
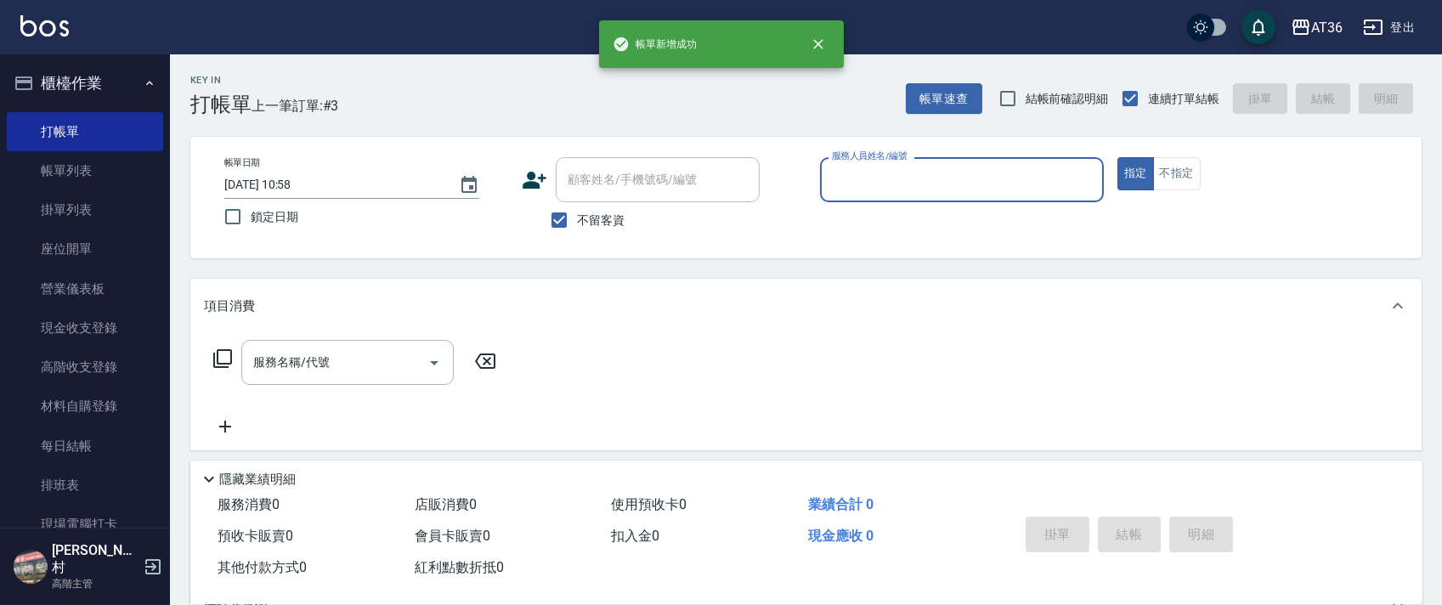
click at [810, 175] on div "帳單日期 [DATE] 10:58 鎖定日期 顧客姓名/手機號碼/編號 顧客姓名/手機號碼/編號 不留客資 服務人員姓名/編號 服務人員姓名/編號 指定 不指定" at bounding box center [806, 197] width 1191 height 81
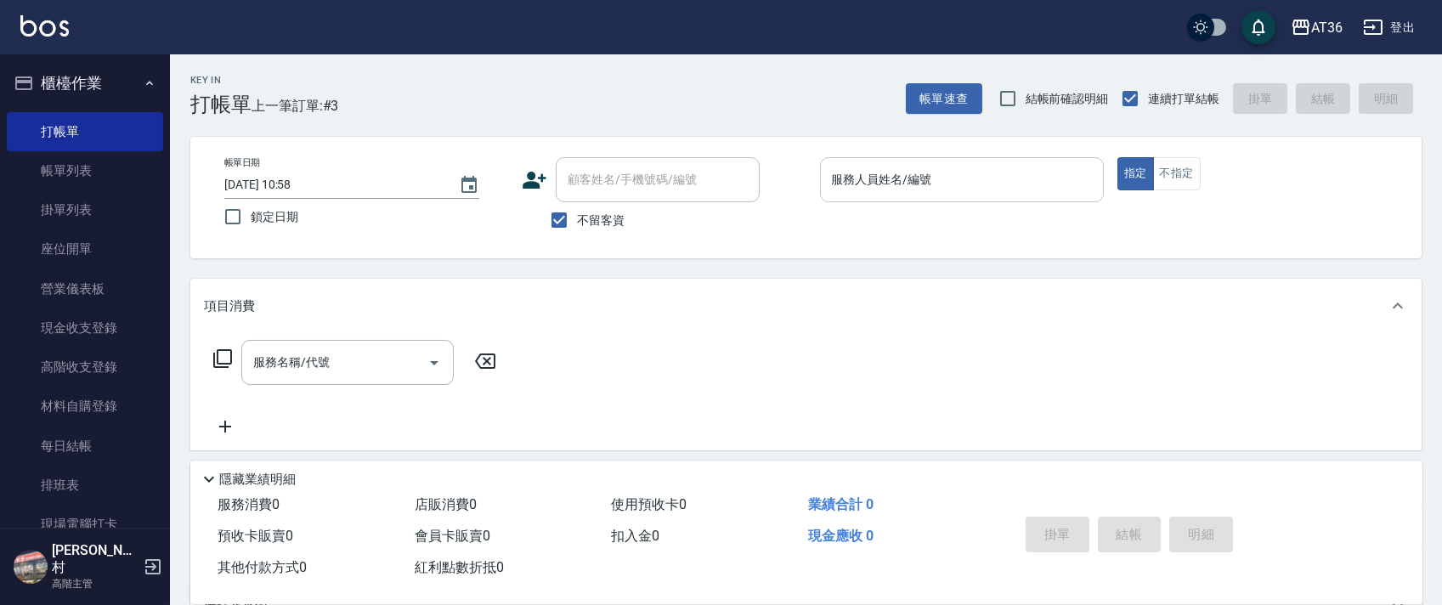
drag, startPoint x: 853, startPoint y: 175, endPoint x: 885, endPoint y: 199, distance: 39.4
click at [864, 185] on input "服務人員姓名/編號" at bounding box center [962, 180] width 269 height 30
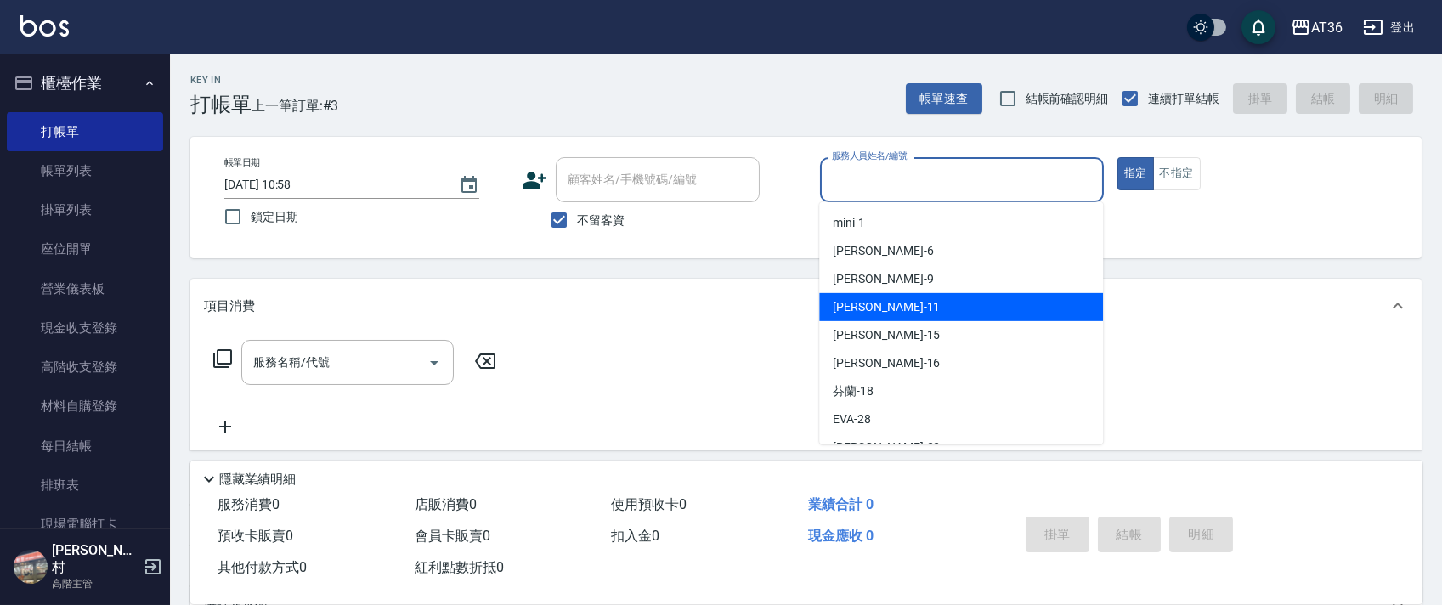
click at [905, 309] on div "[PERSON_NAME] -11" at bounding box center [961, 307] width 284 height 28
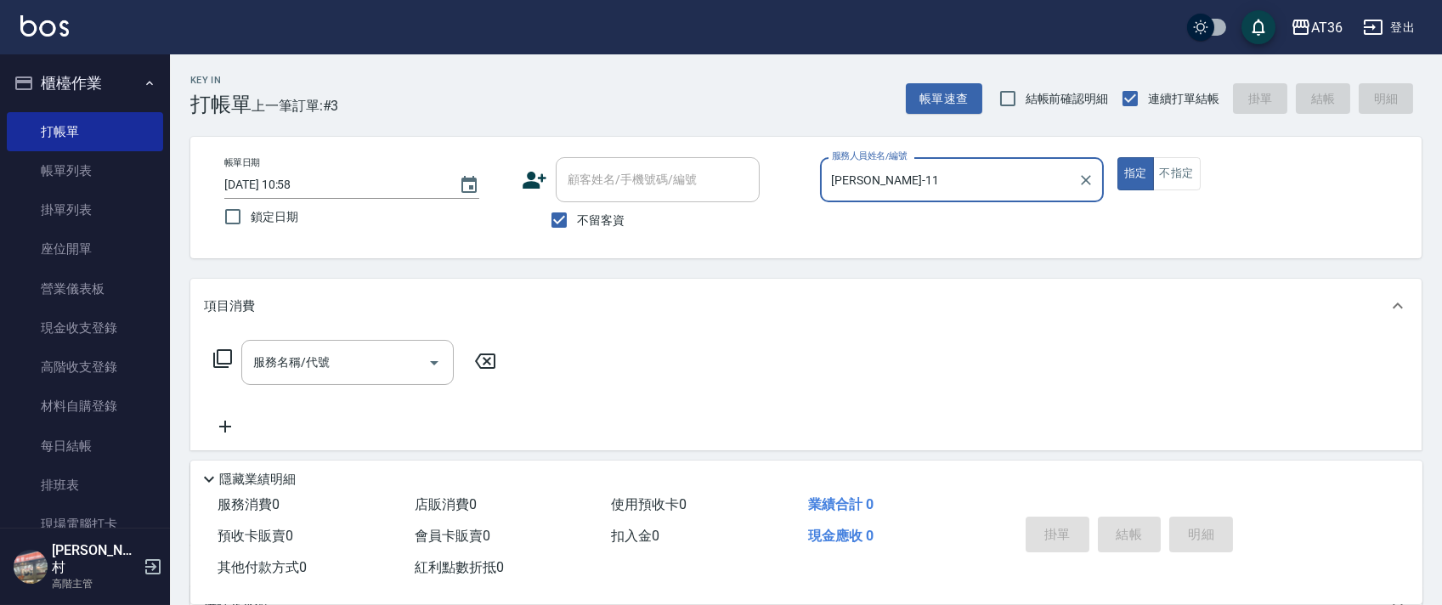
click at [1178, 164] on button "不指定" at bounding box center [1177, 173] width 48 height 33
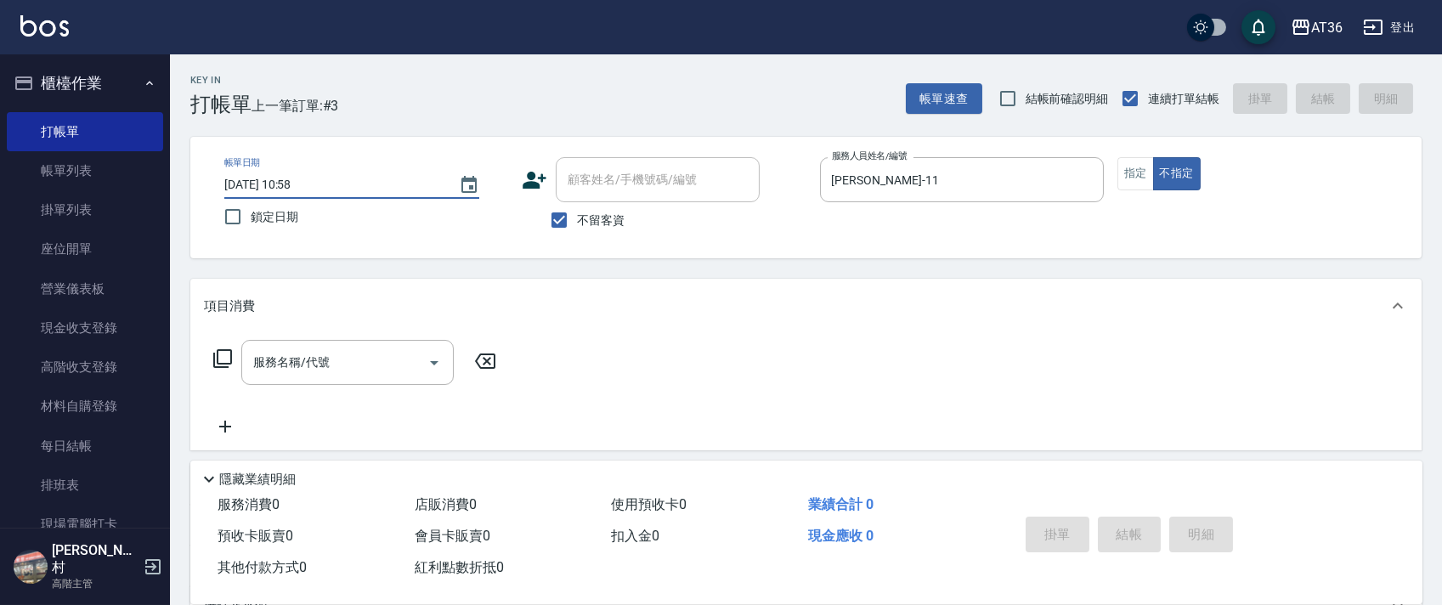
click at [274, 188] on input "[DATE] 10:58" at bounding box center [333, 185] width 218 height 28
click at [221, 360] on icon at bounding box center [222, 358] width 20 height 20
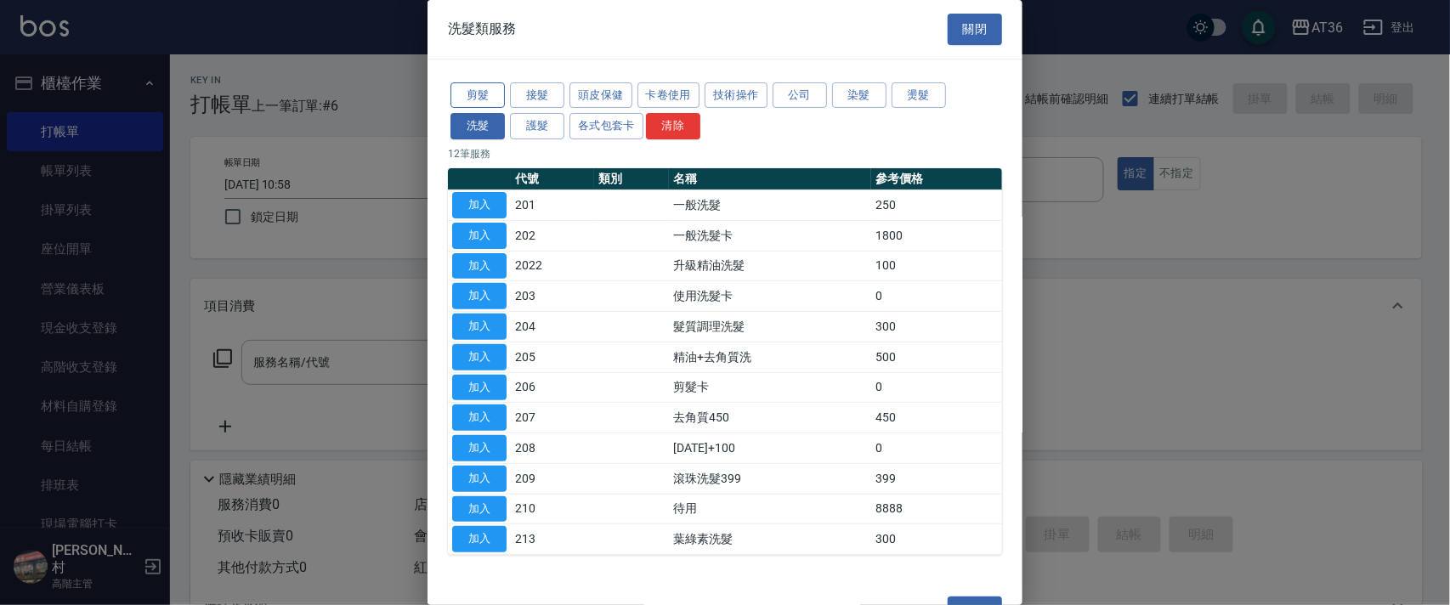
click at [485, 105] on button "剪髮" at bounding box center [477, 95] width 54 height 26
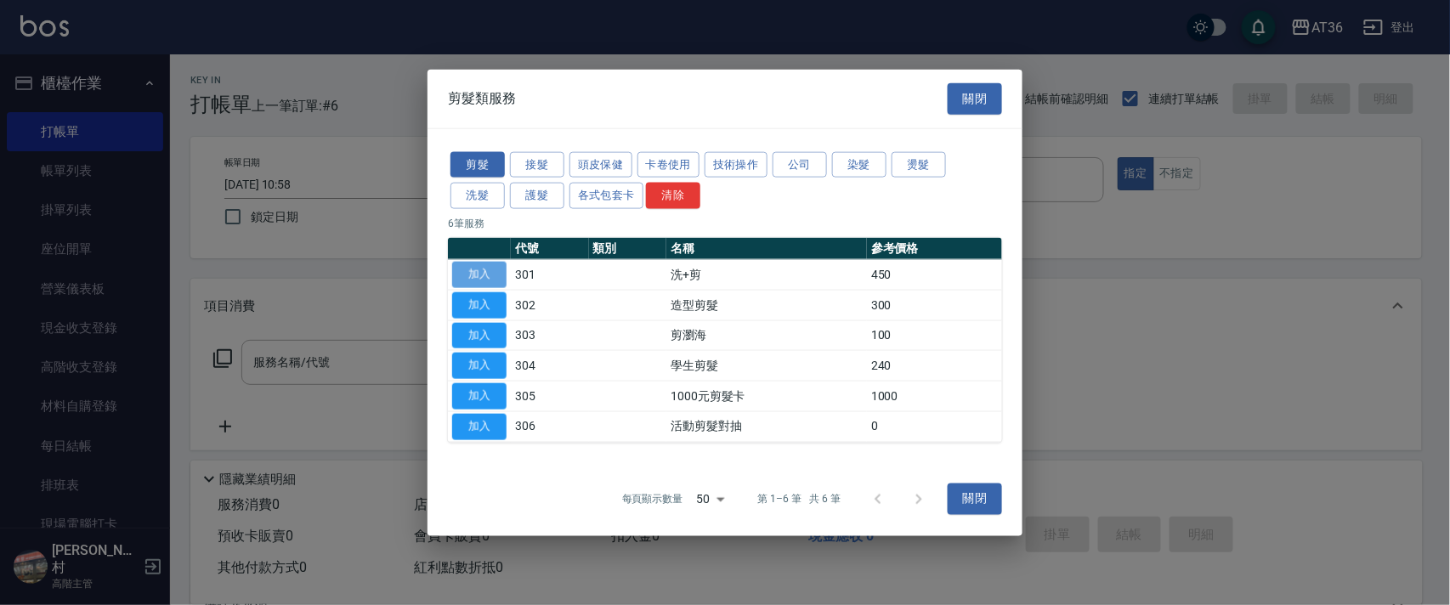
click at [478, 275] on button "加入" at bounding box center [479, 275] width 54 height 26
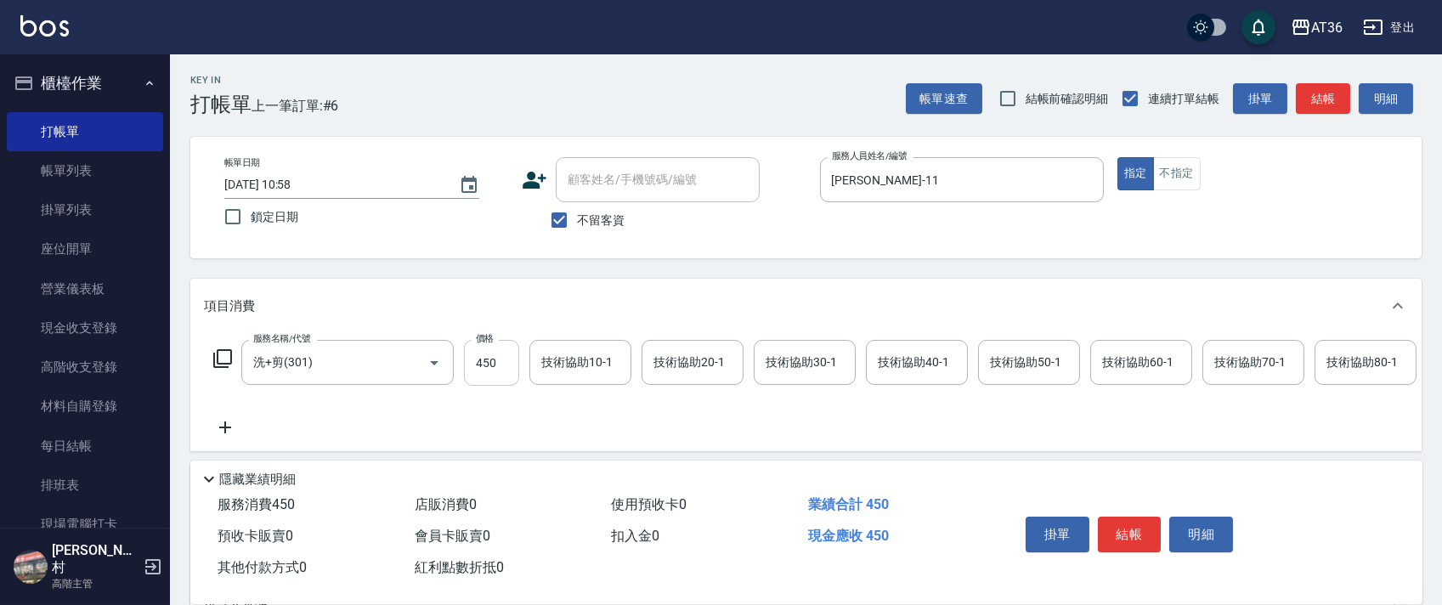
click at [478, 361] on input "450" at bounding box center [491, 363] width 55 height 46
drag, startPoint x: 1176, startPoint y: 184, endPoint x: 1349, endPoint y: 262, distance: 190.2
click at [1178, 183] on button "不指定" at bounding box center [1177, 173] width 48 height 33
click at [1138, 536] on button "結帳" at bounding box center [1130, 535] width 64 height 36
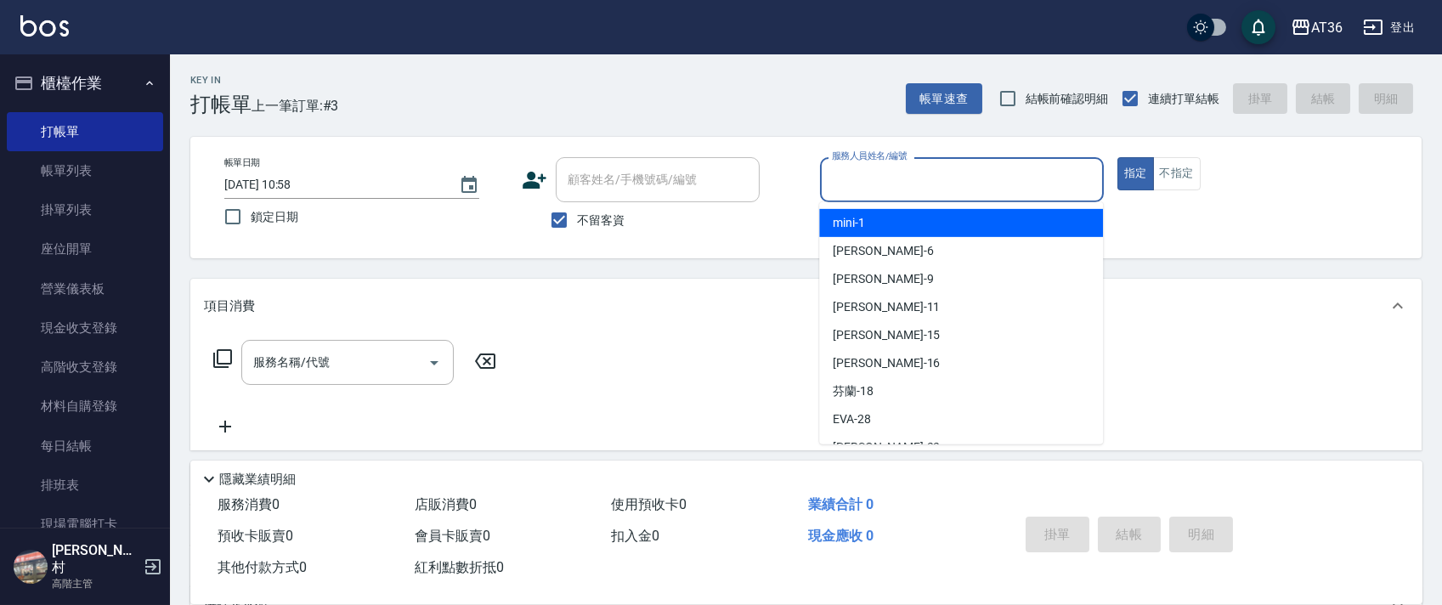
click at [837, 184] on input "服務人員姓名/編號" at bounding box center [962, 180] width 269 height 30
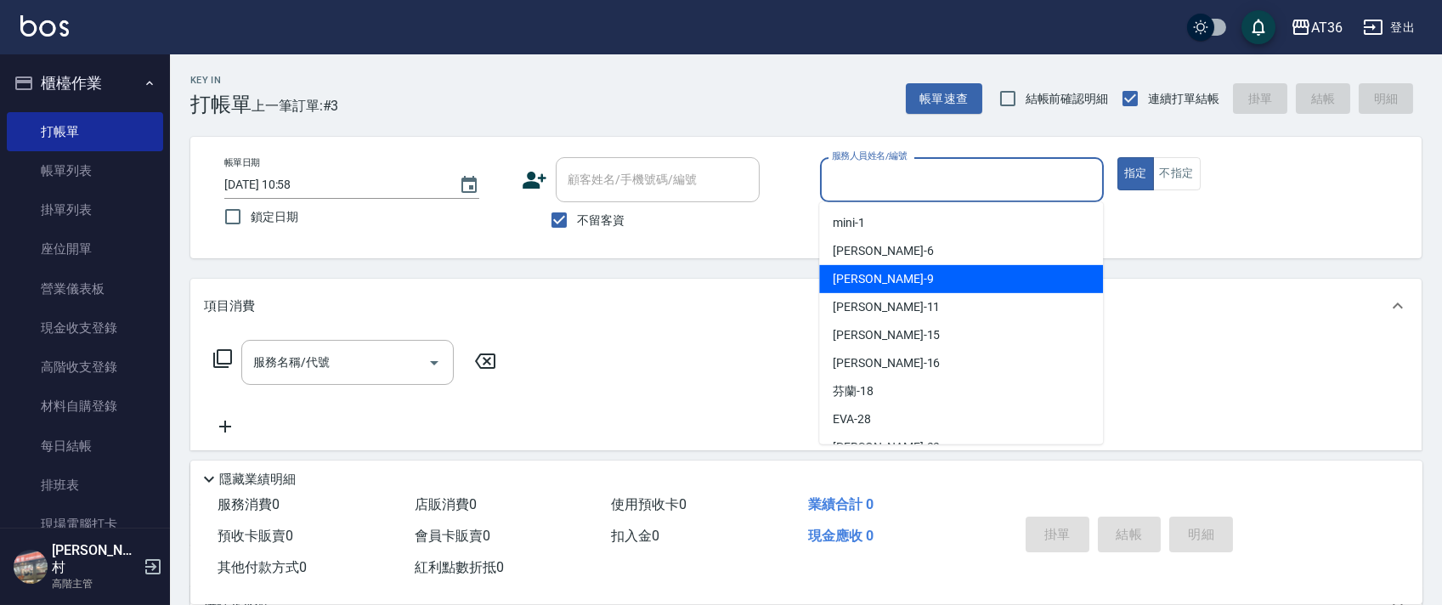
click at [862, 278] on span "美燕 -9" at bounding box center [883, 279] width 100 height 18
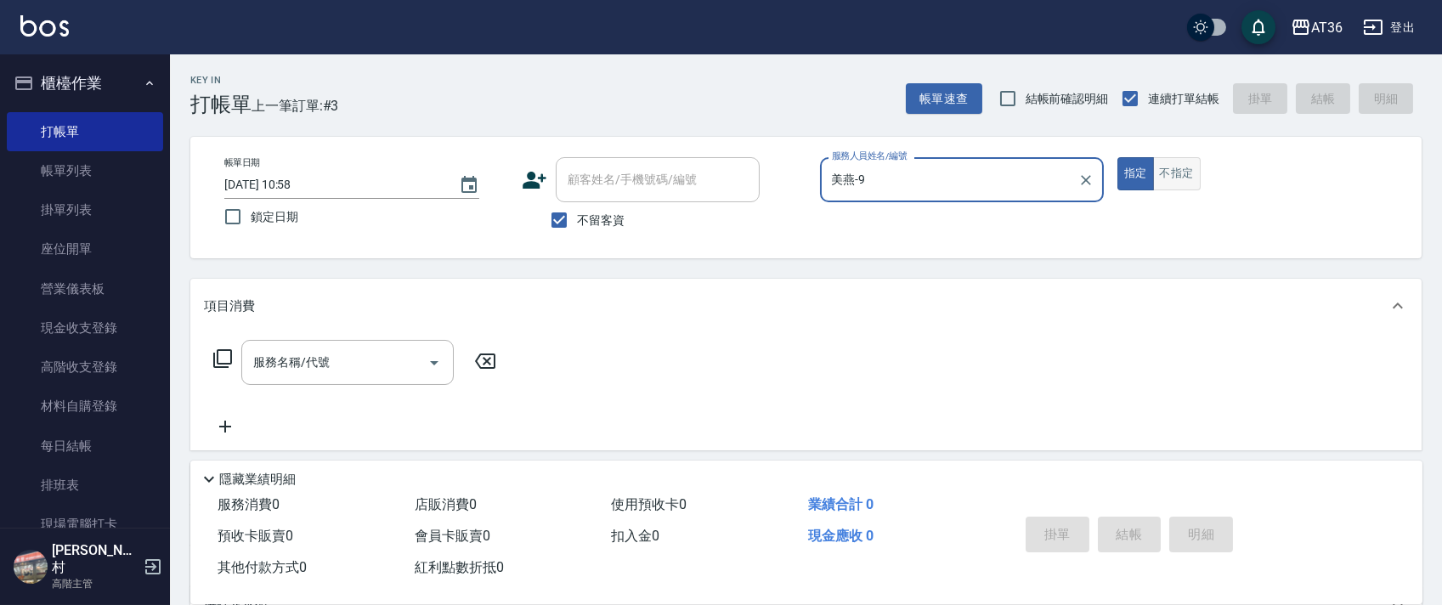
click at [1186, 178] on button "不指定" at bounding box center [1177, 173] width 48 height 33
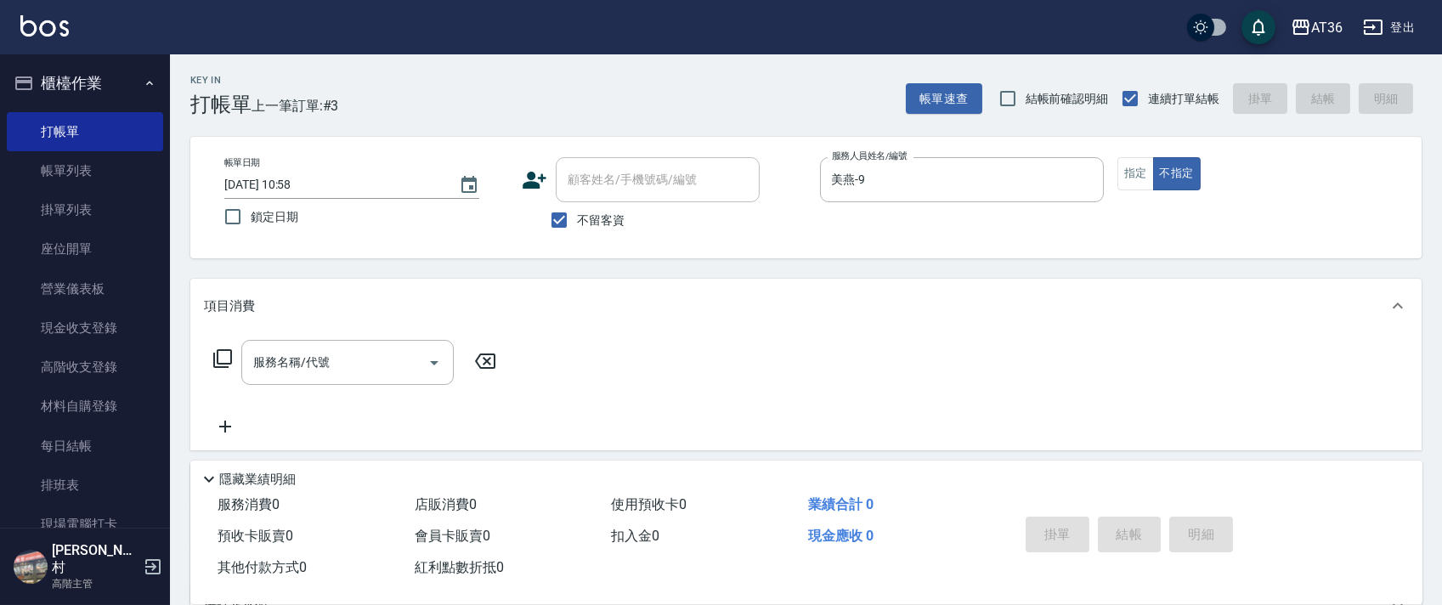
click at [276, 185] on input "[DATE] 10:58" at bounding box center [333, 185] width 218 height 28
click at [222, 358] on icon at bounding box center [222, 358] width 20 height 20
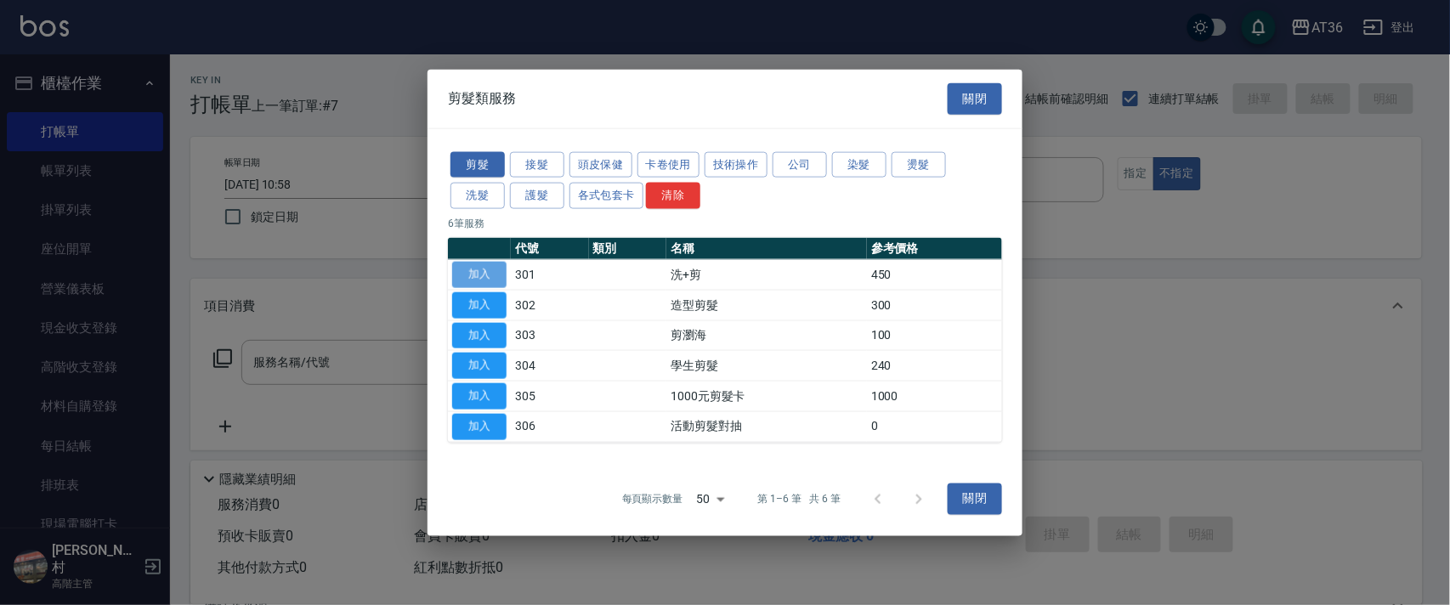
click at [482, 277] on button "加入" at bounding box center [479, 275] width 54 height 26
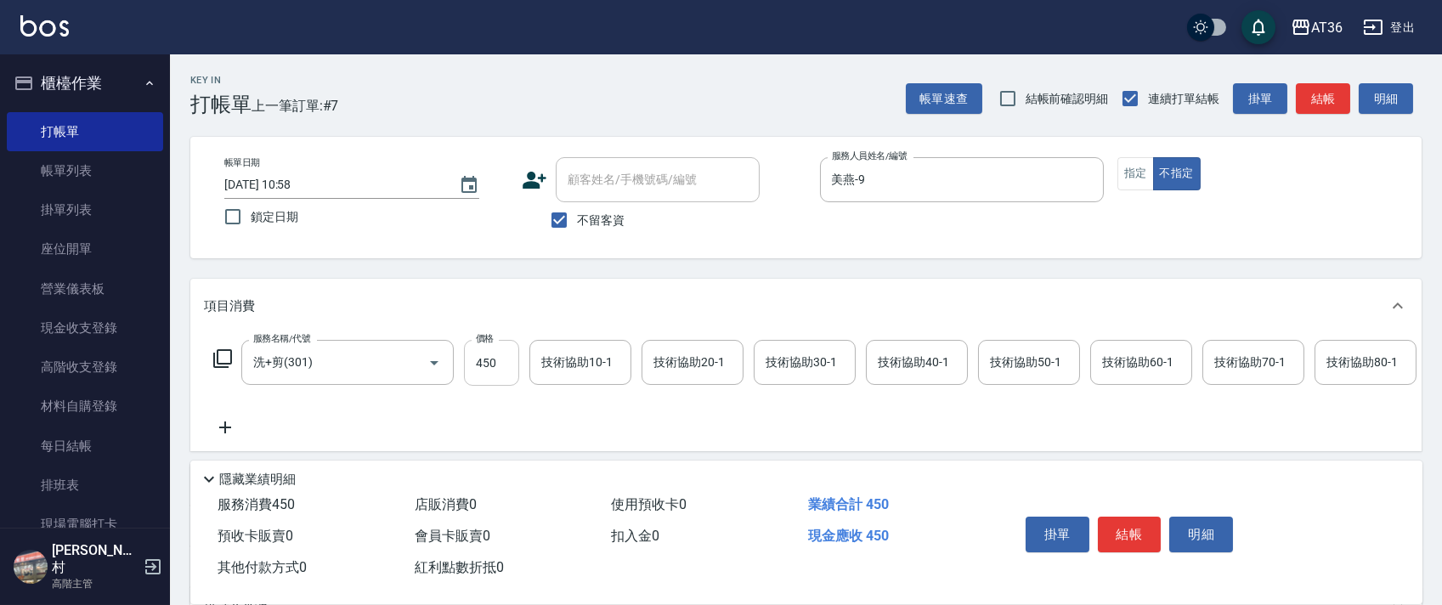
click at [492, 366] on input "450" at bounding box center [491, 363] width 55 height 46
click at [1123, 531] on button "結帳" at bounding box center [1130, 535] width 64 height 36
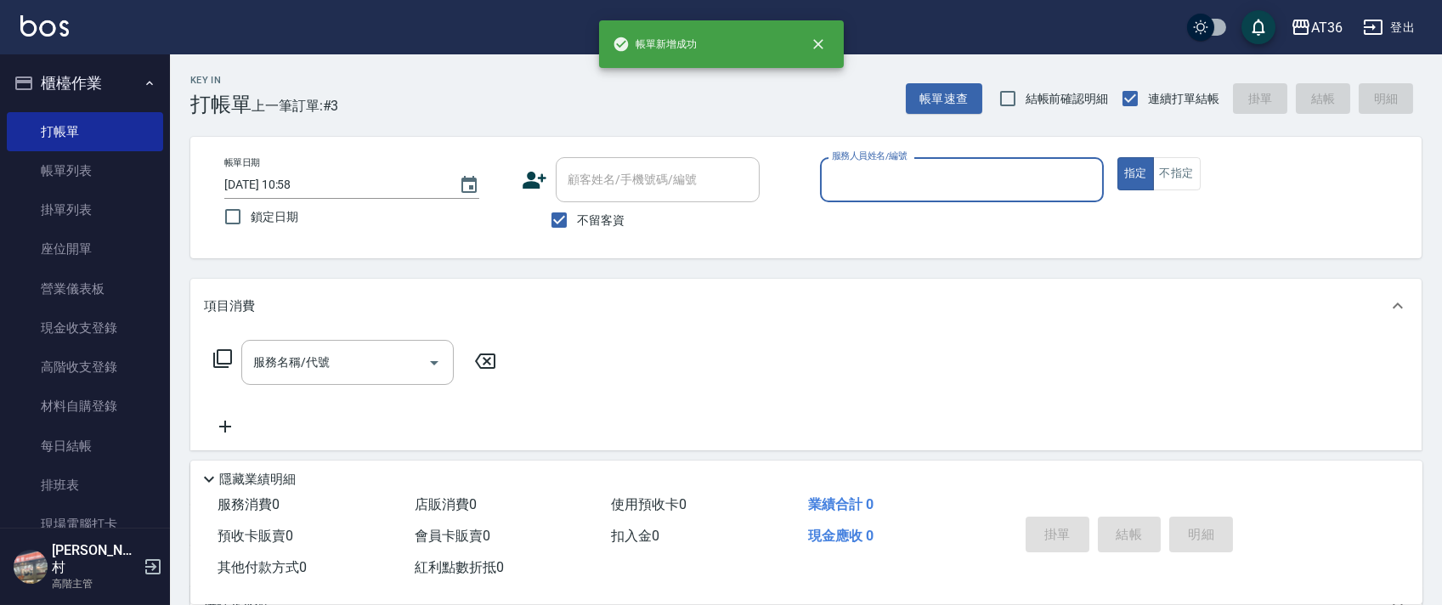
click at [839, 172] on input "服務人員姓名/編號" at bounding box center [962, 180] width 269 height 30
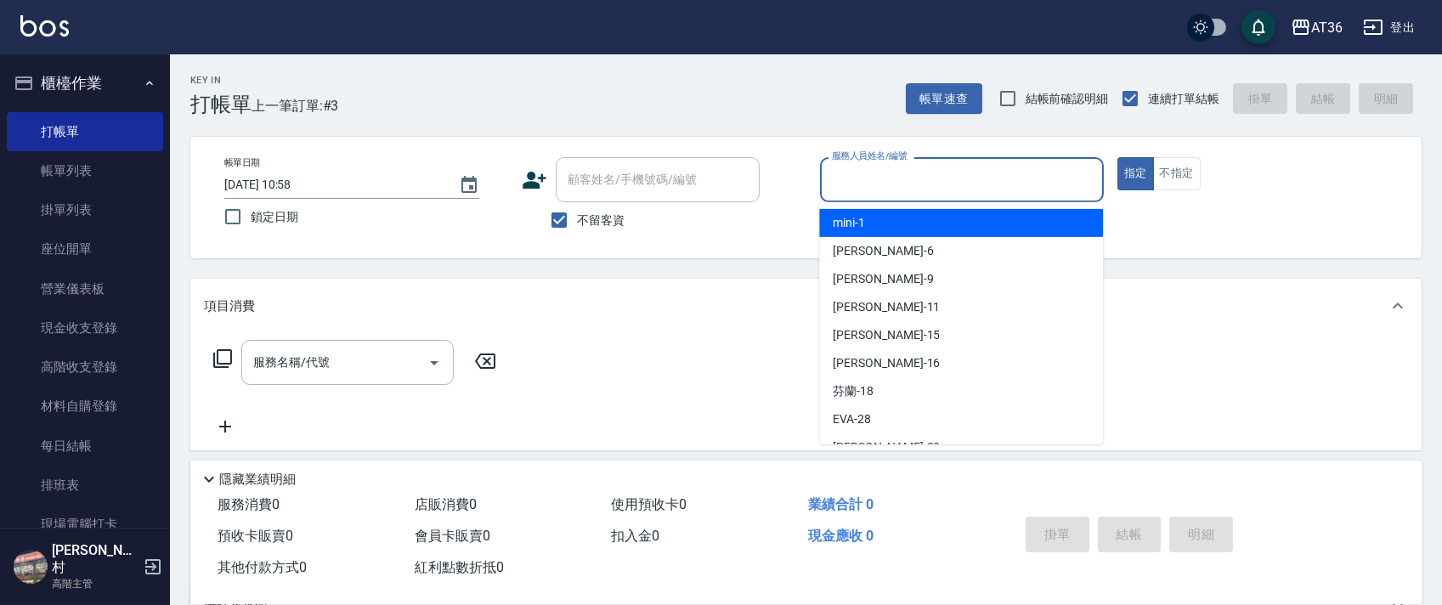
drag, startPoint x: 868, startPoint y: 224, endPoint x: 1278, endPoint y: 122, distance: 422.3
click at [887, 222] on div "mini -1" at bounding box center [961, 223] width 284 height 28
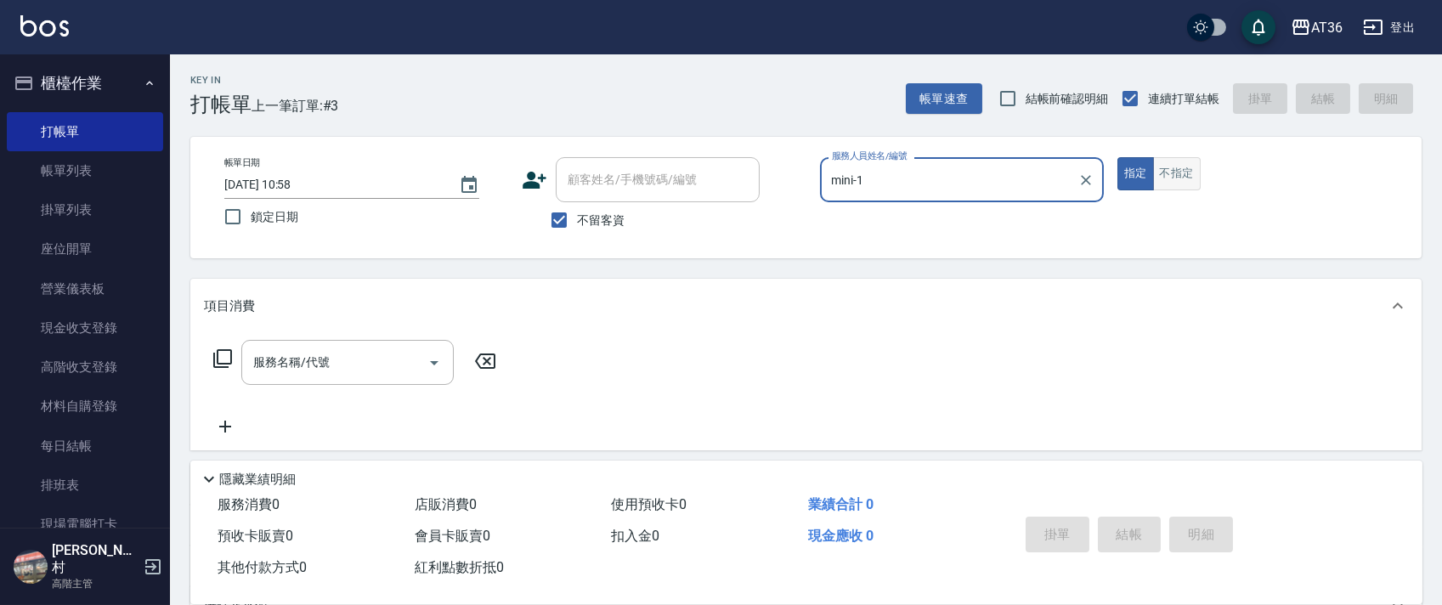
click at [1190, 171] on button "不指定" at bounding box center [1177, 173] width 48 height 33
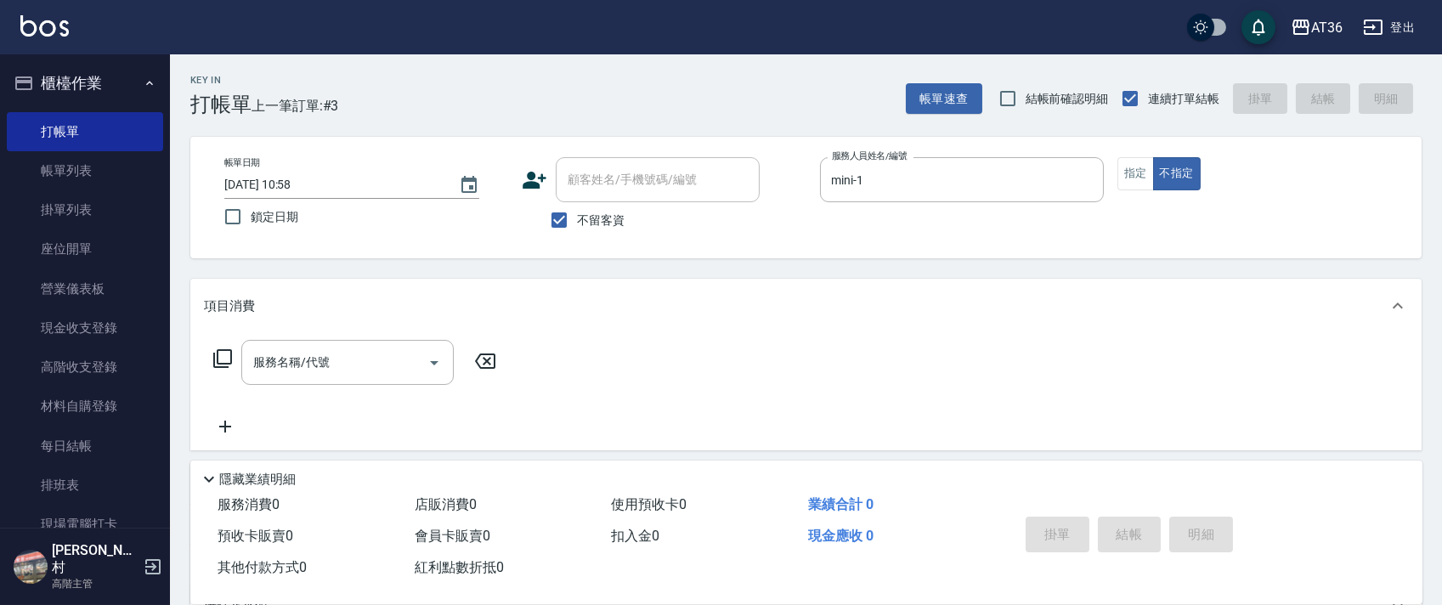
click at [280, 190] on input "[DATE] 10:58" at bounding box center [333, 185] width 218 height 28
click at [221, 357] on icon at bounding box center [222, 358] width 20 height 20
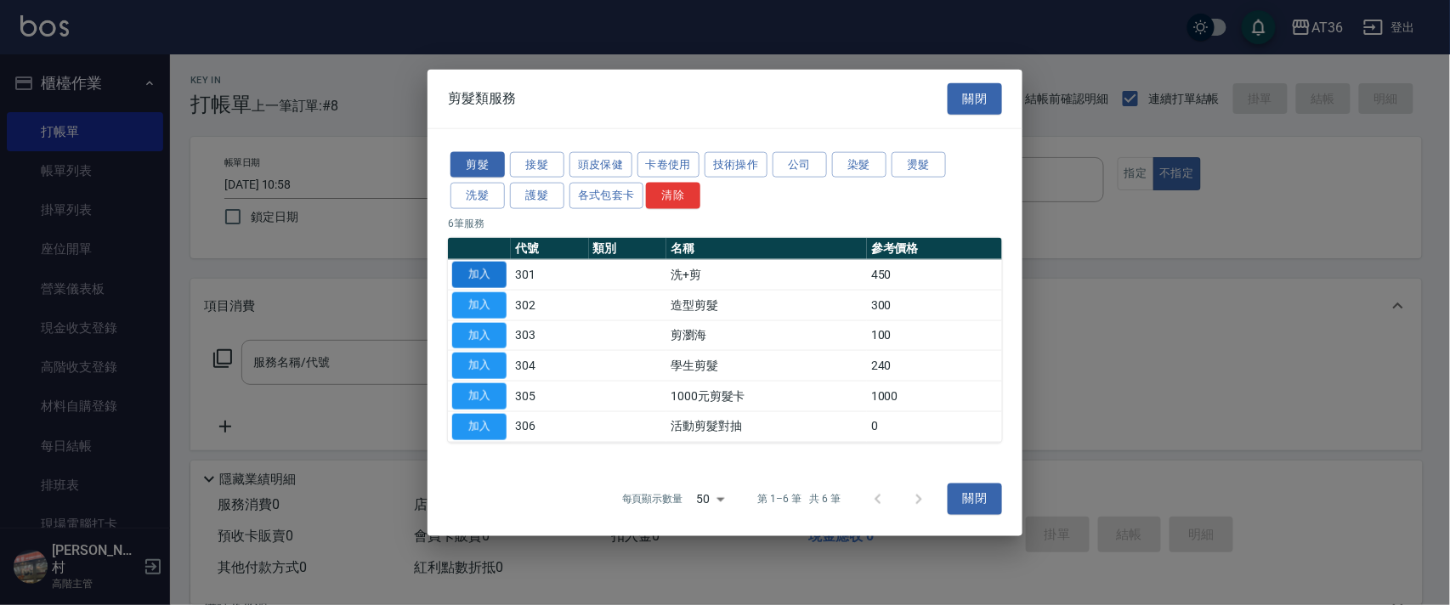
click at [498, 280] on button "加入" at bounding box center [479, 275] width 54 height 26
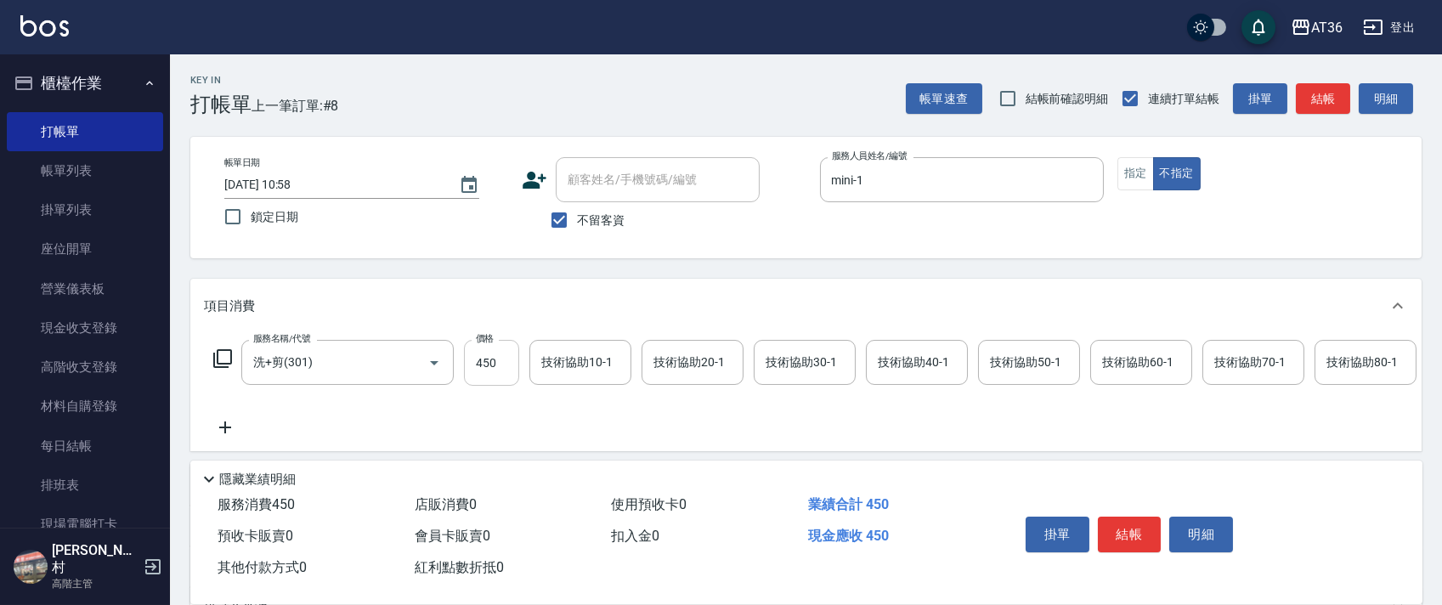
click at [478, 368] on input "450" at bounding box center [491, 363] width 55 height 46
drag, startPoint x: 1131, startPoint y: 536, endPoint x: 1134, endPoint y: 506, distance: 30.7
click at [1130, 537] on button "結帳" at bounding box center [1130, 535] width 64 height 36
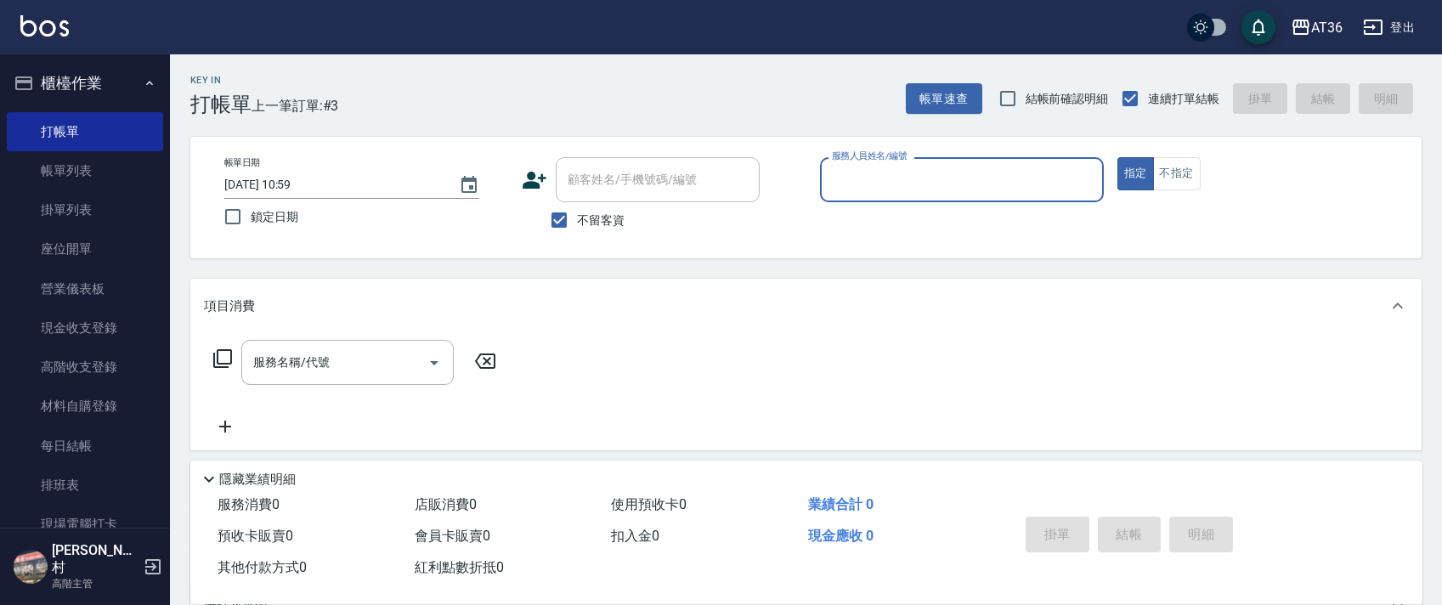
drag, startPoint x: 819, startPoint y: 181, endPoint x: 829, endPoint y: 190, distance: 13.8
click at [825, 189] on div "帳單日期 [DATE] 10:59 鎖定日期 顧客姓名/手機號碼/編號 顧客姓名/手機號碼/編號 不留客資 服務人員姓名/編號 服務人員姓名/編號 指定 不指定" at bounding box center [806, 197] width 1191 height 81
drag, startPoint x: 836, startPoint y: 173, endPoint x: 879, endPoint y: 195, distance: 47.9
click at [846, 181] on input "服務人員姓名/編號" at bounding box center [962, 180] width 269 height 30
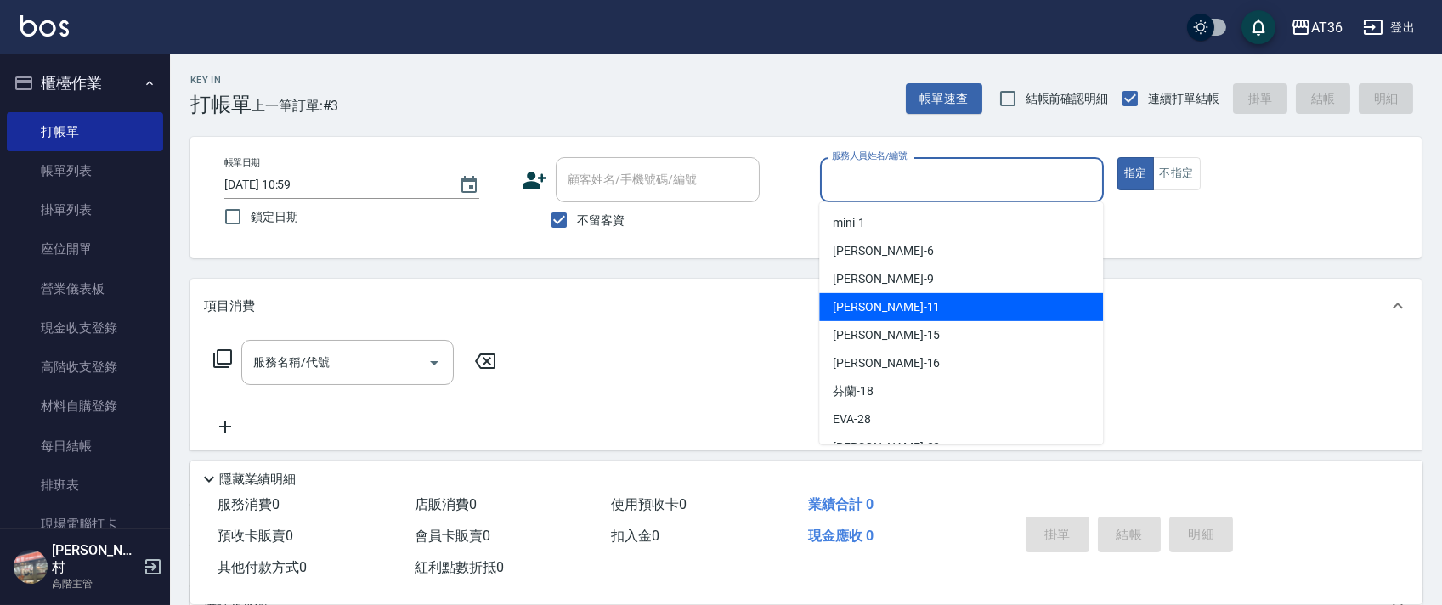
drag, startPoint x: 873, startPoint y: 301, endPoint x: 976, endPoint y: 223, distance: 129.8
click at [878, 301] on div "[PERSON_NAME] -11" at bounding box center [961, 307] width 284 height 28
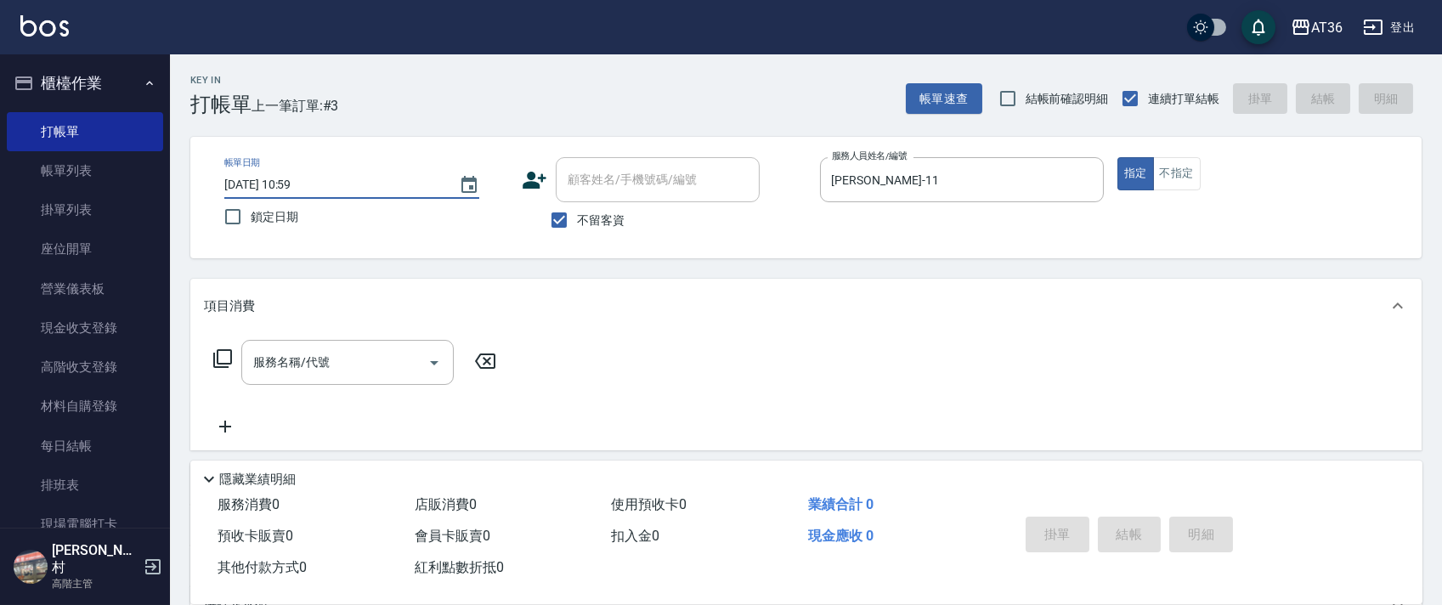
click at [278, 187] on input "[DATE] 10:59" at bounding box center [333, 185] width 218 height 28
click at [219, 356] on icon at bounding box center [222, 358] width 20 height 20
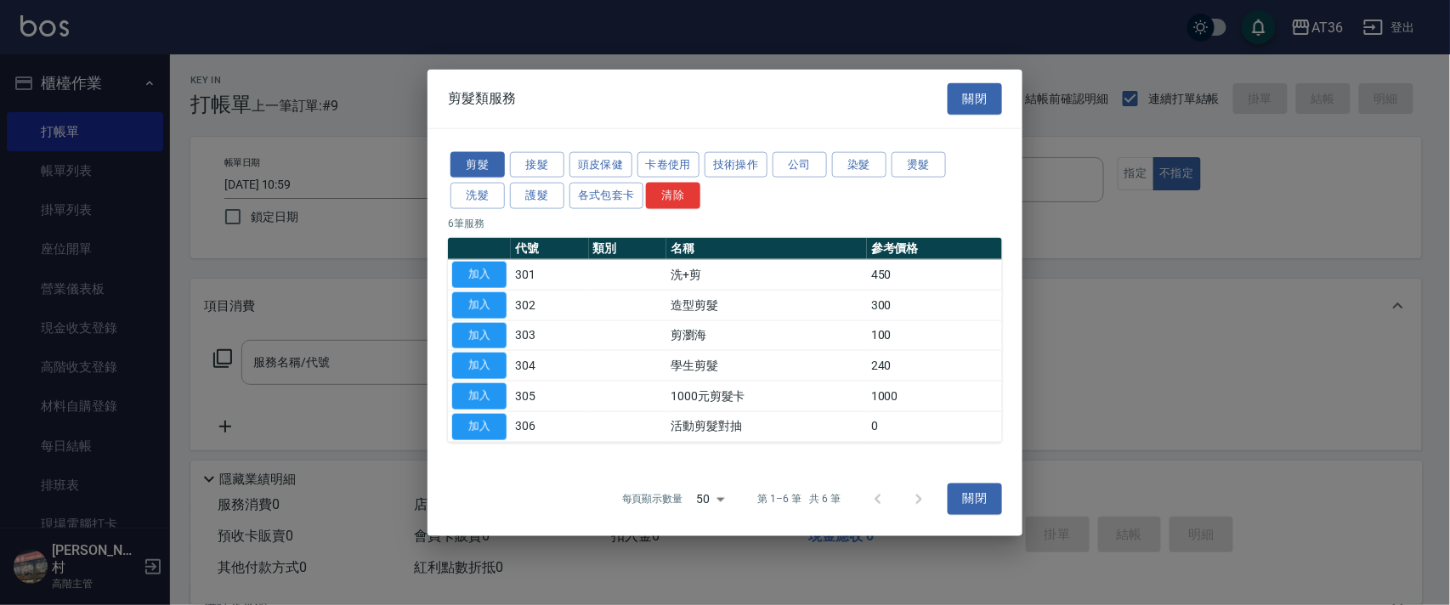
drag, startPoint x: 467, startPoint y: 272, endPoint x: 608, endPoint y: 398, distance: 189.0
click at [467, 274] on button "加入" at bounding box center [479, 275] width 54 height 26
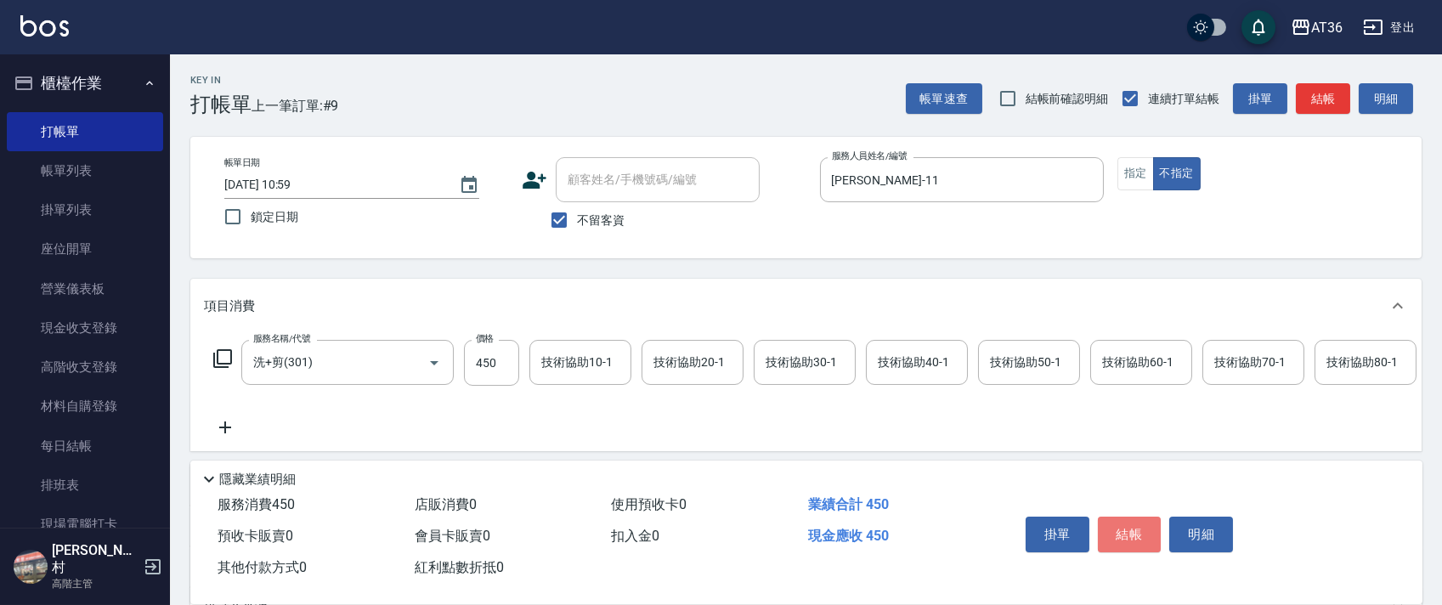
drag, startPoint x: 1136, startPoint y: 531, endPoint x: 1152, endPoint y: 514, distance: 23.4
click at [1136, 534] on button "結帳" at bounding box center [1130, 535] width 64 height 36
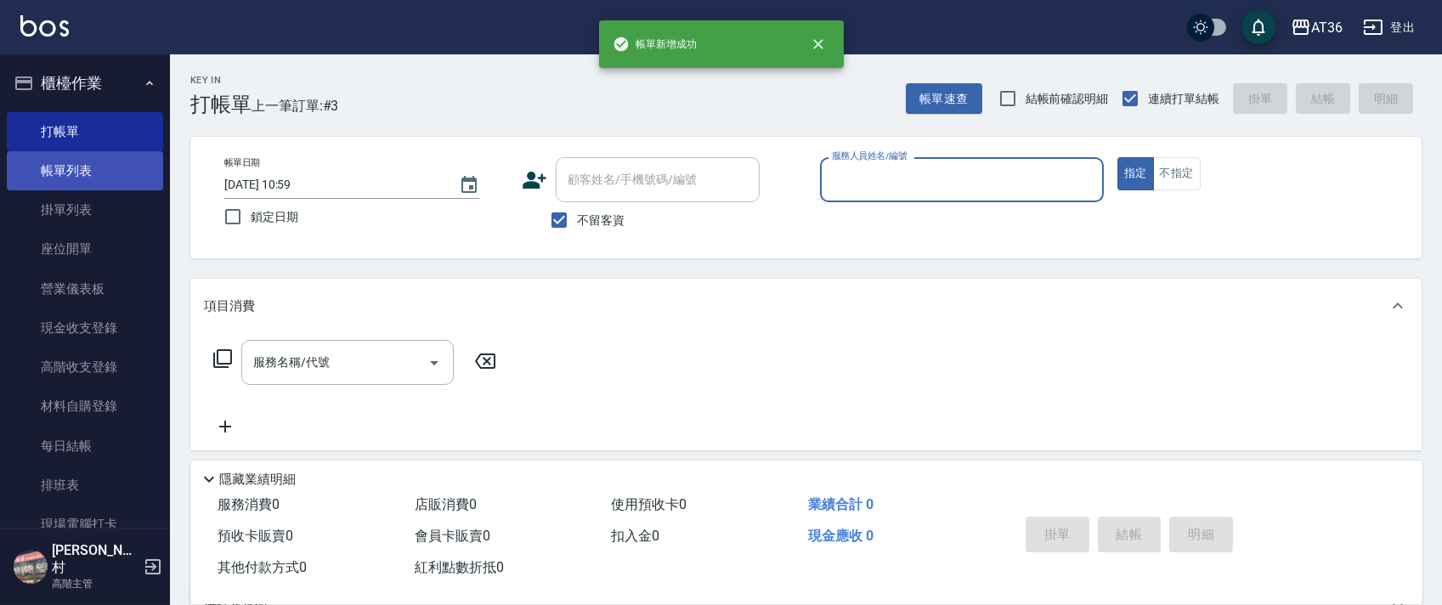
click at [98, 169] on link "帳單列表" at bounding box center [85, 170] width 156 height 39
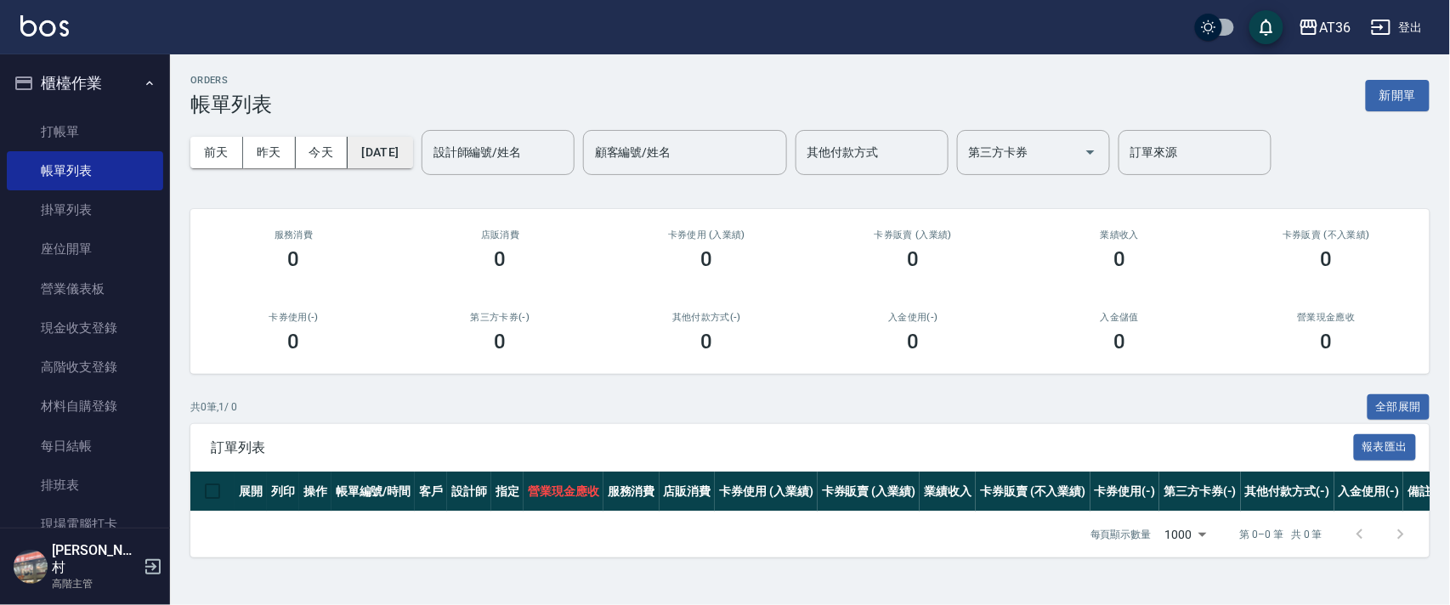
click at [411, 161] on button "[DATE]" at bounding box center [380, 152] width 65 height 31
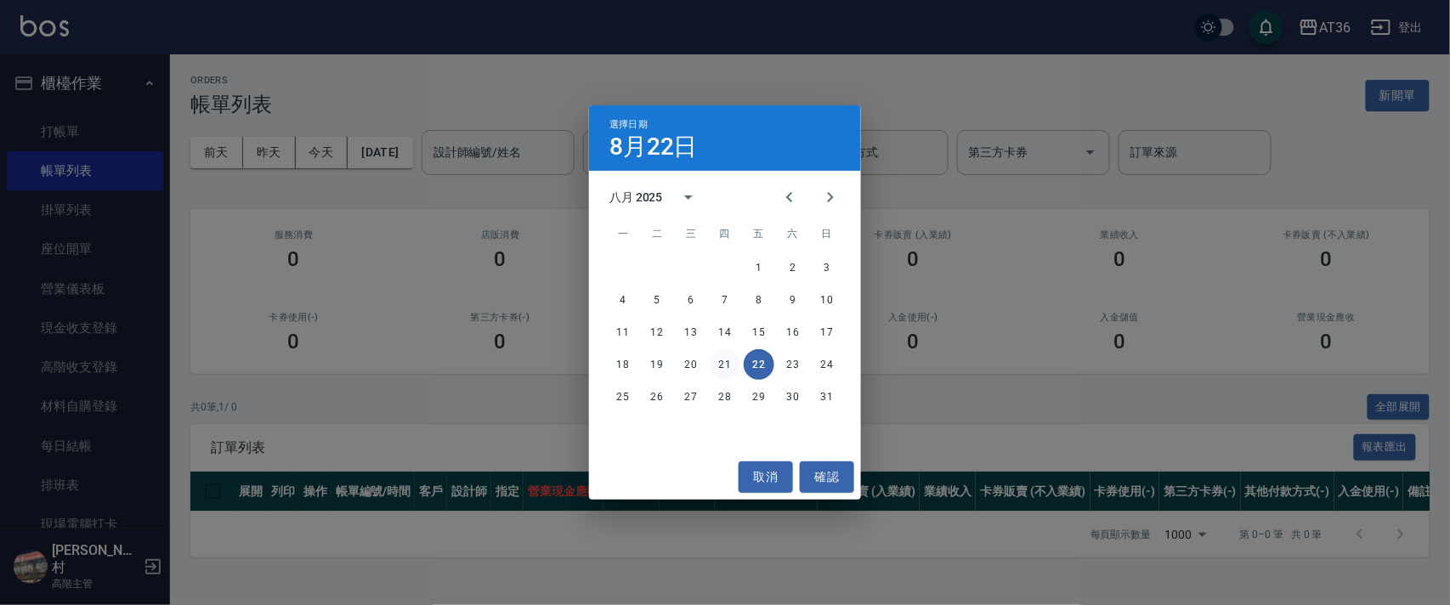
click at [716, 369] on button "21" at bounding box center [725, 364] width 31 height 31
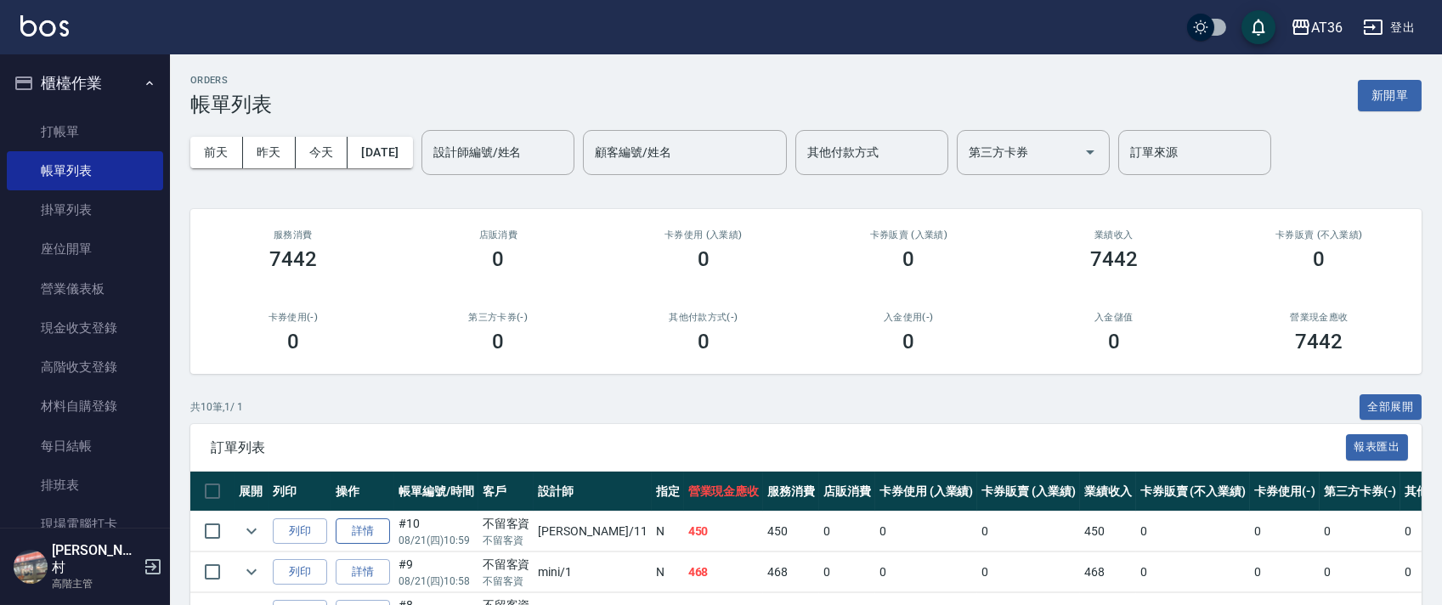
click at [367, 534] on link "詳情" at bounding box center [363, 531] width 54 height 26
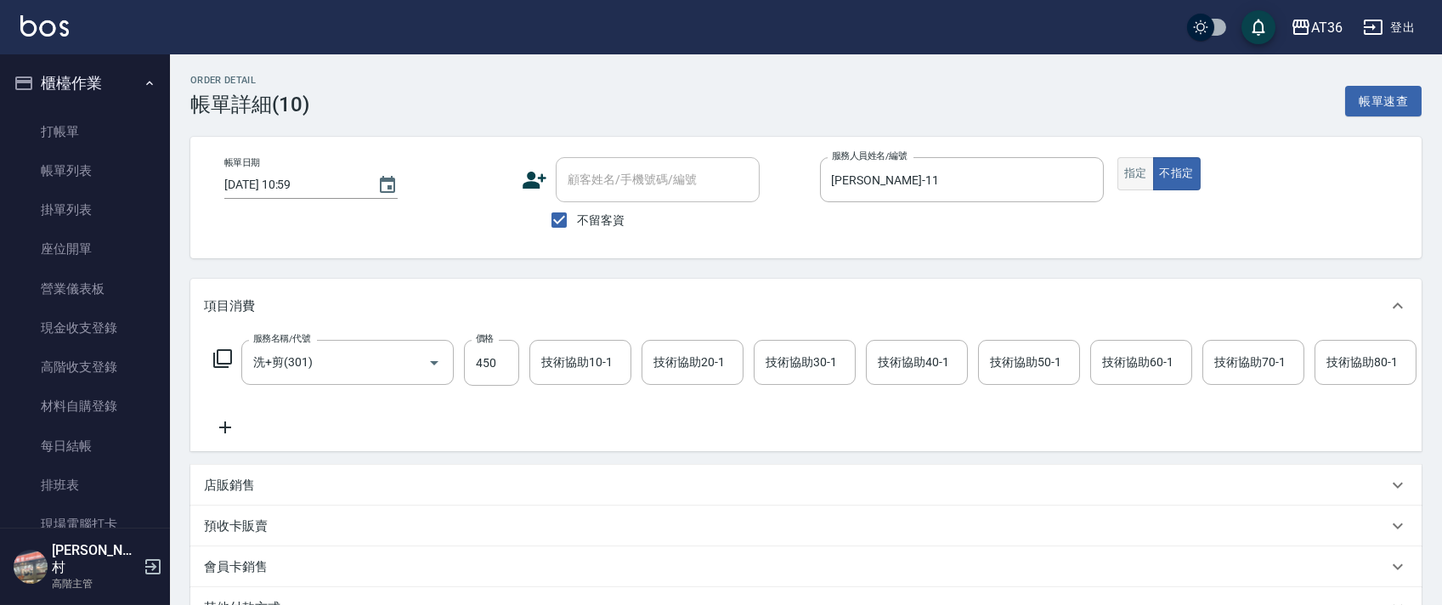
click at [1131, 177] on button "指定" at bounding box center [1135, 173] width 37 height 33
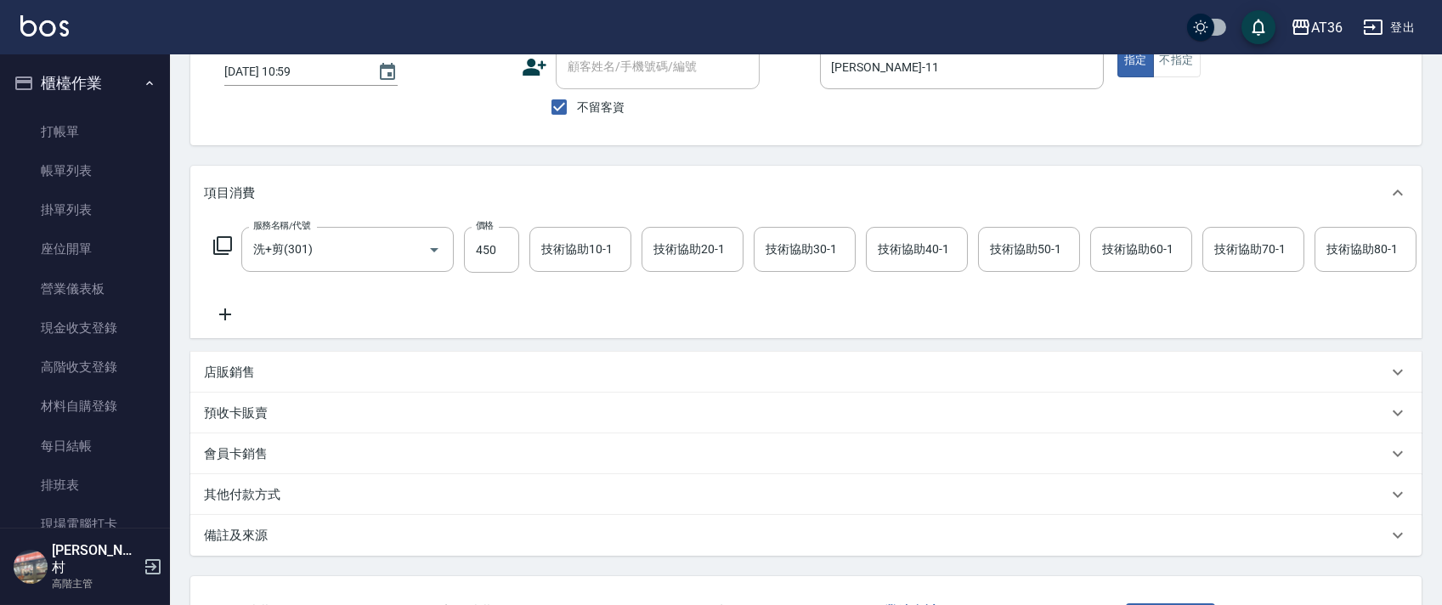
scroll to position [262, 0]
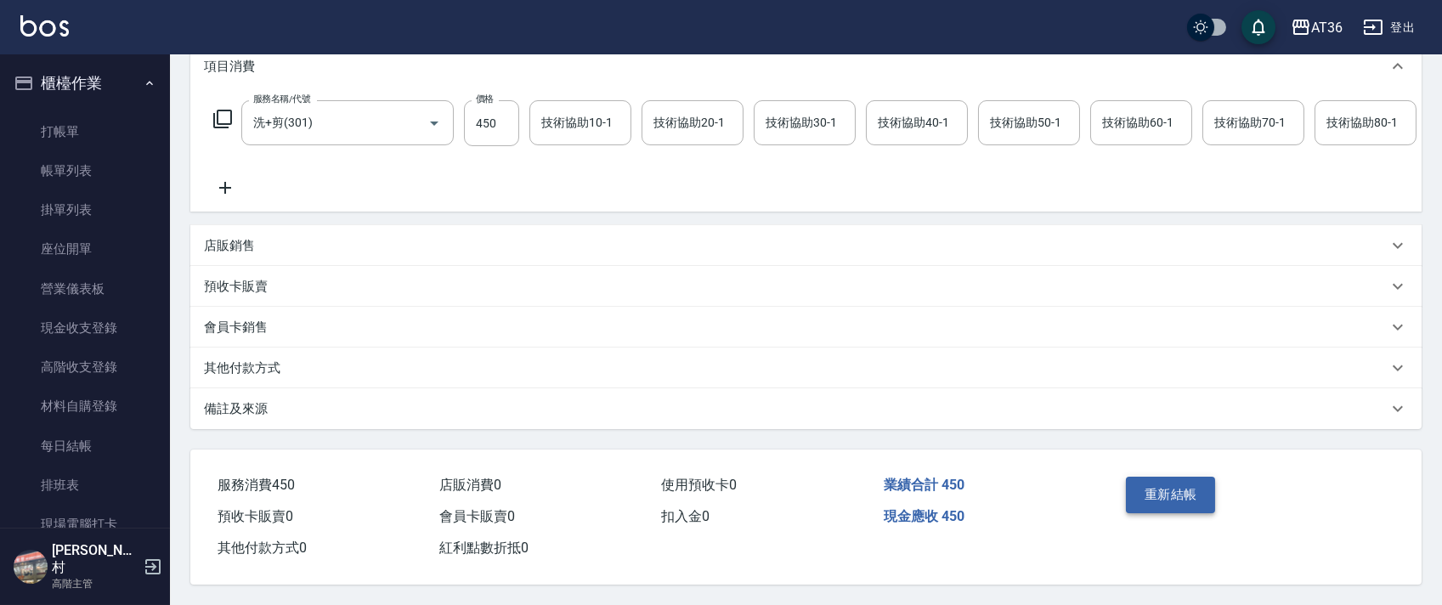
click at [1163, 495] on button "重新結帳" at bounding box center [1171, 495] width 90 height 36
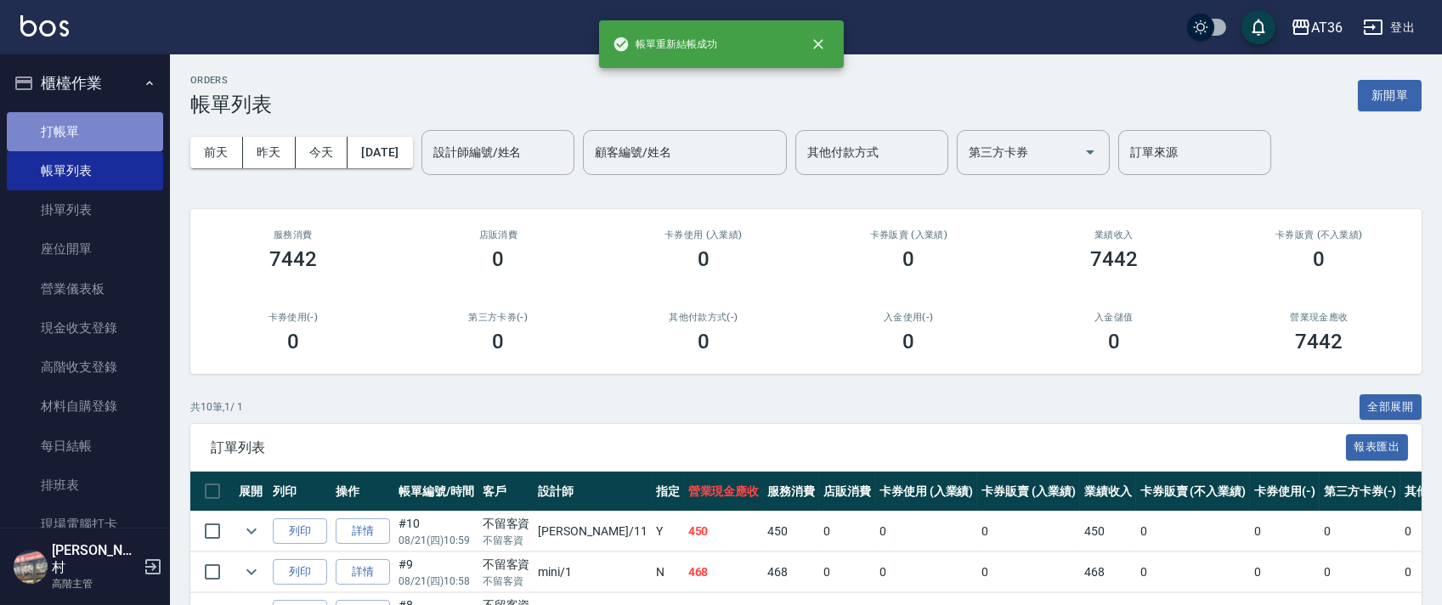
click at [115, 124] on link "打帳單" at bounding box center [85, 131] width 156 height 39
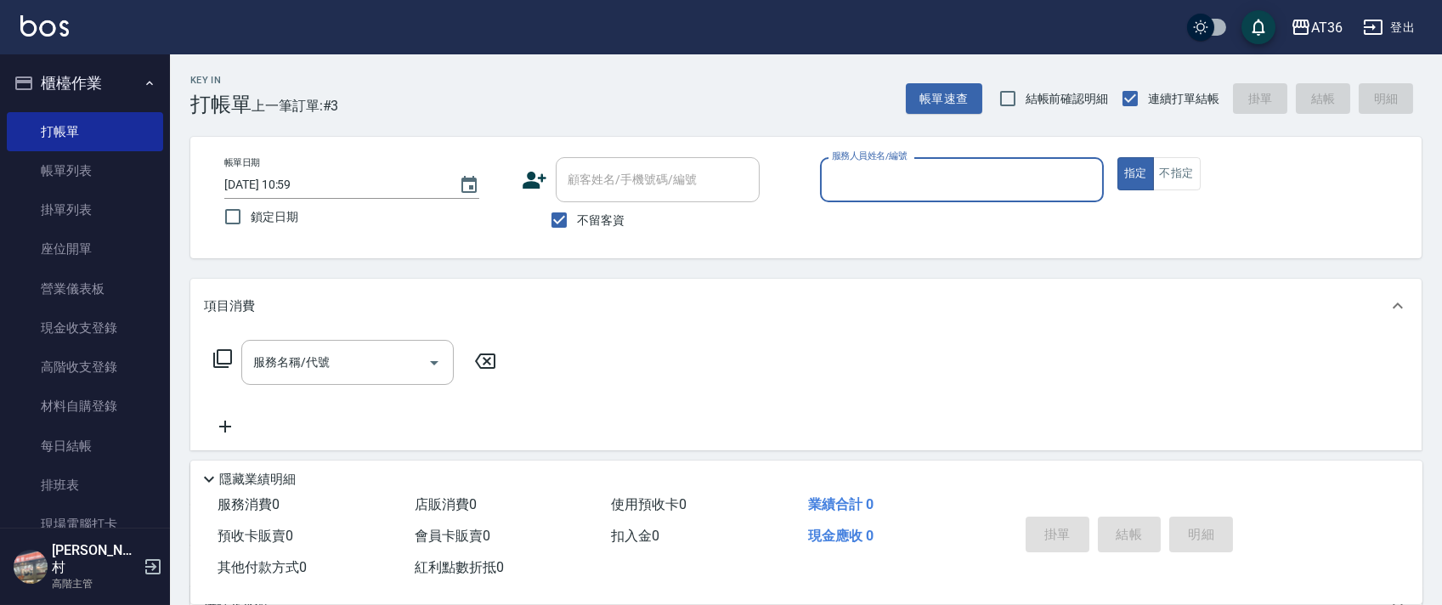
click at [867, 176] on input "服務人員姓名/編號" at bounding box center [962, 180] width 269 height 30
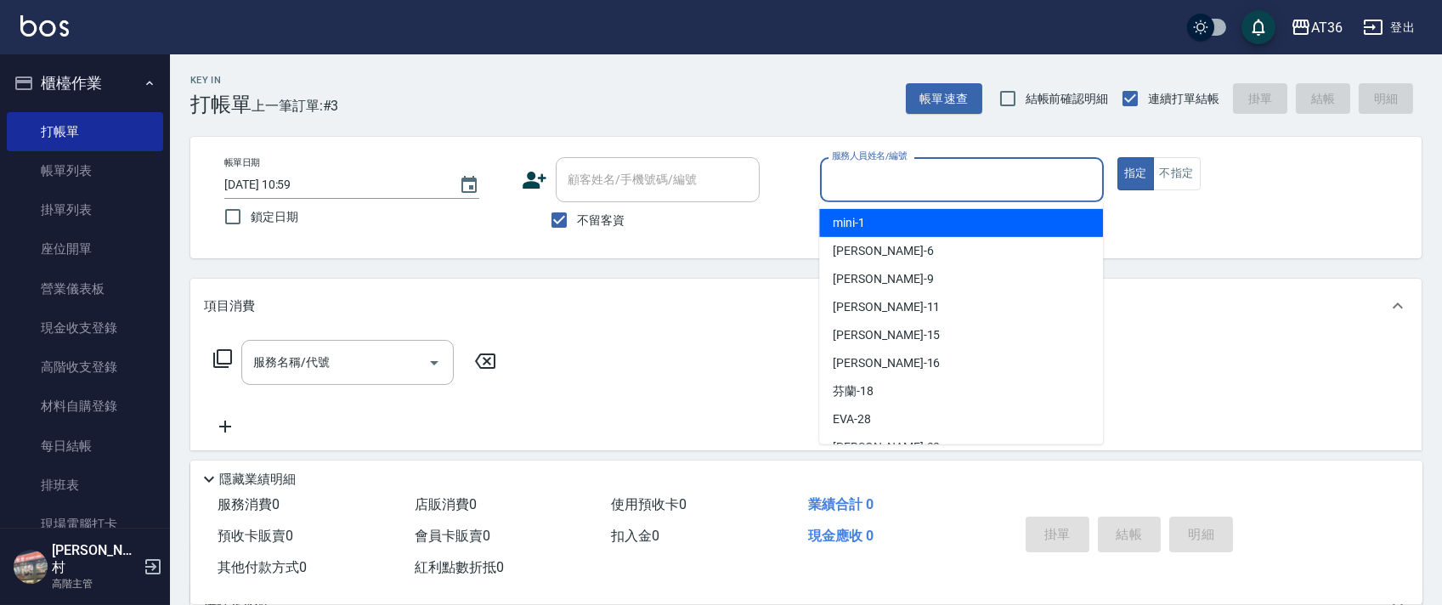
click at [879, 218] on div "mini -1" at bounding box center [961, 223] width 284 height 28
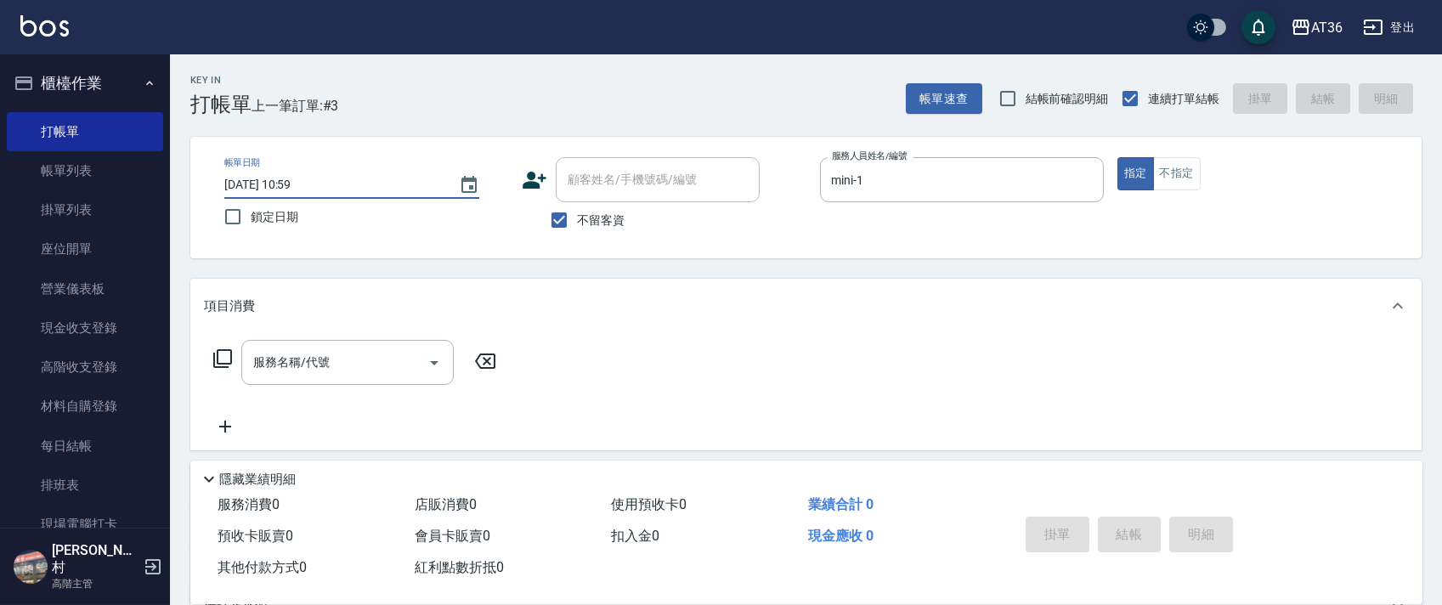
click at [275, 183] on input "[DATE] 10:59" at bounding box center [333, 185] width 218 height 28
click at [226, 356] on icon at bounding box center [222, 358] width 20 height 20
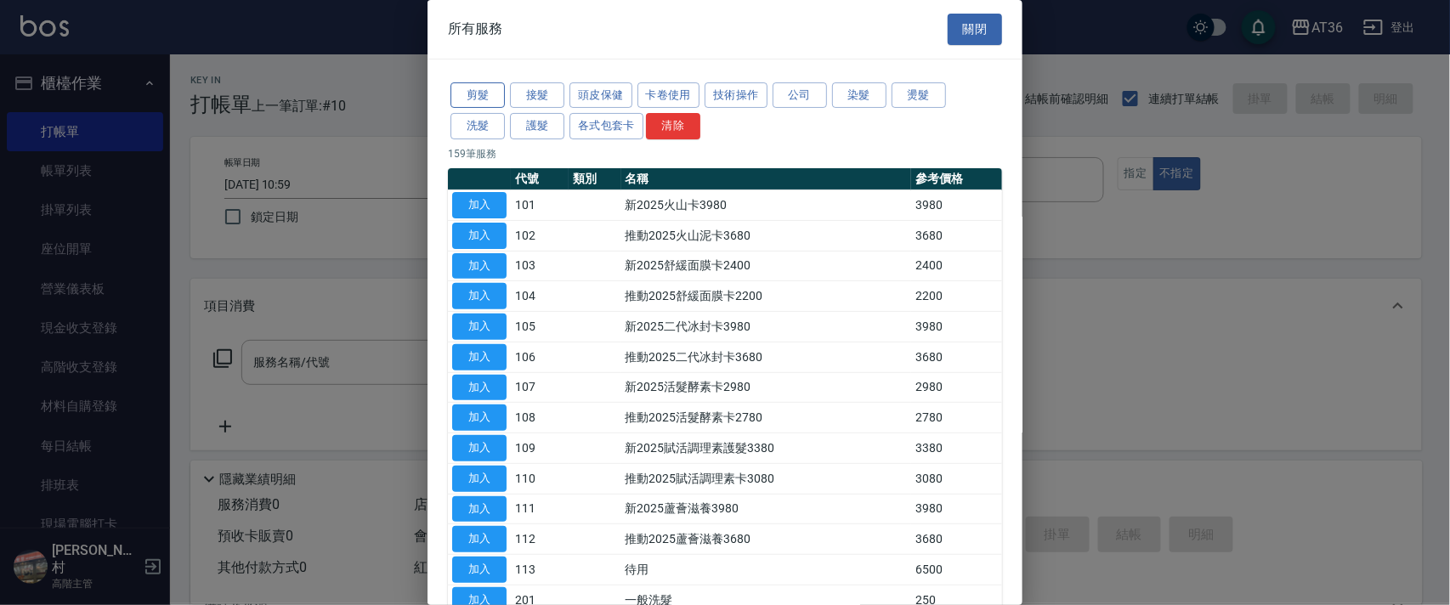
click at [471, 93] on button "剪髮" at bounding box center [477, 95] width 54 height 26
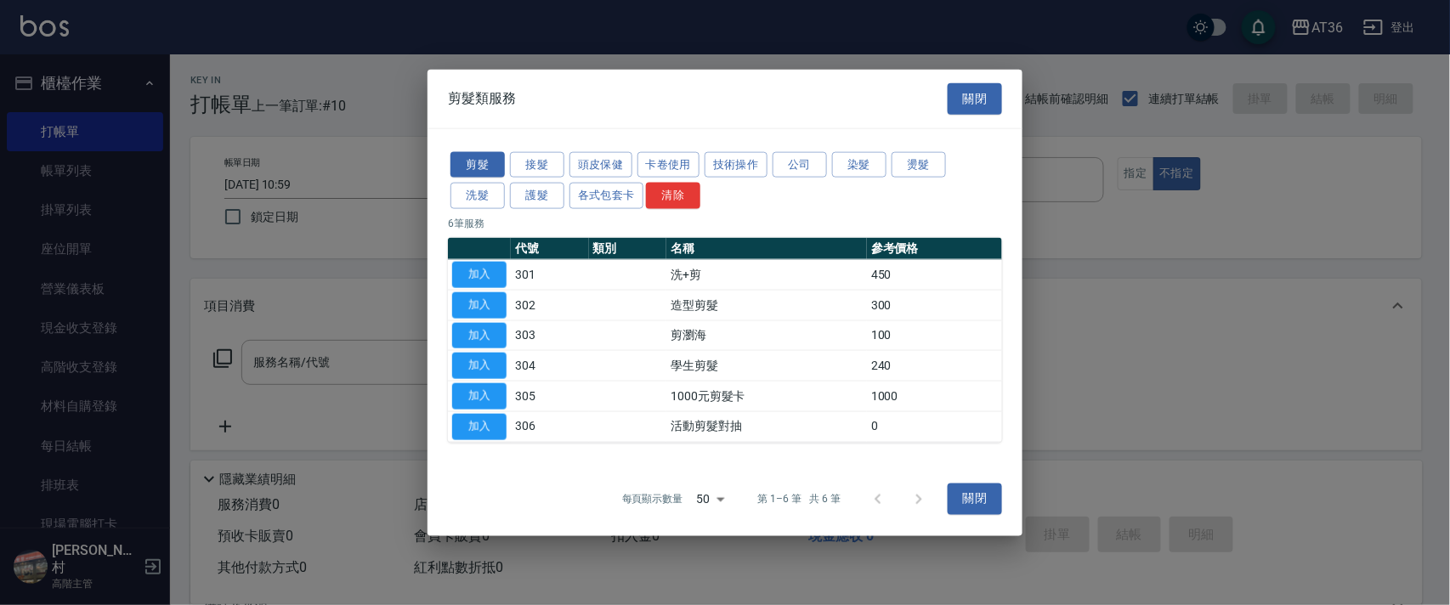
drag, startPoint x: 491, startPoint y: 275, endPoint x: 494, endPoint y: 388, distance: 112.2
click at [491, 277] on button "加入" at bounding box center [479, 275] width 54 height 26
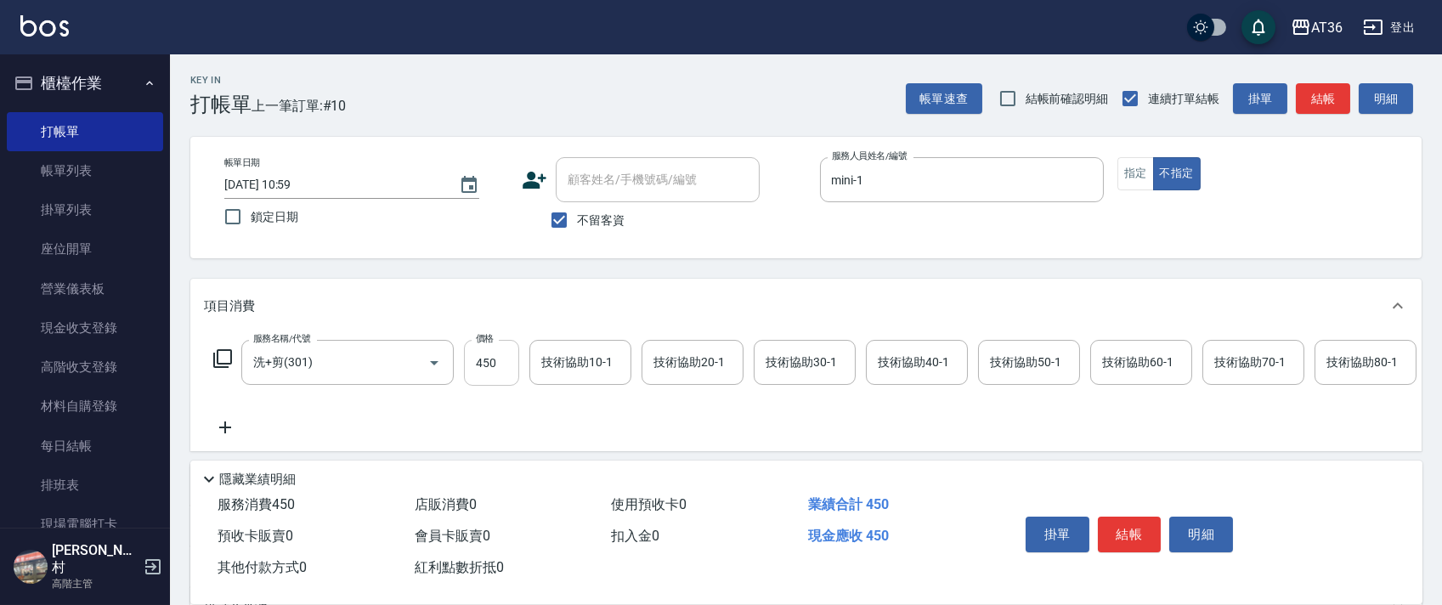
click at [478, 359] on input "450" at bounding box center [491, 363] width 55 height 46
drag, startPoint x: 1129, startPoint y: 179, endPoint x: 1222, endPoint y: 262, distance: 124.0
click at [1131, 188] on button "指定" at bounding box center [1135, 173] width 37 height 33
click at [1126, 533] on button "結帳" at bounding box center [1130, 535] width 64 height 36
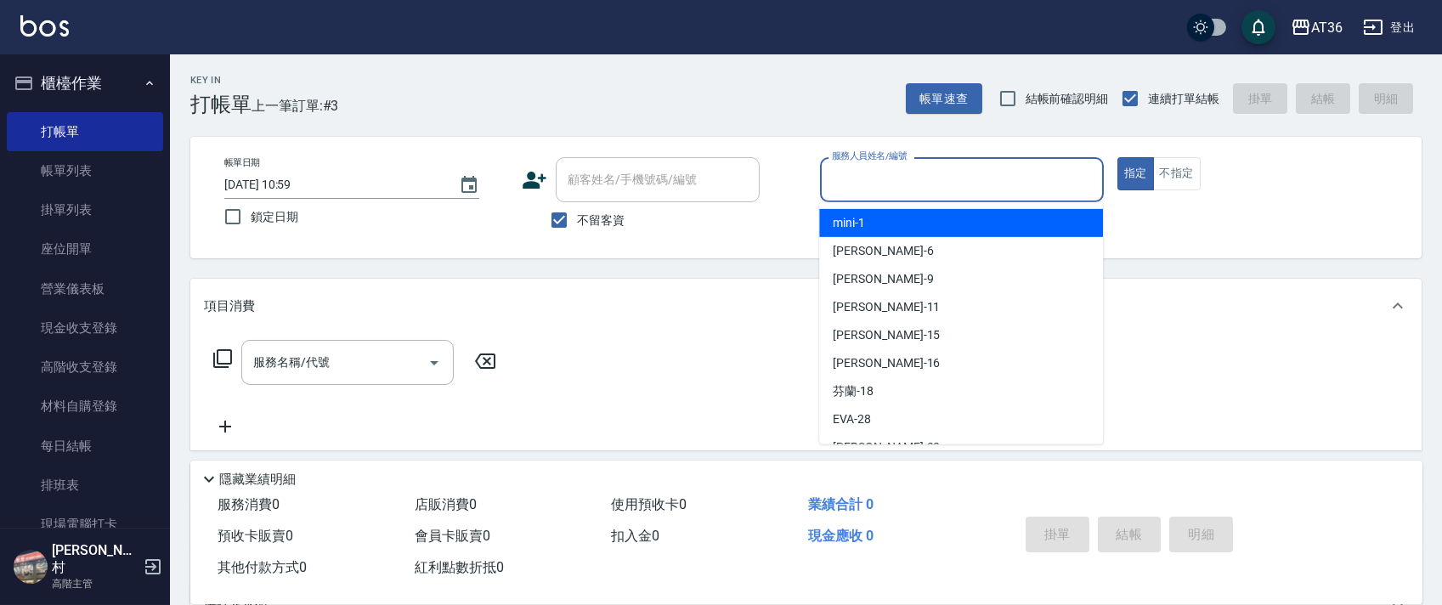
drag, startPoint x: 844, startPoint y: 183, endPoint x: 878, endPoint y: 228, distance: 56.4
click at [843, 183] on input "服務人員姓名/編號" at bounding box center [962, 180] width 269 height 30
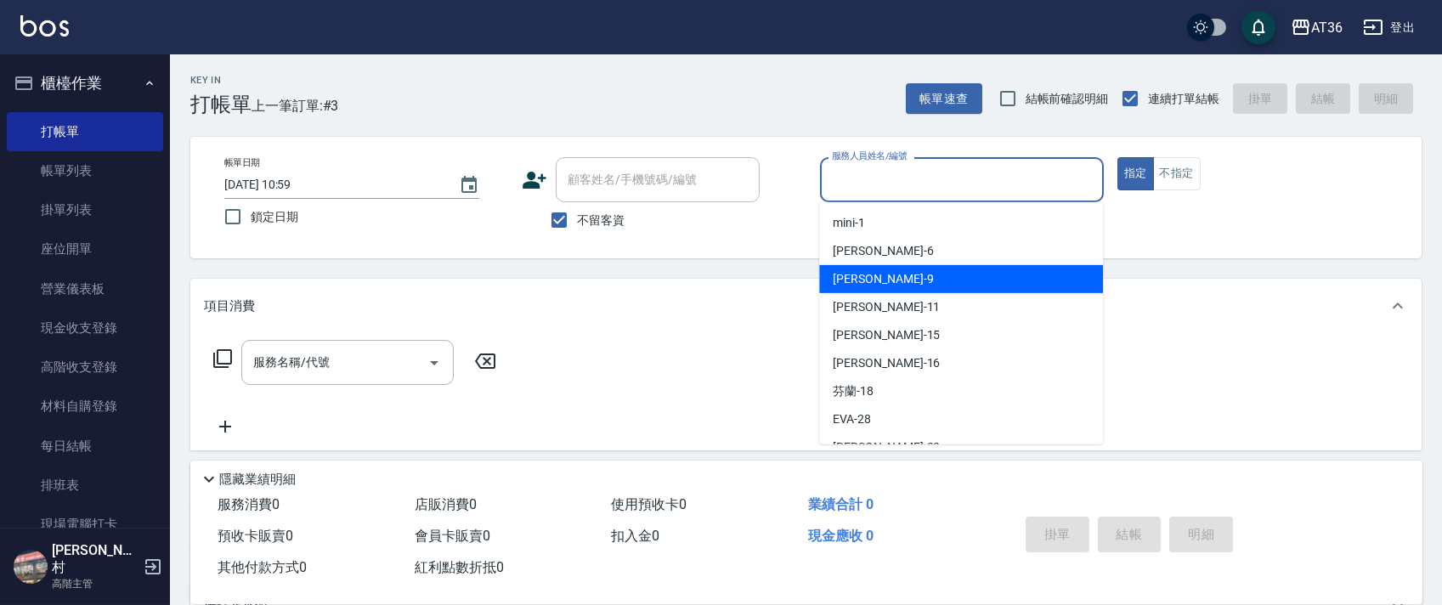
click at [841, 272] on span "美燕 -9" at bounding box center [883, 279] width 100 height 18
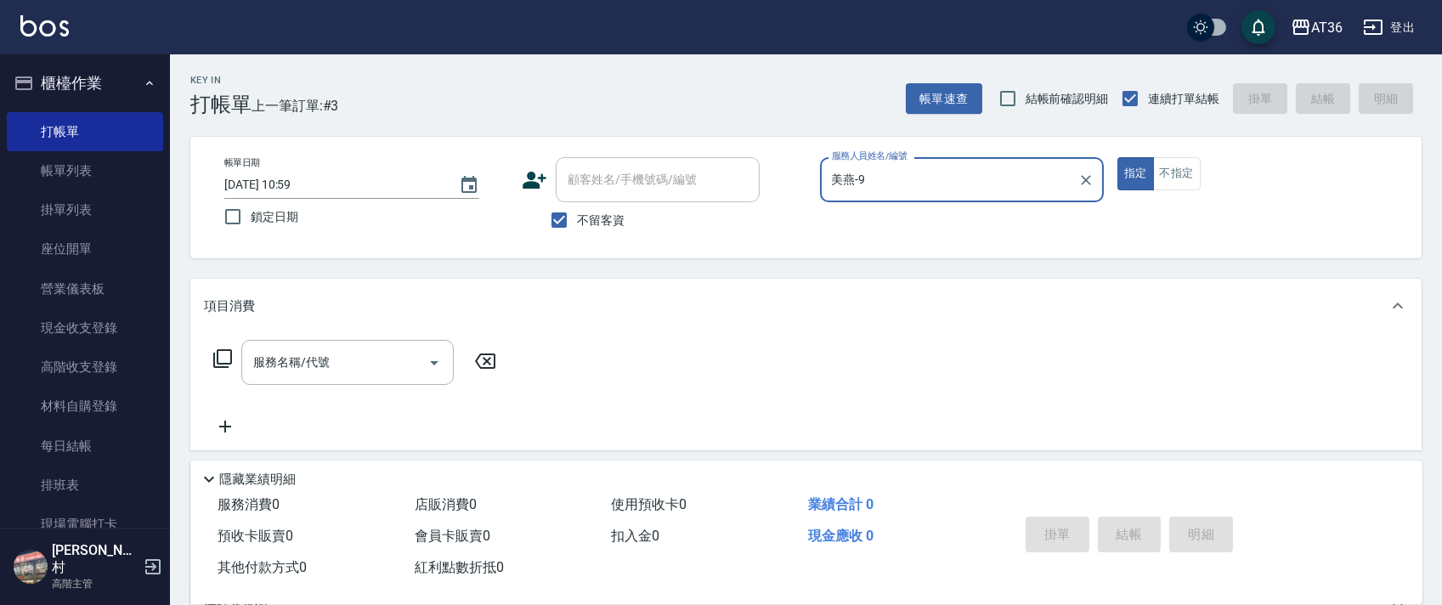
click at [277, 188] on input "[DATE] 10:59" at bounding box center [333, 185] width 218 height 28
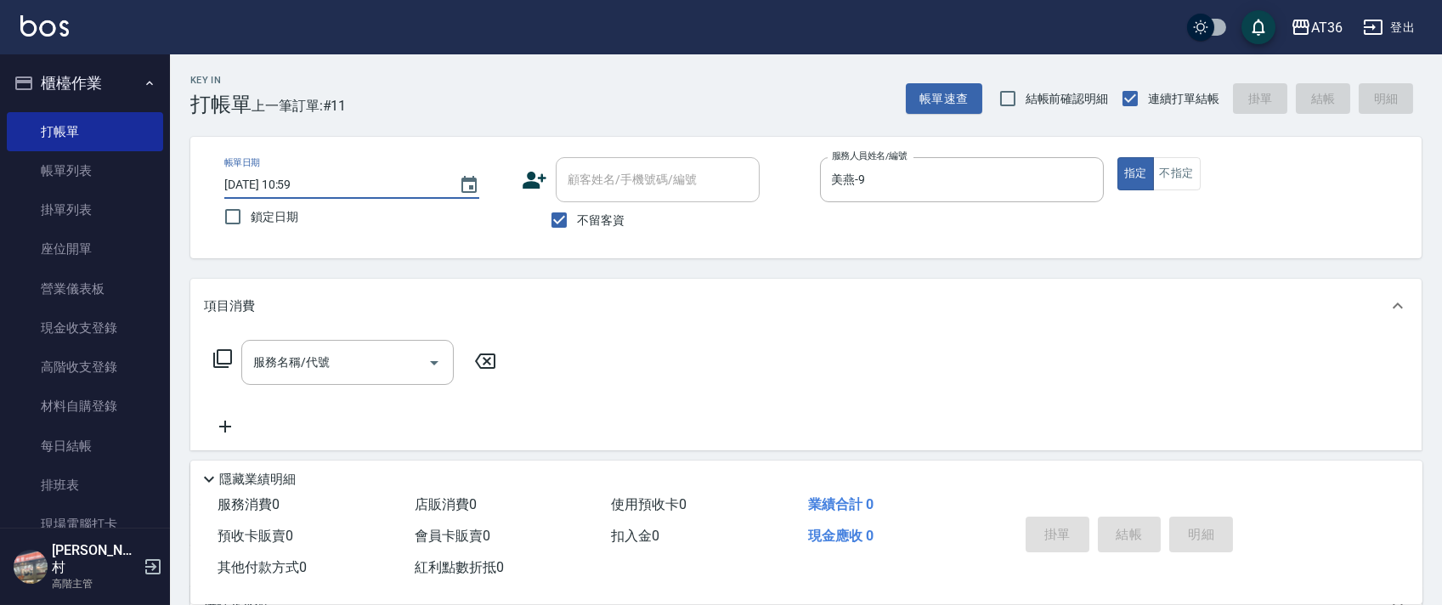
click at [220, 365] on icon at bounding box center [222, 358] width 19 height 19
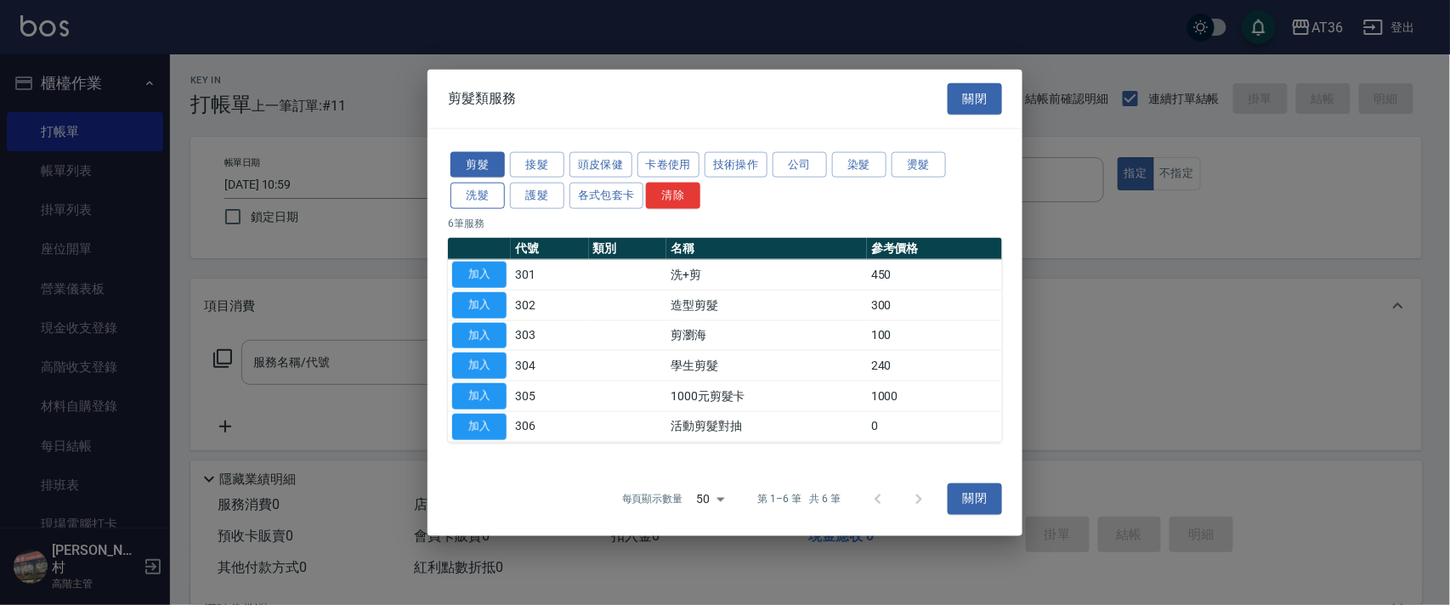
click at [497, 188] on button "洗髮" at bounding box center [477, 196] width 54 height 26
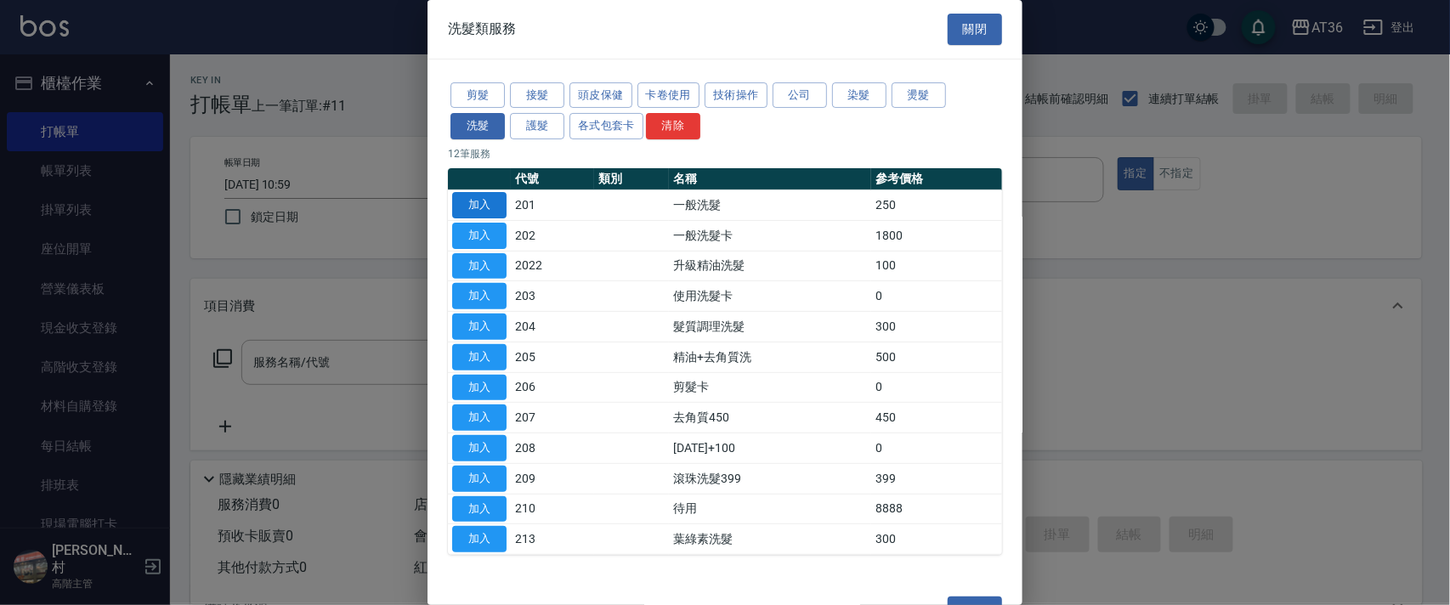
click at [482, 202] on button "加入" at bounding box center [479, 205] width 54 height 26
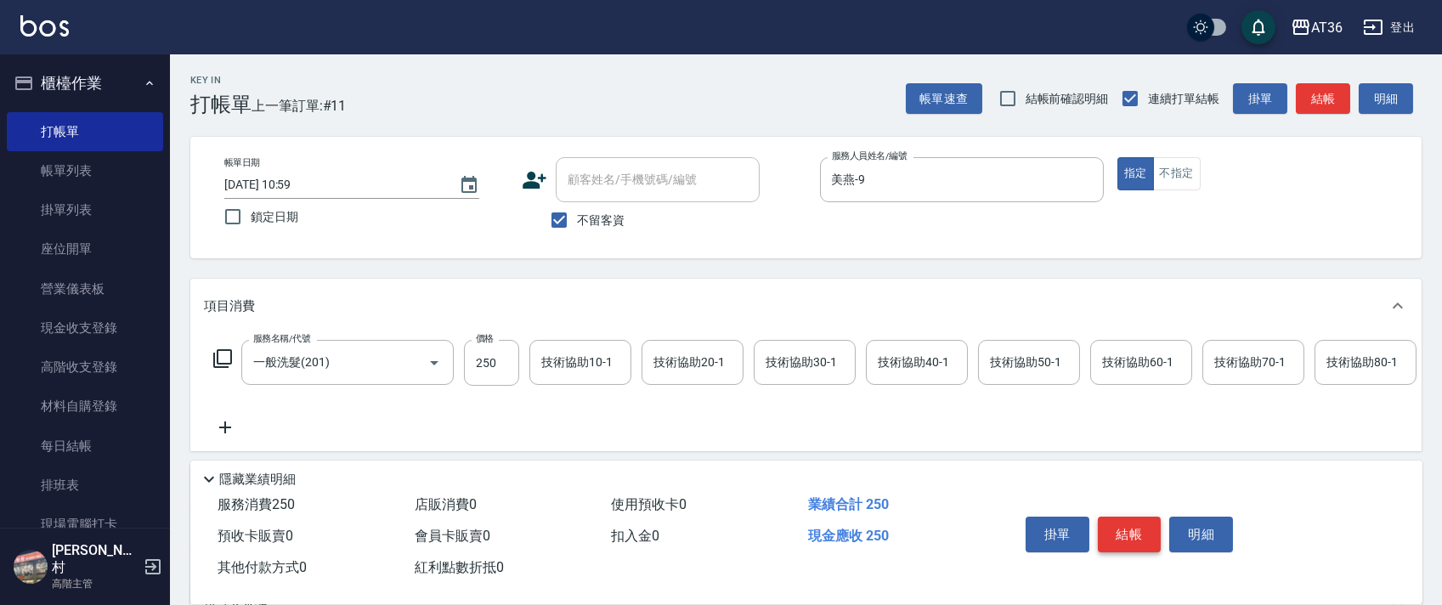
click at [1129, 530] on button "結帳" at bounding box center [1130, 535] width 64 height 36
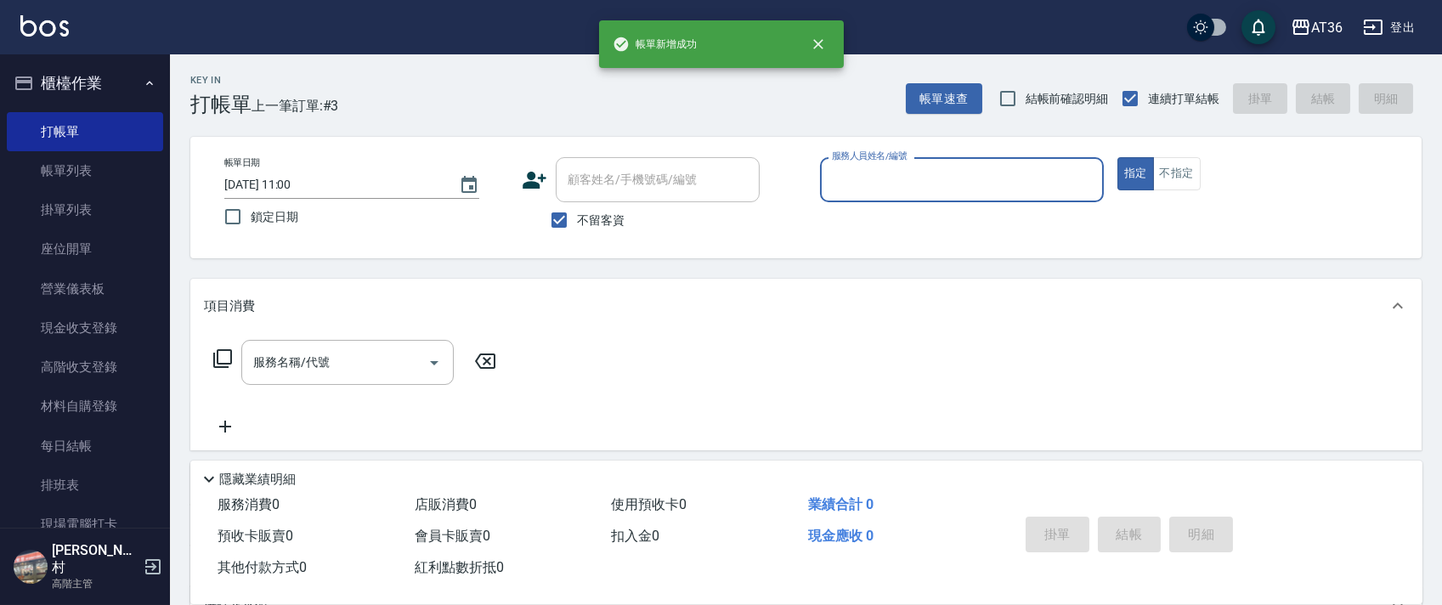
drag, startPoint x: 849, startPoint y: 183, endPoint x: 873, endPoint y: 197, distance: 27.8
click at [849, 185] on input "服務人員姓名/編號" at bounding box center [962, 180] width 269 height 30
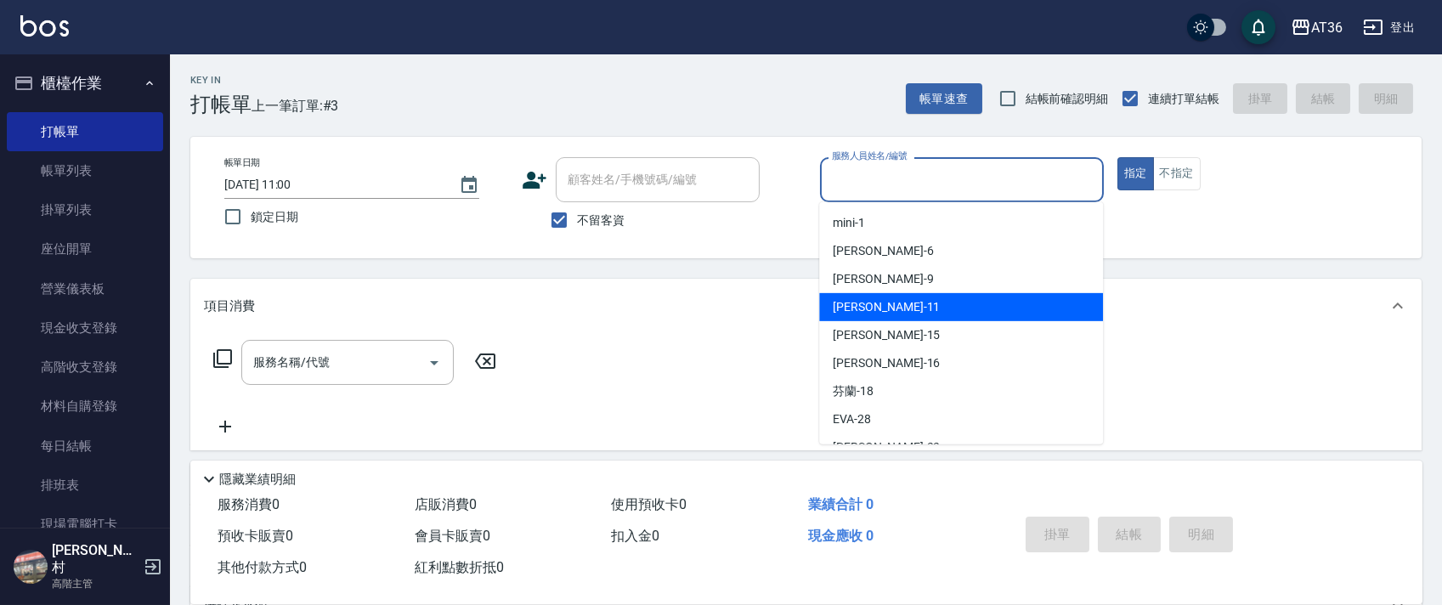
click at [874, 304] on div "[PERSON_NAME] -11" at bounding box center [961, 307] width 284 height 28
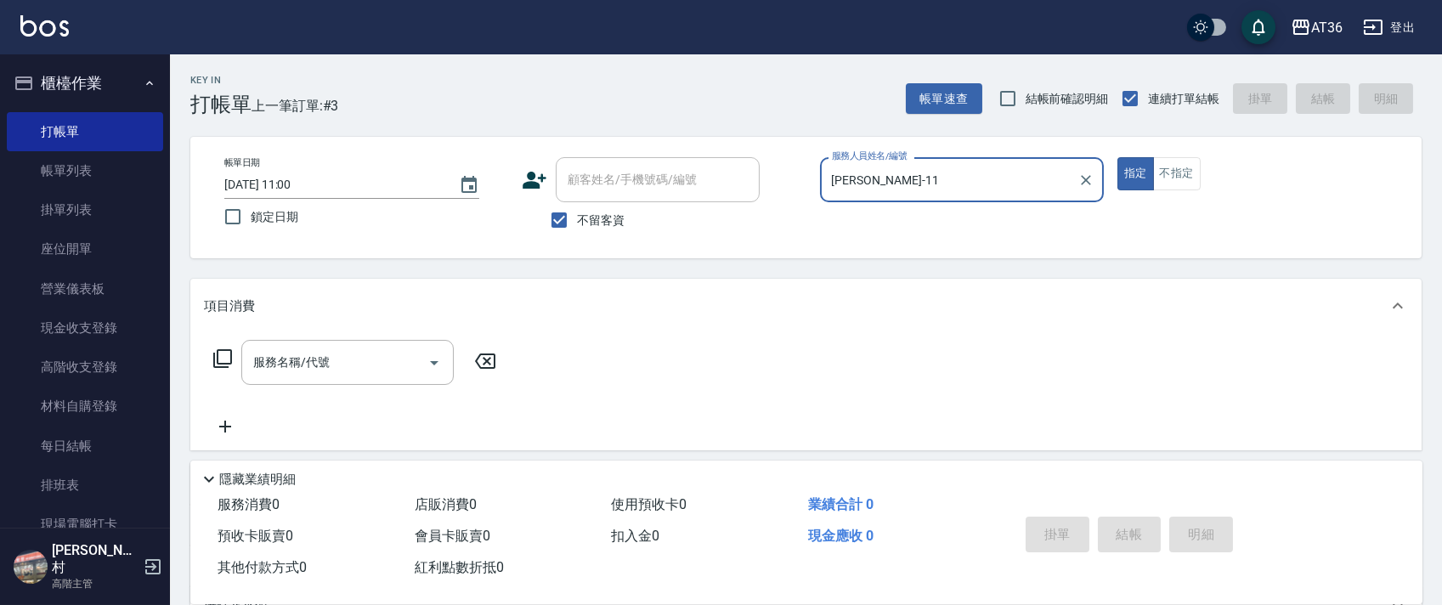
click at [215, 364] on icon at bounding box center [222, 358] width 20 height 20
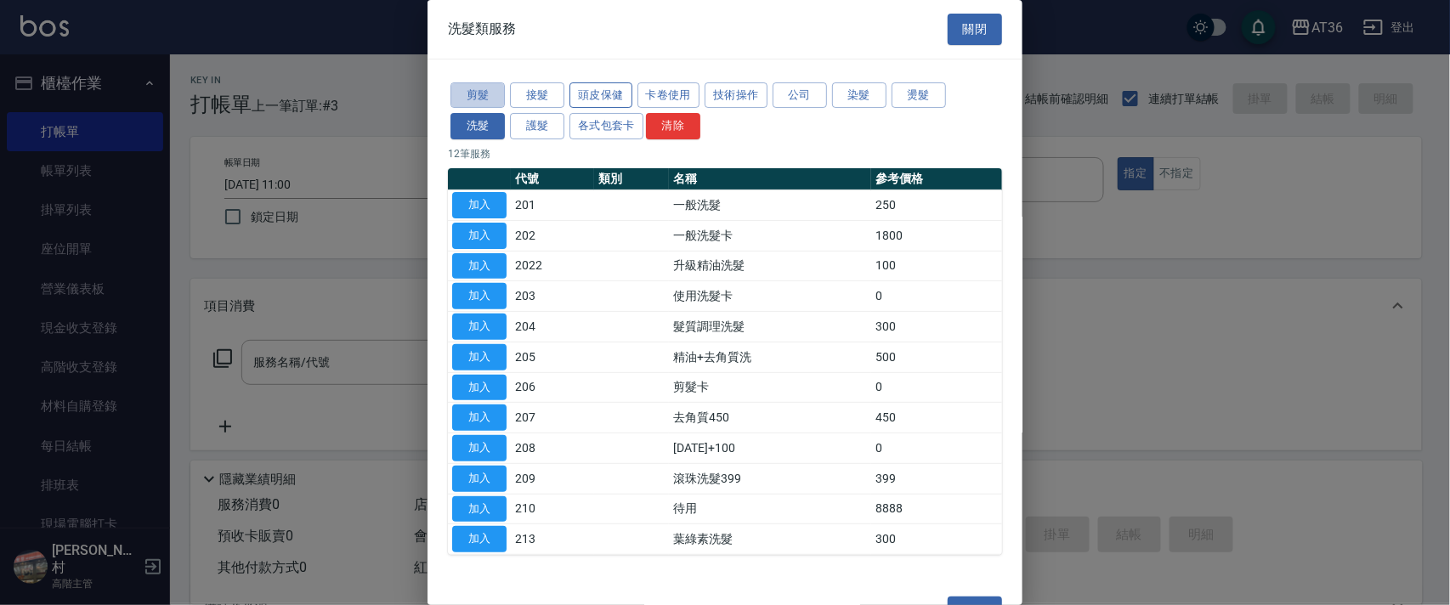
drag, startPoint x: 463, startPoint y: 97, endPoint x: 628, endPoint y: 100, distance: 164.9
click at [462, 97] on button "剪髮" at bounding box center [477, 95] width 54 height 26
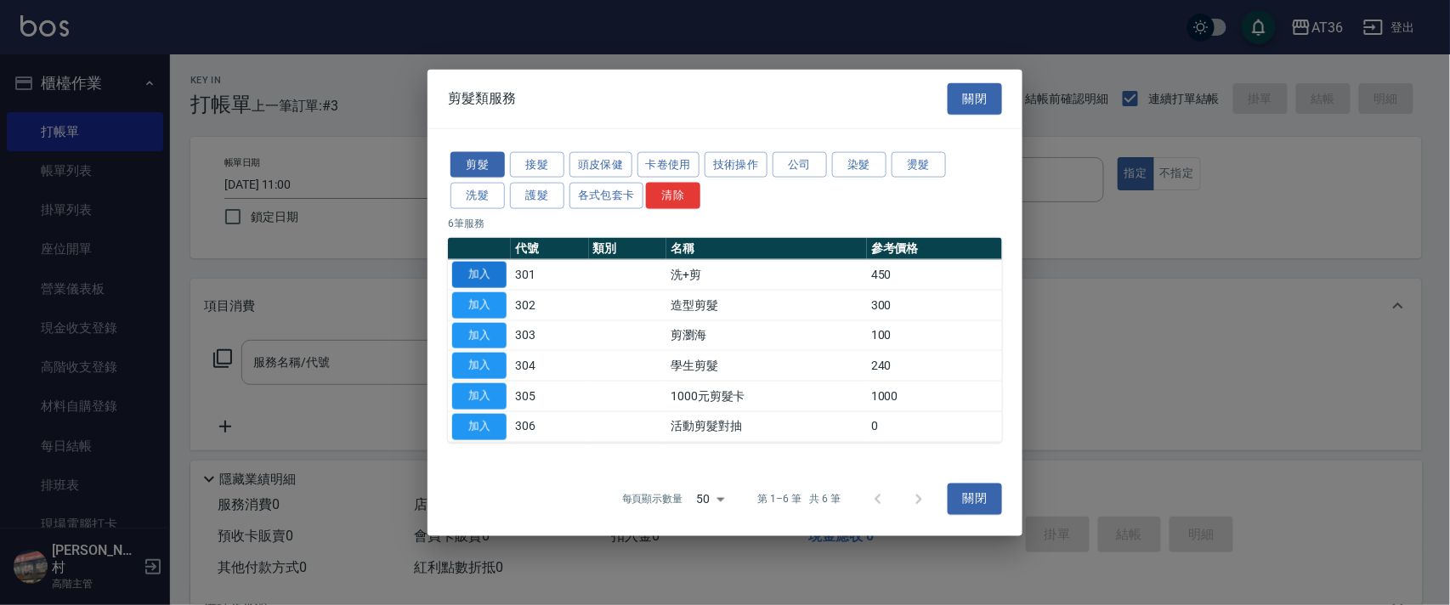
click at [482, 280] on button "加入" at bounding box center [479, 275] width 54 height 26
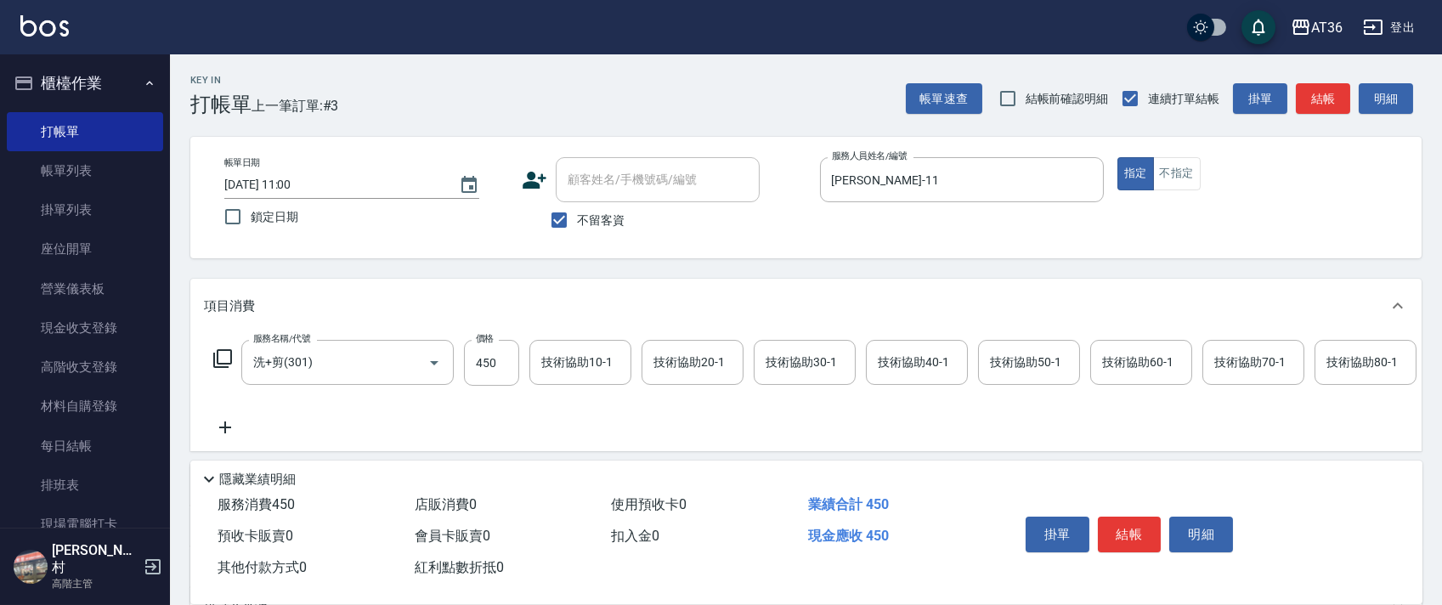
drag, startPoint x: 274, startPoint y: 184, endPoint x: 352, endPoint y: 163, distance: 80.8
click at [274, 184] on input "[DATE] 11:00" at bounding box center [333, 185] width 218 height 28
click at [1112, 525] on button "結帳" at bounding box center [1130, 535] width 64 height 36
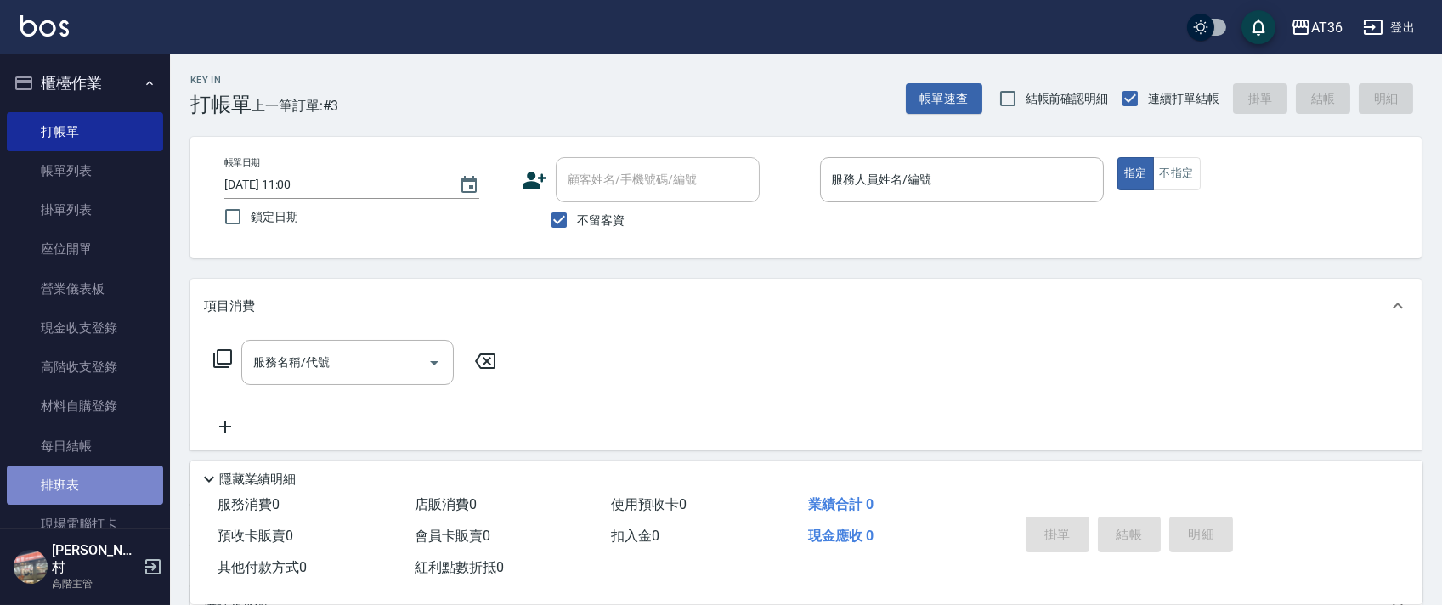
click at [126, 467] on link "排班表" at bounding box center [85, 485] width 156 height 39
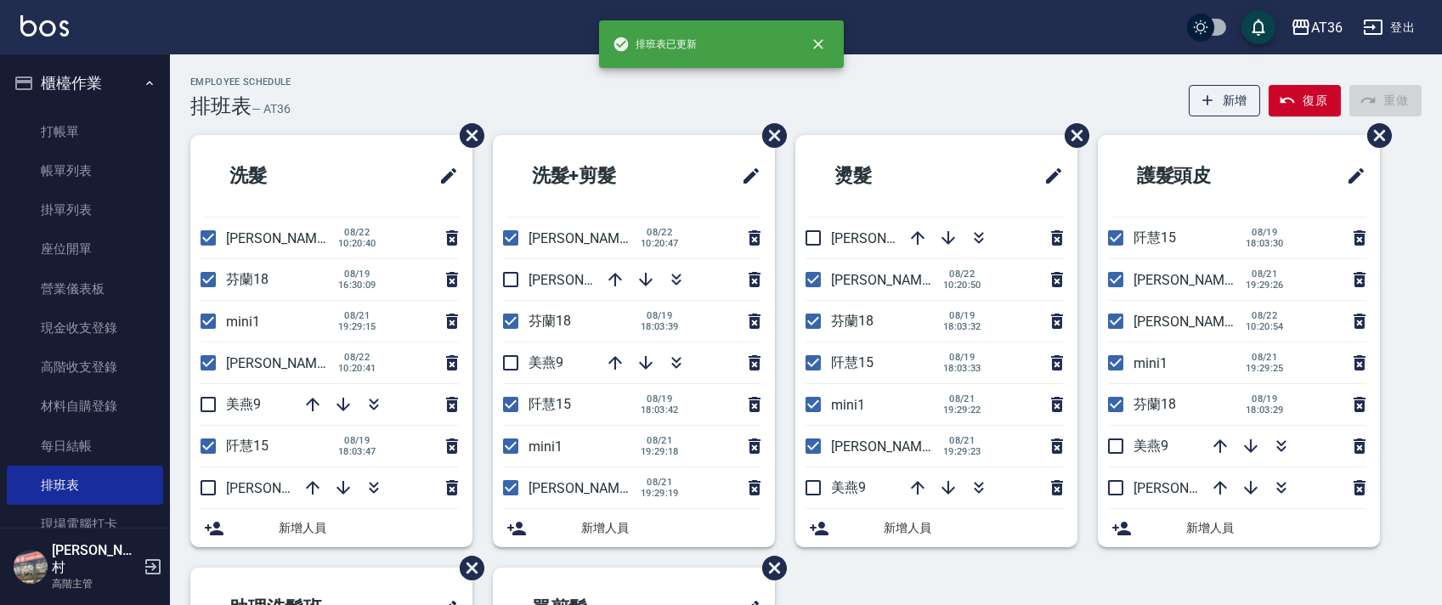
click at [205, 276] on input "checkbox" at bounding box center [208, 280] width 36 height 36
click at [209, 280] on input "checkbox" at bounding box center [208, 280] width 36 height 36
click at [202, 320] on input "checkbox" at bounding box center [208, 321] width 36 height 36
click at [210, 358] on input "checkbox" at bounding box center [208, 363] width 36 height 36
click at [211, 445] on input "checkbox" at bounding box center [208, 446] width 36 height 36
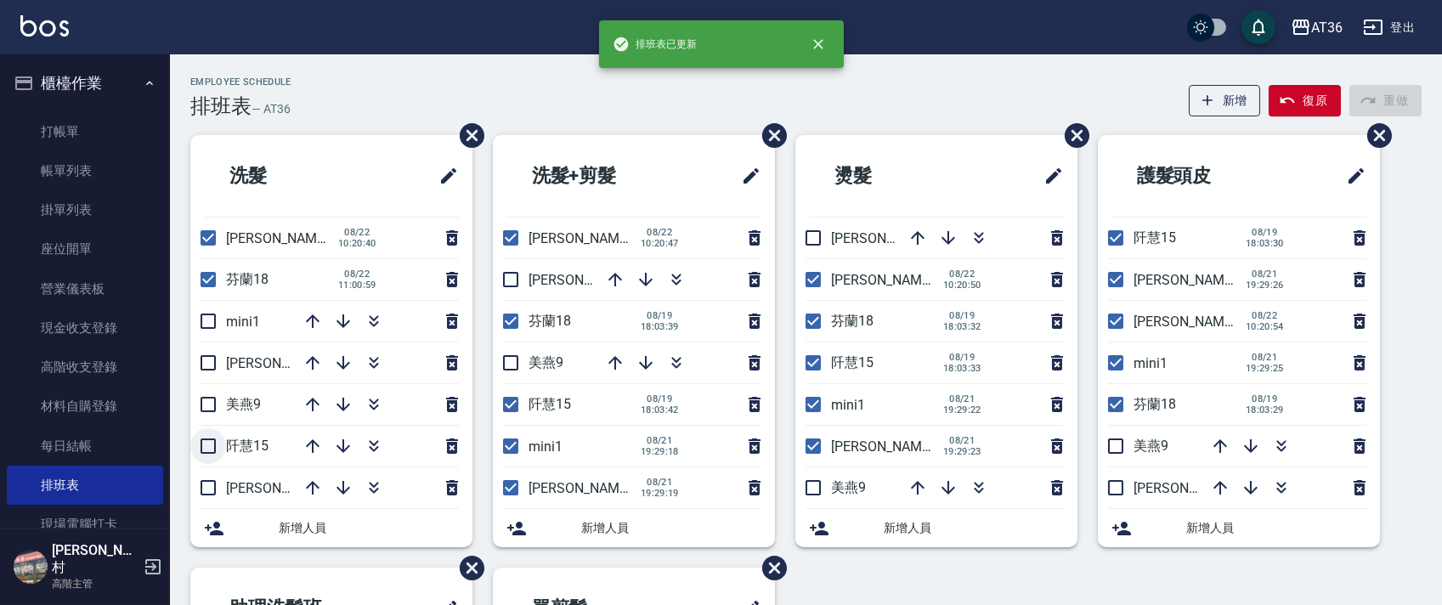
click at [209, 443] on input "checkbox" at bounding box center [208, 446] width 36 height 36
click at [514, 486] on input "checkbox" at bounding box center [511, 488] width 36 height 36
click at [510, 440] on input "checkbox" at bounding box center [511, 446] width 36 height 36
click at [512, 361] on input "checkbox" at bounding box center [511, 363] width 36 height 36
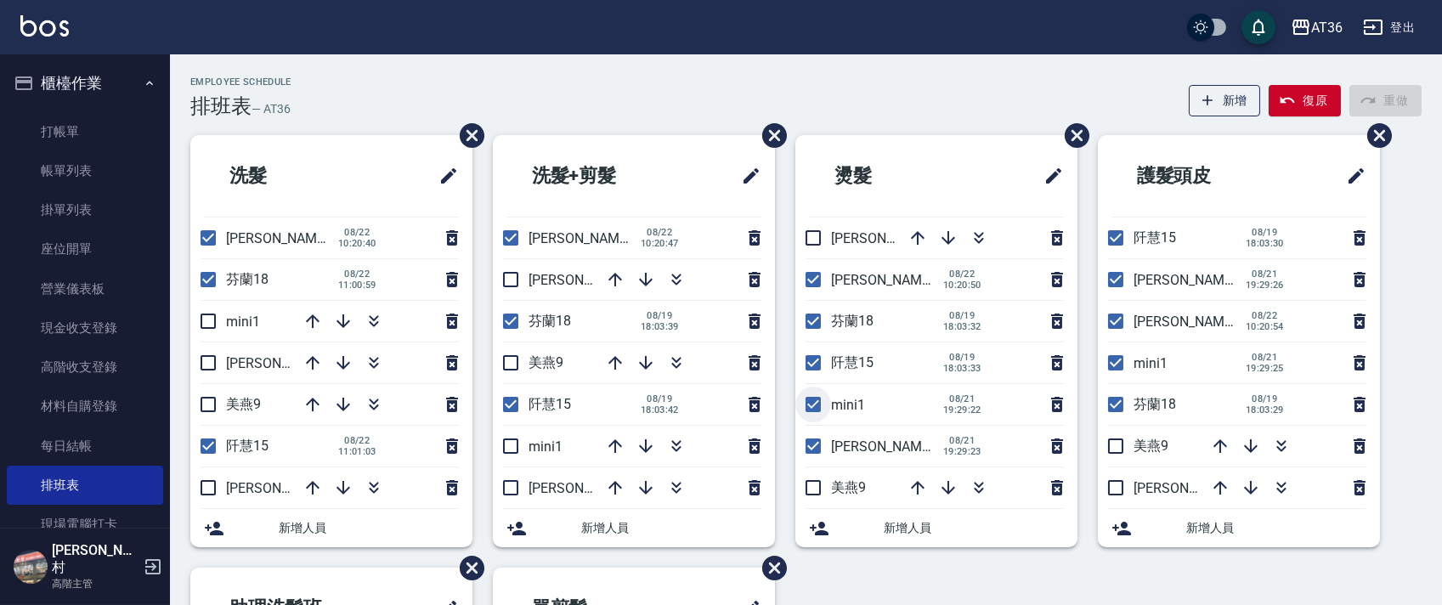
click at [816, 403] on input "checkbox" at bounding box center [813, 405] width 36 height 36
click at [812, 445] on input "checkbox" at bounding box center [813, 446] width 36 height 36
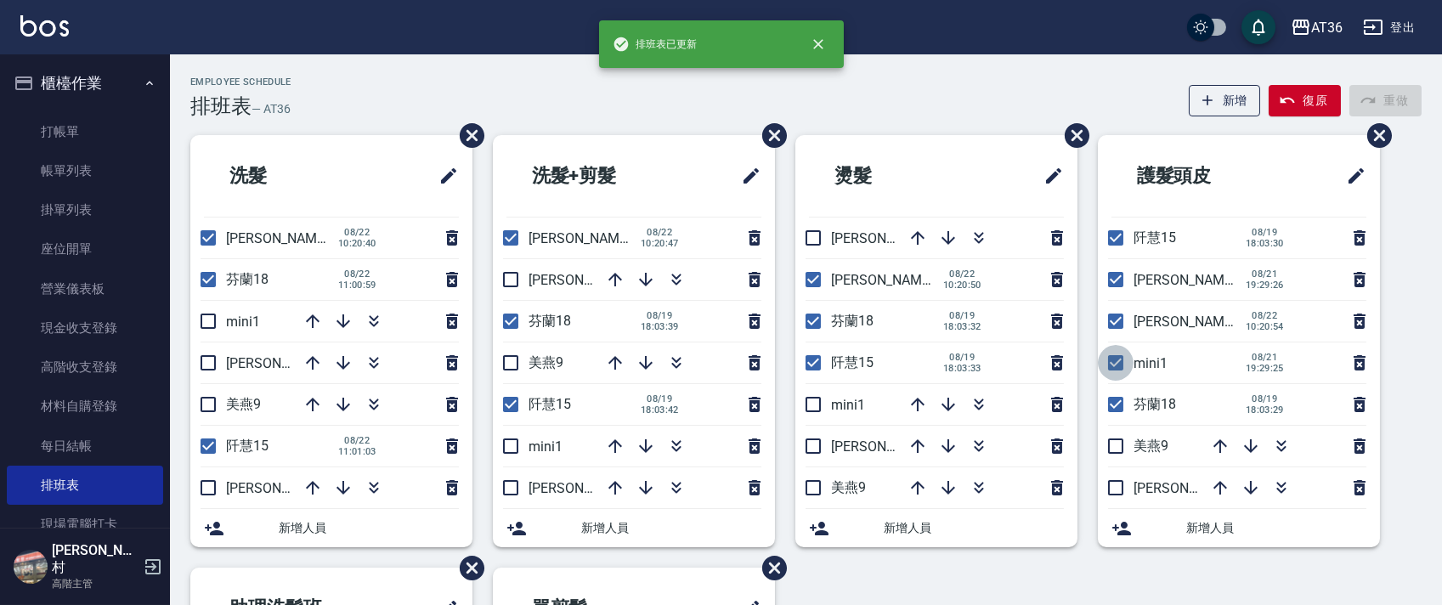
click at [1110, 356] on input "checkbox" at bounding box center [1116, 363] width 36 height 36
click at [1117, 274] on input "checkbox" at bounding box center [1116, 280] width 36 height 36
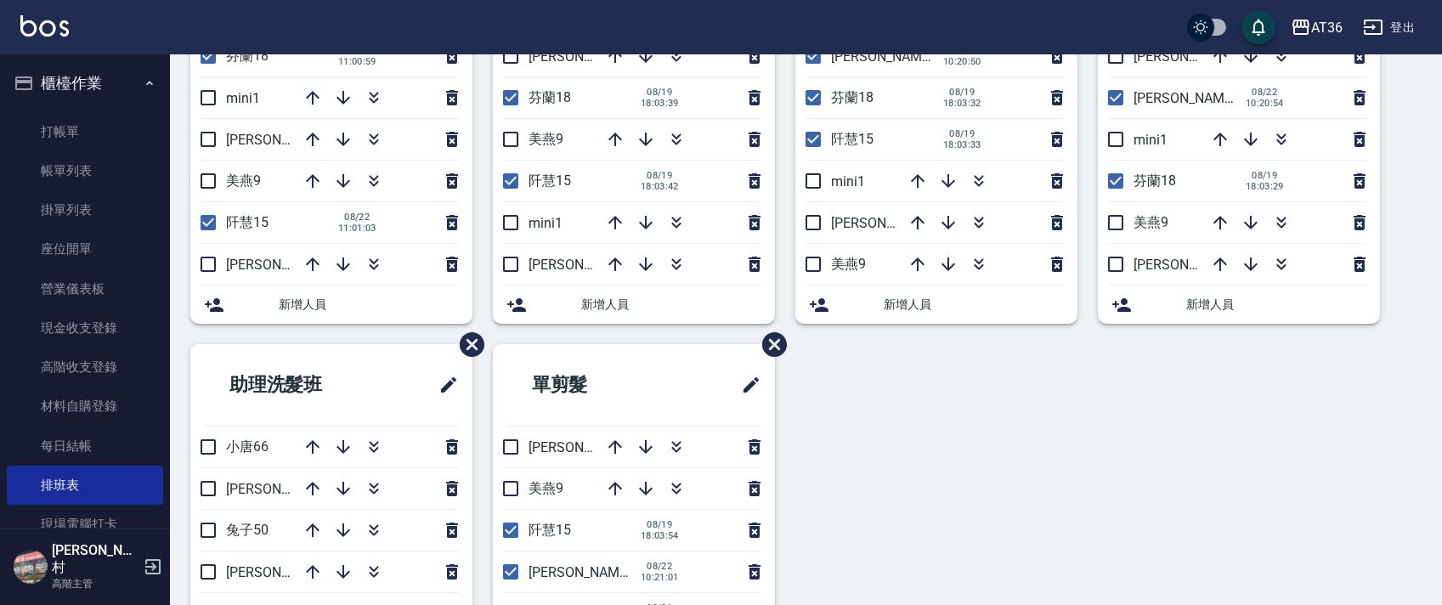
scroll to position [402, 0]
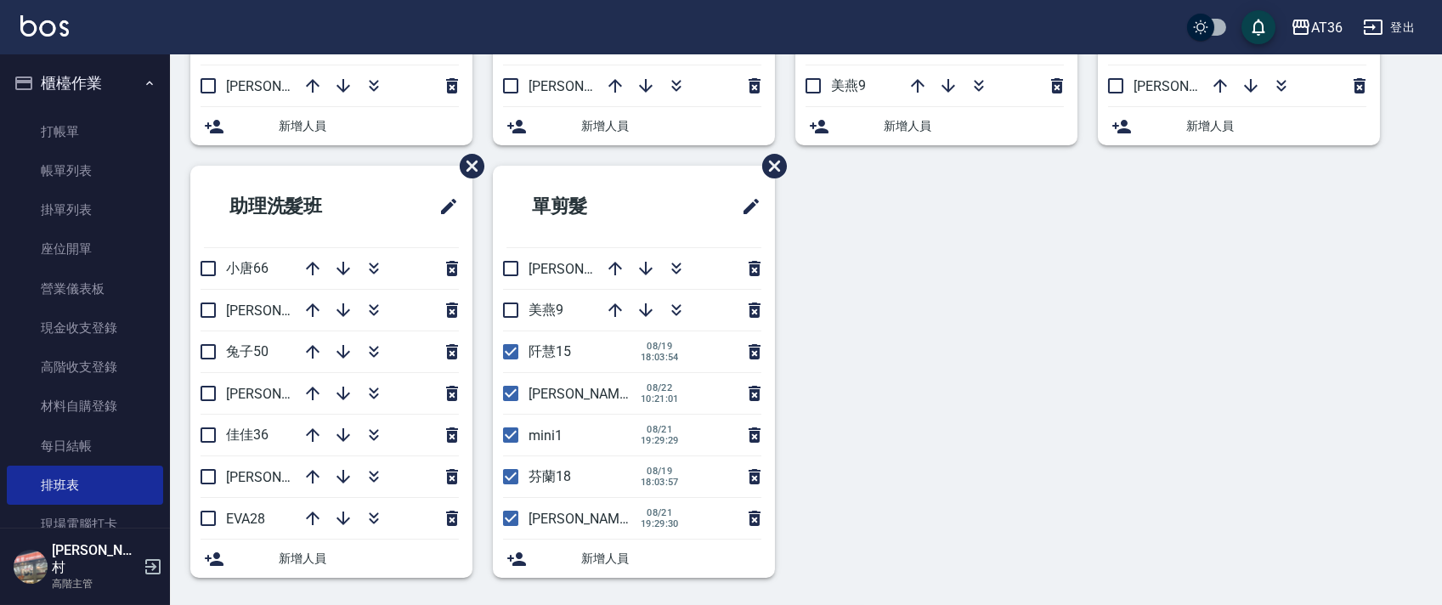
click at [512, 433] on input "checkbox" at bounding box center [511, 435] width 36 height 36
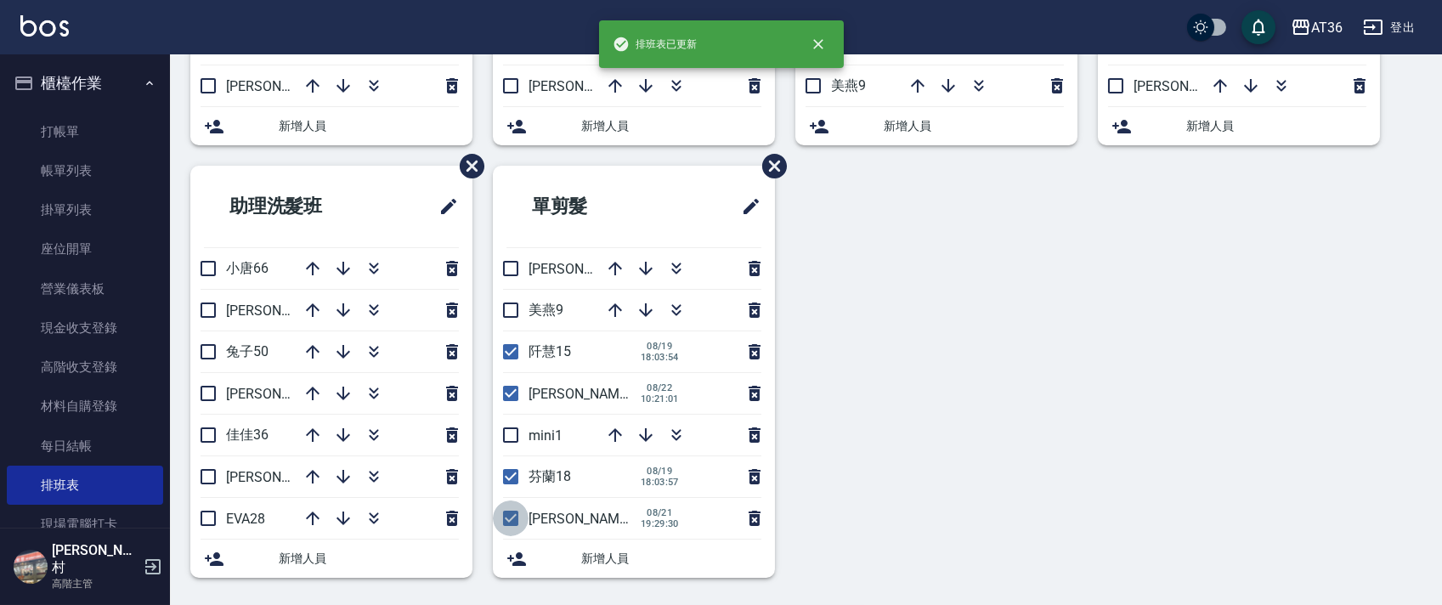
click at [512, 523] on input "checkbox" at bounding box center [511, 519] width 36 height 36
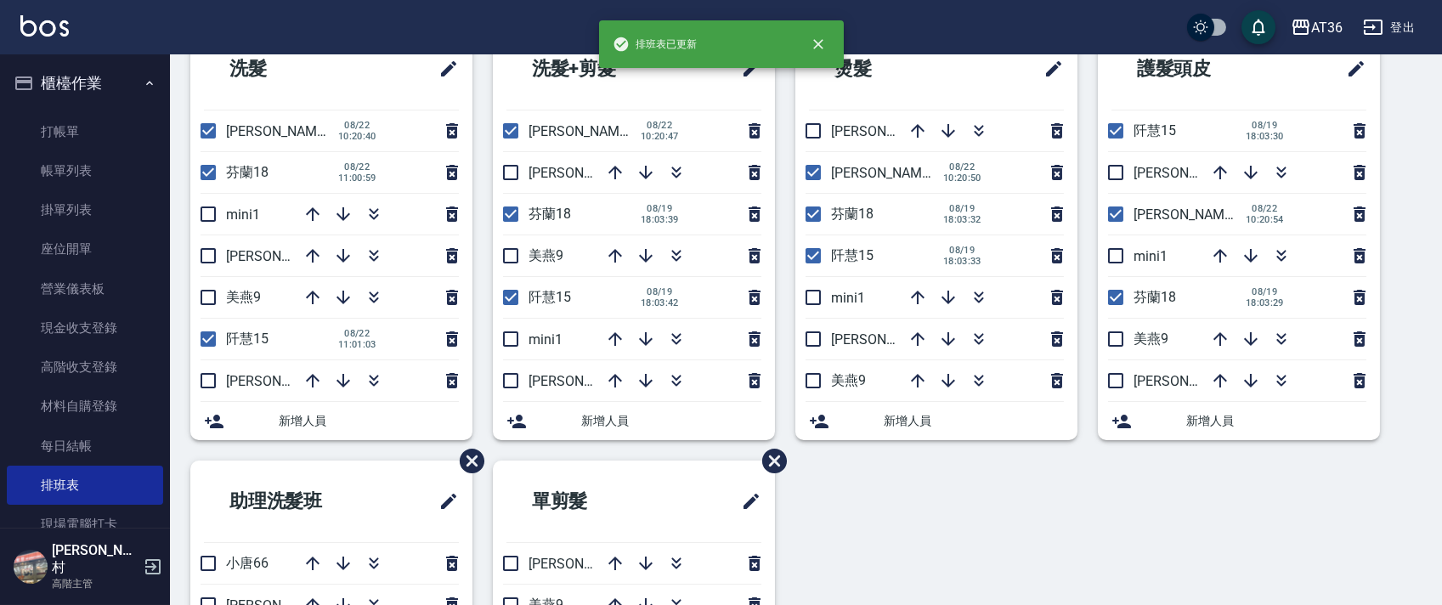
scroll to position [0, 0]
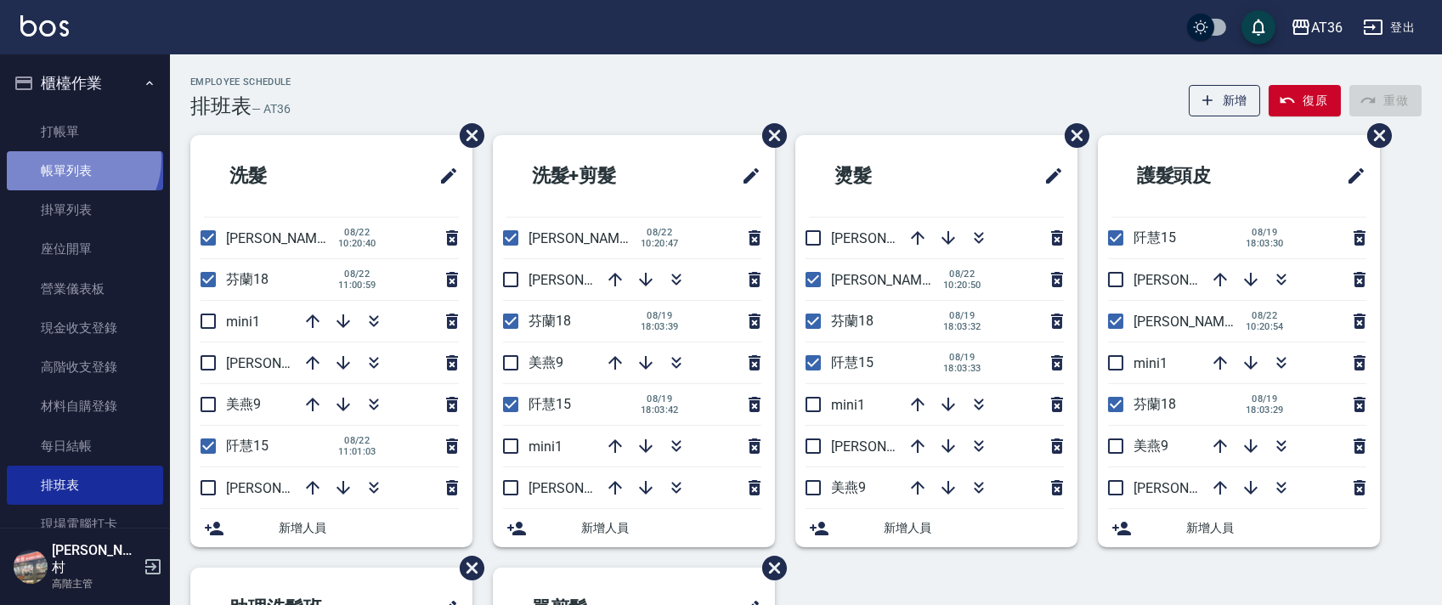
click at [77, 160] on link "帳單列表" at bounding box center [85, 170] width 156 height 39
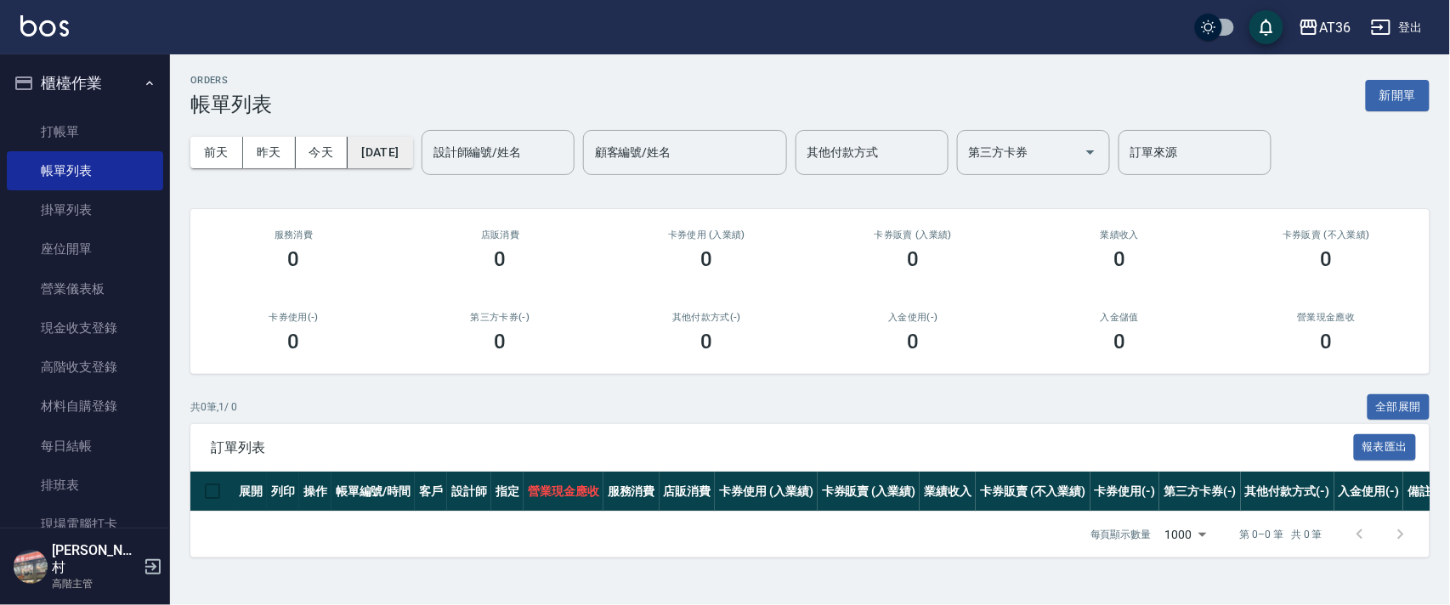
click at [412, 153] on button "[DATE]" at bounding box center [380, 152] width 65 height 31
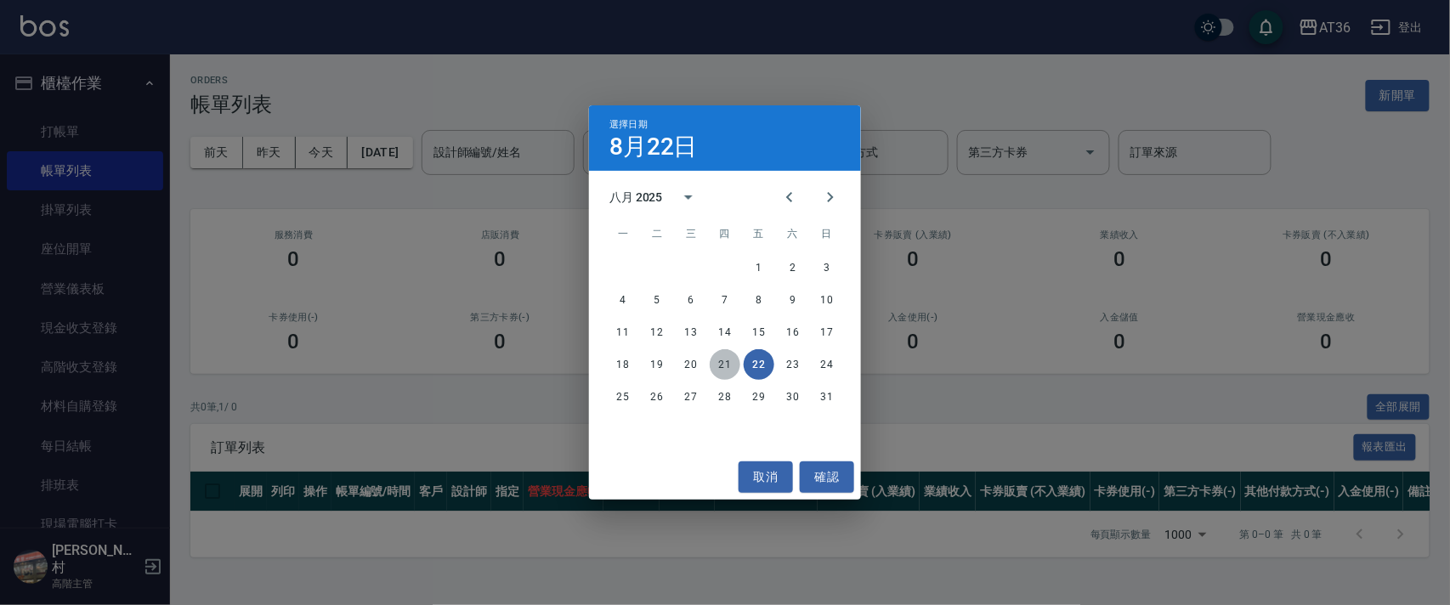
click at [719, 370] on button "21" at bounding box center [725, 364] width 31 height 31
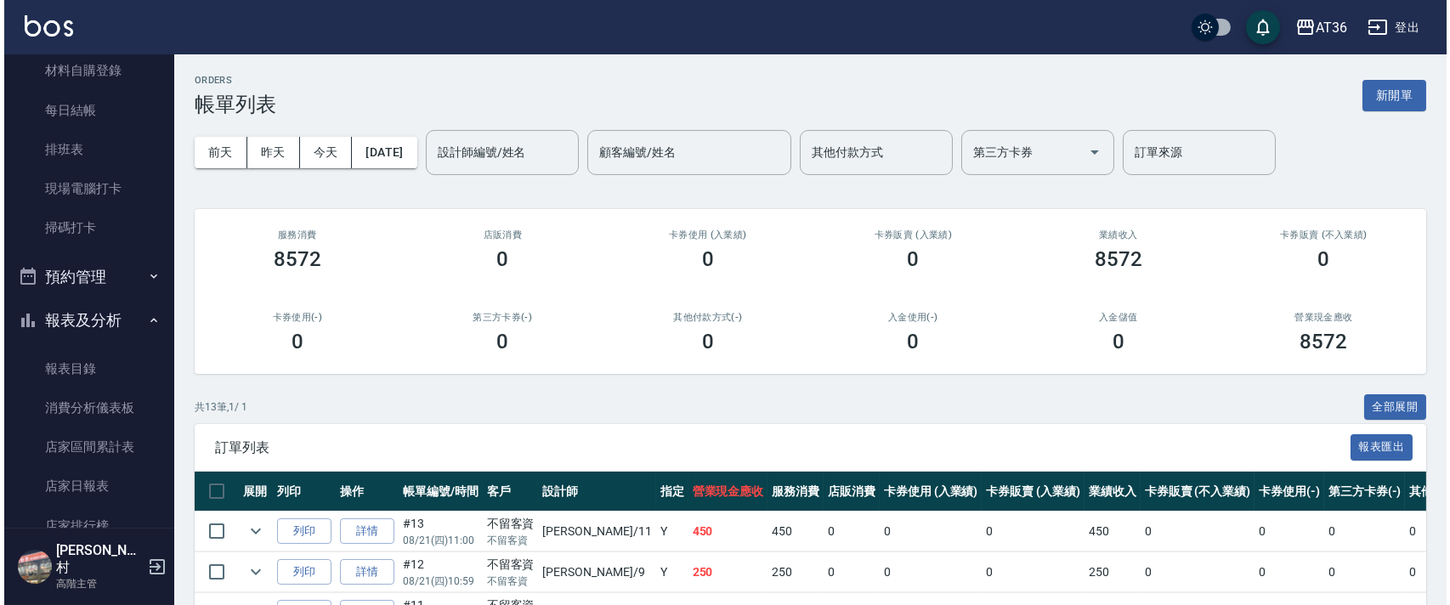
scroll to position [566, 0]
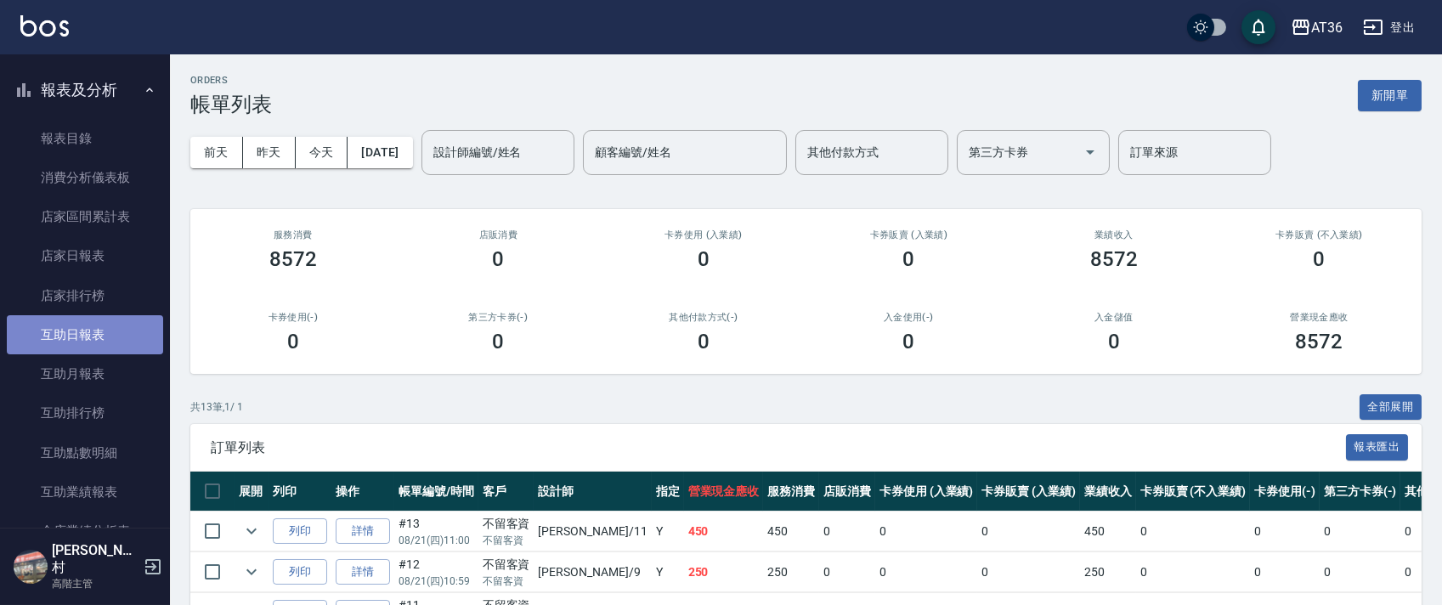
click at [87, 331] on link "互助日報表" at bounding box center [85, 334] width 156 height 39
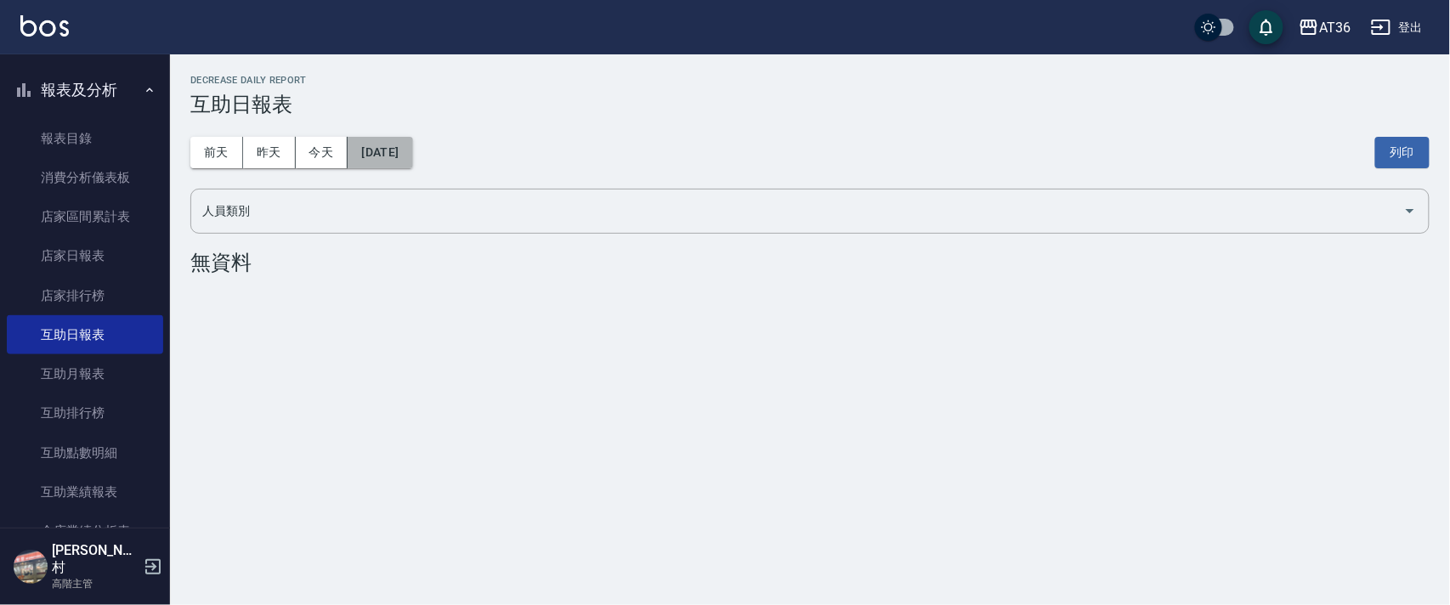
click at [412, 156] on button "[DATE]" at bounding box center [380, 152] width 65 height 31
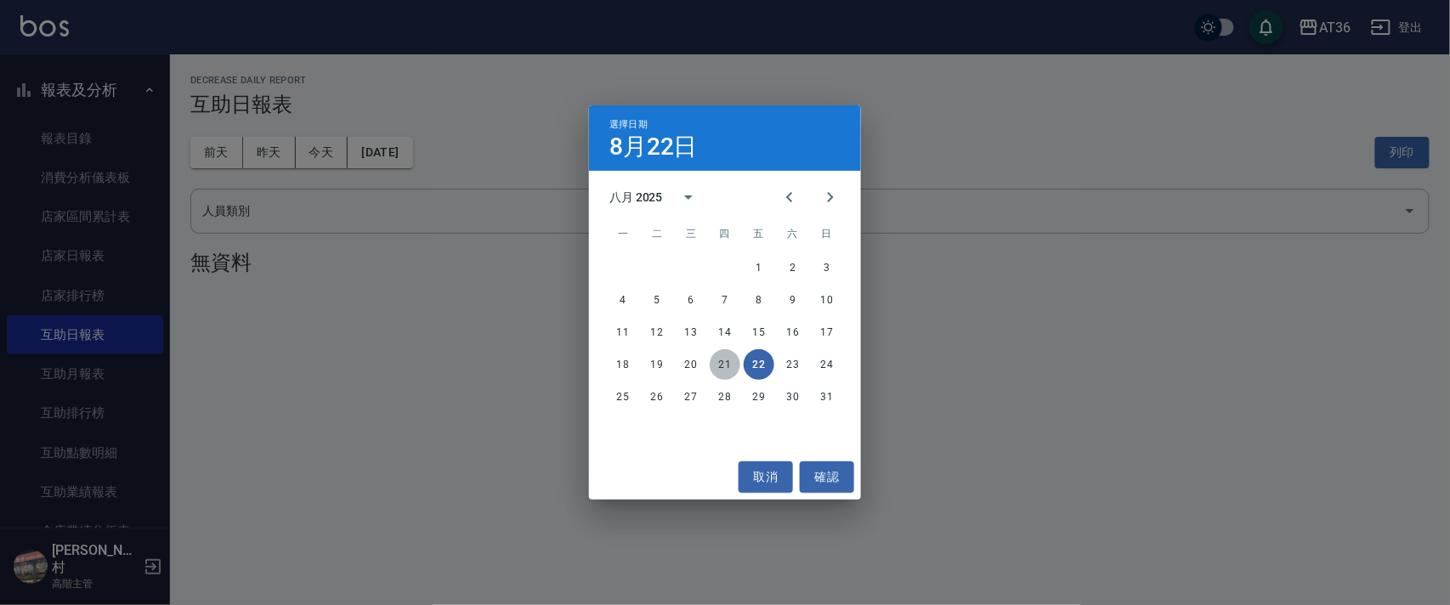
click at [723, 362] on button "21" at bounding box center [725, 364] width 31 height 31
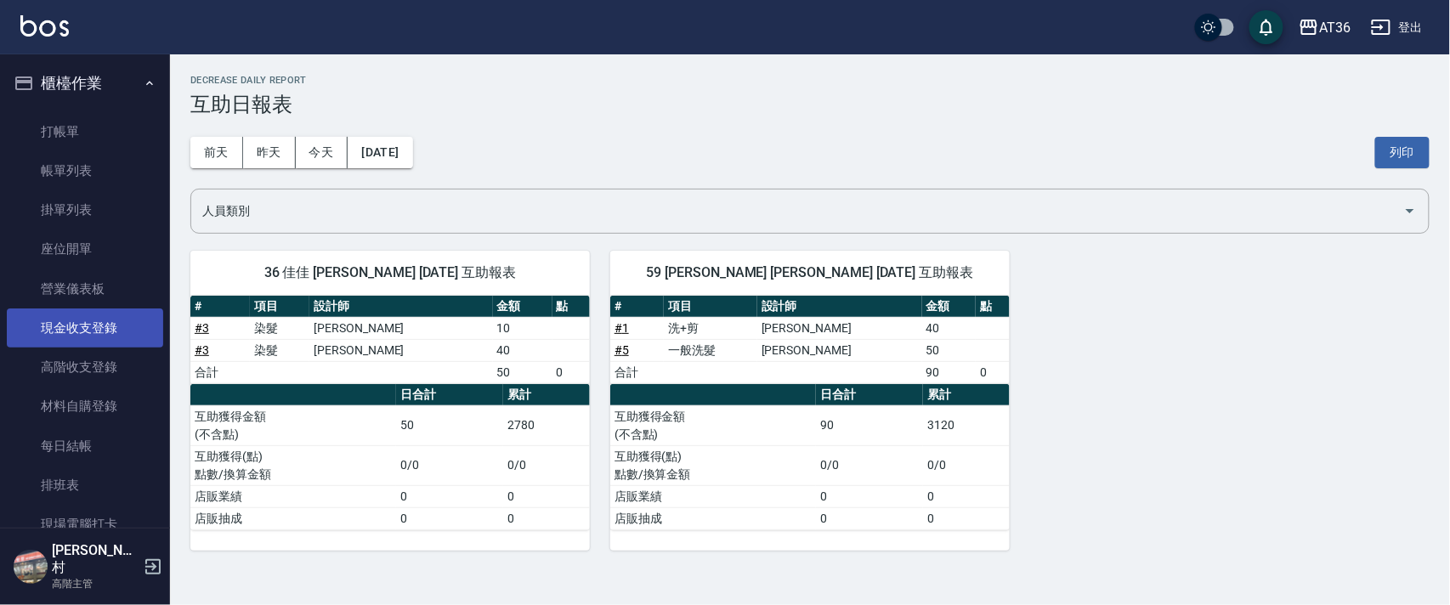
click at [115, 320] on link "現金收支登錄" at bounding box center [85, 327] width 156 height 39
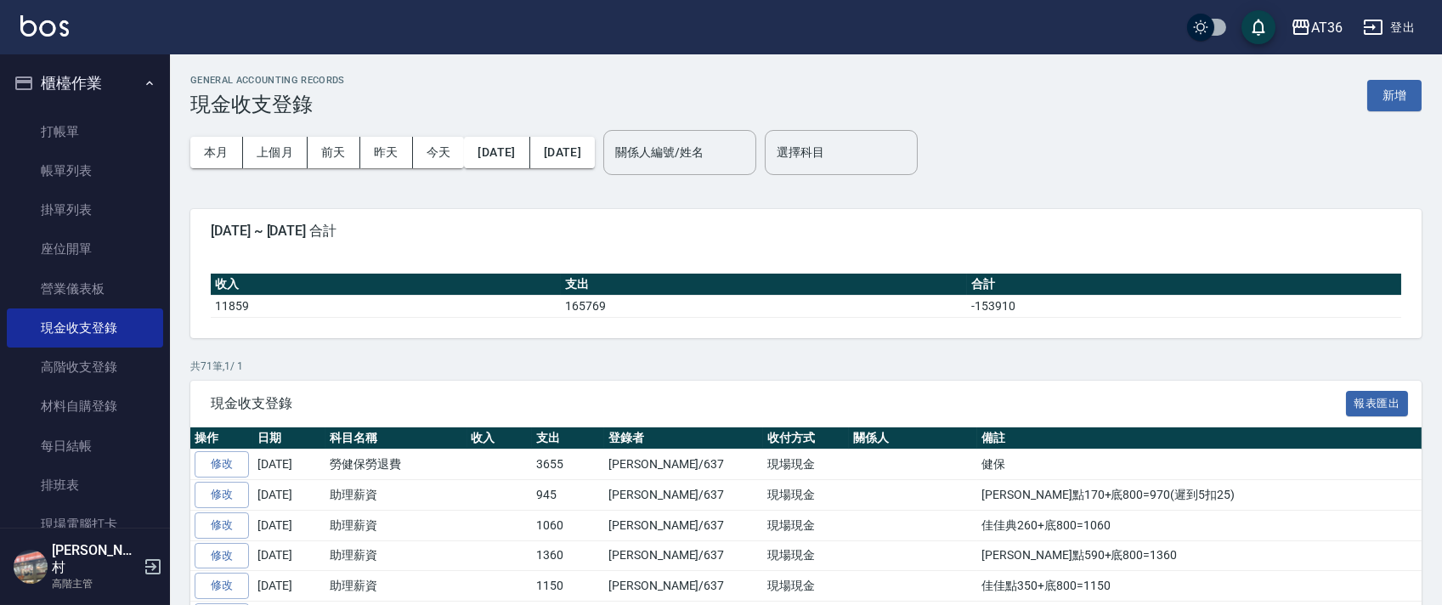
click at [1389, 79] on div "GENERAL ACCOUNTING RECORDS 現金收支登錄 新增" at bounding box center [805, 96] width 1231 height 42
click at [1383, 87] on button "新增" at bounding box center [1394, 95] width 54 height 31
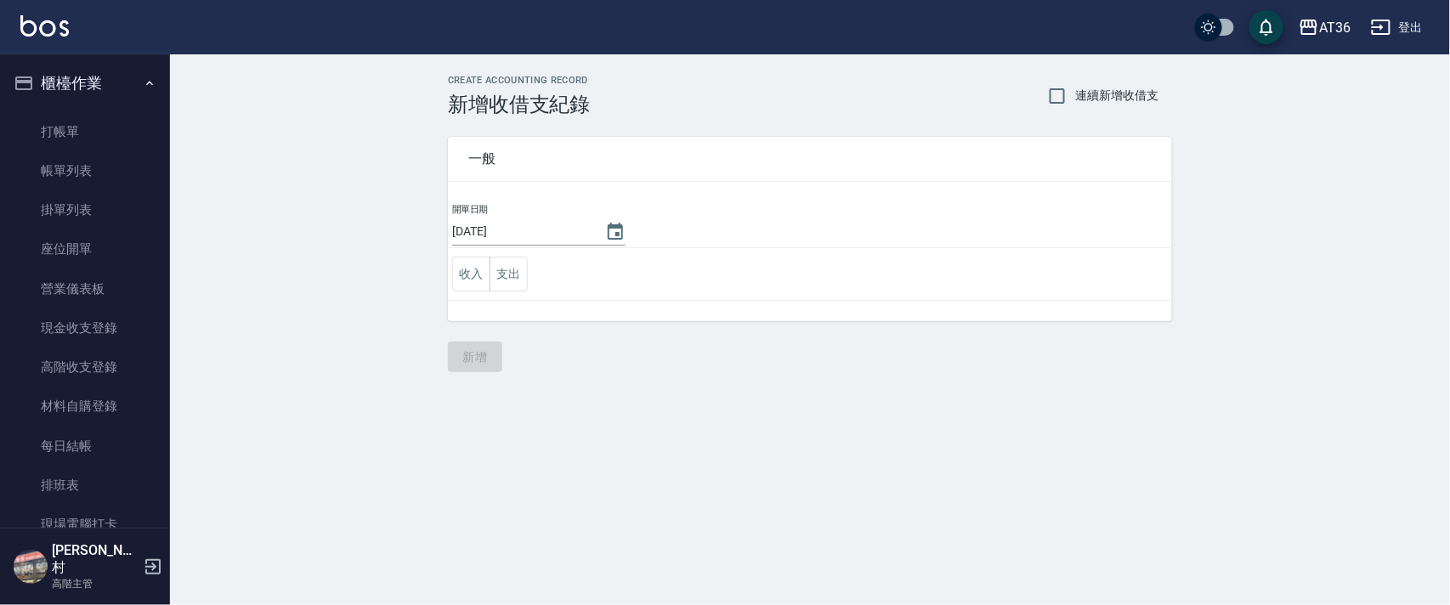
drag, startPoint x: 503, startPoint y: 229, endPoint x: 534, endPoint y: 230, distance: 30.6
click at [505, 229] on input "[DATE]" at bounding box center [520, 232] width 136 height 28
drag, startPoint x: 509, startPoint y: 274, endPoint x: 546, endPoint y: 284, distance: 37.7
click at [509, 279] on button "支出" at bounding box center [508, 274] width 38 height 35
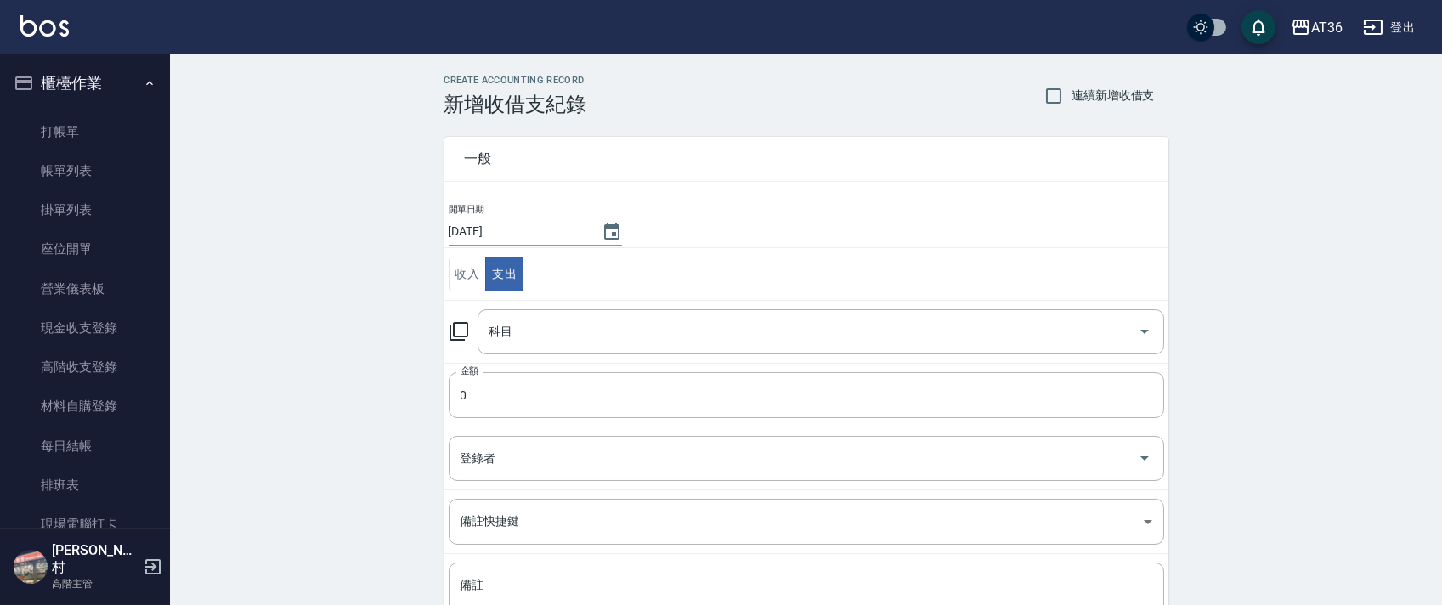
click at [510, 327] on div "科目 科目" at bounding box center [821, 331] width 687 height 45
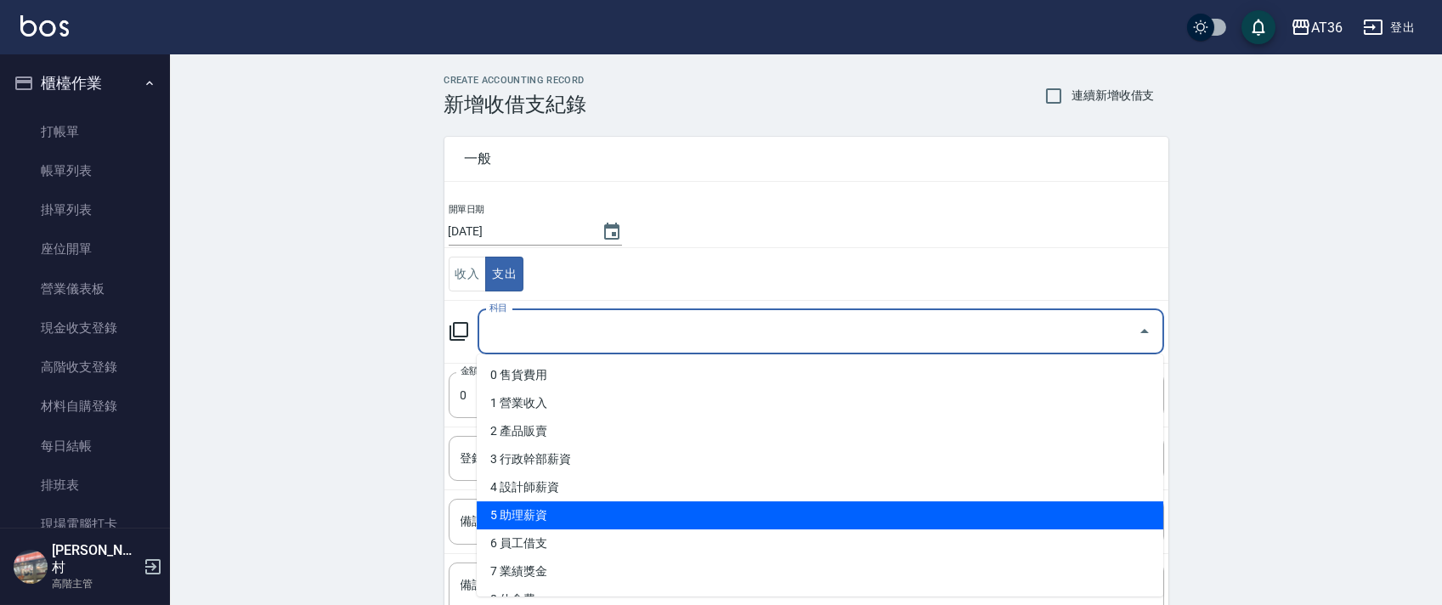
click at [610, 514] on li "5 助理薪資" at bounding box center [820, 515] width 687 height 28
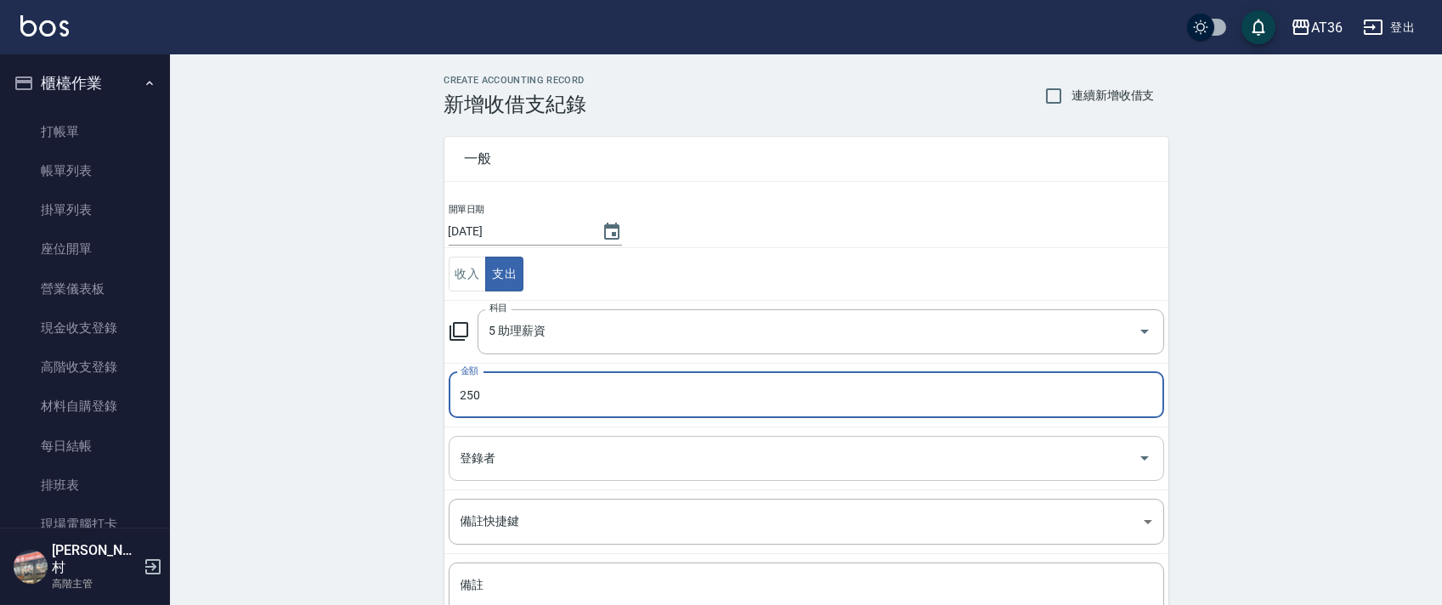
click at [480, 453] on div "登錄者 登錄者" at bounding box center [807, 458] width 716 height 45
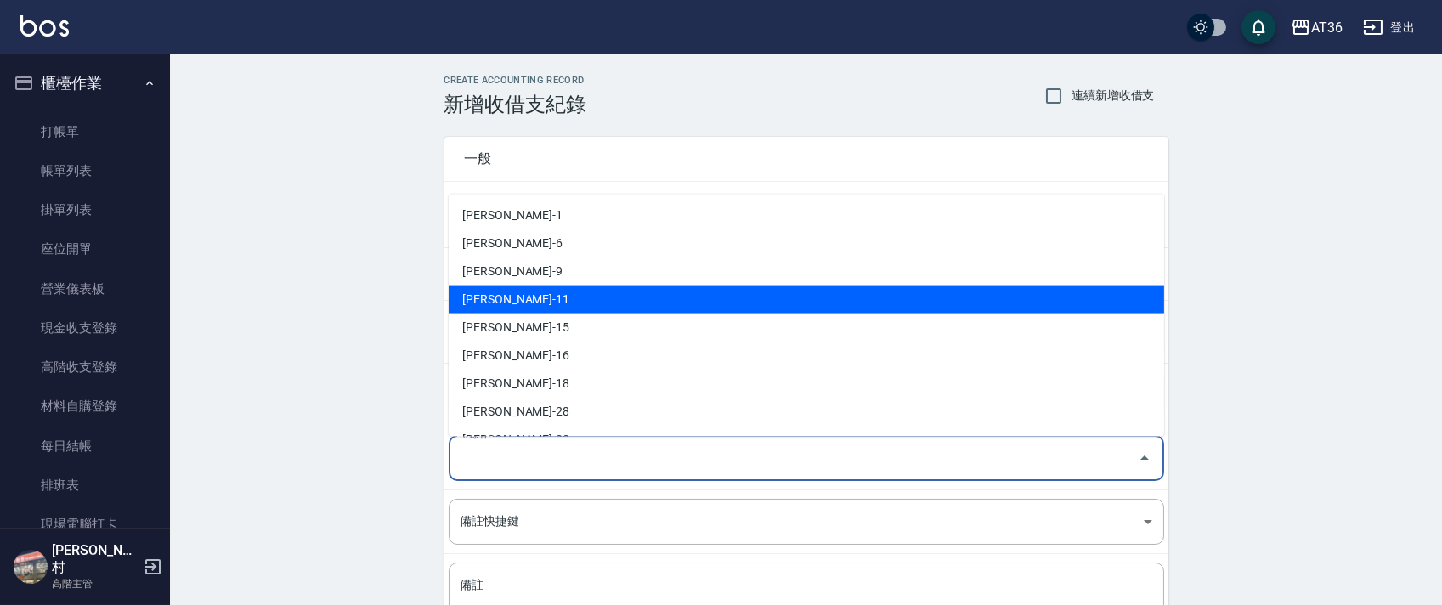
scroll to position [276, 0]
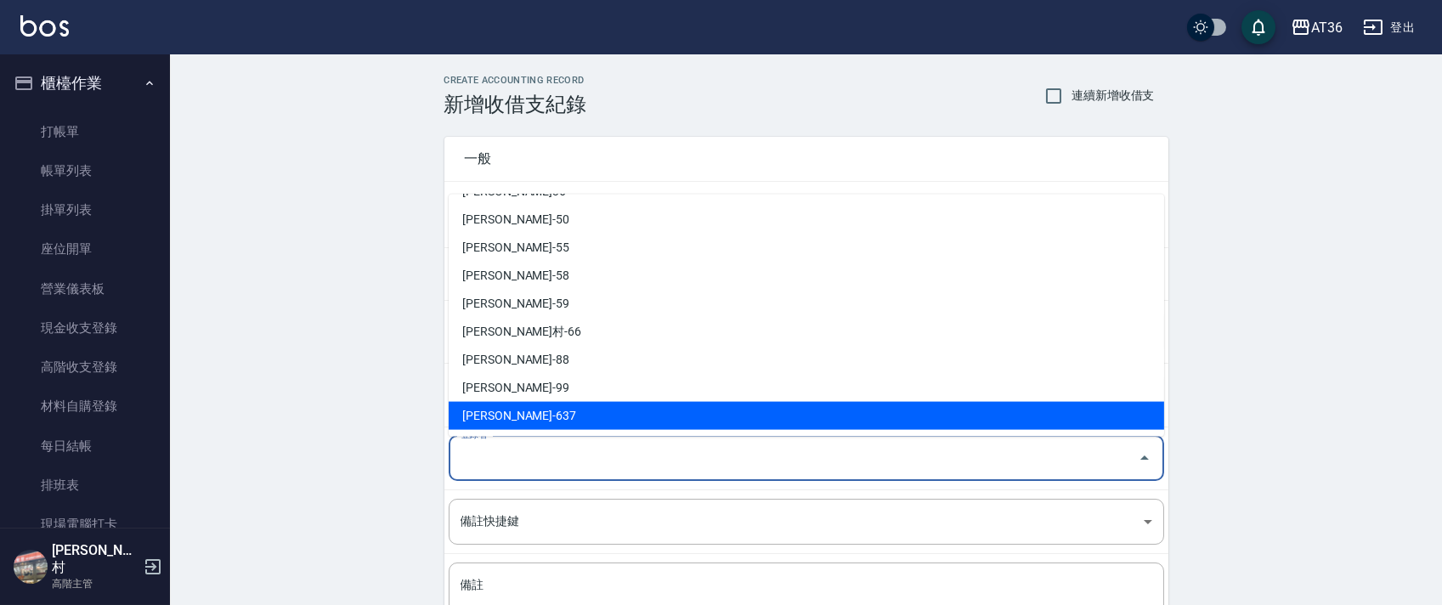
click at [510, 411] on li "[PERSON_NAME]-637" at bounding box center [807, 416] width 716 height 28
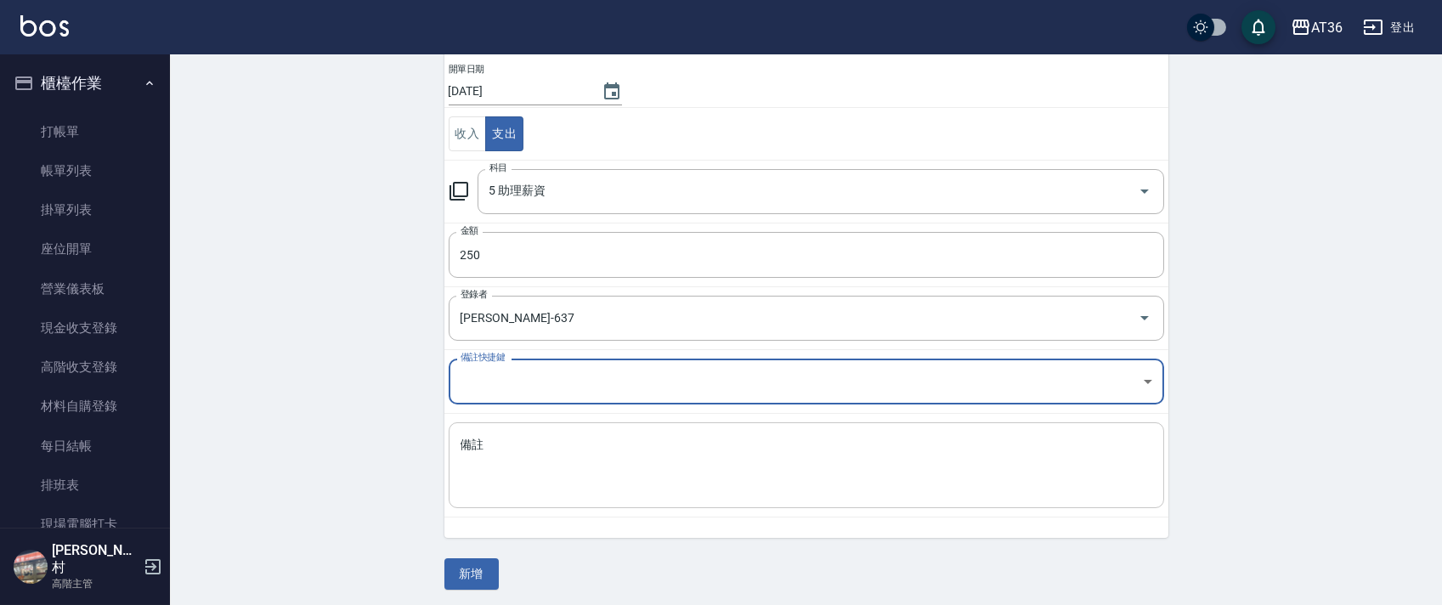
scroll to position [144, 0]
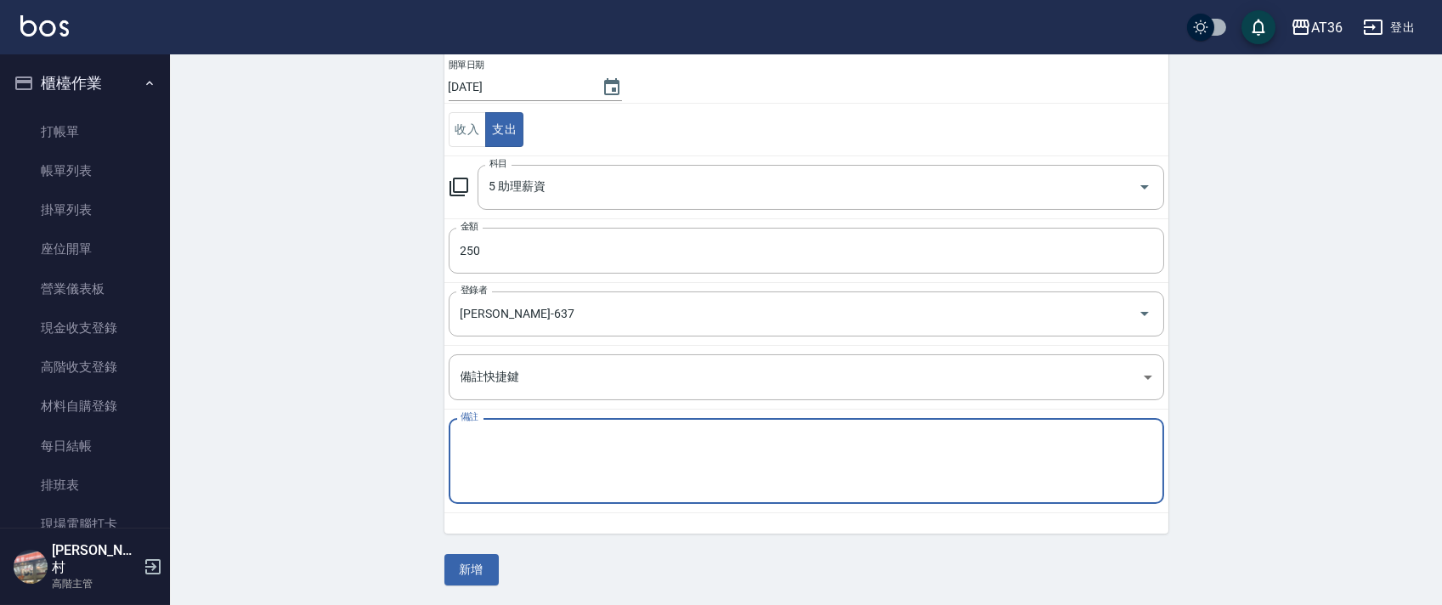
click at [508, 467] on textarea "備註" at bounding box center [807, 462] width 692 height 58
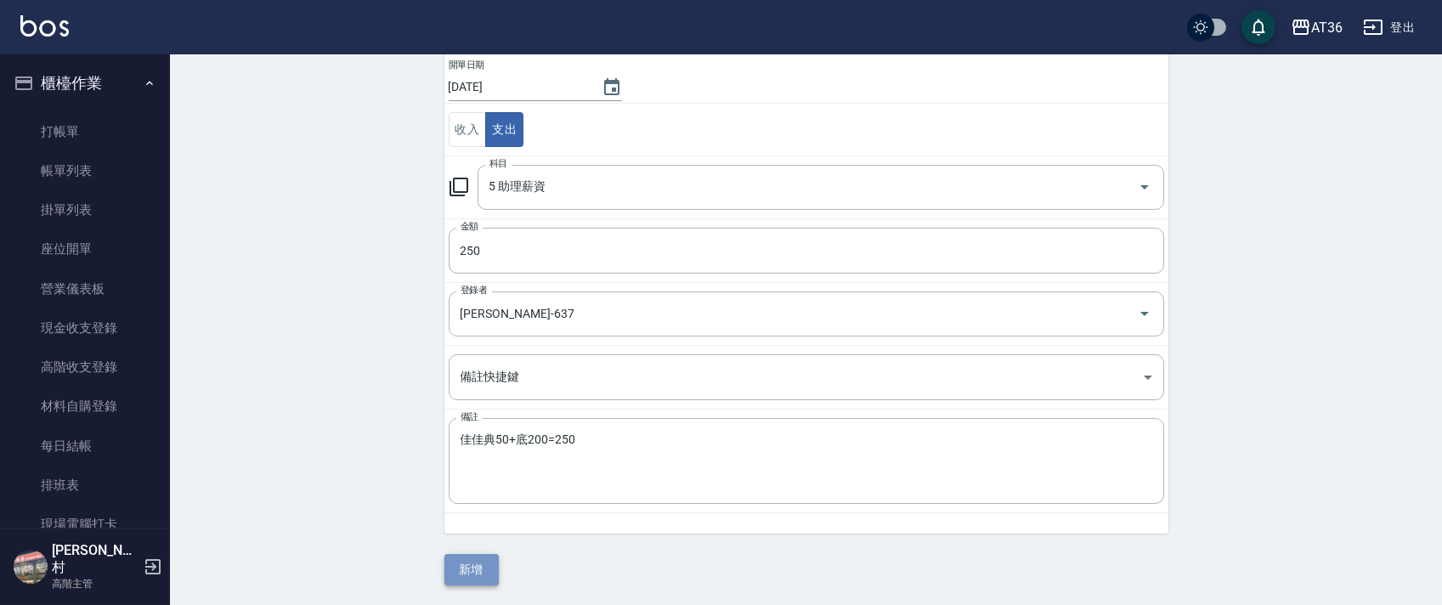
click at [480, 574] on button "新增" at bounding box center [471, 569] width 54 height 31
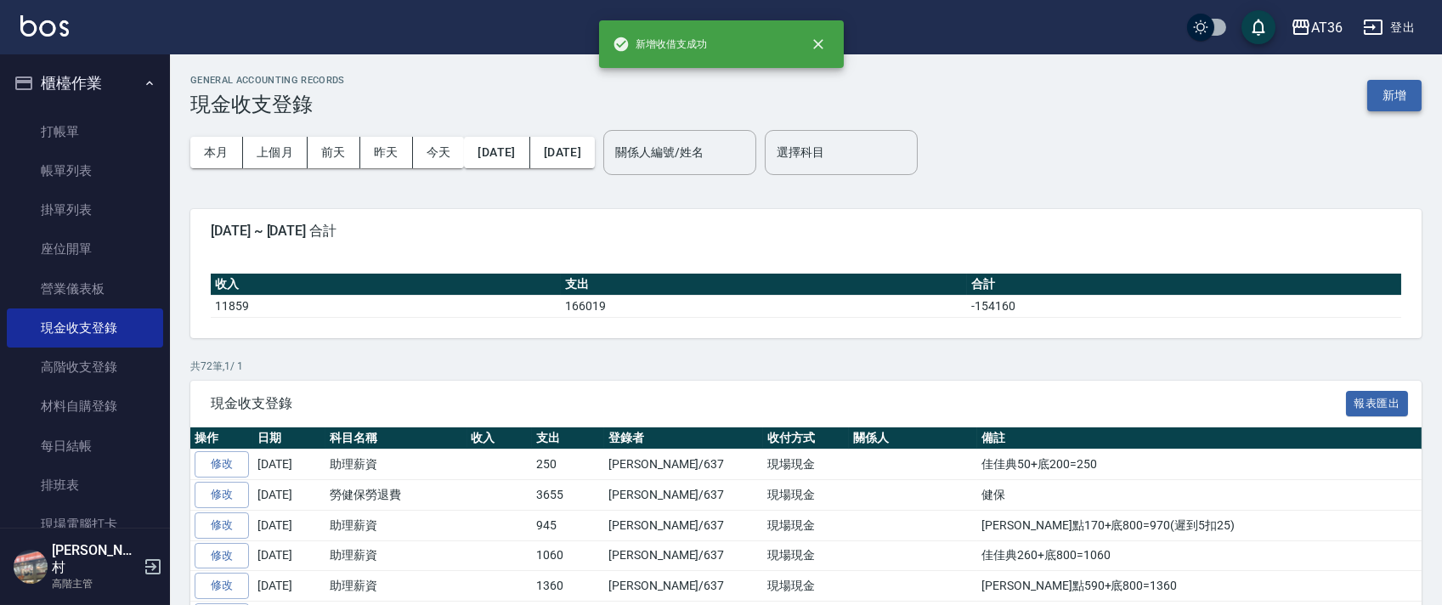
click at [1394, 93] on button "新增" at bounding box center [1394, 95] width 54 height 31
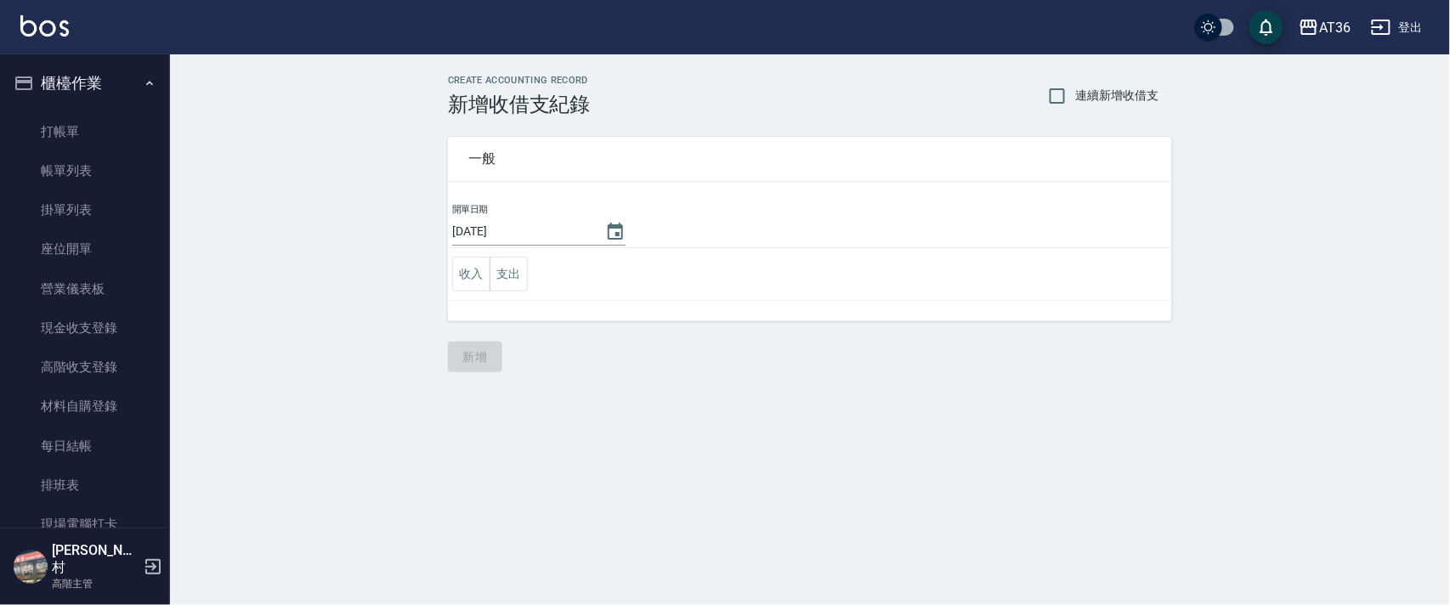
drag, startPoint x: 507, startPoint y: 233, endPoint x: 569, endPoint y: 221, distance: 63.2
click at [507, 235] on input "[DATE]" at bounding box center [520, 232] width 136 height 28
click at [501, 286] on button "支出" at bounding box center [508, 274] width 38 height 35
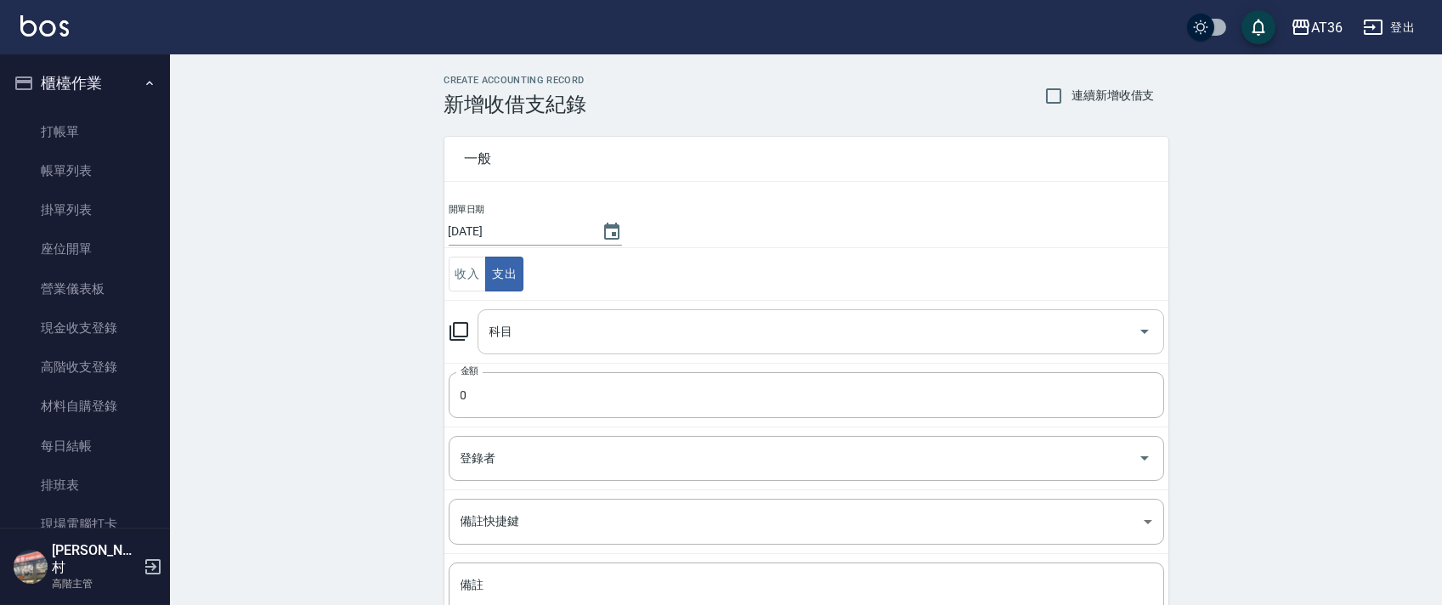
drag, startPoint x: 505, startPoint y: 327, endPoint x: 540, endPoint y: 353, distance: 43.9
click at [505, 331] on div "科目 科目" at bounding box center [821, 331] width 687 height 45
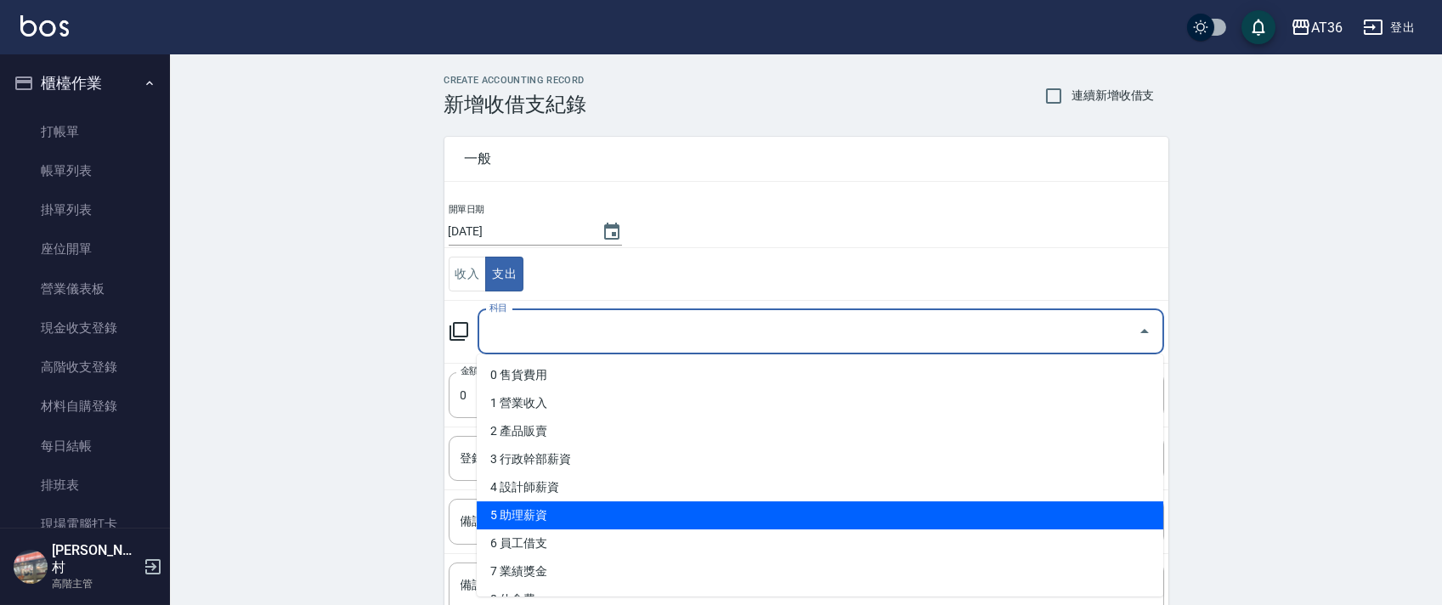
click at [553, 504] on li "5 助理薪資" at bounding box center [820, 515] width 687 height 28
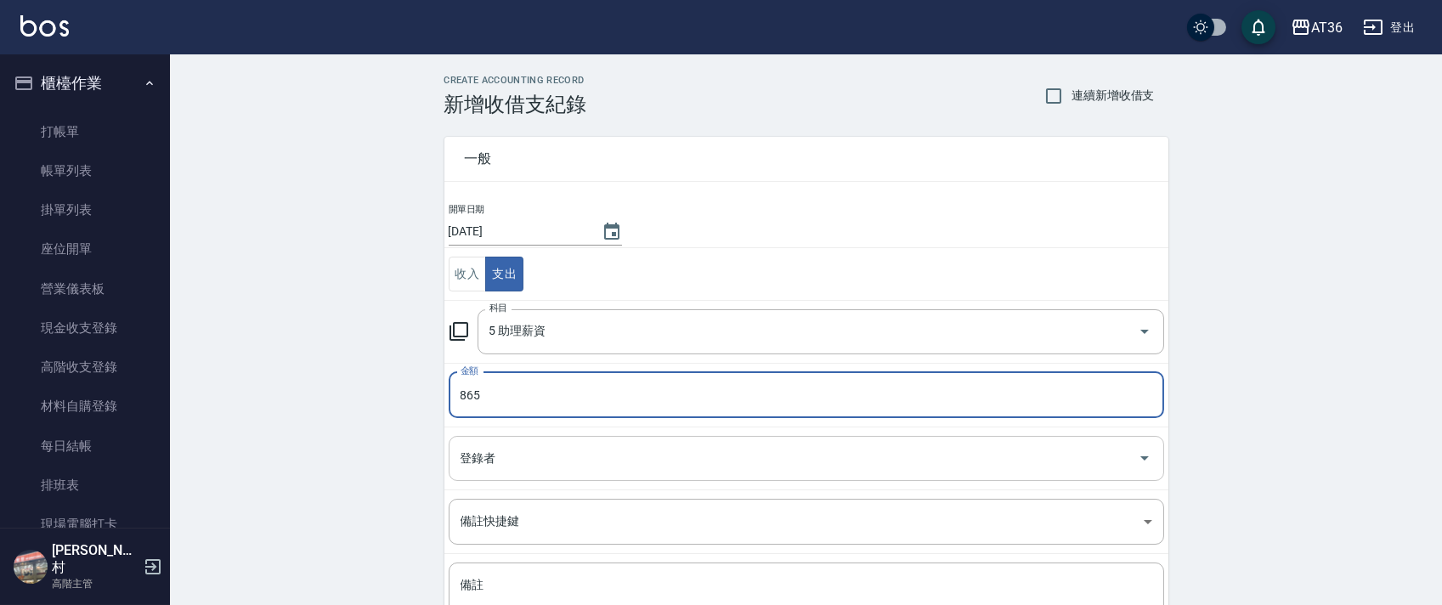
click at [467, 460] on div "登錄者 登錄者" at bounding box center [807, 458] width 716 height 45
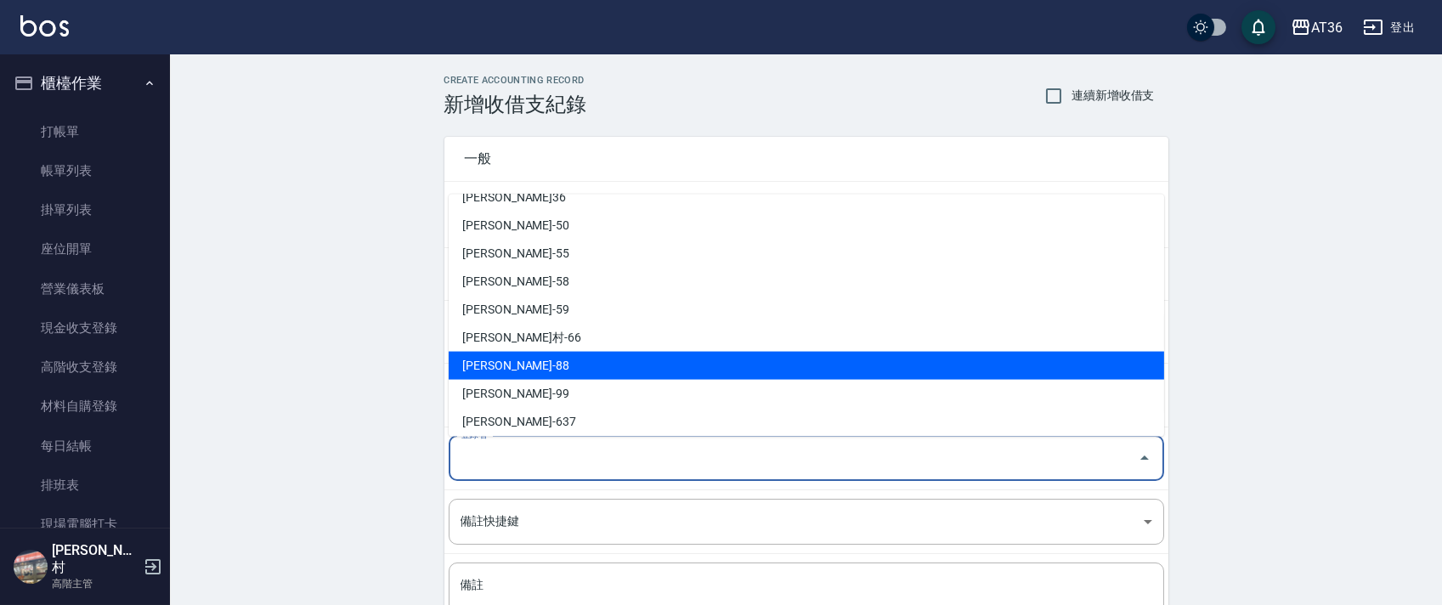
scroll to position [276, 0]
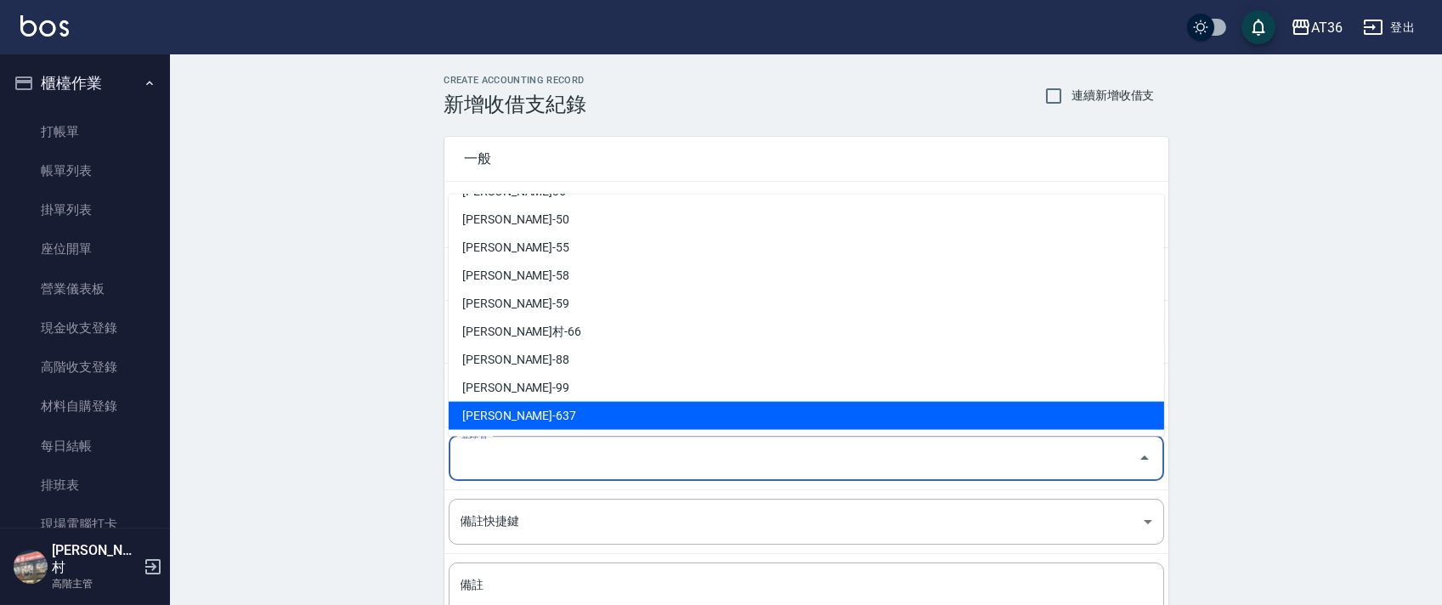
click at [481, 405] on li "[PERSON_NAME]-637" at bounding box center [807, 416] width 716 height 28
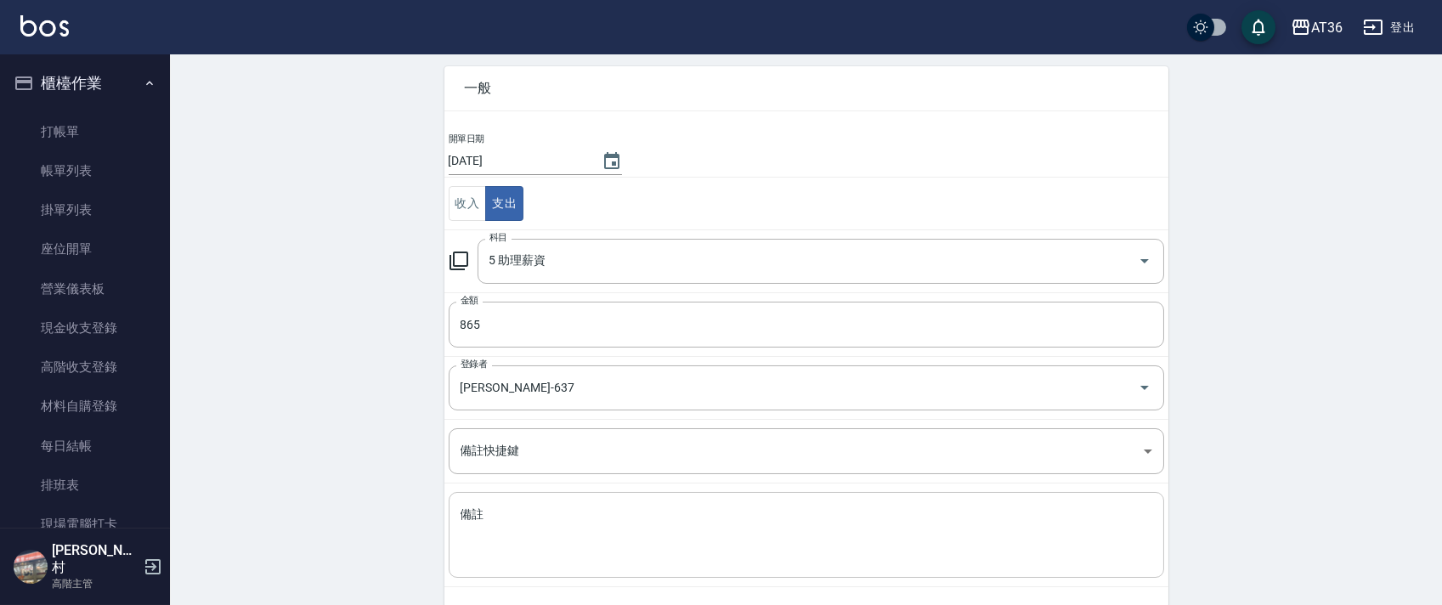
scroll to position [144, 0]
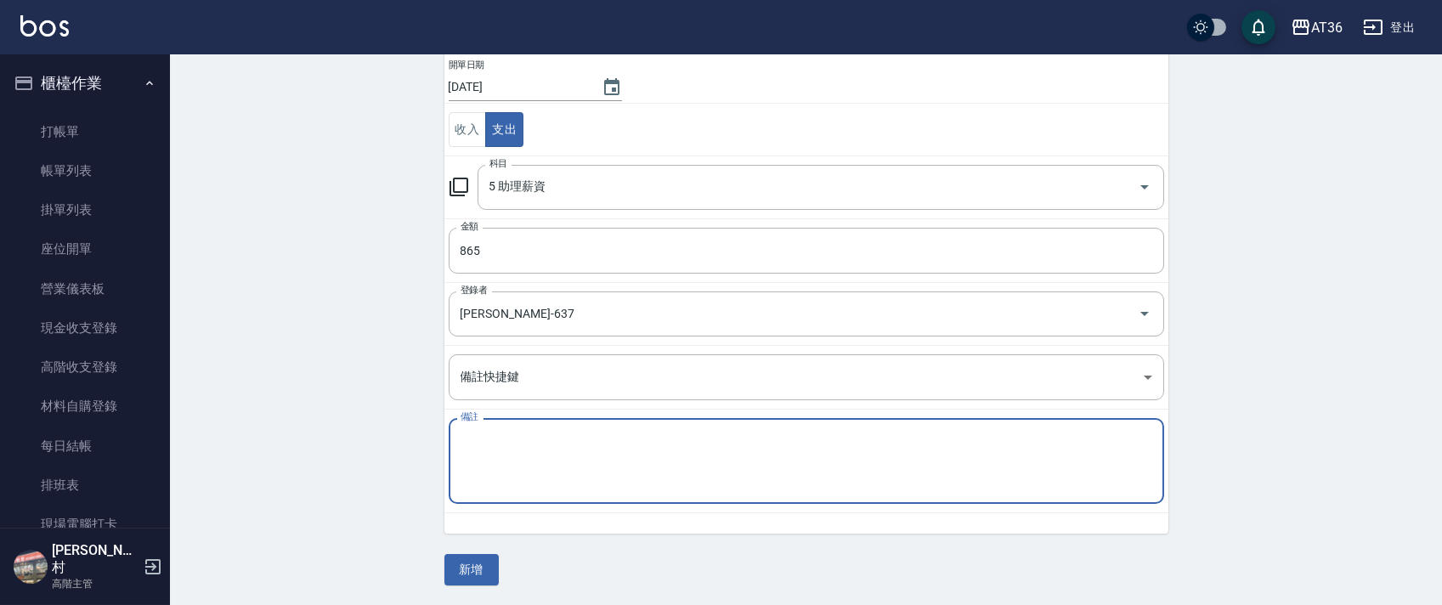
drag, startPoint x: 477, startPoint y: 440, endPoint x: 573, endPoint y: 416, distance: 98.9
click at [476, 443] on textarea "備註" at bounding box center [807, 462] width 692 height 58
click at [628, 450] on textarea "[PERSON_NAME]點90+底800=890(遲到5扣25_)" at bounding box center [807, 462] width 692 height 58
click at [466, 569] on button "新增" at bounding box center [471, 569] width 54 height 31
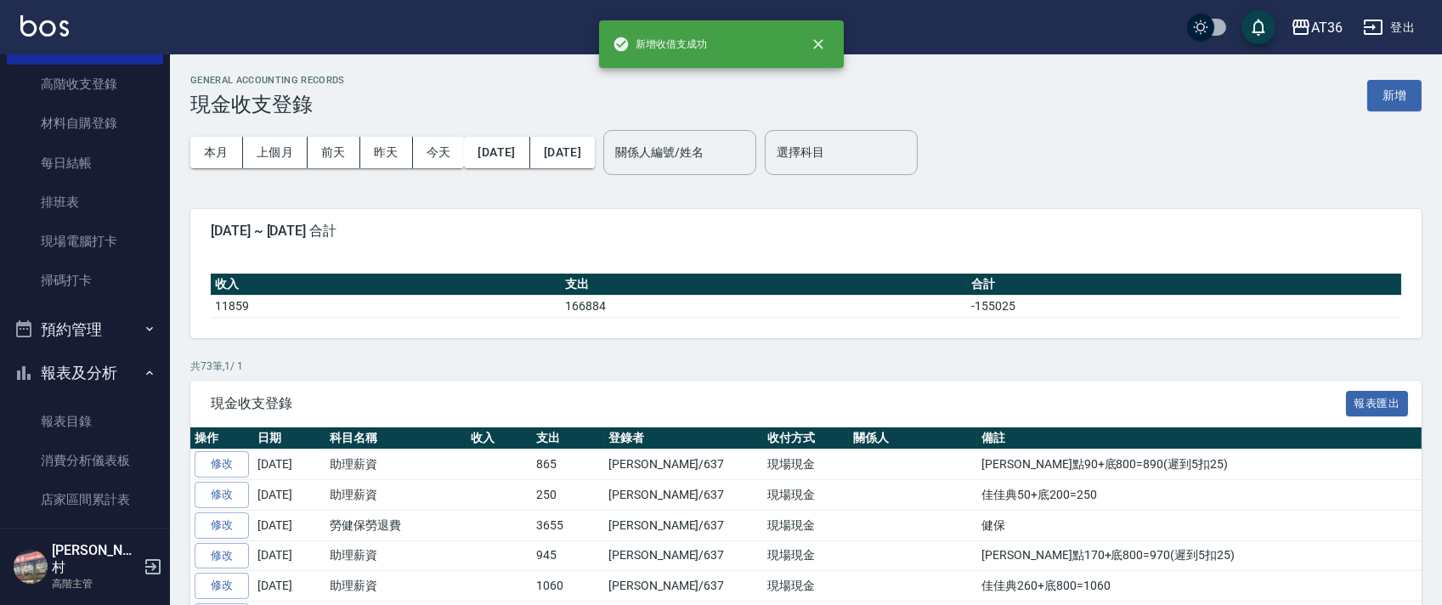
scroll to position [340, 0]
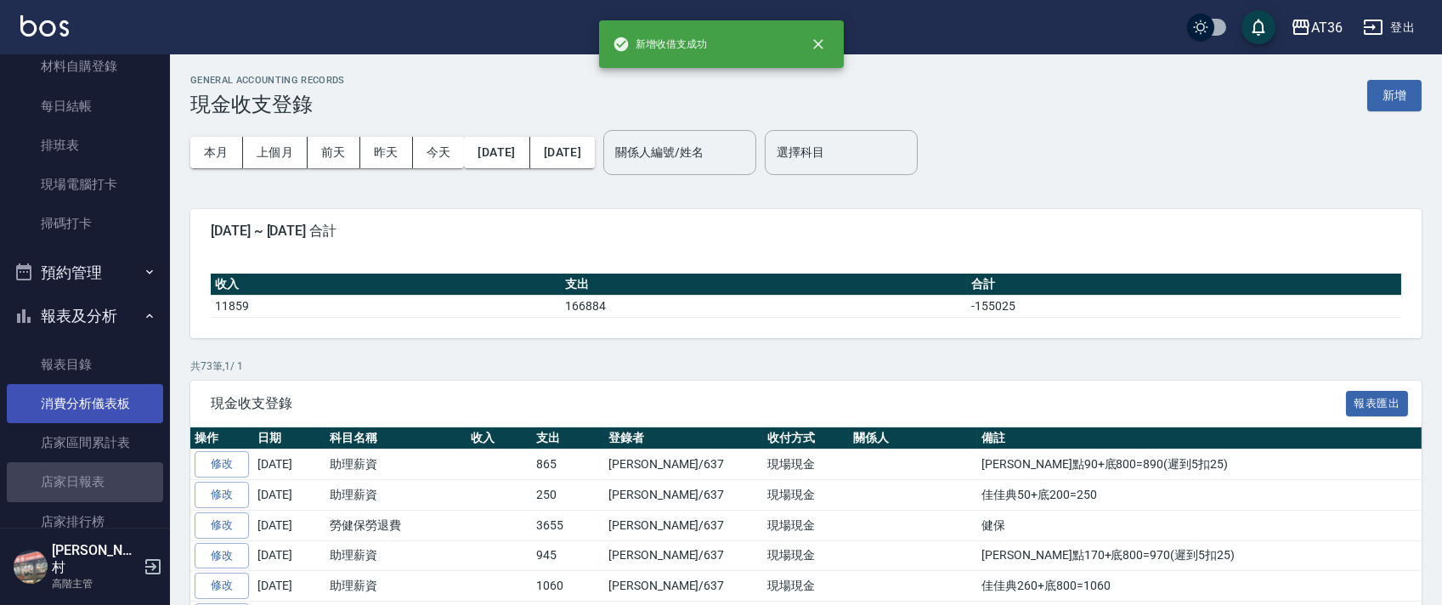
drag, startPoint x: 84, startPoint y: 479, endPoint x: 32, endPoint y: 415, distance: 82.8
click at [83, 479] on link "店家日報表" at bounding box center [85, 481] width 156 height 39
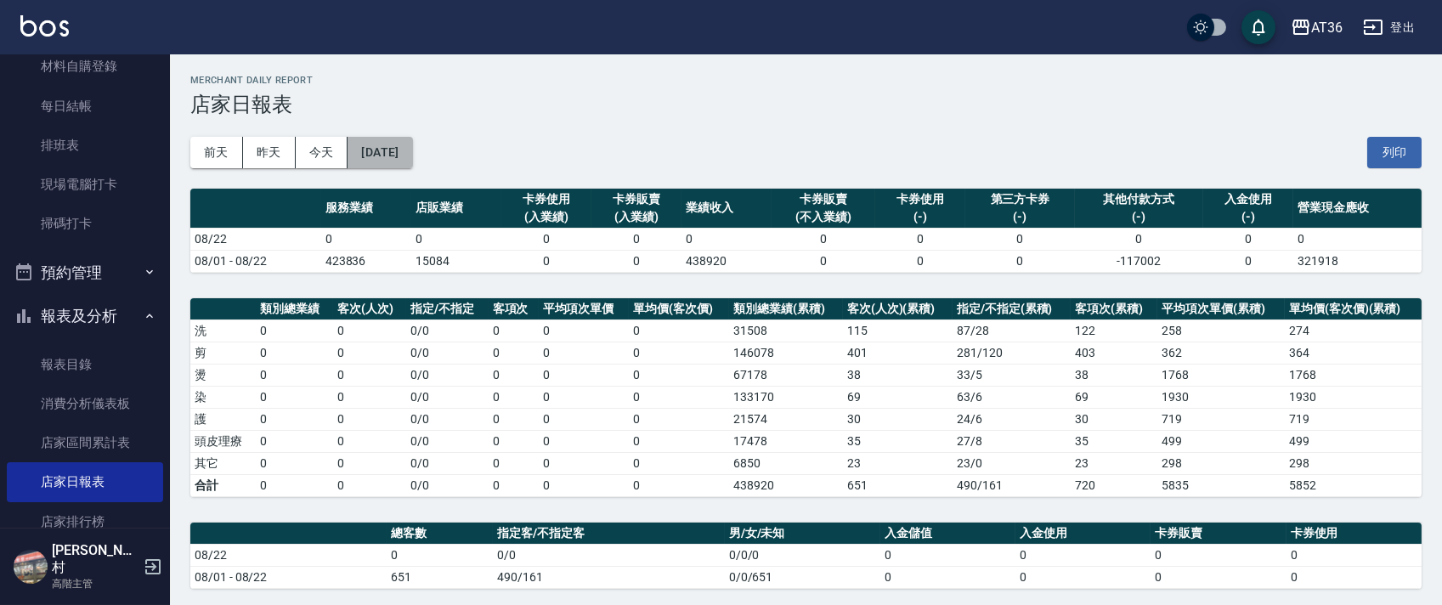
click at [412, 157] on button "[DATE]" at bounding box center [380, 152] width 65 height 31
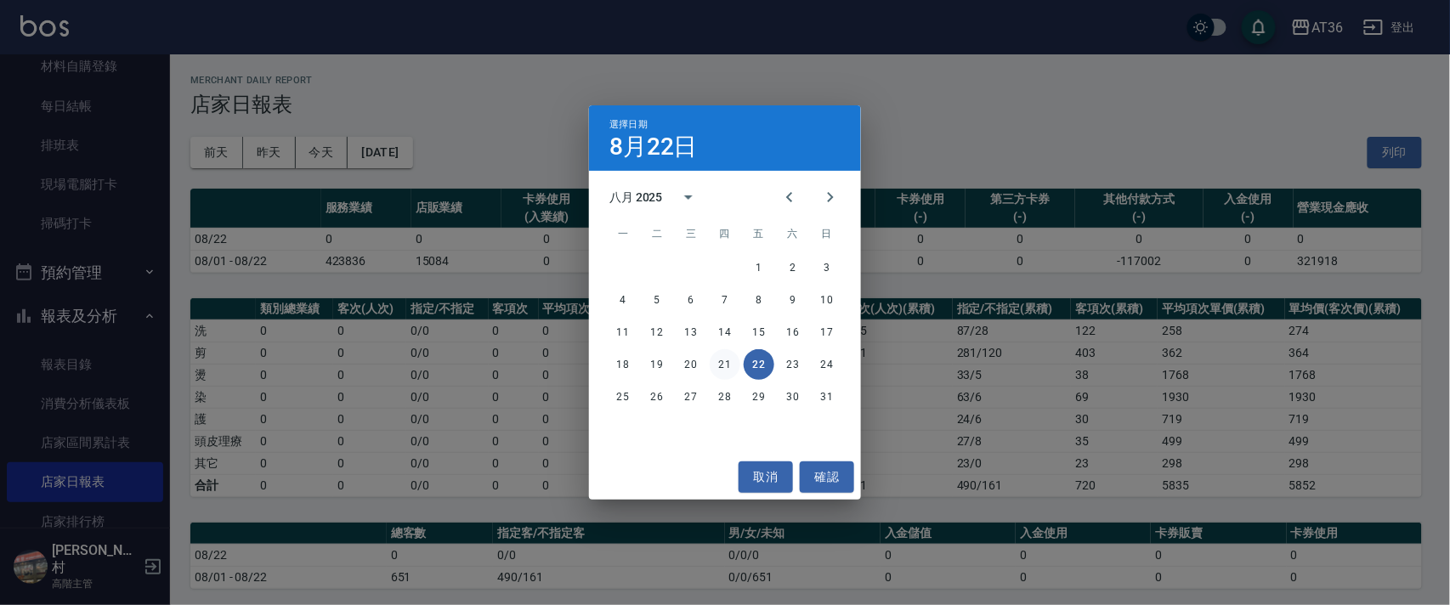
click at [725, 359] on button "21" at bounding box center [725, 364] width 31 height 31
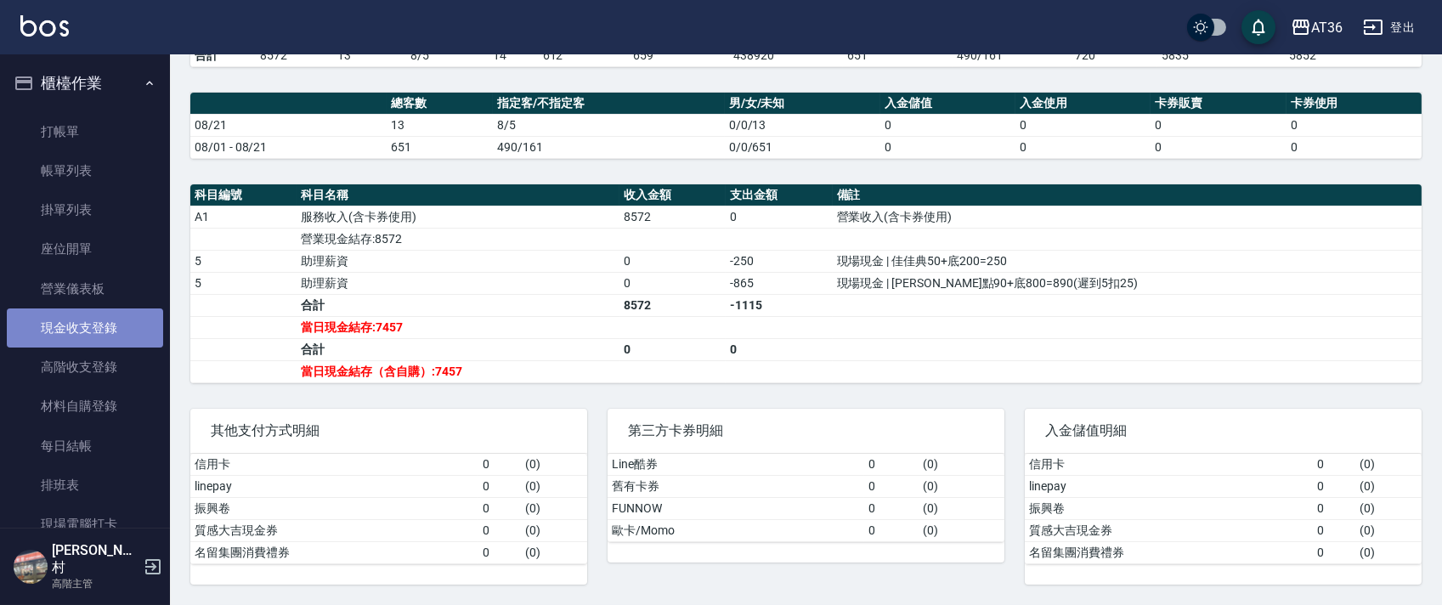
click at [124, 325] on link "現金收支登錄" at bounding box center [85, 327] width 156 height 39
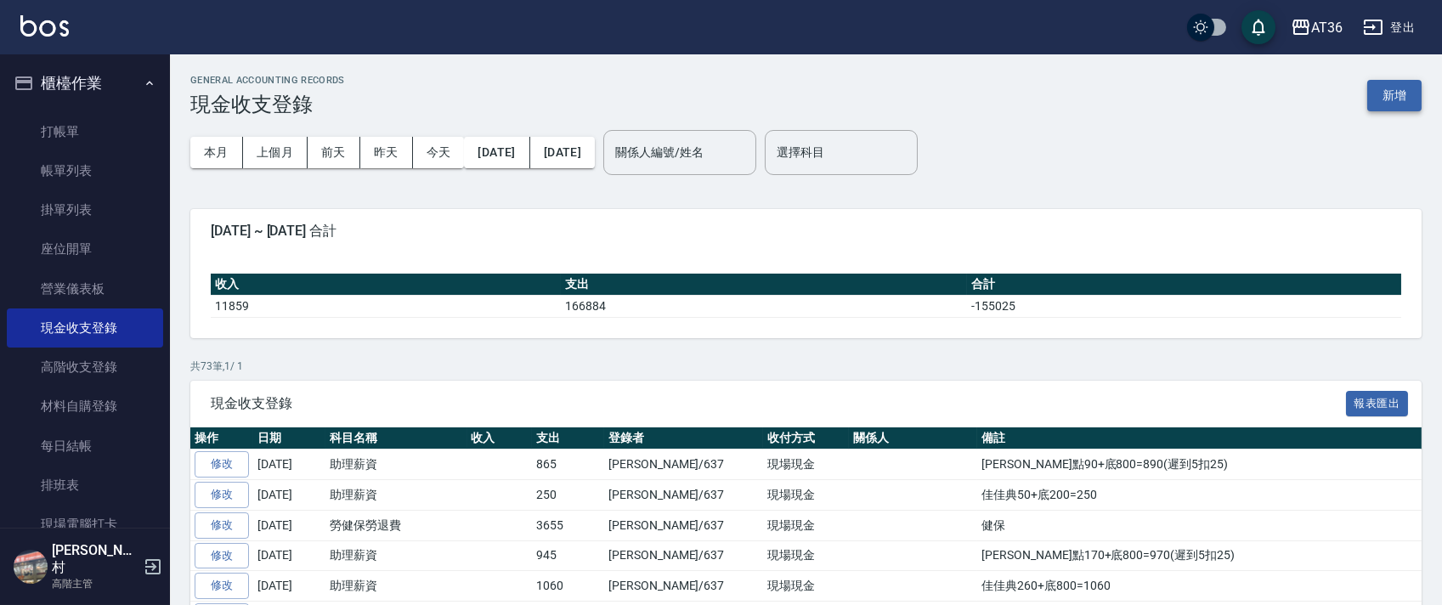
click at [1405, 89] on button "新增" at bounding box center [1394, 95] width 54 height 31
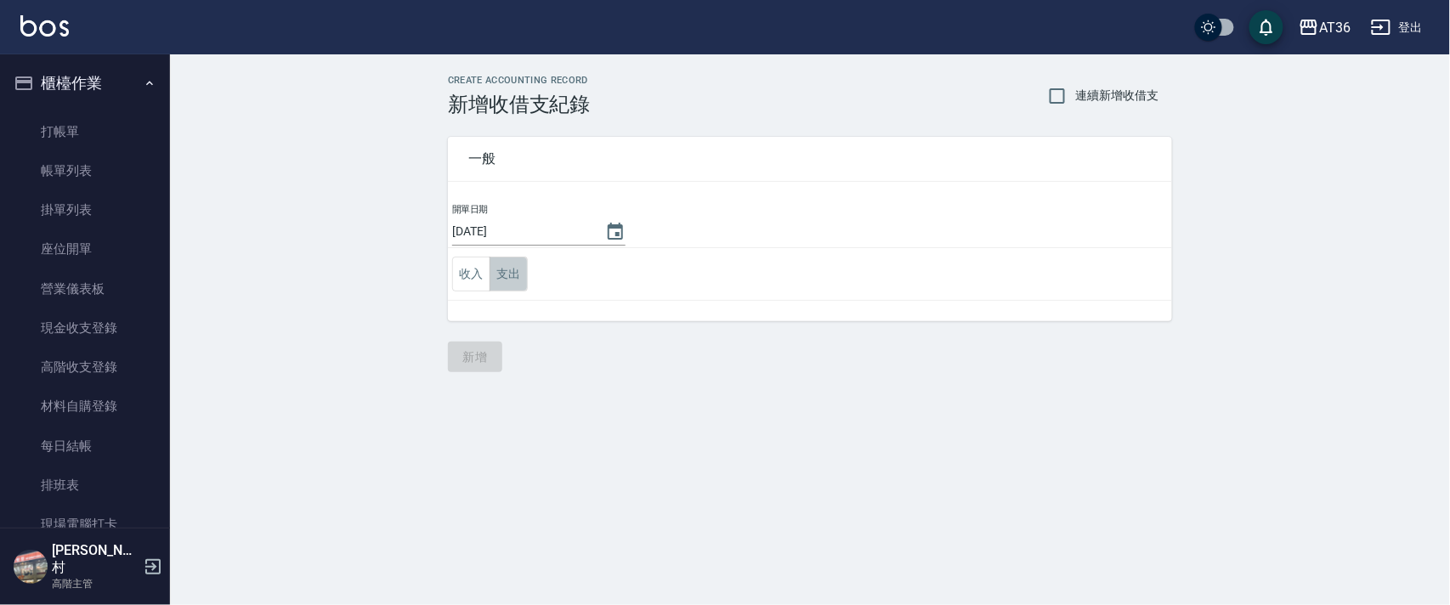
click at [501, 282] on button "支出" at bounding box center [508, 274] width 38 height 35
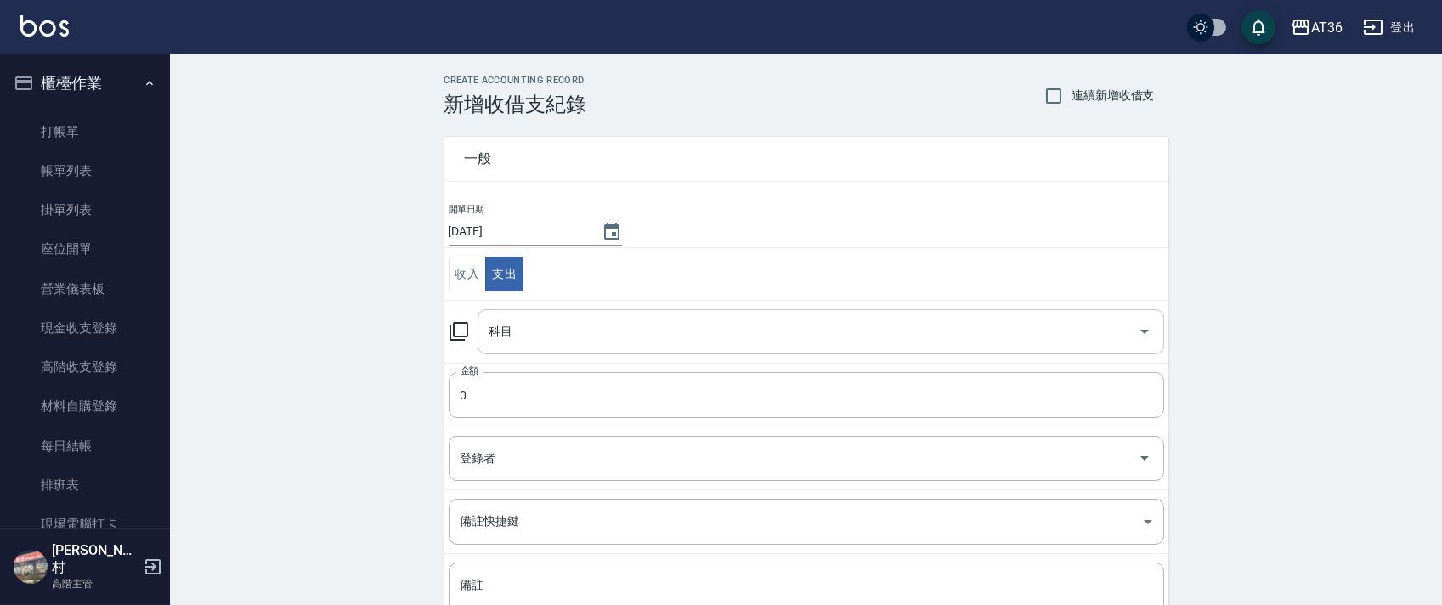
click at [506, 335] on div "科目 科目" at bounding box center [821, 331] width 687 height 45
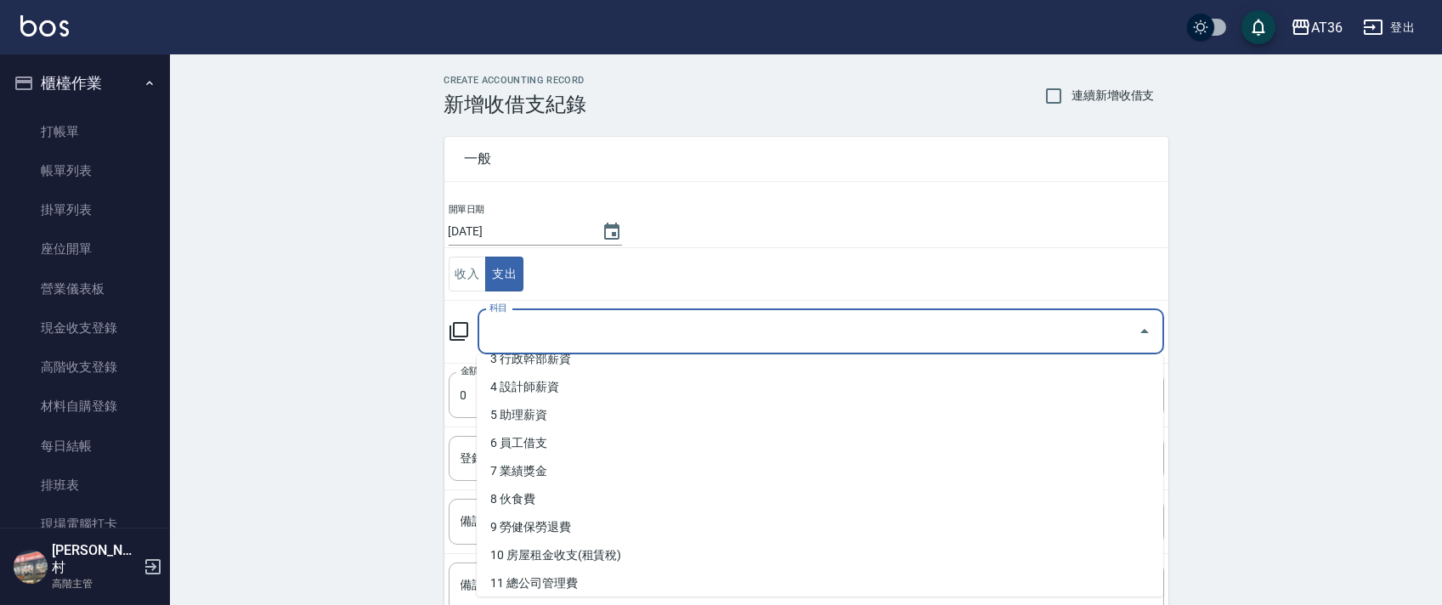
scroll to position [226, 0]
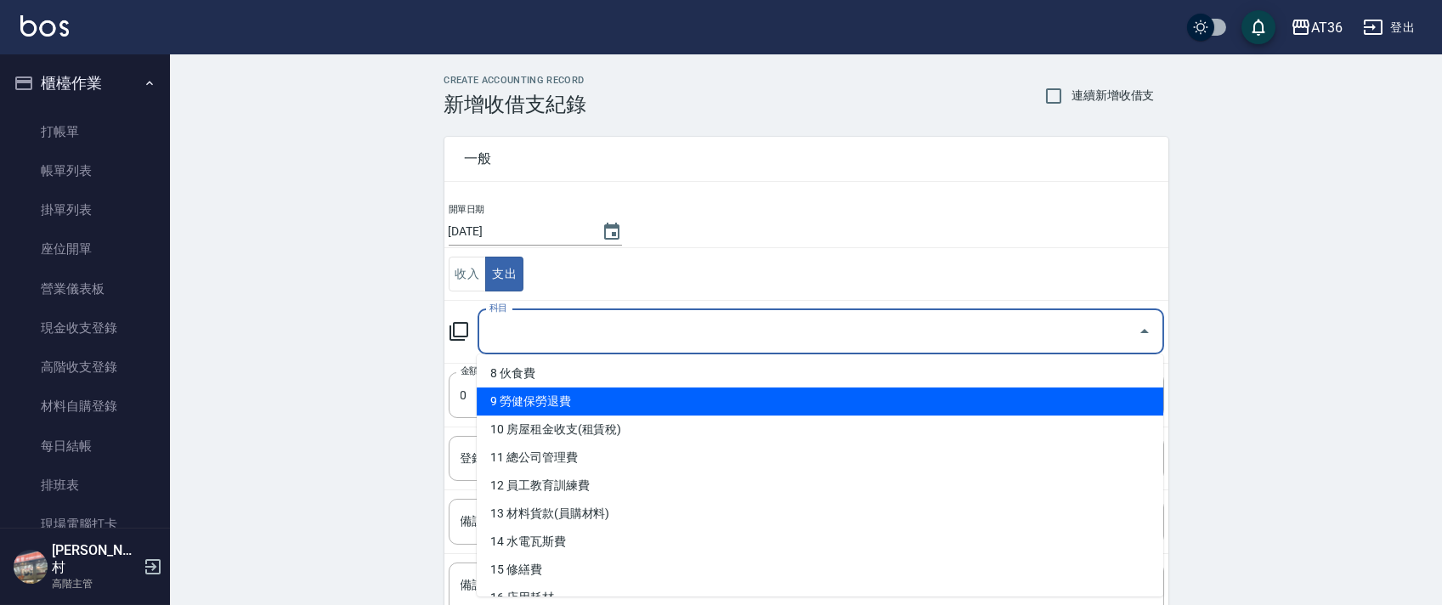
click at [591, 393] on li "9 勞健保勞退費" at bounding box center [820, 402] width 687 height 28
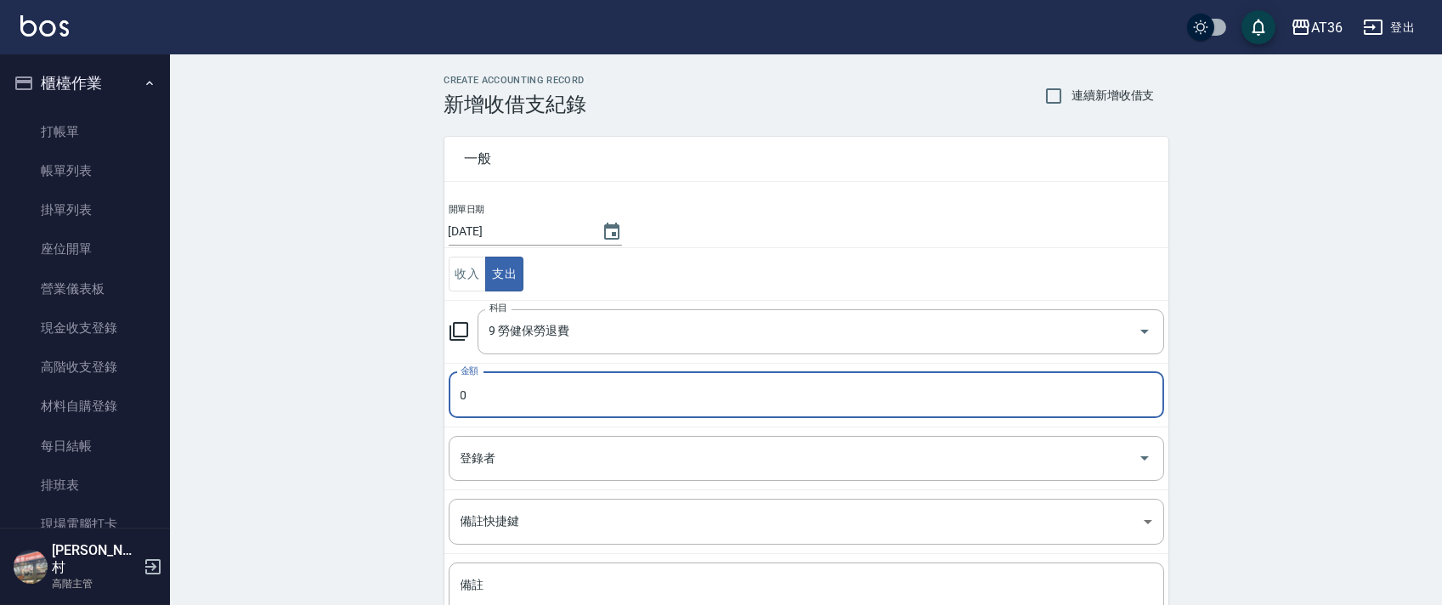
click at [498, 240] on input "[DATE]" at bounding box center [517, 232] width 136 height 28
drag, startPoint x: 455, startPoint y: 399, endPoint x: 504, endPoint y: 400, distance: 48.5
click at [455, 399] on input "0" at bounding box center [807, 395] width 716 height 46
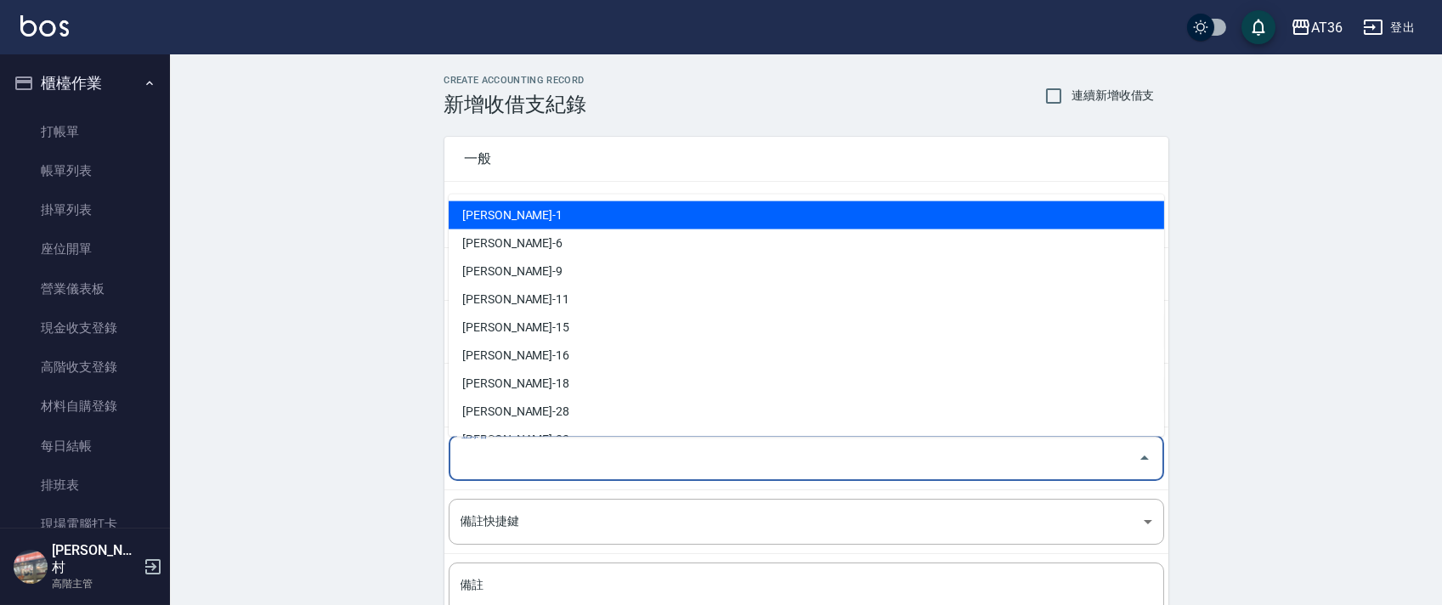
click at [491, 459] on div "登錄者 登錄者" at bounding box center [807, 458] width 716 height 45
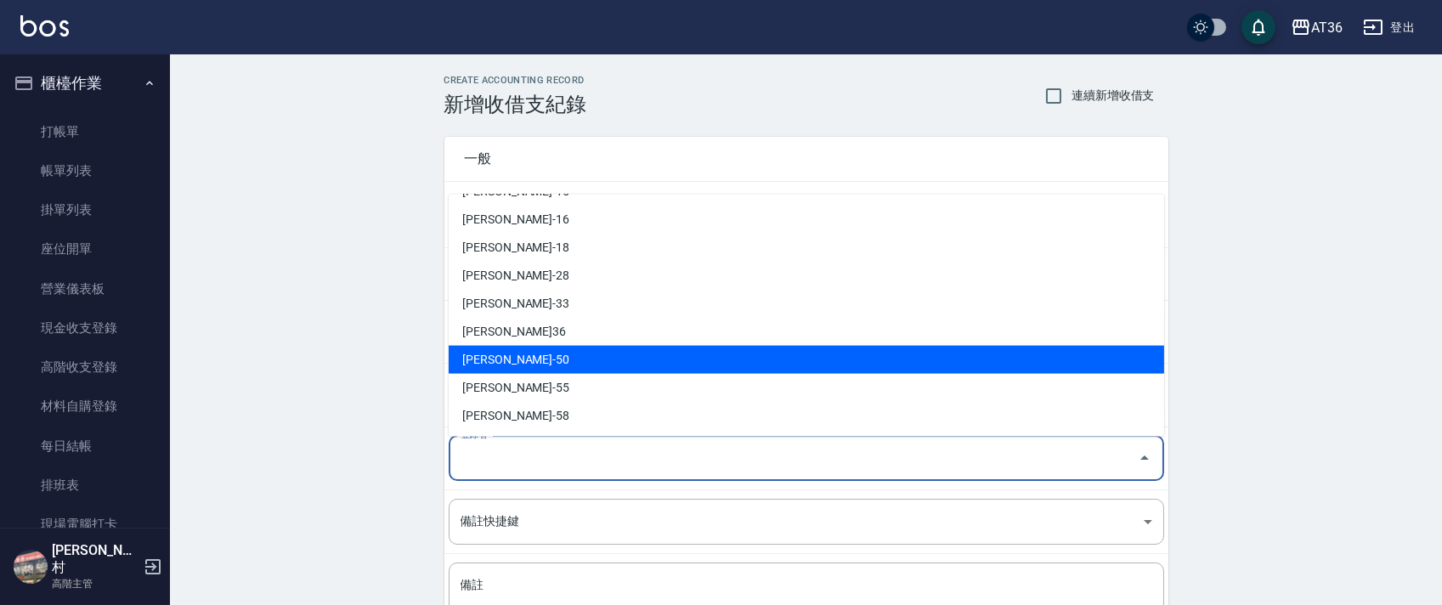
scroll to position [276, 0]
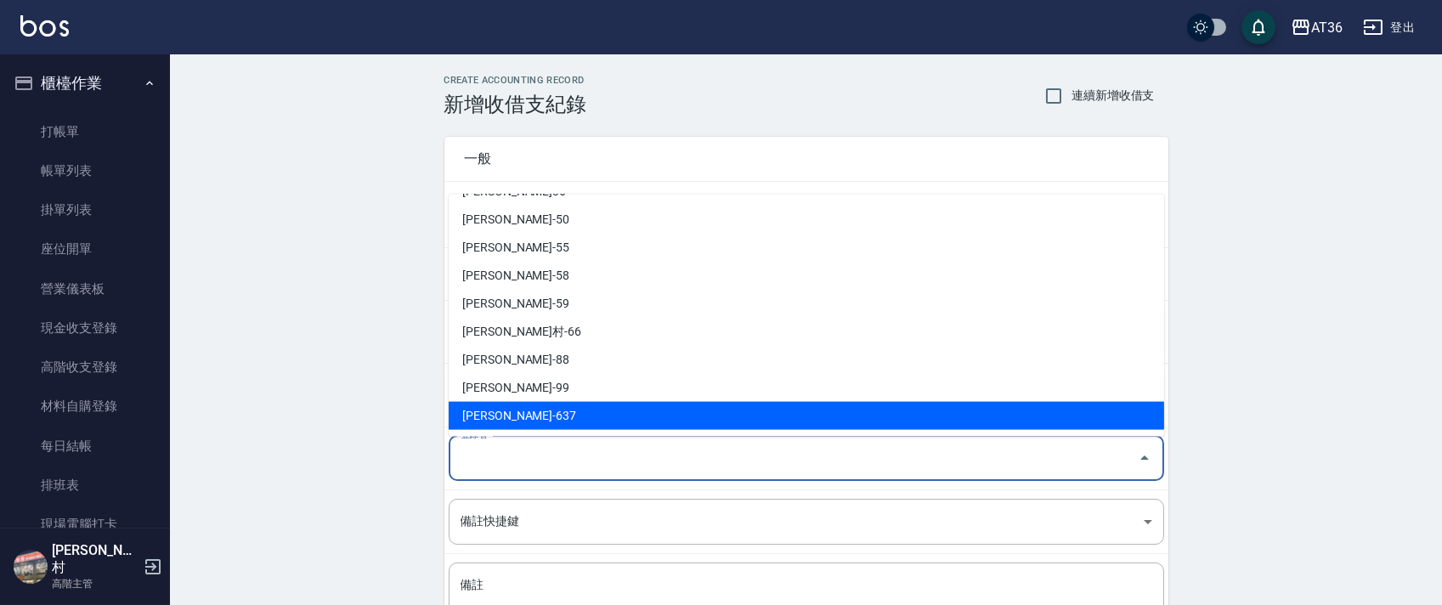
click at [512, 410] on li "[PERSON_NAME]-637" at bounding box center [807, 416] width 716 height 28
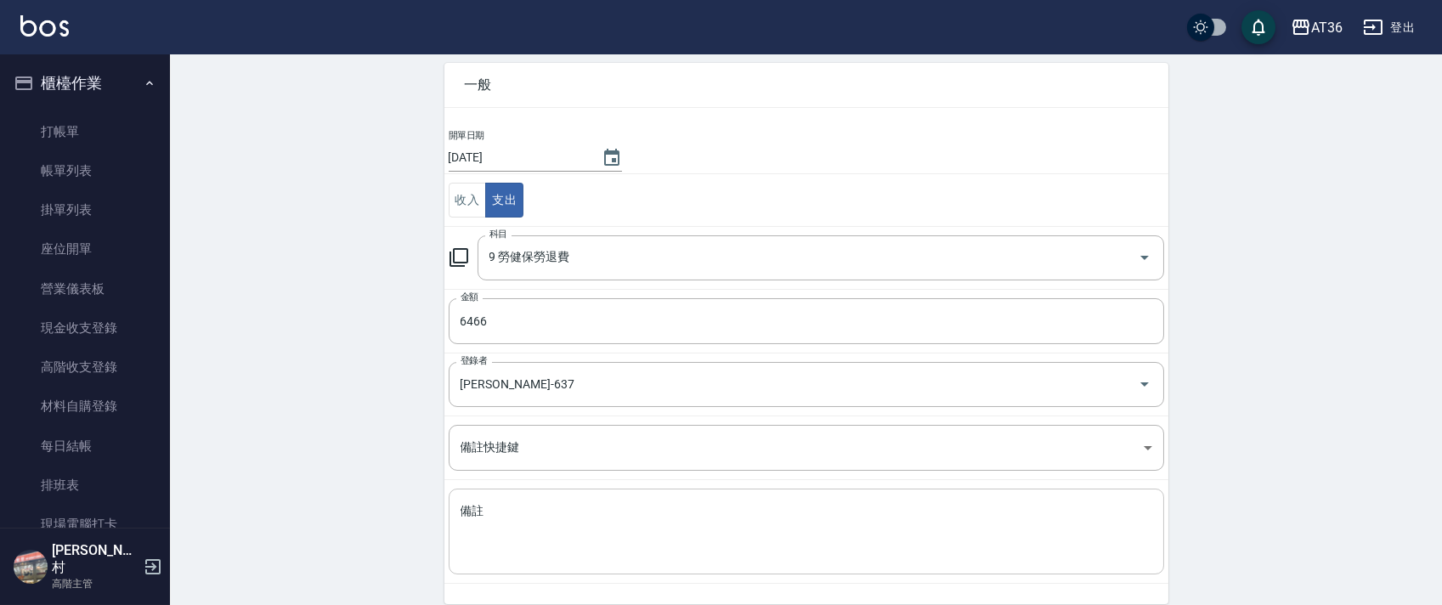
scroll to position [144, 0]
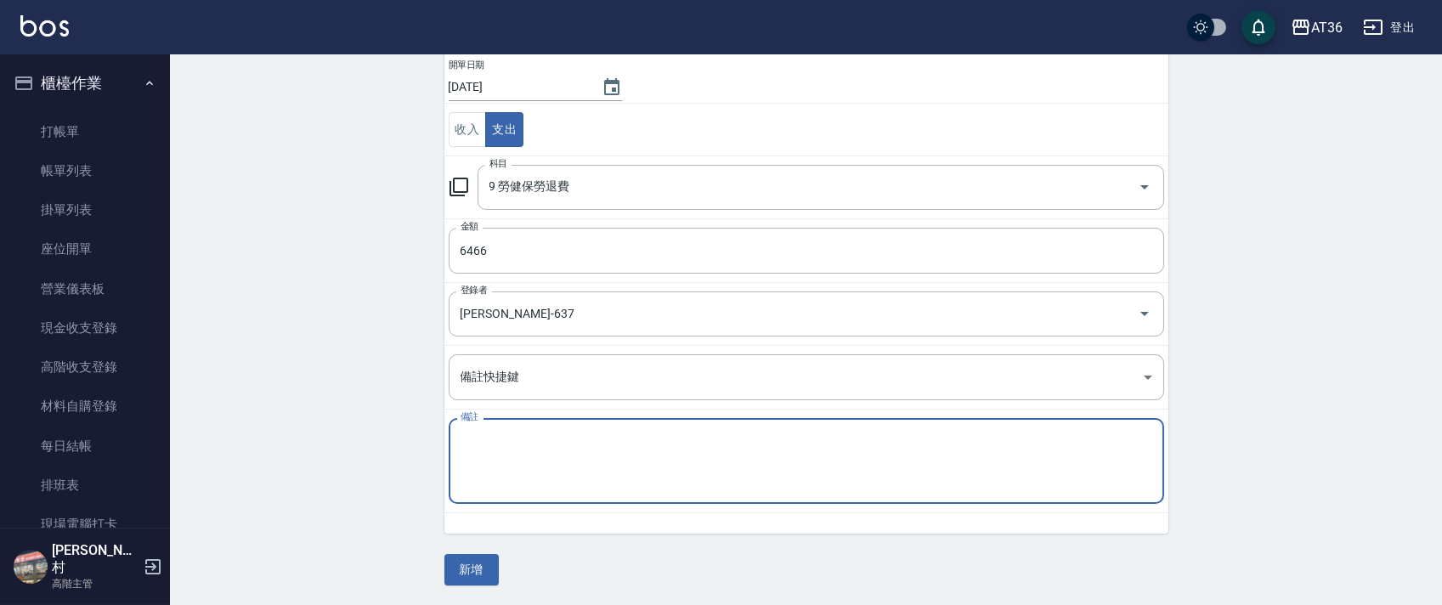
click at [518, 463] on textarea "備註" at bounding box center [807, 462] width 692 height 58
click at [478, 563] on button "新增" at bounding box center [471, 569] width 54 height 31
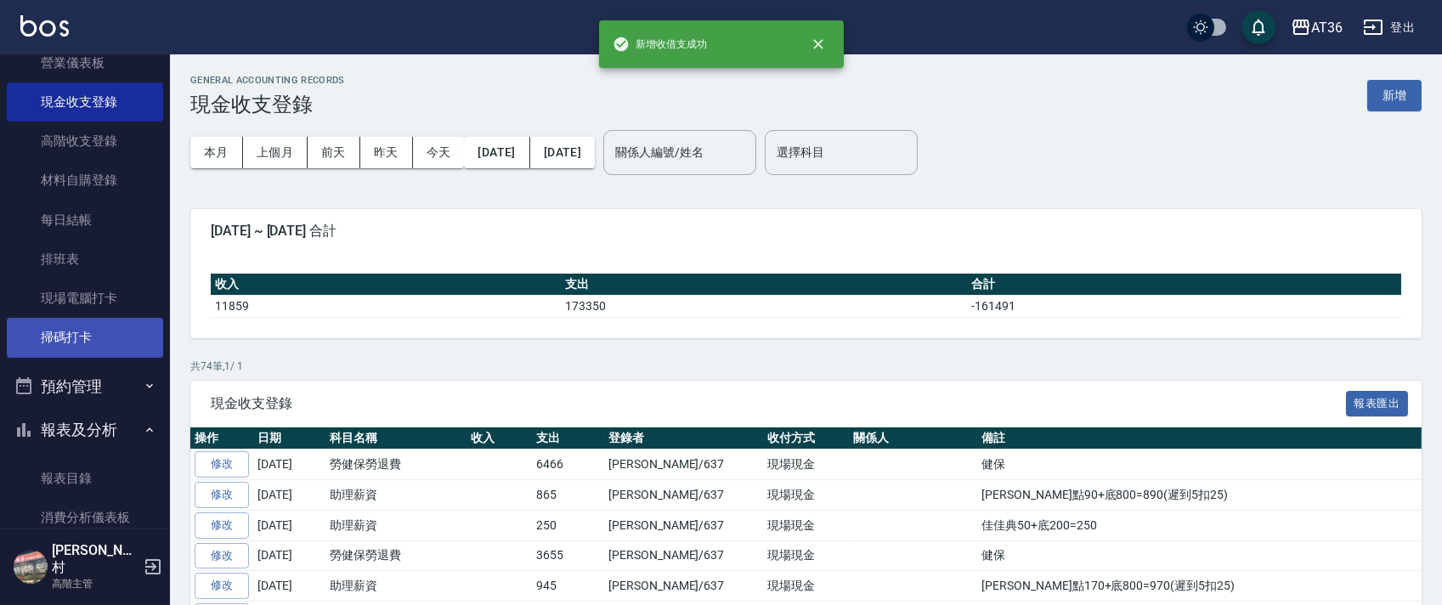
scroll to position [340, 0]
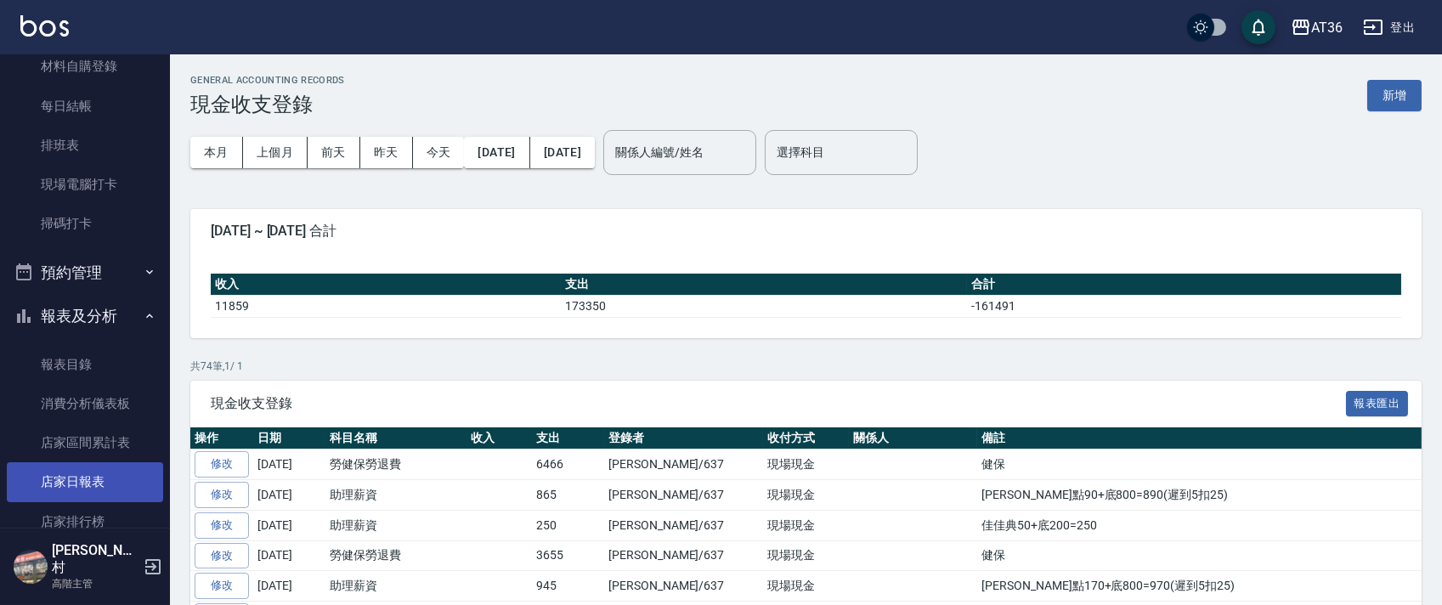
click at [96, 480] on link "店家日報表" at bounding box center [85, 481] width 156 height 39
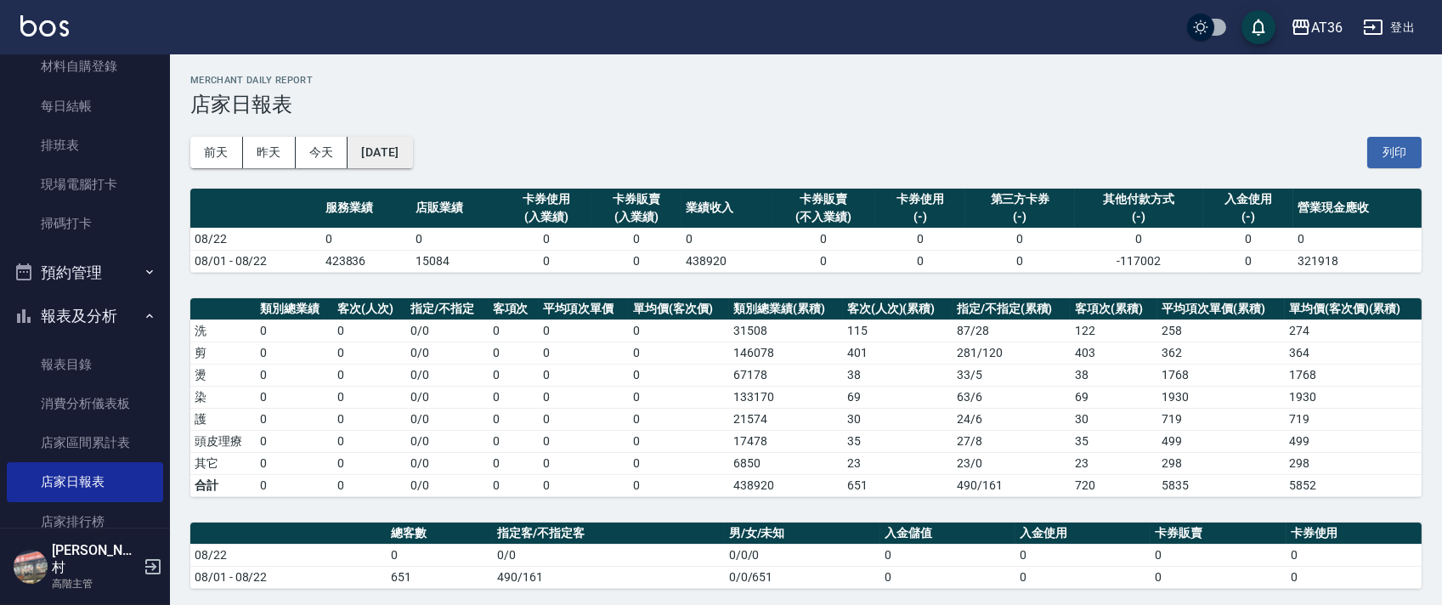
click at [412, 160] on button "[DATE]" at bounding box center [380, 152] width 65 height 31
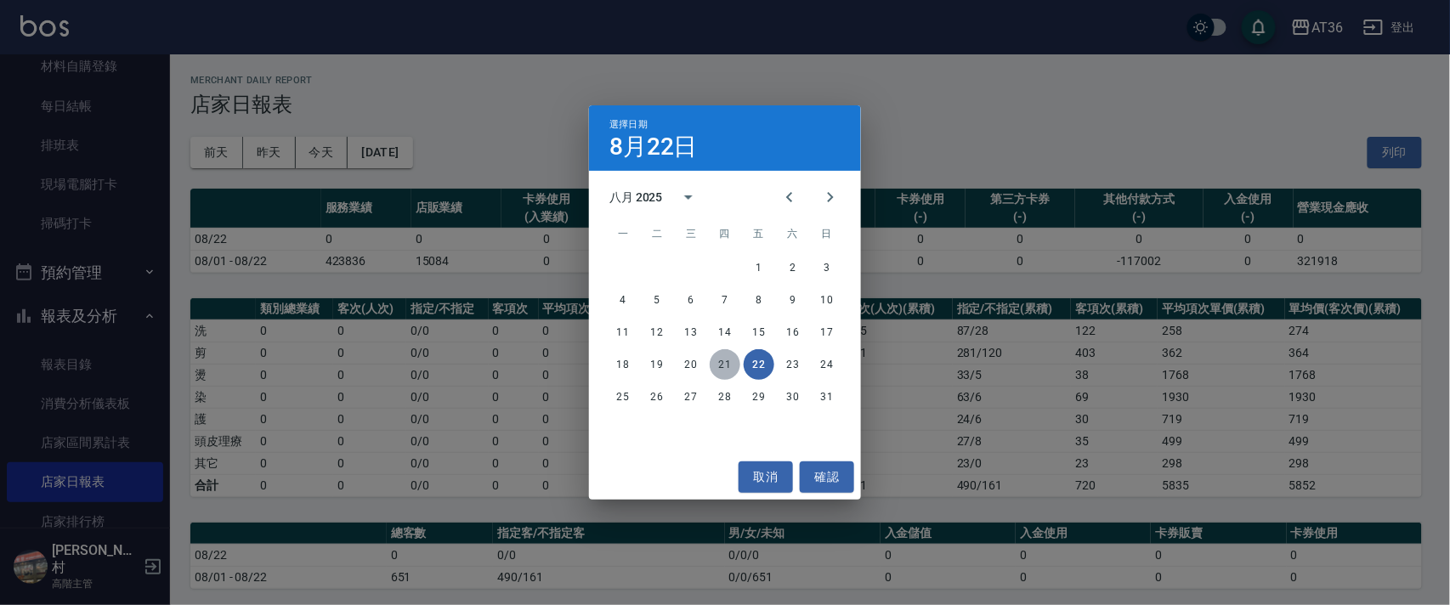
drag, startPoint x: 728, startPoint y: 362, endPoint x: 573, endPoint y: 334, distance: 158.0
click at [727, 362] on button "21" at bounding box center [725, 364] width 31 height 31
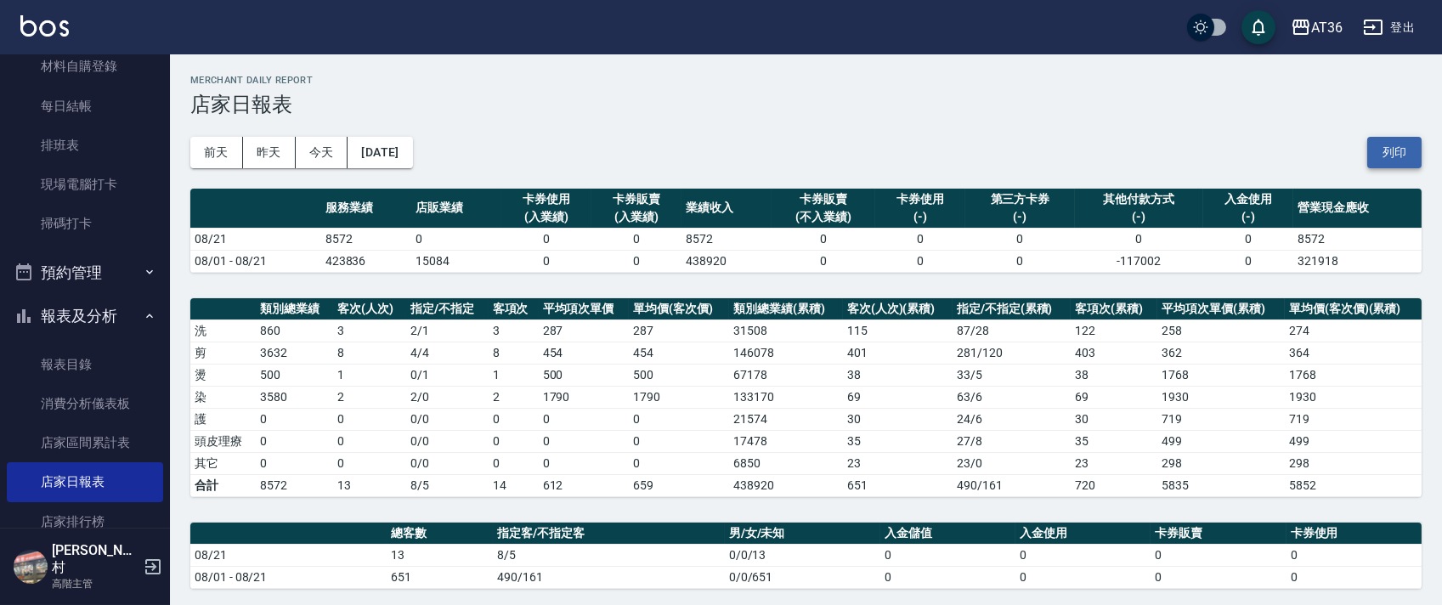
click at [1406, 154] on button "列印" at bounding box center [1394, 152] width 54 height 31
click at [132, 155] on link "排班表" at bounding box center [85, 145] width 156 height 39
